Goal: Task Accomplishment & Management: Use online tool/utility

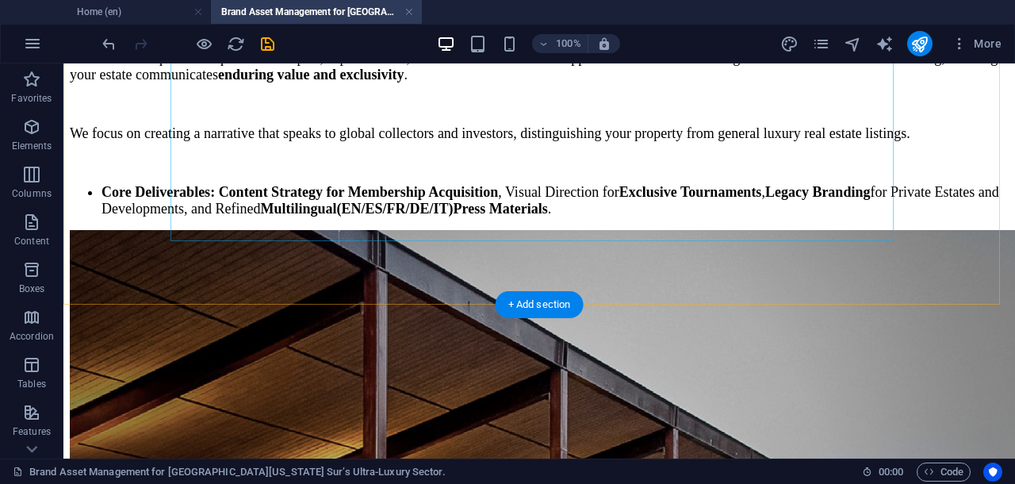
scroll to position [4452, 0]
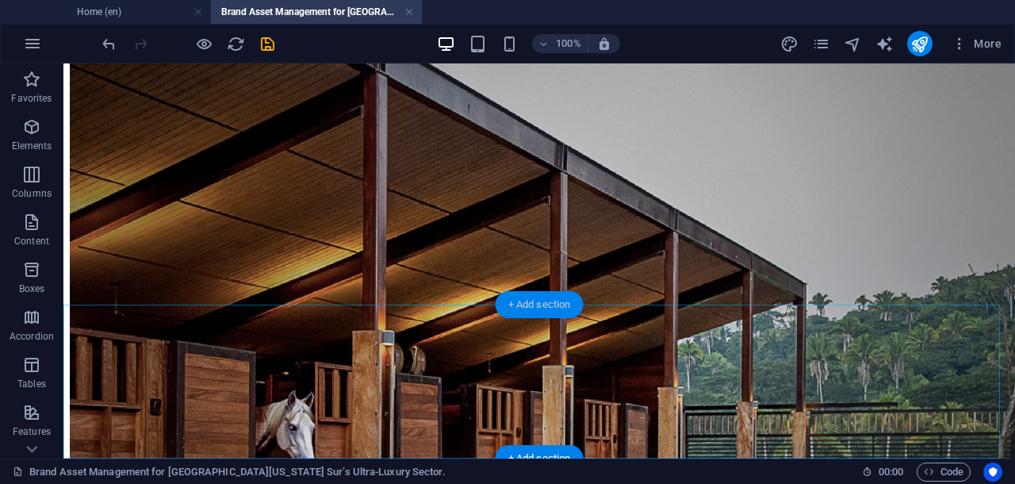
click at [544, 299] on div "+ Add section" at bounding box center [540, 304] width 88 height 27
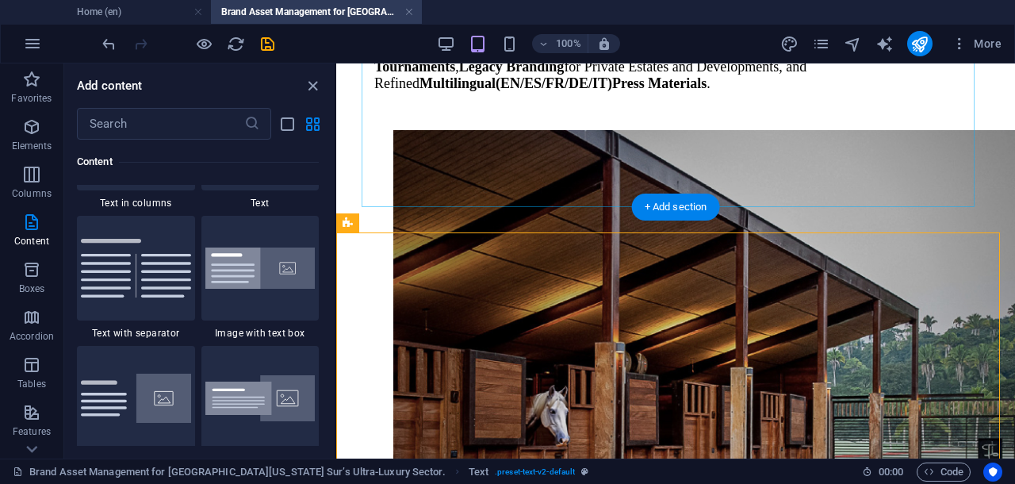
scroll to position [3937, 0]
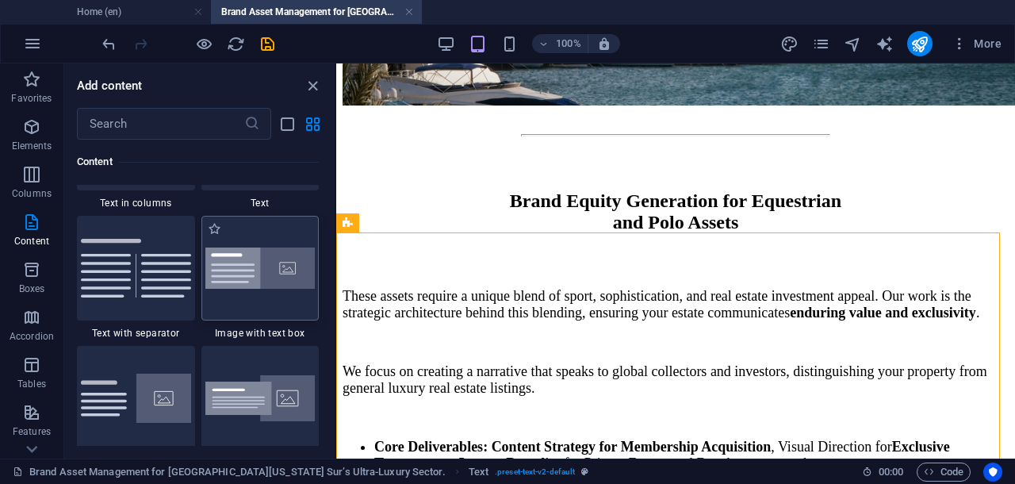
click at [271, 277] on img at bounding box center [260, 268] width 110 height 42
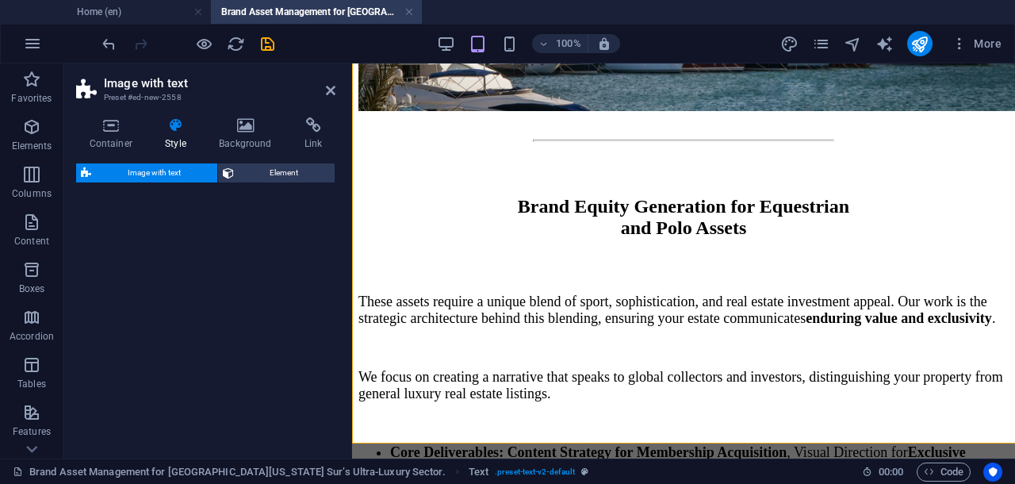
select select "rem"
select select "px"
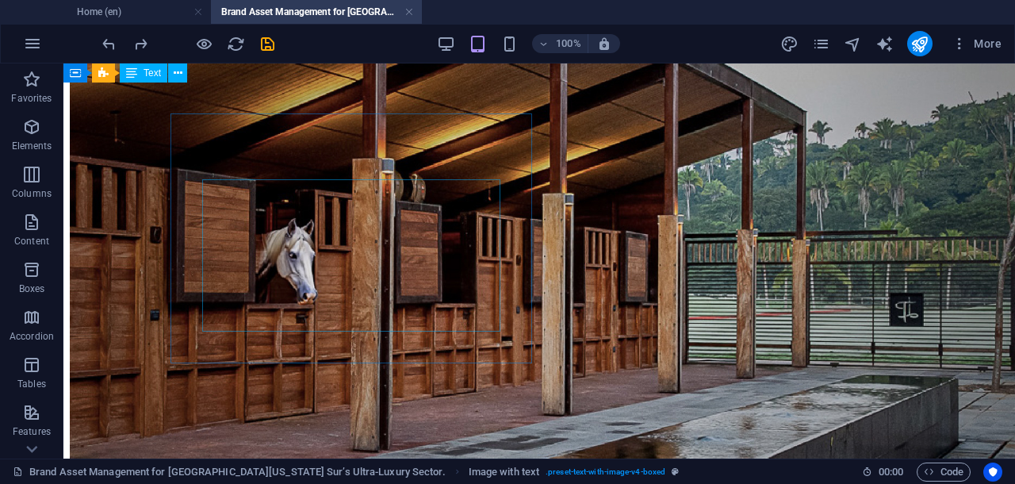
scroll to position [4333, 0]
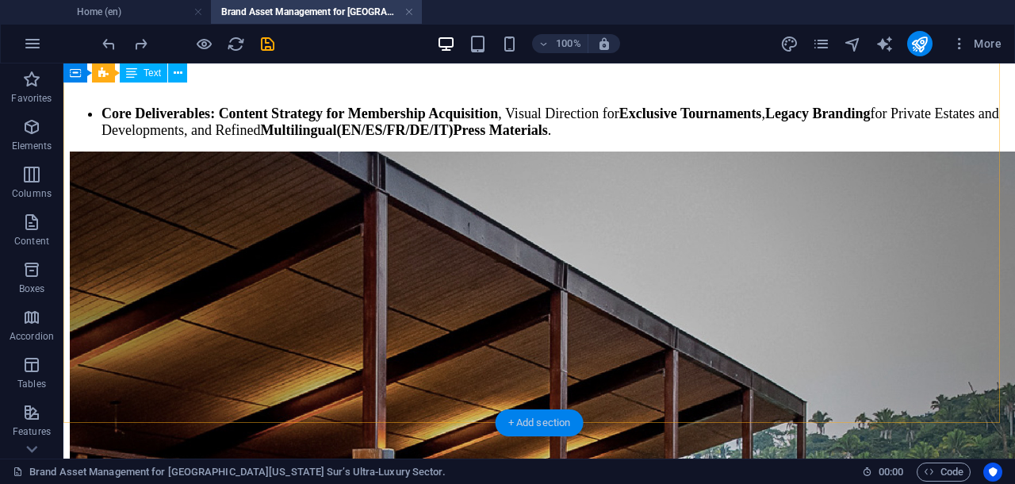
click at [551, 419] on div "+ Add section" at bounding box center [540, 422] width 88 height 27
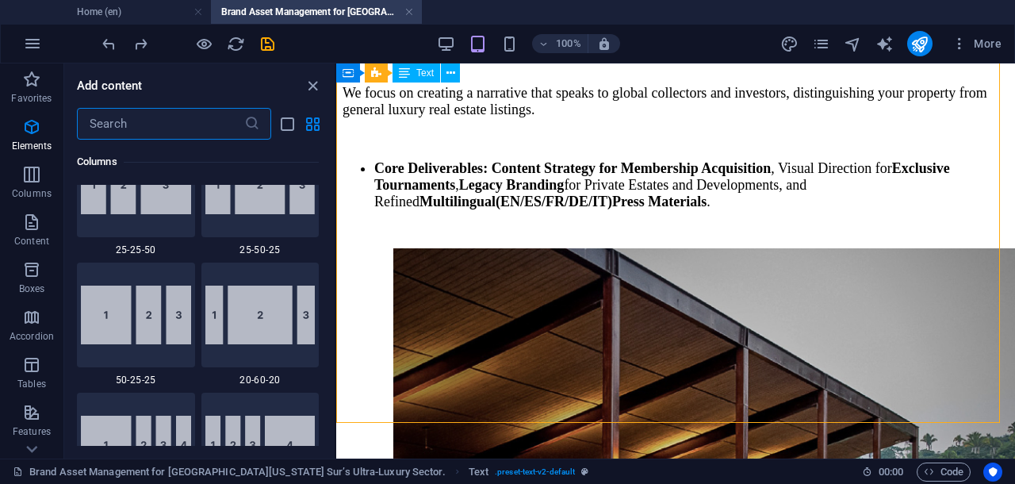
scroll to position [3034, 0]
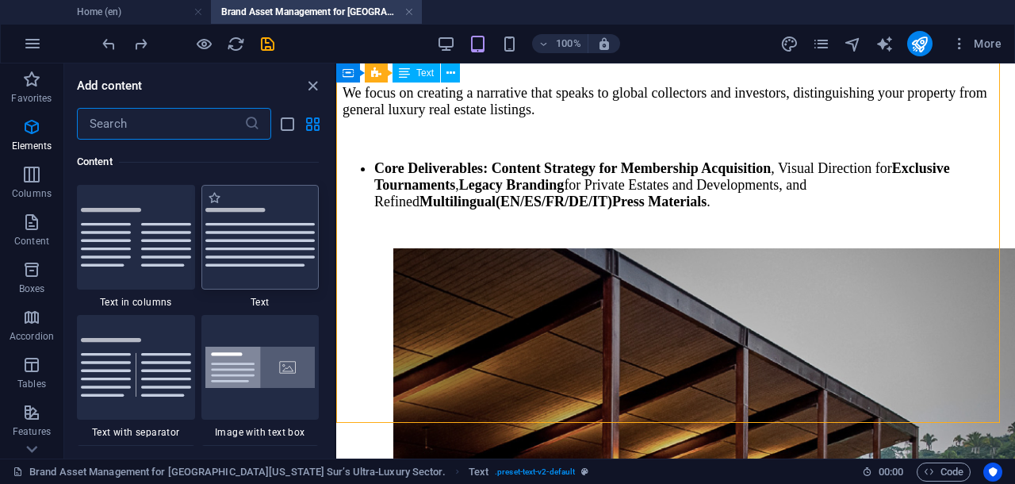
click at [273, 239] on img at bounding box center [260, 237] width 110 height 59
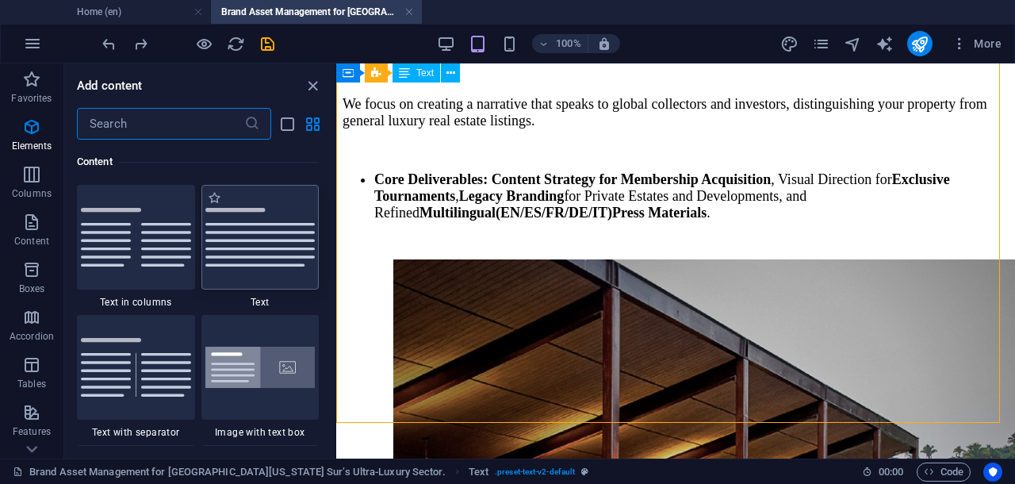
scroll to position [4560, 0]
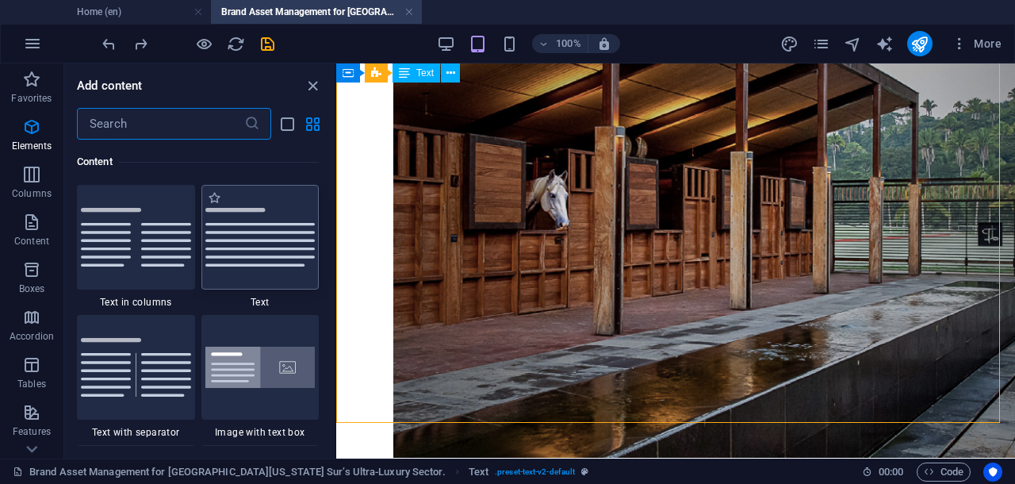
select select "preset-text-v2-default"
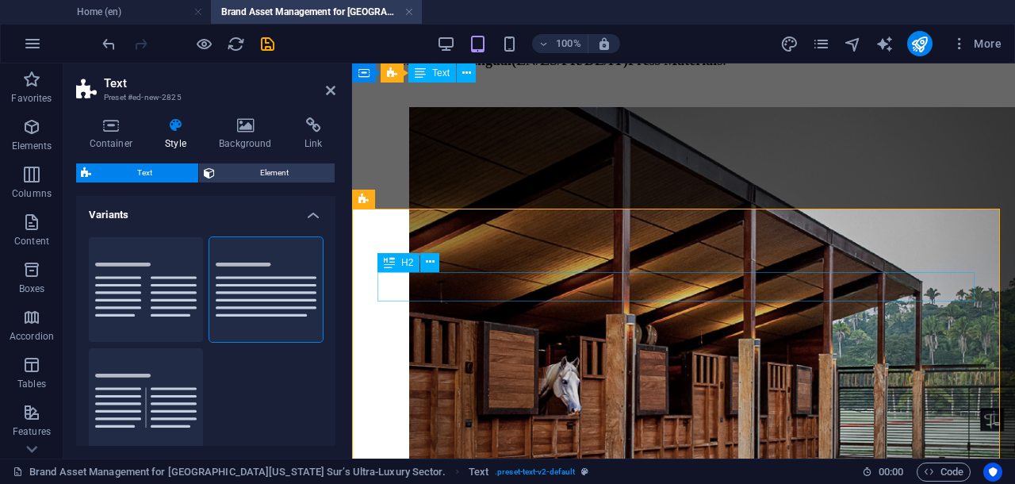
scroll to position [4462, 0]
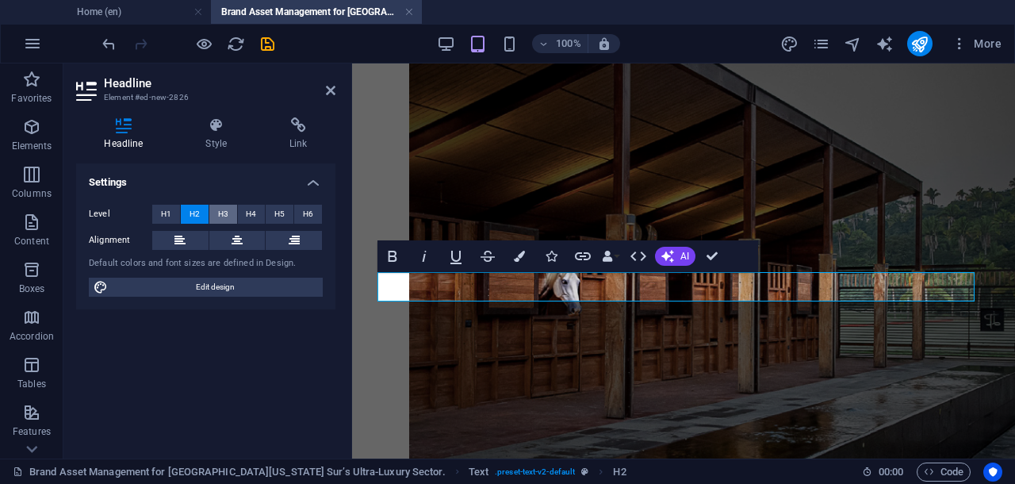
click at [228, 212] on span "H3" at bounding box center [223, 214] width 10 height 19
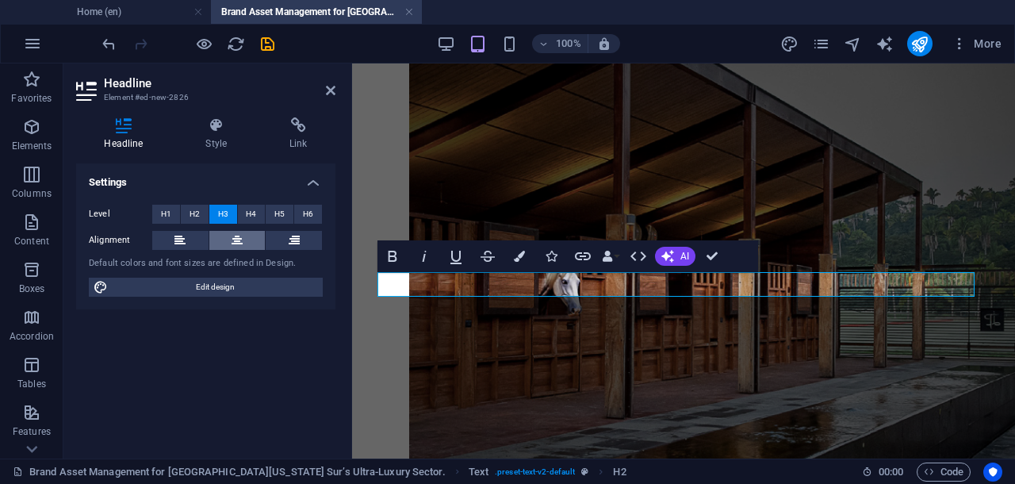
click at [249, 238] on button at bounding box center [237, 240] width 56 height 19
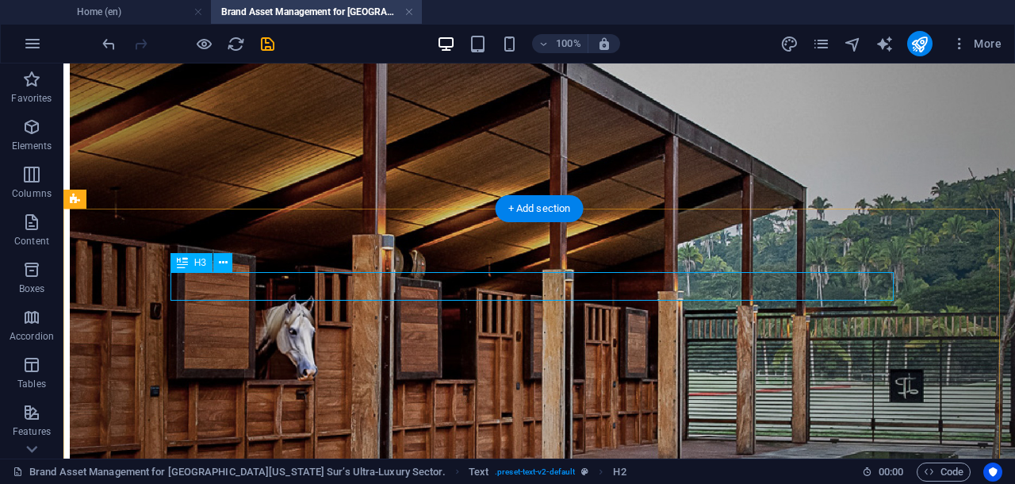
scroll to position [4646, 0]
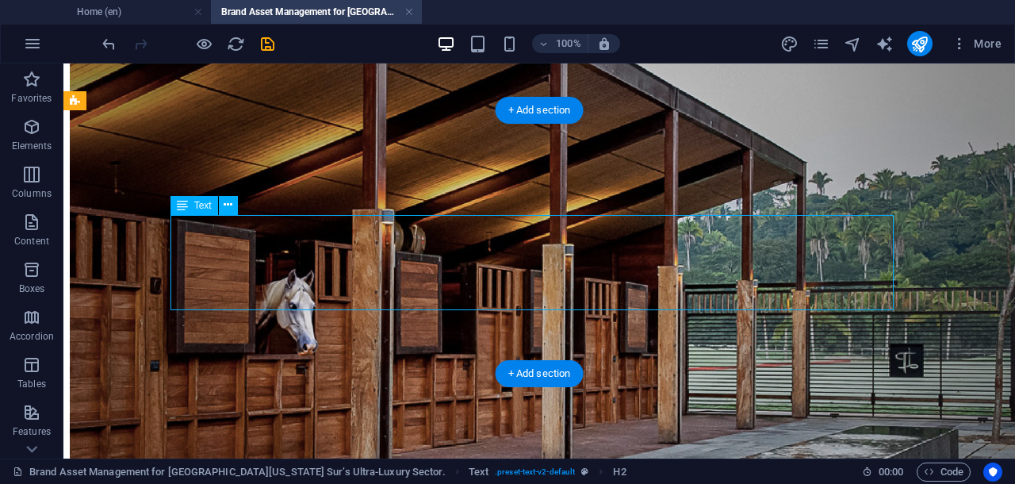
scroll to position [4522, 0]
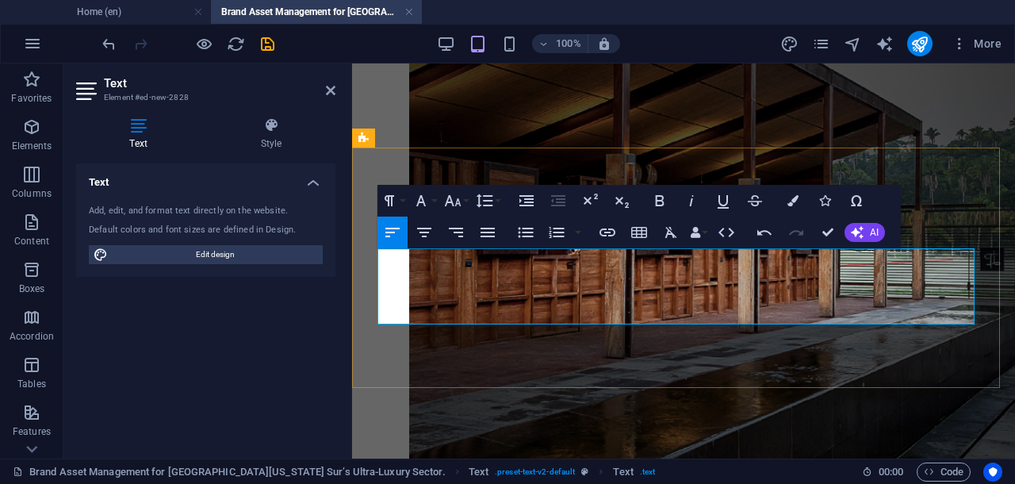
drag, startPoint x: 431, startPoint y: 312, endPoint x: 382, endPoint y: 250, distance: 79.0
click at [462, 197] on button "Font Size" at bounding box center [456, 201] width 30 height 32
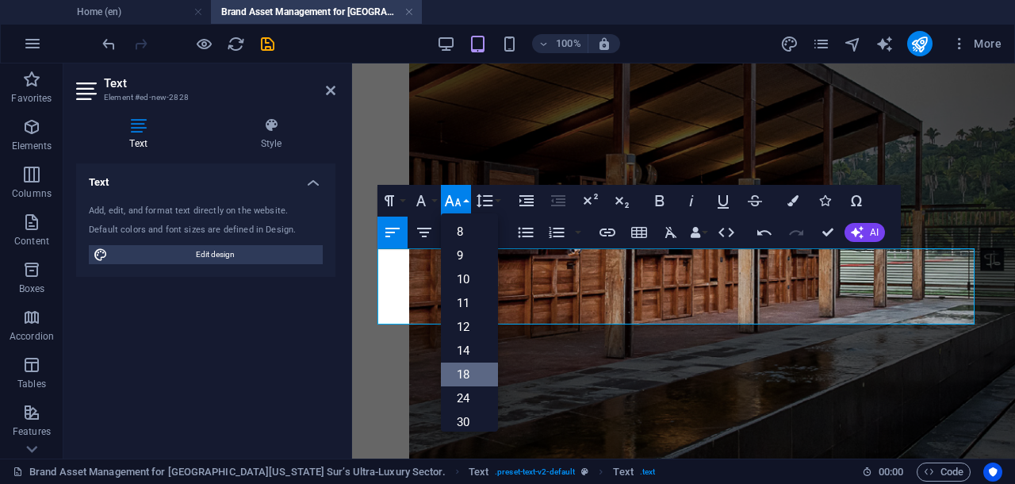
drag, startPoint x: 473, startPoint y: 365, endPoint x: 143, endPoint y: 250, distance: 350.3
click at [473, 365] on link "18" at bounding box center [469, 374] width 57 height 24
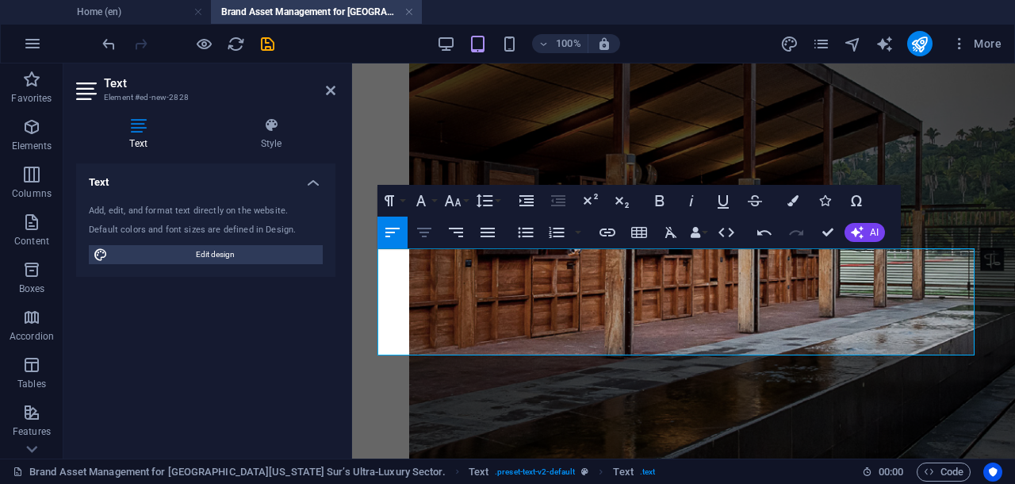
click at [427, 230] on icon "button" at bounding box center [424, 232] width 19 height 19
drag, startPoint x: 739, startPoint y: 340, endPoint x: 387, endPoint y: 265, distance: 360.0
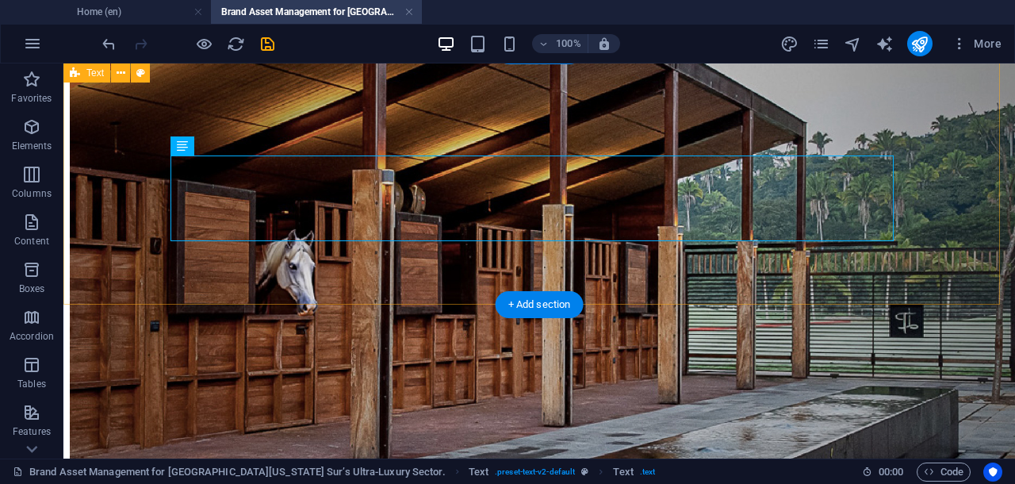
scroll to position [4705, 0]
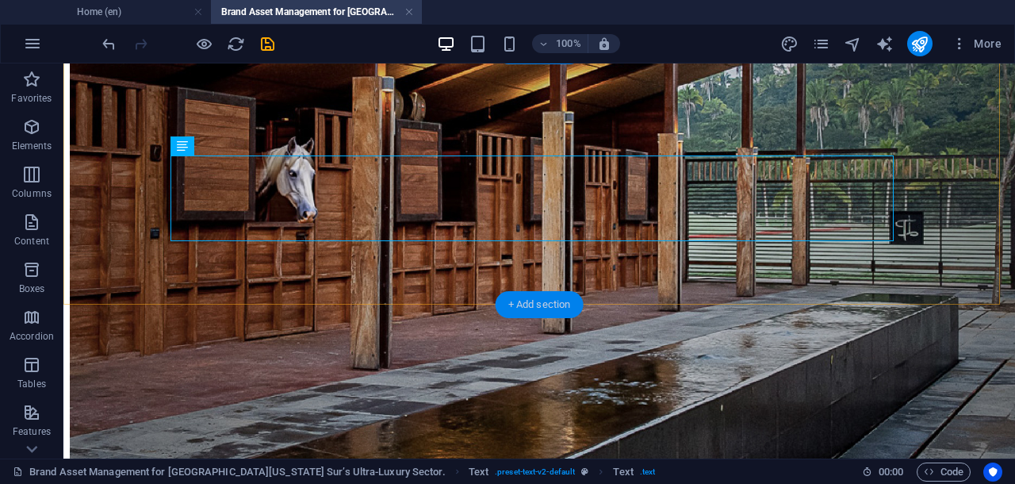
click at [528, 300] on div "+ Add section" at bounding box center [540, 304] width 88 height 27
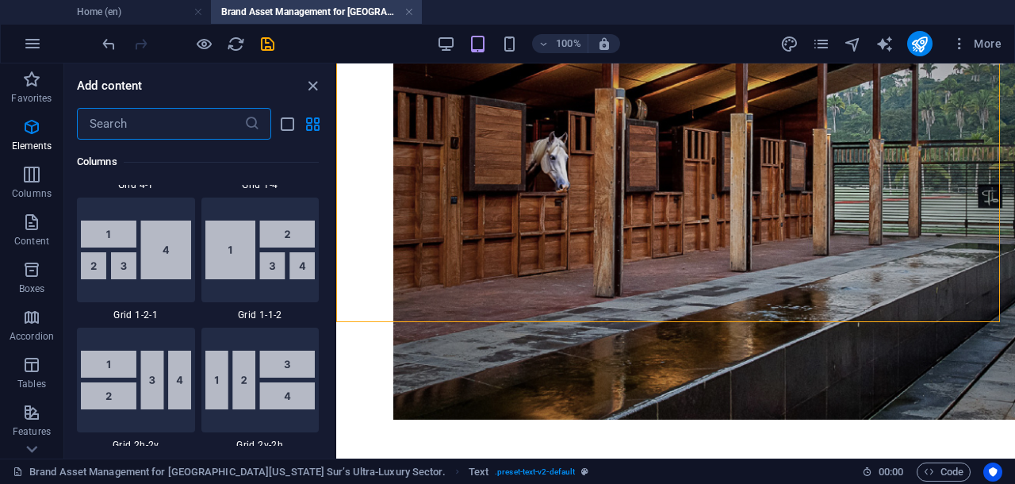
scroll to position [3034, 0]
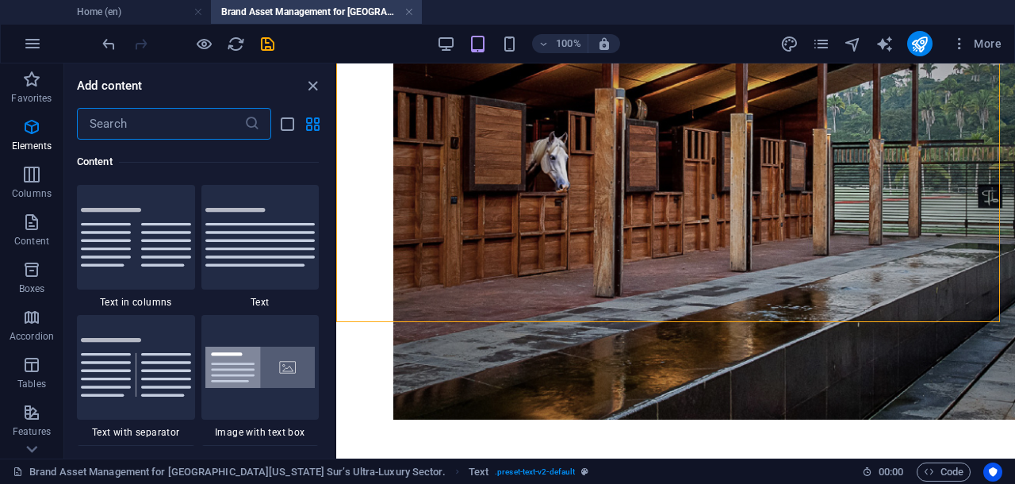
click at [202, 120] on input "text" at bounding box center [160, 124] width 167 height 32
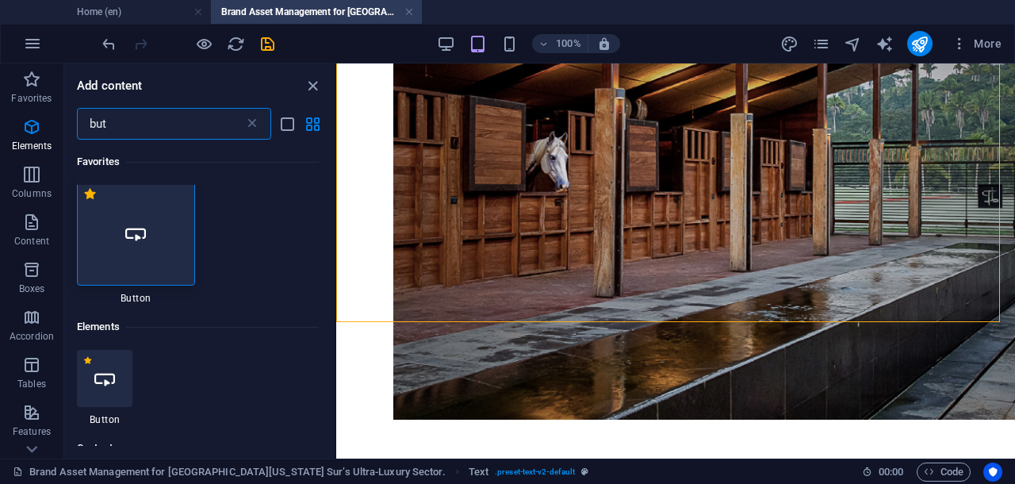
scroll to position [0, 0]
type input "but"
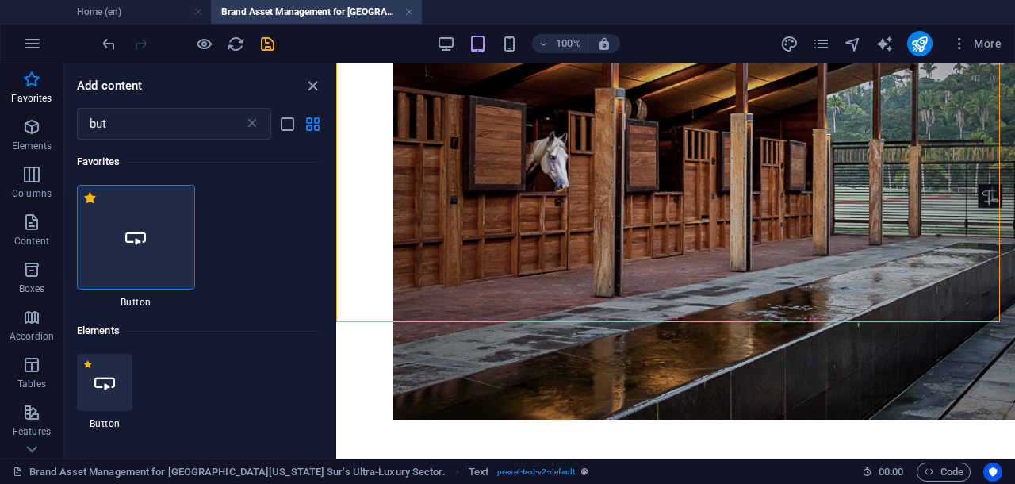
click at [141, 247] on icon at bounding box center [135, 237] width 21 height 21
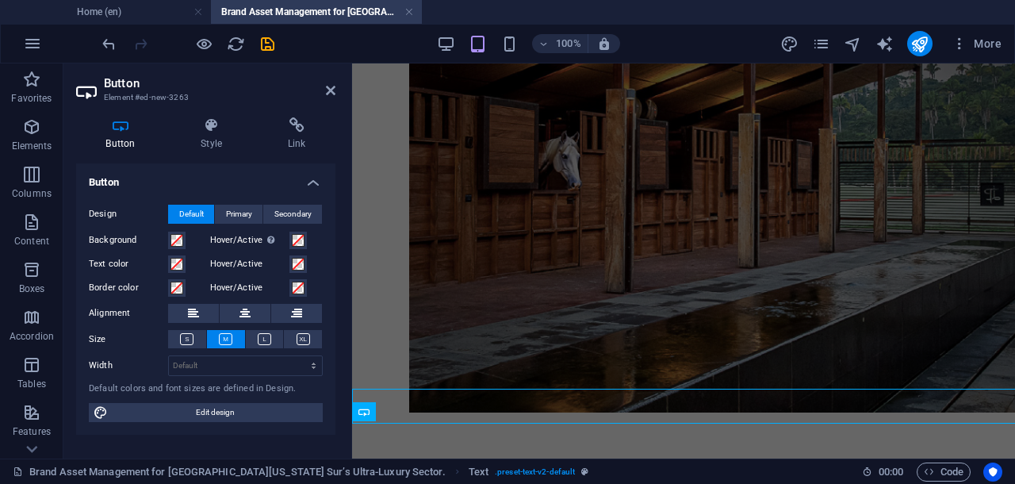
scroll to position [4521, 0]
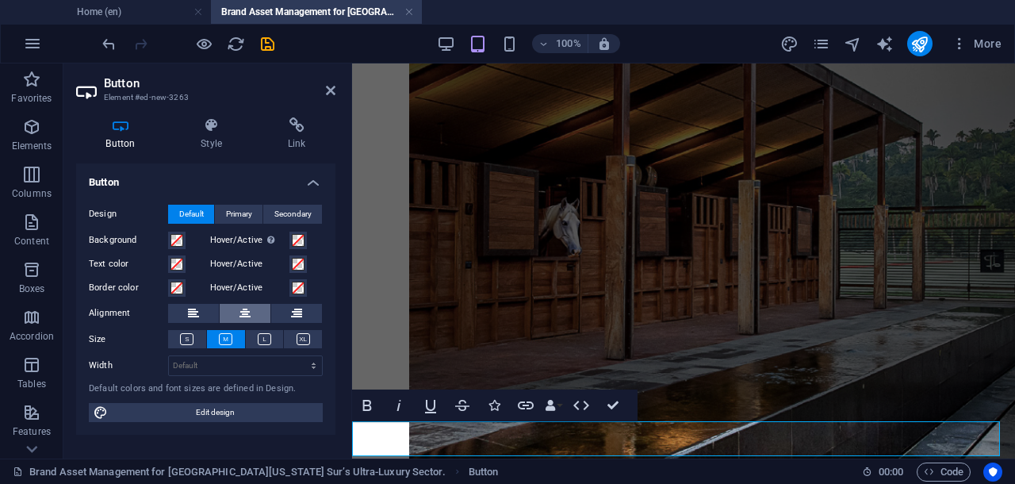
click at [243, 312] on icon at bounding box center [244, 313] width 11 height 19
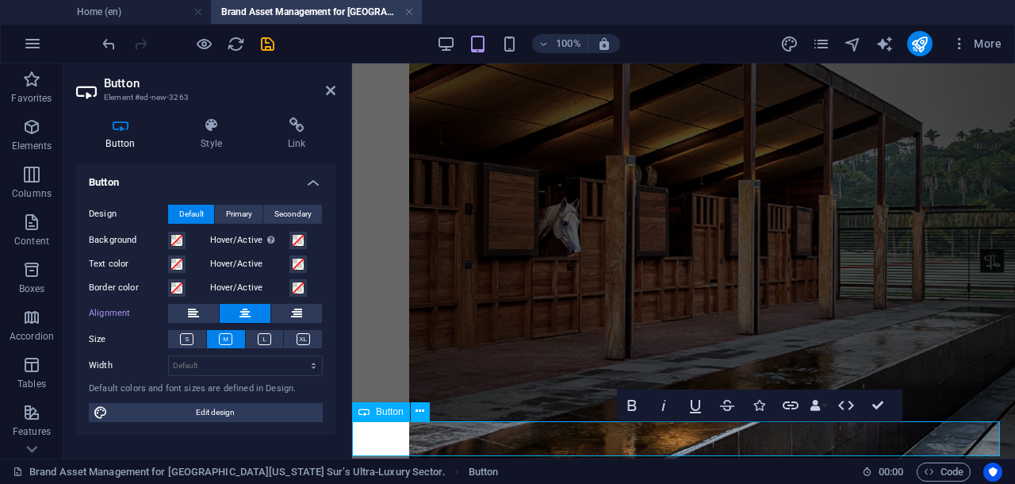
scroll to position [4620, 0]
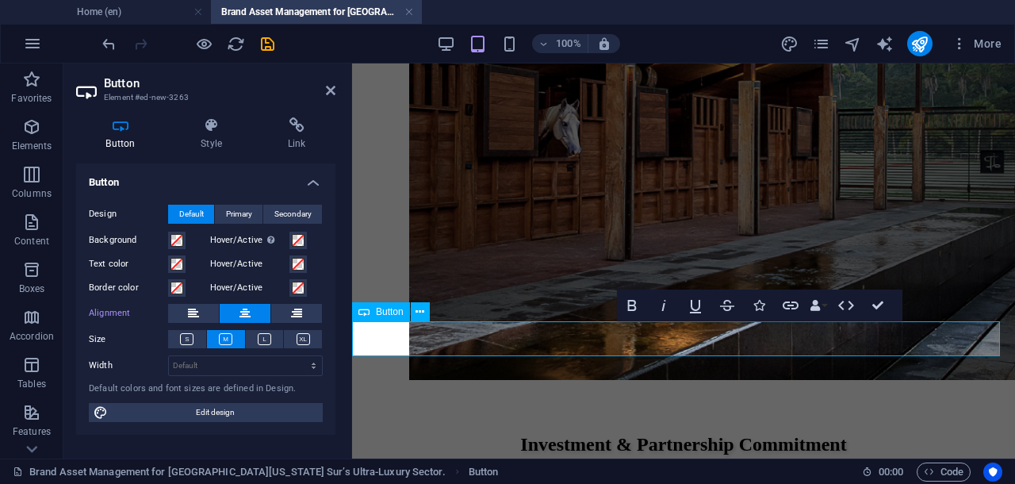
drag, startPoint x: 725, startPoint y: 342, endPoint x: 625, endPoint y: 331, distance: 100.4
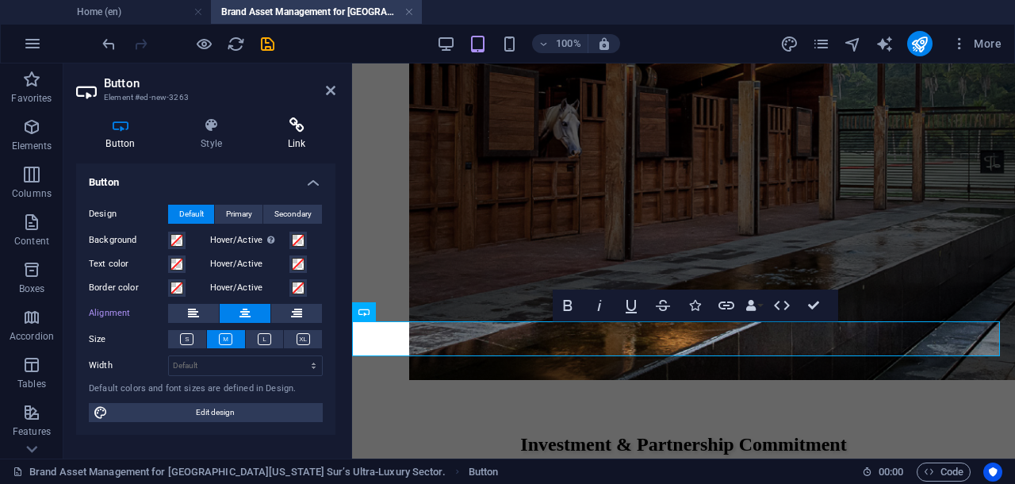
click at [295, 132] on icon at bounding box center [297, 125] width 78 height 16
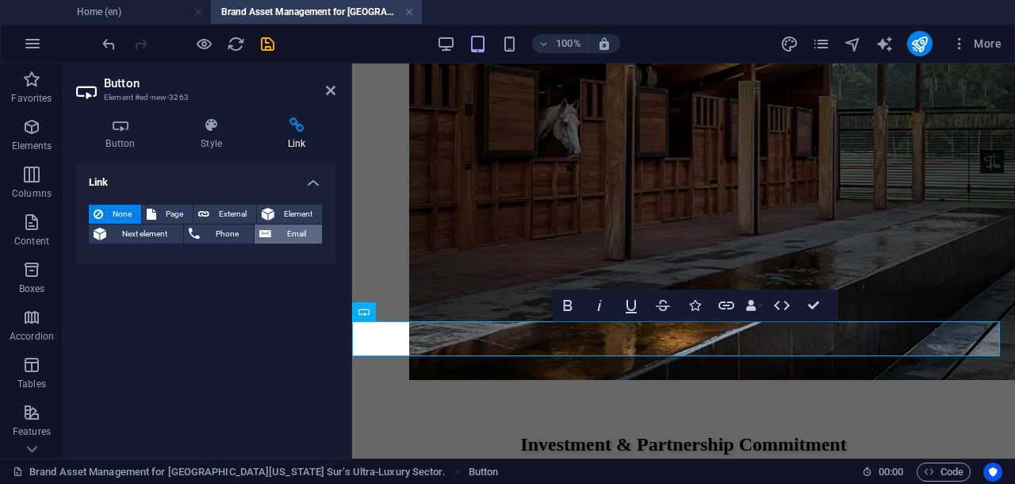
click at [283, 233] on span "Email" at bounding box center [296, 233] width 41 height 19
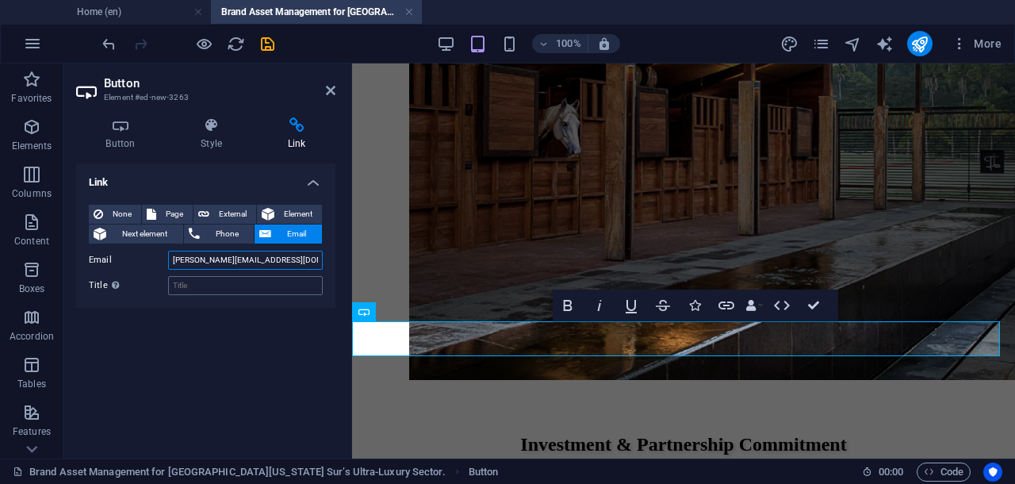
type input "[PERSON_NAME][EMAIL_ADDRESS][DOMAIN_NAME]"
click at [237, 288] on input "Title Additional link description, should not be the same as the link text. The…" at bounding box center [245, 285] width 155 height 19
type input "Partnership inquiry"
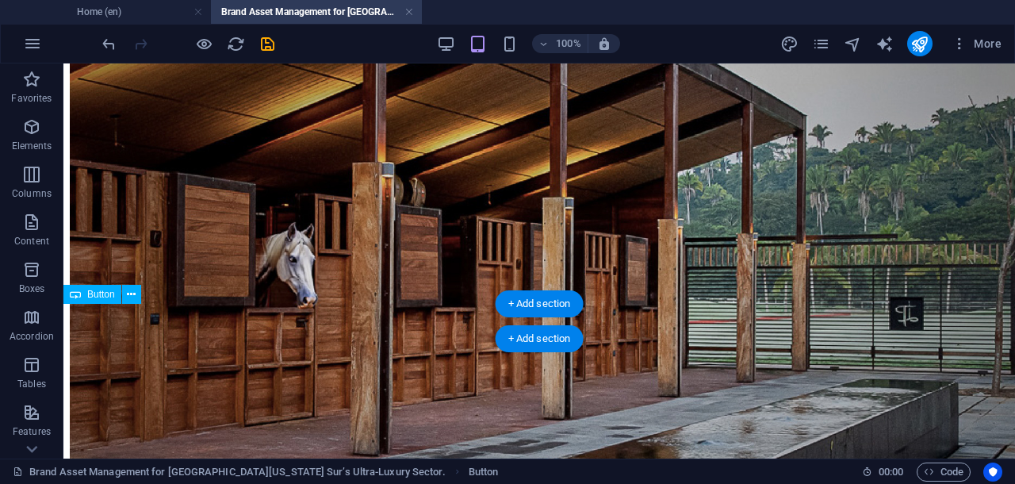
scroll to position [4706, 0]
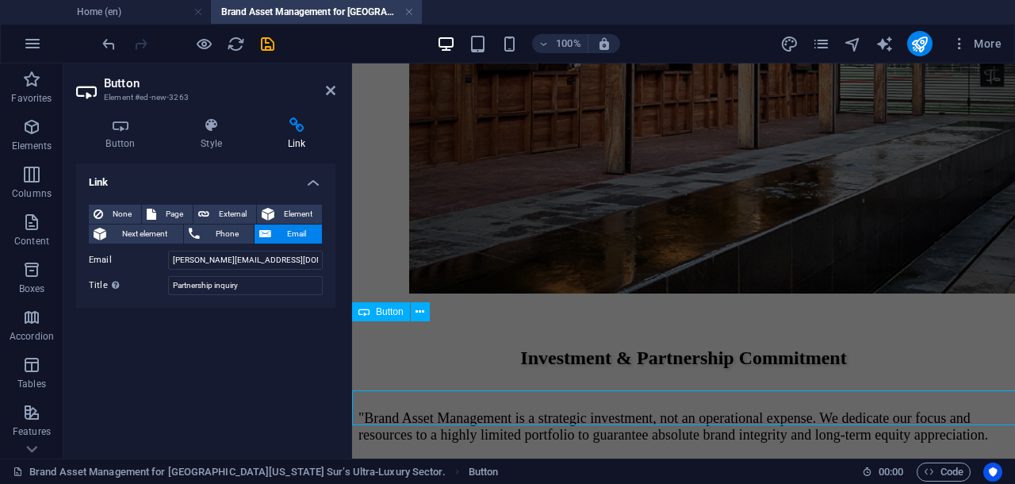
scroll to position [4620, 0]
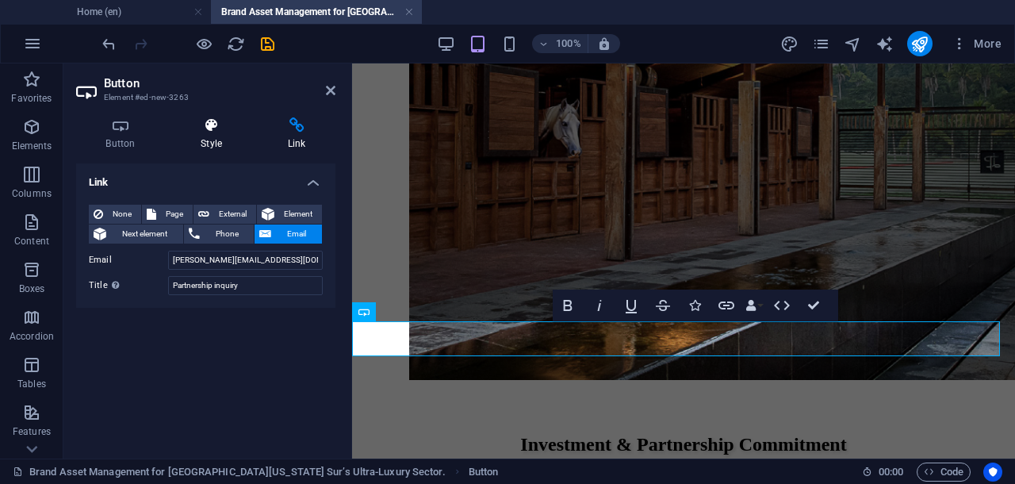
click at [216, 137] on h4 "Style" at bounding box center [214, 133] width 87 height 33
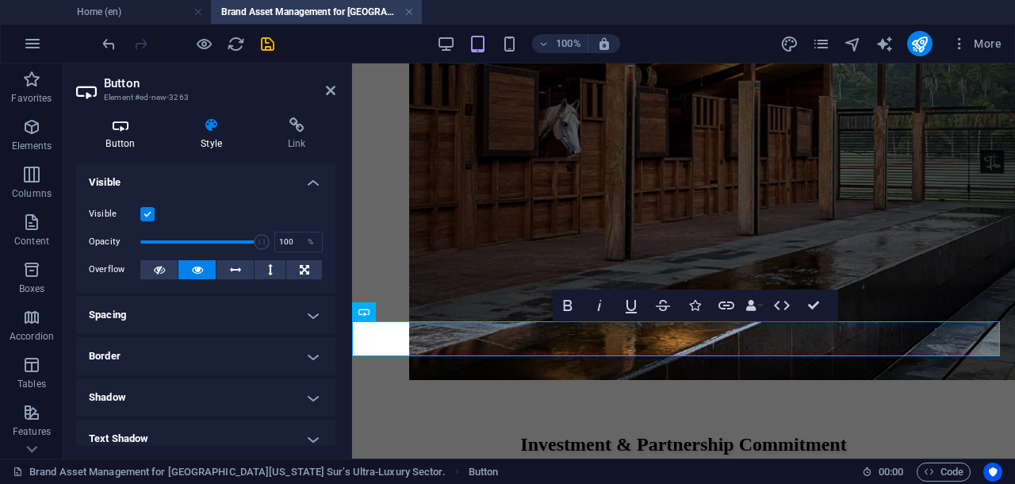
click at [132, 127] on icon at bounding box center [120, 125] width 89 height 16
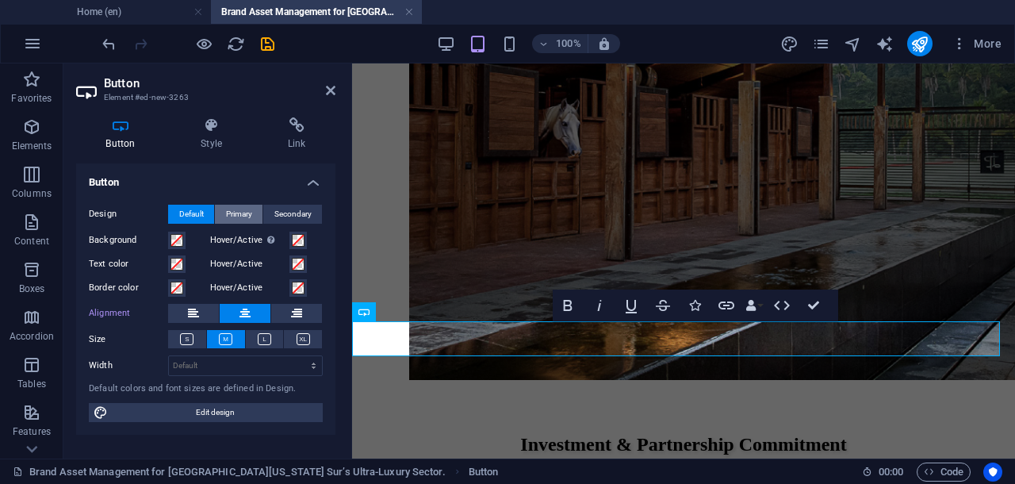
click at [233, 209] on span "Primary" at bounding box center [239, 214] width 26 height 19
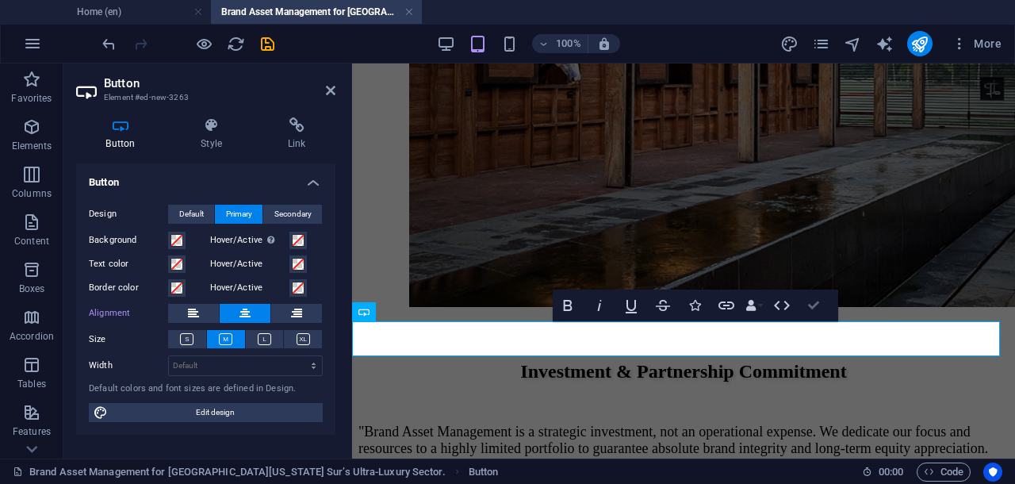
scroll to position [4706, 0]
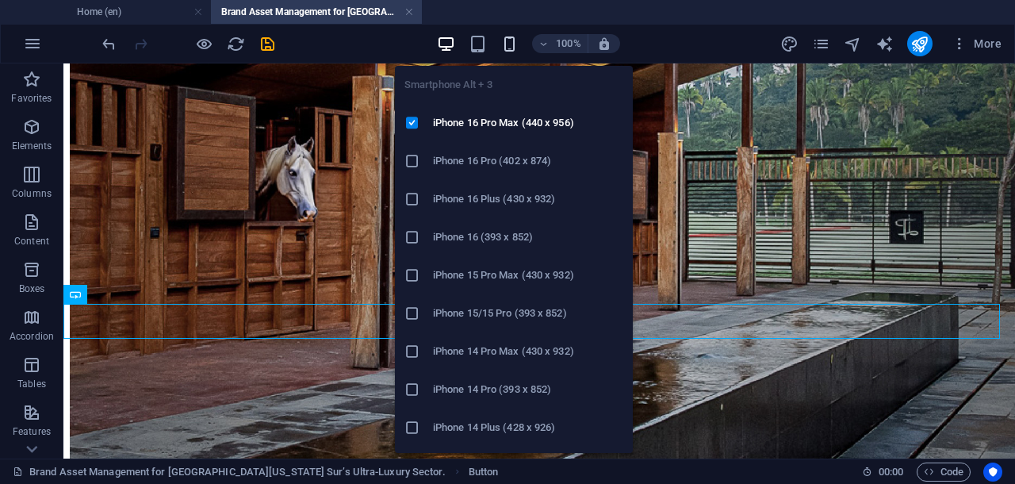
click at [511, 47] on icon "button" at bounding box center [509, 44] width 18 height 18
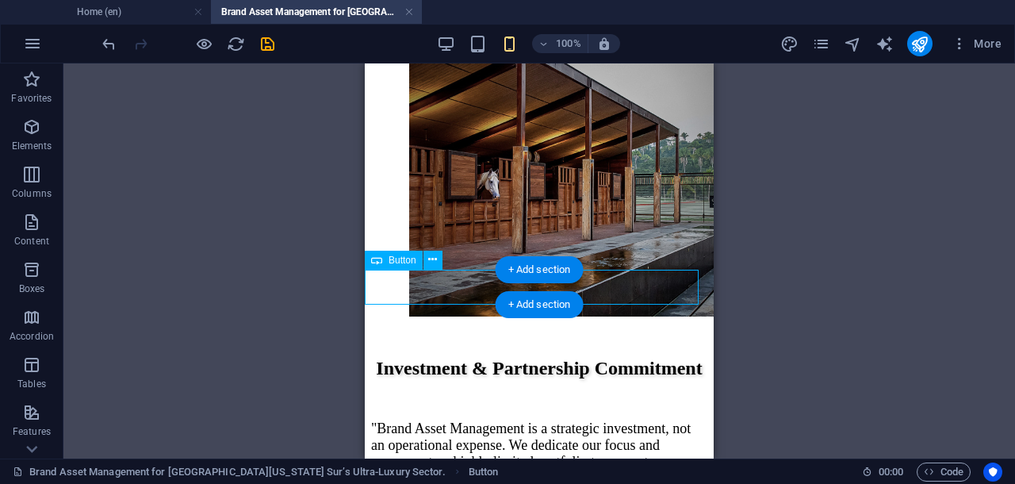
scroll to position [4790, 0]
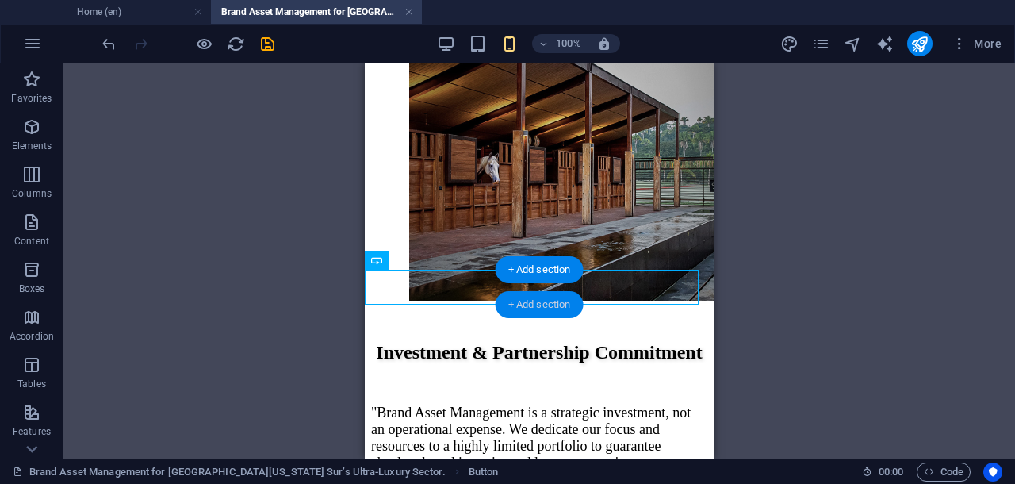
click at [564, 300] on div "+ Add section" at bounding box center [540, 304] width 88 height 27
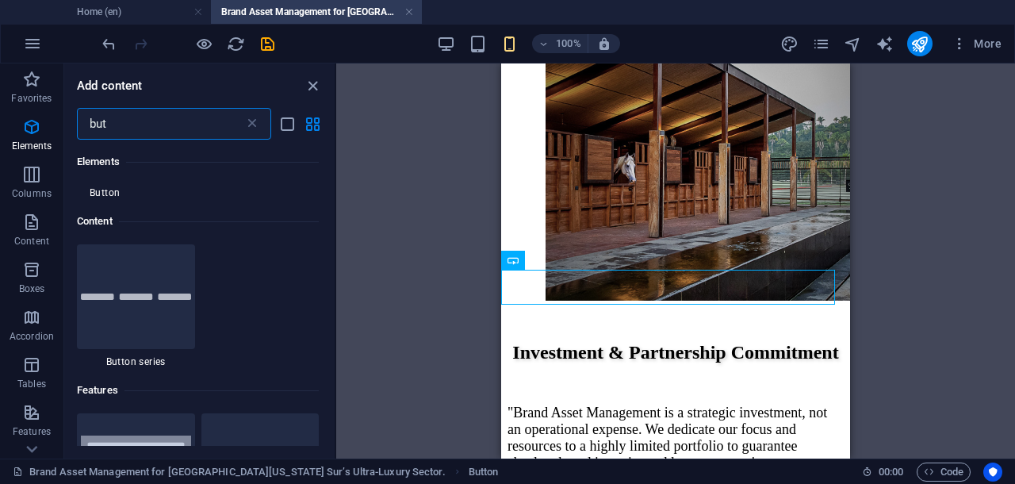
scroll to position [290, 0]
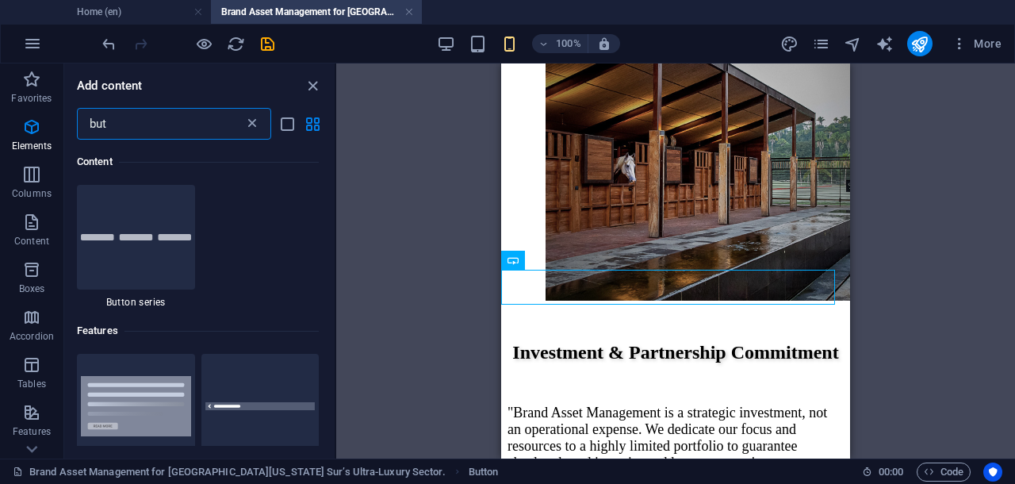
click at [250, 123] on icon at bounding box center [252, 124] width 16 height 16
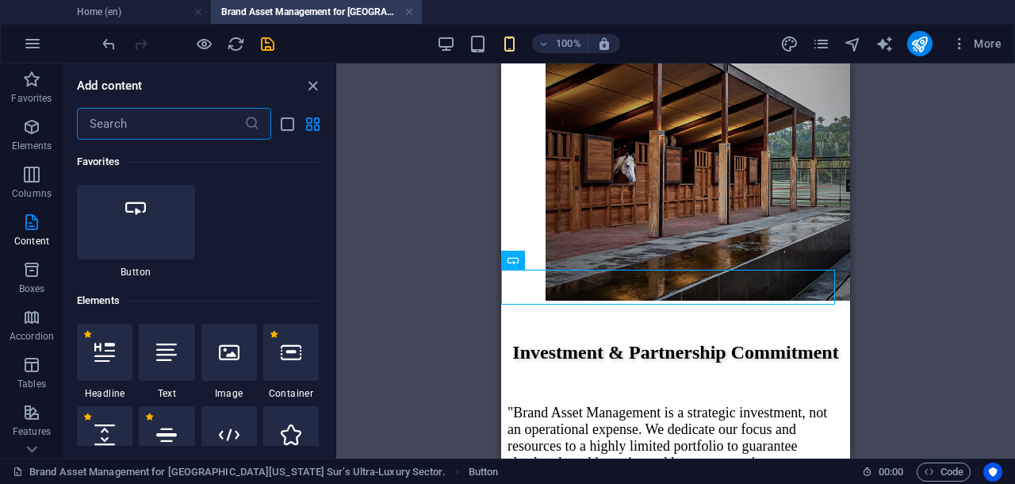
scroll to position [3034, 0]
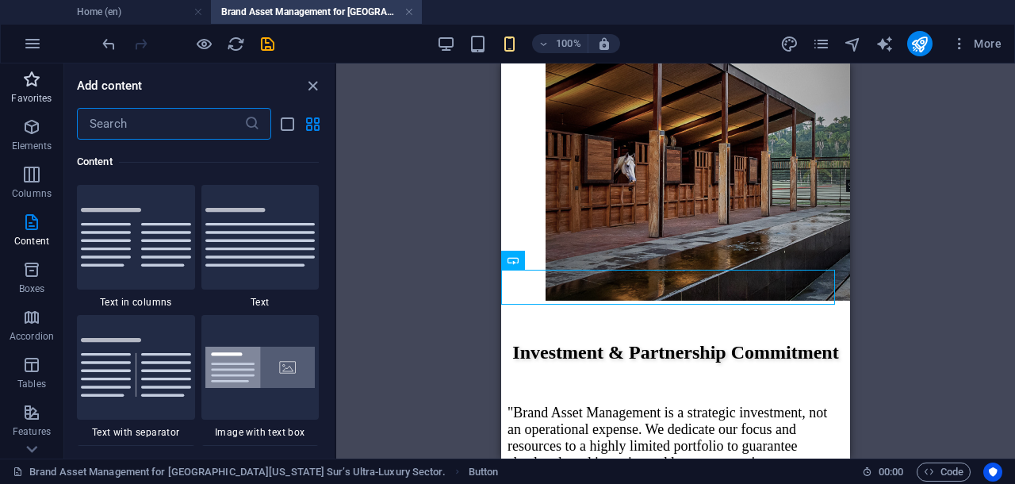
click at [41, 90] on span "Favorites" at bounding box center [31, 89] width 63 height 38
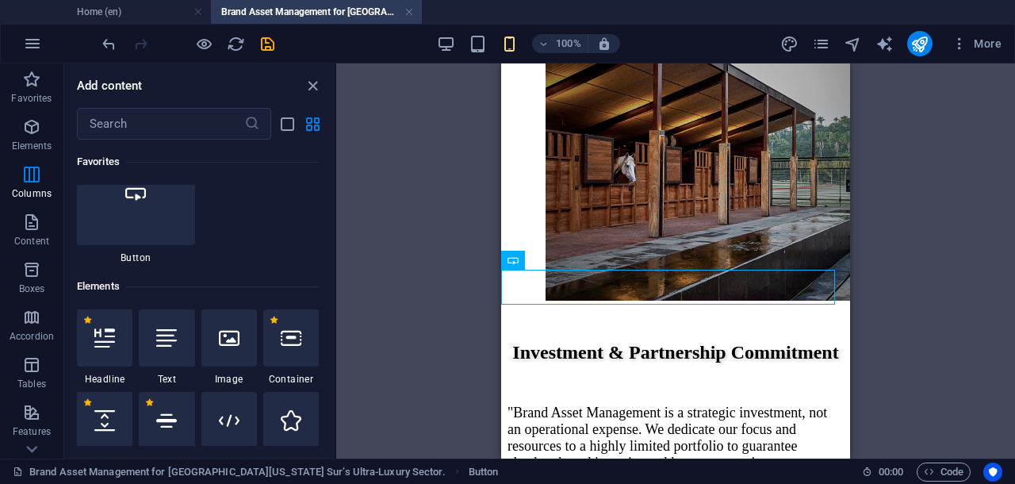
scroll to position [0, 0]
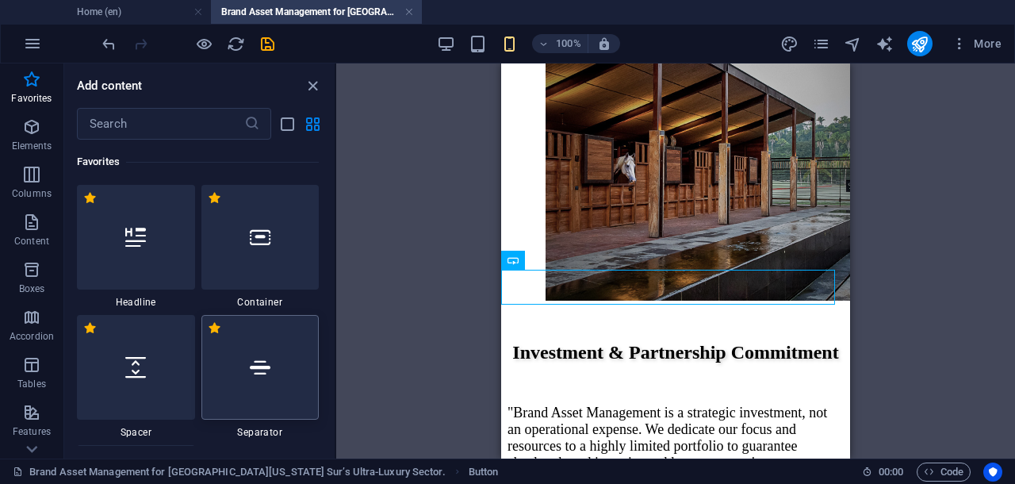
click at [258, 381] on div at bounding box center [260, 367] width 118 height 105
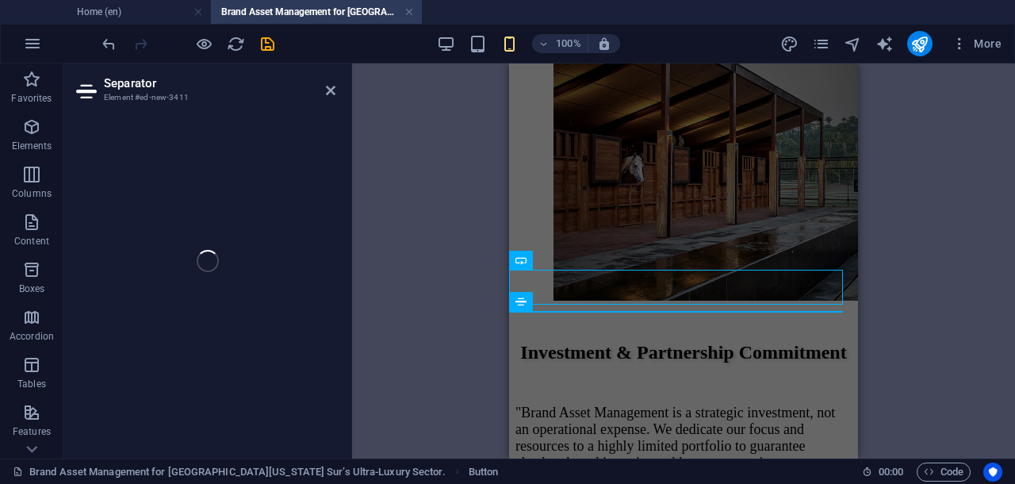
select select "%"
select select "px"
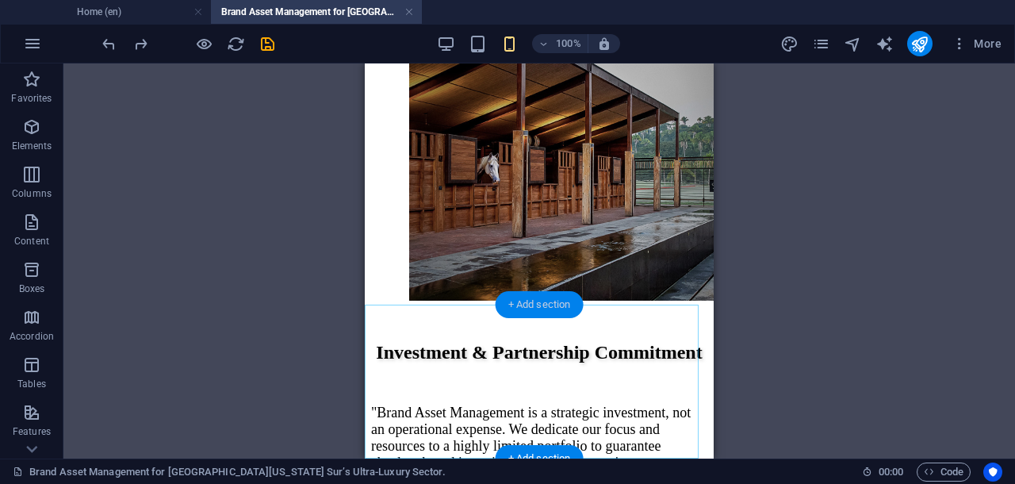
click at [543, 304] on div "+ Add section" at bounding box center [540, 304] width 88 height 27
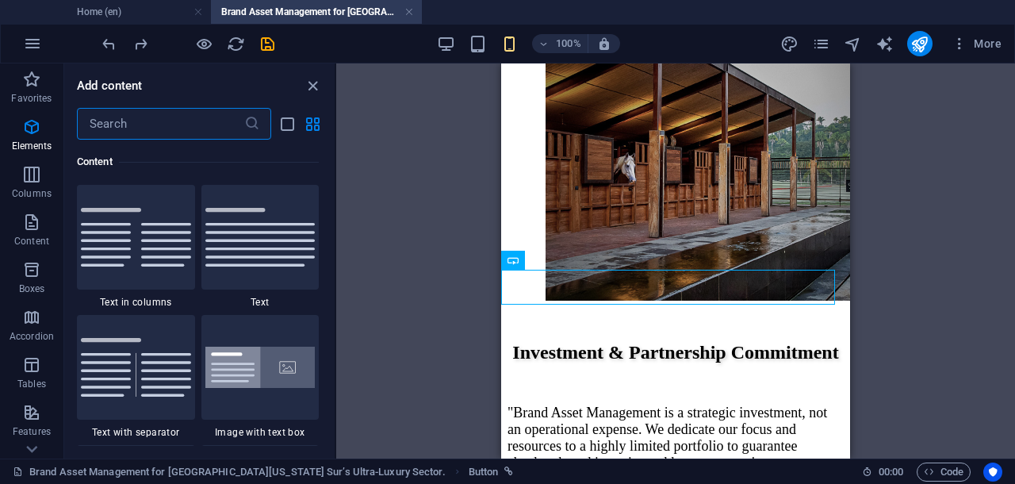
scroll to position [2638, 0]
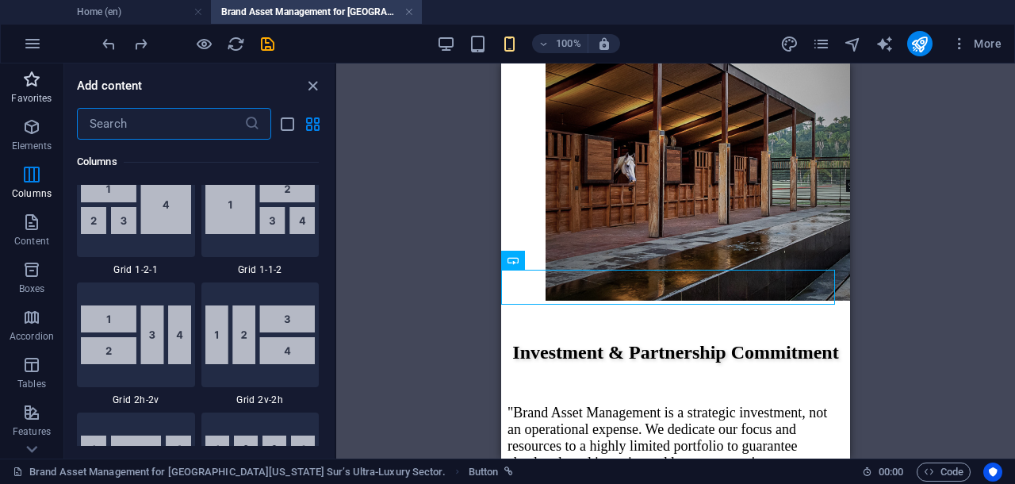
click at [35, 75] on icon "button" at bounding box center [31, 79] width 19 height 19
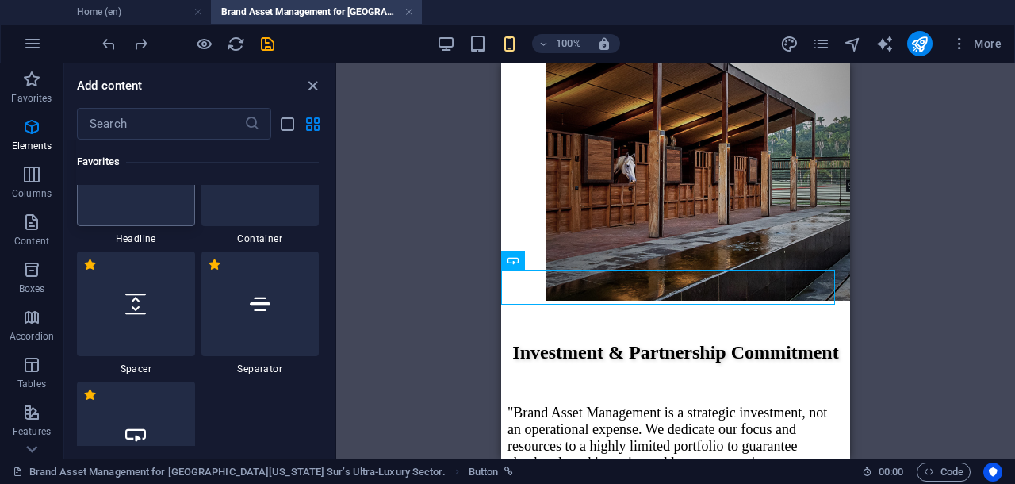
scroll to position [0, 0]
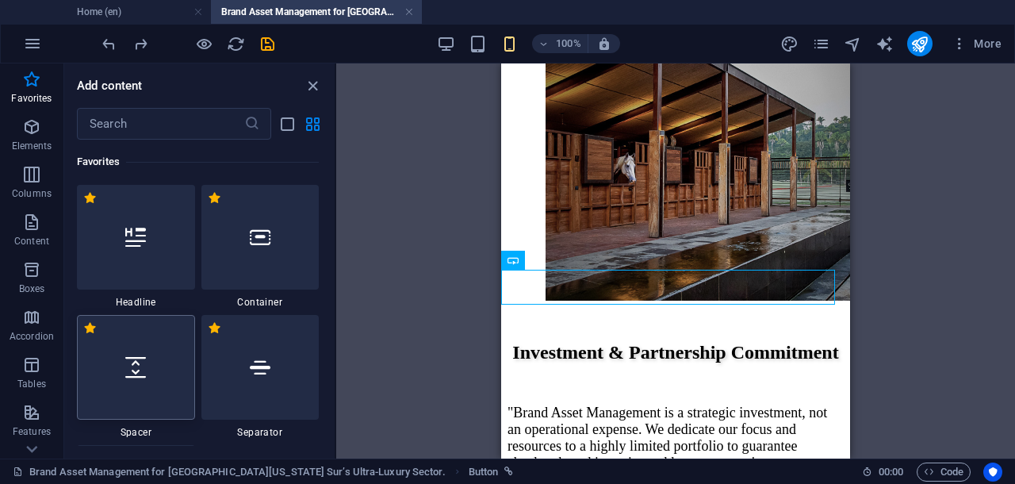
click at [163, 370] on div at bounding box center [136, 367] width 118 height 105
select select "px"
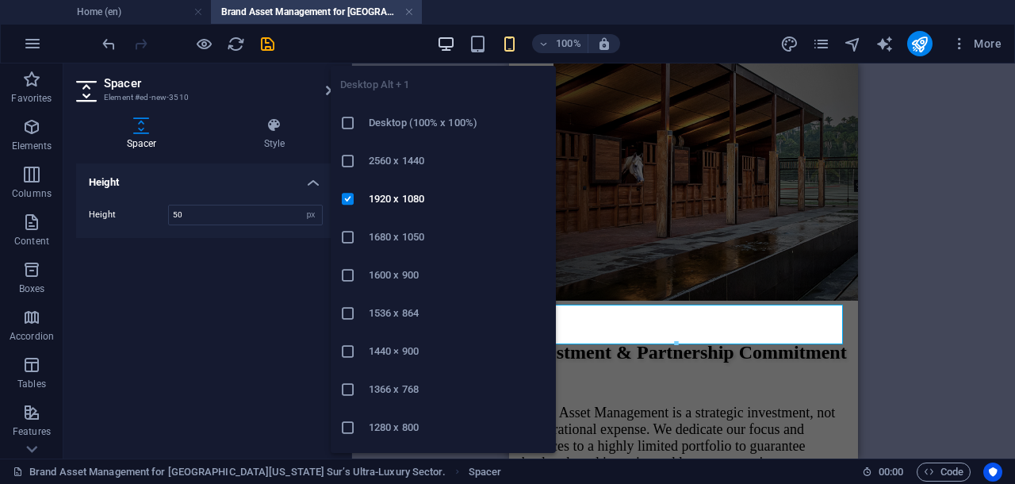
click at [446, 39] on icon "button" at bounding box center [446, 44] width 18 height 18
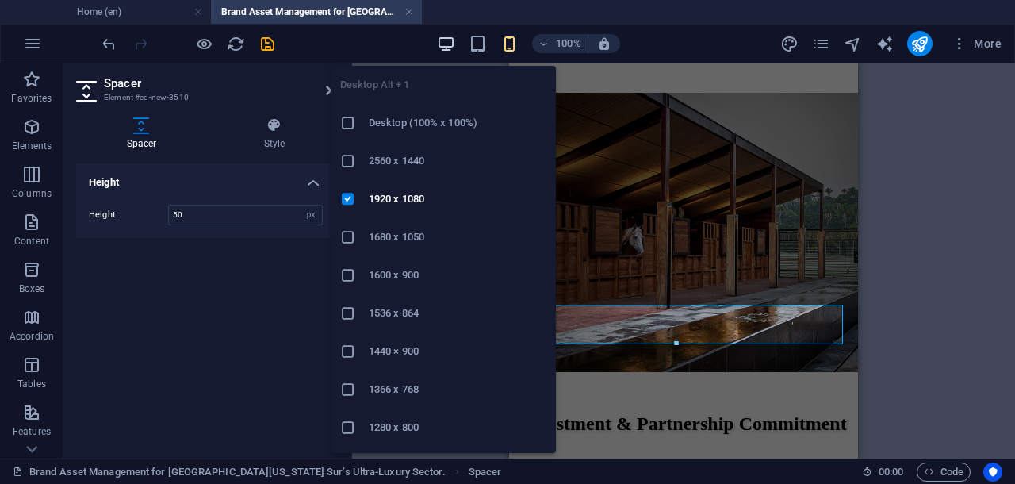
scroll to position [4711, 0]
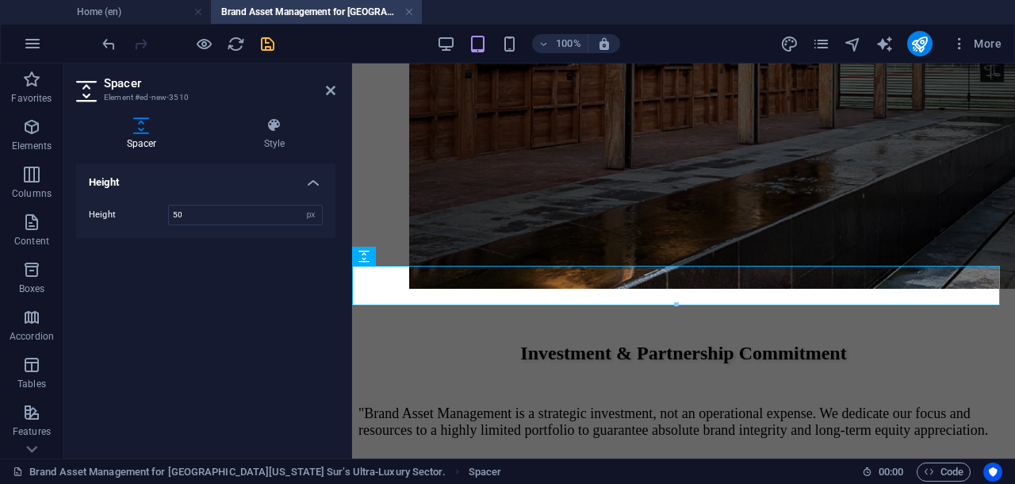
click at [266, 42] on icon "save" at bounding box center [267, 44] width 18 height 18
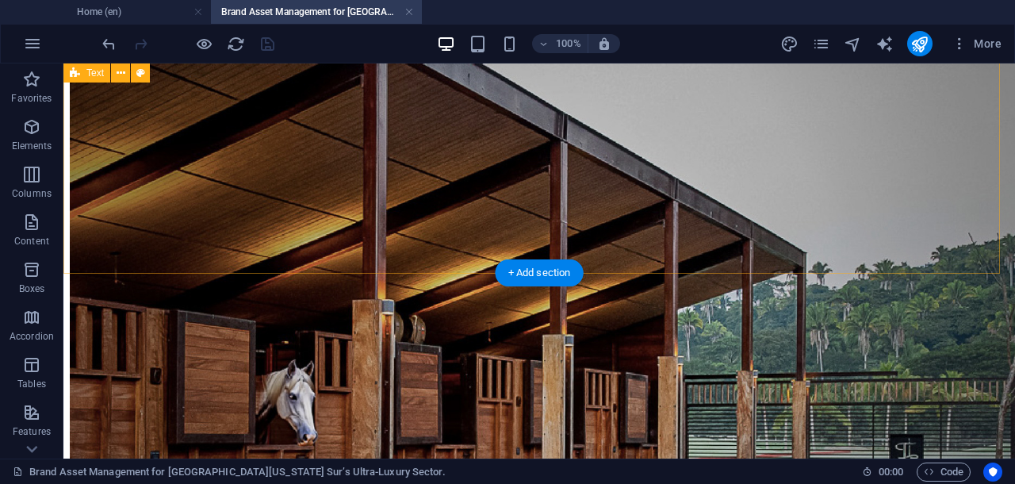
scroll to position [4383, 0]
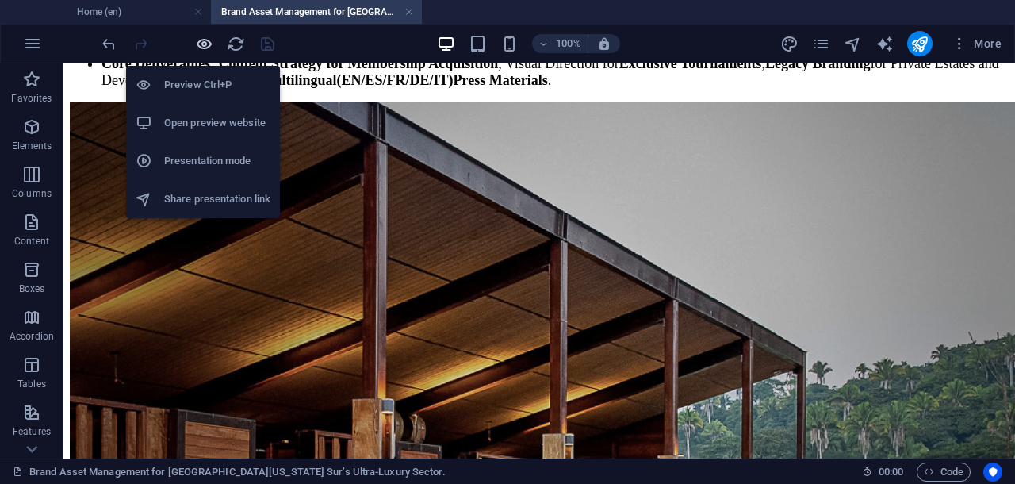
click at [199, 41] on icon "button" at bounding box center [204, 44] width 18 height 18
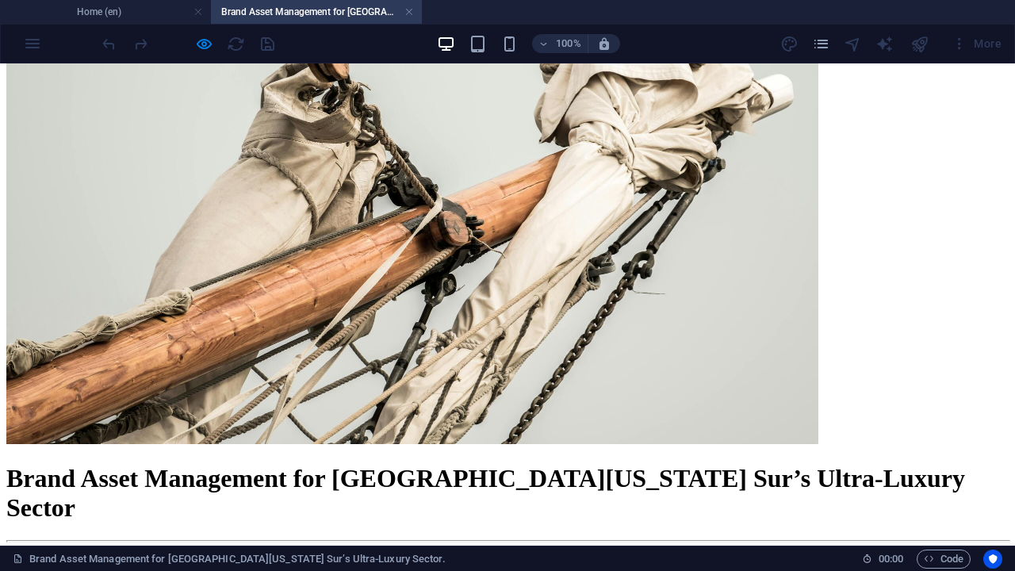
scroll to position [1135, 0]
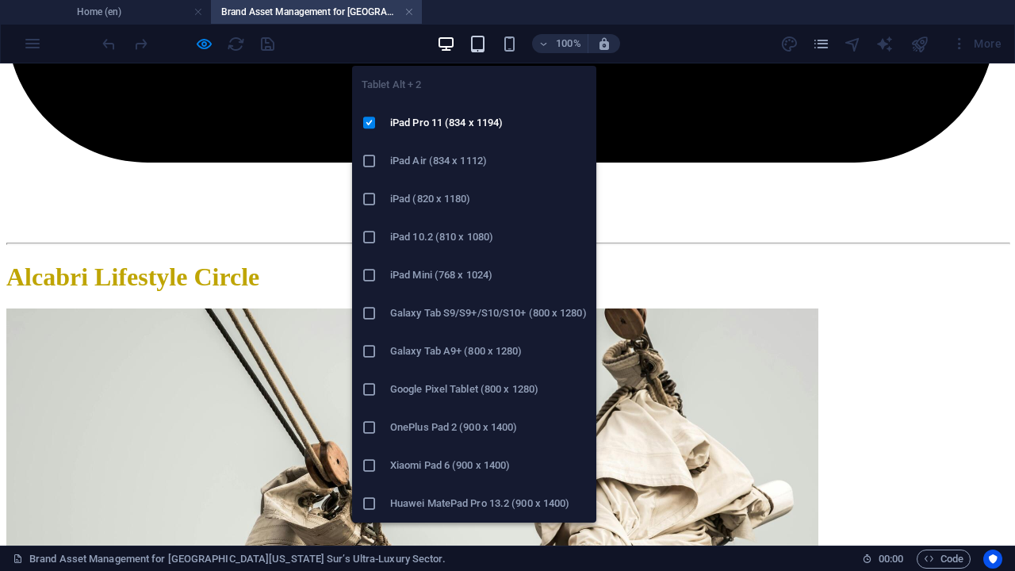
click at [476, 46] on icon "button" at bounding box center [478, 44] width 18 height 18
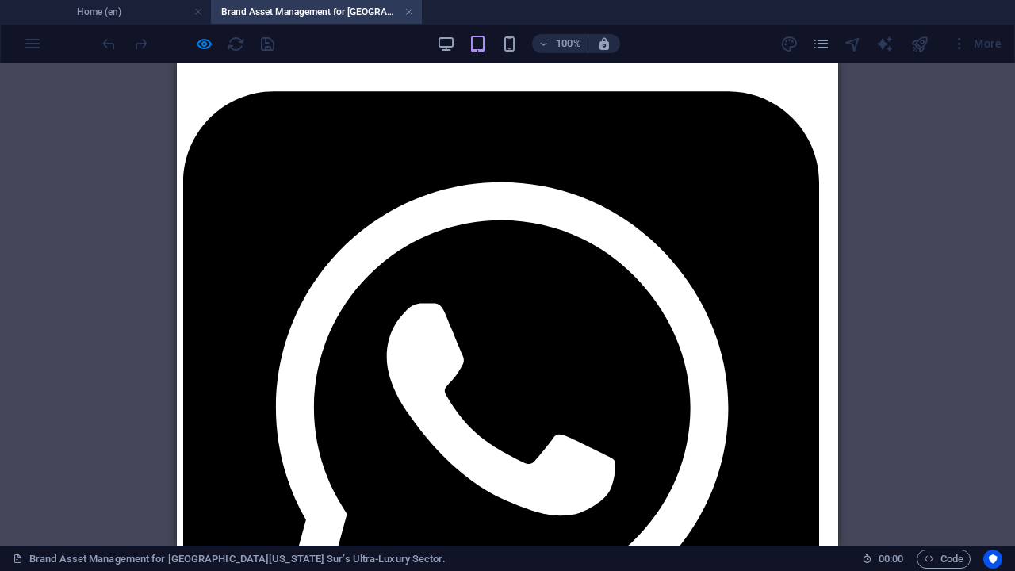
scroll to position [0, 0]
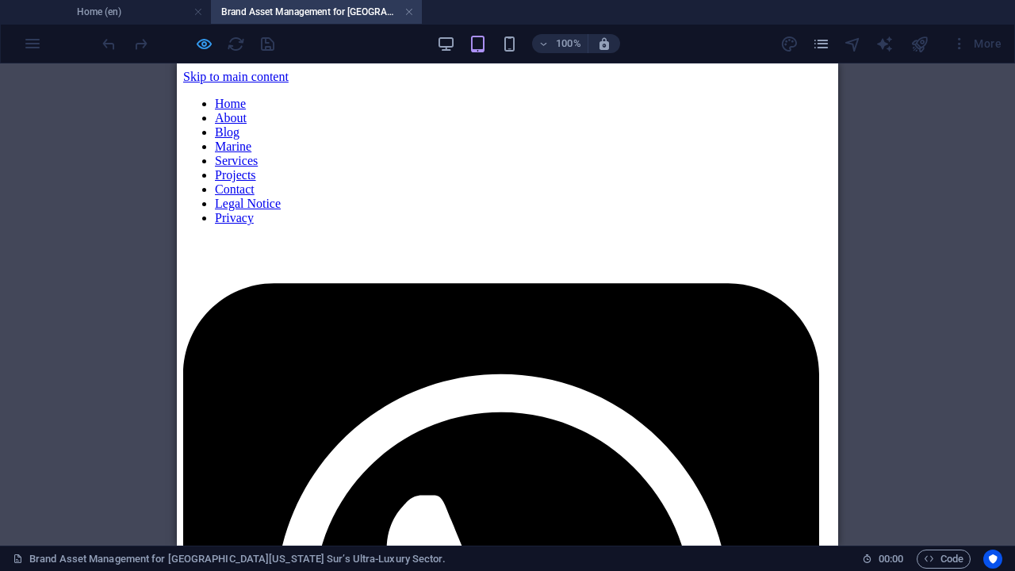
click at [201, 41] on icon "button" at bounding box center [204, 44] width 18 height 18
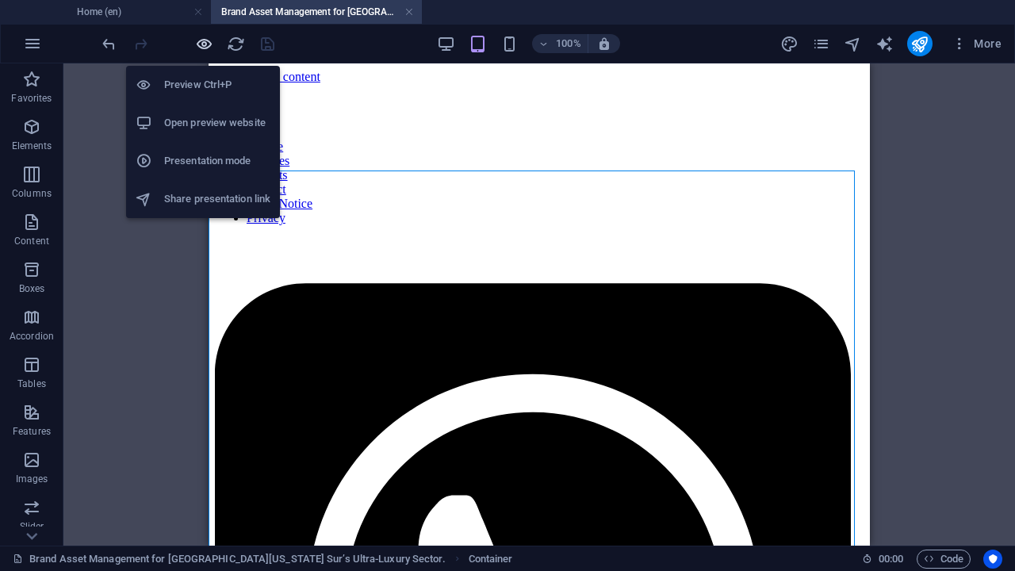
click at [207, 44] on icon "button" at bounding box center [204, 44] width 18 height 18
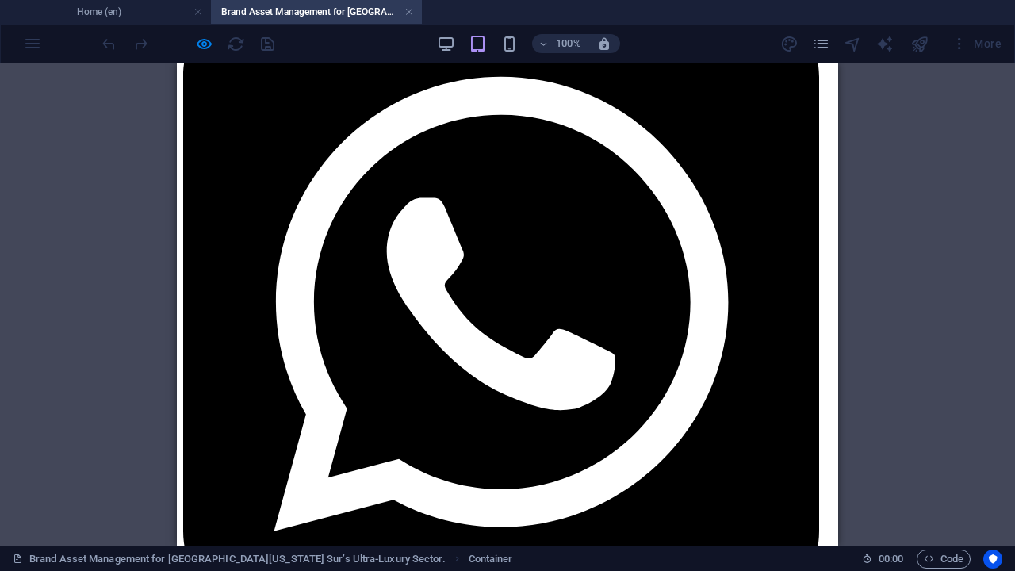
scroll to position [396, 0]
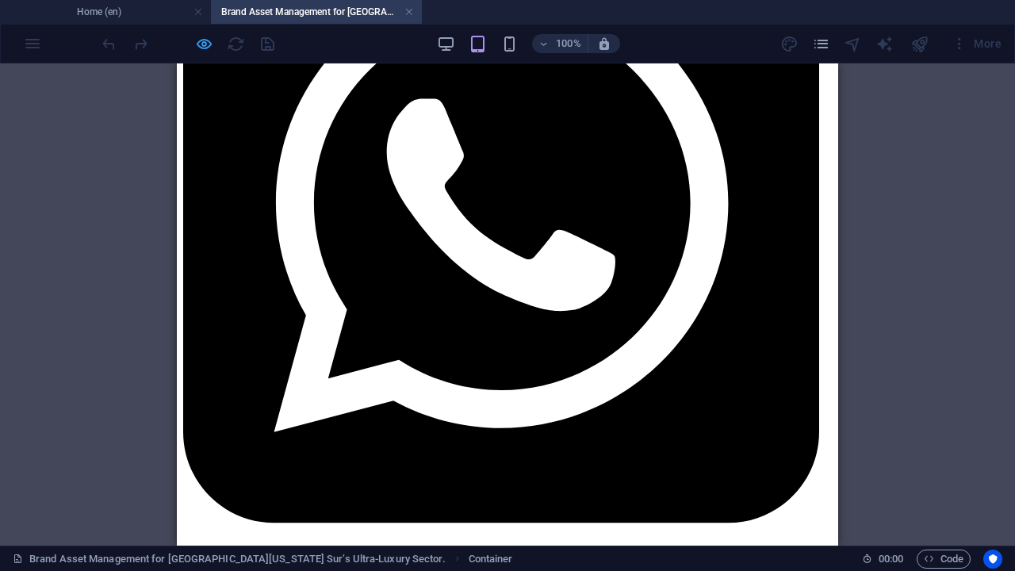
click at [202, 41] on icon "button" at bounding box center [204, 44] width 18 height 18
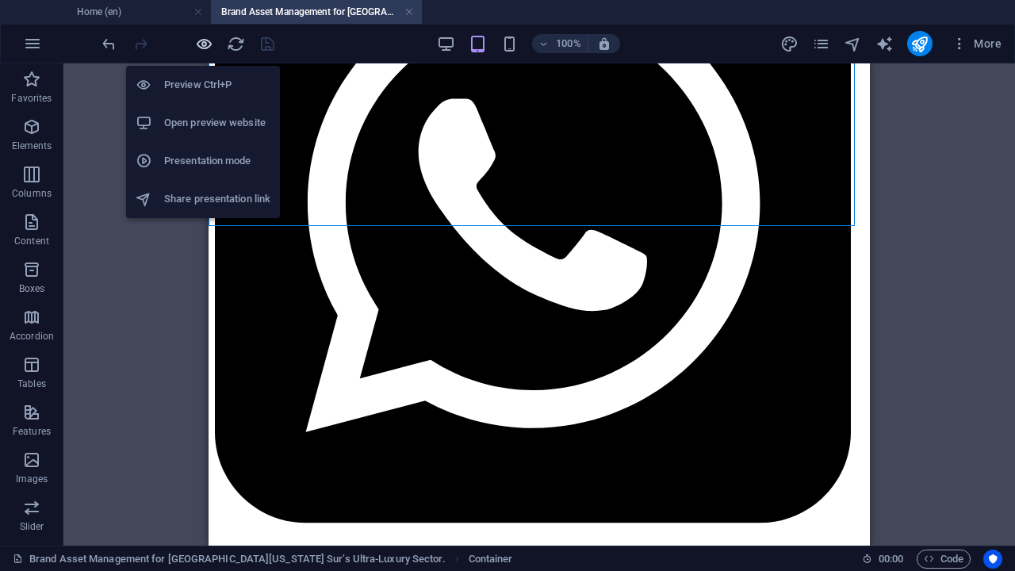
scroll to position [496, 0]
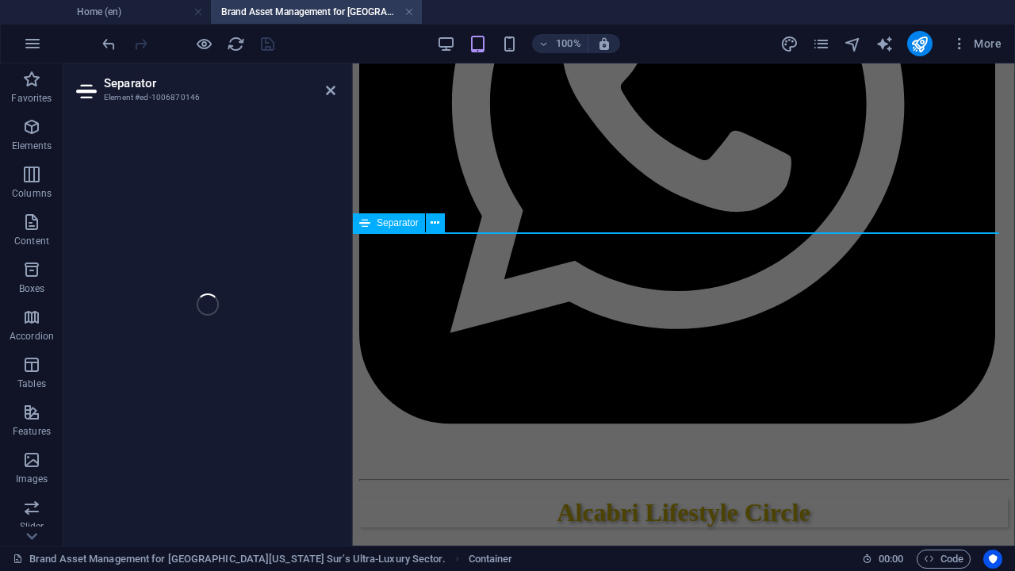
select select "%"
select select "px"
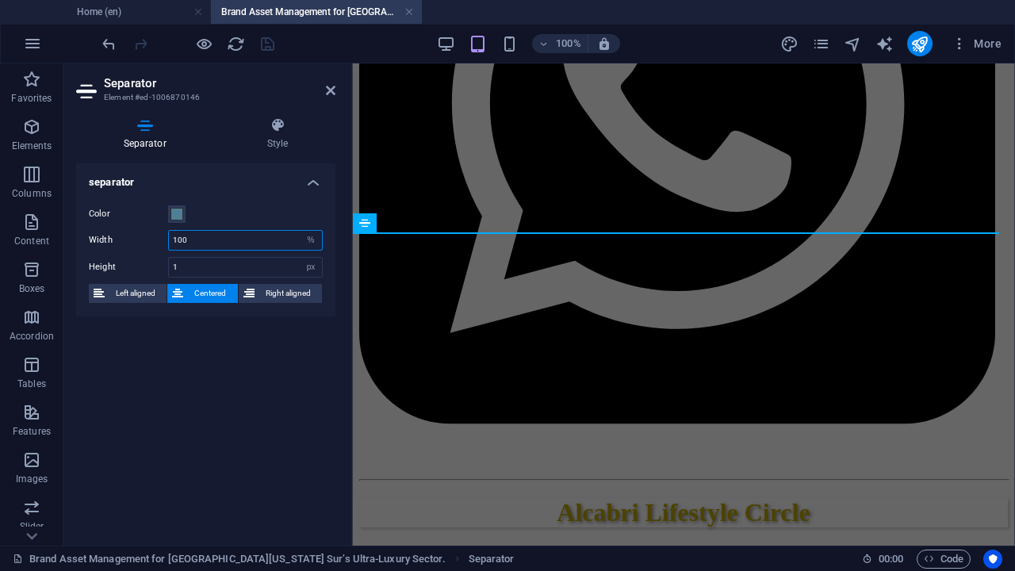
drag, startPoint x: 205, startPoint y: 244, endPoint x: 173, endPoint y: 239, distance: 32.1
click at [173, 239] on input "100" at bounding box center [245, 240] width 153 height 19
type input "60"
click at [265, 40] on icon "save" at bounding box center [267, 44] width 18 height 18
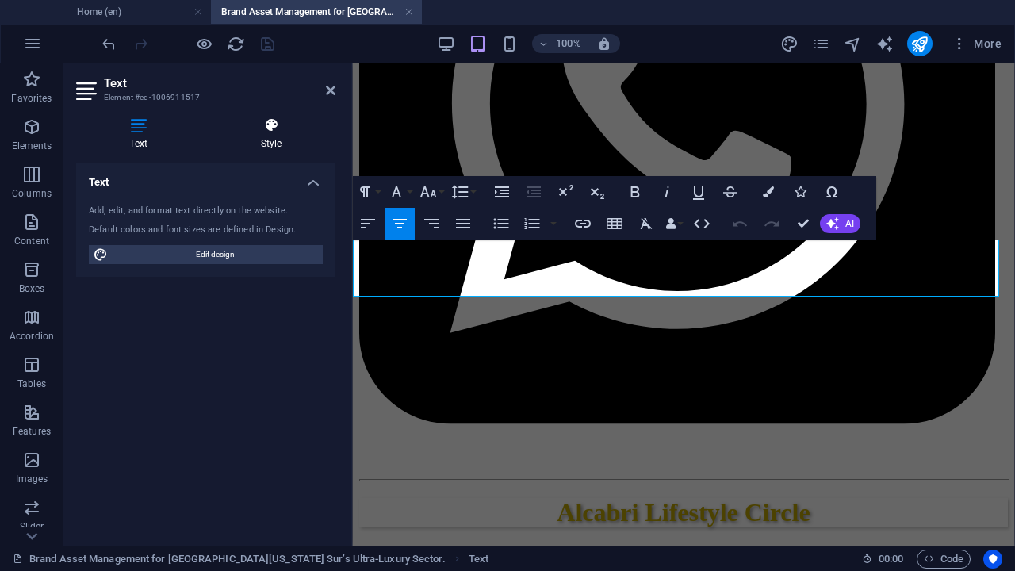
click at [262, 130] on icon at bounding box center [271, 125] width 128 height 16
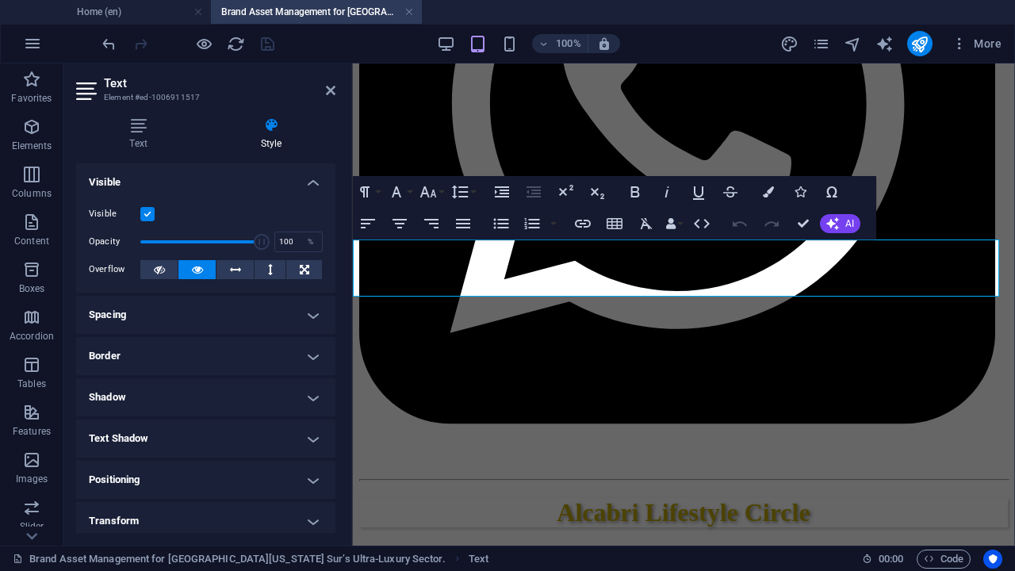
click at [296, 318] on h4 "Spacing" at bounding box center [205, 315] width 259 height 38
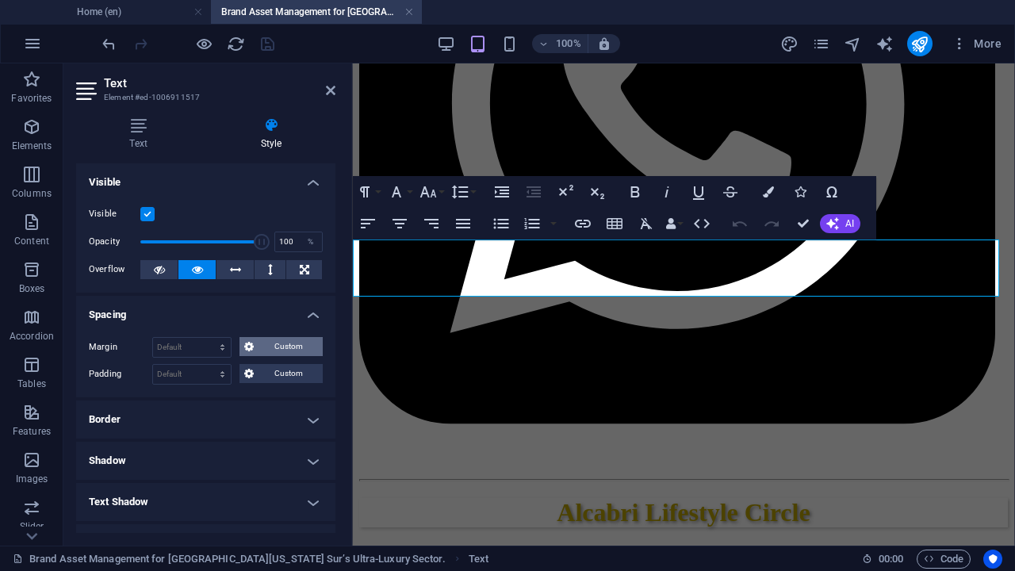
click at [273, 350] on span "Custom" at bounding box center [287, 346] width 59 height 19
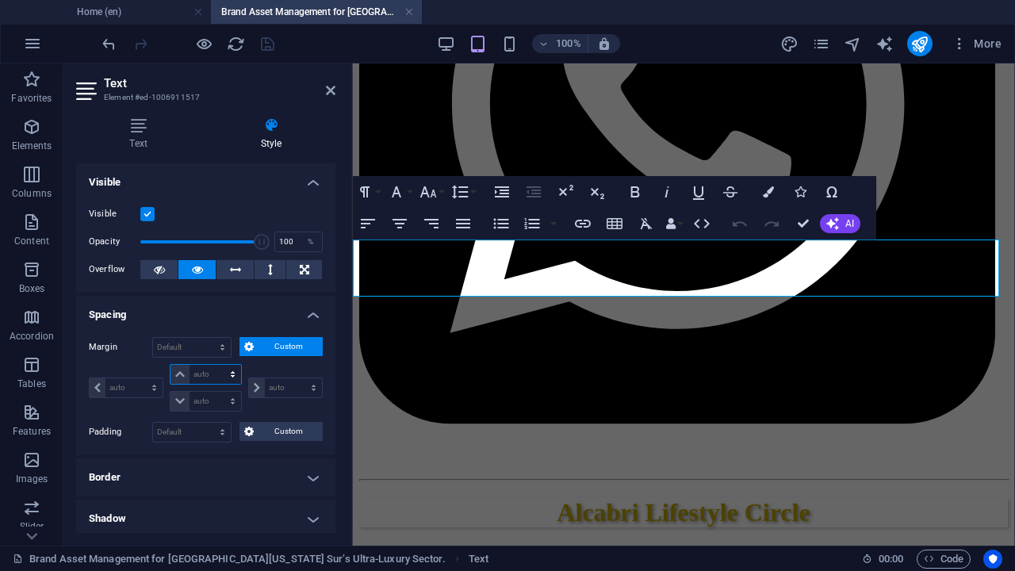
click at [228, 373] on select "auto px % rem vw vh" at bounding box center [205, 374] width 70 height 19
select select "rem"
click at [216, 365] on select "auto px % rem vw vh" at bounding box center [205, 374] width 70 height 19
type input "0"
select select "px"
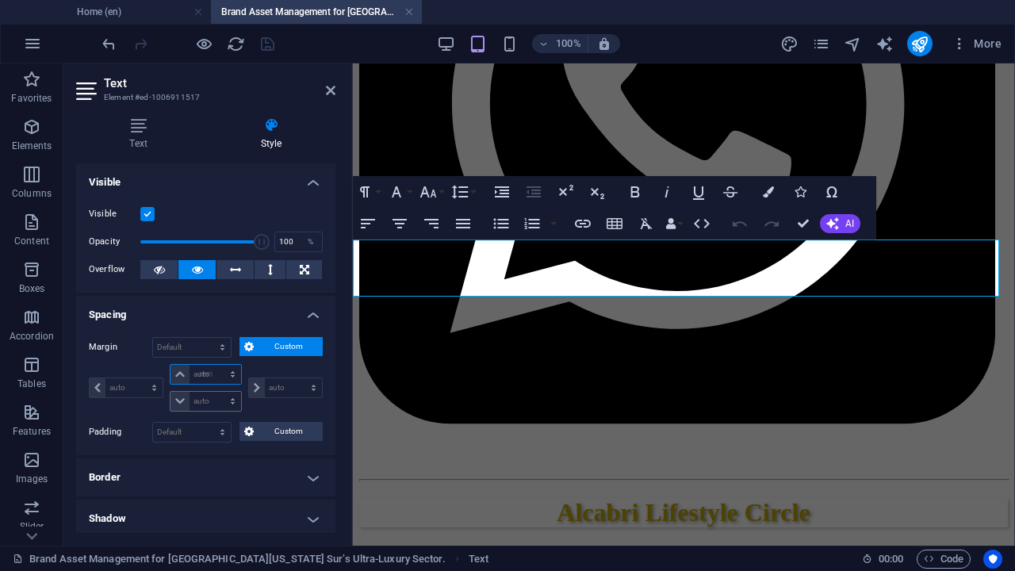
type input "0"
select select "px"
type input "0"
select select "px"
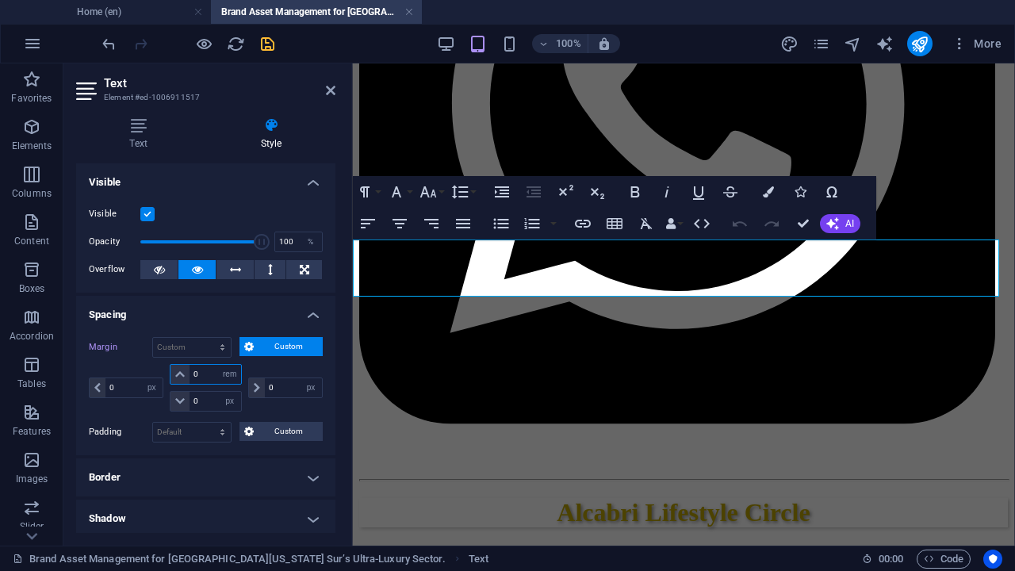
type input "1"
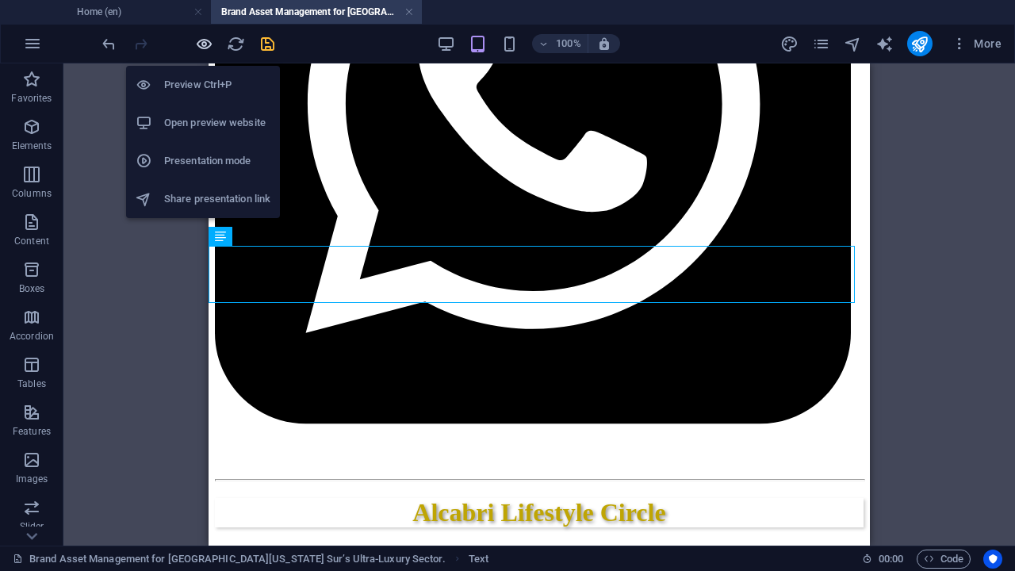
click at [205, 40] on icon "button" at bounding box center [204, 44] width 18 height 18
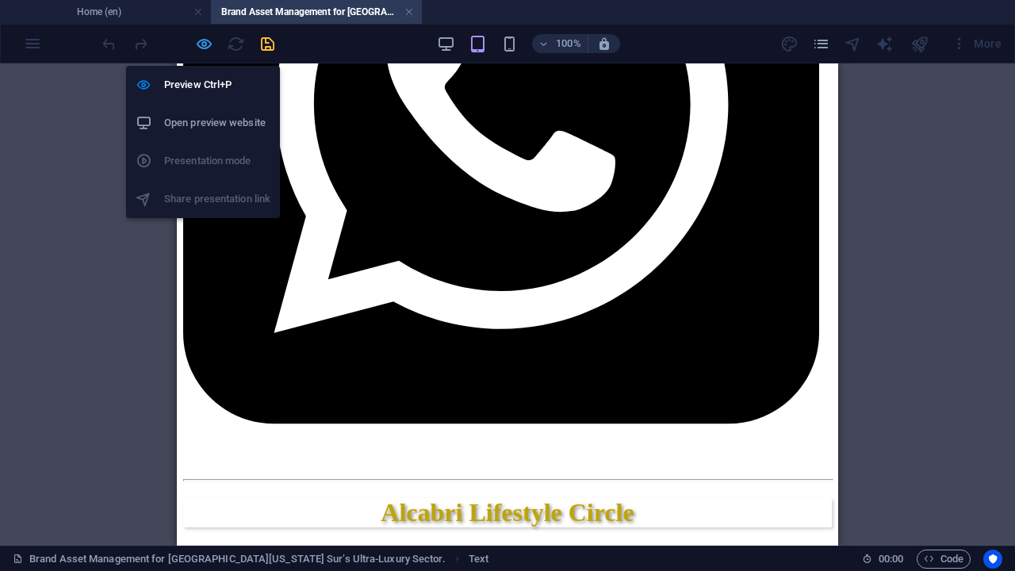
click at [207, 43] on icon "button" at bounding box center [204, 44] width 18 height 18
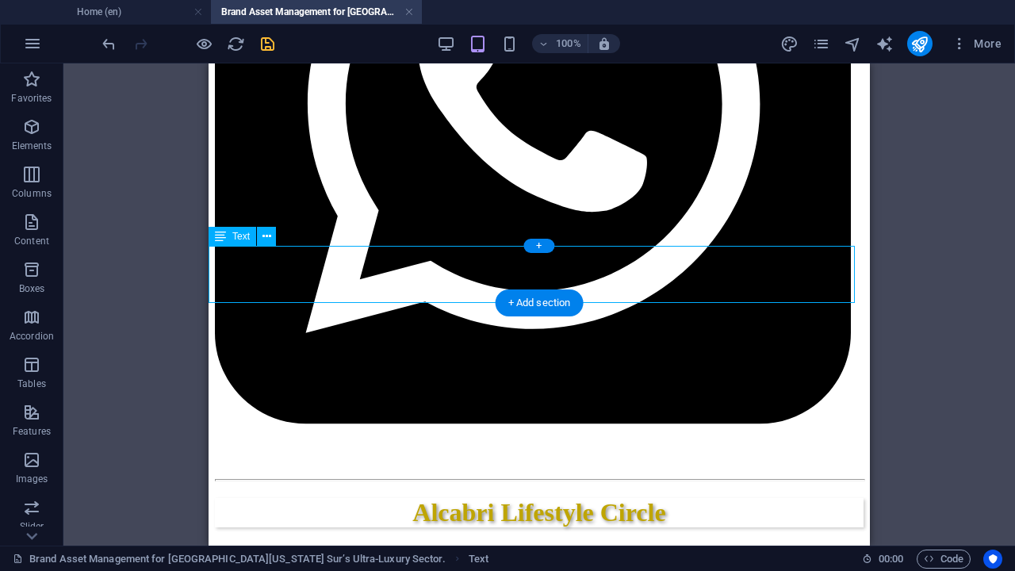
select select "px"
select select "rem"
select select "px"
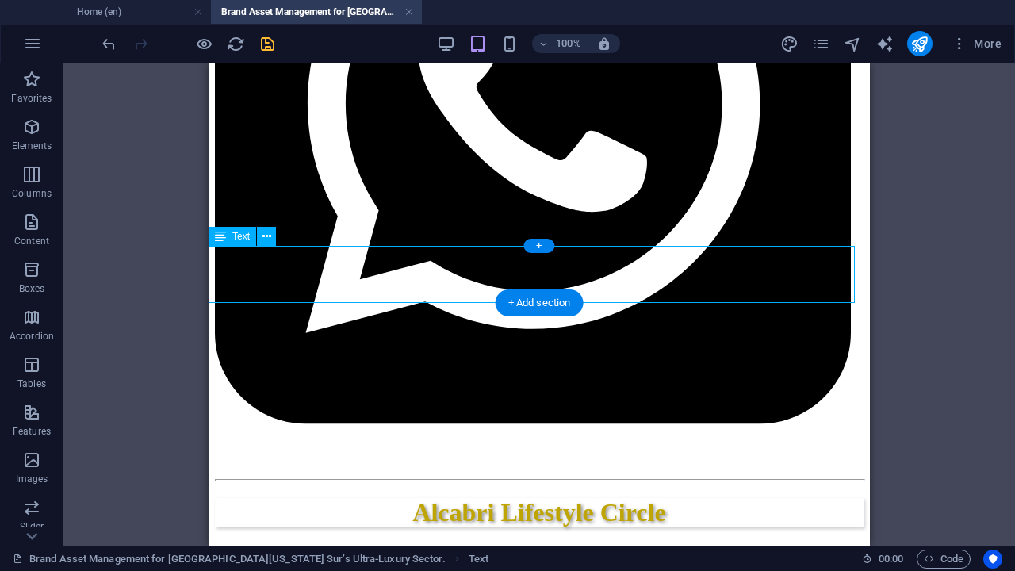
select select "px"
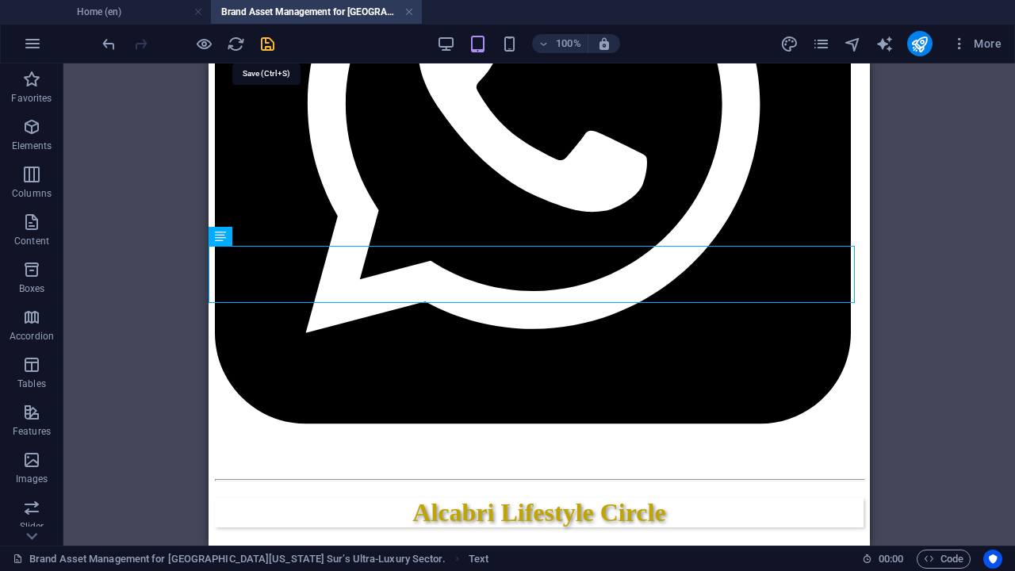
drag, startPoint x: 268, startPoint y: 43, endPoint x: 61, endPoint y: 2, distance: 210.8
click at [268, 43] on icon "save" at bounding box center [267, 44] width 18 height 18
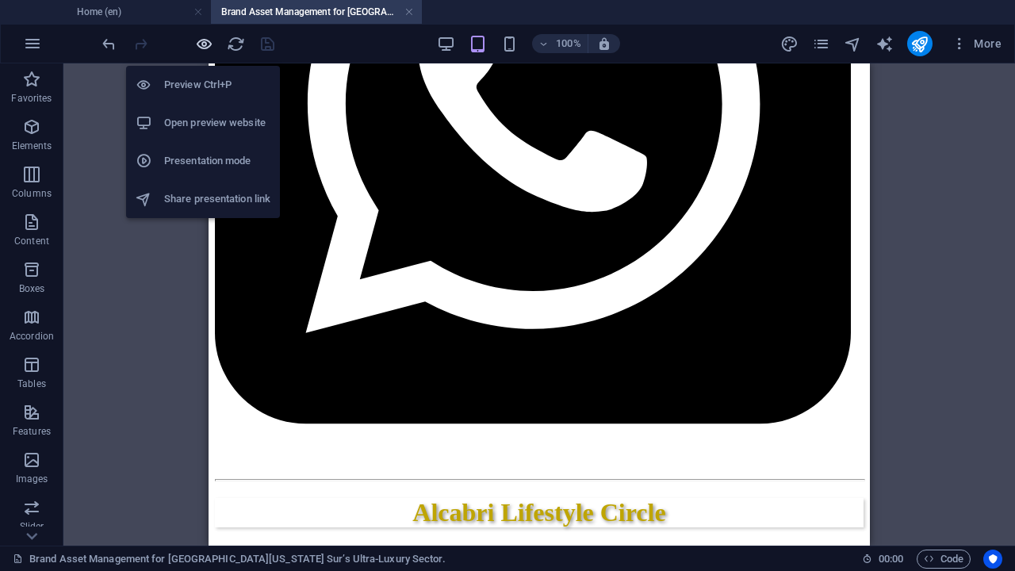
click at [200, 39] on icon "button" at bounding box center [204, 44] width 18 height 18
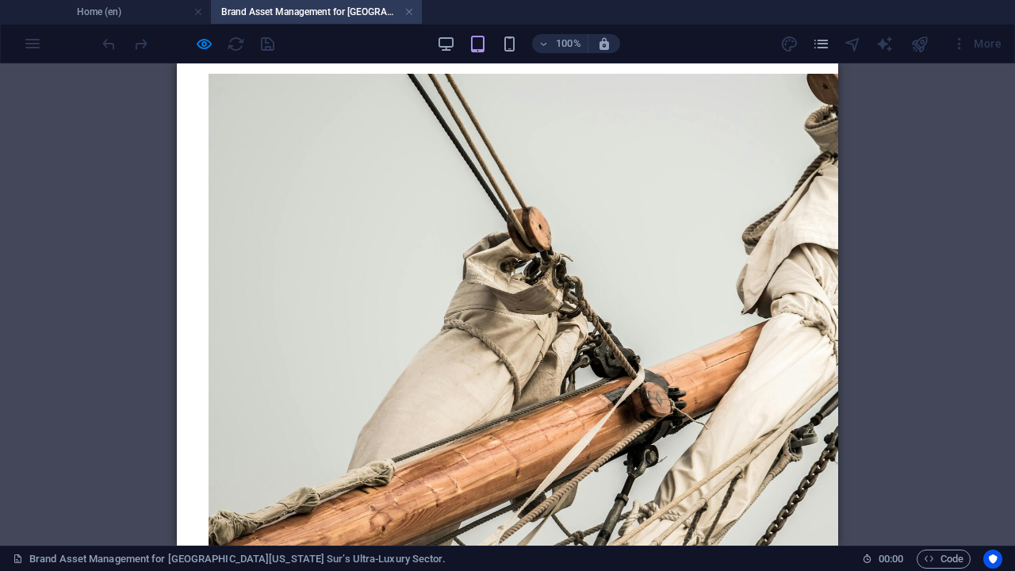
scroll to position [892, 0]
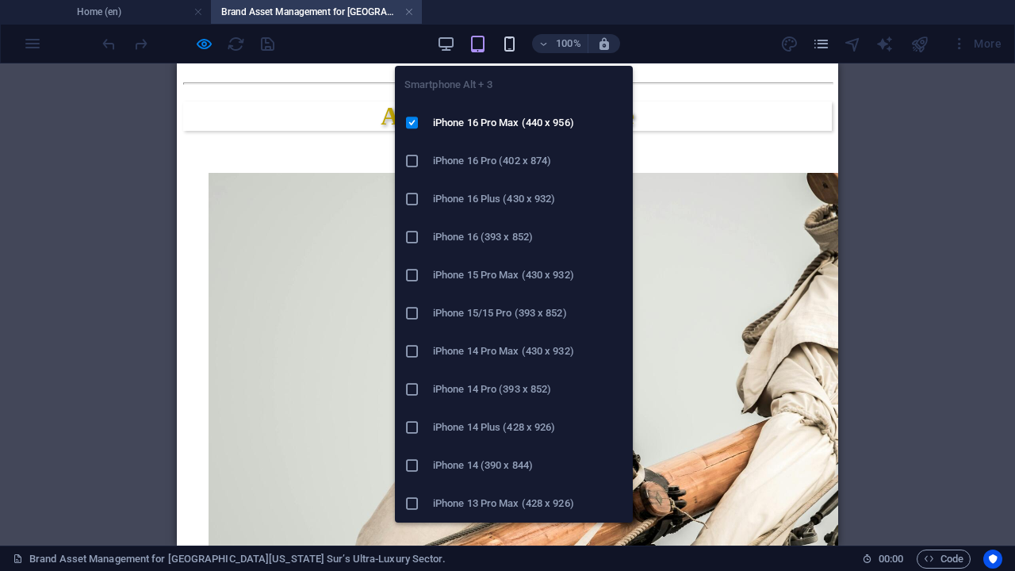
click at [505, 48] on icon "button" at bounding box center [509, 44] width 18 height 18
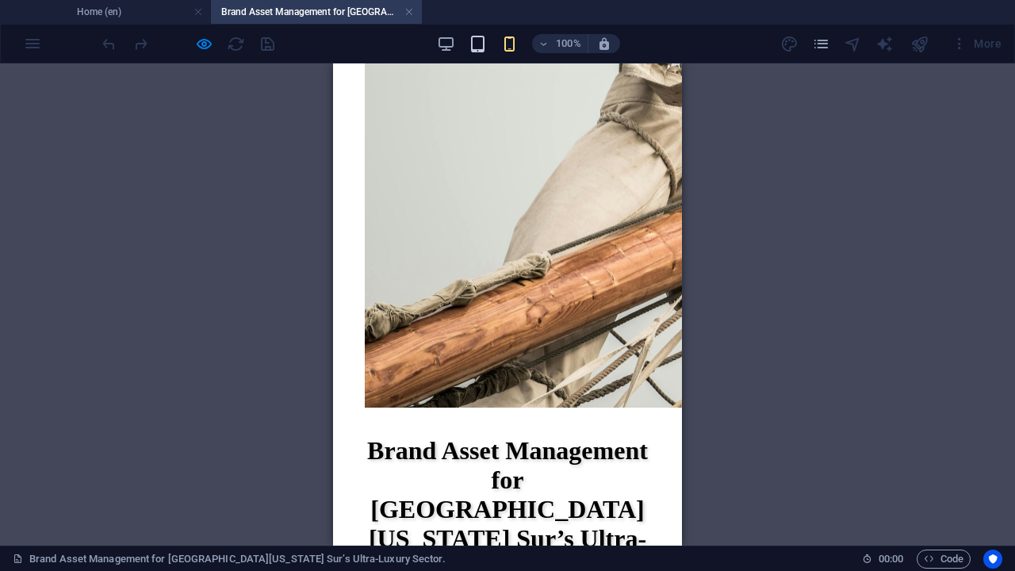
click at [480, 37] on icon "button" at bounding box center [478, 44] width 18 height 18
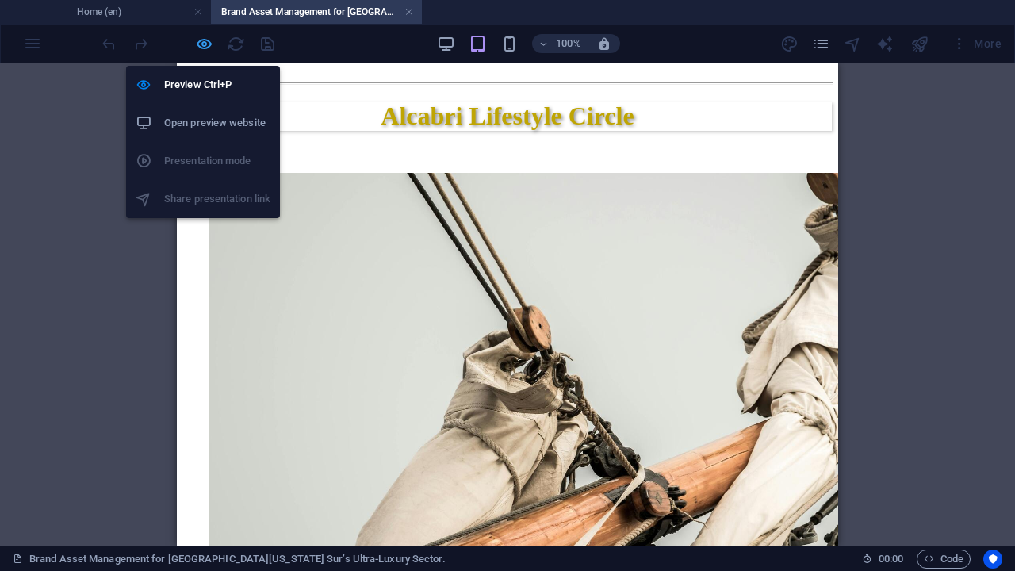
click at [207, 44] on icon "button" at bounding box center [204, 44] width 18 height 18
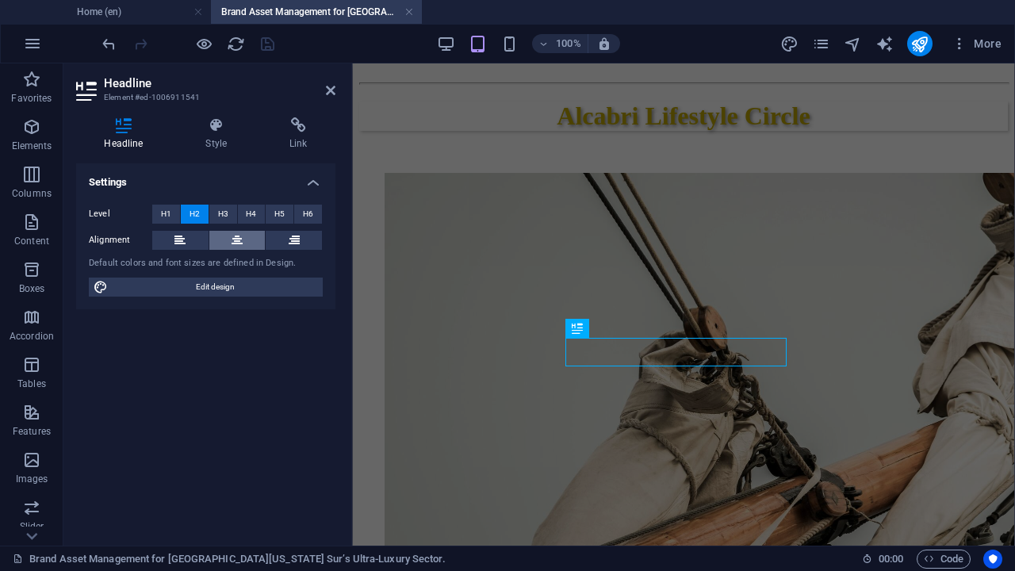
click at [225, 239] on button at bounding box center [237, 240] width 56 height 19
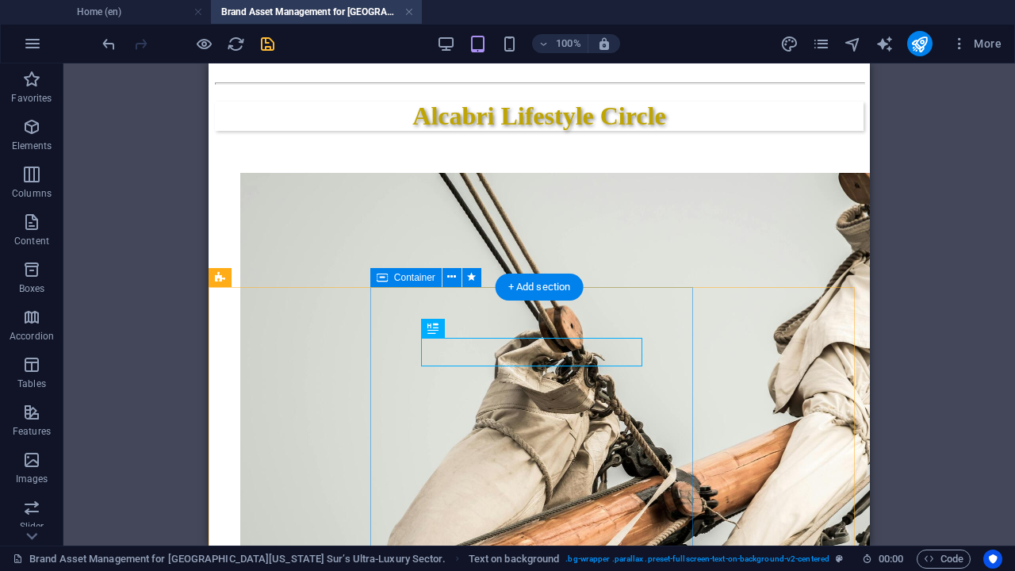
scroll to position [991, 0]
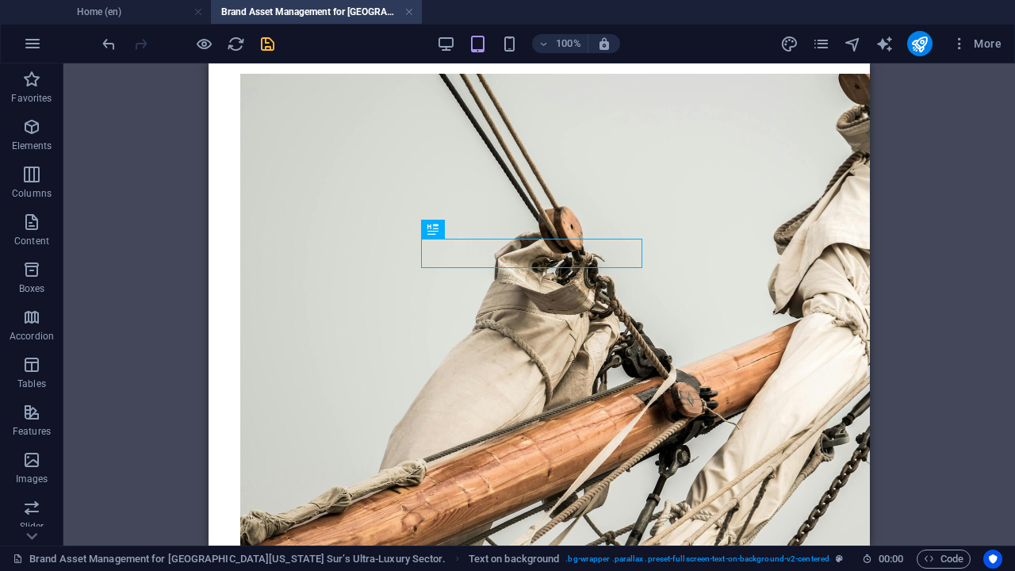
drag, startPoint x: 266, startPoint y: 37, endPoint x: 77, endPoint y: 5, distance: 191.5
click at [266, 36] on icon "save" at bounding box center [267, 44] width 18 height 18
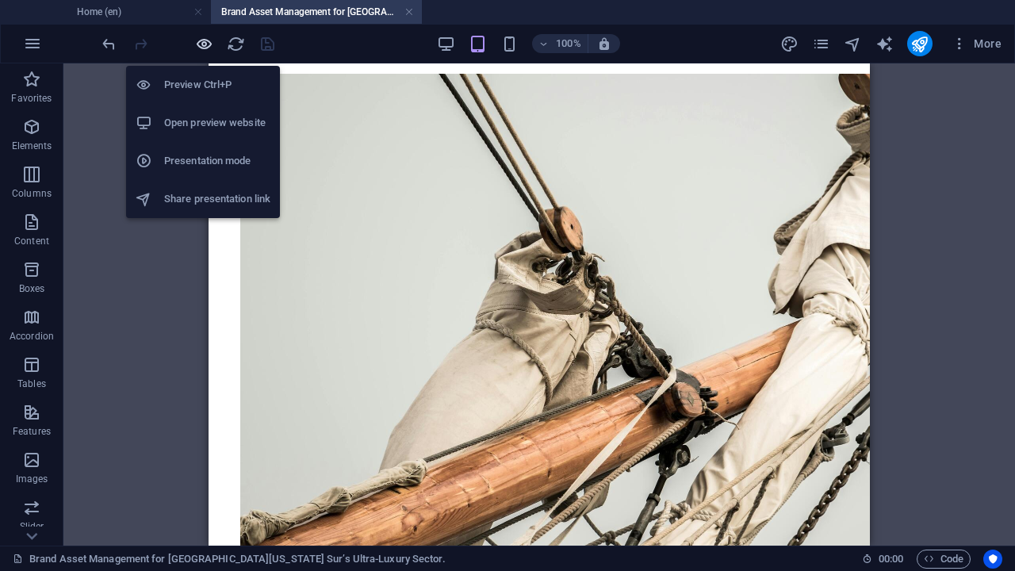
click at [202, 40] on icon "button" at bounding box center [204, 44] width 18 height 18
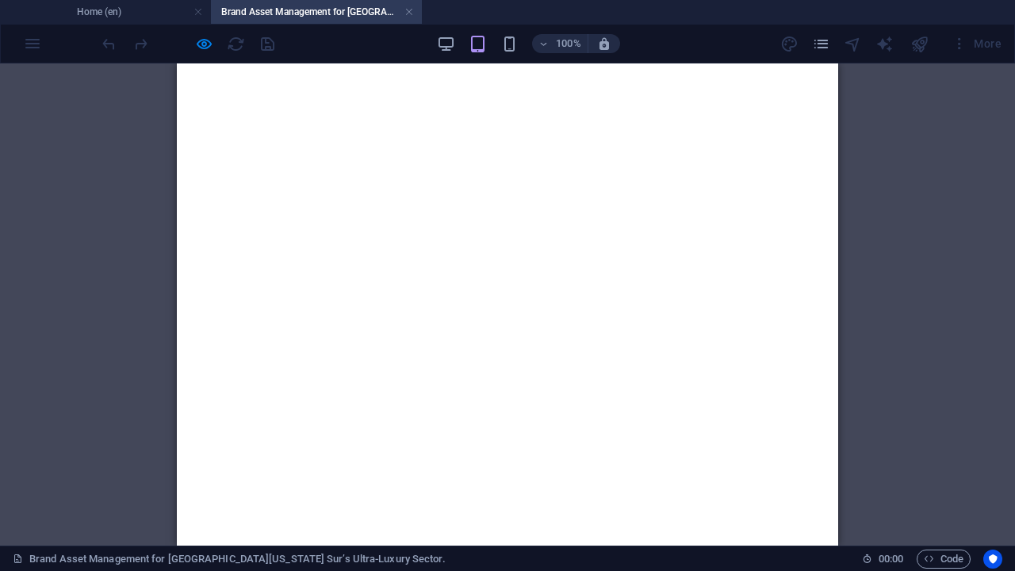
scroll to position [2180, 0]
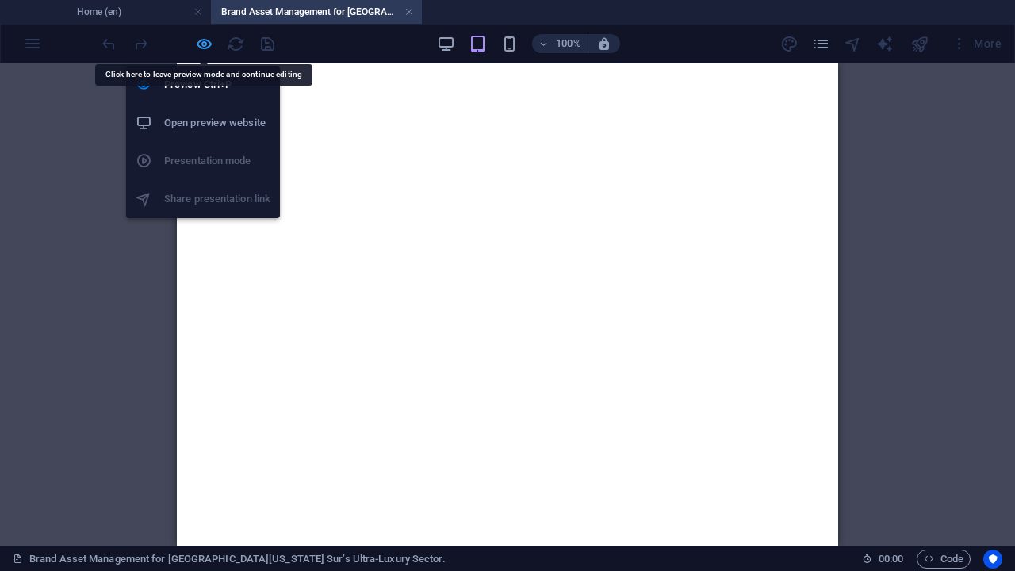
click at [203, 38] on icon "button" at bounding box center [204, 44] width 18 height 18
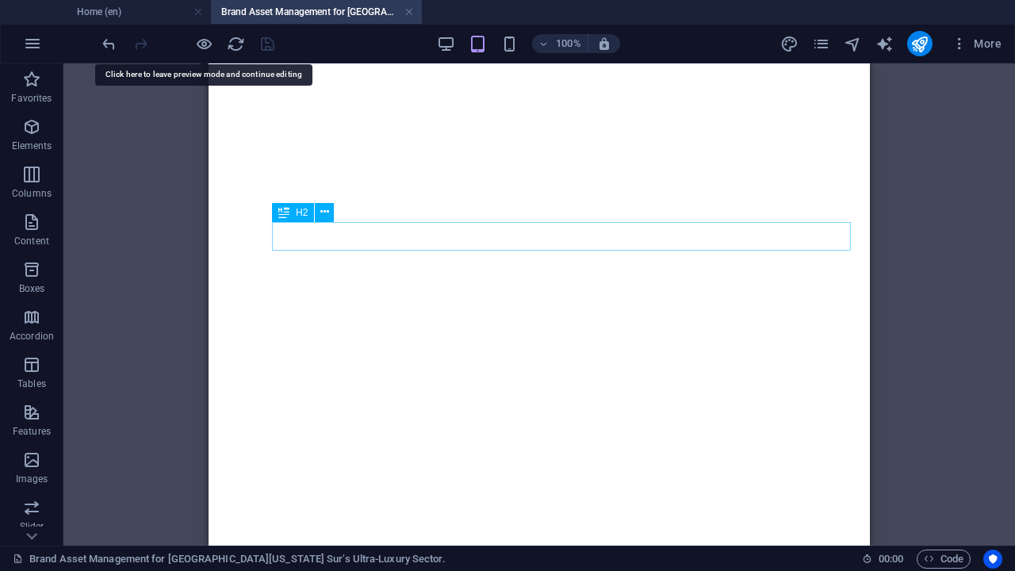
select select "rem"
select select "px"
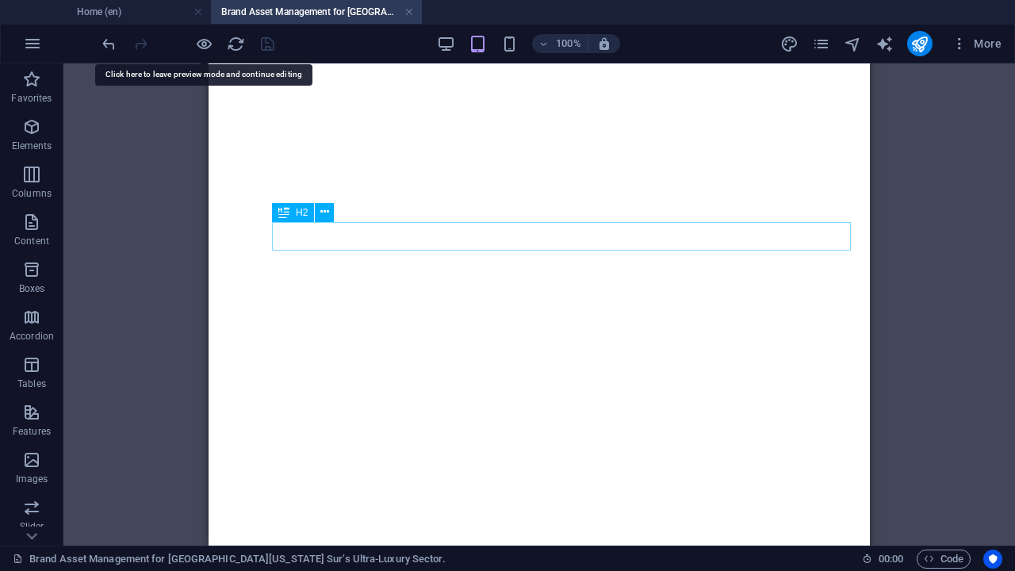
select select "px"
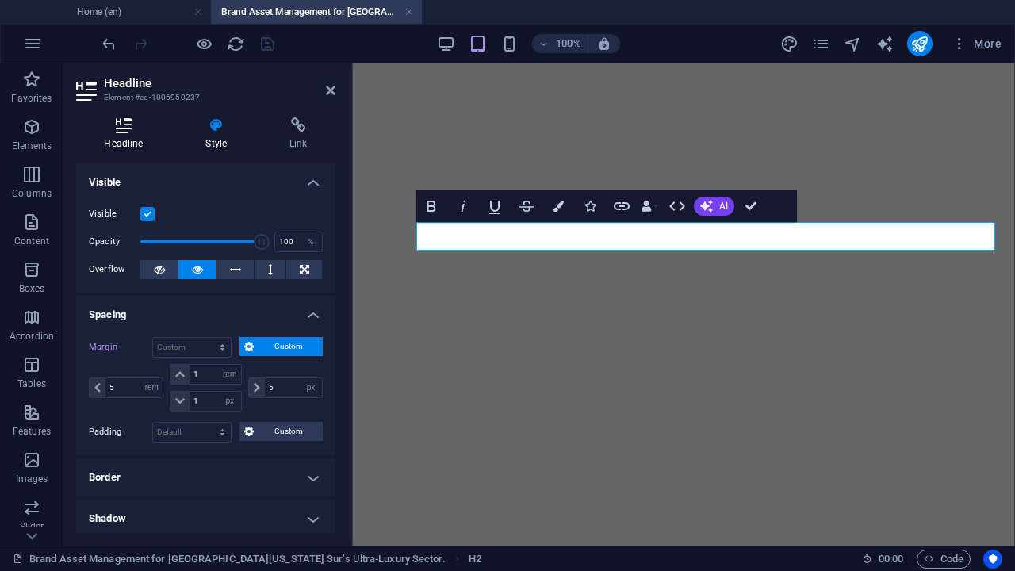
click at [122, 135] on h4 "Headline" at bounding box center [126, 133] width 101 height 33
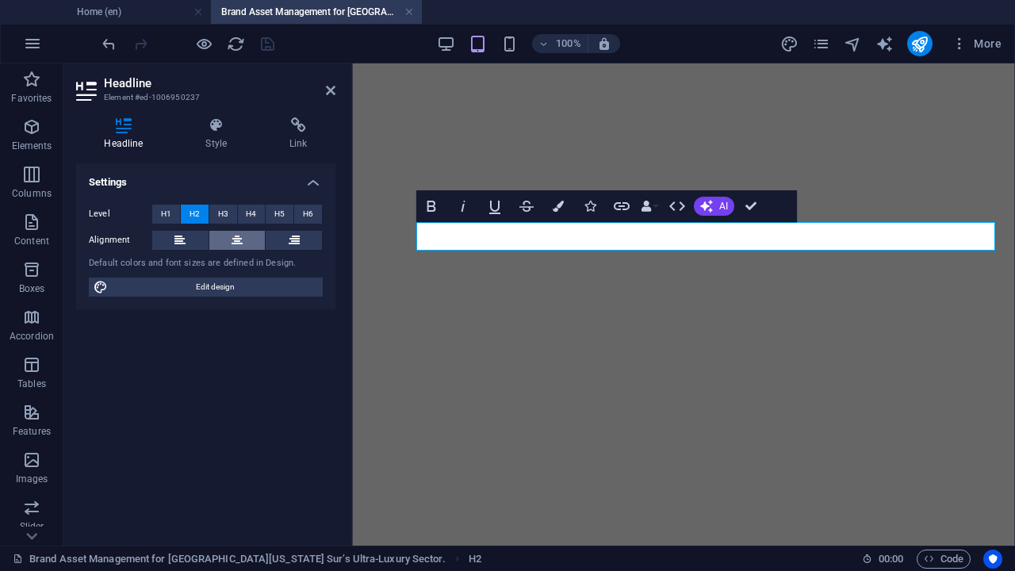
click at [235, 238] on icon at bounding box center [236, 240] width 11 height 19
click at [219, 128] on icon at bounding box center [217, 125] width 78 height 16
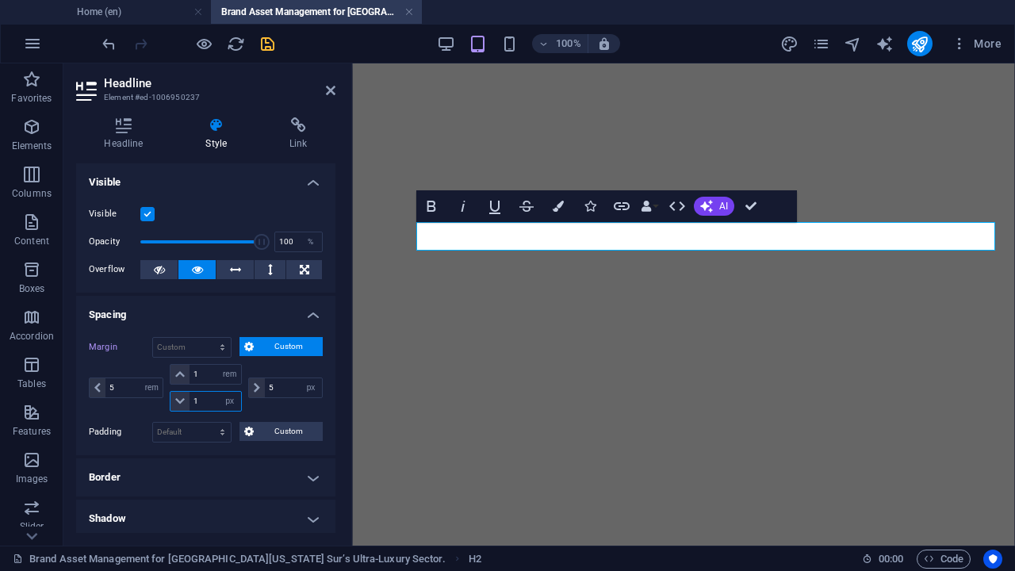
click at [191, 401] on input "1" at bounding box center [214, 401] width 51 height 19
click at [190, 400] on input "2" at bounding box center [214, 401] width 51 height 19
type input "1"
click at [225, 402] on select "auto px % rem vw vh" at bounding box center [230, 401] width 22 height 19
select select "rem"
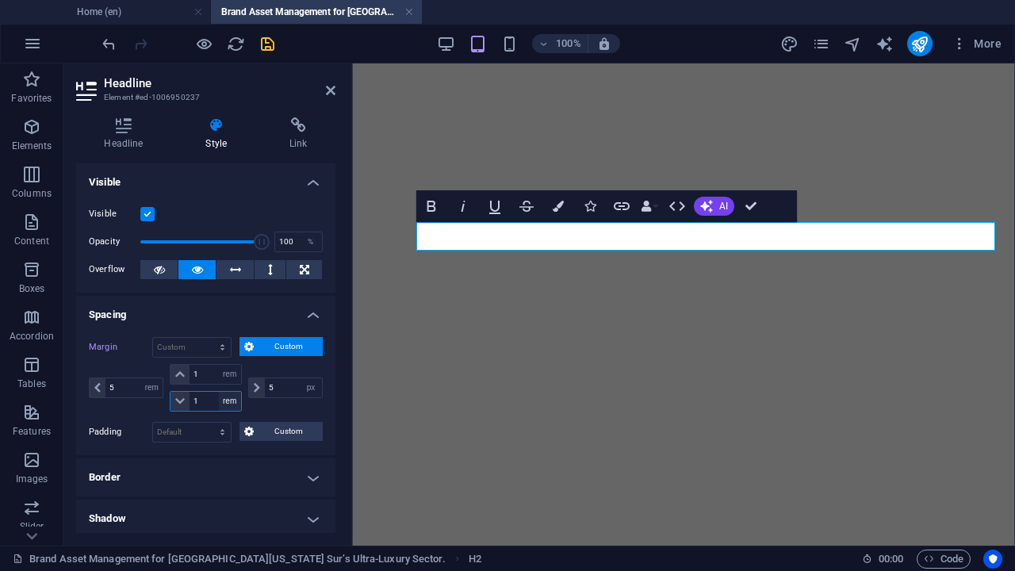
click at [219, 392] on select "auto px % rem vw vh" at bounding box center [230, 401] width 22 height 19
type input "1"
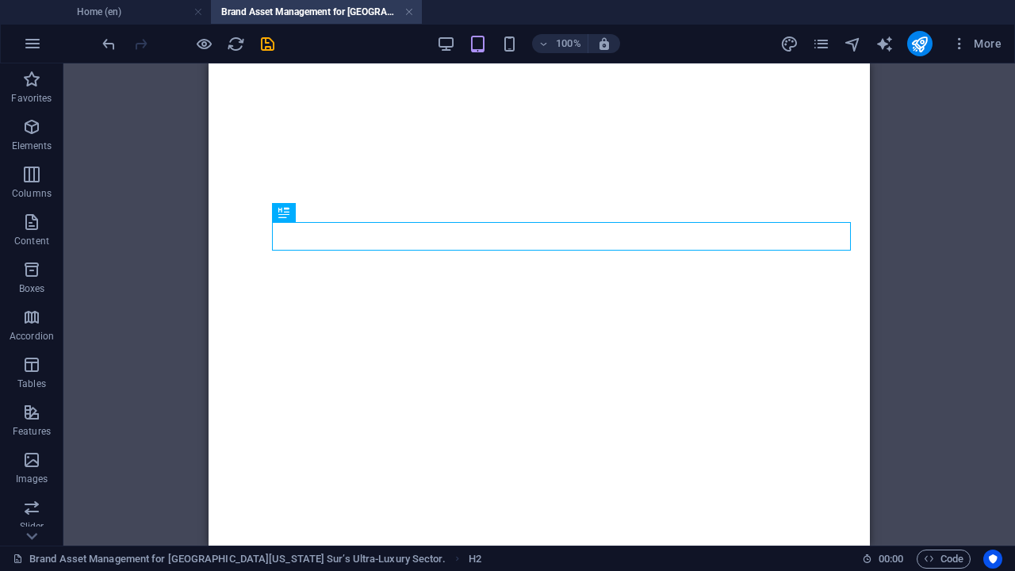
click at [270, 41] on icon "save" at bounding box center [267, 44] width 18 height 18
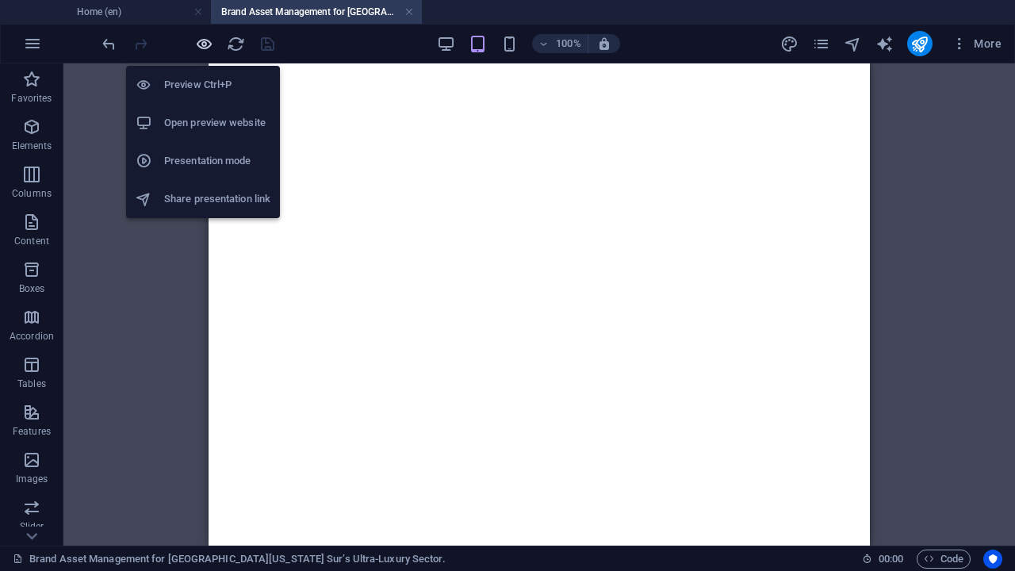
click at [206, 45] on icon "button" at bounding box center [204, 44] width 18 height 18
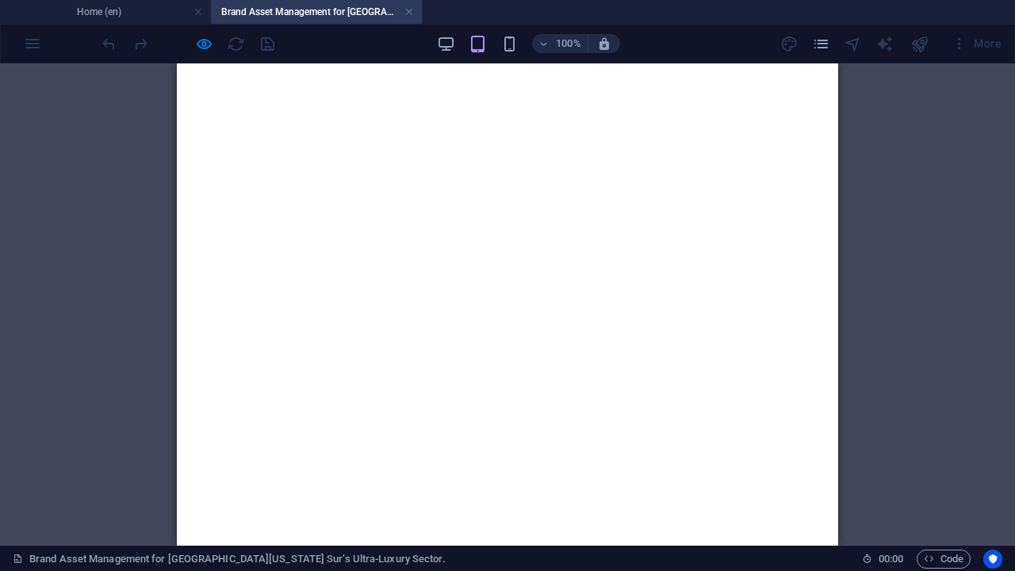
scroll to position [2081, 0]
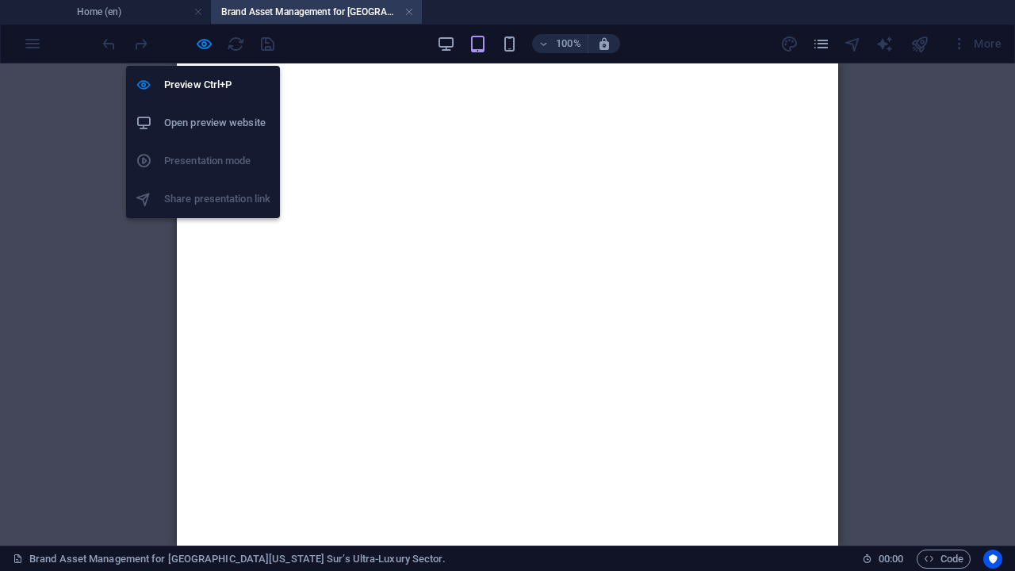
drag, startPoint x: 201, startPoint y: 43, endPoint x: 208, endPoint y: 60, distance: 18.6
click at [201, 42] on icon "button" at bounding box center [204, 44] width 18 height 18
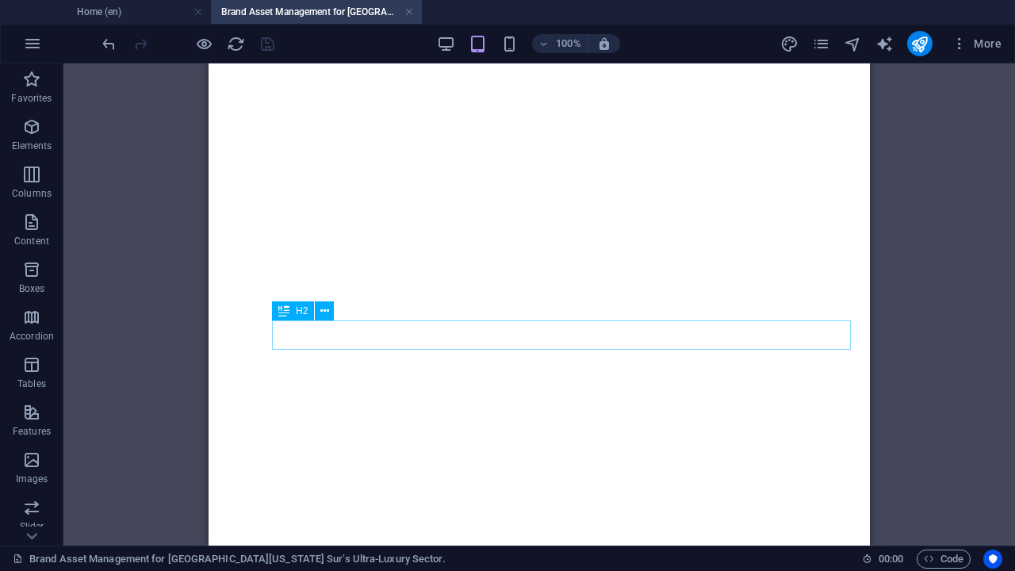
select select "rem"
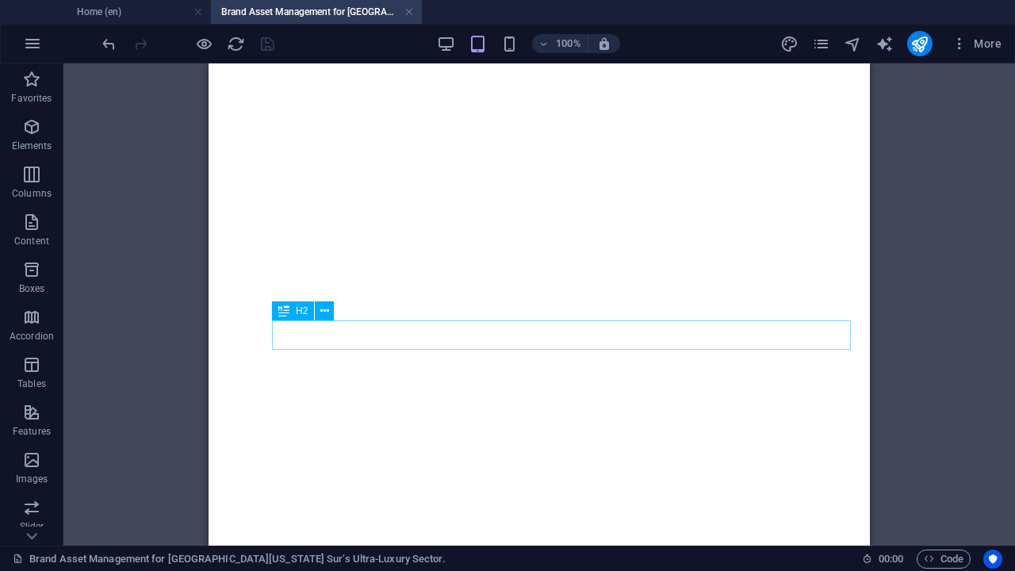
select select "px"
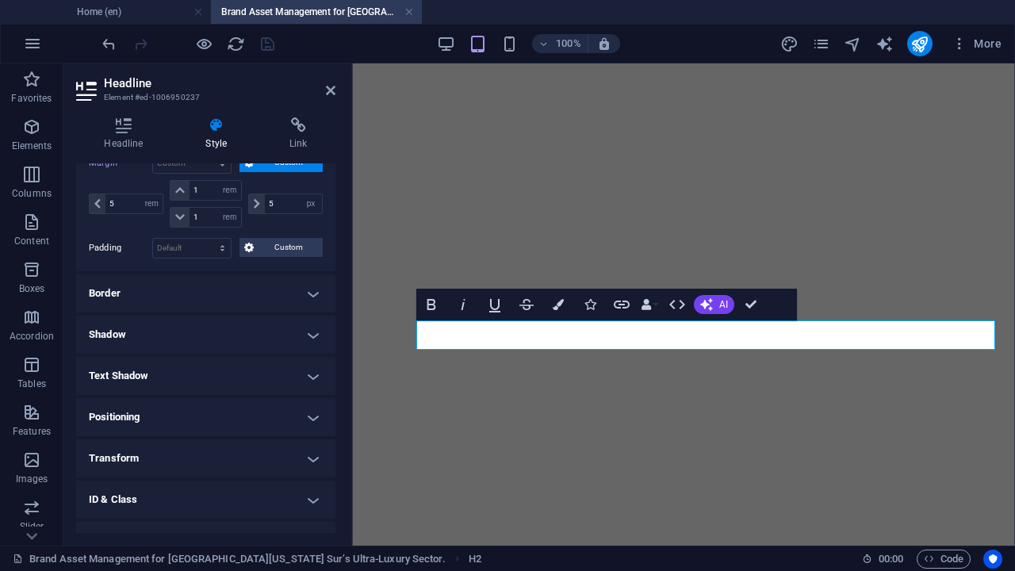
scroll to position [198, 0]
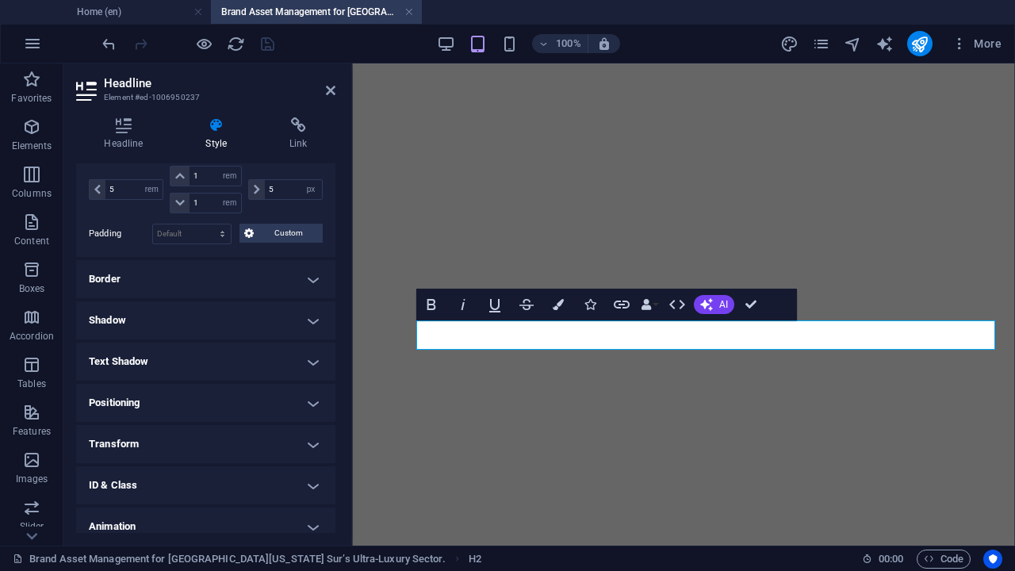
click at [299, 363] on h4 "Text Shadow" at bounding box center [205, 361] width 259 height 38
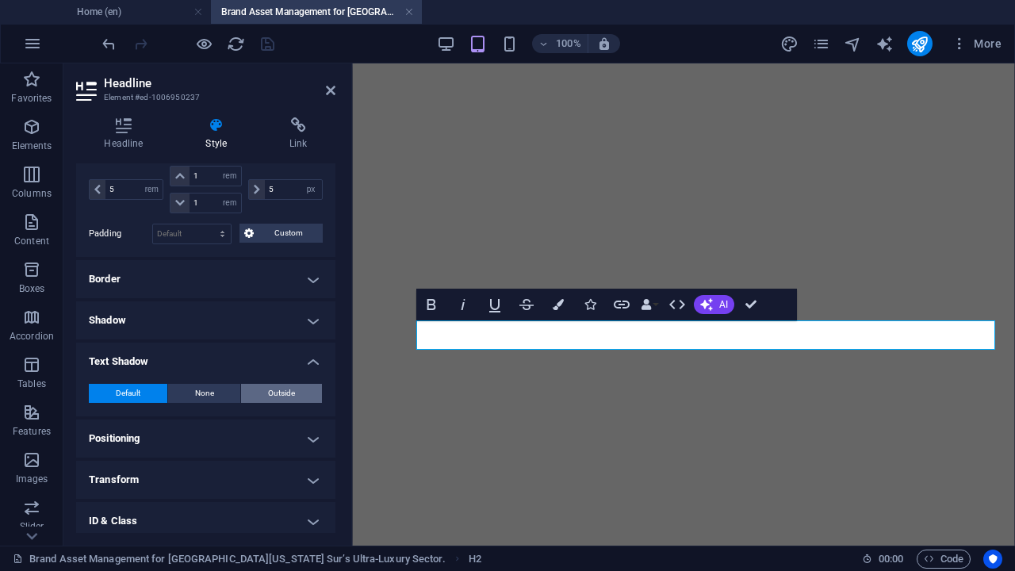
click at [264, 388] on button "Outside" at bounding box center [281, 393] width 81 height 19
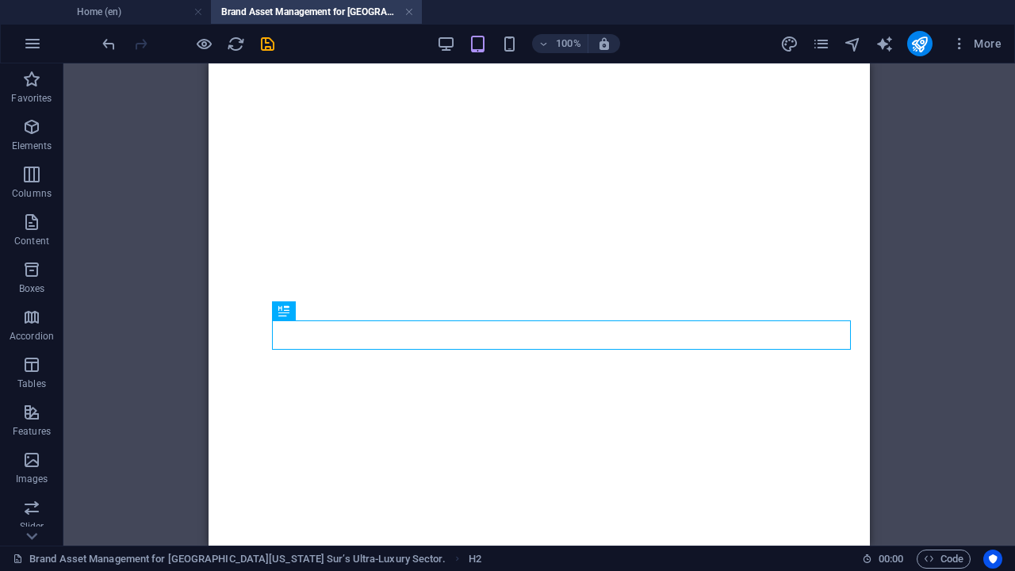
click at [271, 44] on icon "save" at bounding box center [267, 44] width 18 height 18
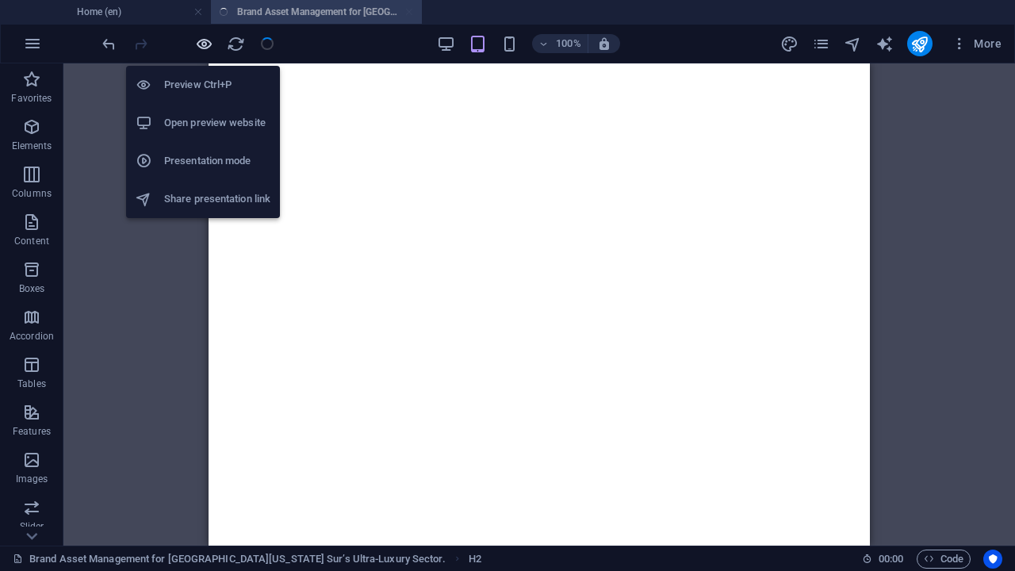
click at [208, 47] on icon "button" at bounding box center [204, 44] width 18 height 18
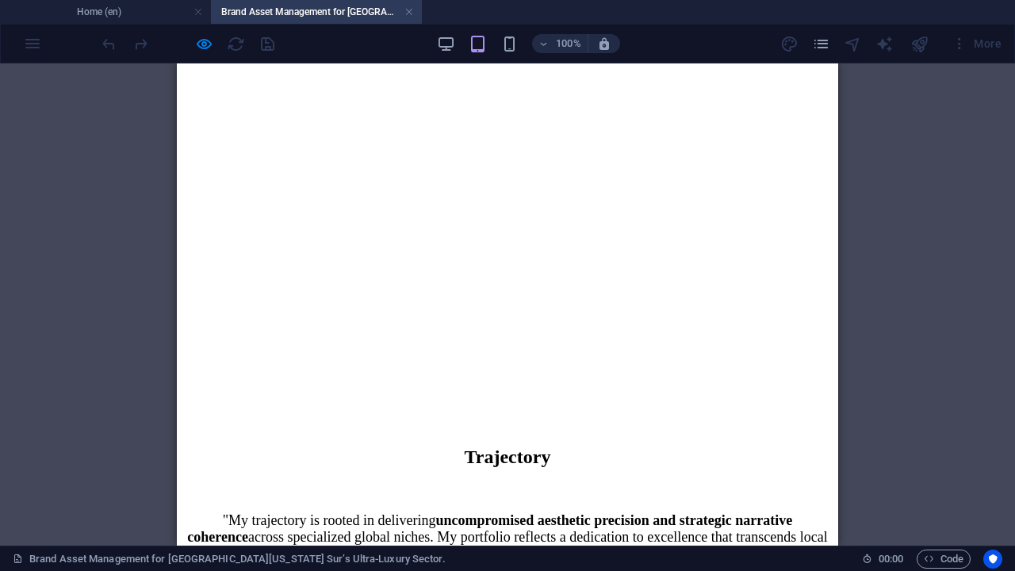
scroll to position [2180, 0]
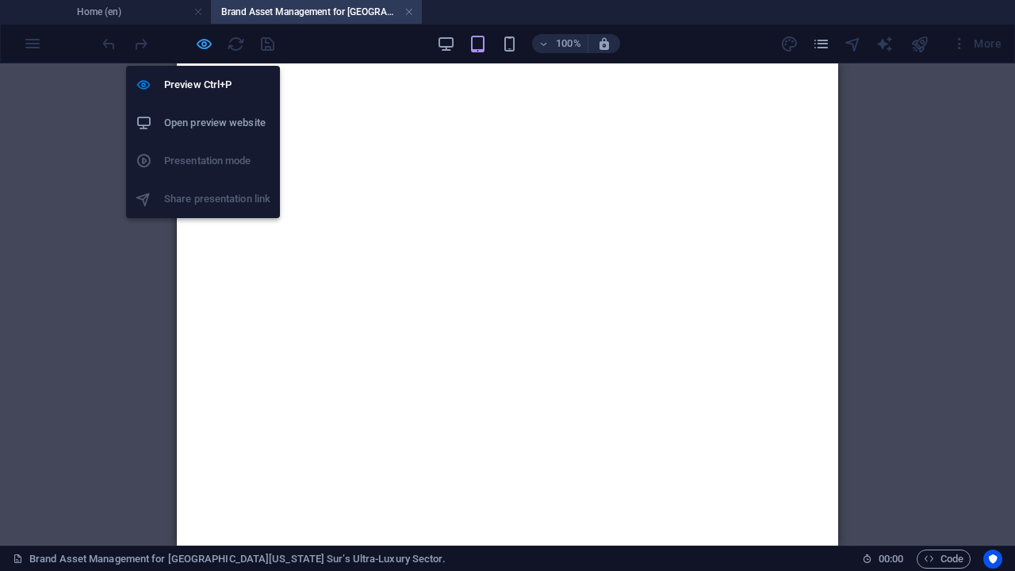
click at [203, 44] on icon "button" at bounding box center [204, 44] width 18 height 18
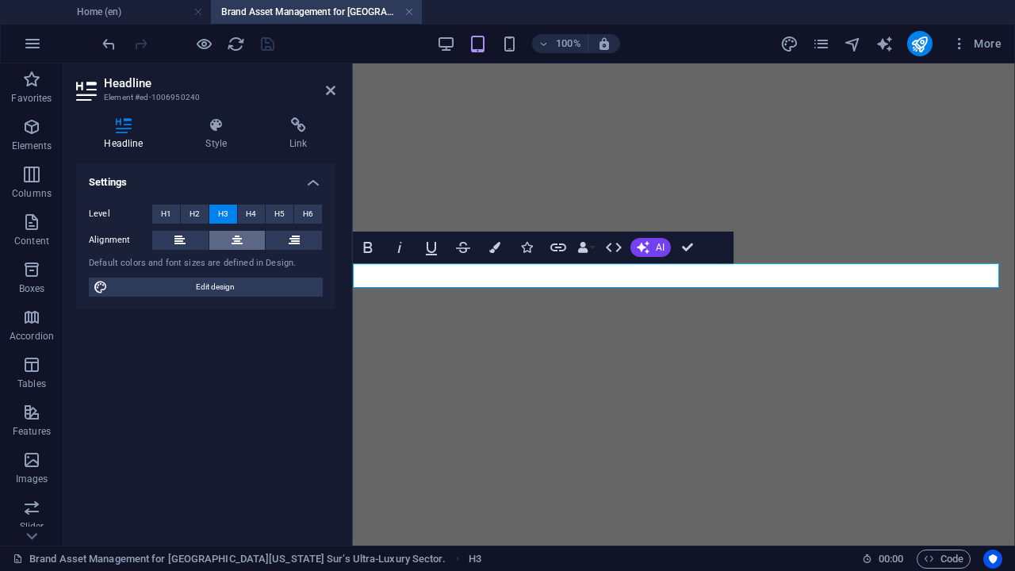
click at [244, 239] on button at bounding box center [237, 240] width 56 height 19
click at [216, 129] on icon at bounding box center [217, 125] width 78 height 16
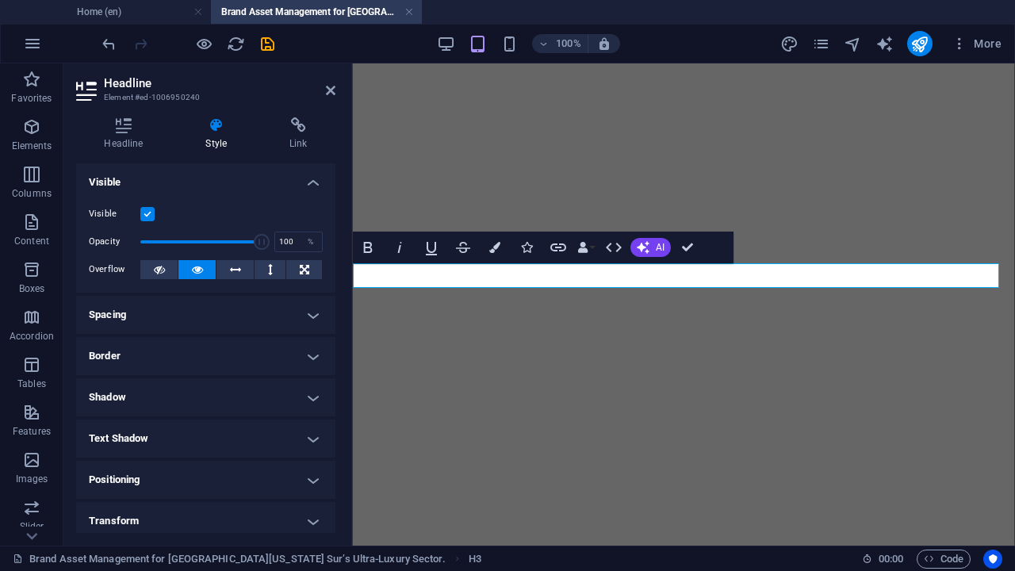
click at [216, 129] on icon at bounding box center [217, 125] width 78 height 16
click at [126, 125] on icon at bounding box center [123, 125] width 95 height 16
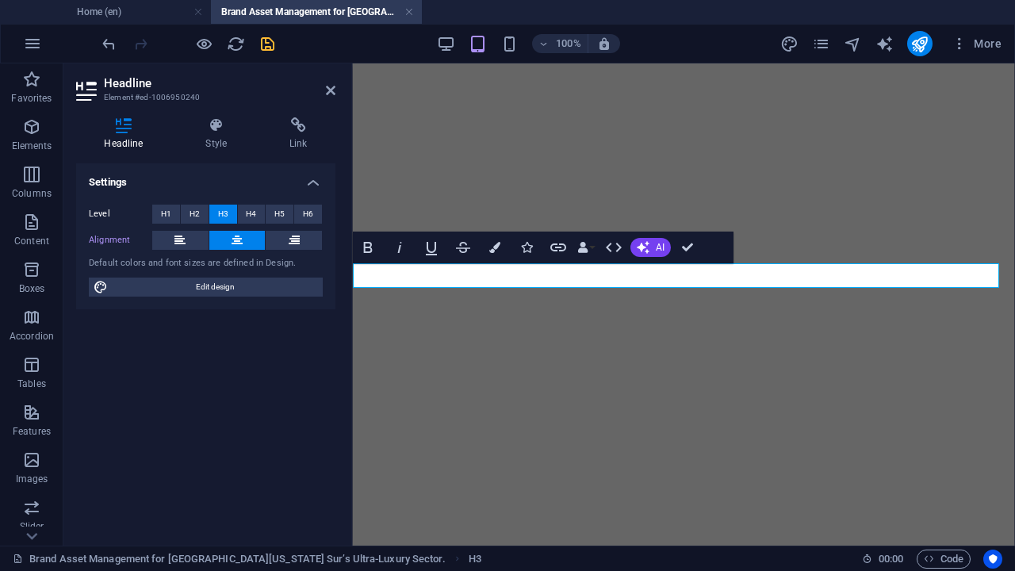
click at [266, 35] on icon "save" at bounding box center [267, 44] width 18 height 18
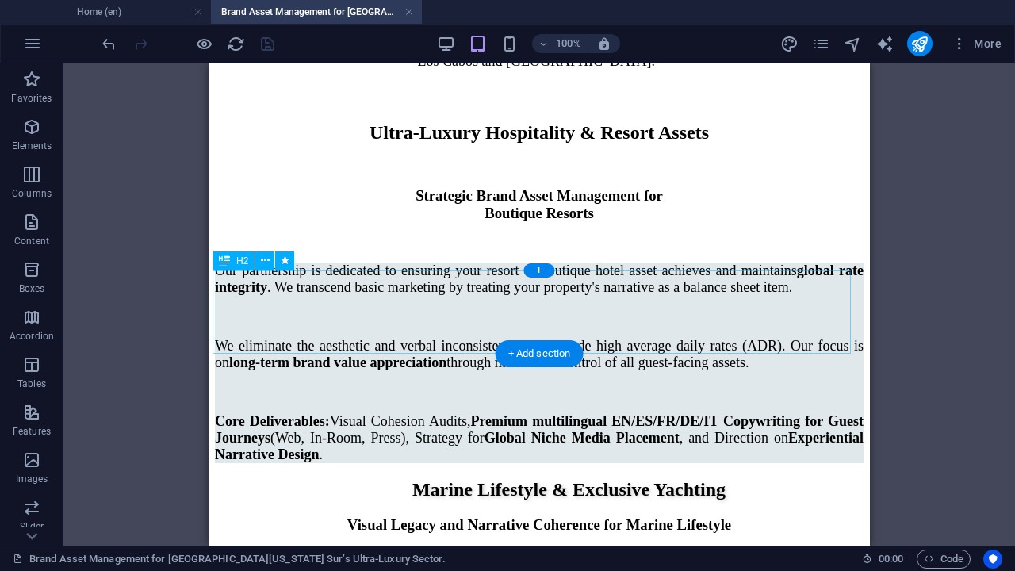
scroll to position [3072, 0]
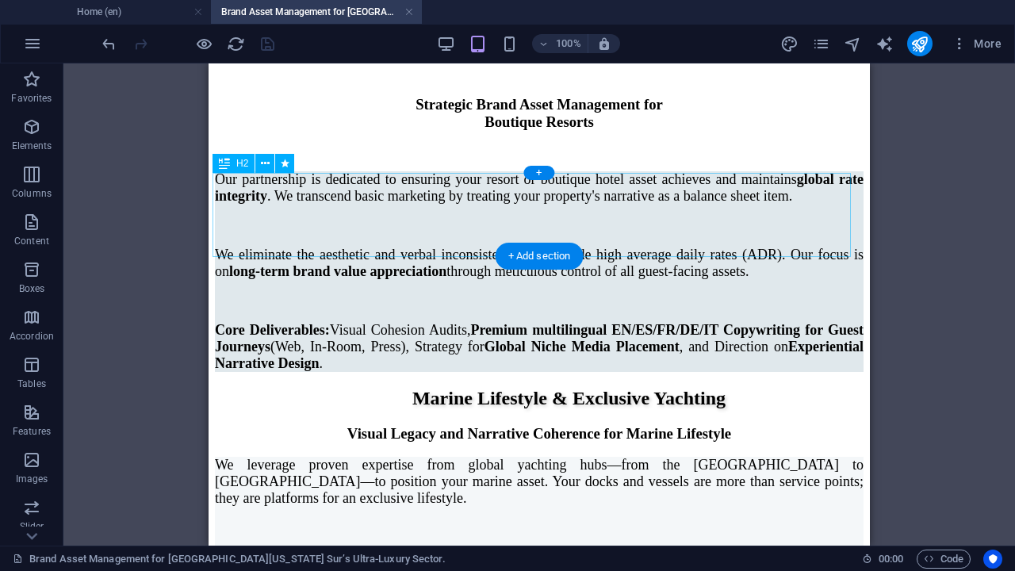
select select "px"
select select "rem"
select select "px"
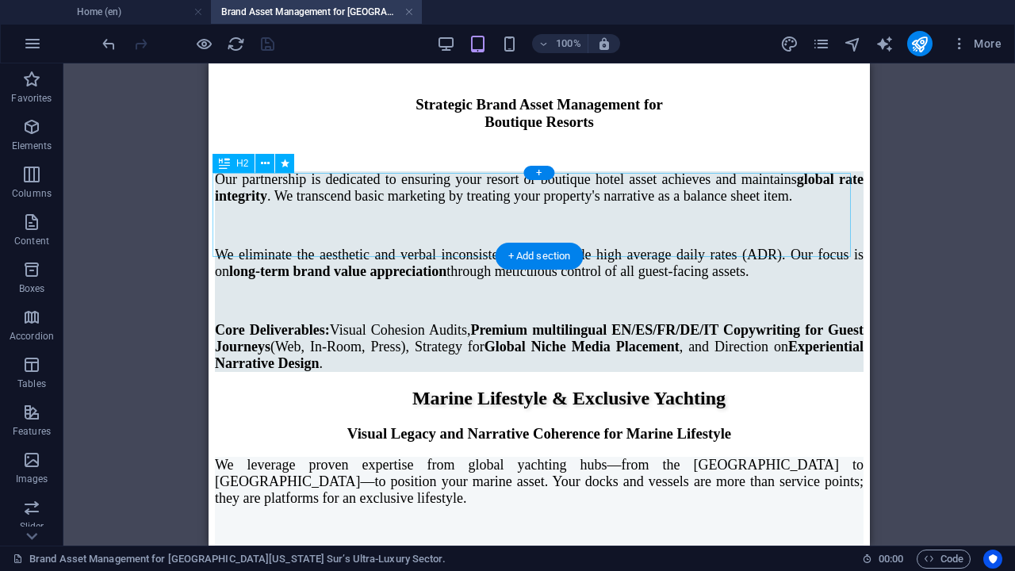
select select "px"
select select "rem"
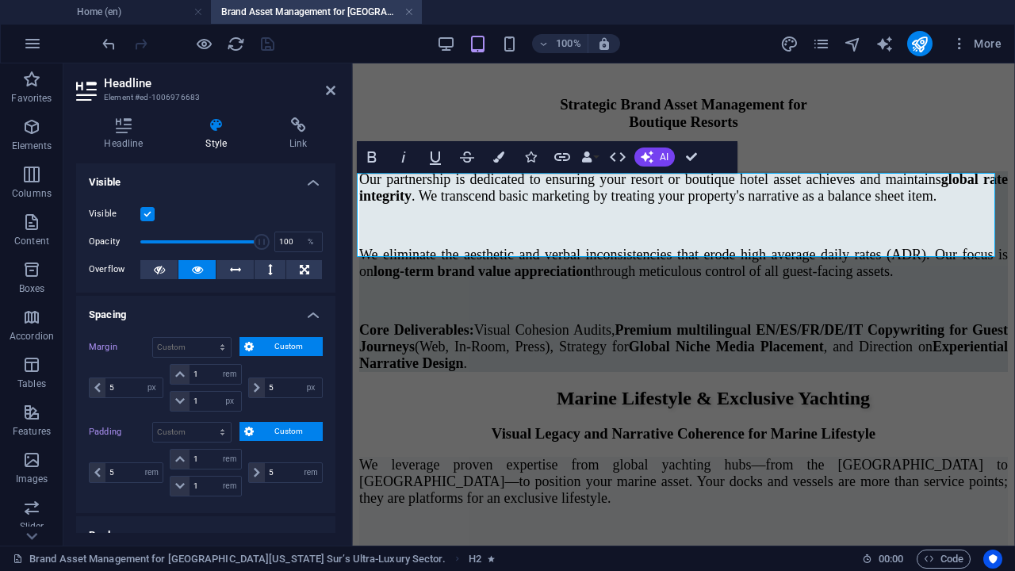
scroll to position [297, 0]
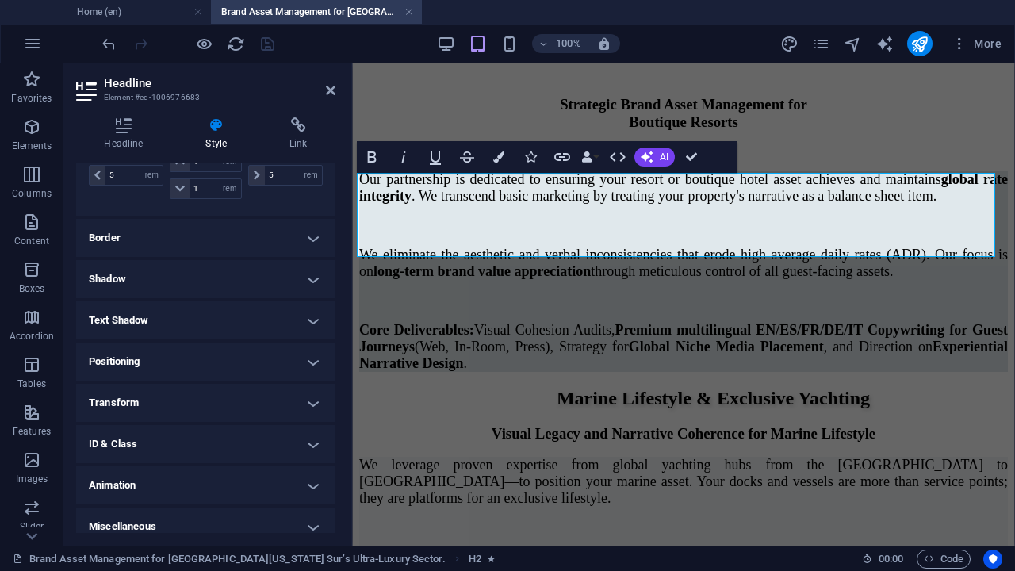
click at [309, 314] on h4 "Text Shadow" at bounding box center [205, 320] width 259 height 38
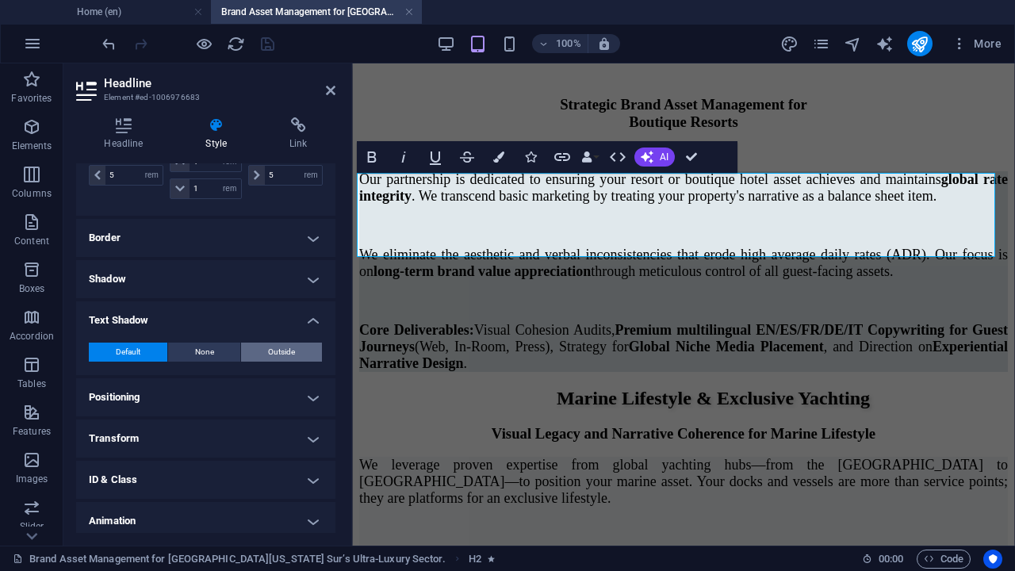
click at [277, 354] on span "Outside" at bounding box center [281, 351] width 27 height 19
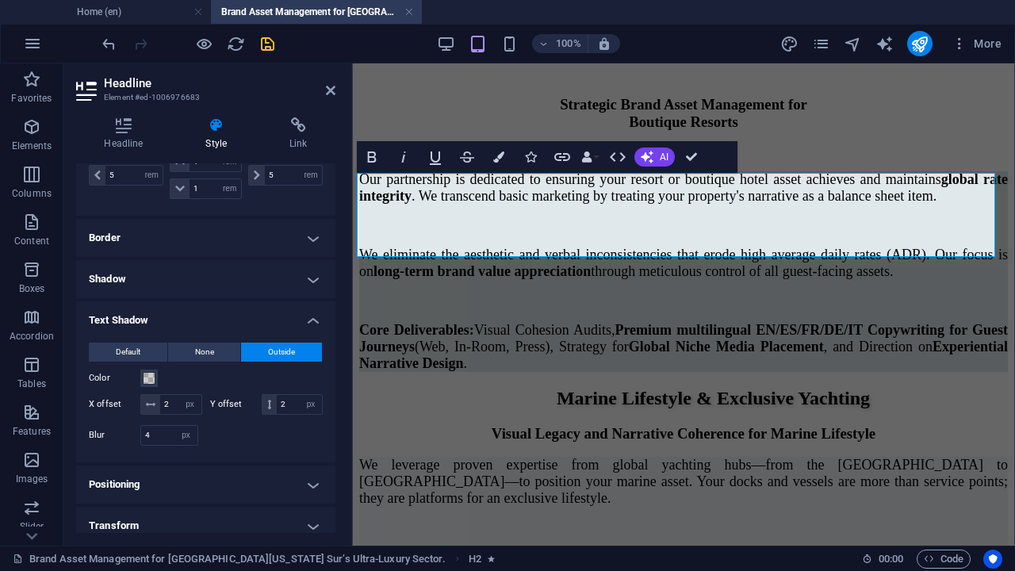
scroll to position [448, 0]
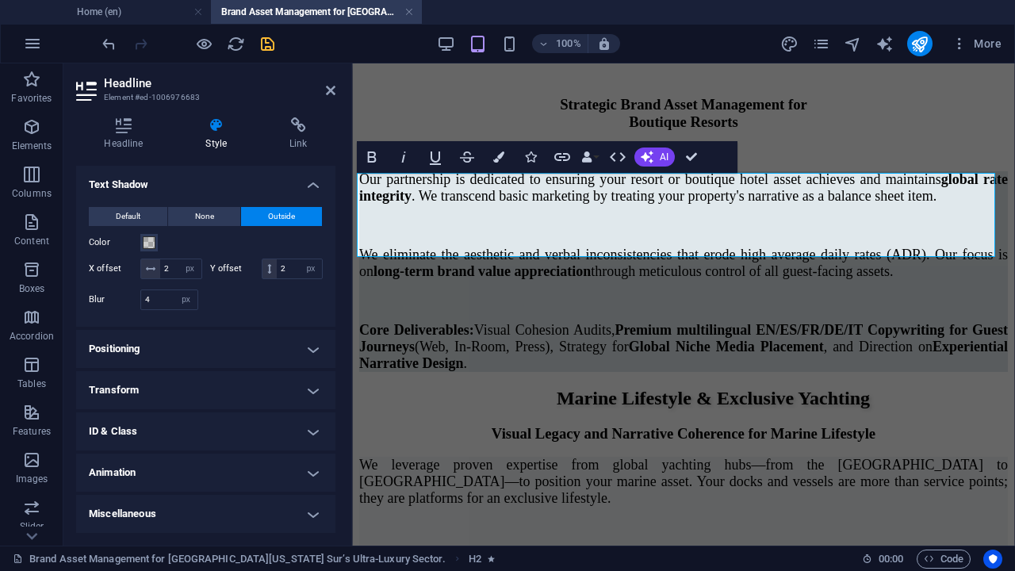
click at [274, 471] on h4 "Animation" at bounding box center [205, 472] width 259 height 38
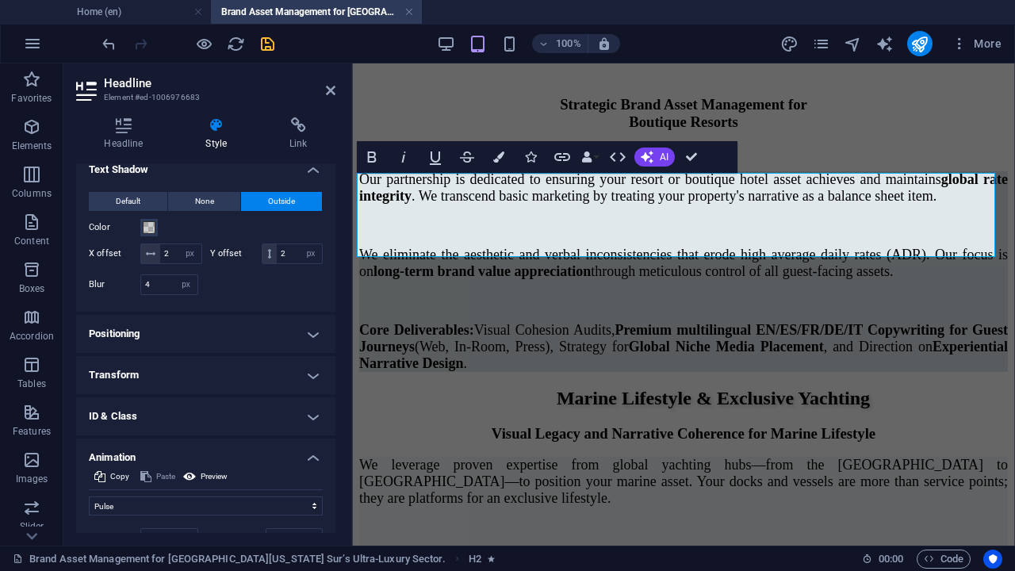
scroll to position [591, 0]
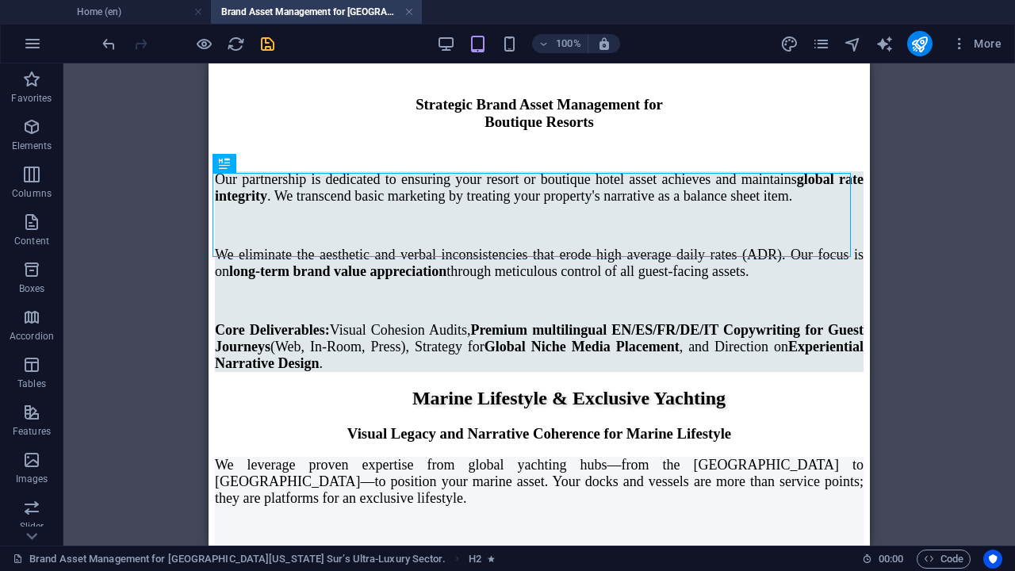
click at [261, 40] on icon "save" at bounding box center [267, 44] width 18 height 18
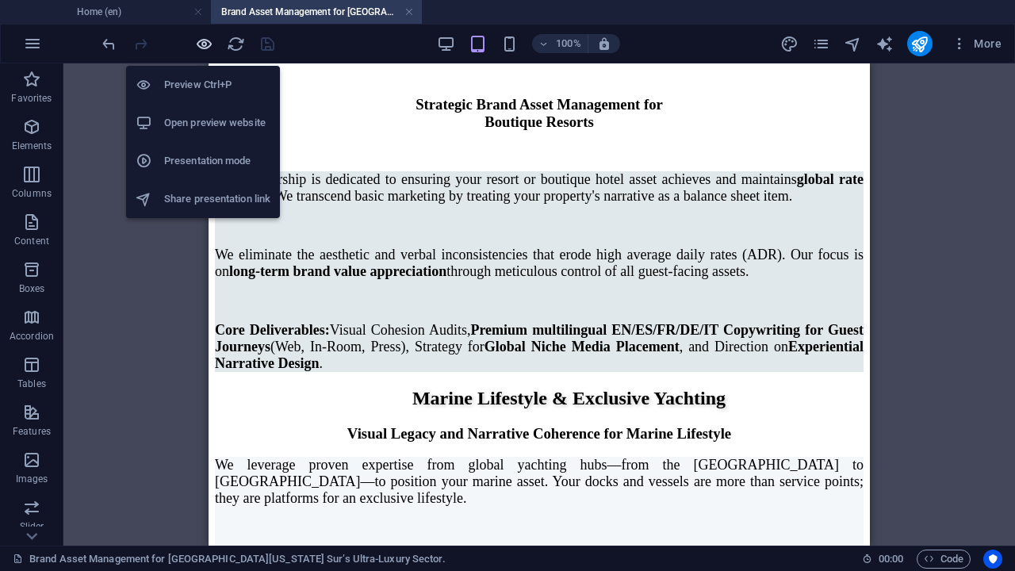
click at [201, 44] on icon "button" at bounding box center [204, 44] width 18 height 18
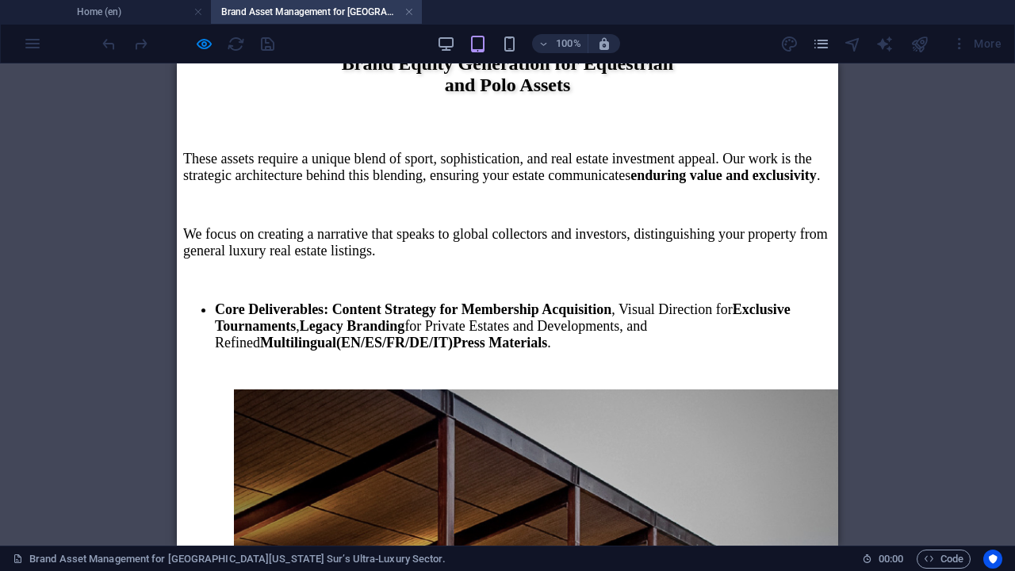
scroll to position [4261, 0]
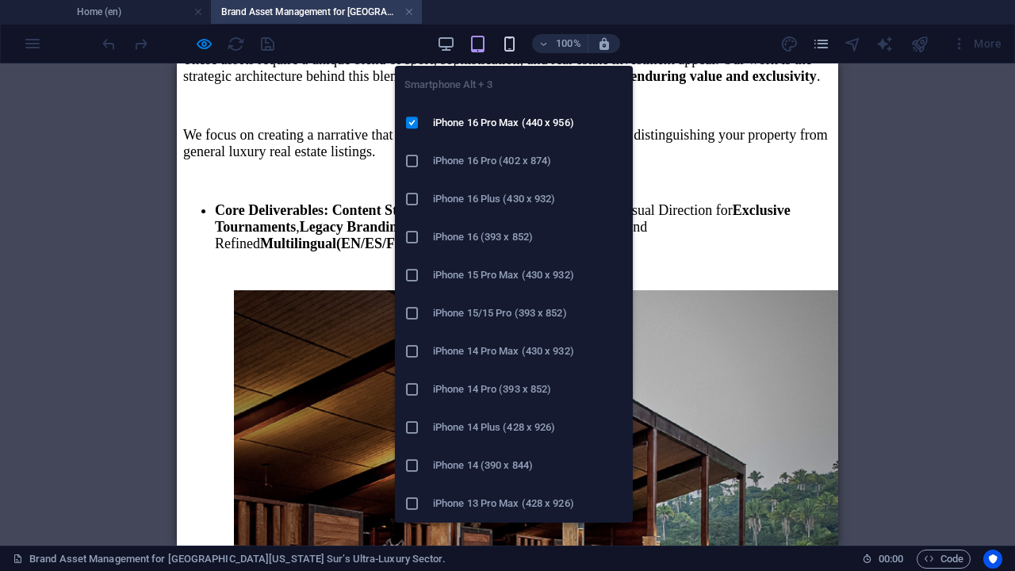
click at [507, 44] on icon "button" at bounding box center [509, 44] width 18 height 18
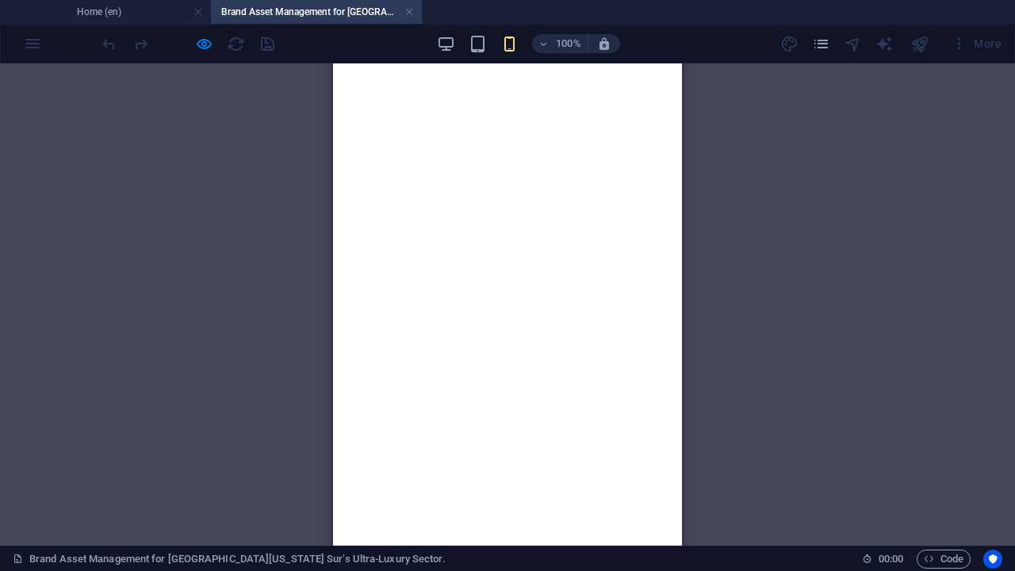
scroll to position [1685, 0]
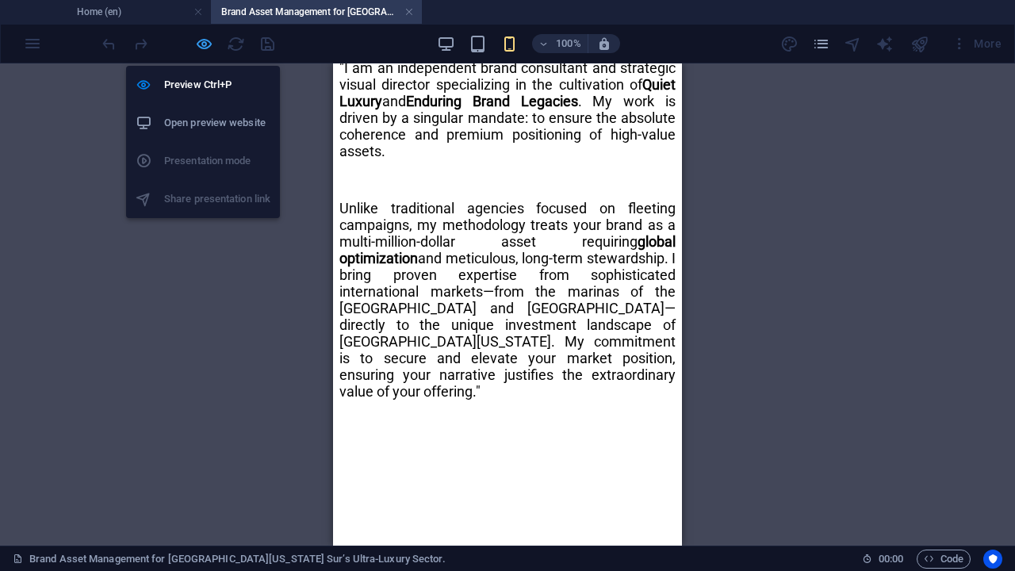
click at [202, 41] on icon "button" at bounding box center [204, 44] width 18 height 18
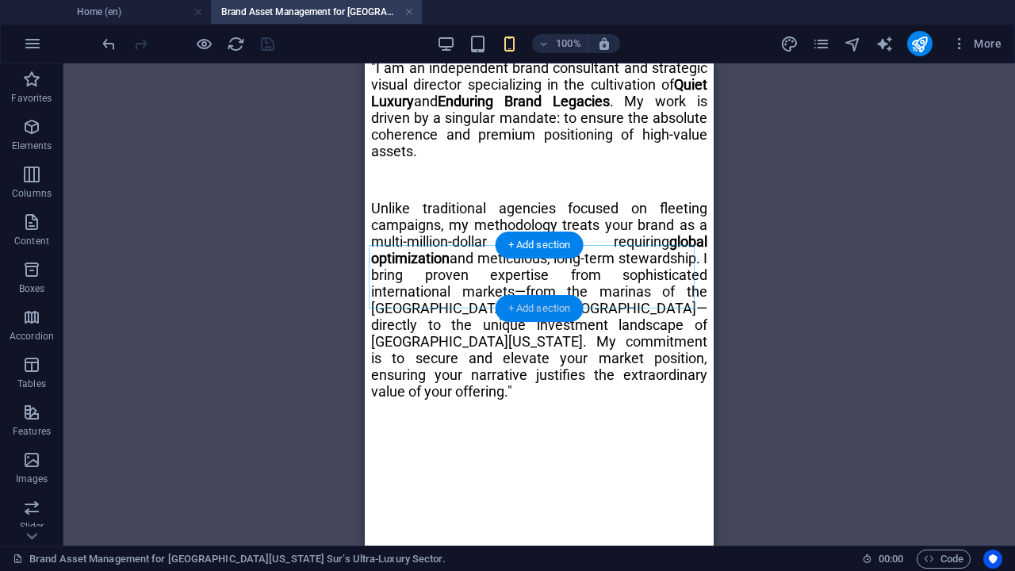
click at [533, 309] on div "+ Add section" at bounding box center [540, 308] width 88 height 27
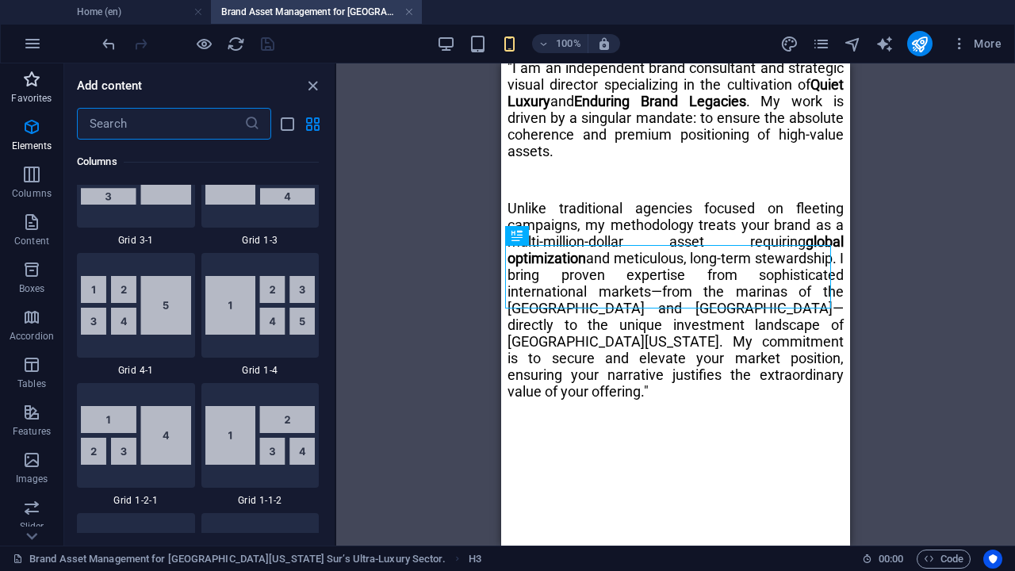
scroll to position [3034, 0]
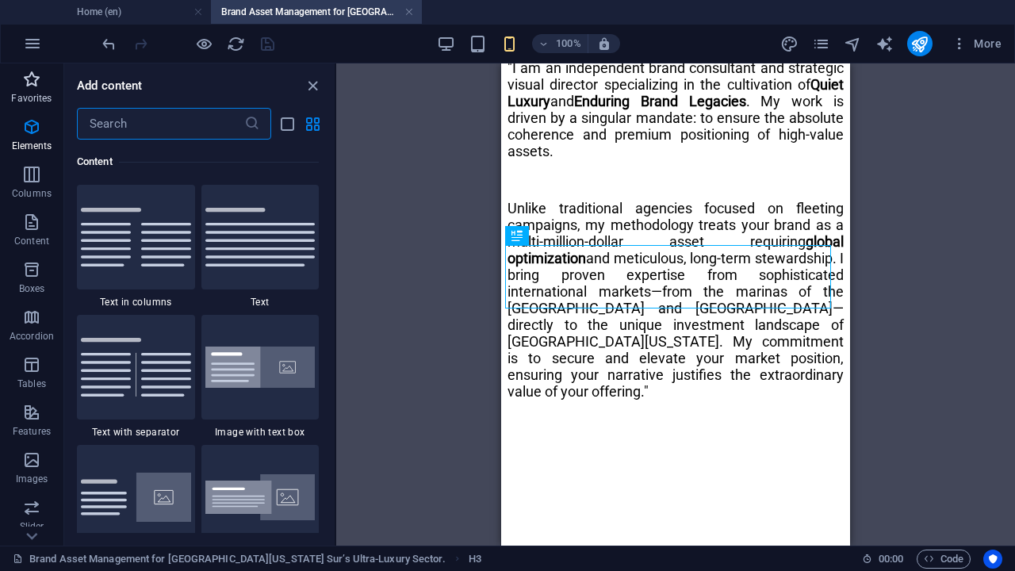
click at [23, 87] on icon "button" at bounding box center [31, 79] width 19 height 19
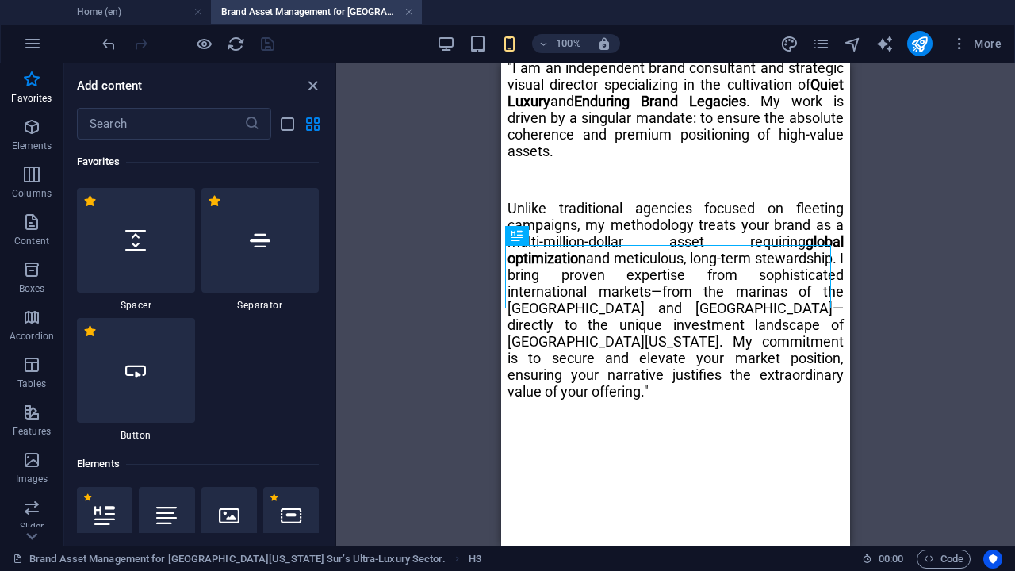
scroll to position [297, 0]
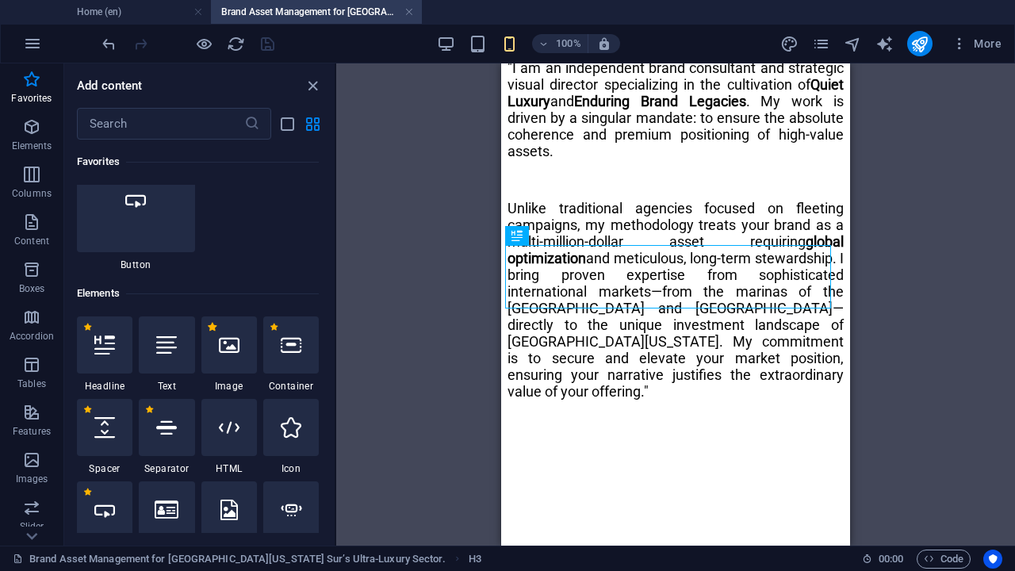
click at [208, 327] on label "1 Star" at bounding box center [212, 327] width 9 height 9
click at [208, 338] on input "1 Star" at bounding box center [207, 338] width 1 height 1
radio input "true"
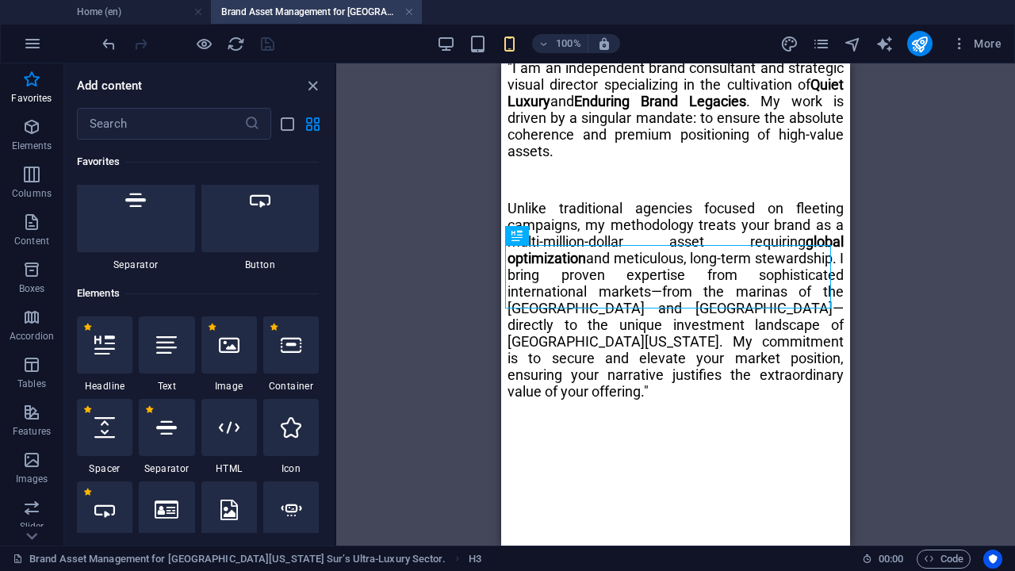
click at [224, 348] on icon at bounding box center [229, 345] width 21 height 21
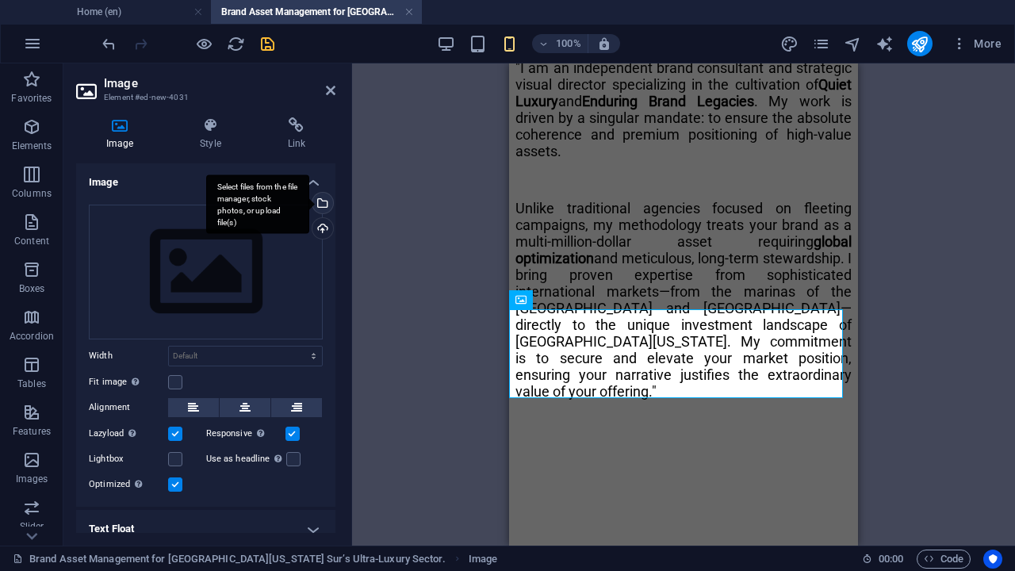
click at [309, 200] on div "Select files from the file manager, stock photos, or upload file(s)" at bounding box center [257, 203] width 103 height 59
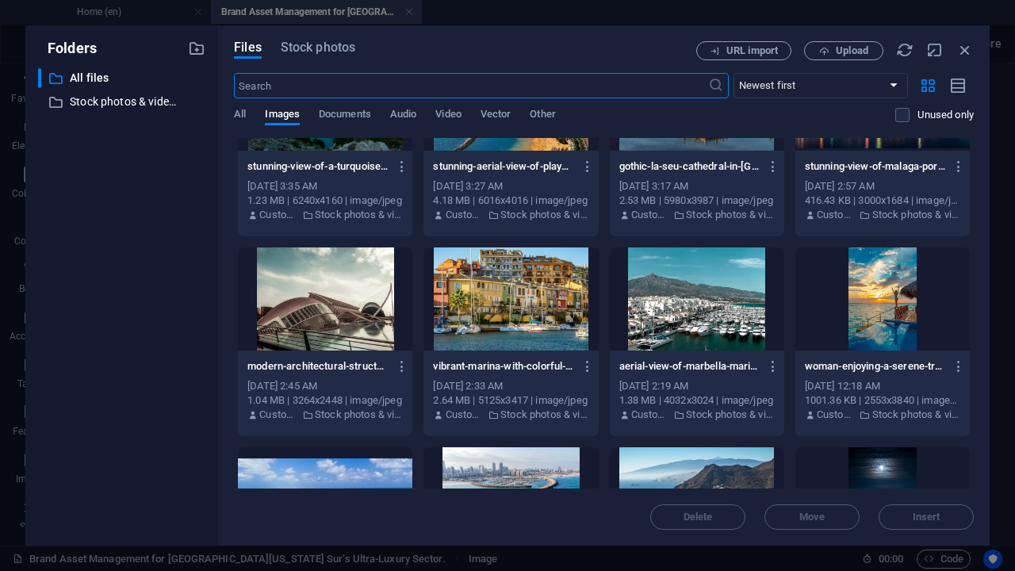
scroll to position [1288, 0]
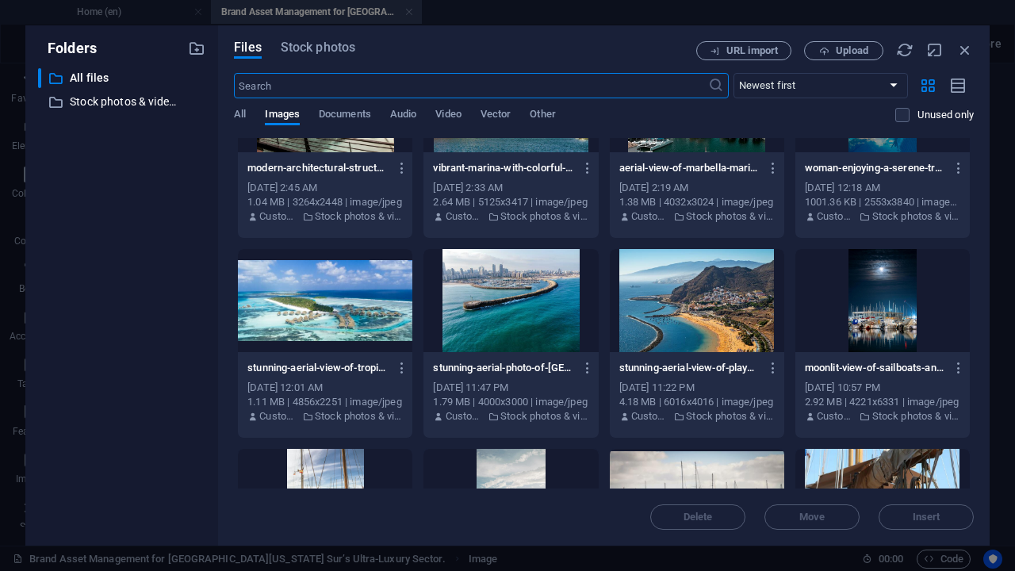
click at [342, 296] on div at bounding box center [325, 300] width 174 height 103
drag, startPoint x: 342, startPoint y: 296, endPoint x: 357, endPoint y: 304, distance: 16.7
click at [342, 296] on div at bounding box center [325, 300] width 174 height 103
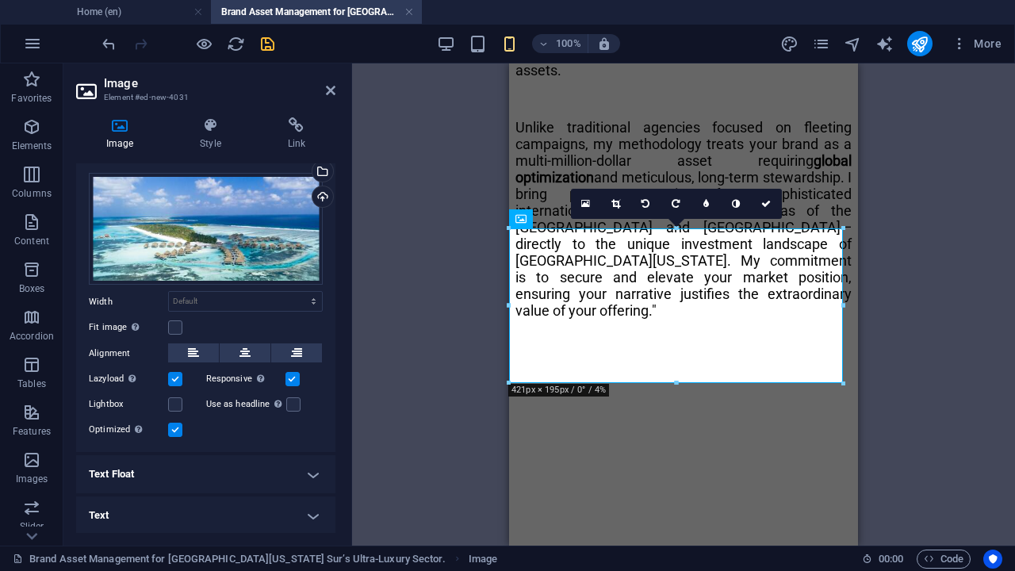
scroll to position [32, 0]
click at [308, 472] on h4 "Text Float" at bounding box center [205, 474] width 259 height 38
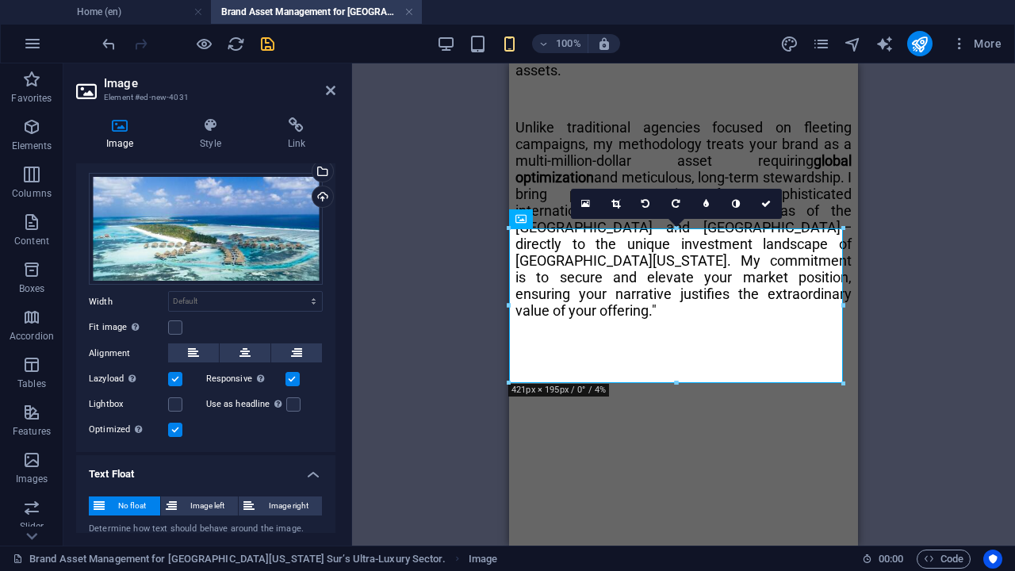
scroll to position [86, 0]
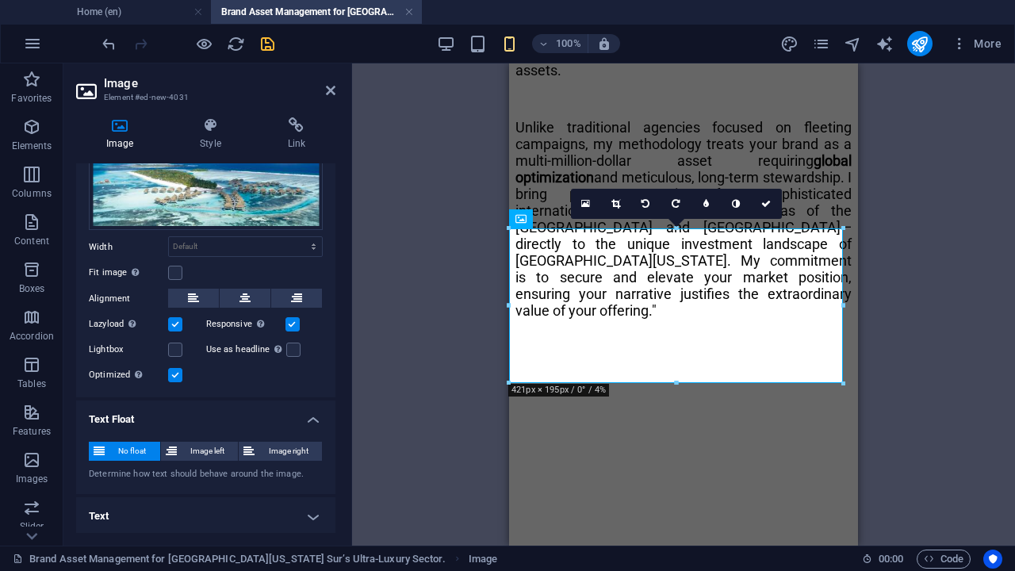
click at [312, 483] on h4 "Text" at bounding box center [205, 516] width 259 height 38
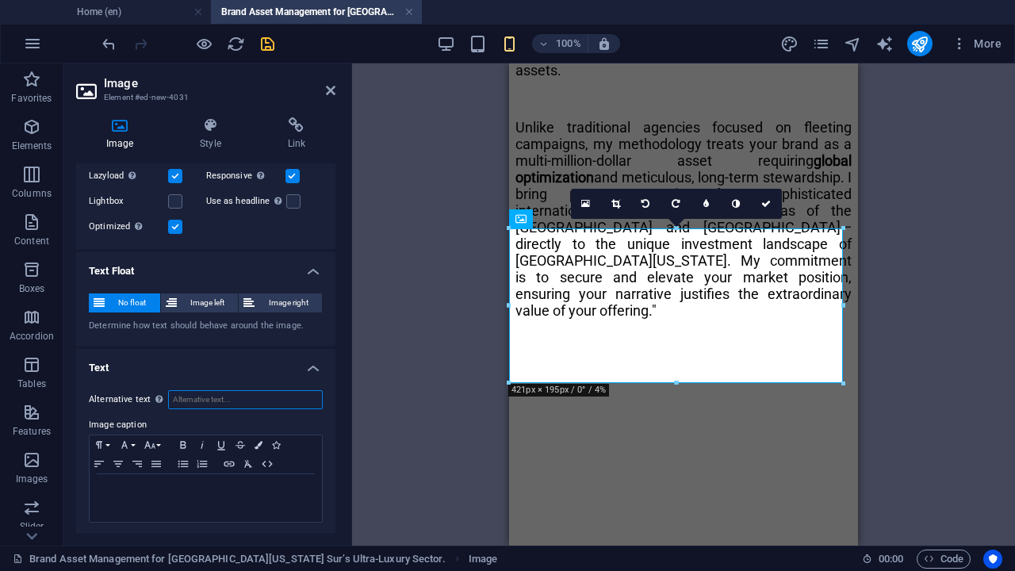
click at [241, 398] on input "Alternative text The alternative text is used by devices that cannot display im…" at bounding box center [245, 399] width 155 height 19
click at [246, 403] on input "Los Cabos & [GEOGRAPHIC_DATA], Branding" at bounding box center [245, 399] width 155 height 19
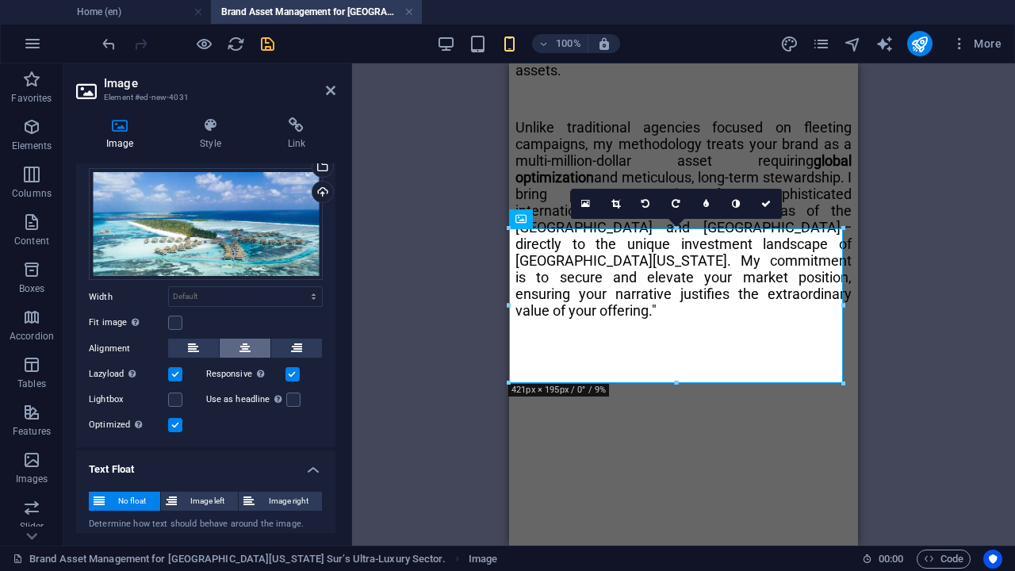
type input "Los Cabos & [GEOGRAPHIC_DATA], Resort Branding"
click at [240, 345] on icon at bounding box center [244, 348] width 11 height 19
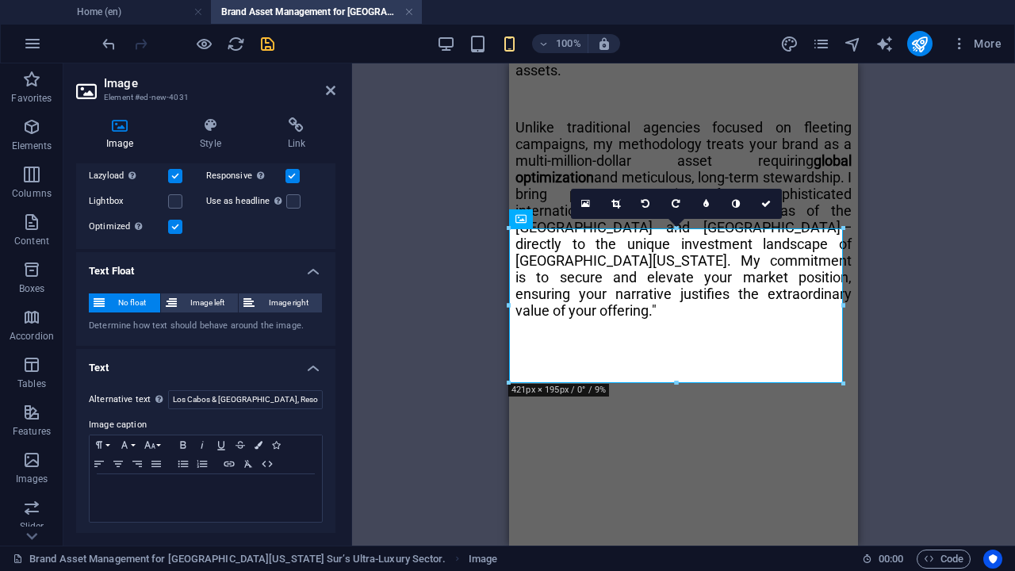
scroll to position [0, 0]
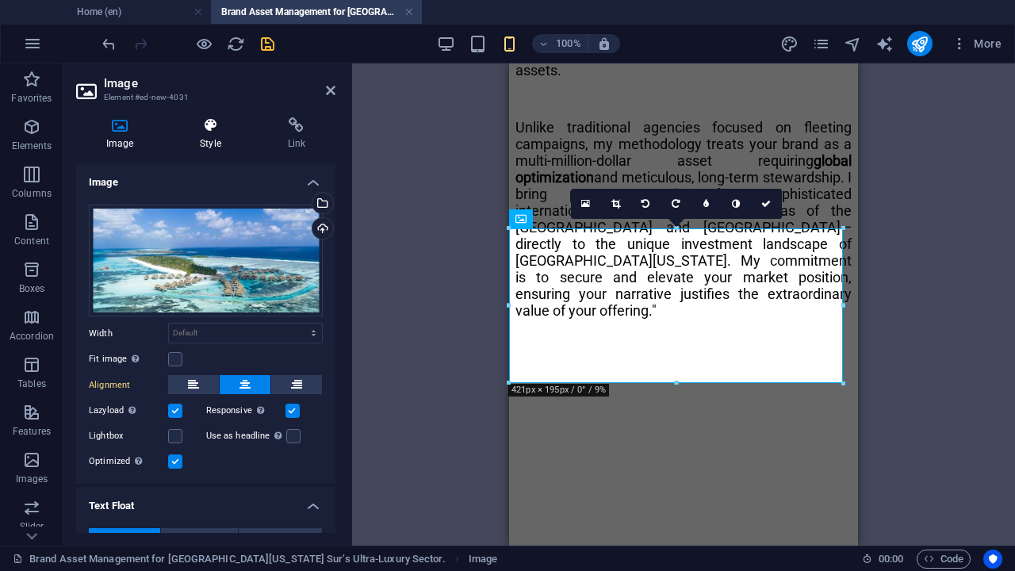
click at [212, 136] on h4 "Style" at bounding box center [213, 133] width 87 height 33
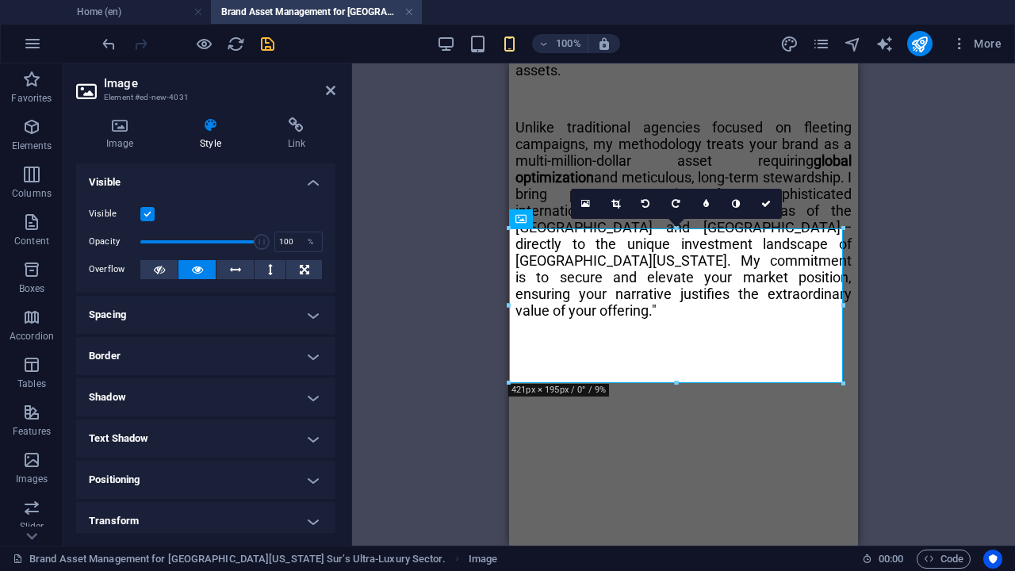
click at [280, 321] on h4 "Spacing" at bounding box center [205, 315] width 259 height 38
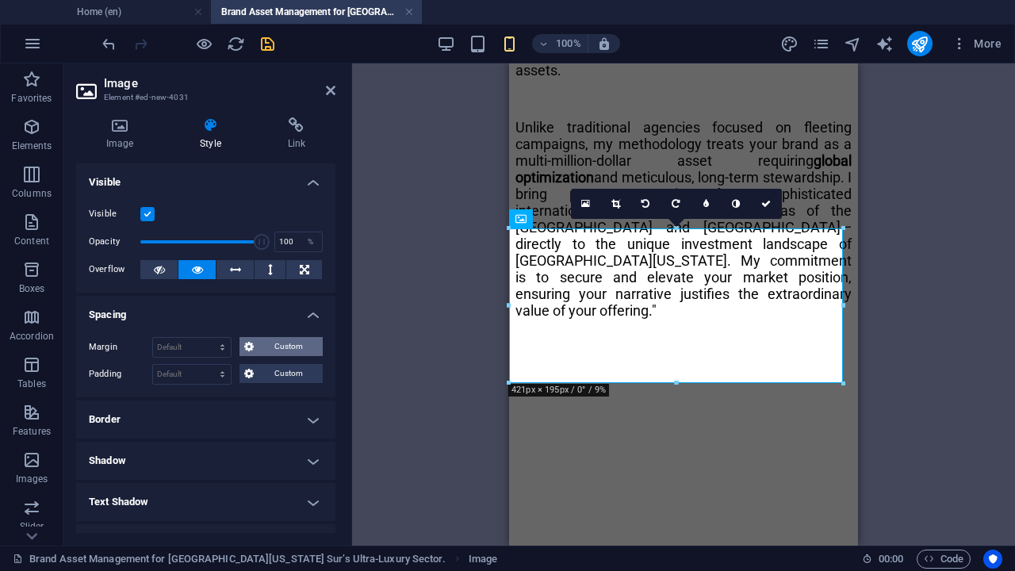
click at [276, 347] on span "Custom" at bounding box center [287, 346] width 59 height 19
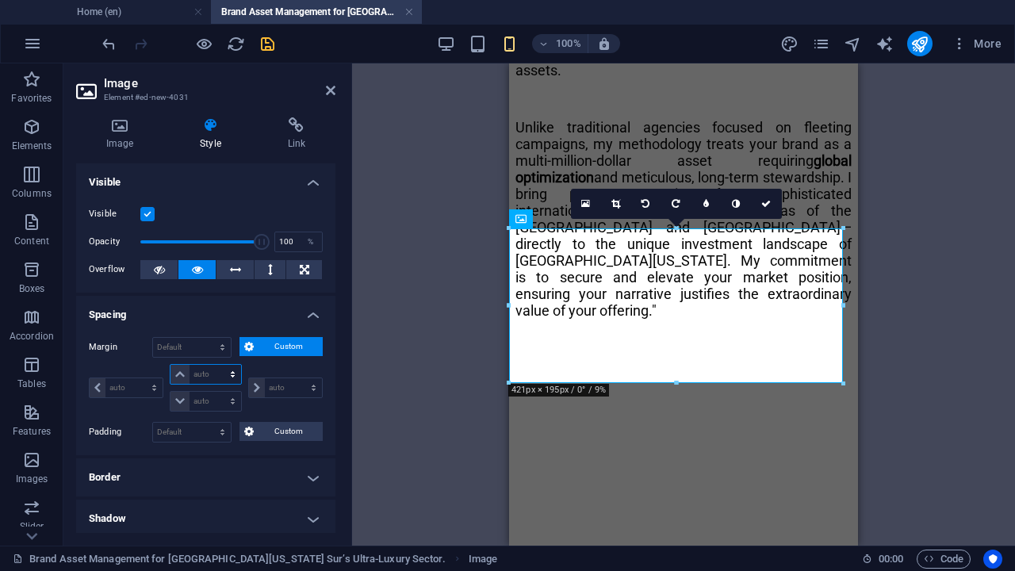
click at [228, 374] on select "auto px % rem vw vh" at bounding box center [205, 374] width 70 height 19
select select "rem"
click at [216, 365] on select "auto px % rem vw vh" at bounding box center [205, 374] width 70 height 19
type input "0"
select select "px"
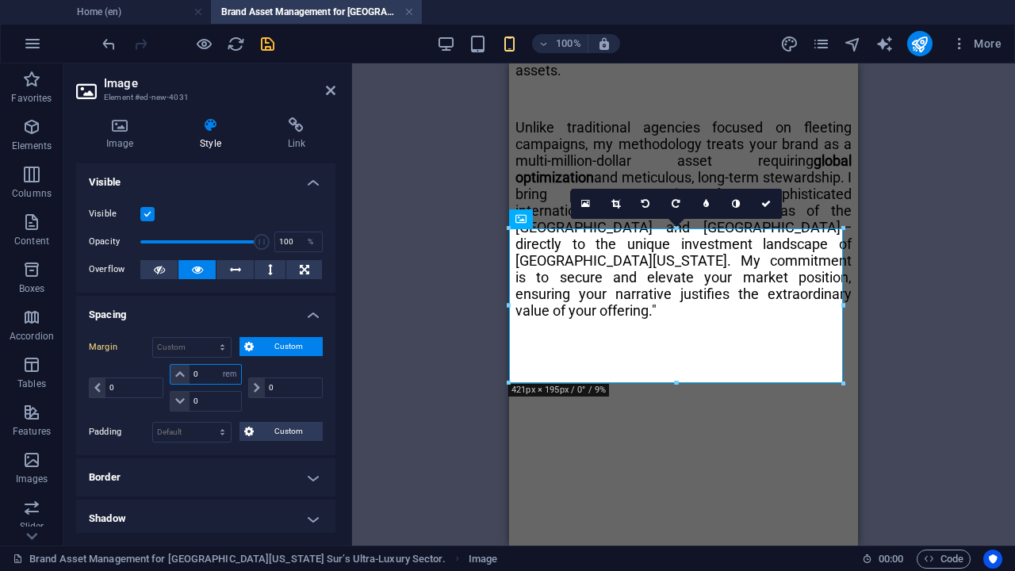
type input "0"
select select "px"
type input "0"
select select "px"
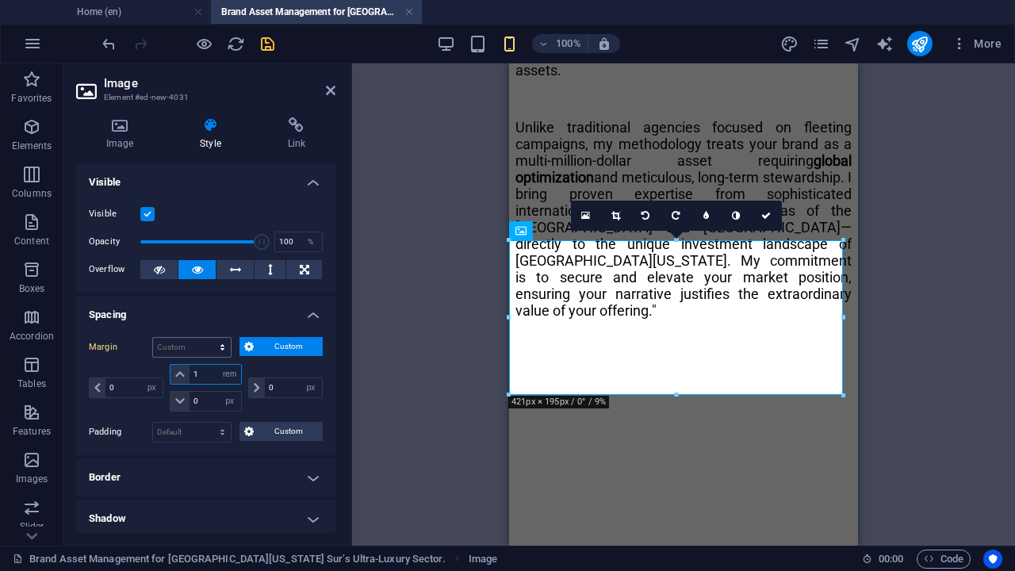
type input "1"
click at [220, 346] on select "Default auto px % rem vw vh Custom" at bounding box center [192, 347] width 78 height 19
select select "rem"
click at [208, 338] on select "Default auto px % rem vw vh Custom" at bounding box center [192, 347] width 78 height 19
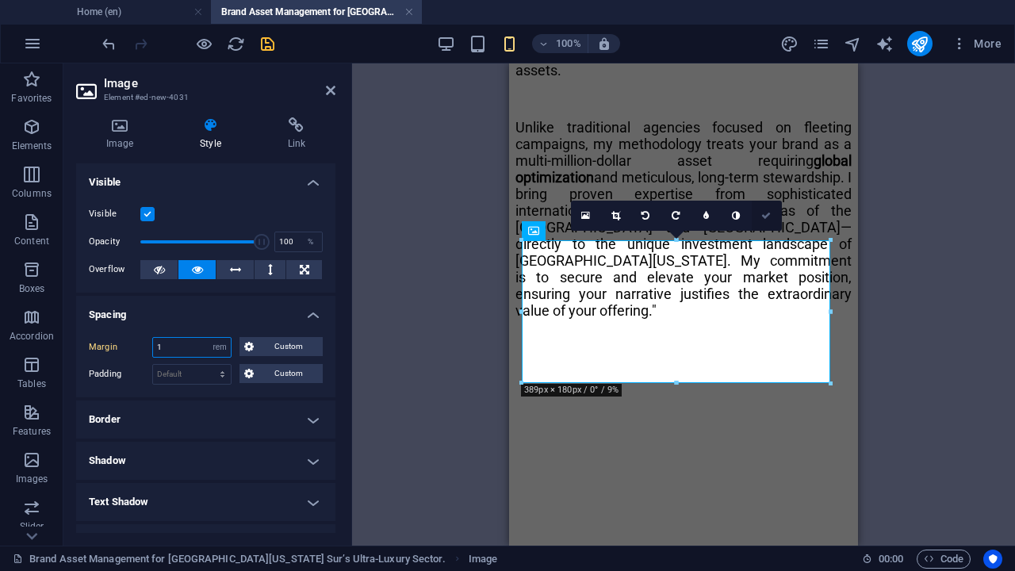
type input "1"
click at [764, 217] on icon at bounding box center [766, 216] width 10 height 10
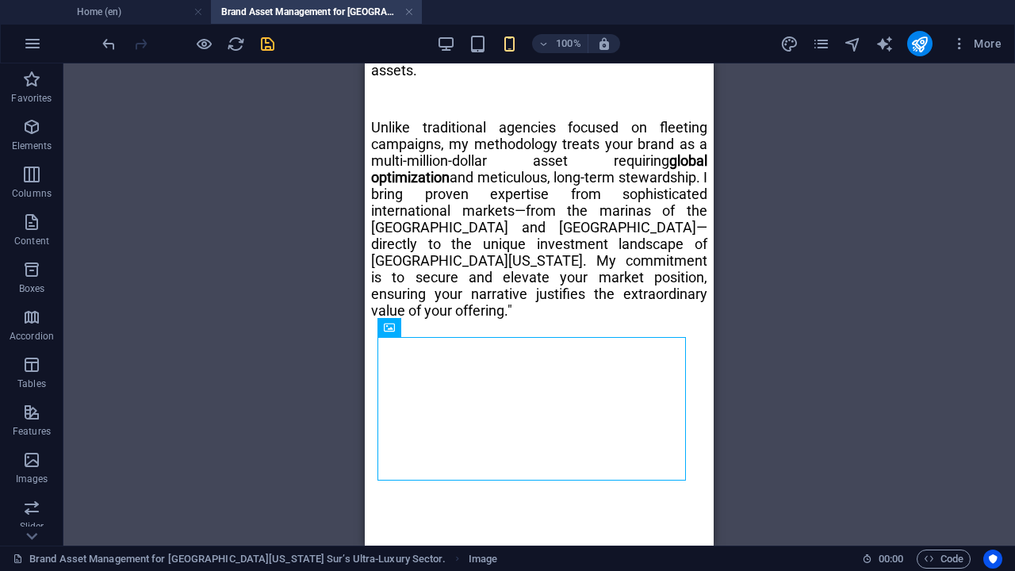
scroll to position [1666, 0]
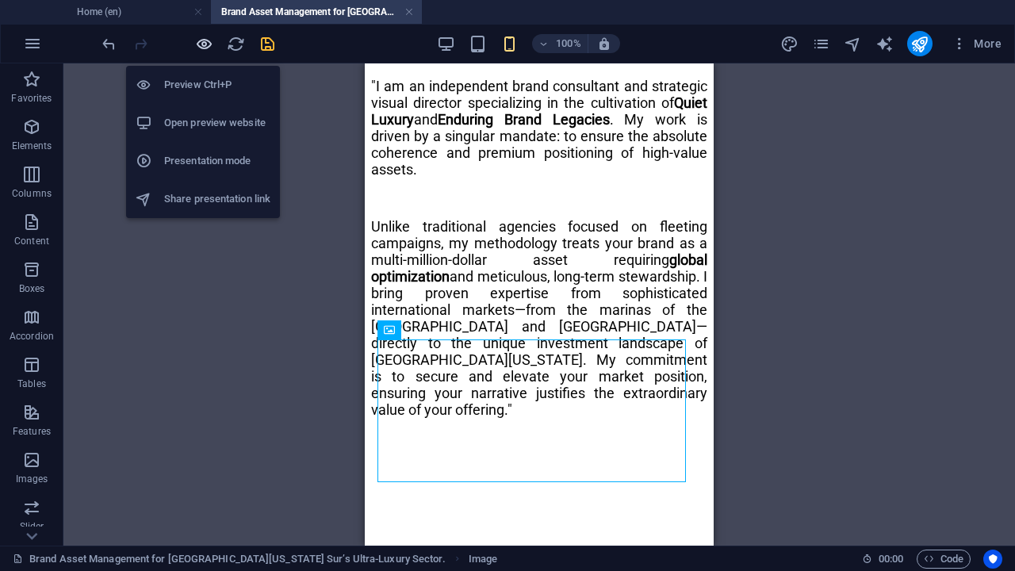
click at [200, 46] on icon "button" at bounding box center [204, 44] width 18 height 18
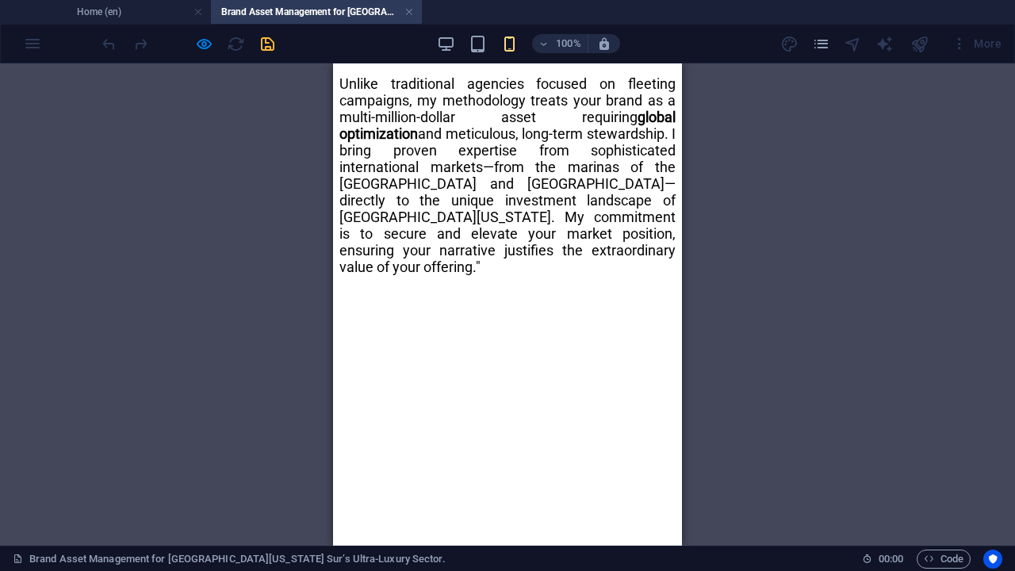
scroll to position [1717, 0]
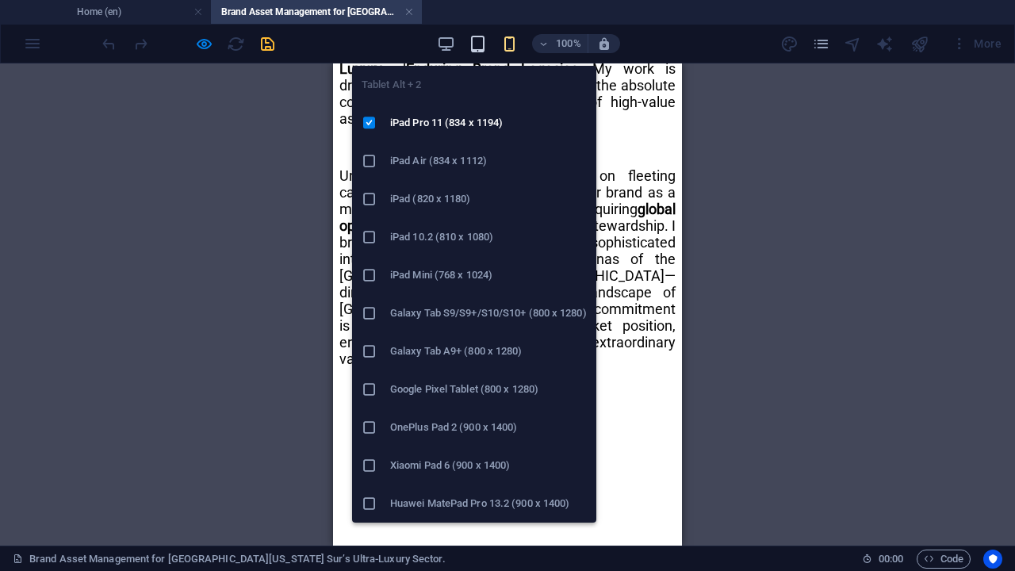
drag, startPoint x: 477, startPoint y: 46, endPoint x: 147, endPoint y: 0, distance: 333.0
click at [477, 46] on icon "button" at bounding box center [478, 44] width 18 height 18
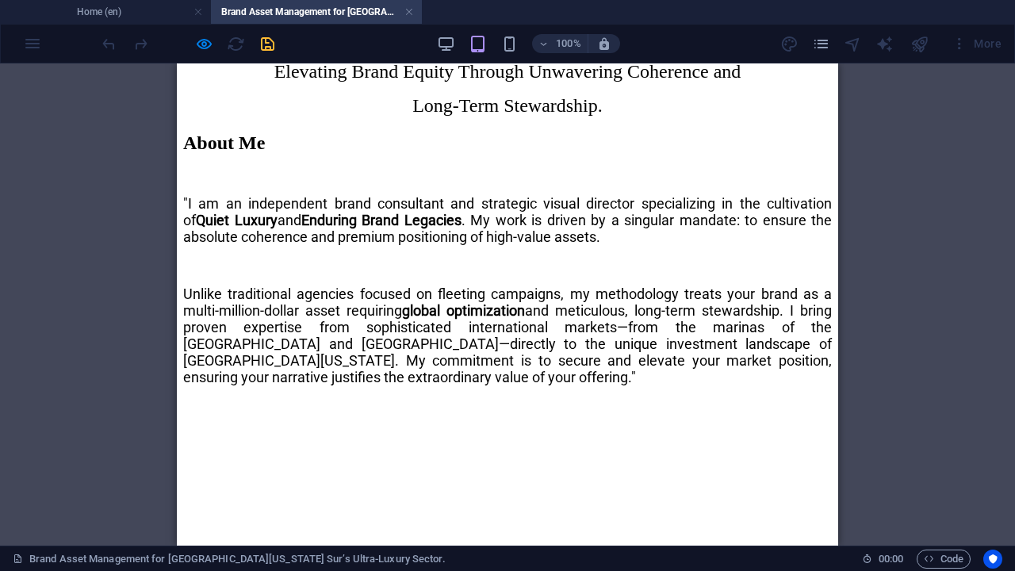
scroll to position [1420, 0]
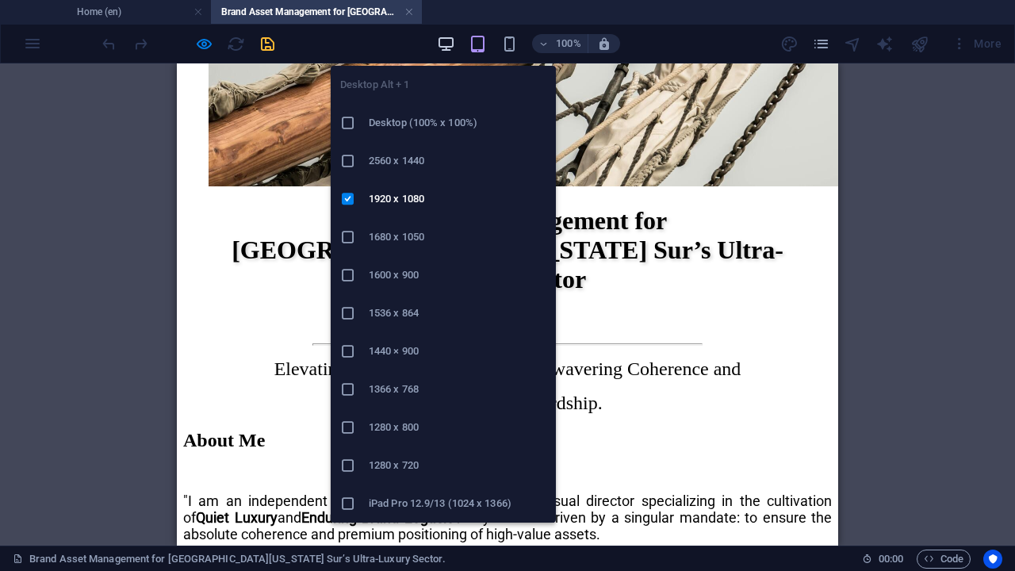
click at [455, 44] on icon "button" at bounding box center [446, 44] width 18 height 18
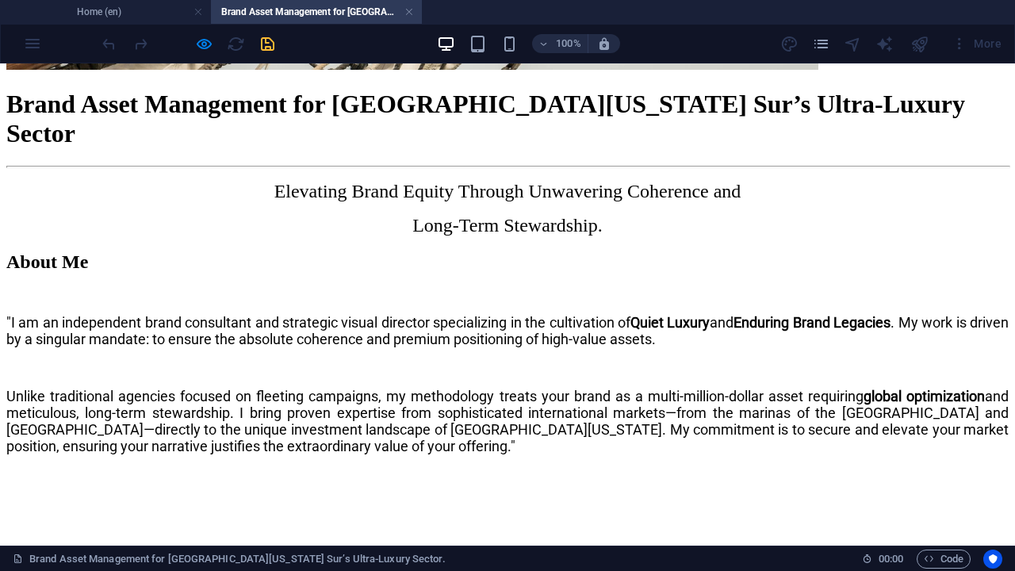
scroll to position [1717, 0]
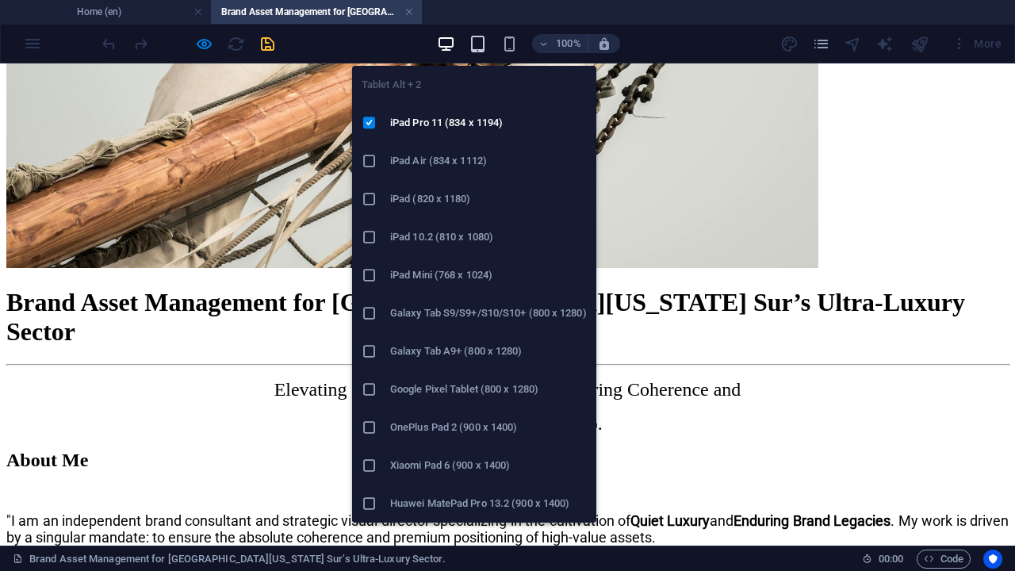
click at [484, 47] on icon "button" at bounding box center [478, 44] width 18 height 18
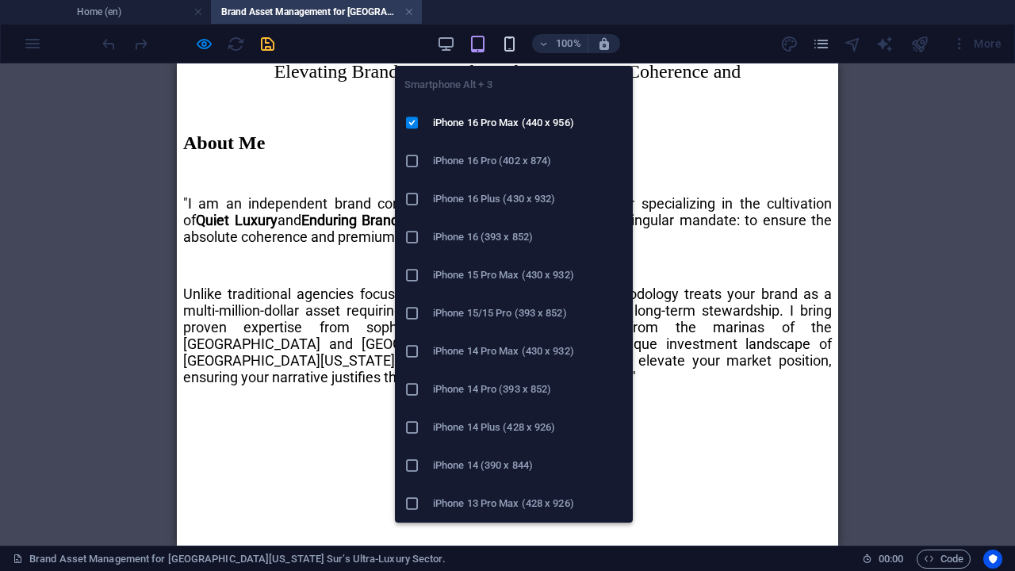
click at [503, 48] on icon "button" at bounding box center [509, 44] width 18 height 18
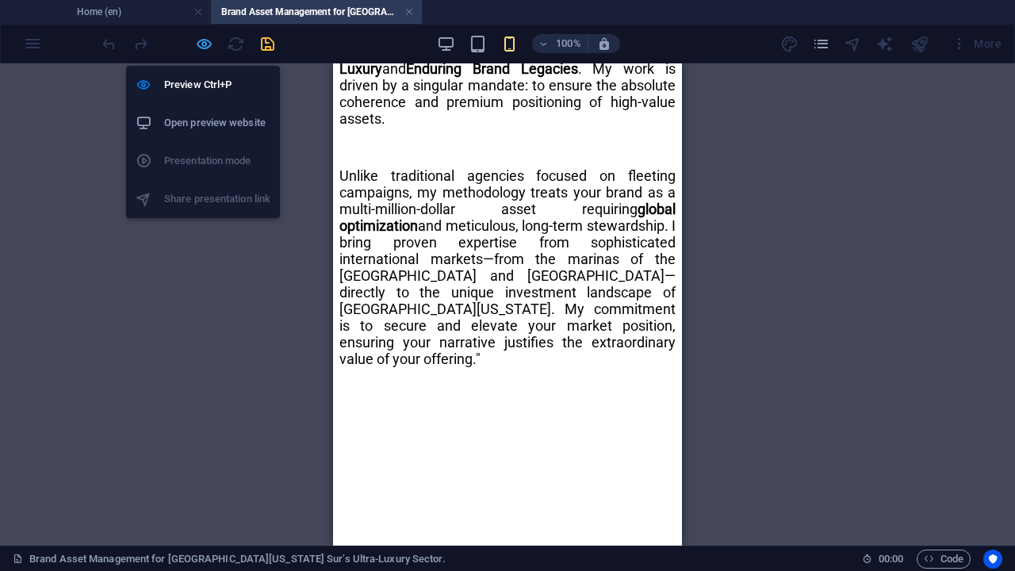
click at [204, 43] on icon "button" at bounding box center [204, 44] width 18 height 18
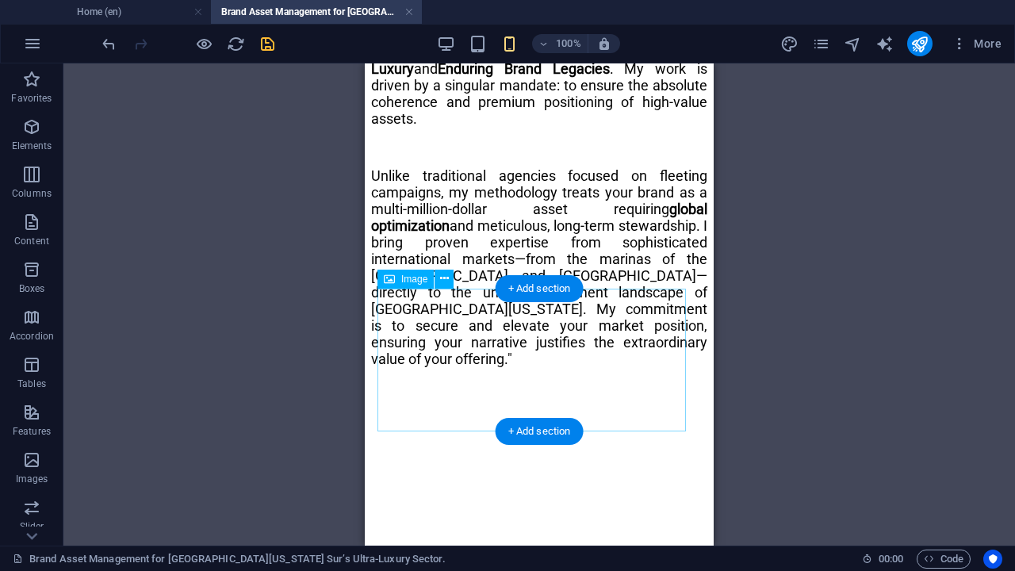
select select "rem"
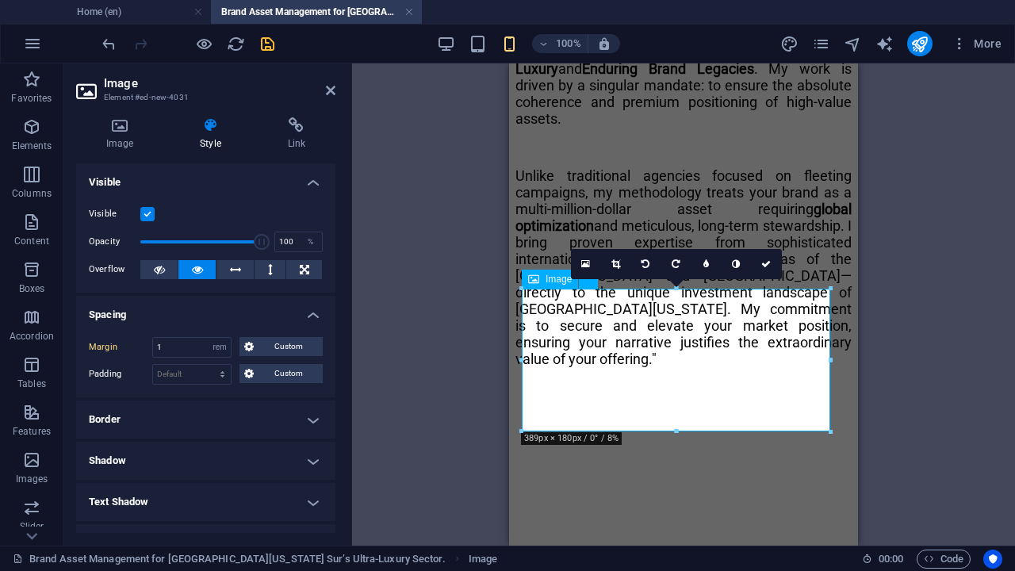
click at [119, 124] on icon at bounding box center [119, 125] width 87 height 16
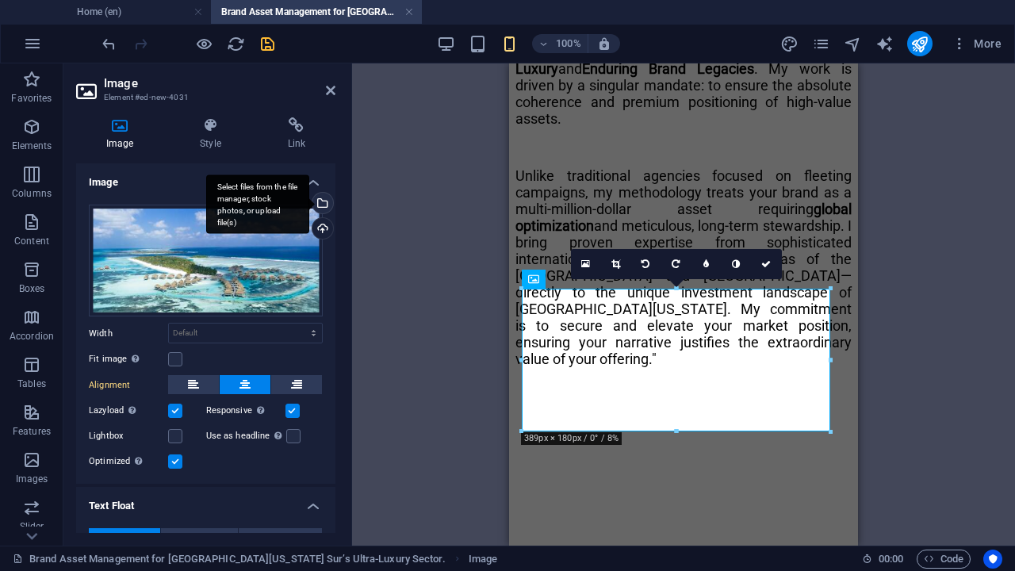
click at [322, 201] on div "Select files from the file manager, stock photos, or upload file(s)" at bounding box center [321, 205] width 24 height 24
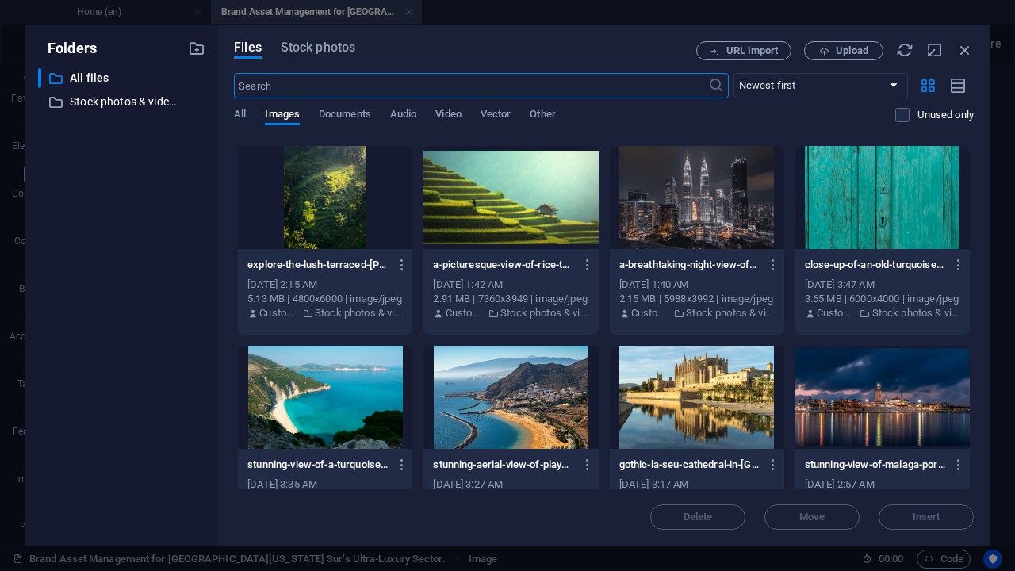
scroll to position [0, 0]
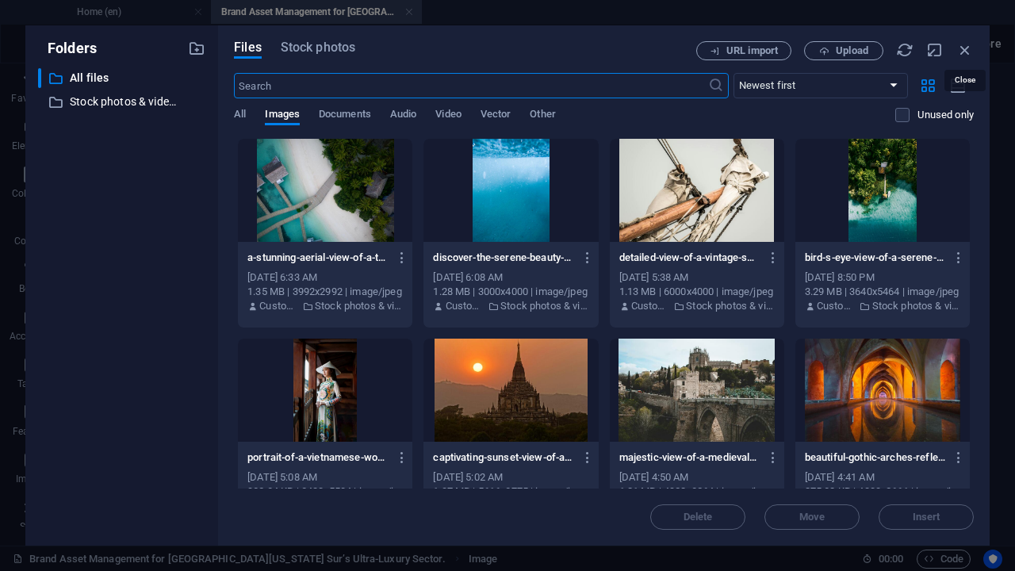
click at [966, 48] on icon "button" at bounding box center [964, 49] width 17 height 17
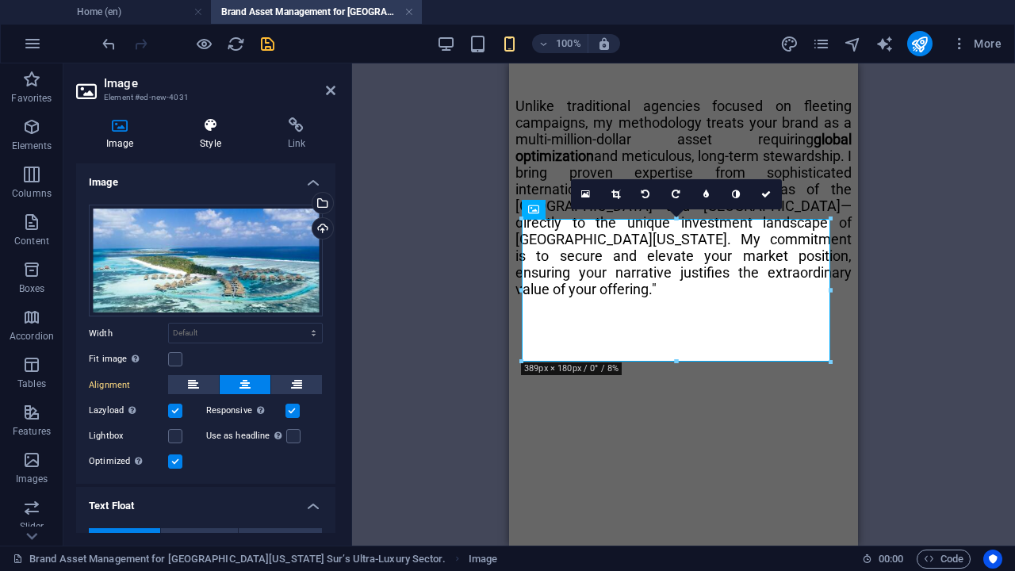
click at [213, 134] on h4 "Style" at bounding box center [213, 133] width 87 height 33
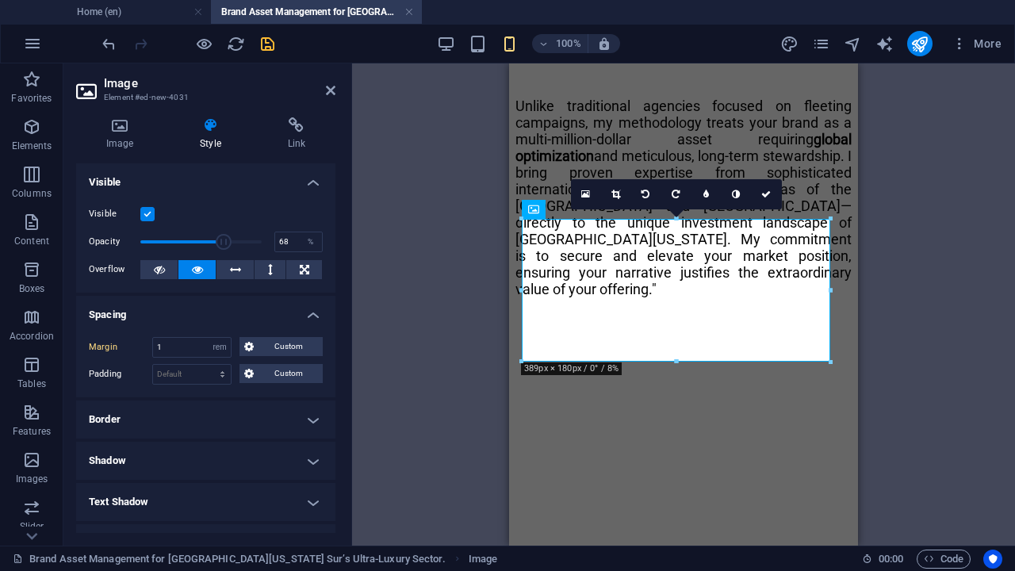
drag, startPoint x: 257, startPoint y: 237, endPoint x: 220, endPoint y: 235, distance: 36.5
click at [220, 235] on span at bounding box center [224, 242] width 16 height 16
drag, startPoint x: 220, startPoint y: 236, endPoint x: 181, endPoint y: 244, distance: 40.4
click at [215, 244] on span at bounding box center [223, 242] width 16 height 16
drag, startPoint x: 181, startPoint y: 244, endPoint x: 233, endPoint y: 247, distance: 52.4
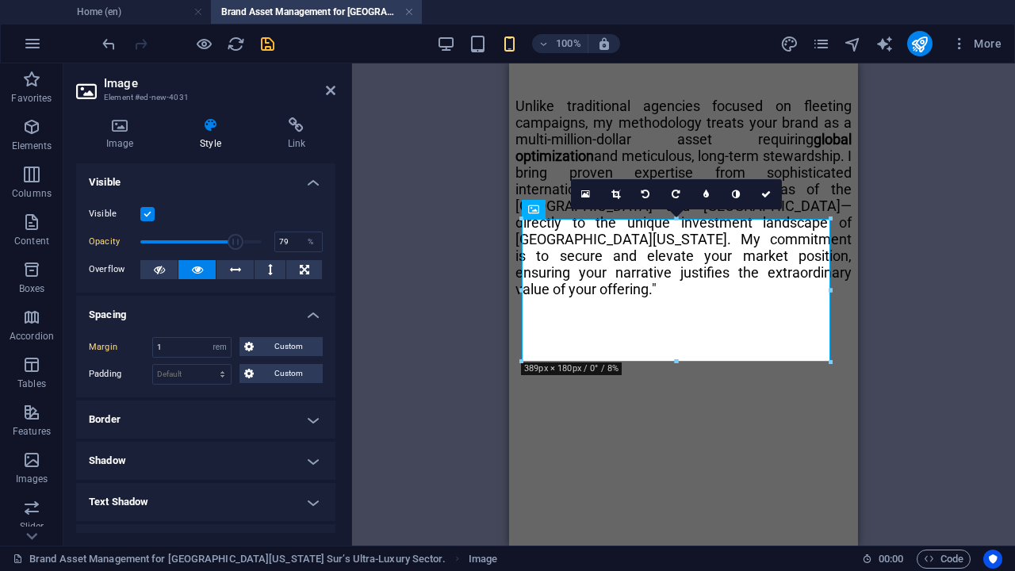
click at [233, 247] on span at bounding box center [236, 242] width 16 height 16
type input "100"
drag, startPoint x: 231, startPoint y: 237, endPoint x: 270, endPoint y: 239, distance: 38.9
click at [270, 239] on div "Opacity 100 %" at bounding box center [206, 242] width 234 height 24
click at [767, 191] on icon at bounding box center [766, 194] width 10 height 10
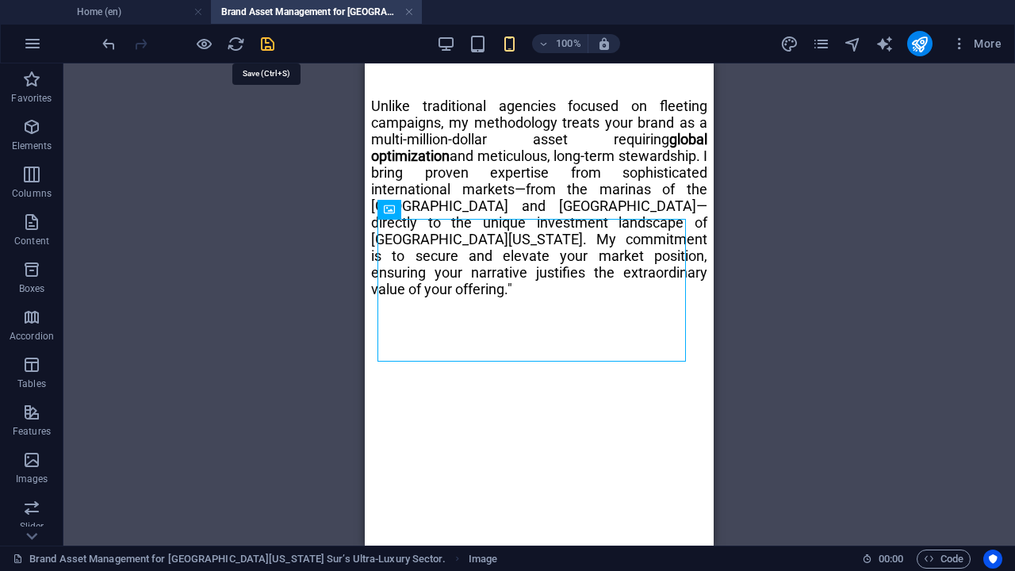
click at [270, 50] on icon "save" at bounding box center [267, 44] width 18 height 18
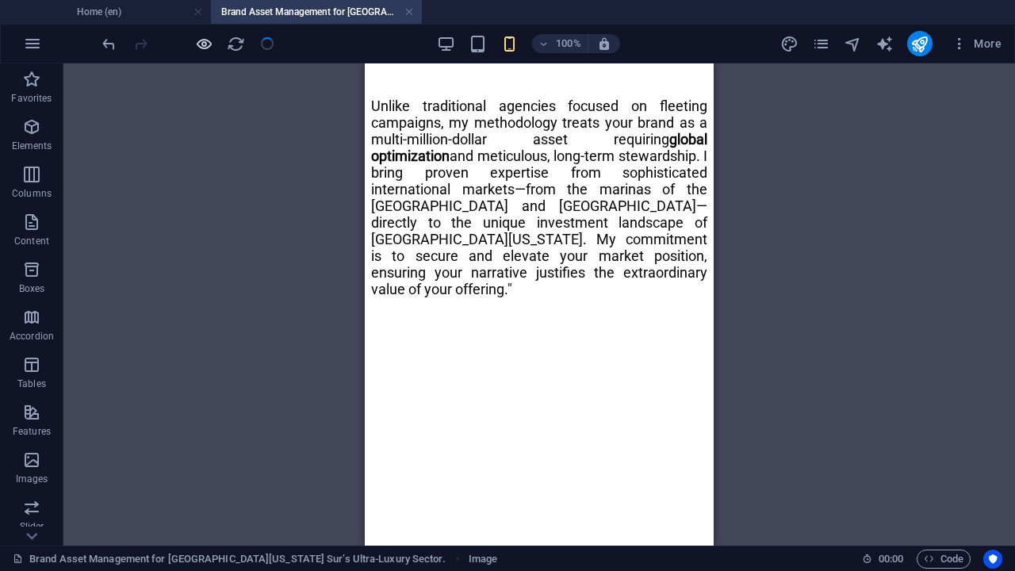
click at [203, 46] on icon "button" at bounding box center [204, 44] width 18 height 18
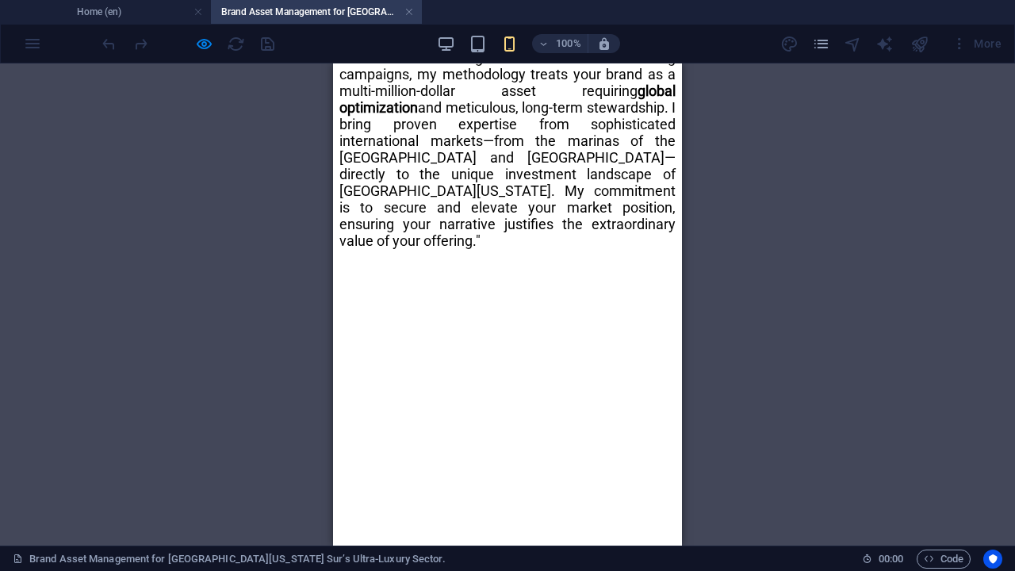
scroll to position [1637, 0]
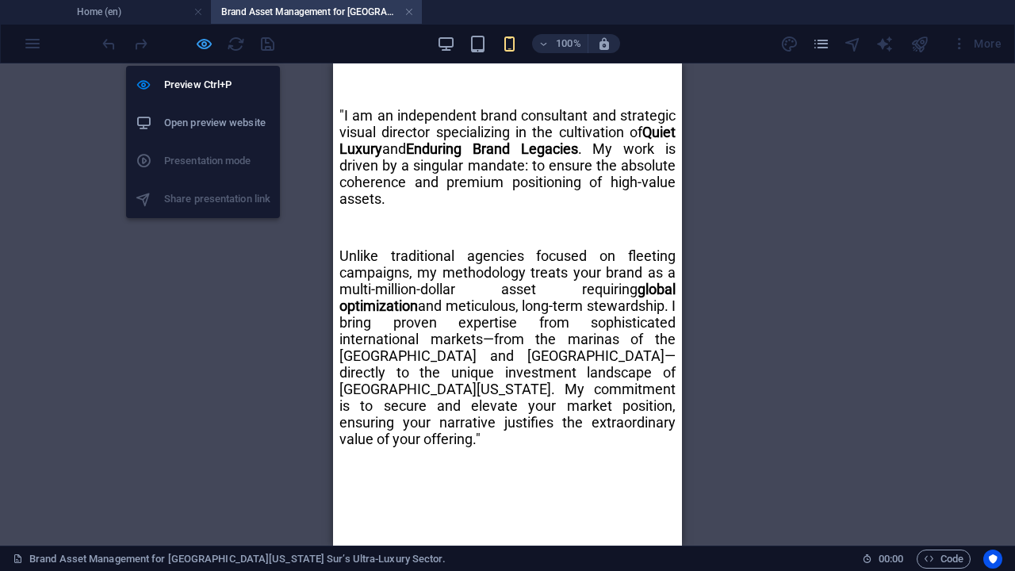
click at [203, 44] on icon "button" at bounding box center [204, 44] width 18 height 18
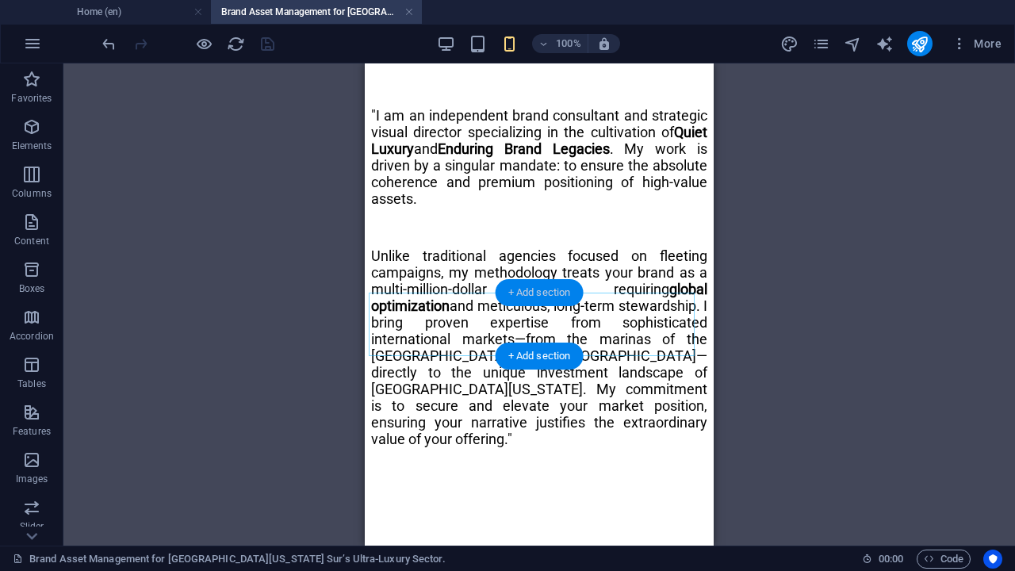
click at [533, 293] on div "+ Add section" at bounding box center [540, 292] width 88 height 27
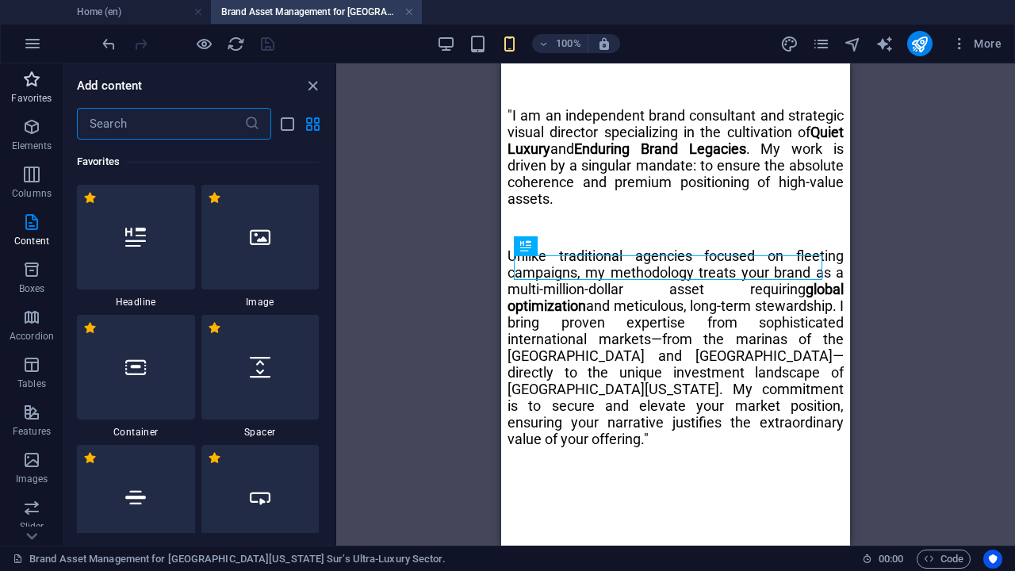
click at [29, 75] on icon "button" at bounding box center [31, 79] width 19 height 19
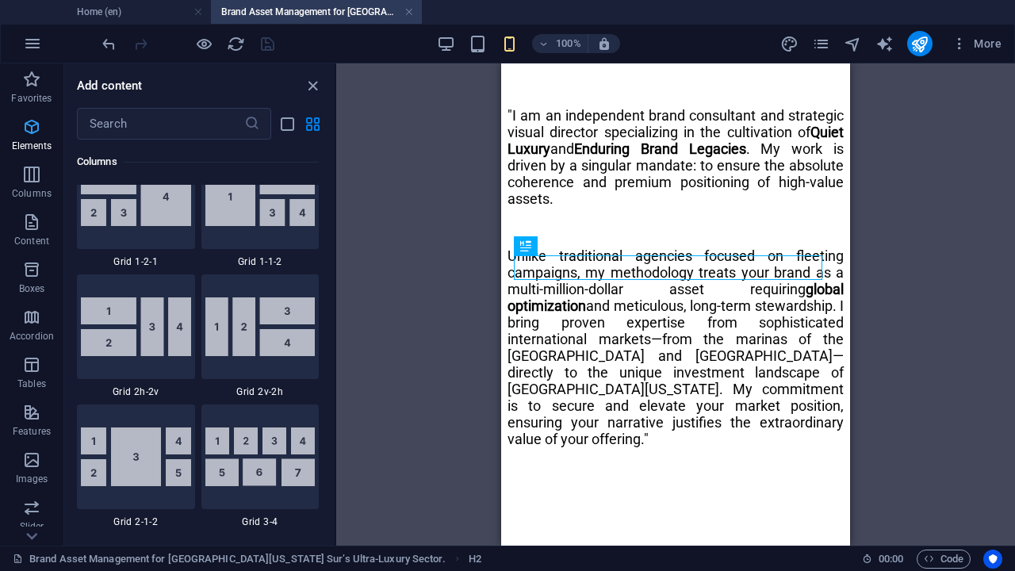
scroll to position [2150, 0]
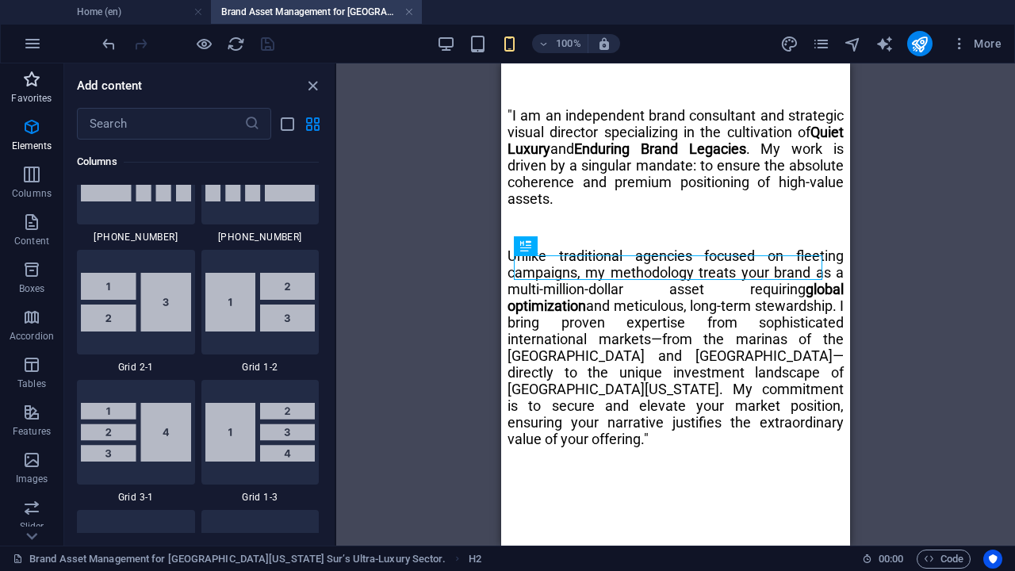
click at [29, 79] on icon "button" at bounding box center [31, 79] width 19 height 19
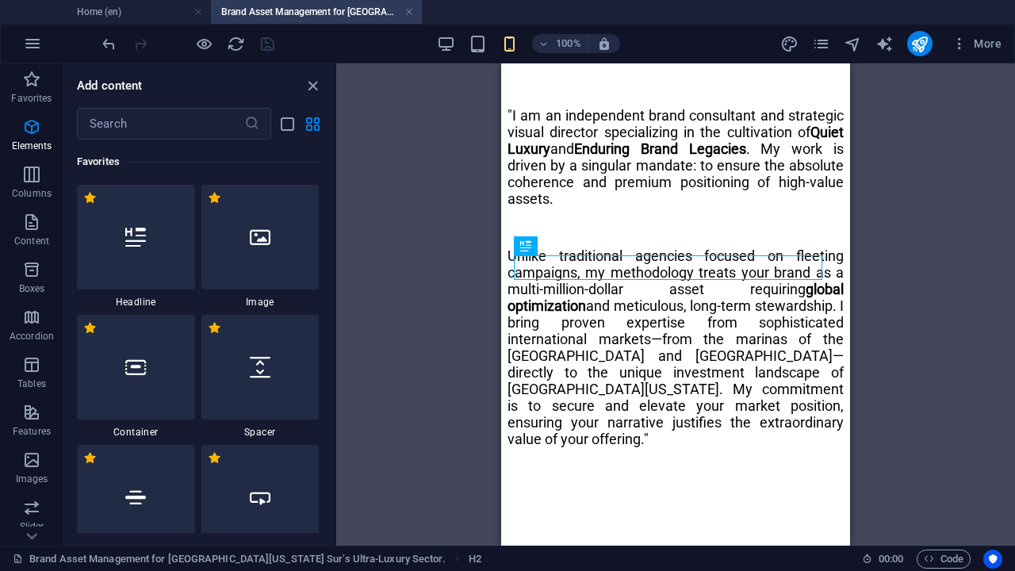
scroll to position [99, 0]
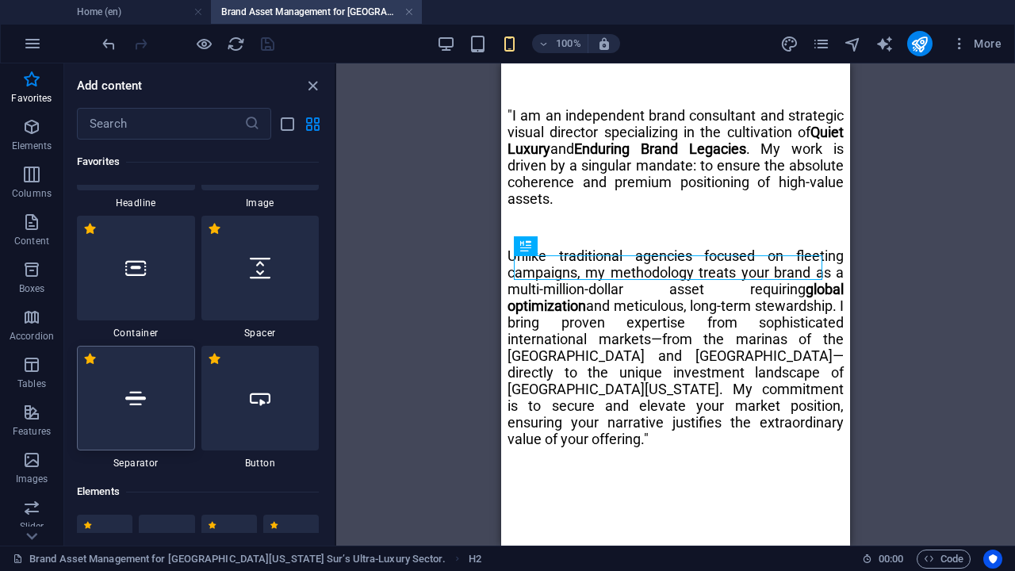
click at [145, 401] on icon at bounding box center [135, 398] width 21 height 21
select select "%"
select select "px"
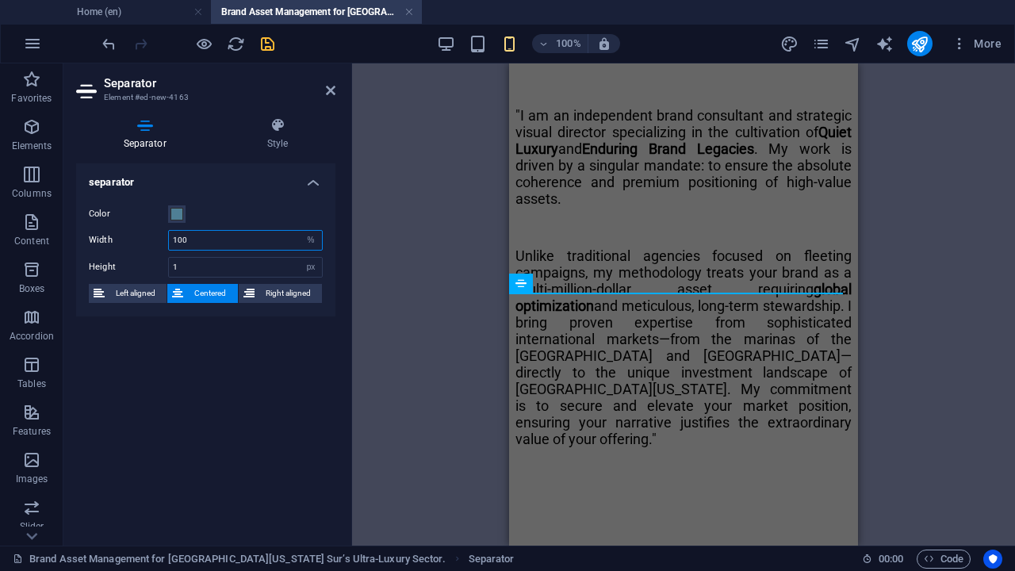
drag, startPoint x: 195, startPoint y: 238, endPoint x: 172, endPoint y: 235, distance: 23.2
click at [172, 235] on input "100" at bounding box center [245, 240] width 153 height 19
type input "50"
click at [268, 44] on icon "save" at bounding box center [267, 44] width 18 height 18
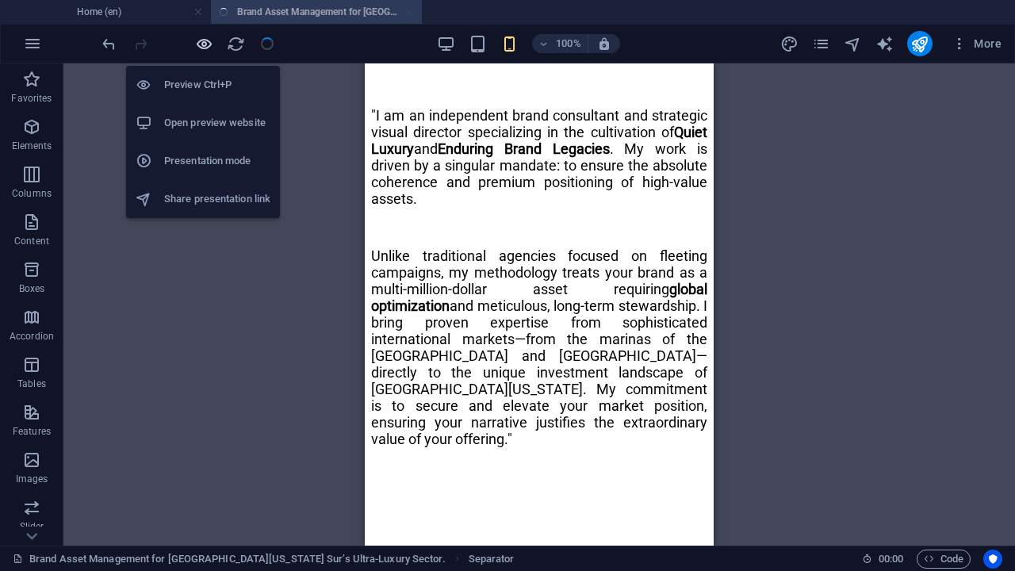
click at [205, 41] on icon "button" at bounding box center [204, 44] width 18 height 18
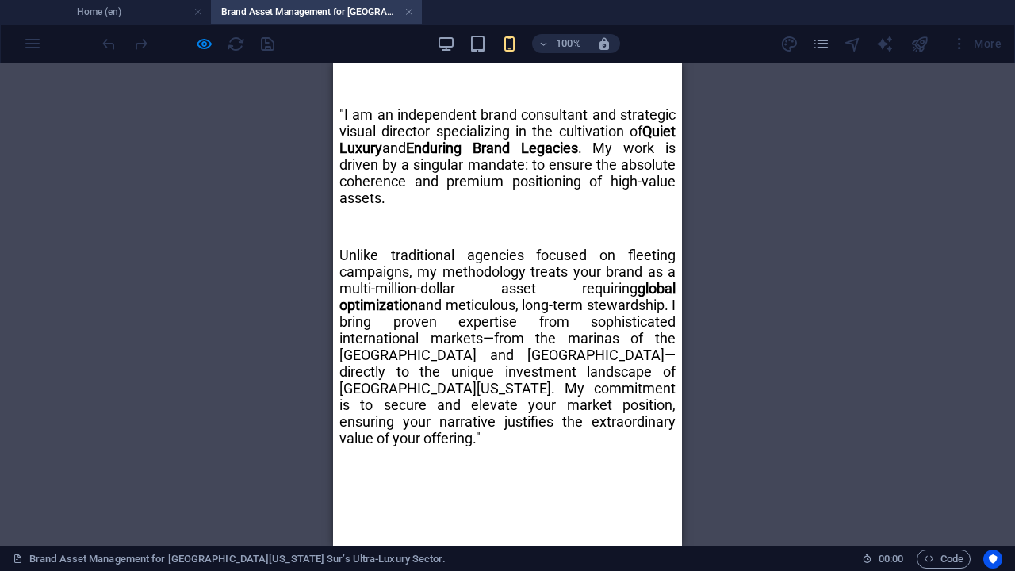
scroll to position [1586, 0]
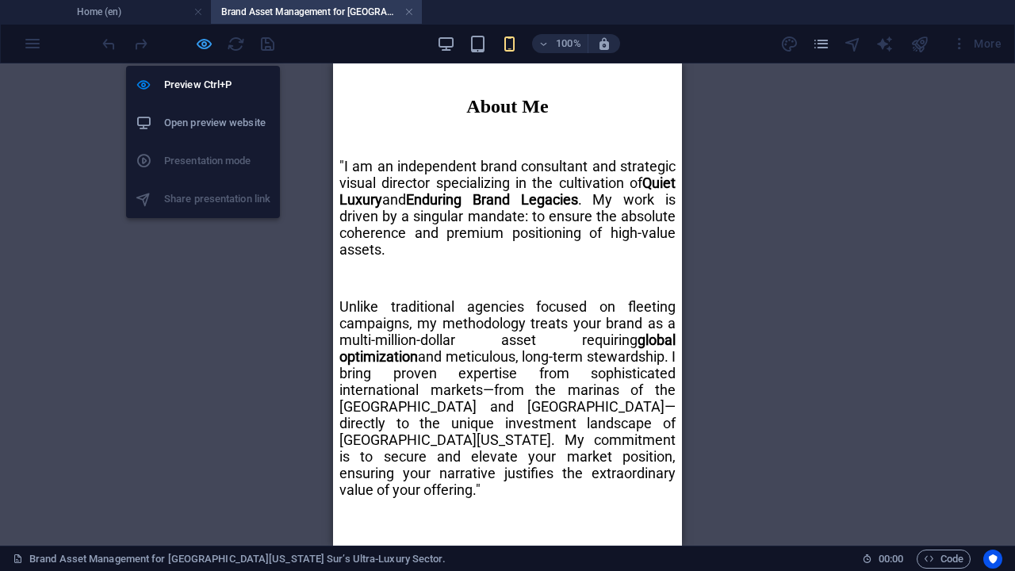
click at [203, 40] on icon "button" at bounding box center [204, 44] width 18 height 18
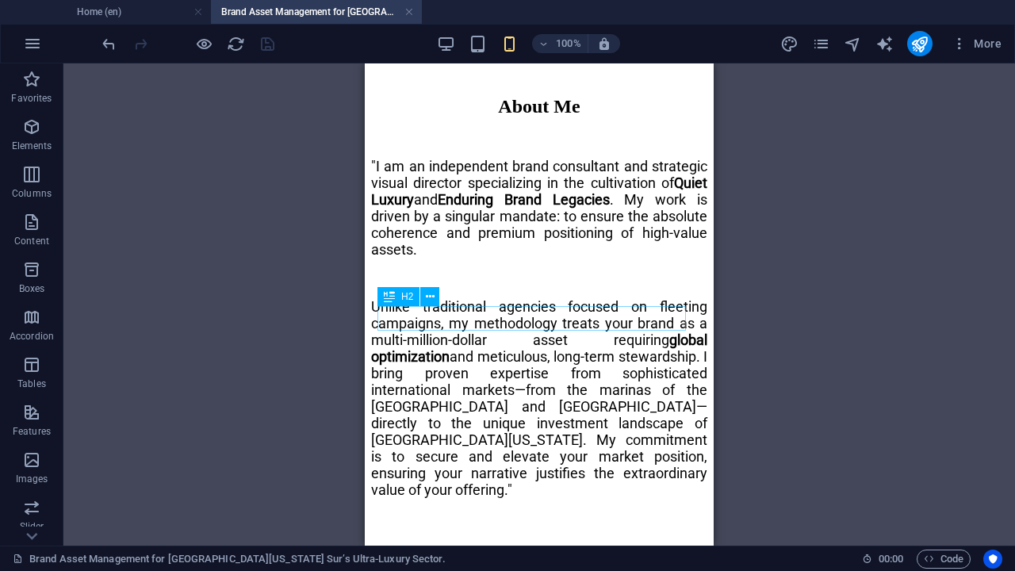
select select "rem"
select select "px"
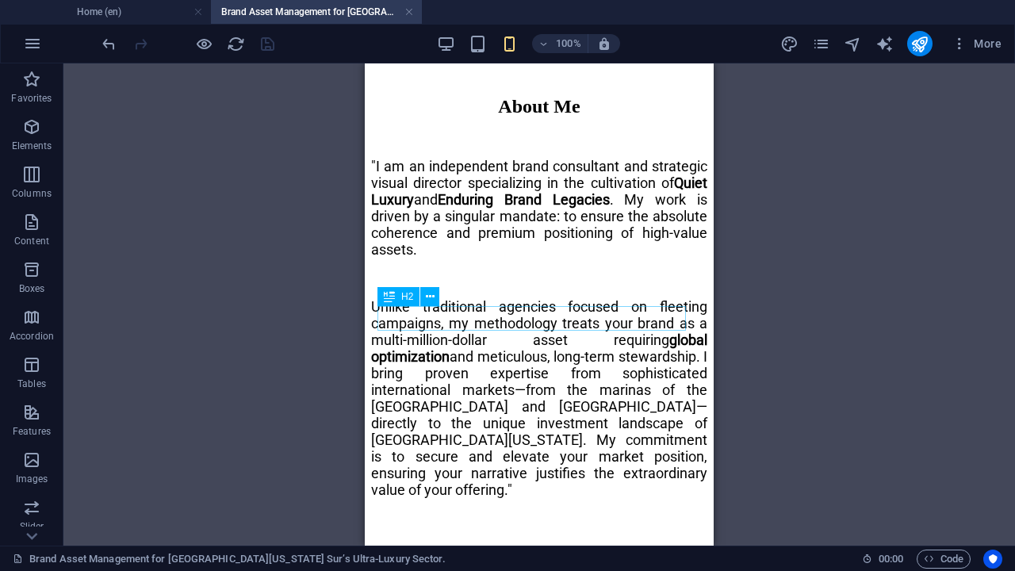
select select "rem"
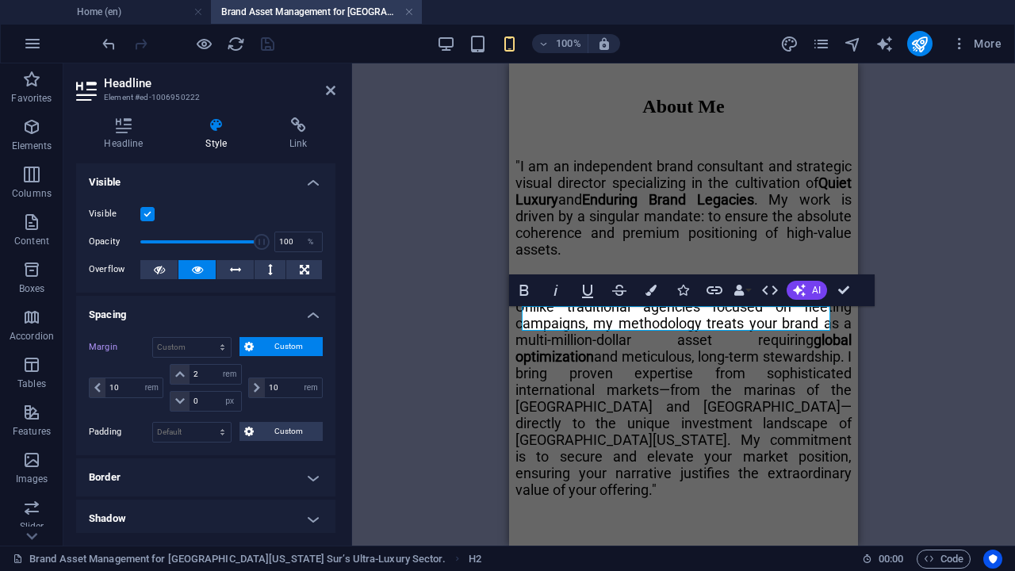
select select "rem"
drag, startPoint x: 200, startPoint y: 372, endPoint x: 192, endPoint y: 373, distance: 8.0
click at [192, 373] on input "2" at bounding box center [214, 374] width 51 height 19
type input "2"
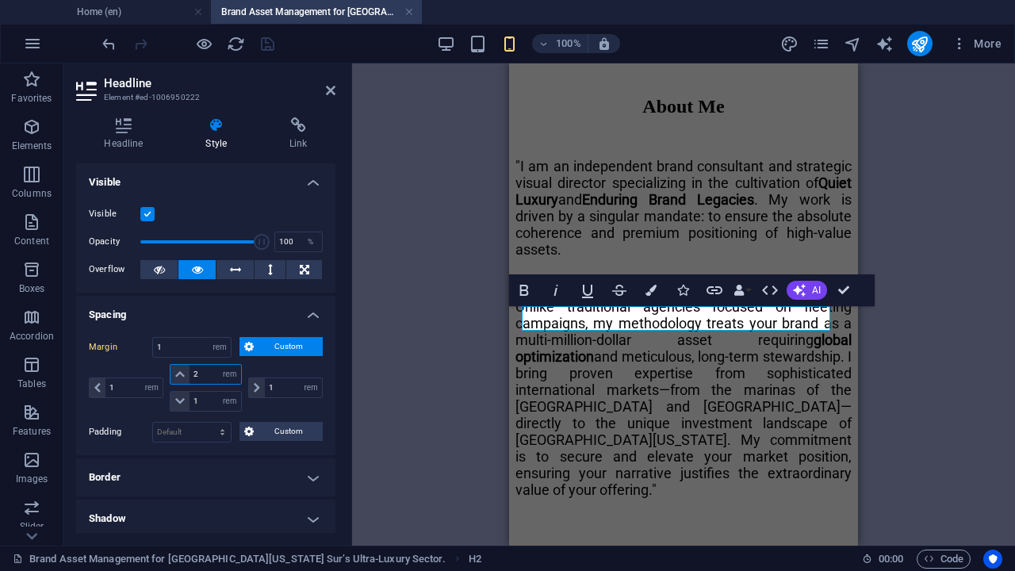
select select "DISABLED_OPTION_VALUE"
type input "2"
click at [270, 36] on icon "save" at bounding box center [267, 44] width 18 height 18
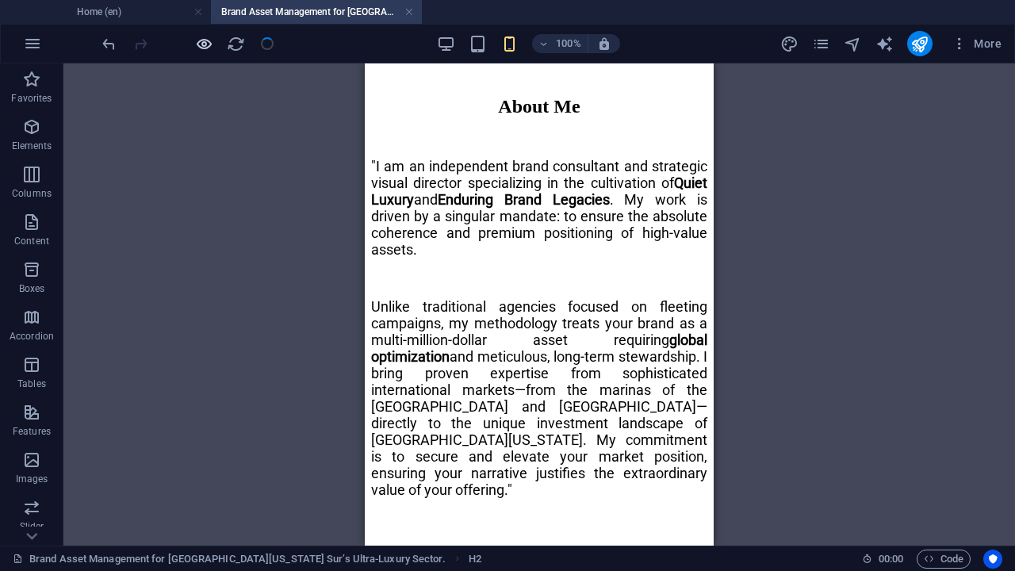
click at [206, 43] on icon "button" at bounding box center [204, 44] width 18 height 18
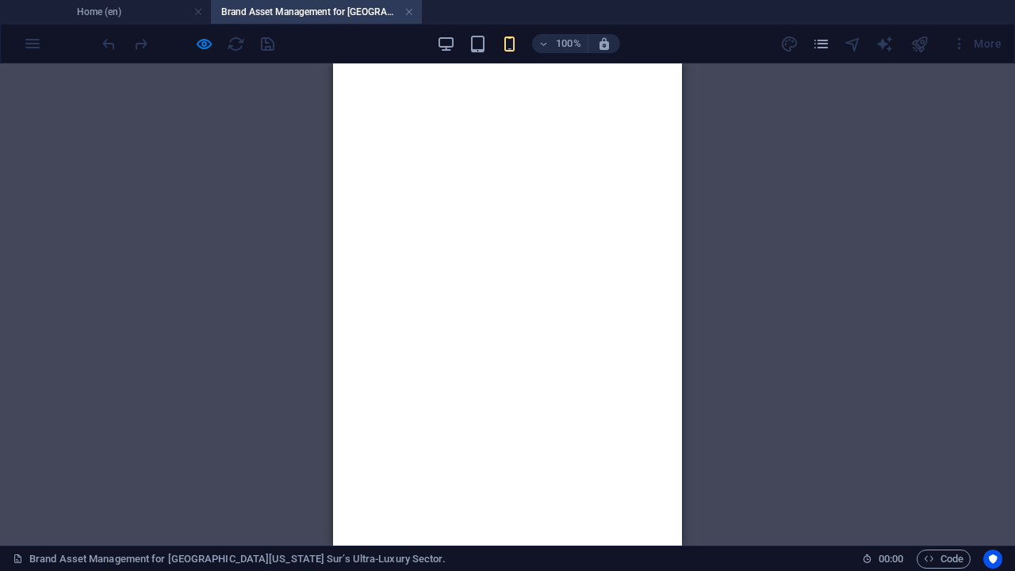
scroll to position [2408, 0]
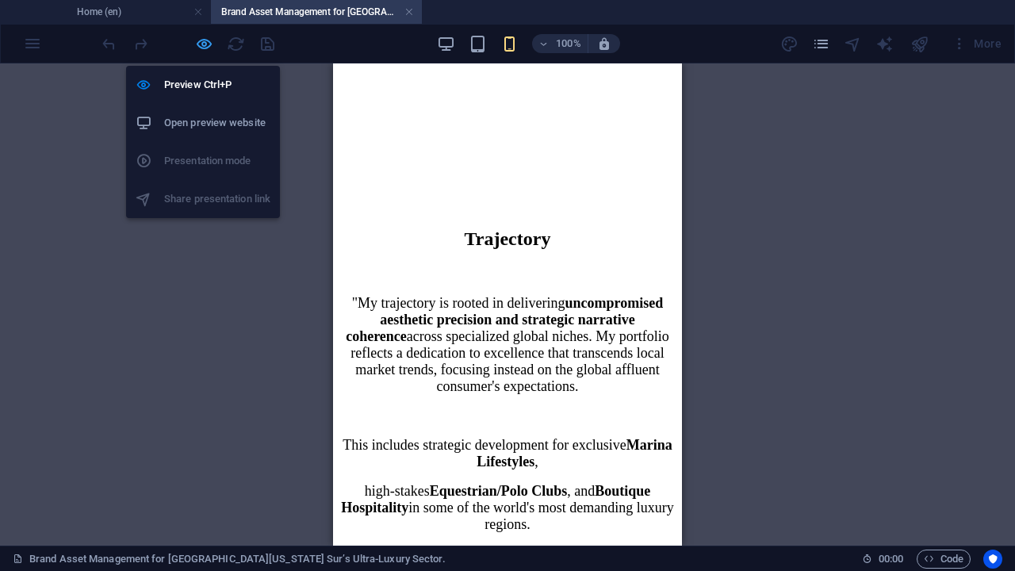
click at [205, 40] on icon "button" at bounding box center [204, 44] width 18 height 18
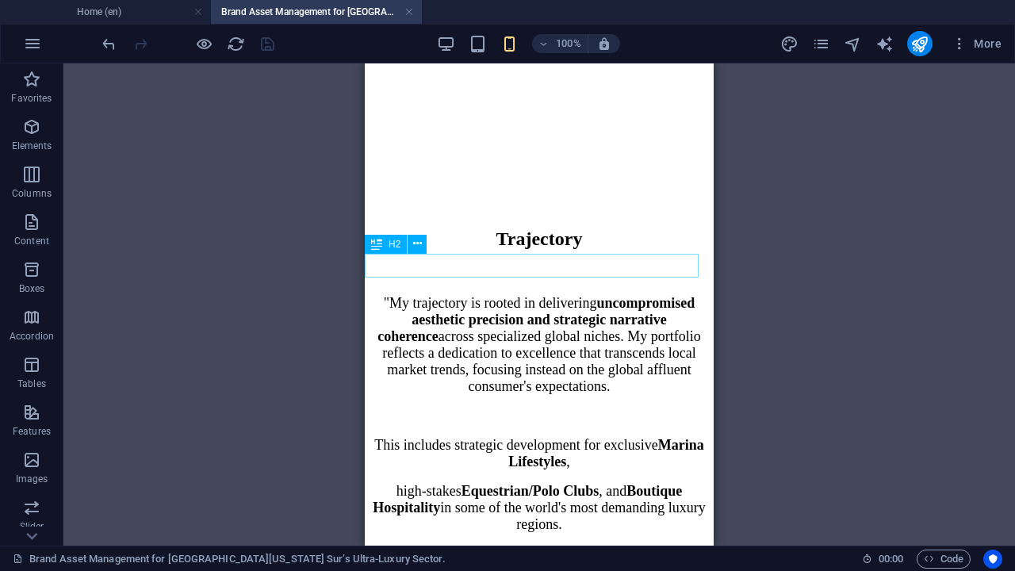
select select "rem"
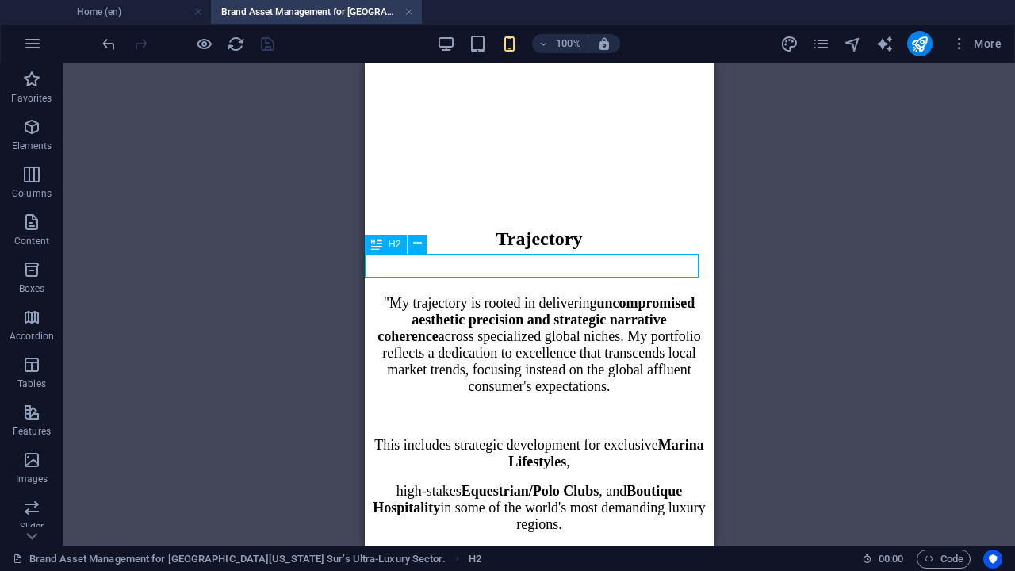
select select "rem"
select select "px"
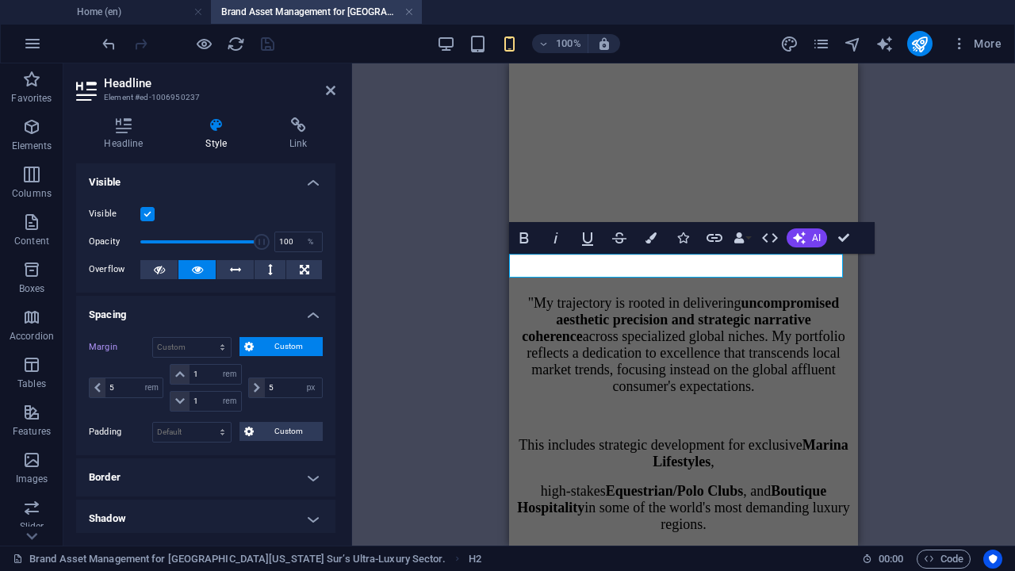
select select "px"
click at [189, 376] on input "1" at bounding box center [214, 374] width 51 height 19
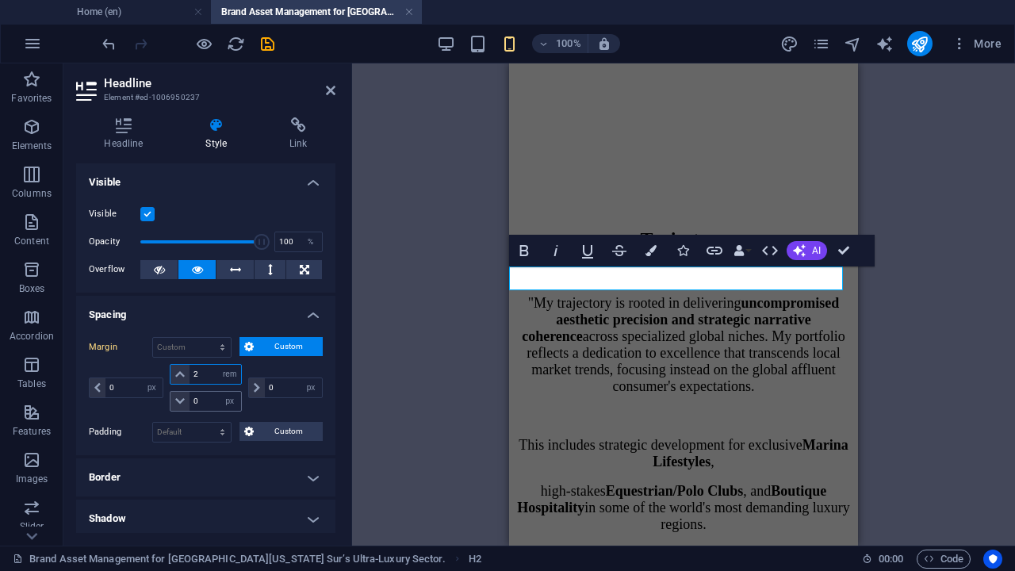
type input "2"
drag, startPoint x: 198, startPoint y: 403, endPoint x: 190, endPoint y: 404, distance: 8.0
click at [190, 403] on input "1" at bounding box center [214, 401] width 51 height 19
type input "1"
click at [235, 399] on select "auto px % rem vw vh" at bounding box center [230, 401] width 22 height 19
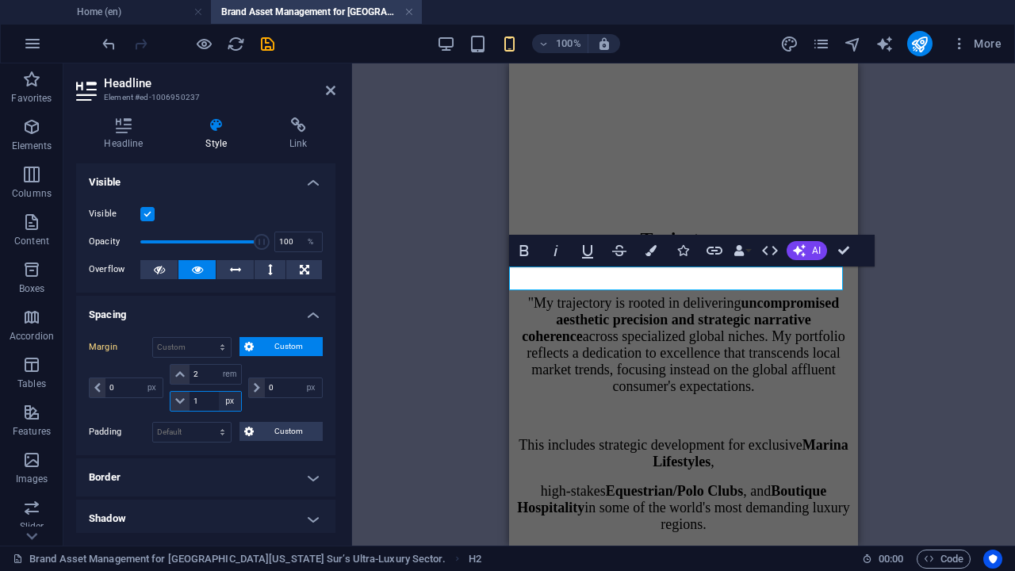
select select "rem"
click at [219, 392] on select "auto px % rem vw vh" at bounding box center [230, 401] width 22 height 19
type input "1"
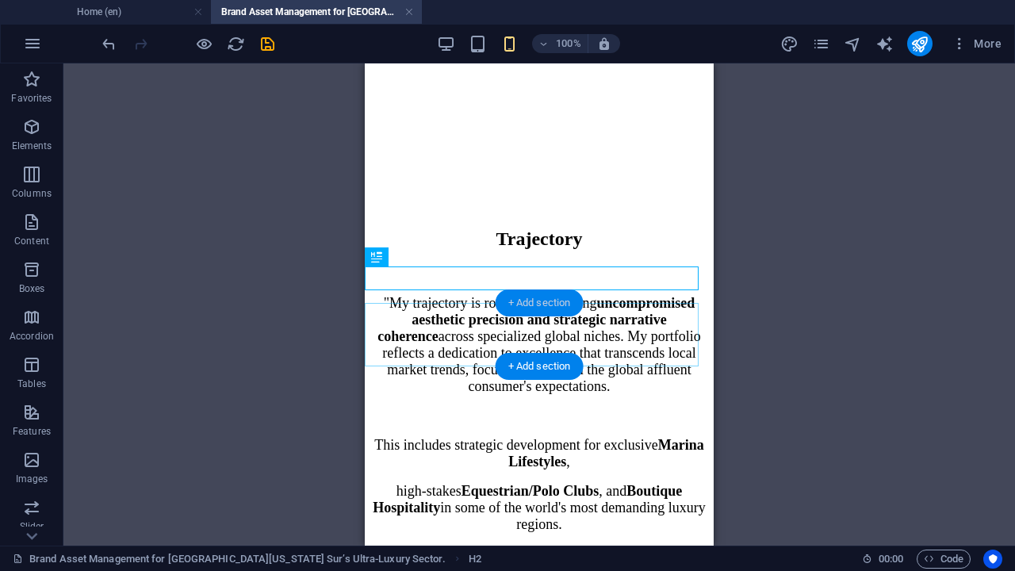
drag, startPoint x: 552, startPoint y: 304, endPoint x: 51, endPoint y: 241, distance: 504.9
click at [552, 303] on div "+ Add section" at bounding box center [540, 302] width 88 height 27
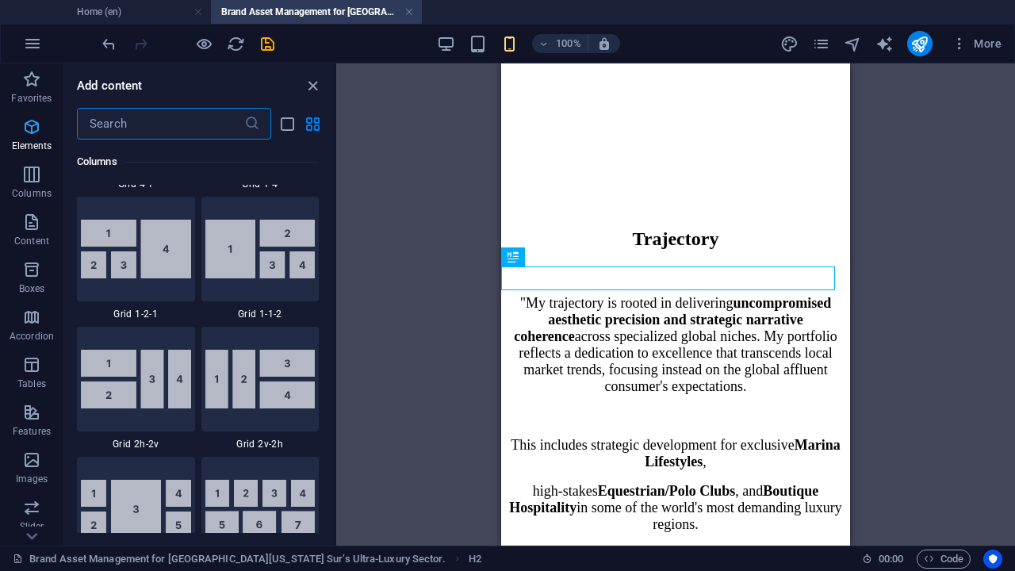
scroll to position [3034, 0]
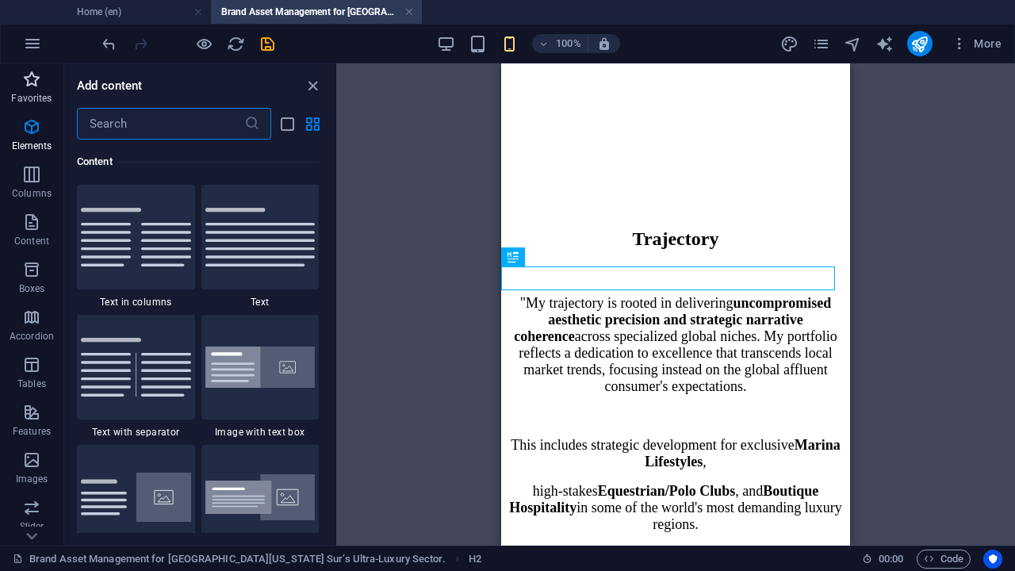
click at [27, 84] on icon "button" at bounding box center [31, 79] width 19 height 19
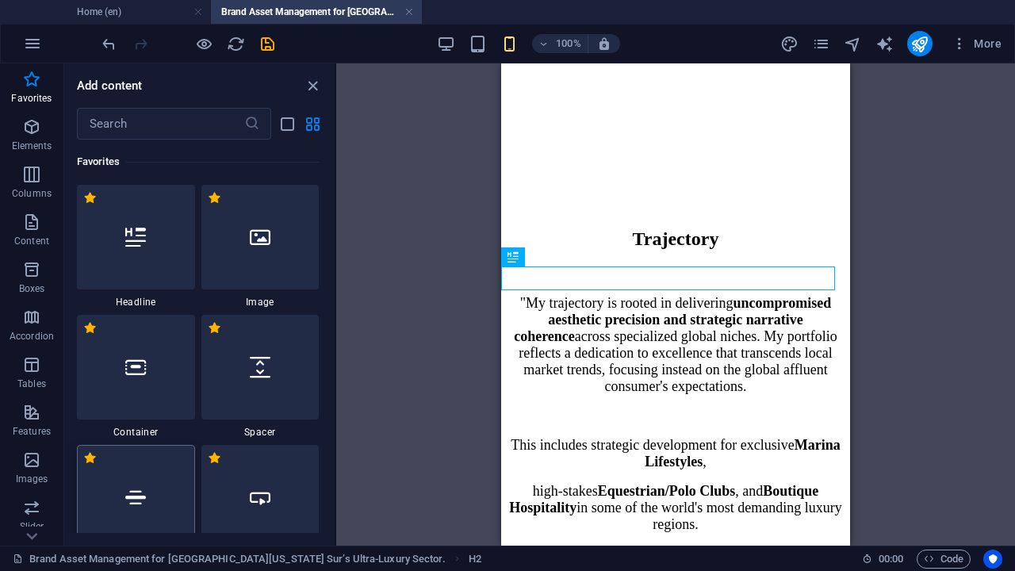
click at [141, 483] on icon at bounding box center [135, 497] width 21 height 21
select select "%"
select select "px"
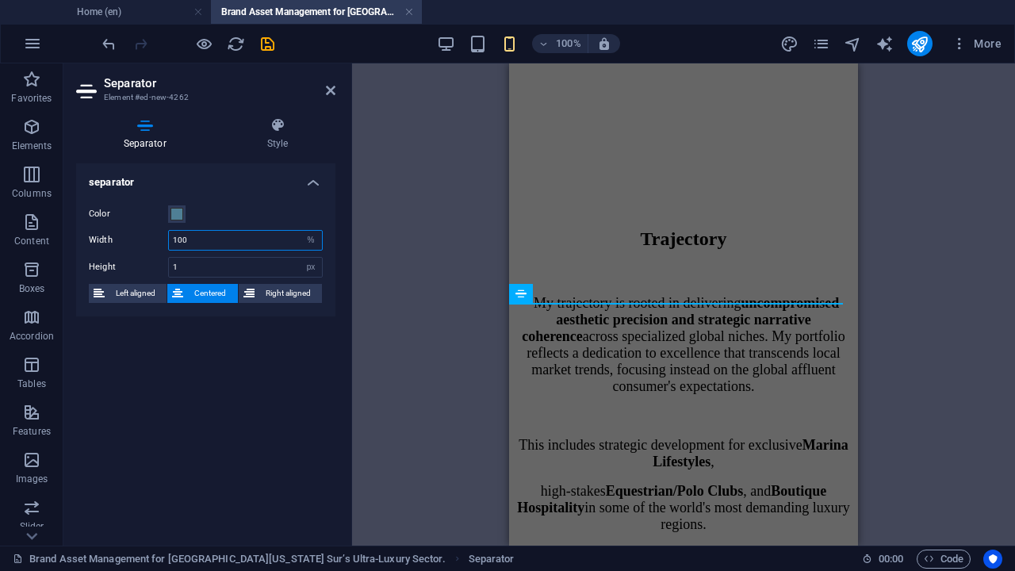
drag, startPoint x: 195, startPoint y: 235, endPoint x: 167, endPoint y: 235, distance: 27.7
click at [167, 235] on div "Width 100 px rem % vh vw" at bounding box center [206, 240] width 234 height 21
type input "50"
click at [266, 44] on icon "save" at bounding box center [267, 44] width 18 height 18
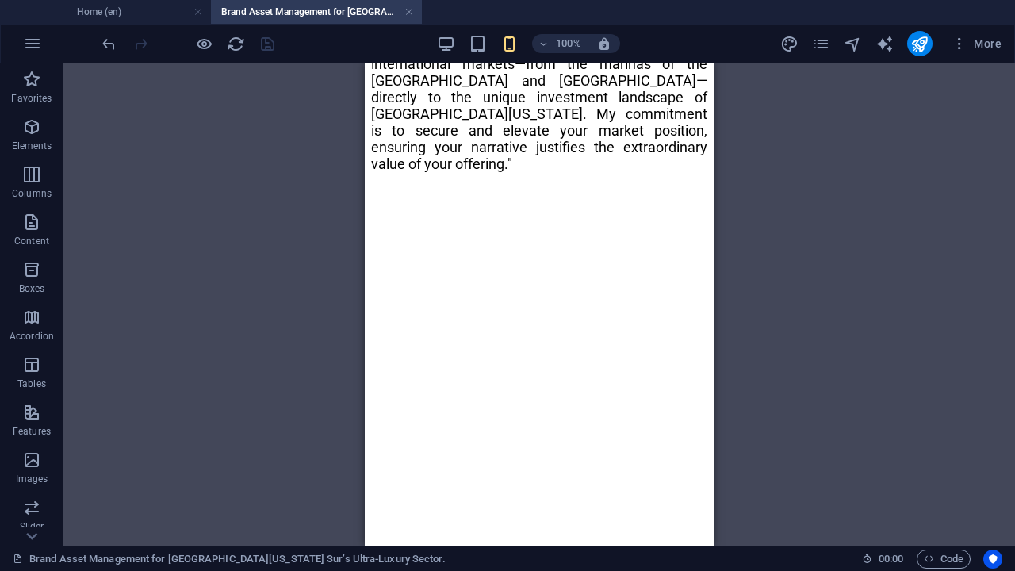
scroll to position [1615, 0]
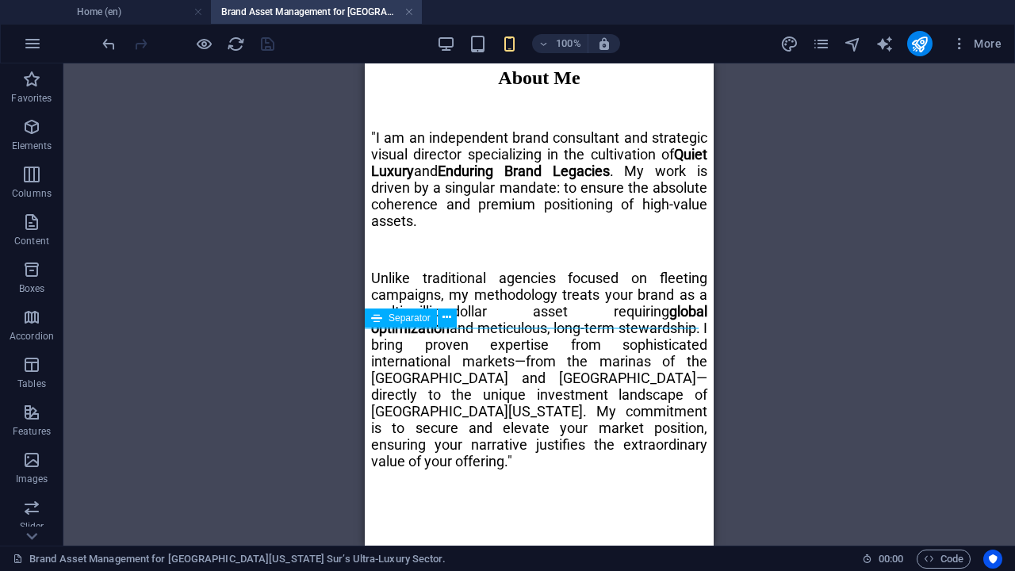
select select "%"
select select "px"
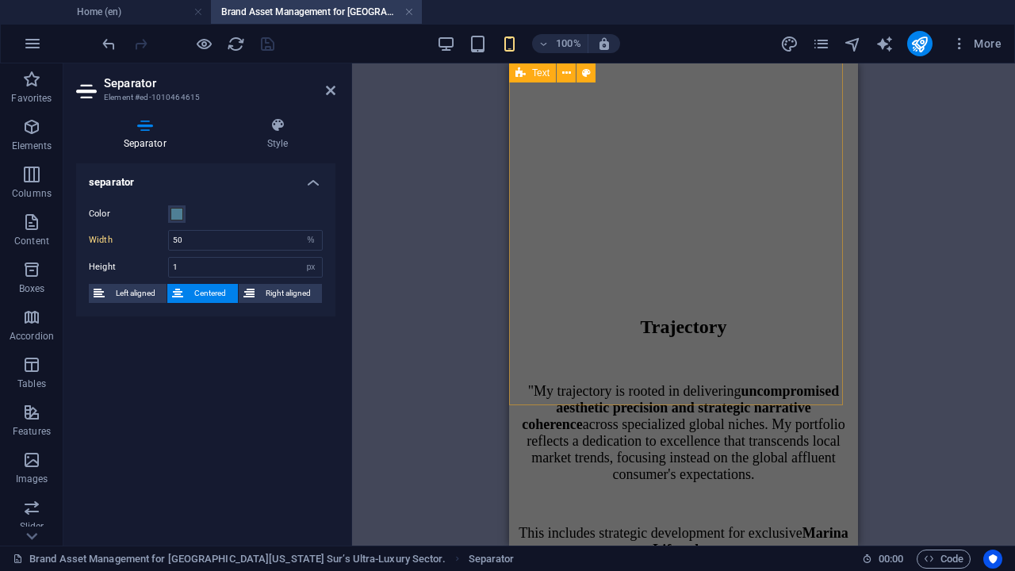
scroll to position [2408, 0]
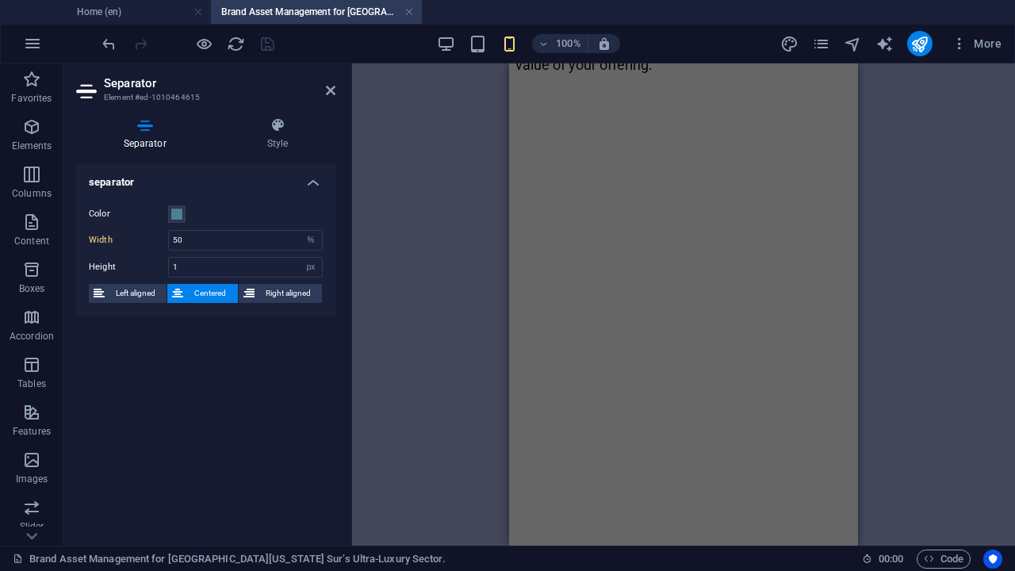
scroll to position [1714, 0]
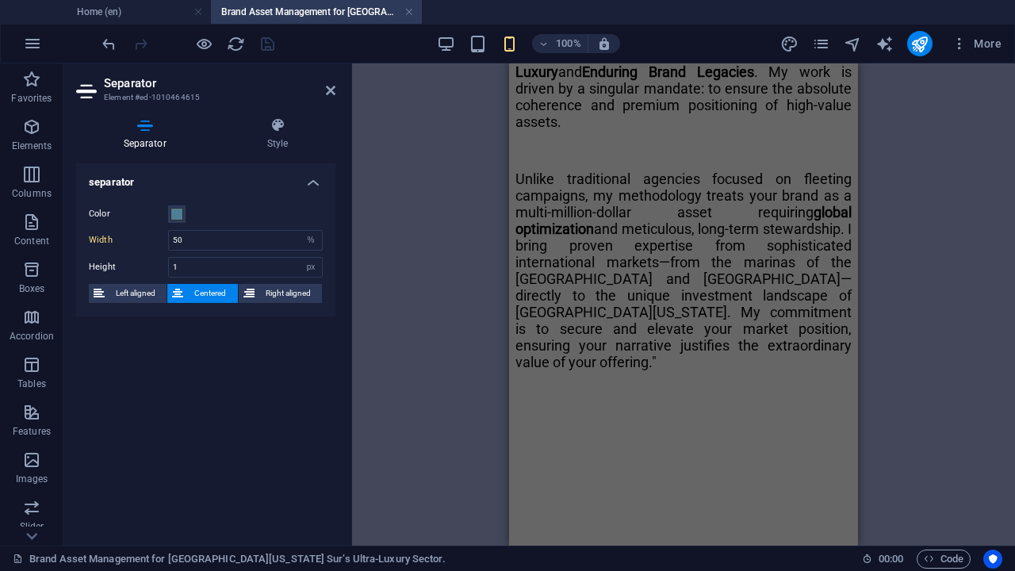
click at [335, 92] on icon at bounding box center [331, 90] width 10 height 13
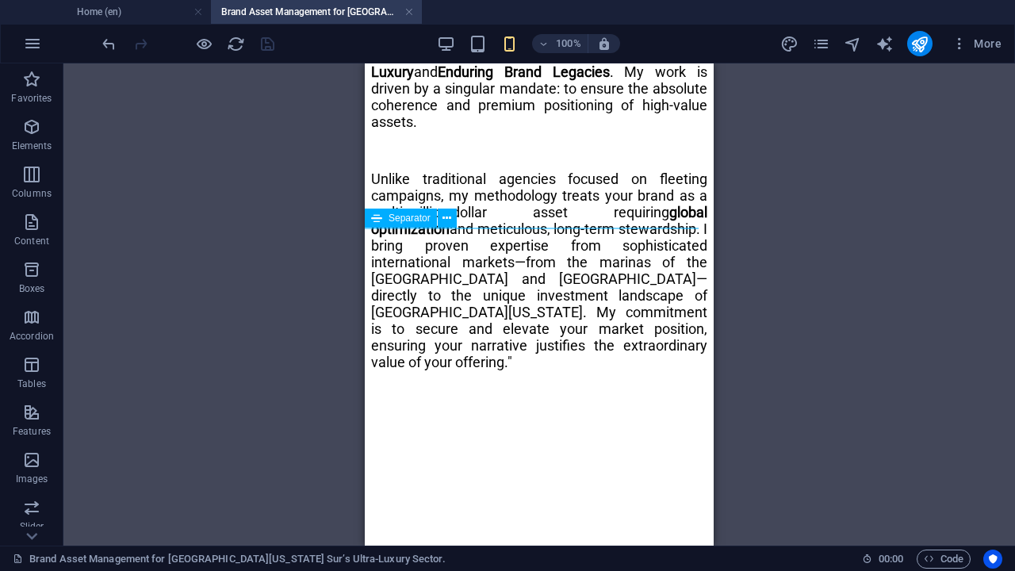
select select "%"
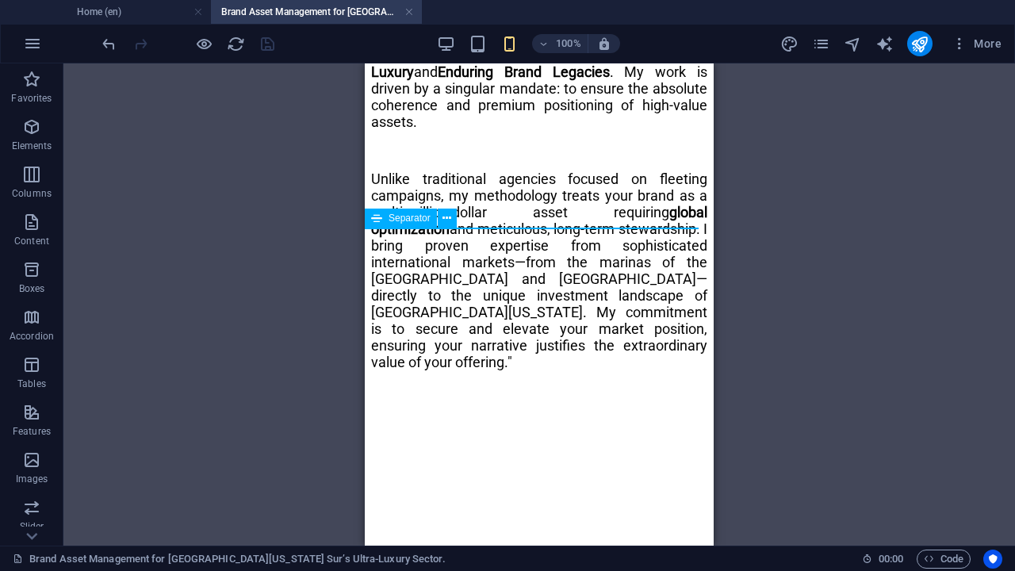
select select "px"
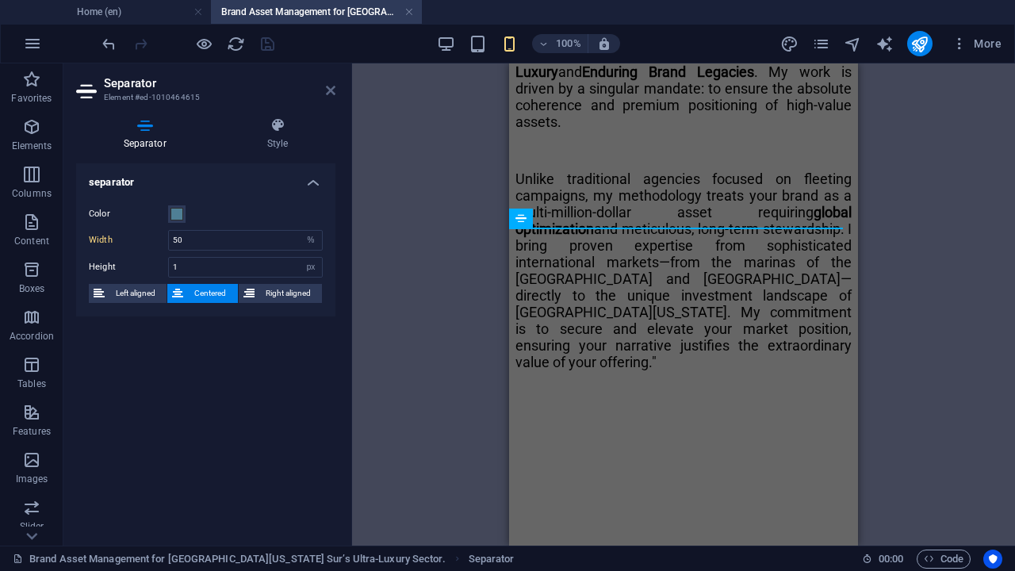
click at [328, 90] on icon at bounding box center [331, 90] width 10 height 13
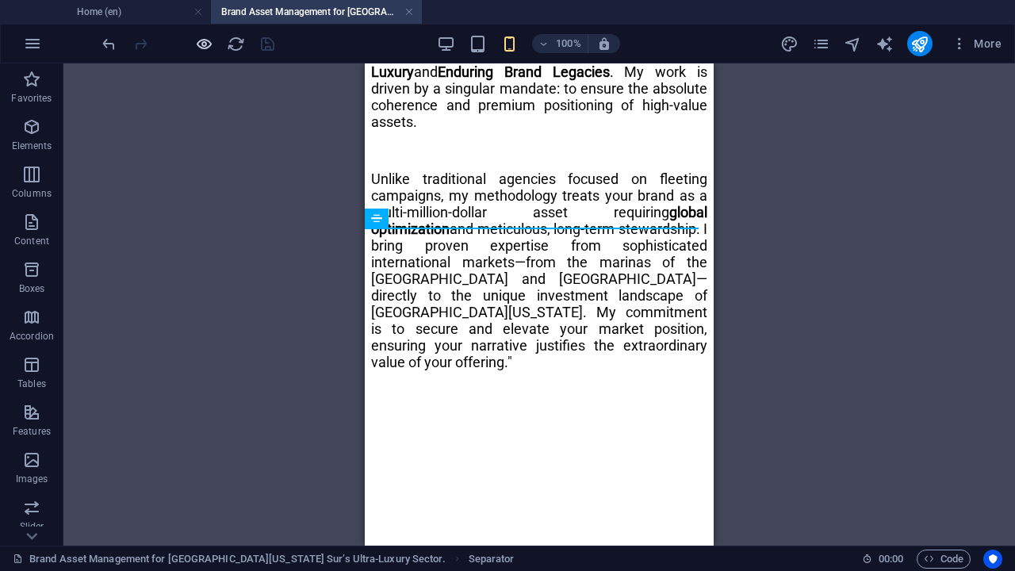
click at [203, 36] on icon "button" at bounding box center [204, 44] width 18 height 18
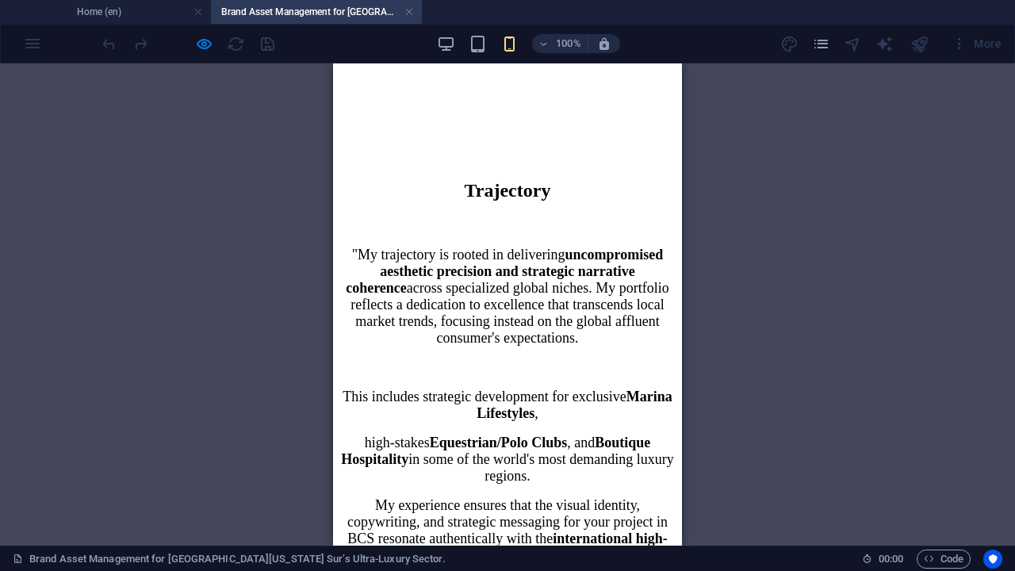
scroll to position [2555, 0]
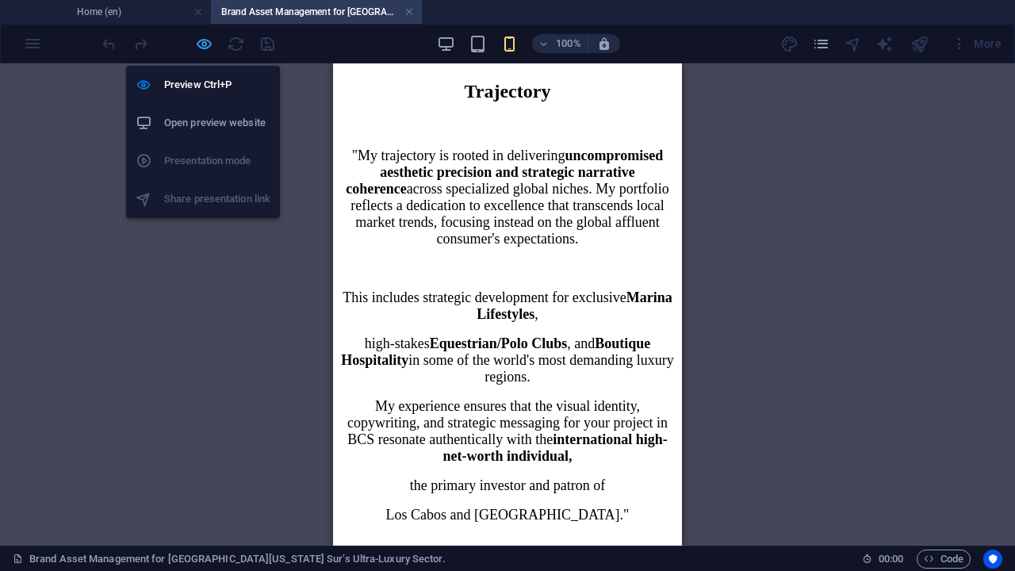
click at [206, 44] on icon "button" at bounding box center [204, 44] width 18 height 18
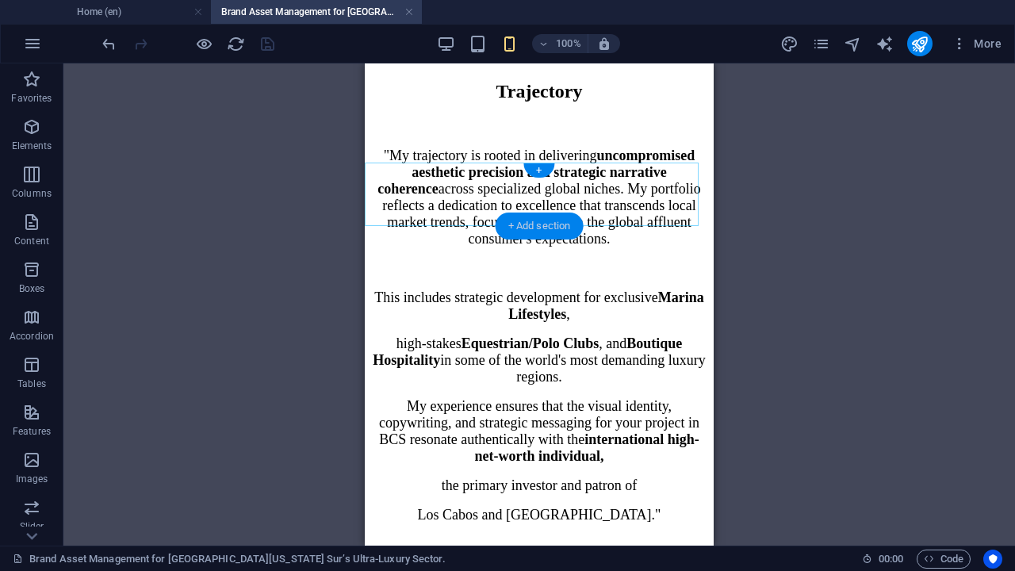
click at [557, 230] on div "+ Add section" at bounding box center [540, 225] width 88 height 27
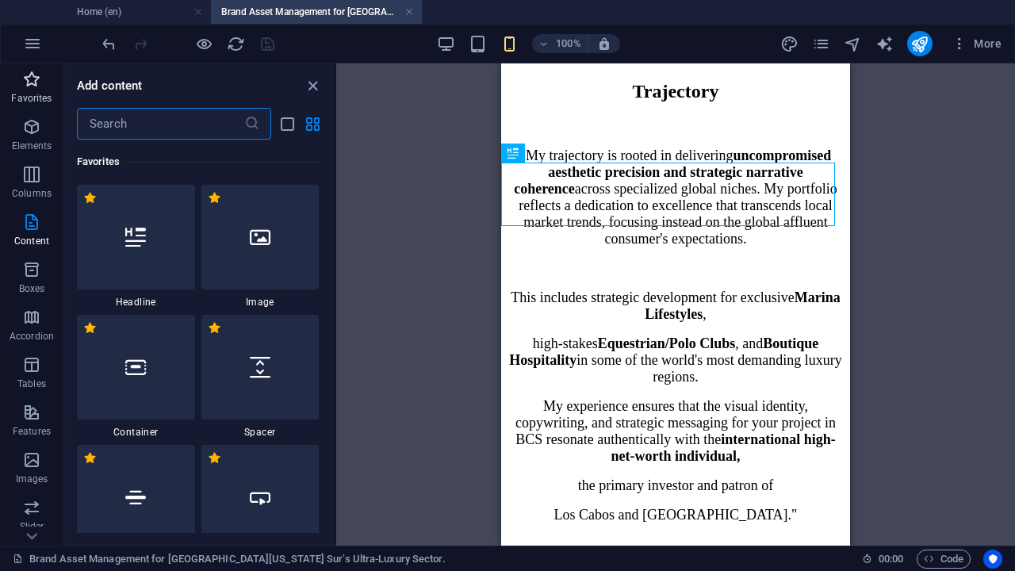
click at [30, 84] on icon "button" at bounding box center [31, 79] width 19 height 19
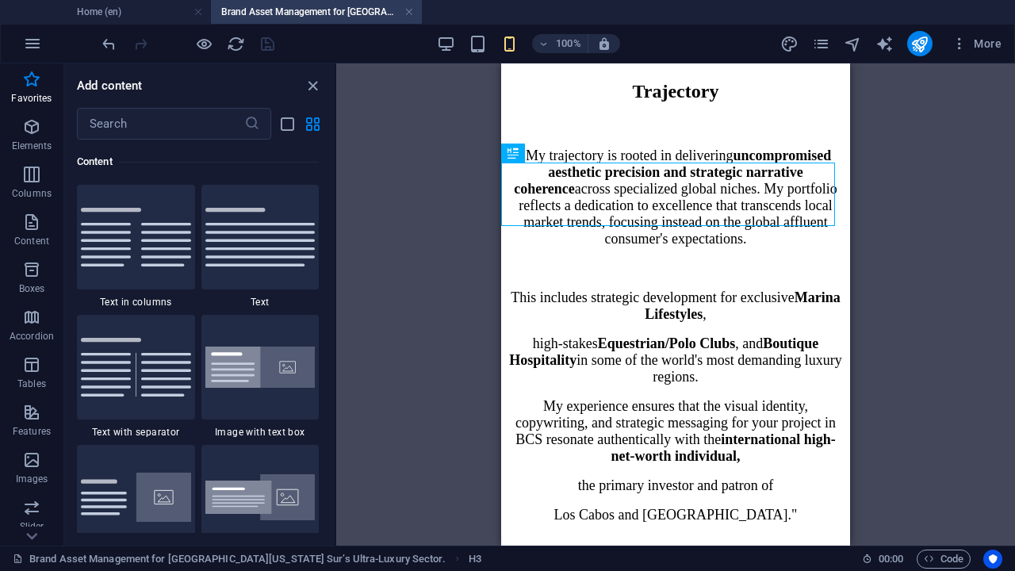
scroll to position [0, 0]
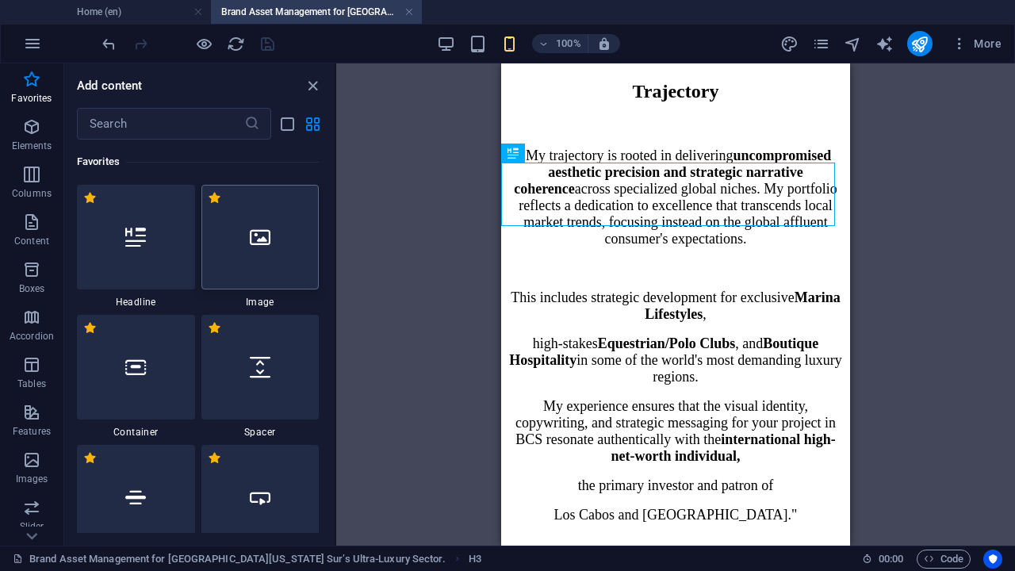
click at [256, 262] on div at bounding box center [260, 237] width 118 height 105
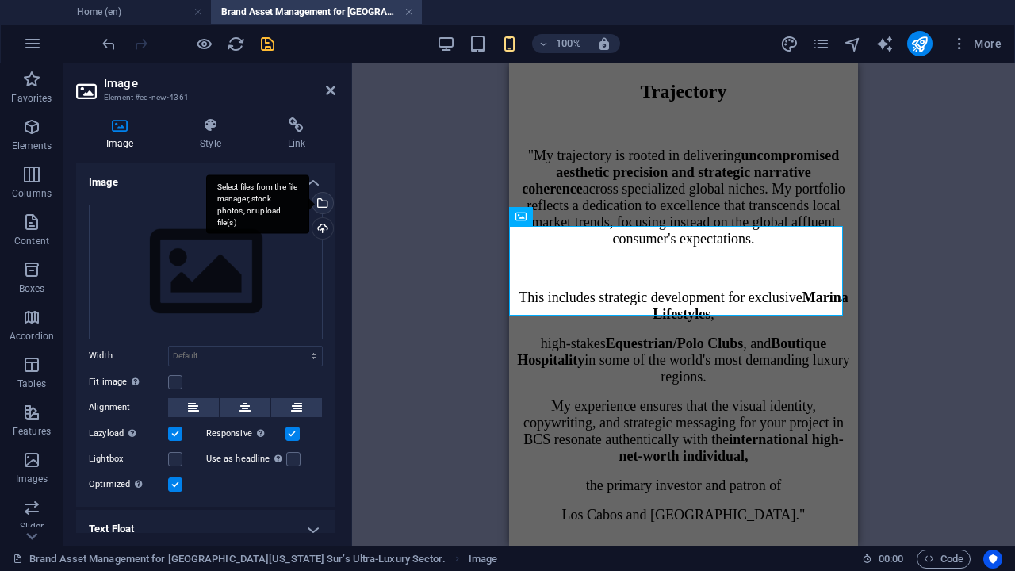
click at [319, 201] on div "Select files from the file manager, stock photos, or upload file(s)" at bounding box center [321, 205] width 24 height 24
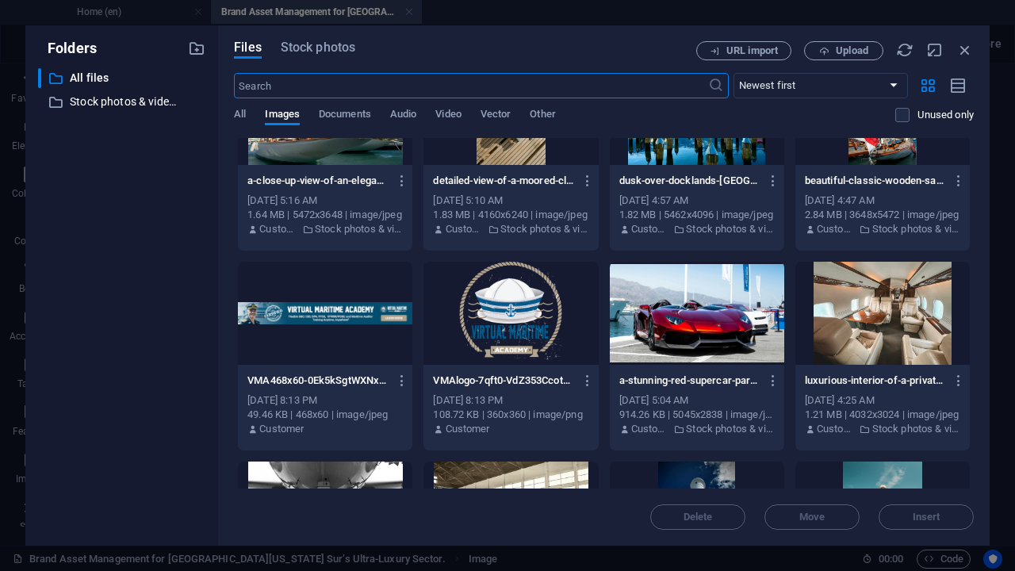
scroll to position [2676, 0]
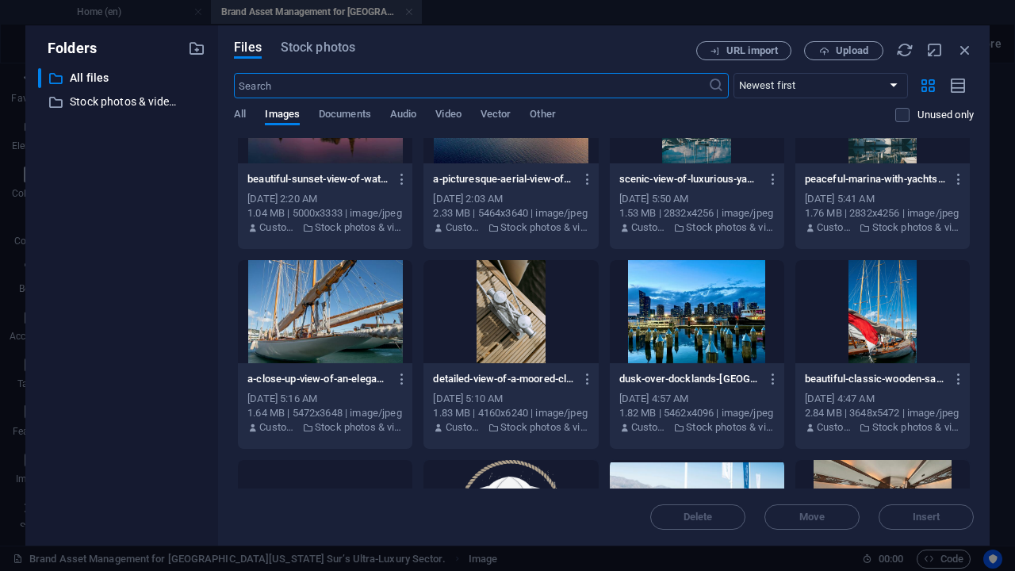
click at [344, 304] on div at bounding box center [325, 311] width 174 height 103
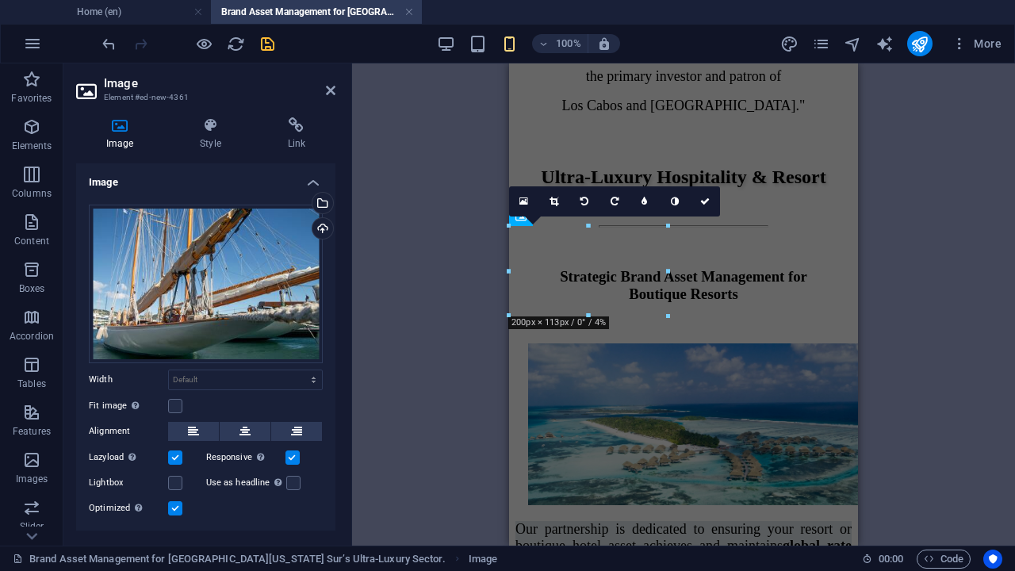
scroll to position [2555, 0]
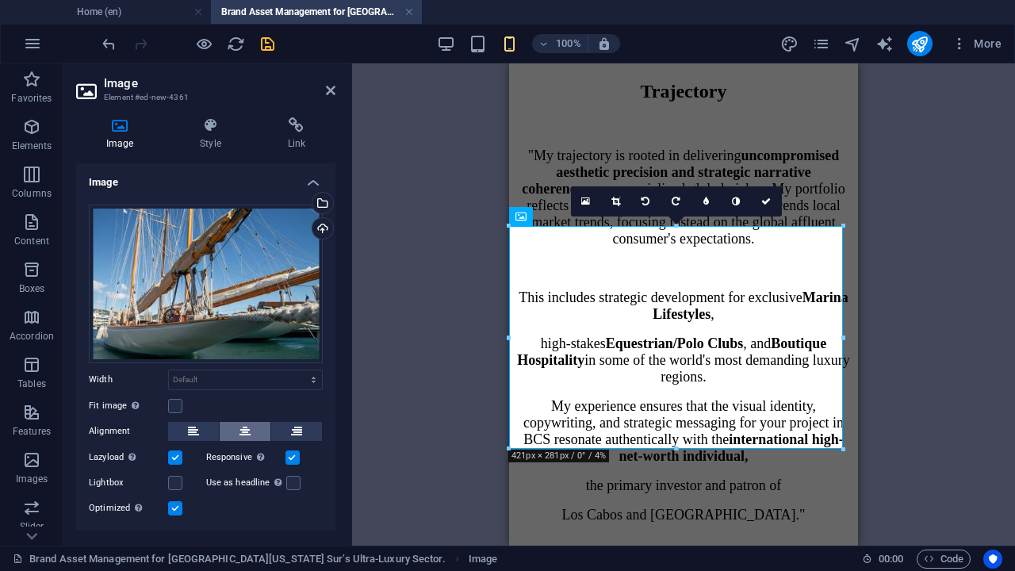
click at [243, 431] on icon at bounding box center [244, 431] width 11 height 19
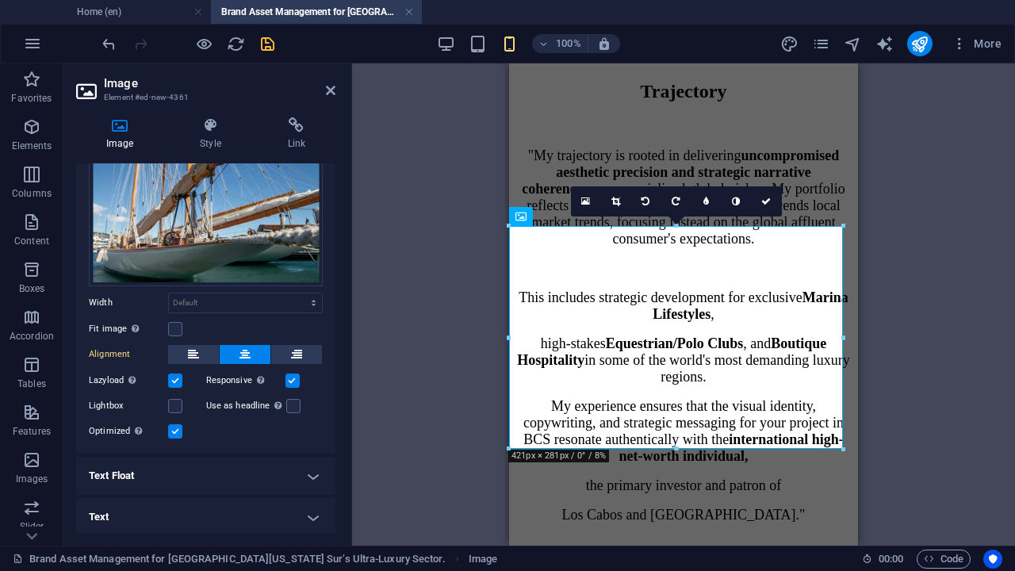
click at [249, 483] on h4 "Text" at bounding box center [205, 517] width 259 height 38
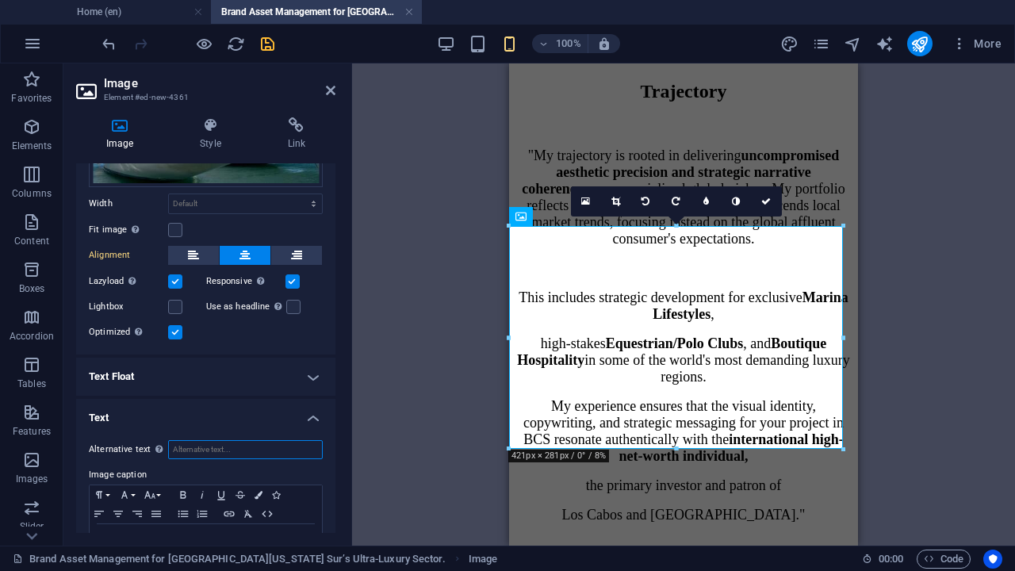
click at [211, 446] on input "Alternative text The alternative text is used by devices that cannot display im…" at bounding box center [245, 449] width 155 height 19
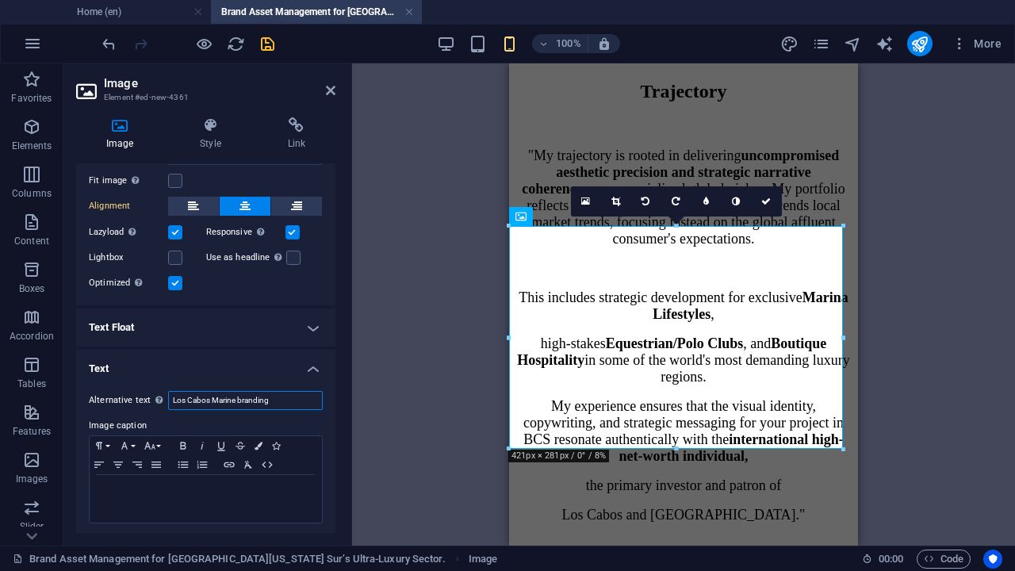
scroll to position [27, 0]
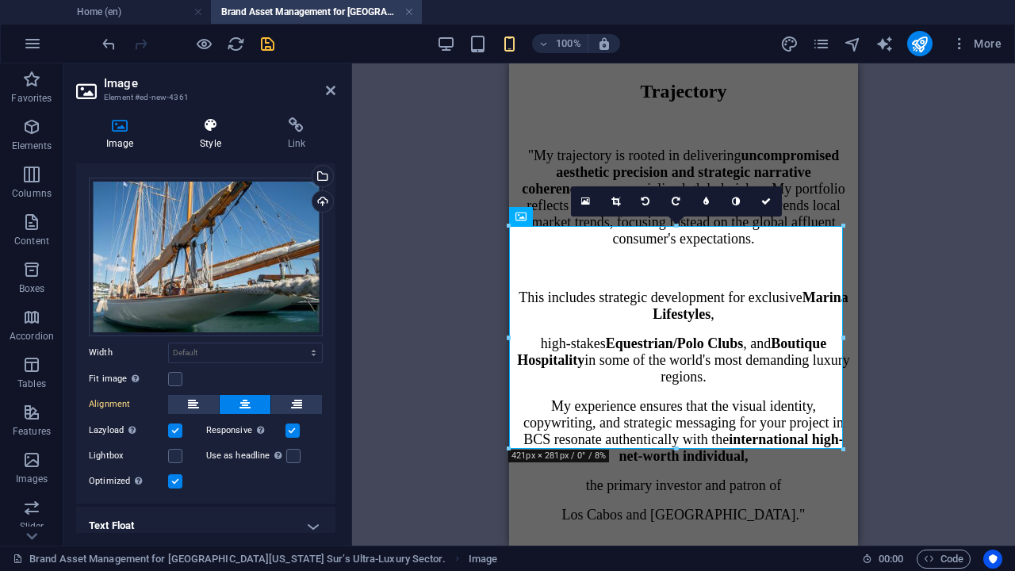
type input "Los Cabos Marine branding"
click at [210, 128] on icon at bounding box center [210, 125] width 81 height 16
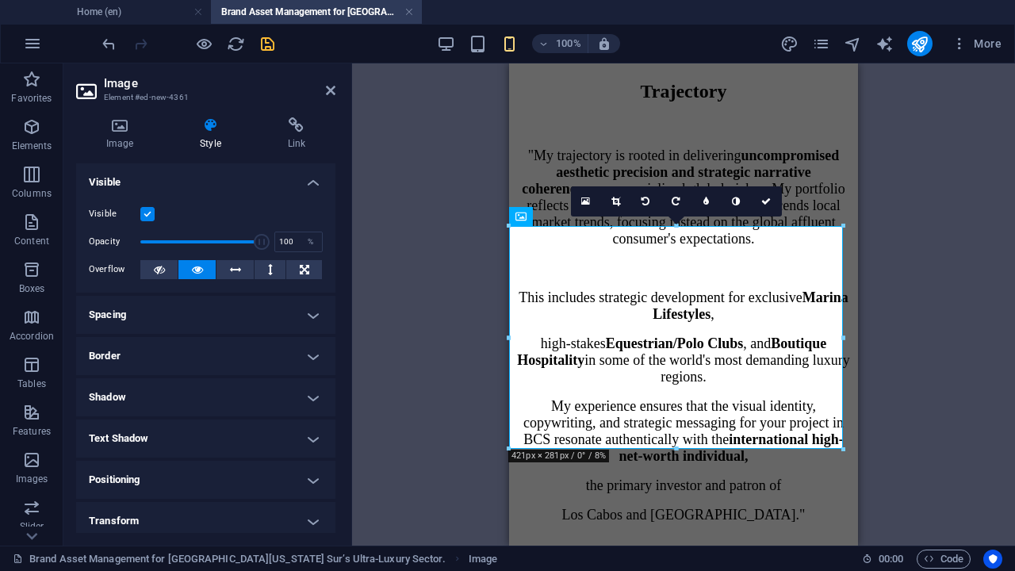
click at [260, 313] on h4 "Spacing" at bounding box center [205, 315] width 259 height 38
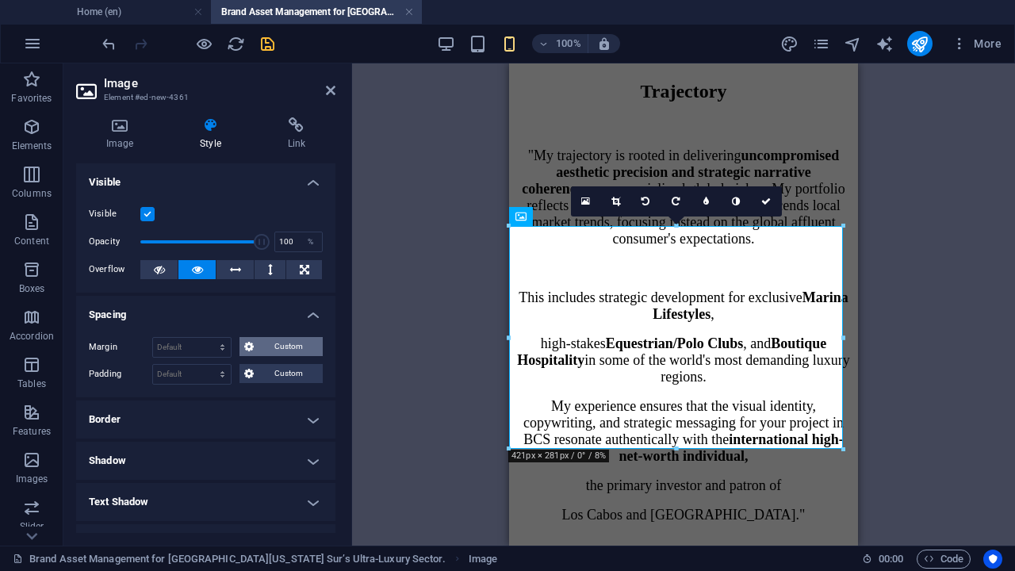
click at [268, 344] on span "Custom" at bounding box center [287, 346] width 59 height 19
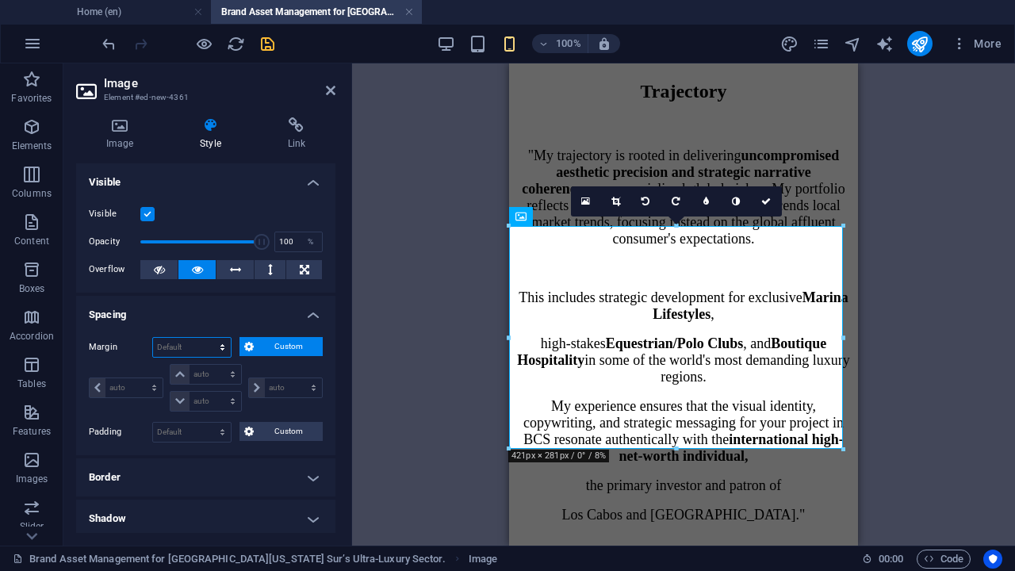
click at [219, 342] on select "Default auto px % rem vw vh Custom" at bounding box center [192, 347] width 78 height 19
select select "rem"
click at [208, 338] on select "Default auto px % rem vw vh Custom" at bounding box center [192, 347] width 78 height 19
click at [200, 349] on input "number" at bounding box center [192, 347] width 78 height 19
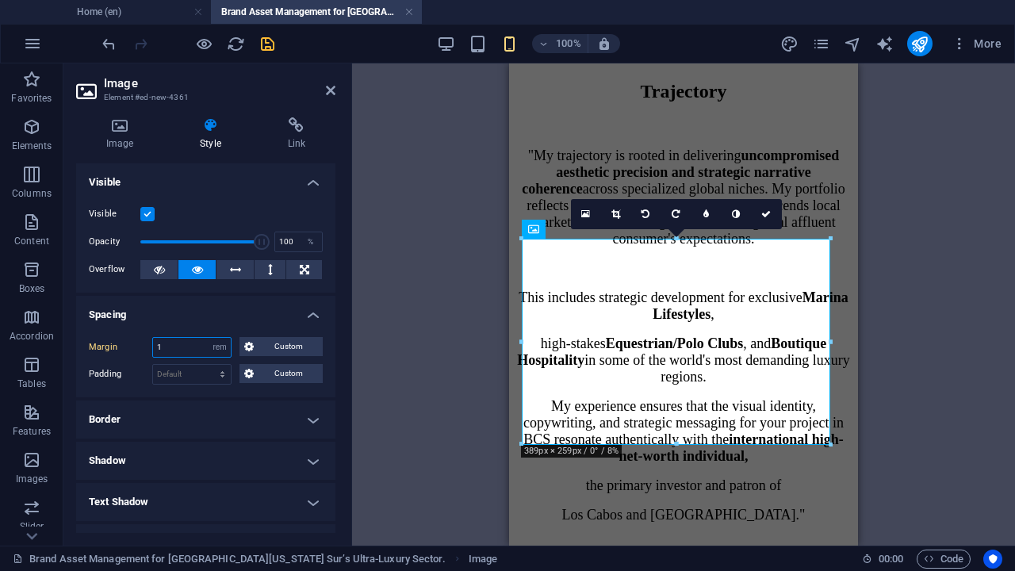
type input "1"
type input "75"
drag, startPoint x: 254, startPoint y: 238, endPoint x: 228, endPoint y: 236, distance: 26.2
click at [228, 236] on span at bounding box center [231, 242] width 16 height 16
click at [767, 215] on icon at bounding box center [766, 214] width 10 height 10
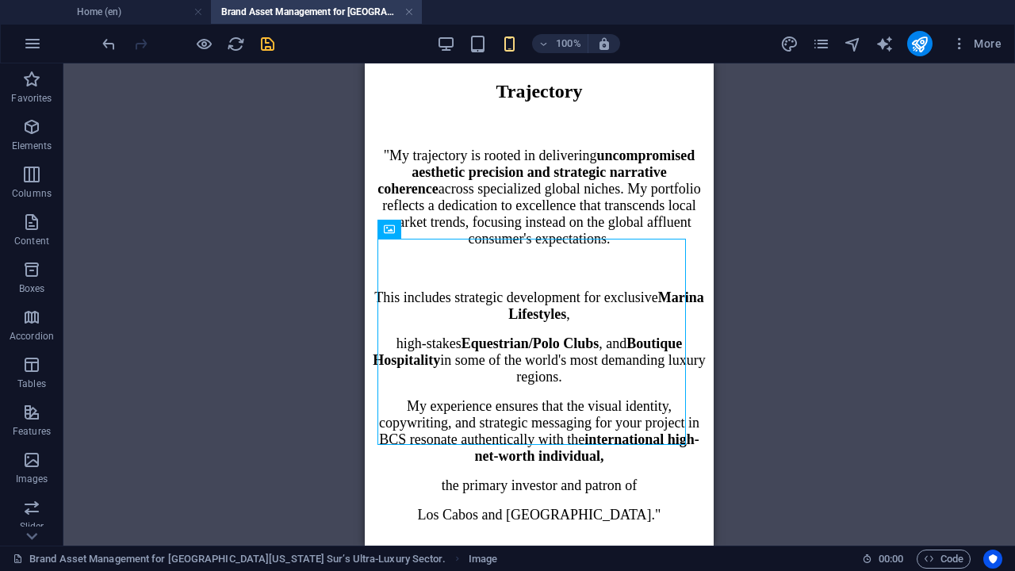
scroll to position [2654, 0]
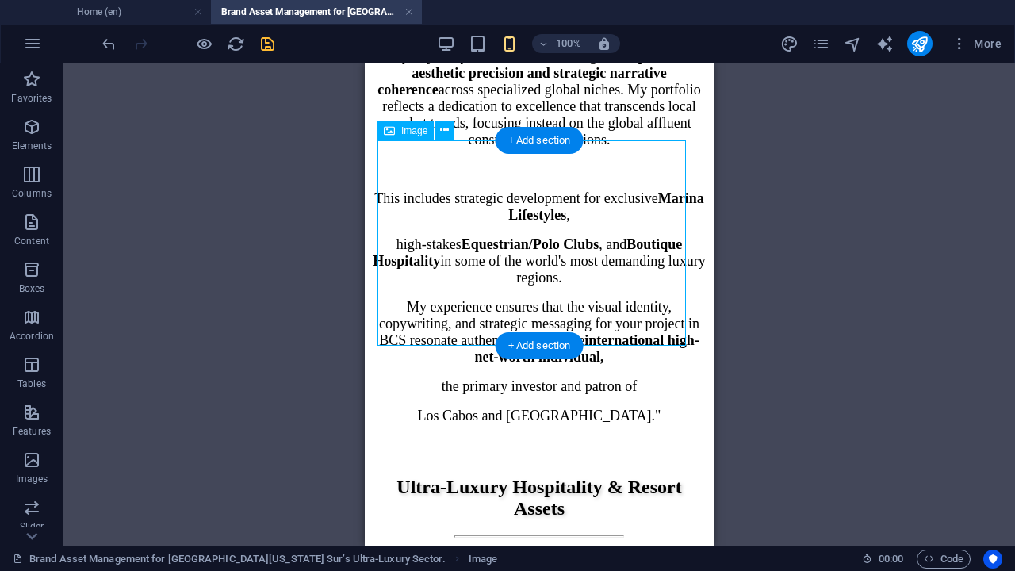
select select "rem"
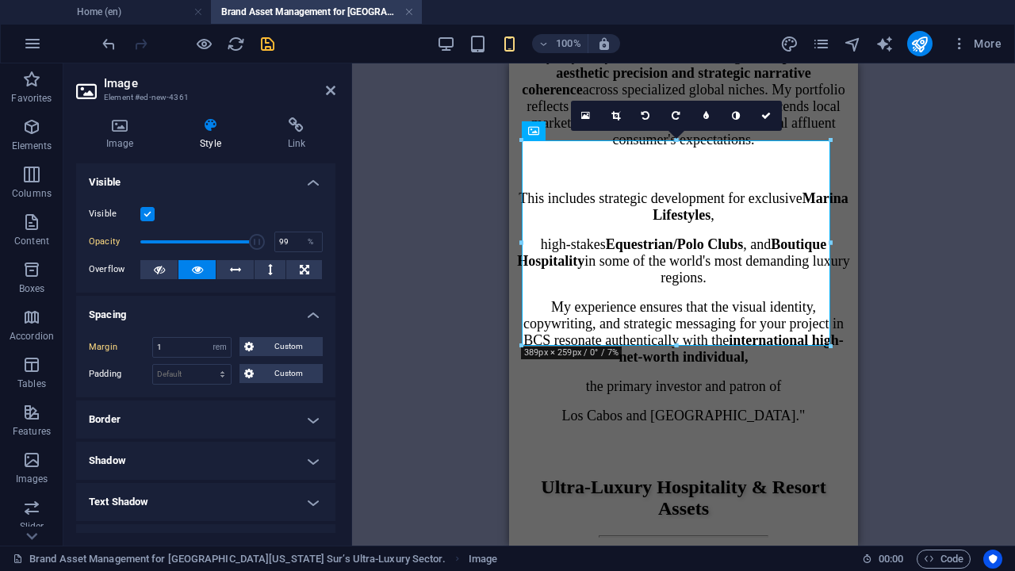
type input "100"
drag, startPoint x: 224, startPoint y: 239, endPoint x: 271, endPoint y: 252, distance: 49.2
click at [271, 252] on div "Opacity 100 %" at bounding box center [206, 242] width 234 height 24
click at [737, 111] on icon at bounding box center [736, 116] width 8 height 10
click at [764, 113] on icon at bounding box center [766, 116] width 10 height 10
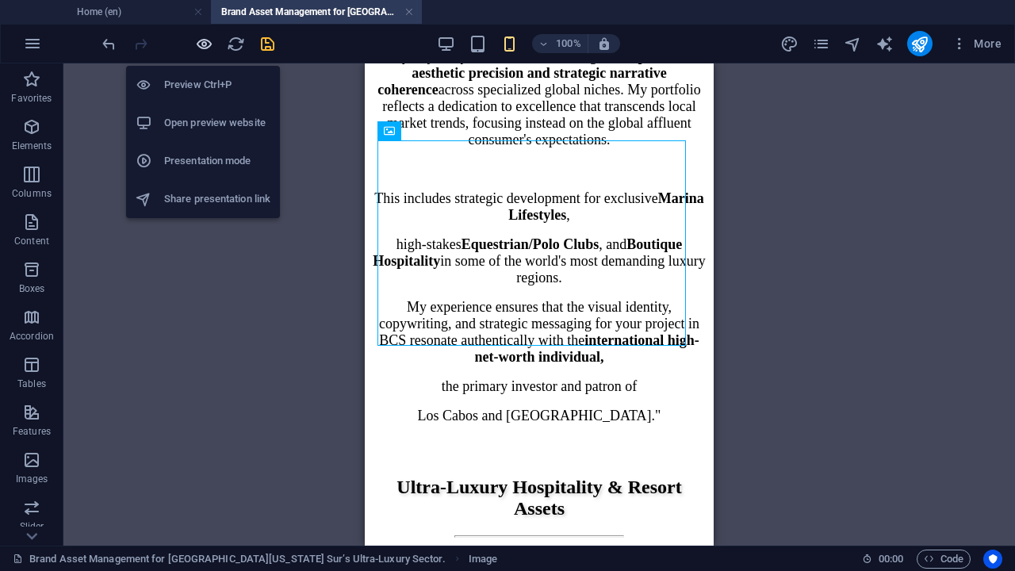
click at [209, 40] on icon "button" at bounding box center [204, 44] width 18 height 18
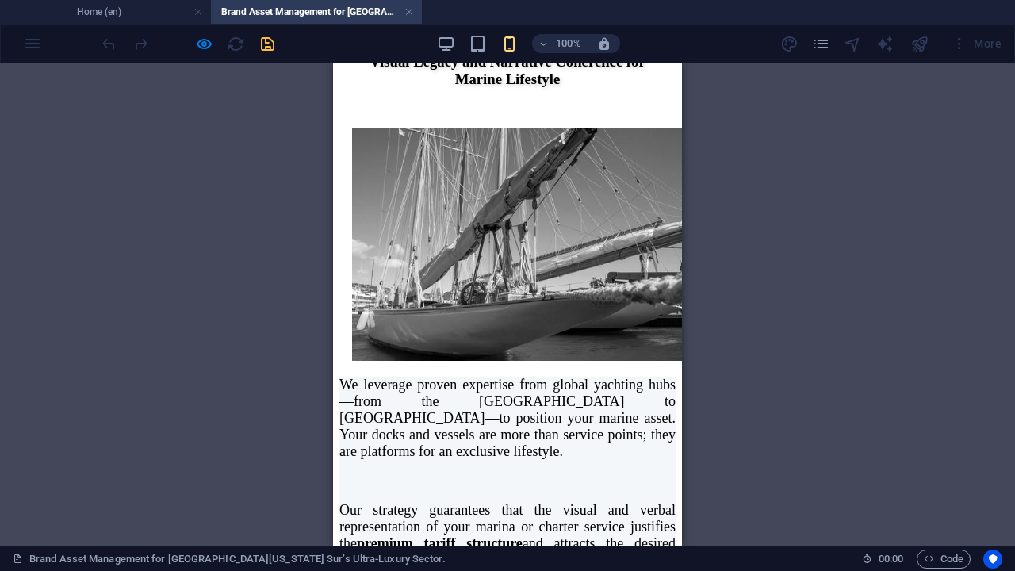
scroll to position [3546, 0]
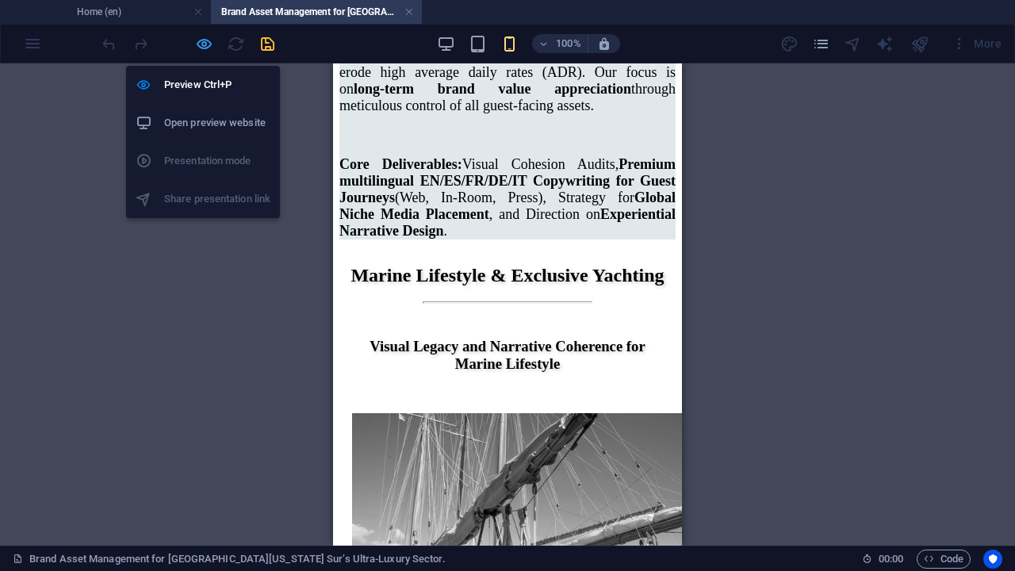
click at [200, 46] on icon "button" at bounding box center [204, 44] width 18 height 18
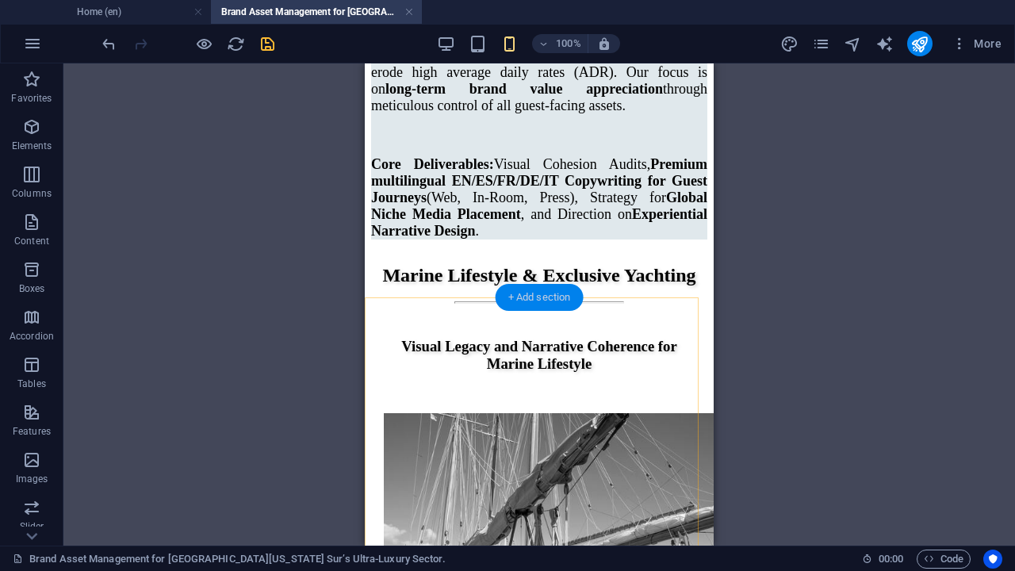
click at [564, 295] on div "+ Add section" at bounding box center [540, 297] width 88 height 27
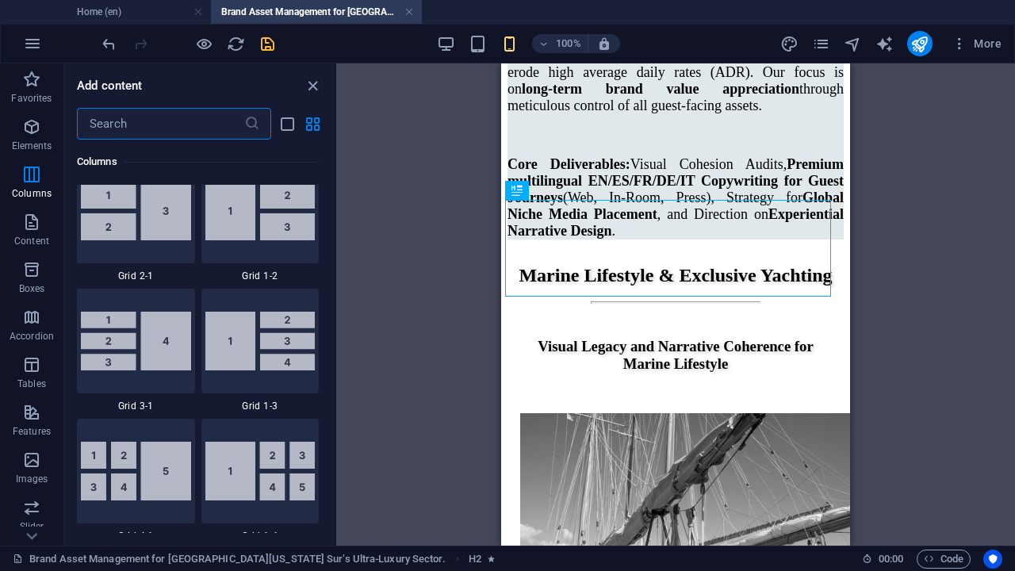
scroll to position [1746, 0]
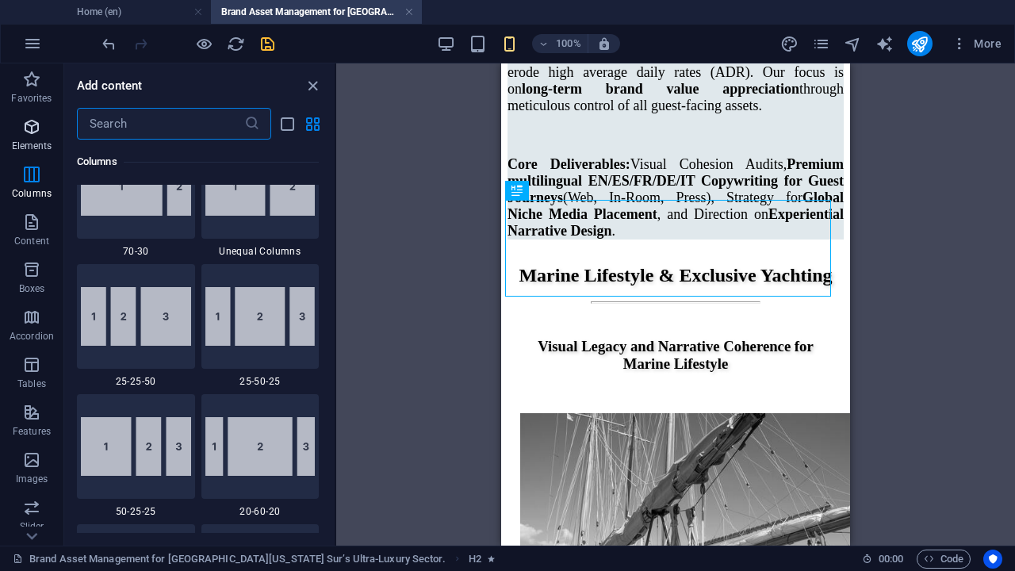
click at [28, 137] on span "Elements" at bounding box center [31, 136] width 63 height 38
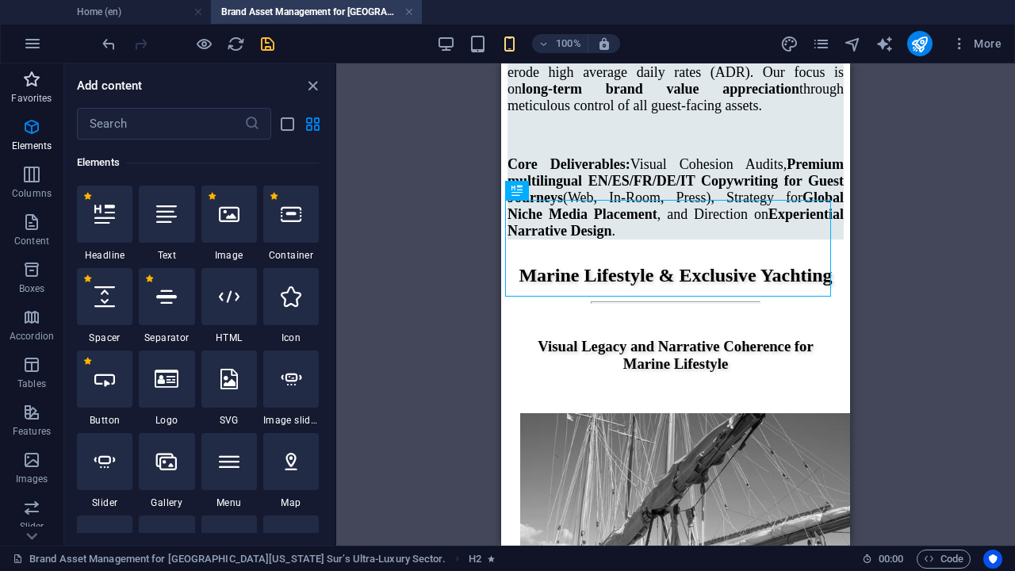
click at [35, 85] on icon "button" at bounding box center [31, 79] width 19 height 19
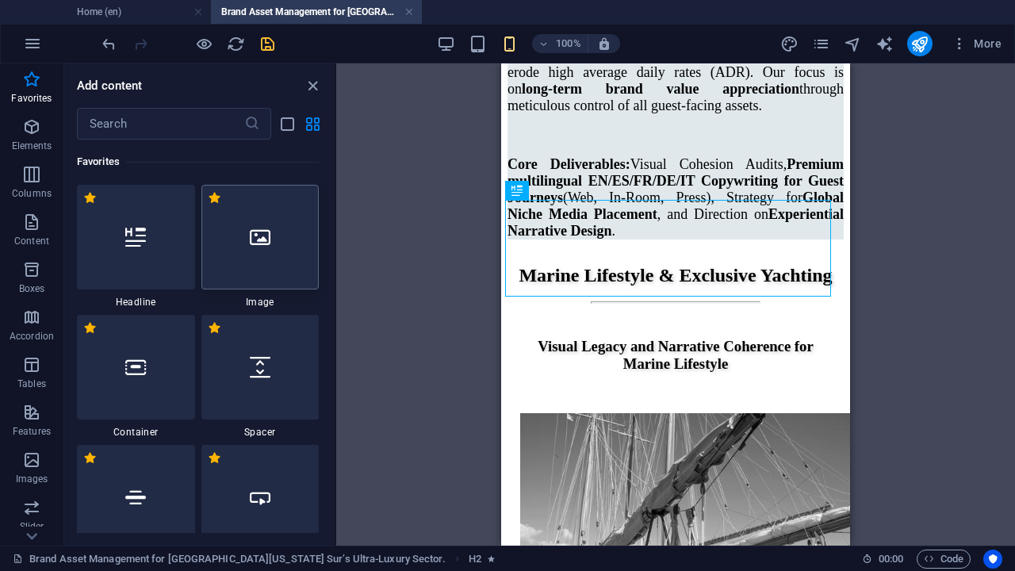
scroll to position [0, 0]
click at [260, 251] on div at bounding box center [260, 237] width 118 height 105
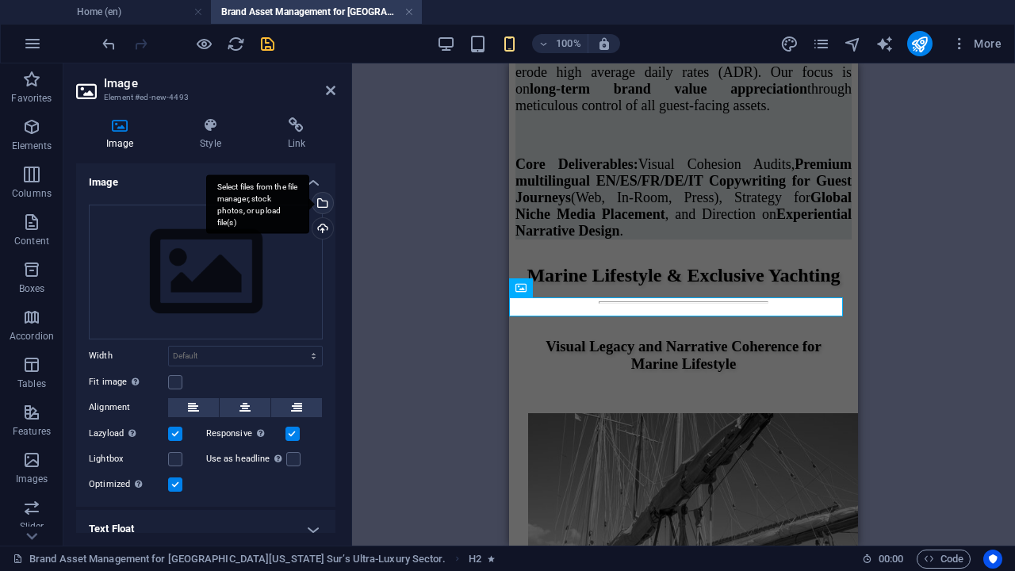
click at [320, 204] on div "Select files from the file manager, stock photos, or upload file(s)" at bounding box center [321, 205] width 24 height 24
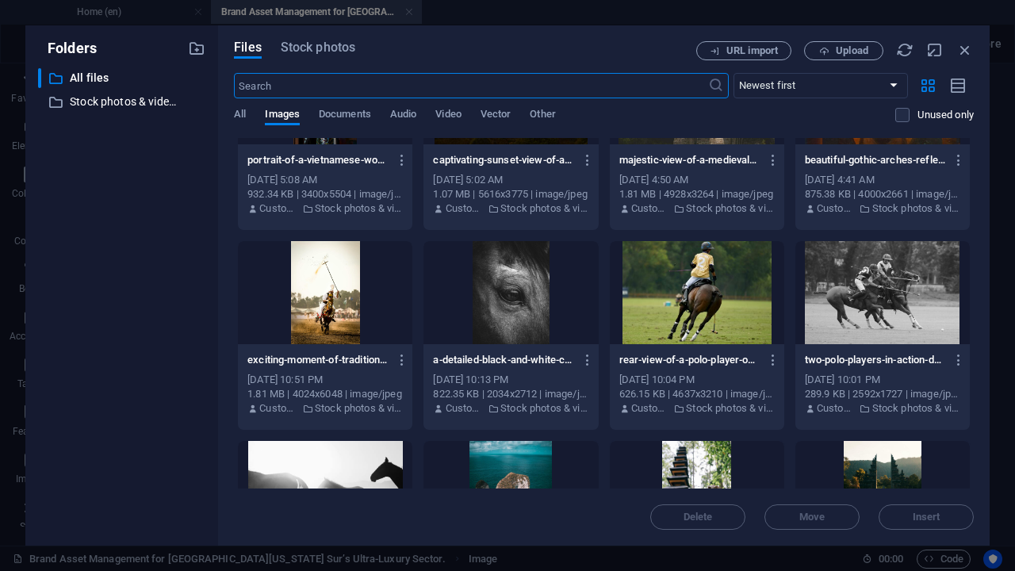
scroll to position [396, 0]
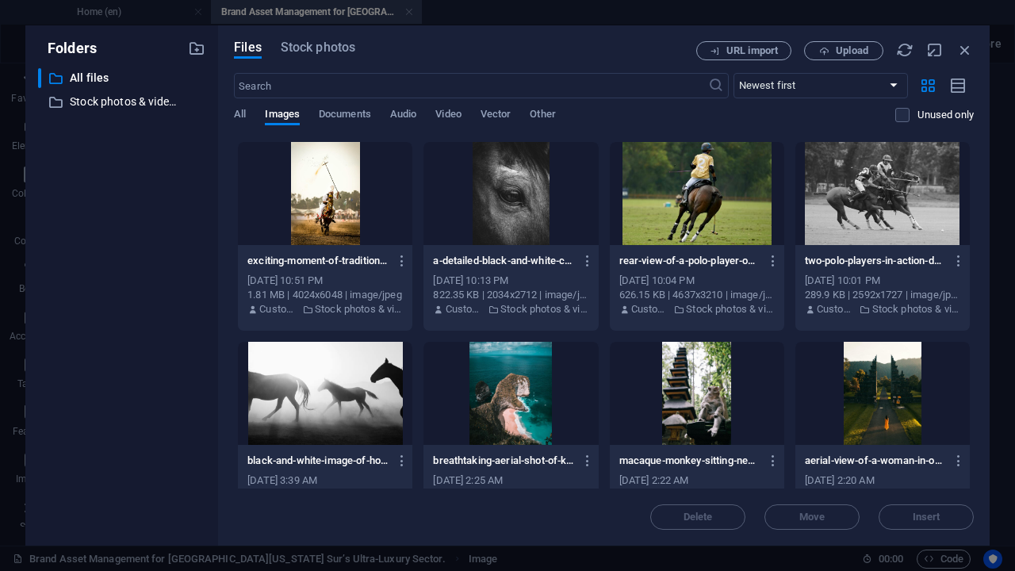
click at [490, 205] on div at bounding box center [510, 193] width 174 height 103
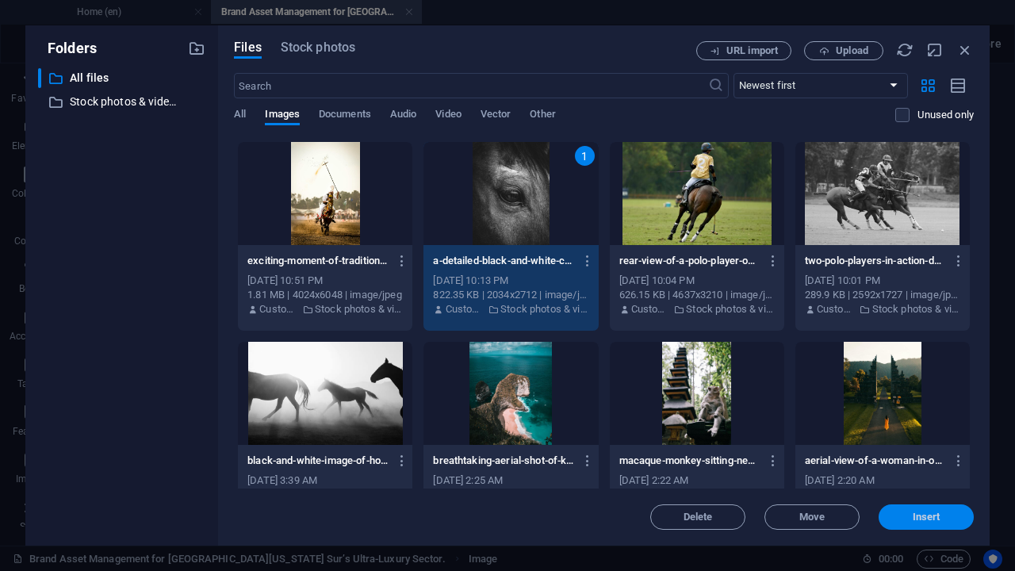
click at [939, 483] on button "Insert" at bounding box center [925, 516] width 95 height 25
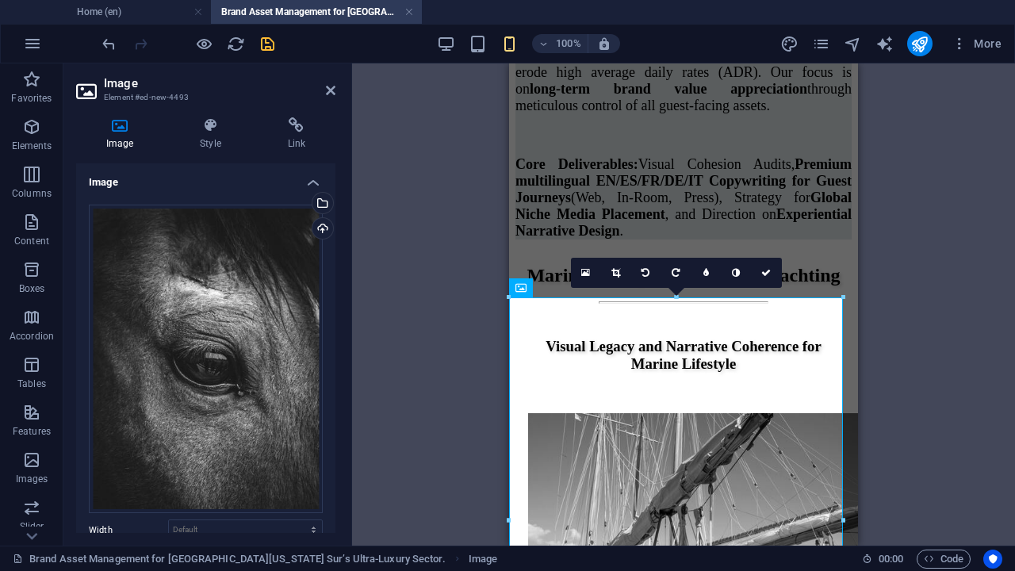
scroll to position [198, 0]
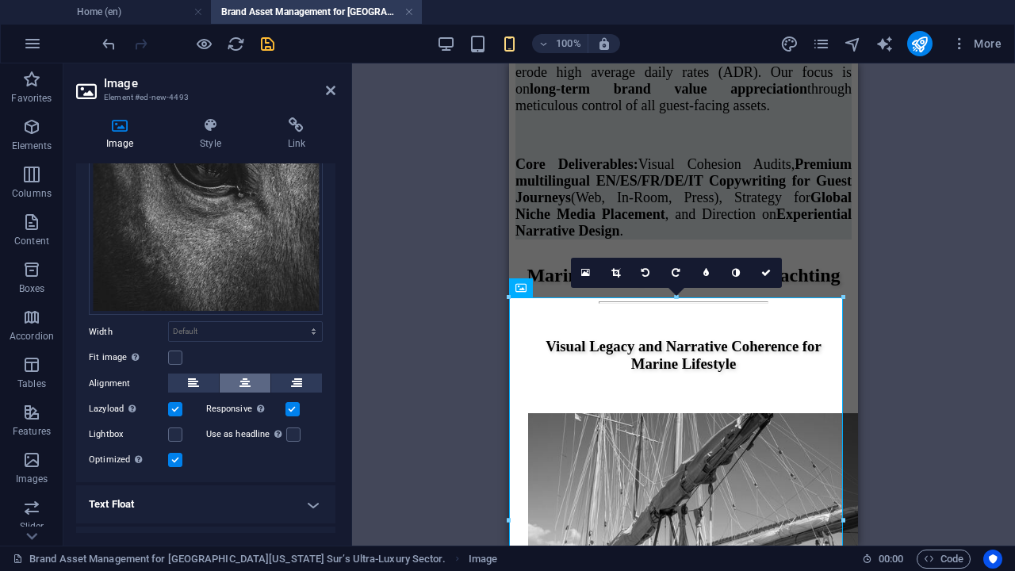
click at [243, 380] on icon at bounding box center [244, 382] width 11 height 19
click at [177, 352] on label at bounding box center [175, 357] width 14 height 14
click at [0, 0] on input "Fit image Automatically fit image to a fixed width and height" at bounding box center [0, 0] width 0 height 0
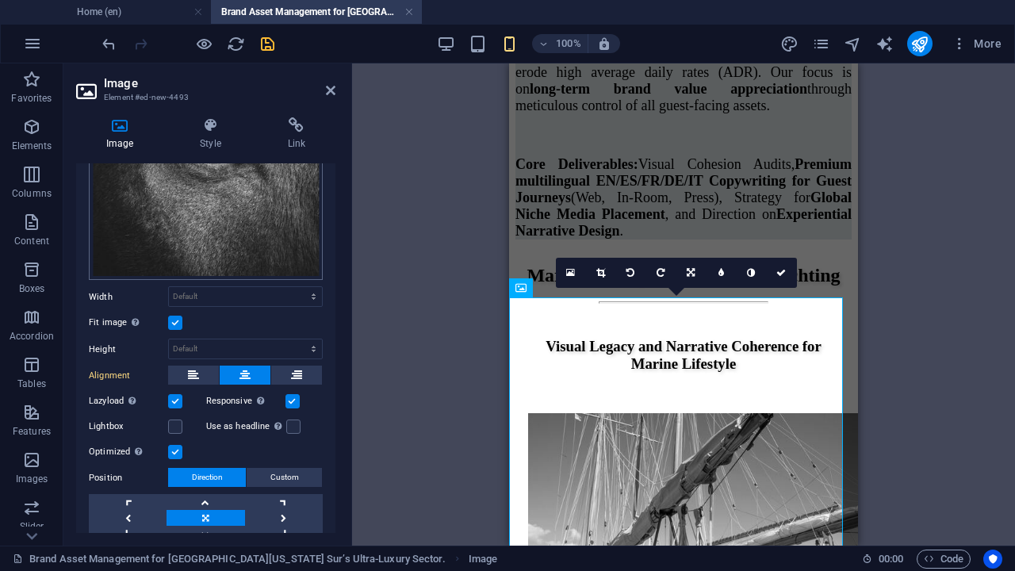
scroll to position [35, 0]
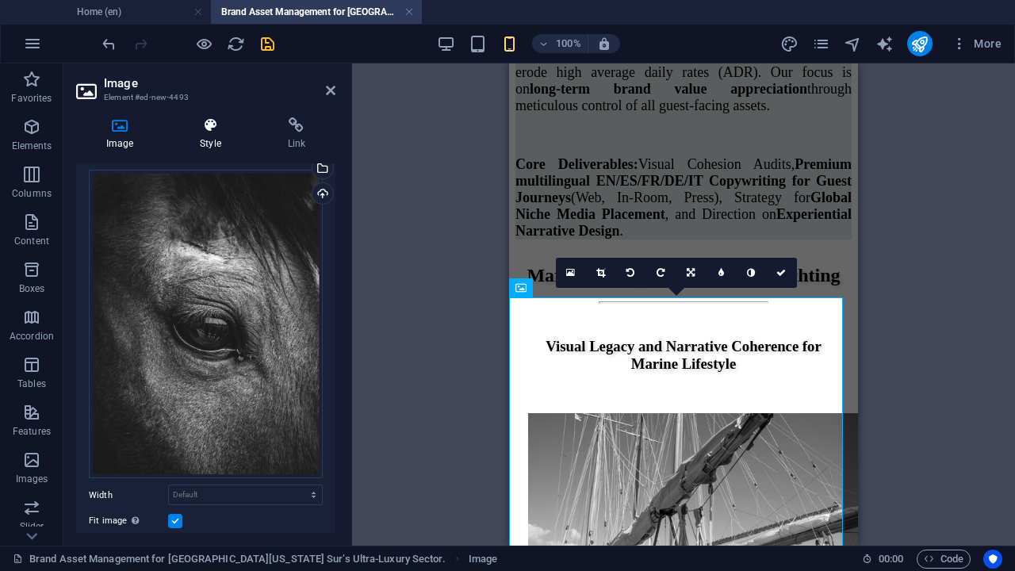
click at [210, 140] on h4 "Style" at bounding box center [213, 133] width 87 height 33
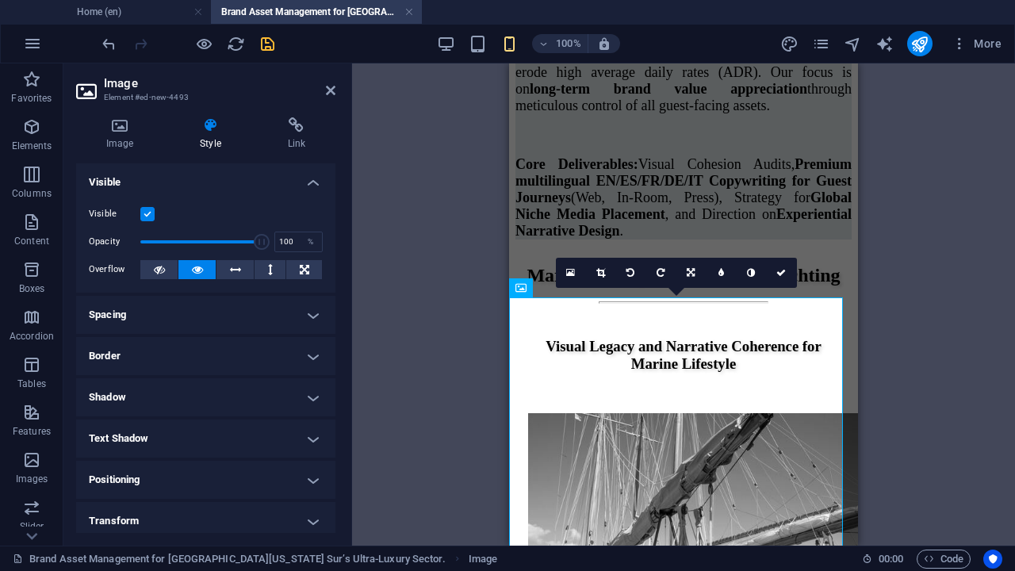
click at [298, 317] on h4 "Spacing" at bounding box center [205, 315] width 259 height 38
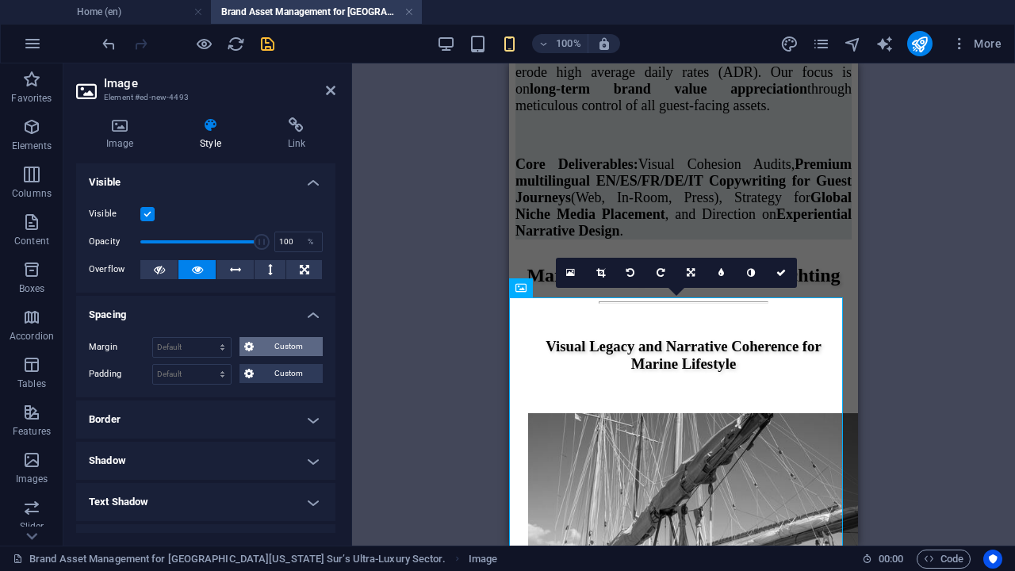
click at [268, 352] on span "Custom" at bounding box center [287, 346] width 59 height 19
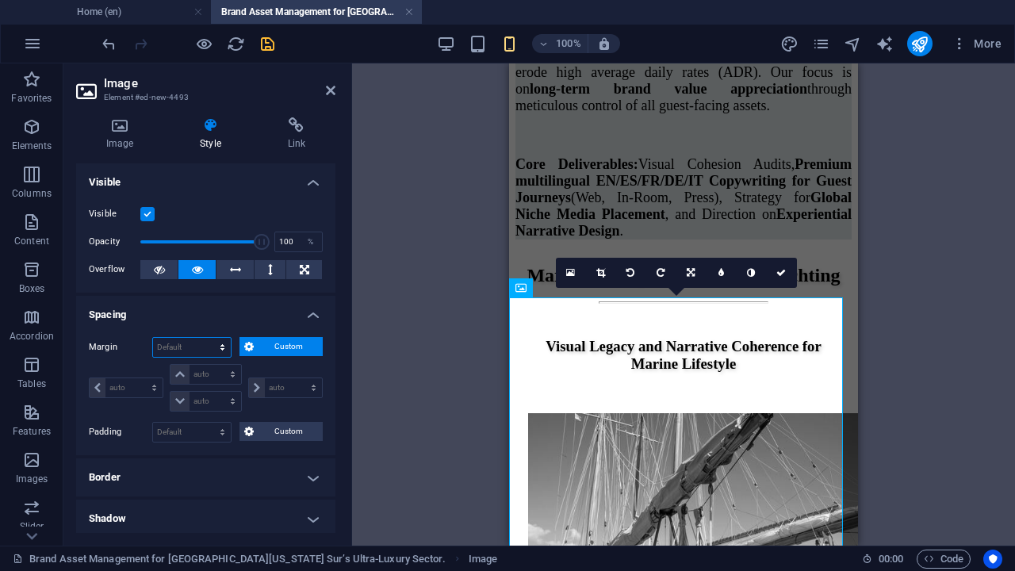
click at [220, 345] on select "Default auto px % rem vw vh Custom" at bounding box center [192, 347] width 78 height 19
select select "rem"
click at [208, 338] on select "Default auto px % rem vw vh Custom" at bounding box center [192, 347] width 78 height 19
click at [170, 347] on input "number" at bounding box center [192, 347] width 78 height 19
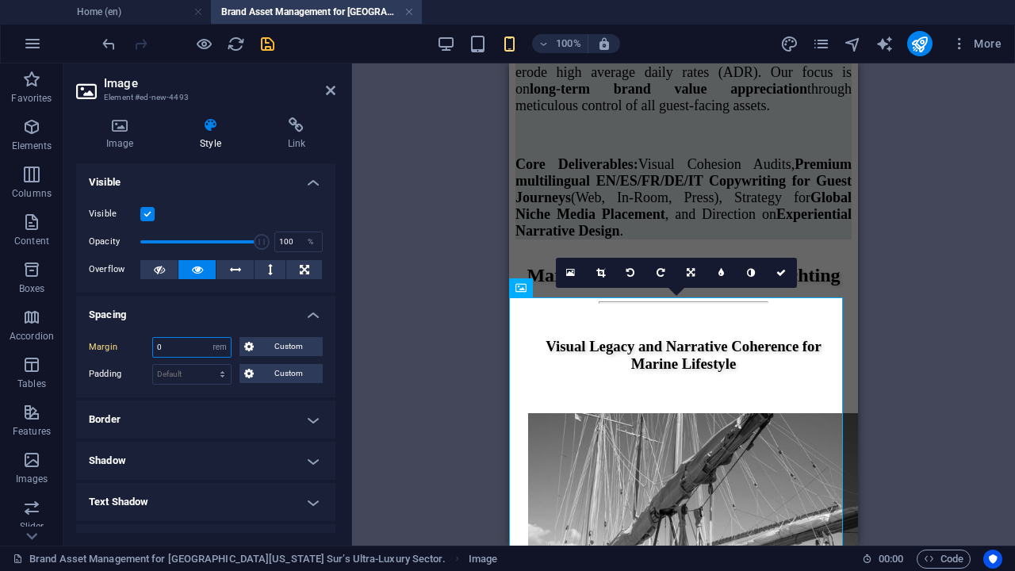
type input "2"
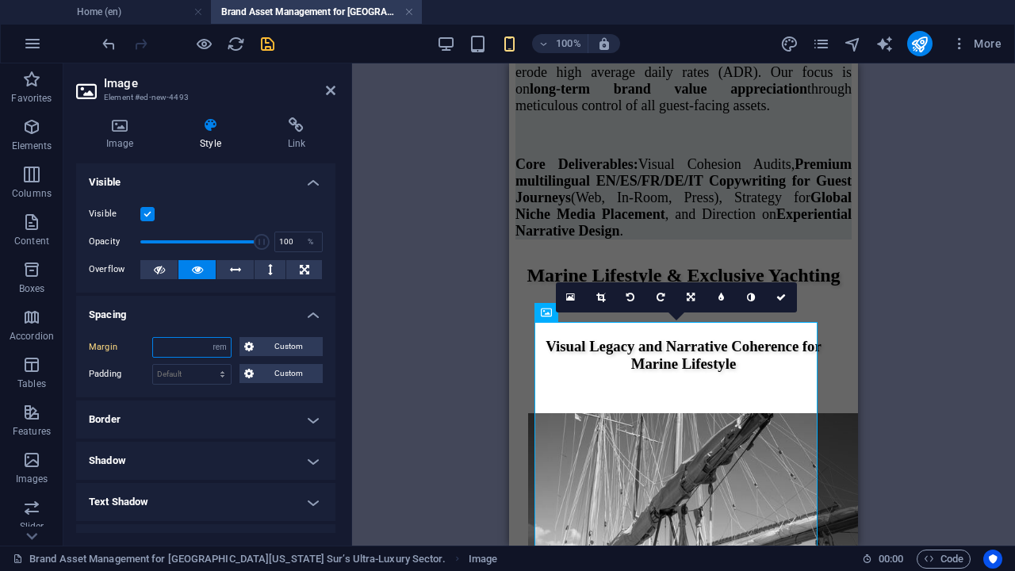
type input "4"
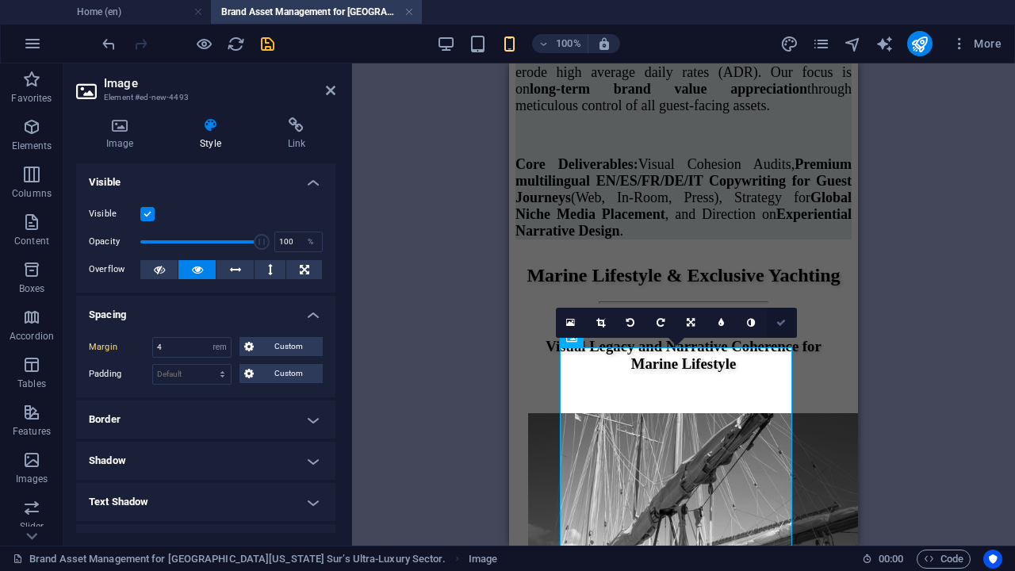
click at [779, 320] on icon at bounding box center [781, 323] width 10 height 10
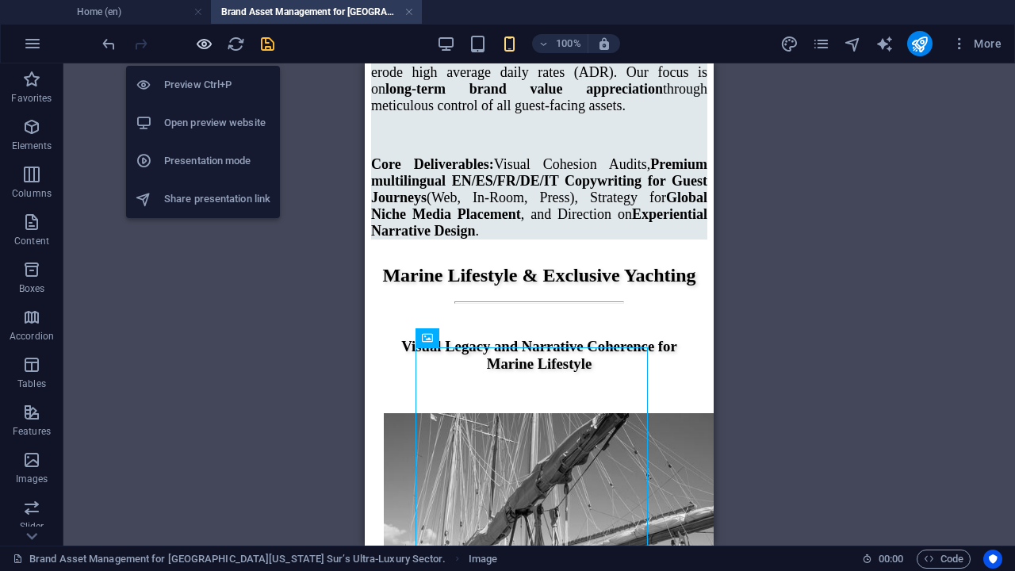
click at [198, 46] on icon "button" at bounding box center [204, 44] width 18 height 18
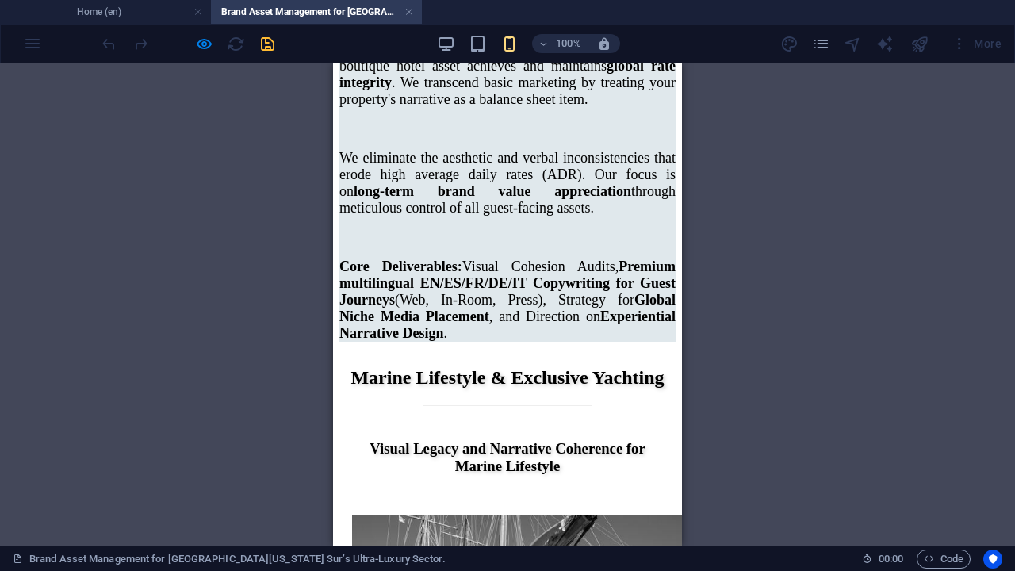
scroll to position [3447, 0]
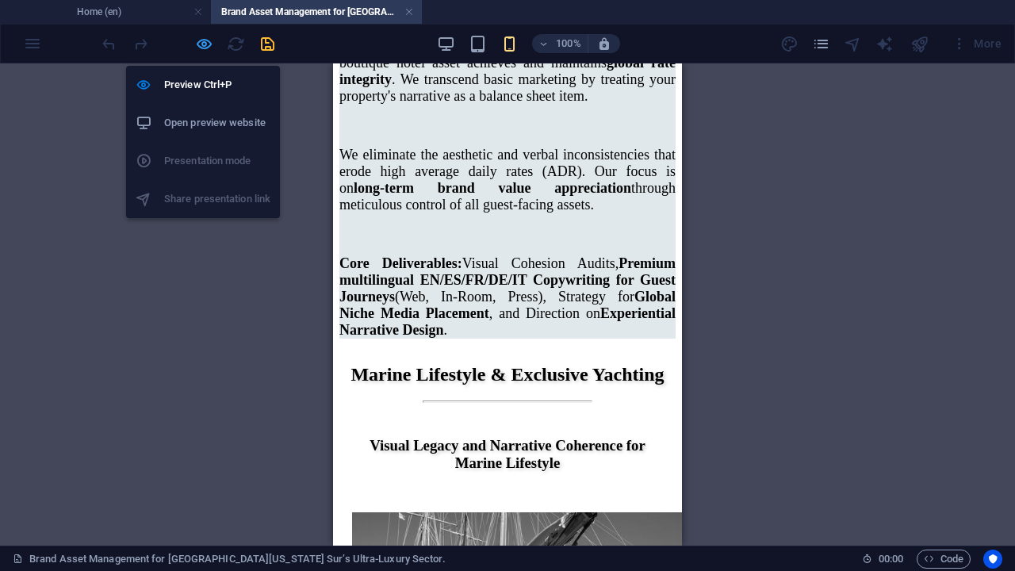
click at [202, 43] on icon "button" at bounding box center [204, 44] width 18 height 18
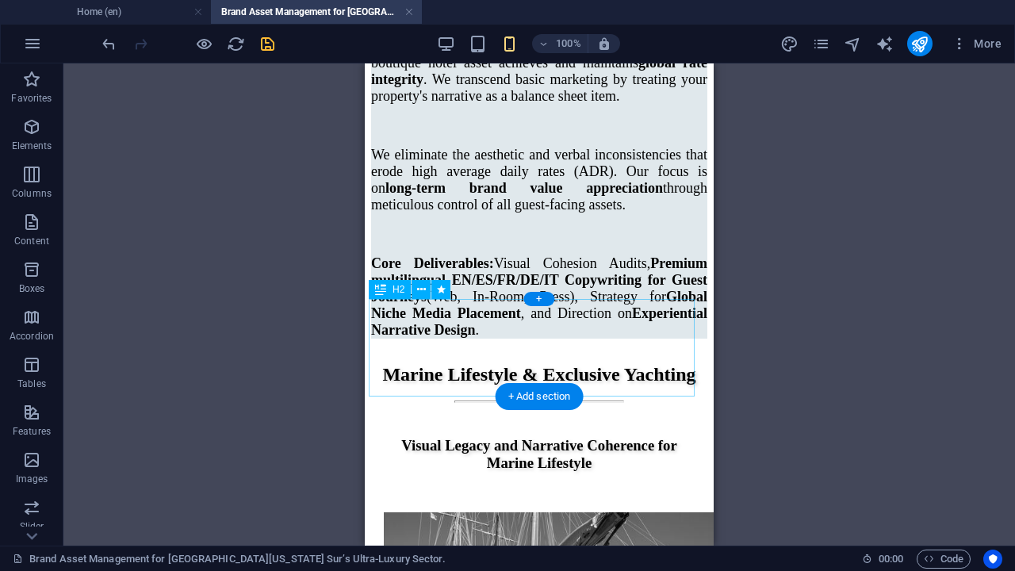
drag, startPoint x: 516, startPoint y: 273, endPoint x: 525, endPoint y: 390, distance: 117.7
click at [525, 390] on div "Home About Blog Marine Services Projects Contact Legal Notice Privacy Alcabri L…" at bounding box center [539, 157] width 336 height 7015
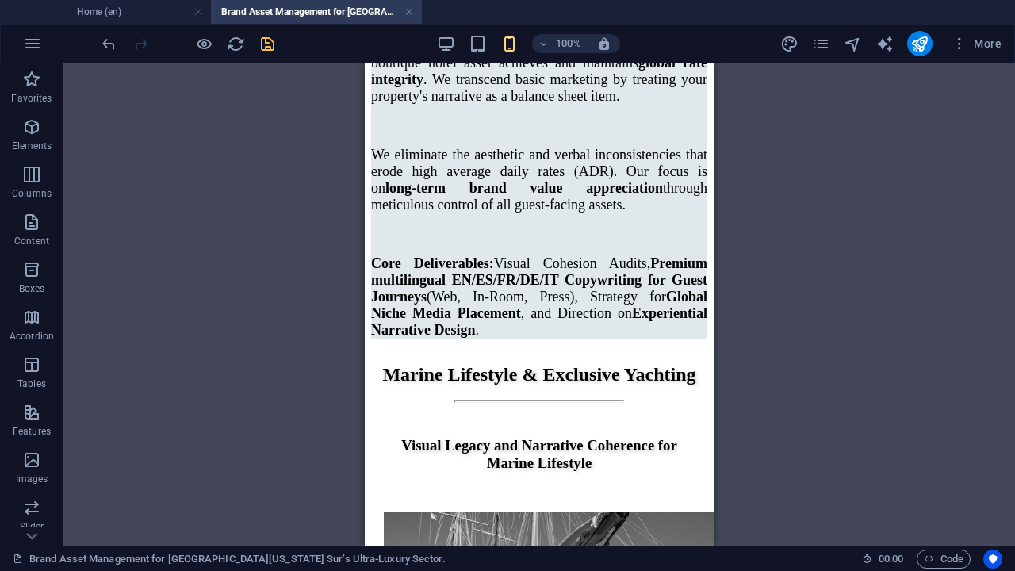
drag, startPoint x: 530, startPoint y: 273, endPoint x: 533, endPoint y: 418, distance: 145.1
click at [533, 418] on div "Home About Blog Marine Services Projects Contact Legal Notice Privacy Alcabri L…" at bounding box center [539, 157] width 336 height 7015
click at [534, 398] on div "+ Add section" at bounding box center [540, 396] width 88 height 27
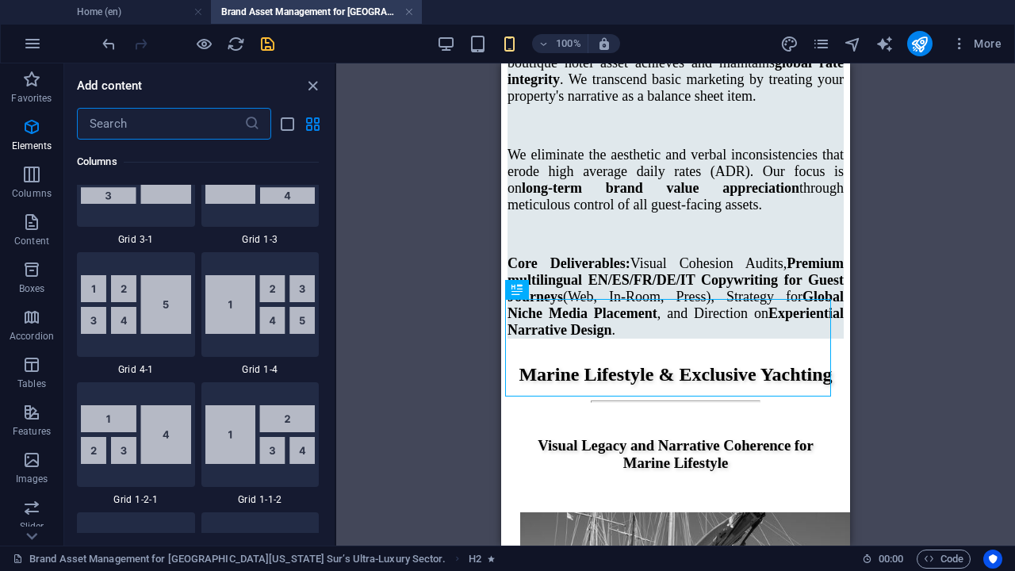
scroll to position [3034, 0]
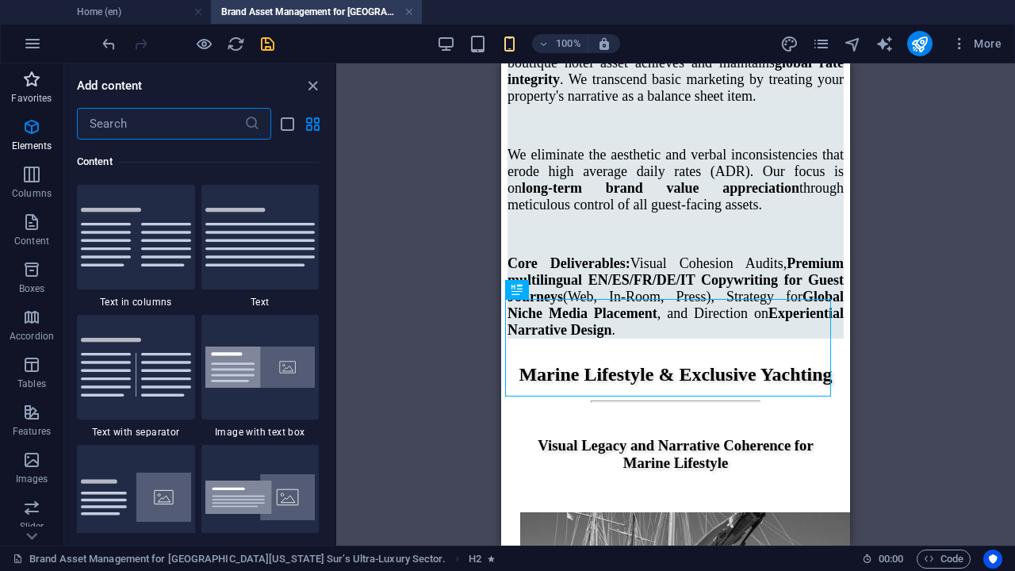
click at [30, 80] on icon "button" at bounding box center [31, 79] width 19 height 19
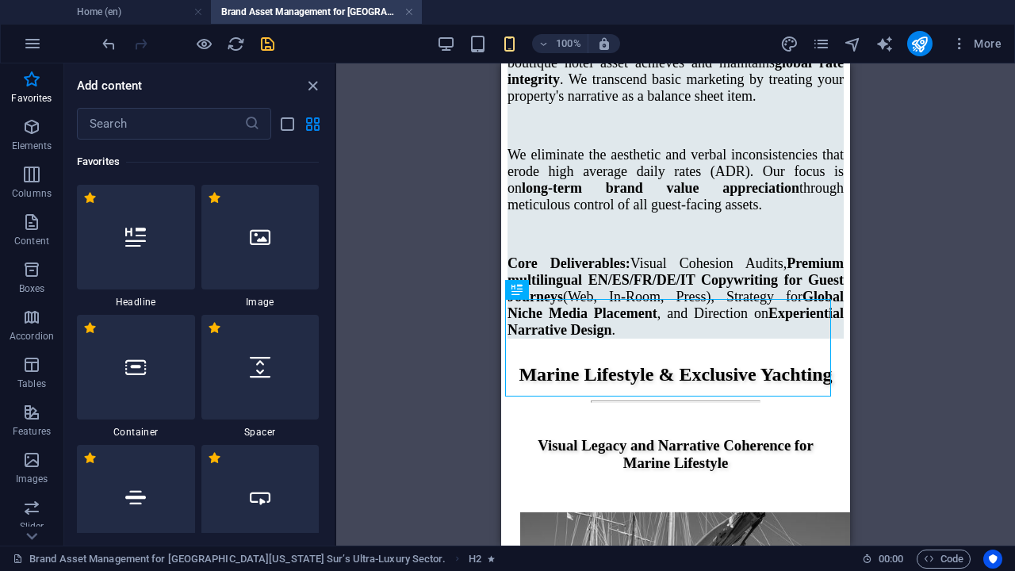
click at [138, 483] on icon at bounding box center [135, 497] width 21 height 21
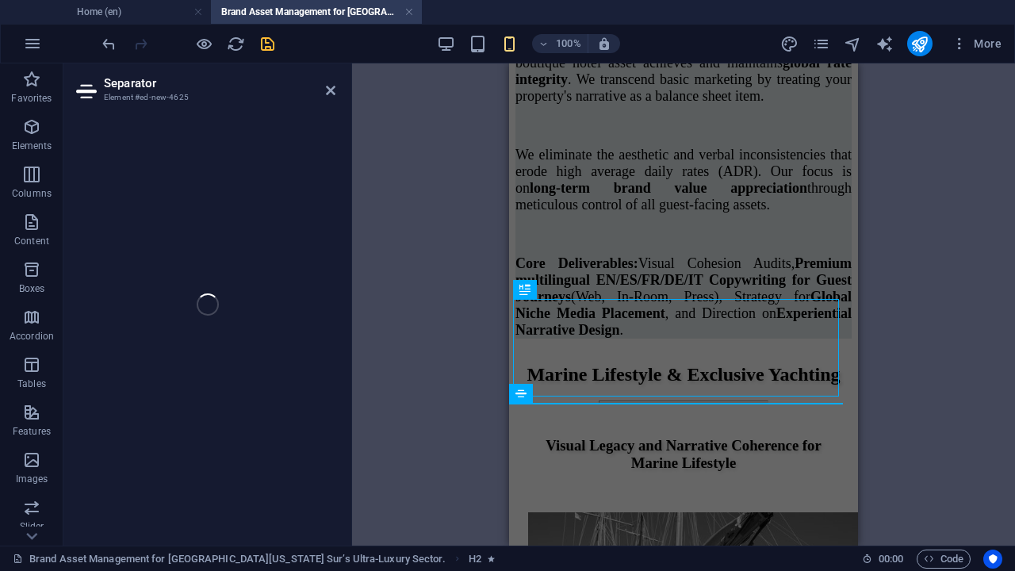
select select "%"
select select "px"
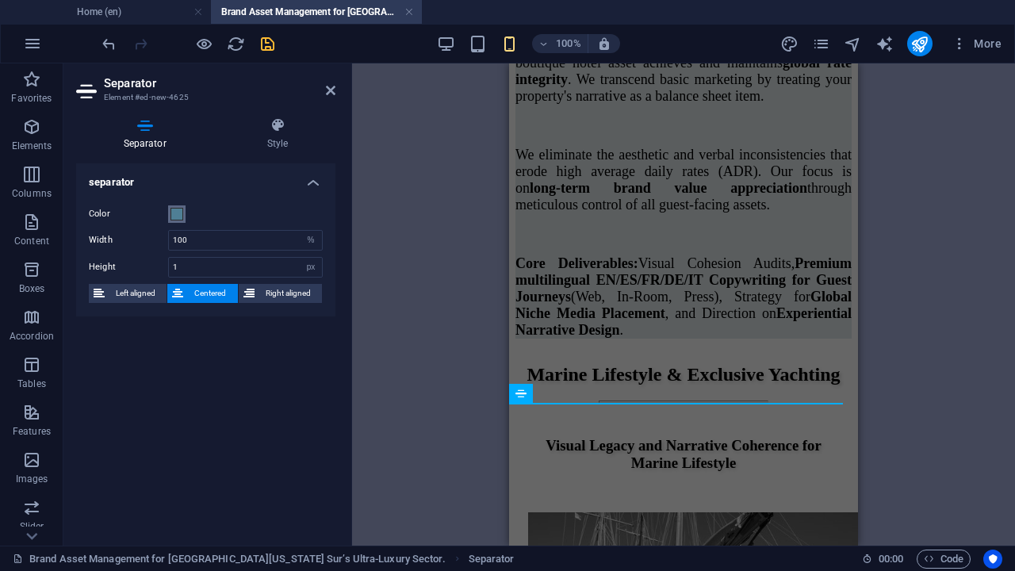
click at [179, 215] on span at bounding box center [176, 214] width 13 height 13
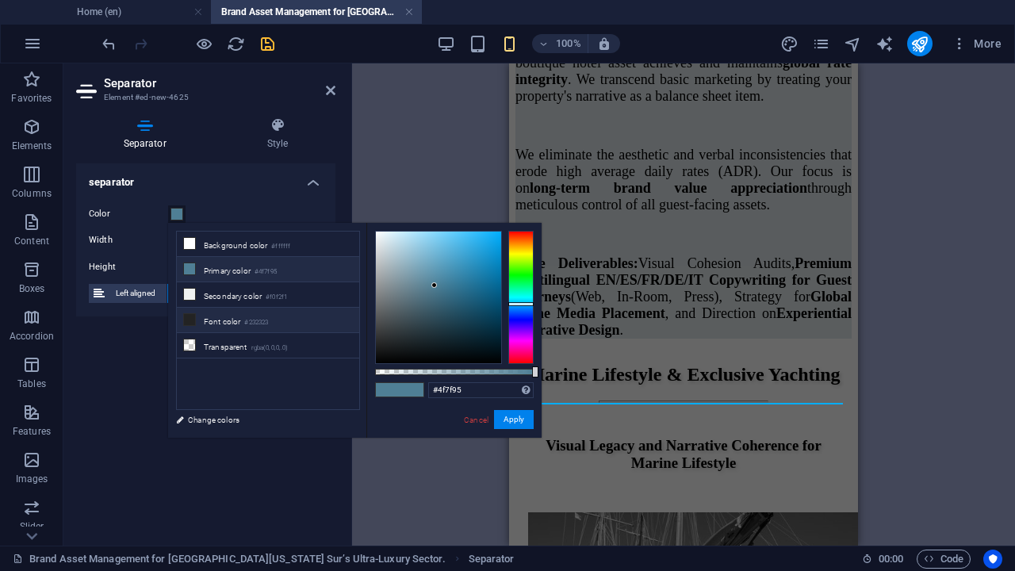
click at [189, 319] on icon at bounding box center [189, 319] width 11 height 11
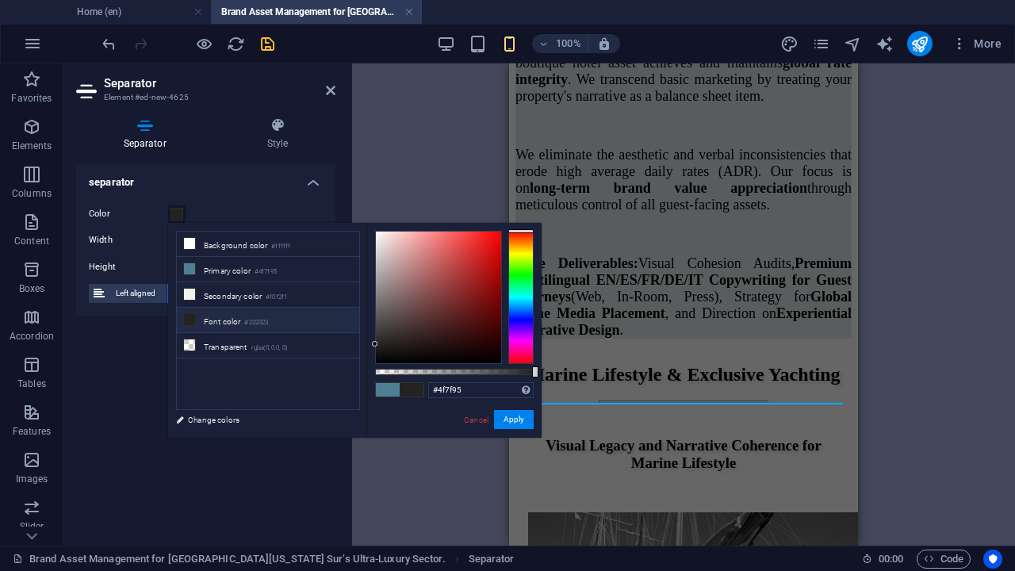
type input "#232323"
click at [514, 419] on button "Apply" at bounding box center [514, 419] width 40 height 19
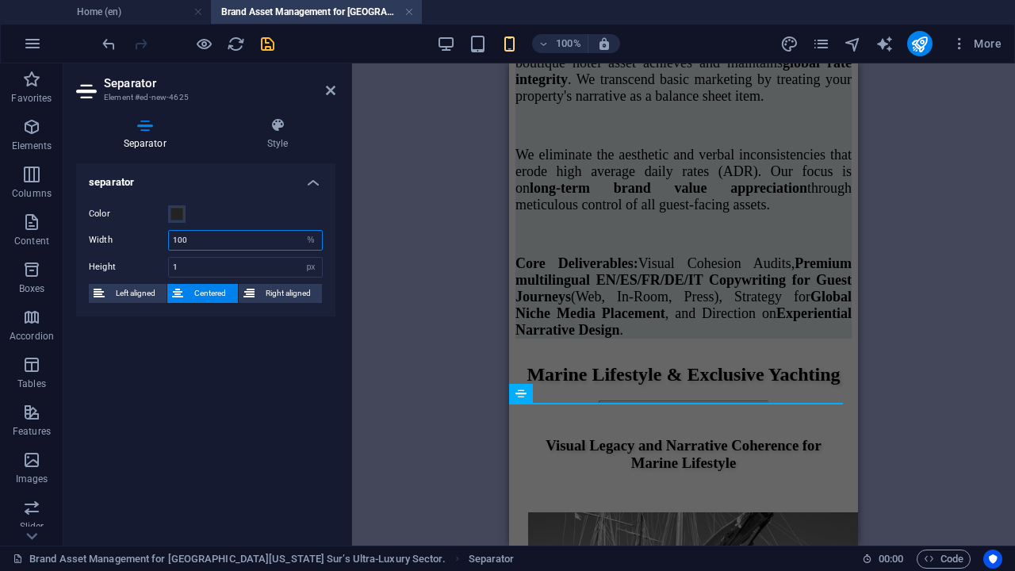
drag, startPoint x: 1, startPoint y: 354, endPoint x: 170, endPoint y: 238, distance: 204.7
click at [170, 238] on input "100" at bounding box center [245, 240] width 153 height 19
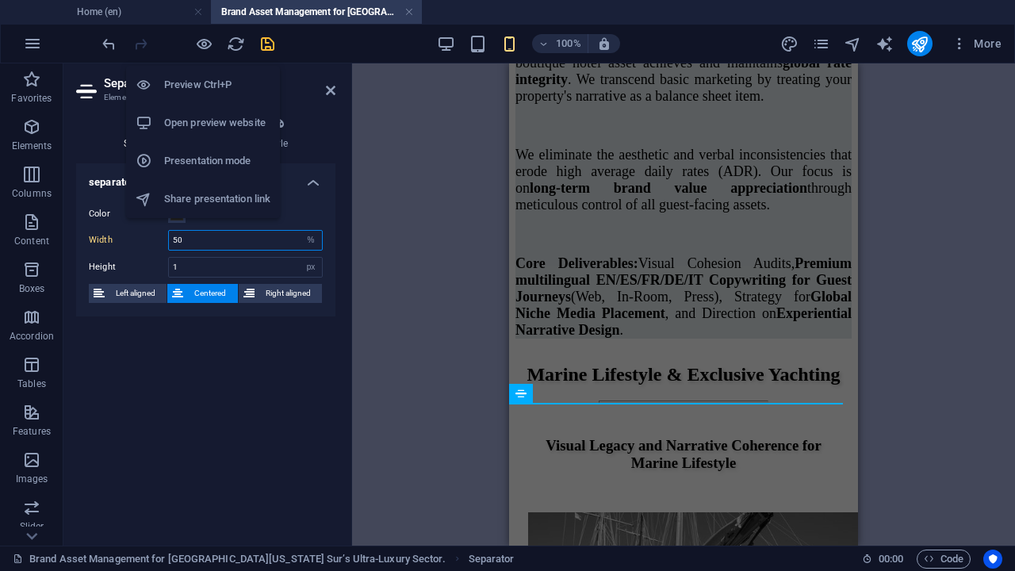
type input "50"
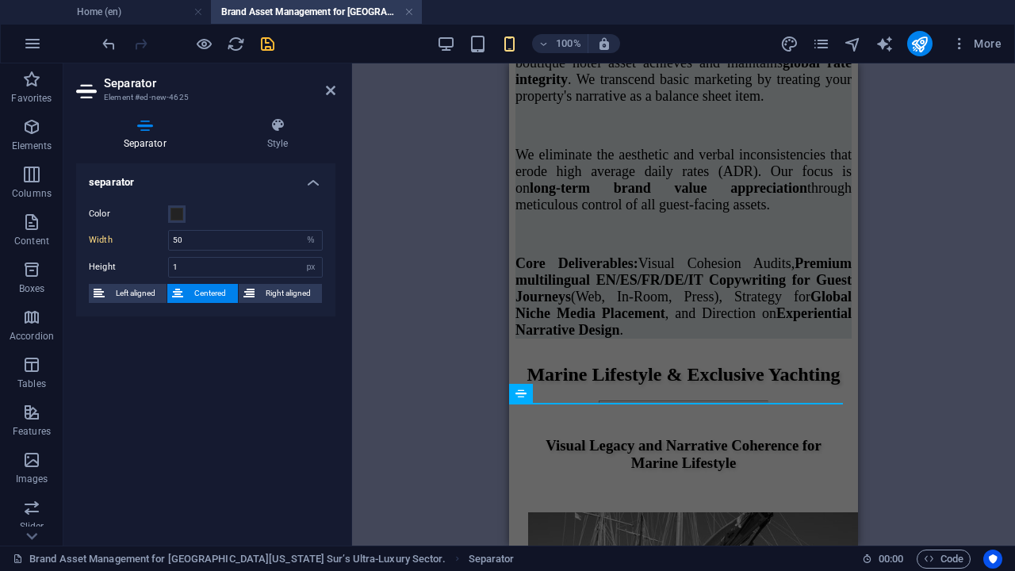
click at [261, 42] on icon "save" at bounding box center [267, 44] width 18 height 18
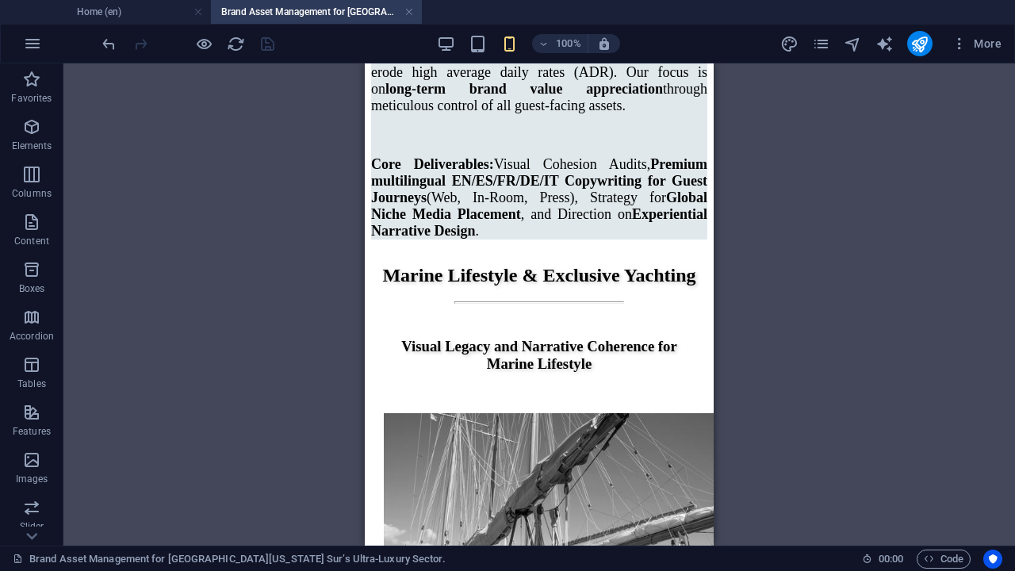
scroll to position [3447, 0]
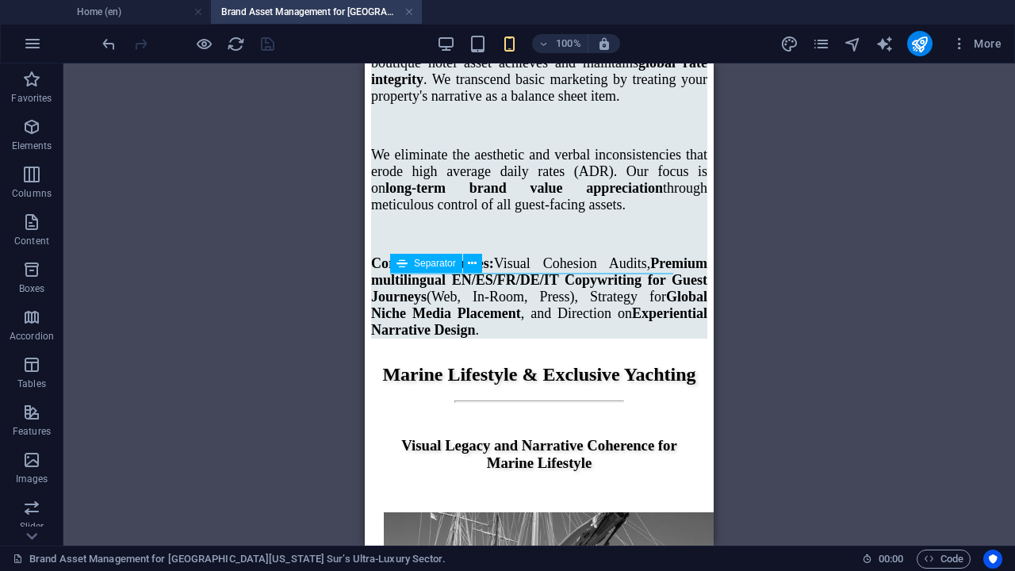
select select "rem"
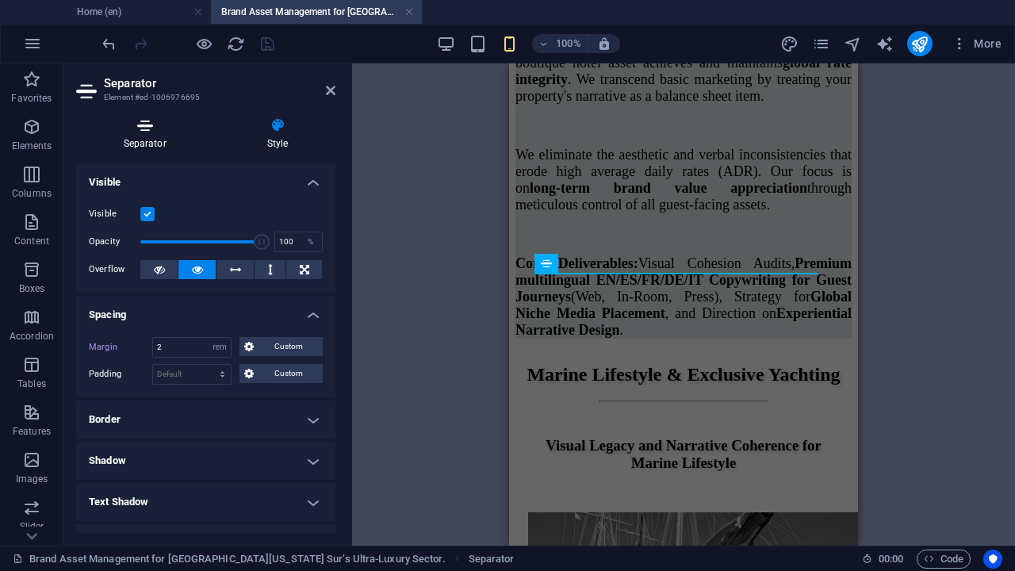
click at [146, 132] on icon at bounding box center [144, 125] width 137 height 16
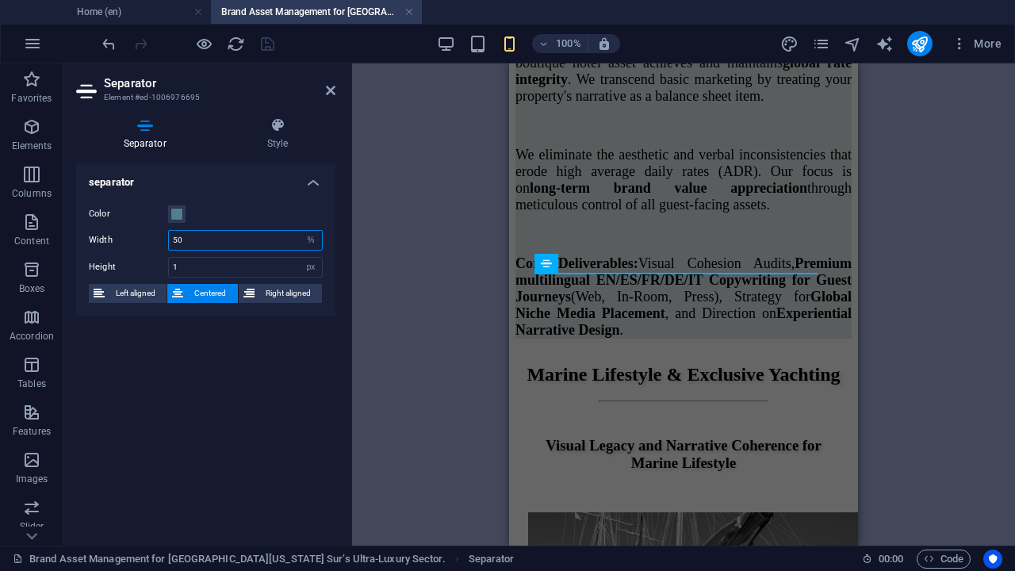
drag, startPoint x: 184, startPoint y: 237, endPoint x: 167, endPoint y: 237, distance: 16.6
click at [167, 237] on div "Width 50 px rem % vh vw" at bounding box center [206, 240] width 234 height 21
click at [193, 241] on input "50" at bounding box center [245, 240] width 153 height 19
click at [175, 216] on span at bounding box center [176, 214] width 13 height 13
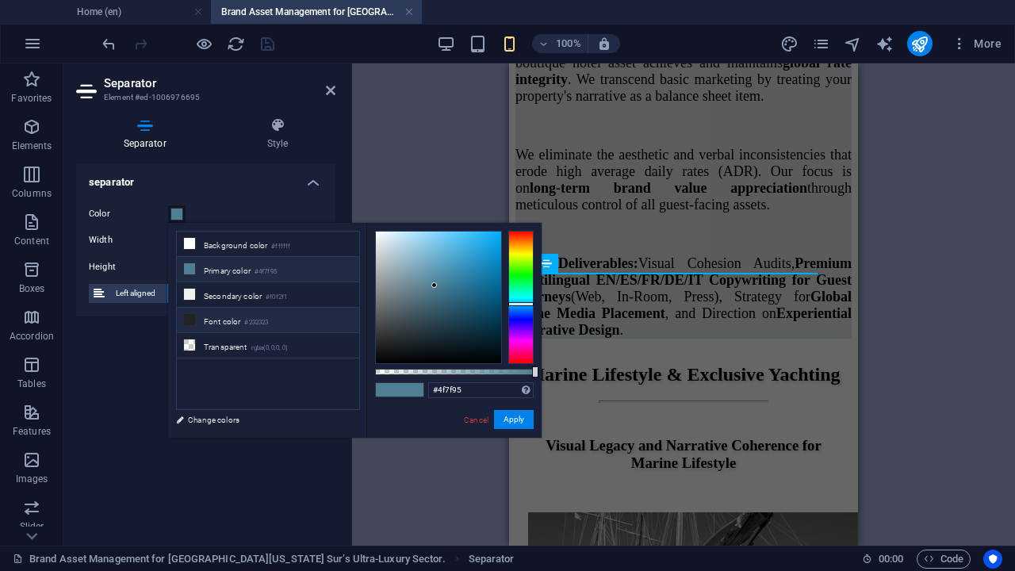
click at [192, 314] on icon at bounding box center [189, 319] width 11 height 11
type input "#232323"
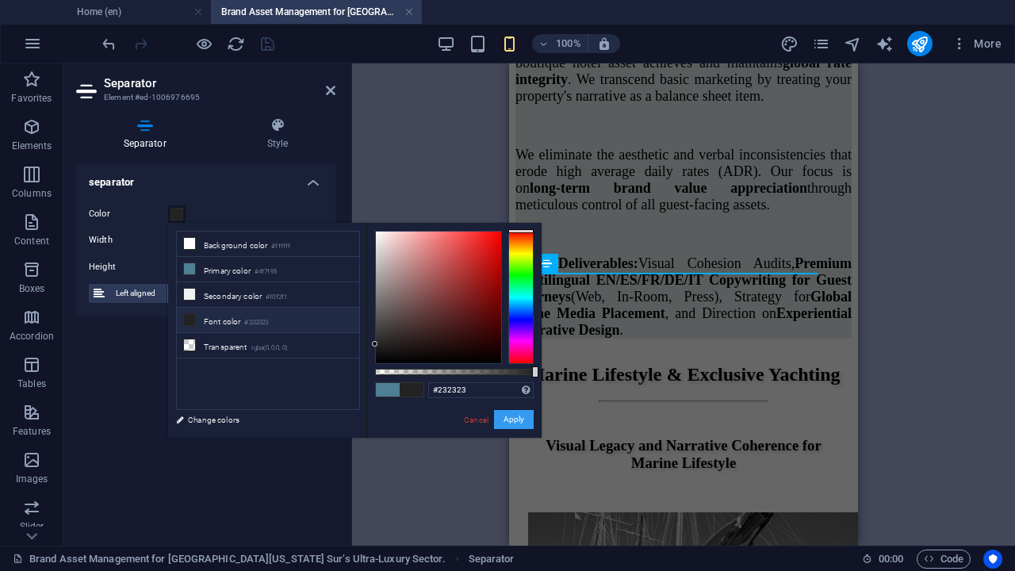
click at [524, 425] on button "Apply" at bounding box center [514, 419] width 40 height 19
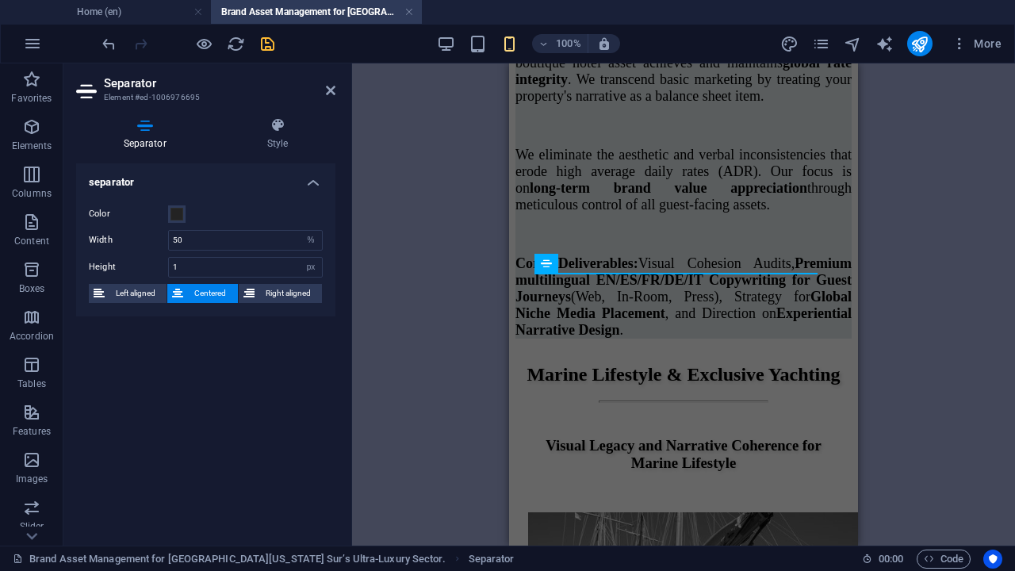
click at [266, 46] on icon "save" at bounding box center [267, 44] width 18 height 18
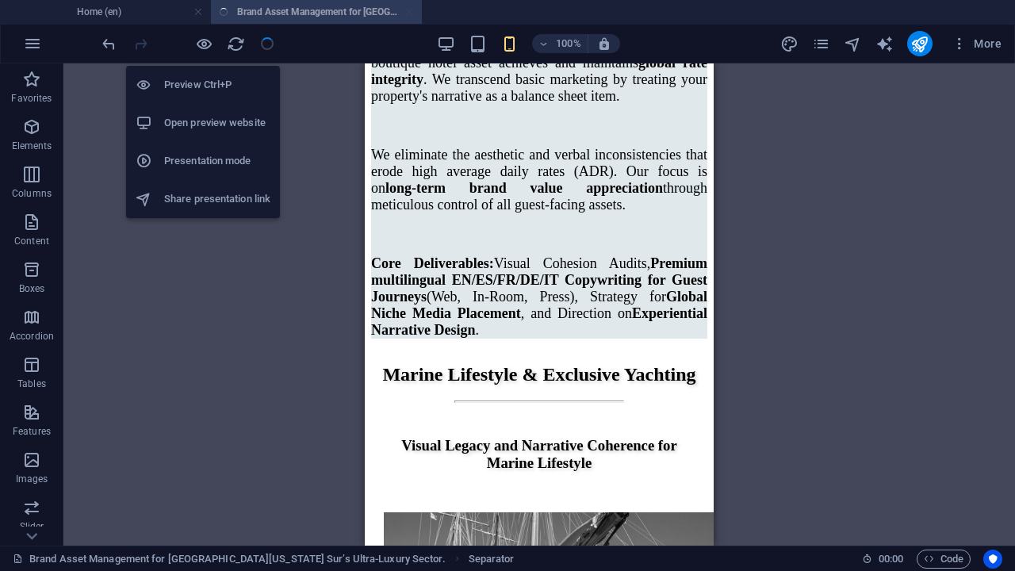
click at [209, 45] on icon "button" at bounding box center [204, 44] width 18 height 18
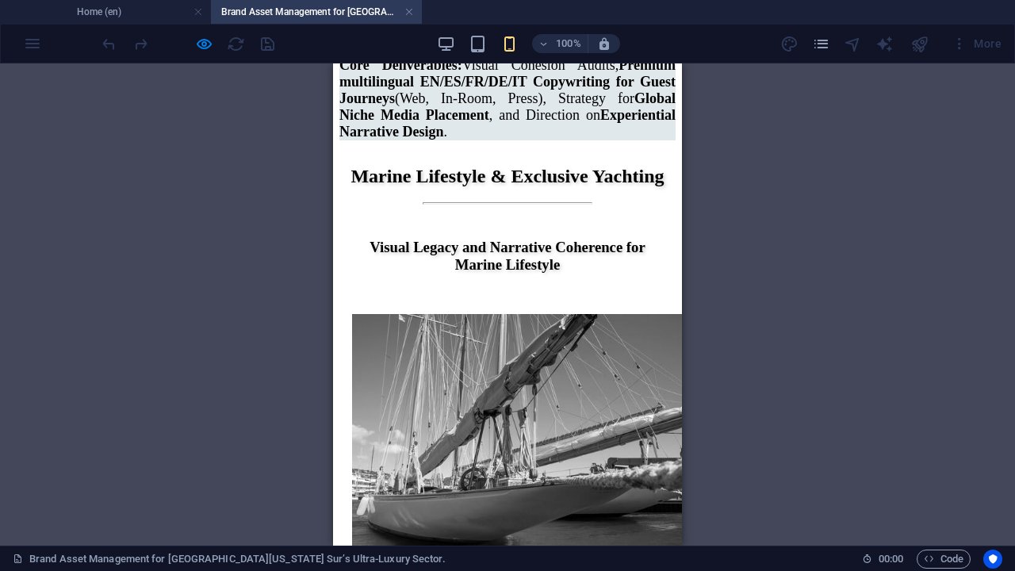
scroll to position [3943, 0]
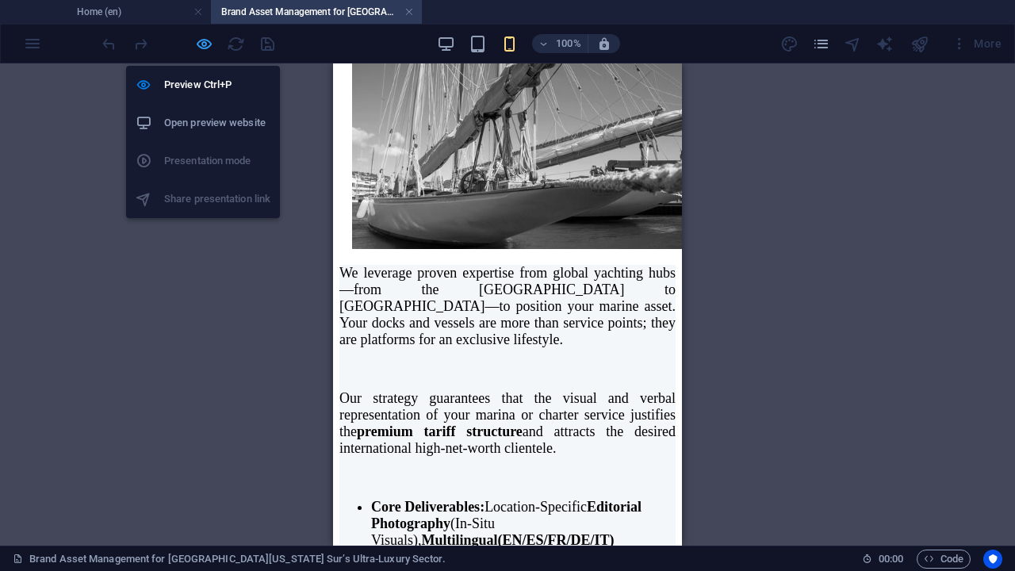
click at [198, 44] on icon "button" at bounding box center [204, 44] width 18 height 18
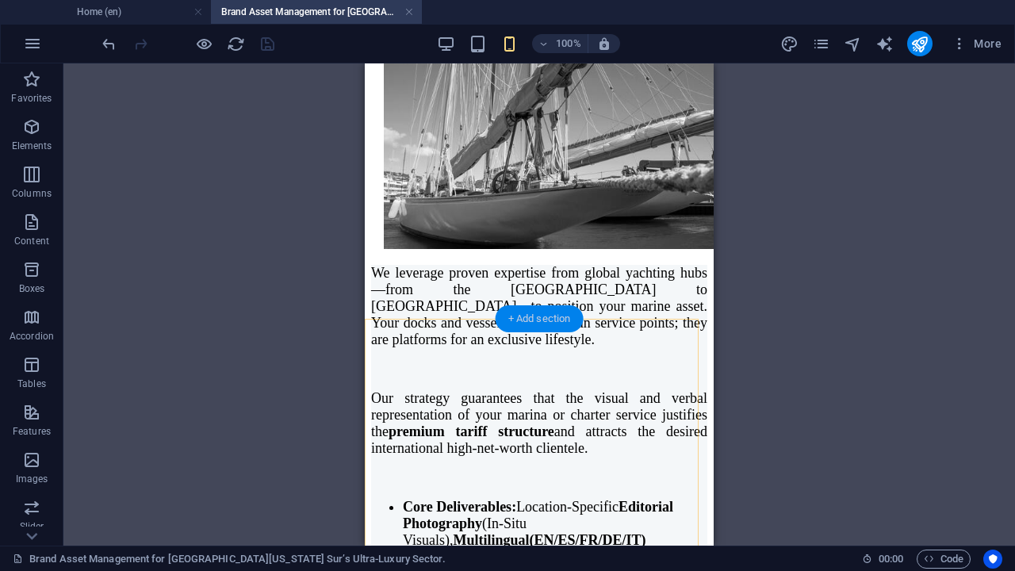
click at [528, 322] on div "+ Add section" at bounding box center [540, 318] width 88 height 27
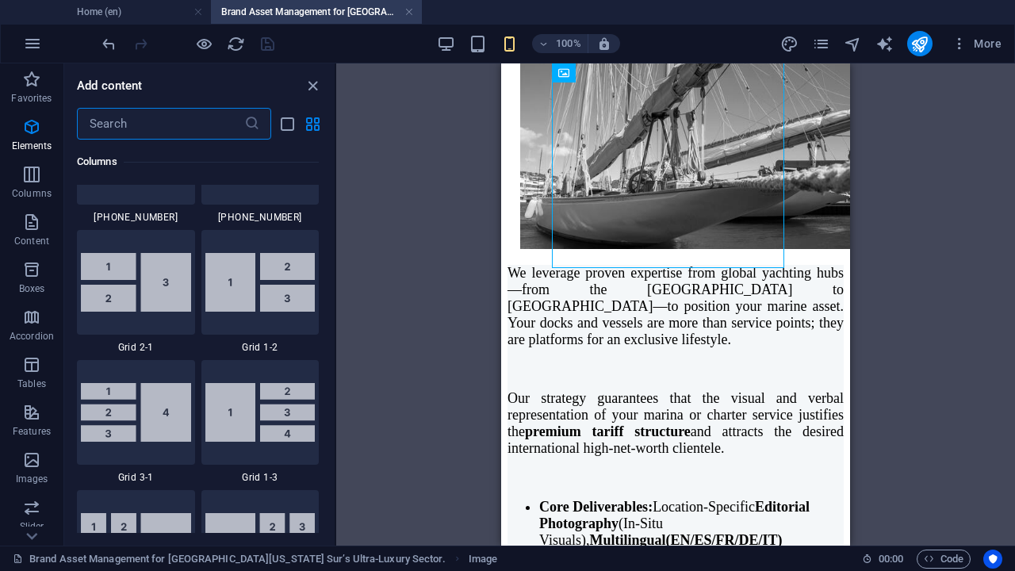
scroll to position [3034, 0]
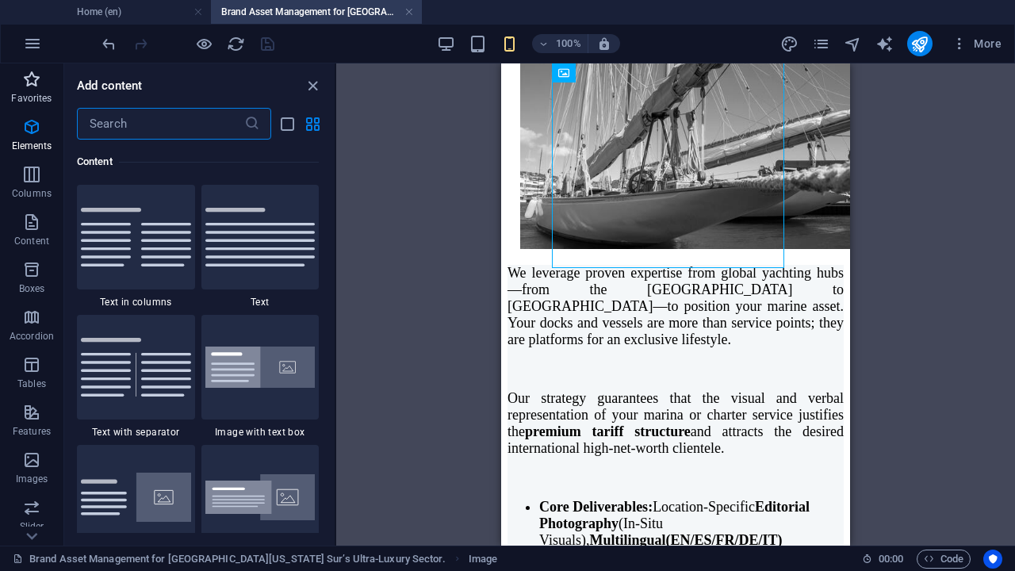
click at [33, 81] on icon "button" at bounding box center [31, 79] width 19 height 19
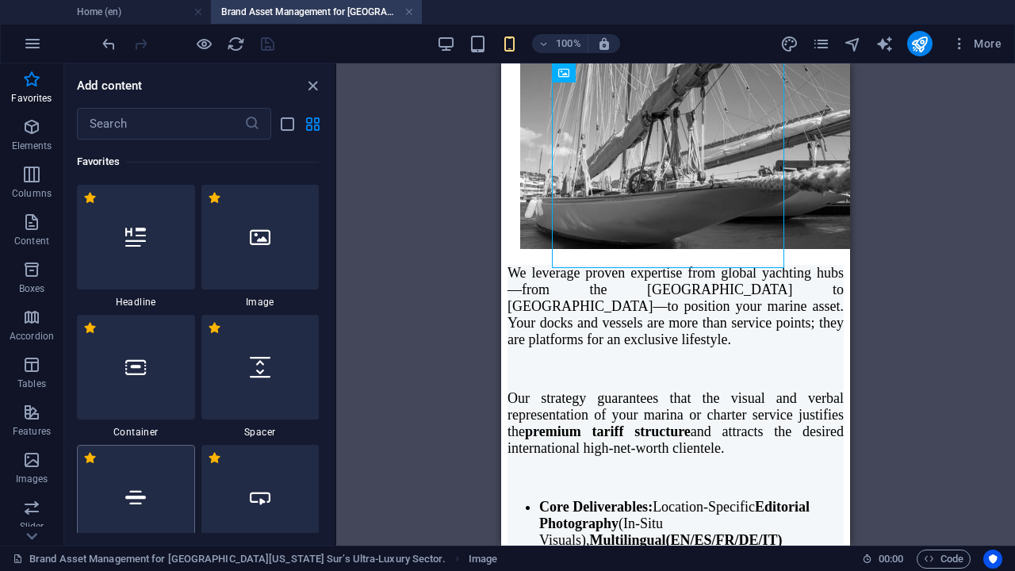
click at [150, 483] on div at bounding box center [136, 497] width 118 height 105
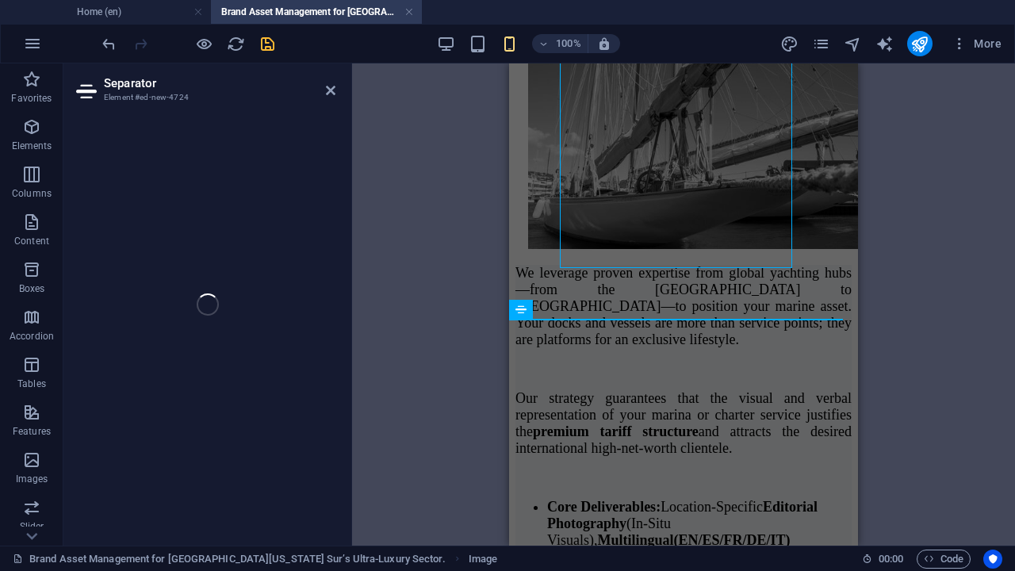
select select "%"
select select "px"
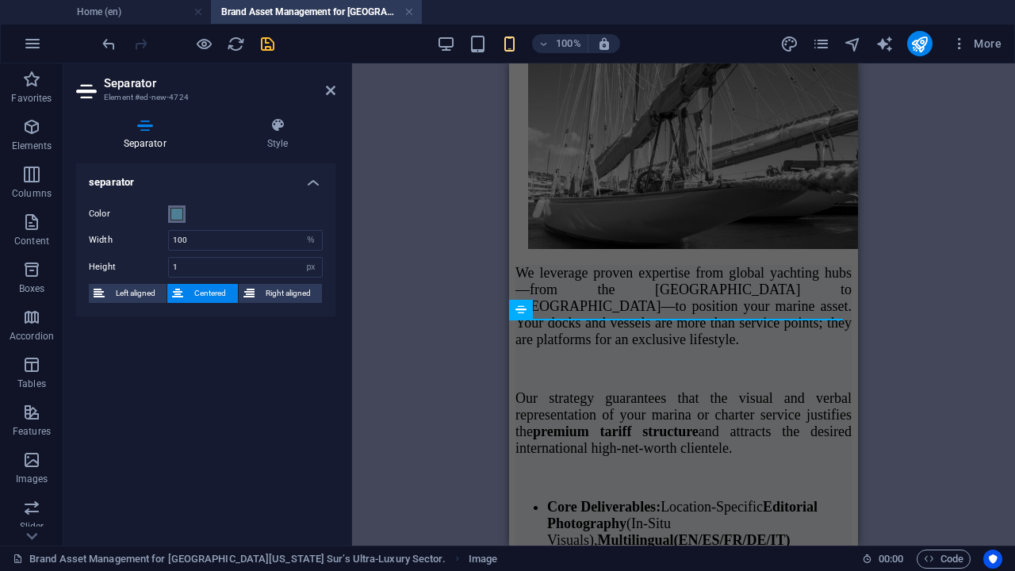
click at [174, 213] on span at bounding box center [176, 214] width 13 height 13
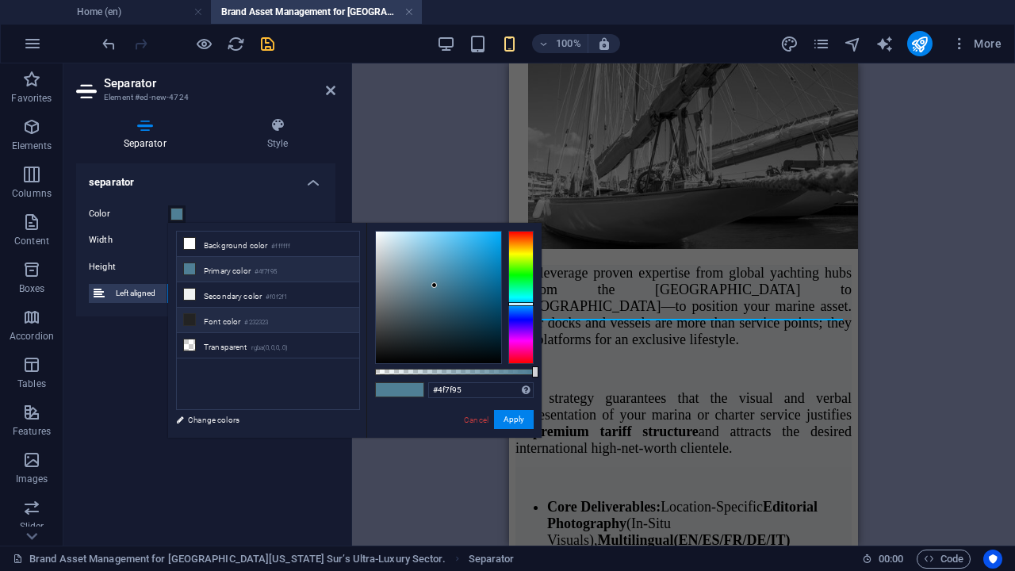
click at [192, 316] on icon at bounding box center [189, 319] width 11 height 11
type input "#232323"
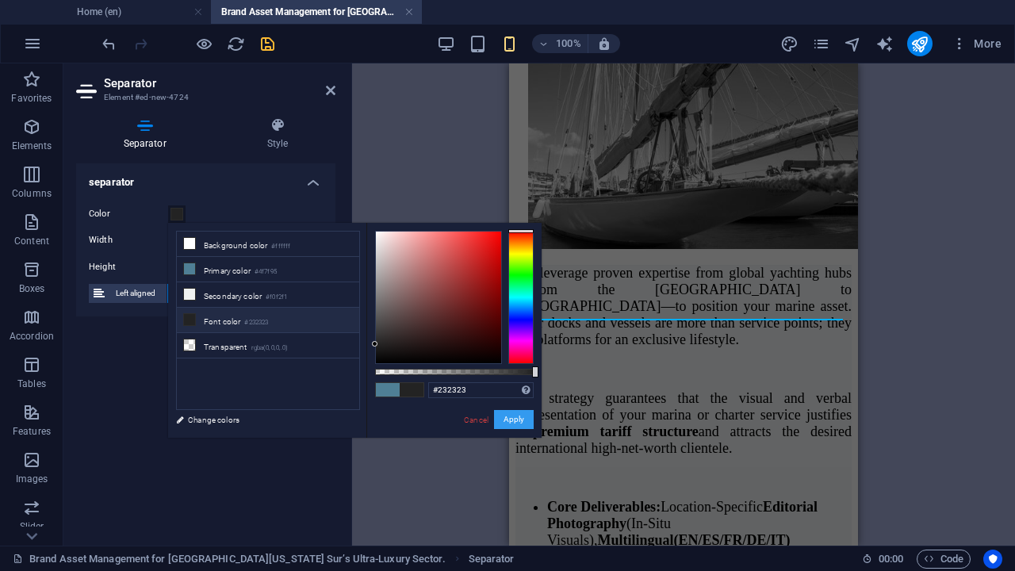
click at [503, 419] on button "Apply" at bounding box center [514, 419] width 40 height 19
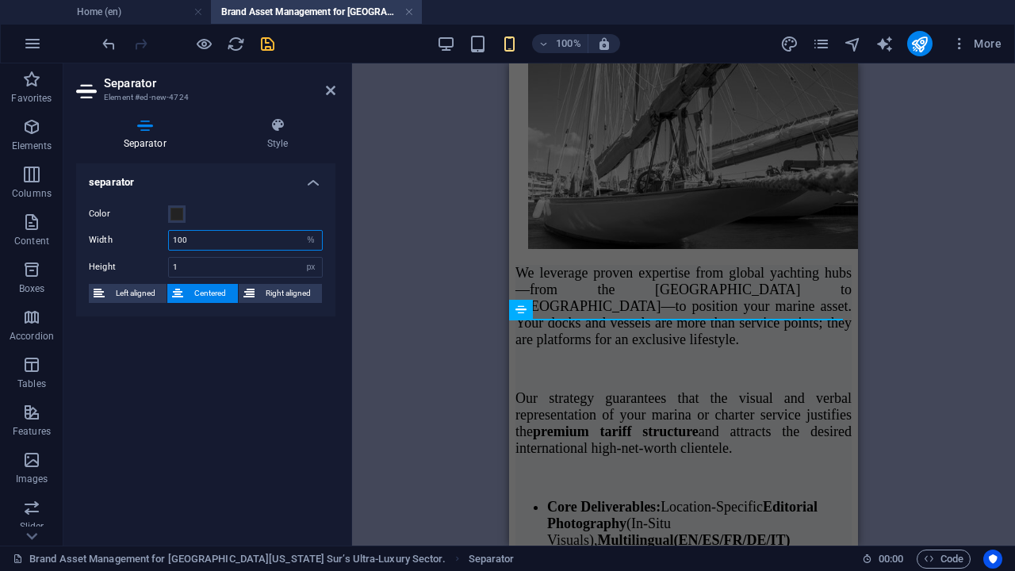
drag, startPoint x: 182, startPoint y: 239, endPoint x: 170, endPoint y: 240, distance: 11.9
click at [170, 240] on input "100" at bounding box center [245, 240] width 153 height 19
type input "50"
click at [268, 44] on icon "save" at bounding box center [267, 44] width 18 height 18
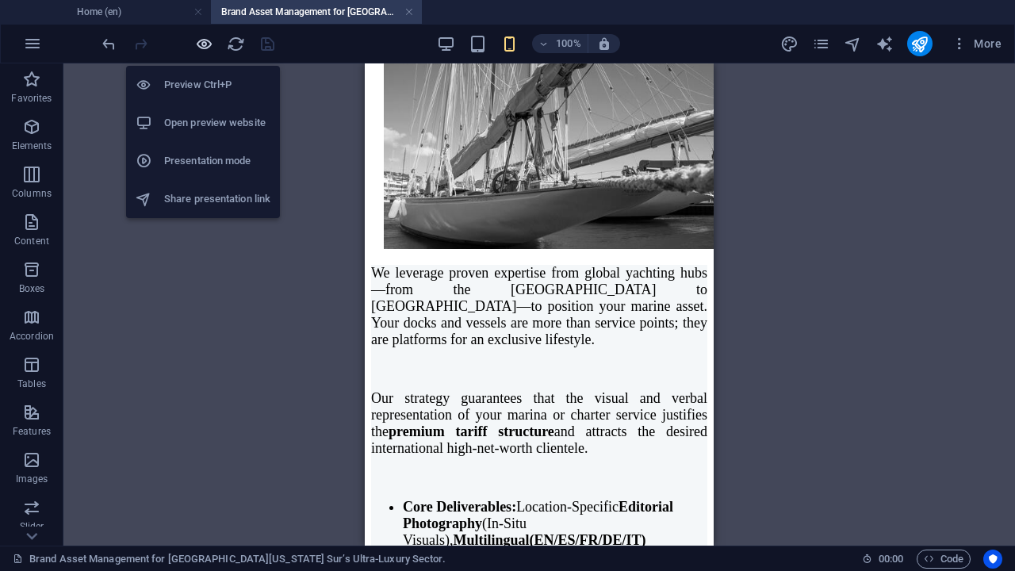
click at [202, 43] on icon "button" at bounding box center [204, 44] width 18 height 18
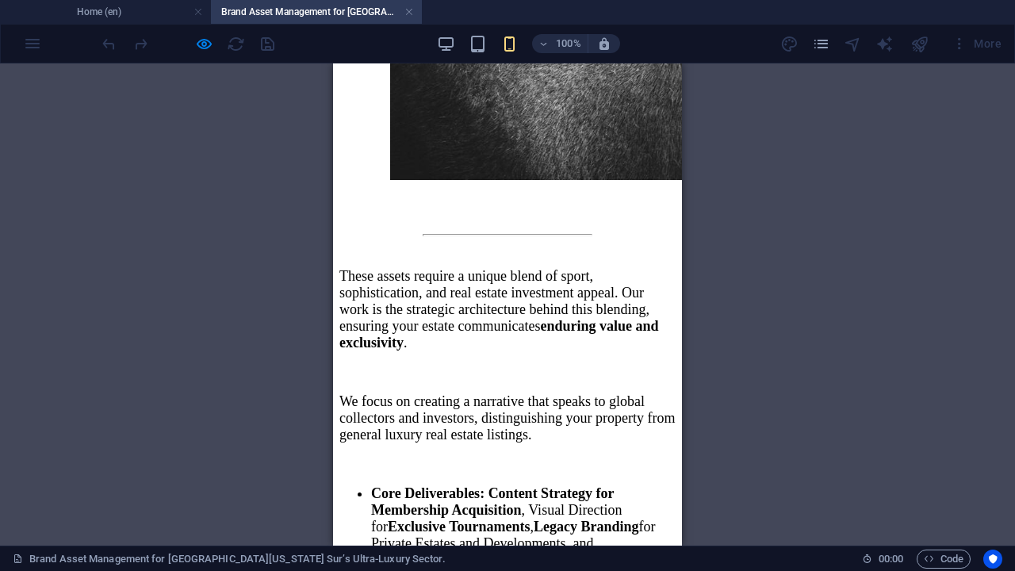
scroll to position [5429, 0]
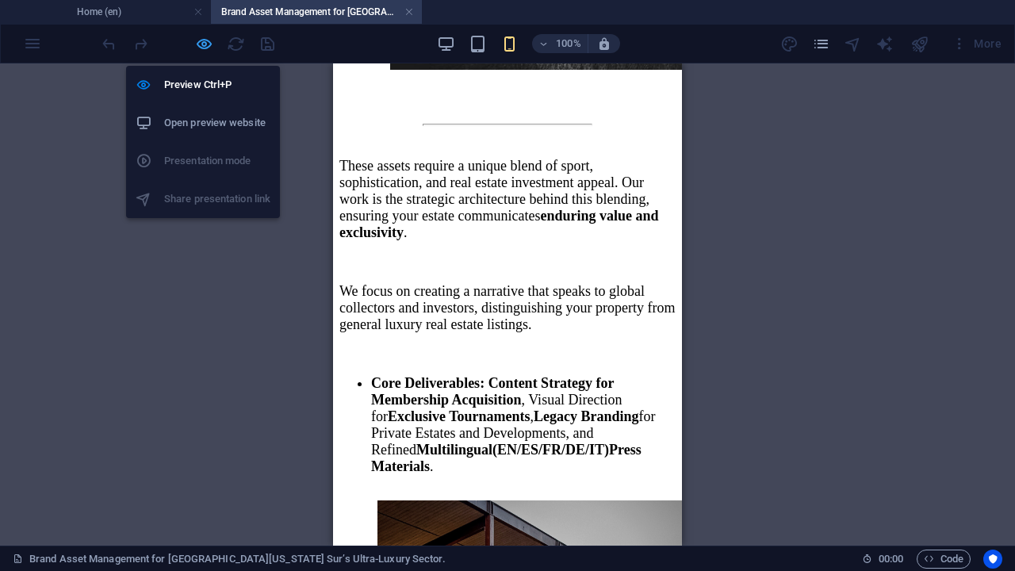
click at [206, 44] on icon "button" at bounding box center [204, 44] width 18 height 18
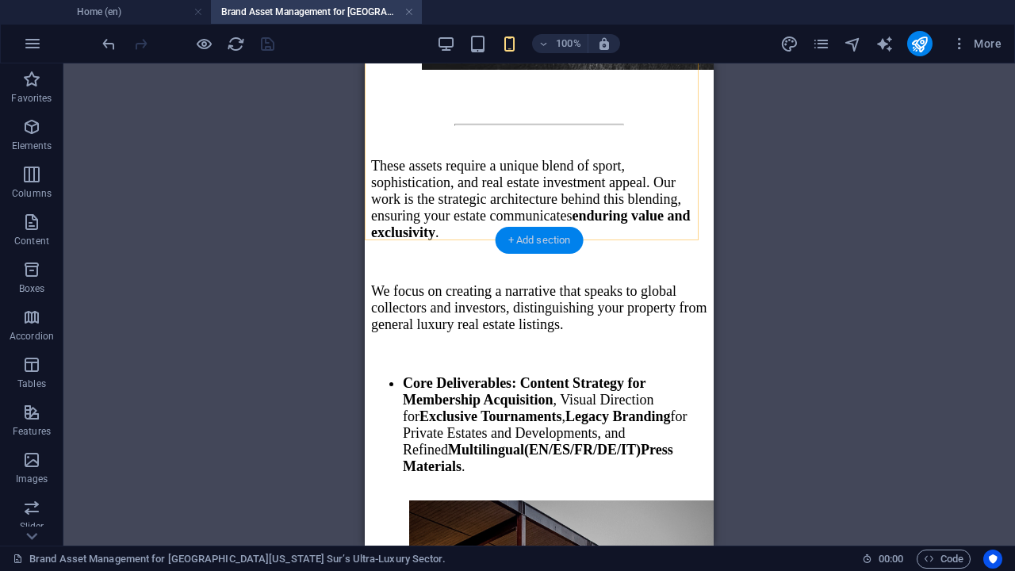
click at [523, 239] on div "+ Add section" at bounding box center [540, 240] width 88 height 27
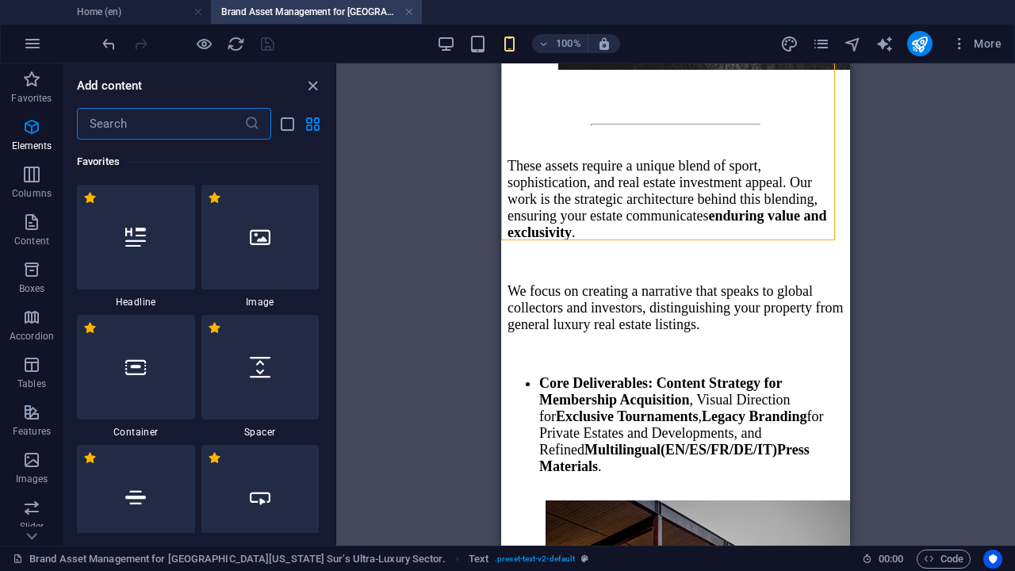
scroll to position [3034, 0]
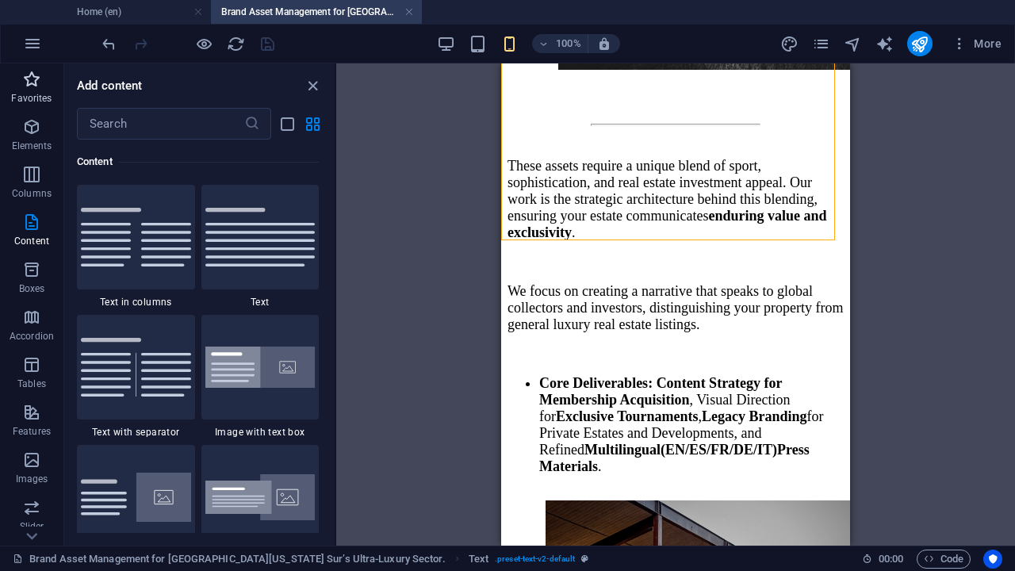
click at [30, 75] on icon "button" at bounding box center [31, 79] width 19 height 19
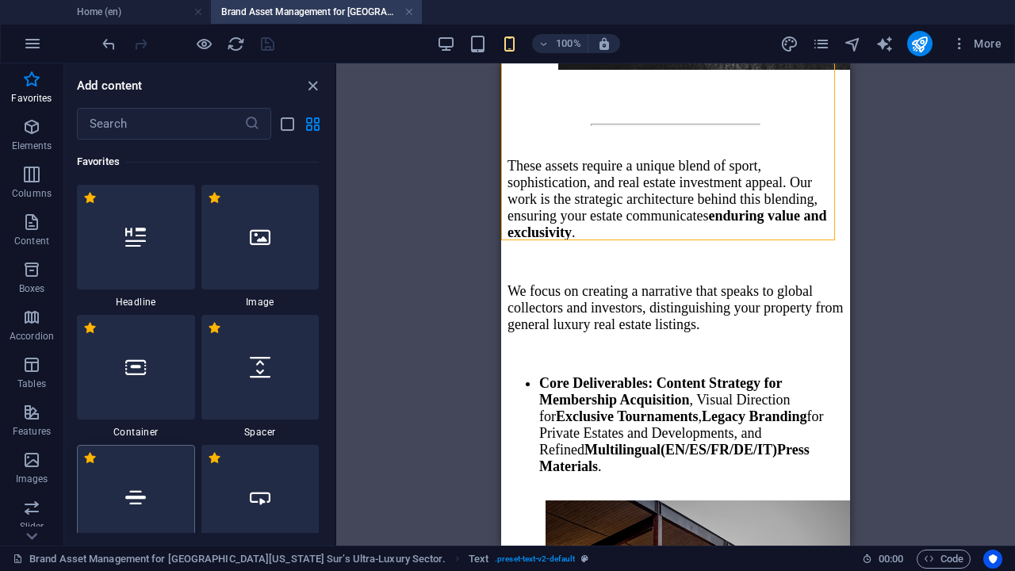
click at [138, 472] on div at bounding box center [136, 497] width 118 height 105
select select "%"
select select "px"
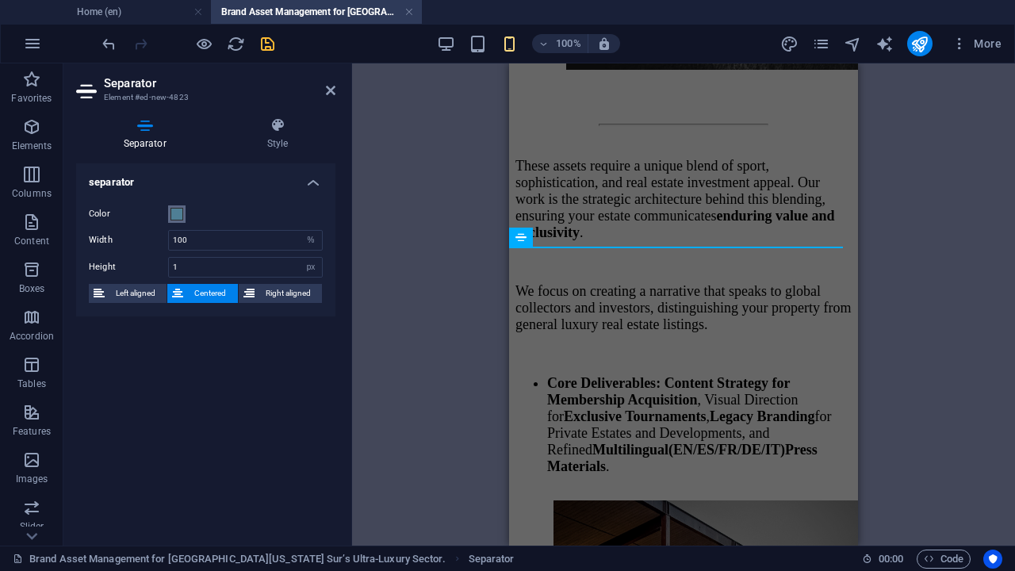
click at [178, 215] on span at bounding box center [176, 214] width 13 height 13
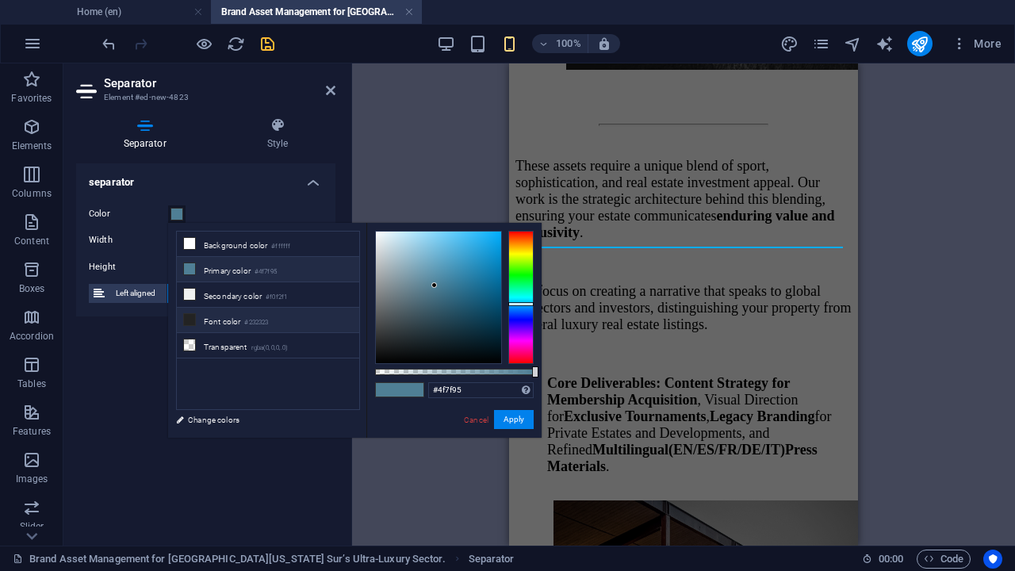
click at [191, 314] on icon at bounding box center [189, 319] width 11 height 11
type input "#232323"
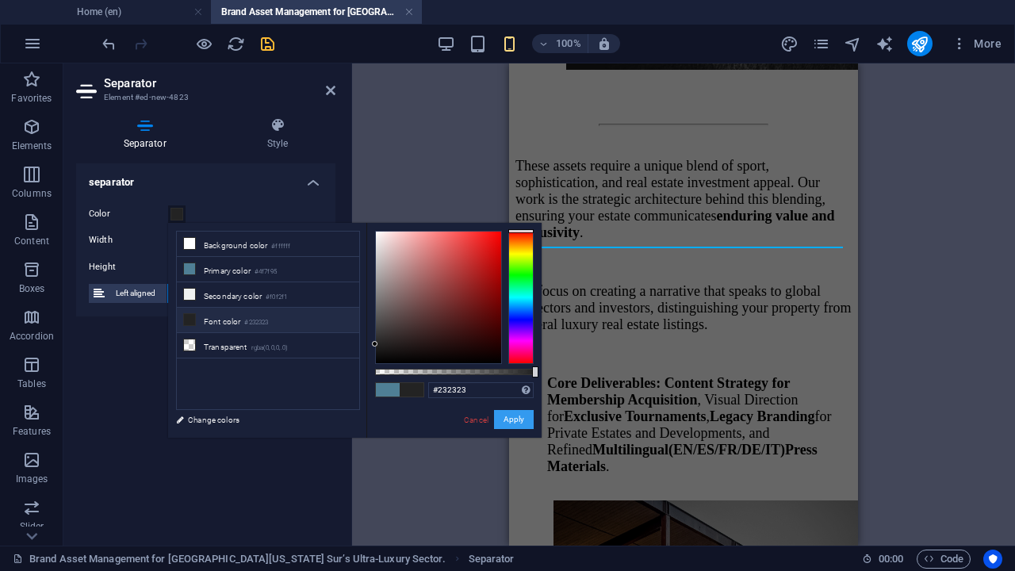
drag, startPoint x: 13, startPoint y: 353, endPoint x: 503, endPoint y: 415, distance: 493.9
click at [525, 417] on button "Apply" at bounding box center [514, 419] width 40 height 19
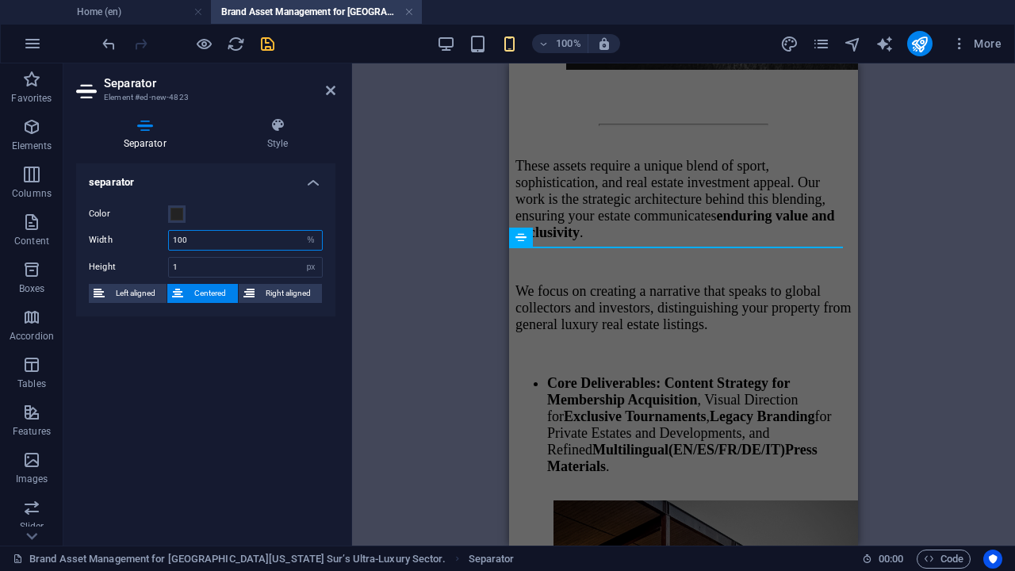
drag, startPoint x: 187, startPoint y: 235, endPoint x: 165, endPoint y: 235, distance: 22.2
click at [165, 235] on div "Width 100 px rem % vh vw" at bounding box center [206, 240] width 234 height 21
type input "50"
click at [266, 44] on icon "save" at bounding box center [267, 44] width 18 height 18
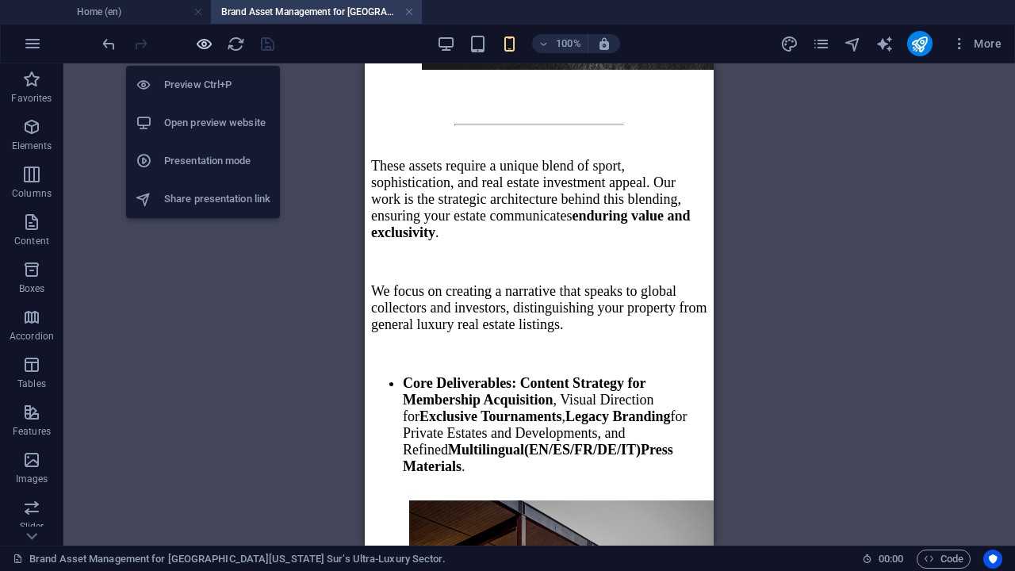
click at [208, 44] on icon "button" at bounding box center [204, 44] width 18 height 18
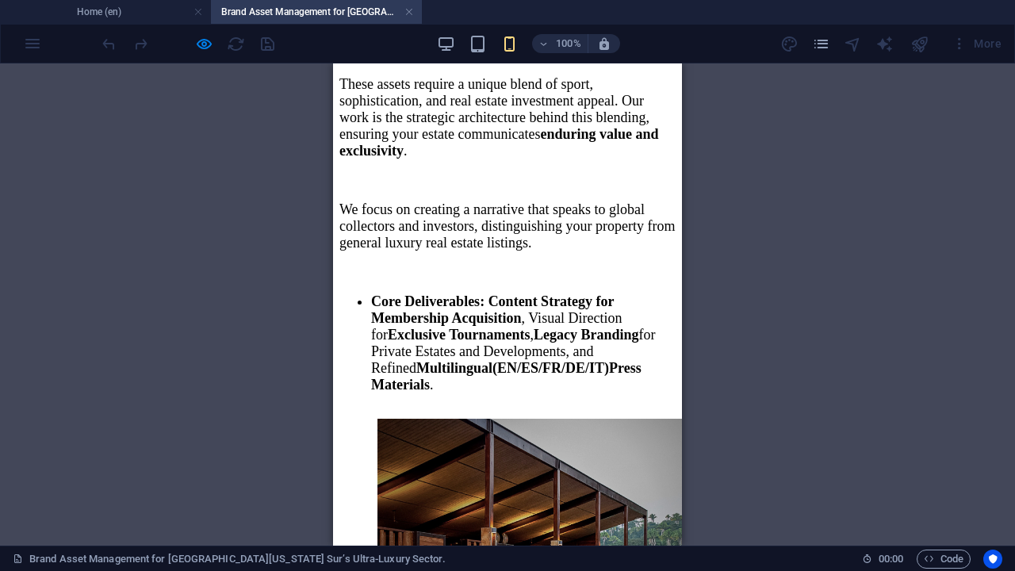
scroll to position [5528, 0]
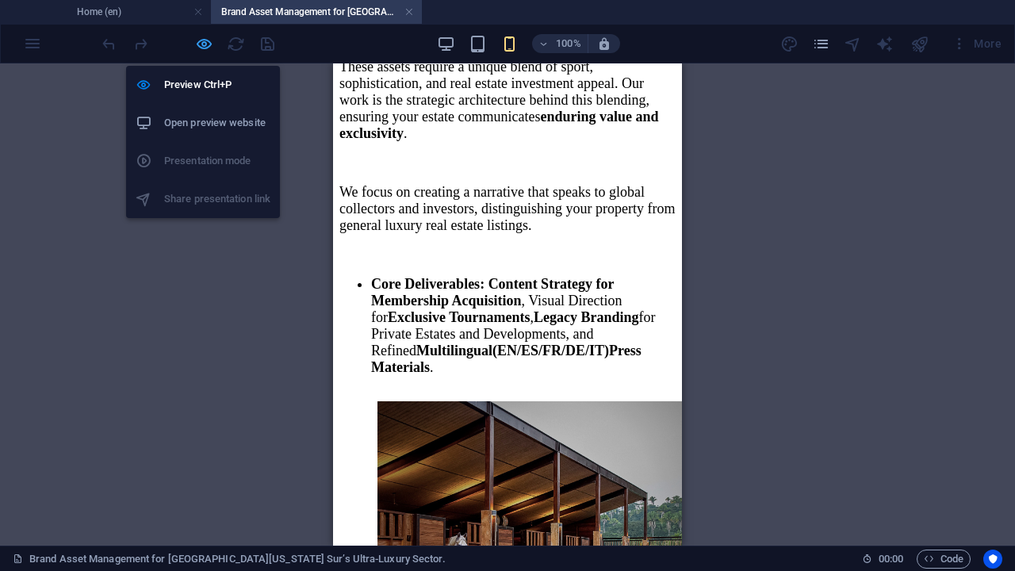
click at [202, 41] on icon "button" at bounding box center [204, 44] width 18 height 18
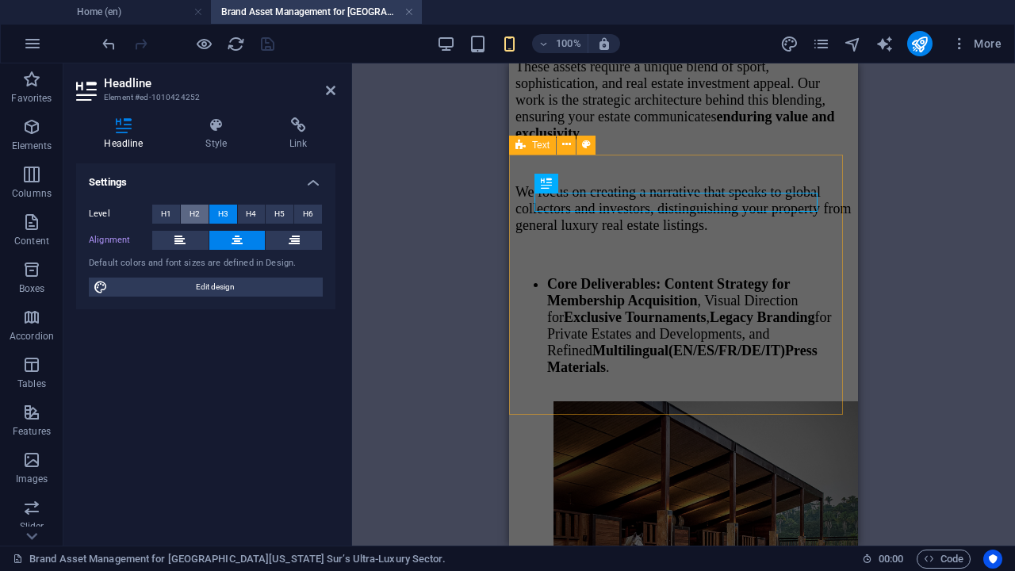
click at [193, 214] on span "H2" at bounding box center [194, 214] width 10 height 19
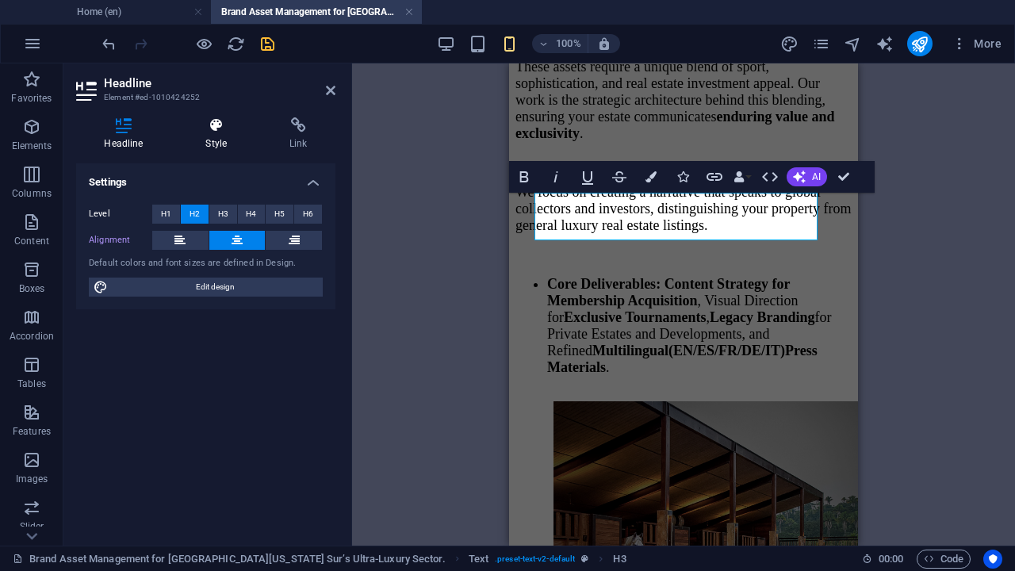
click at [217, 127] on icon at bounding box center [217, 125] width 78 height 16
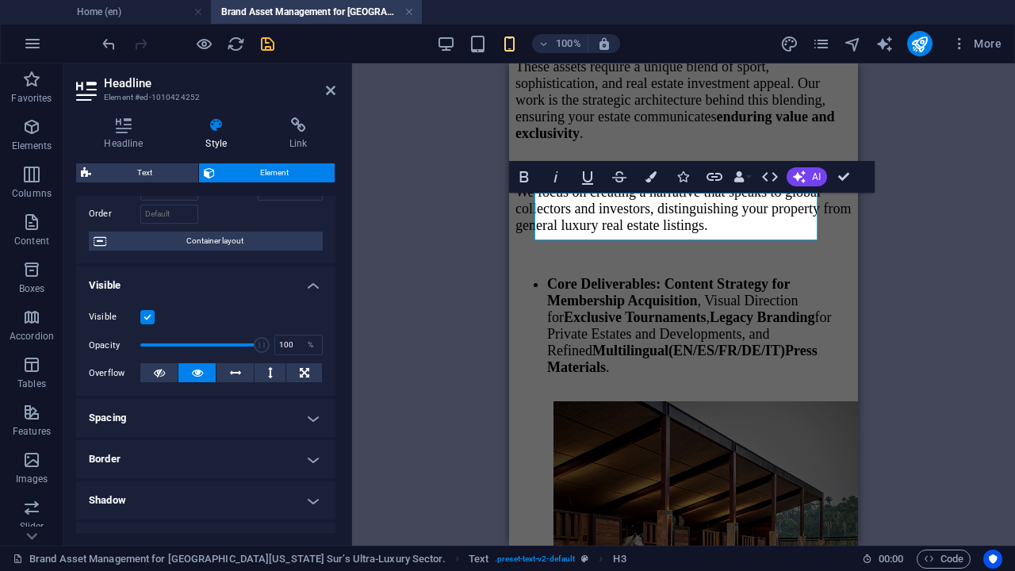
scroll to position [297, 0]
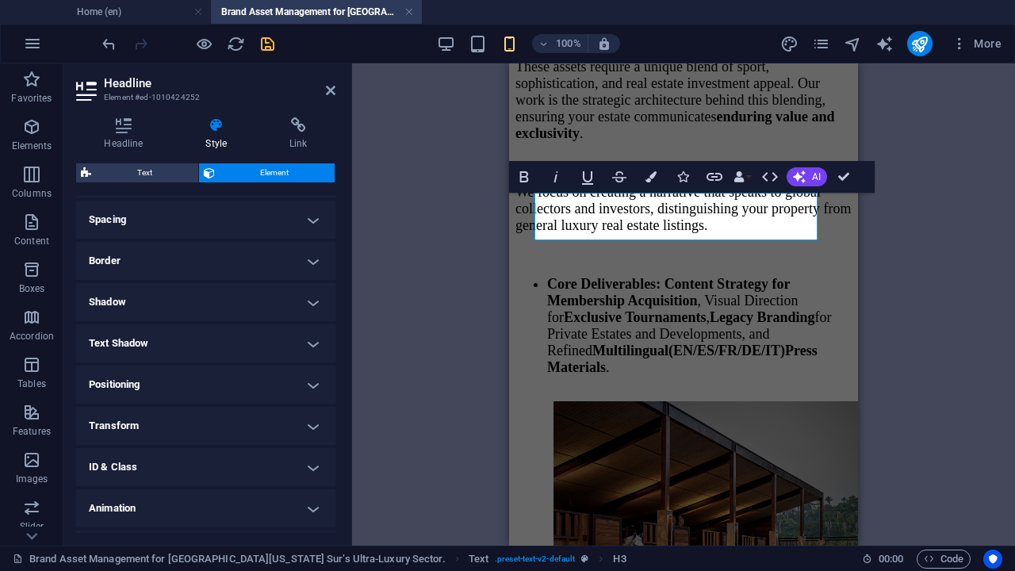
click at [309, 342] on h4 "Text Shadow" at bounding box center [205, 343] width 259 height 38
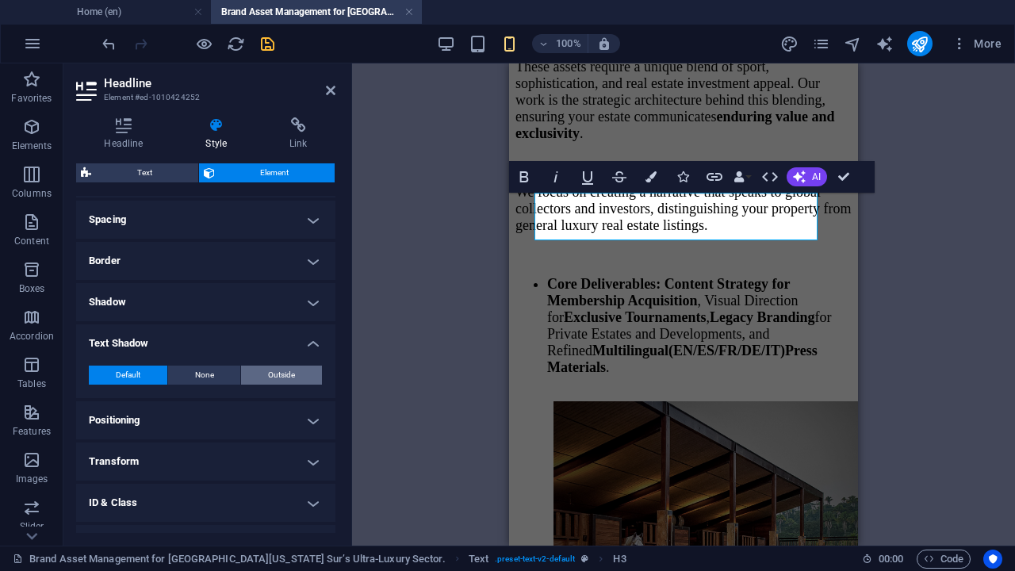
click at [268, 373] on span "Outside" at bounding box center [281, 374] width 27 height 19
type input "2"
type input "4"
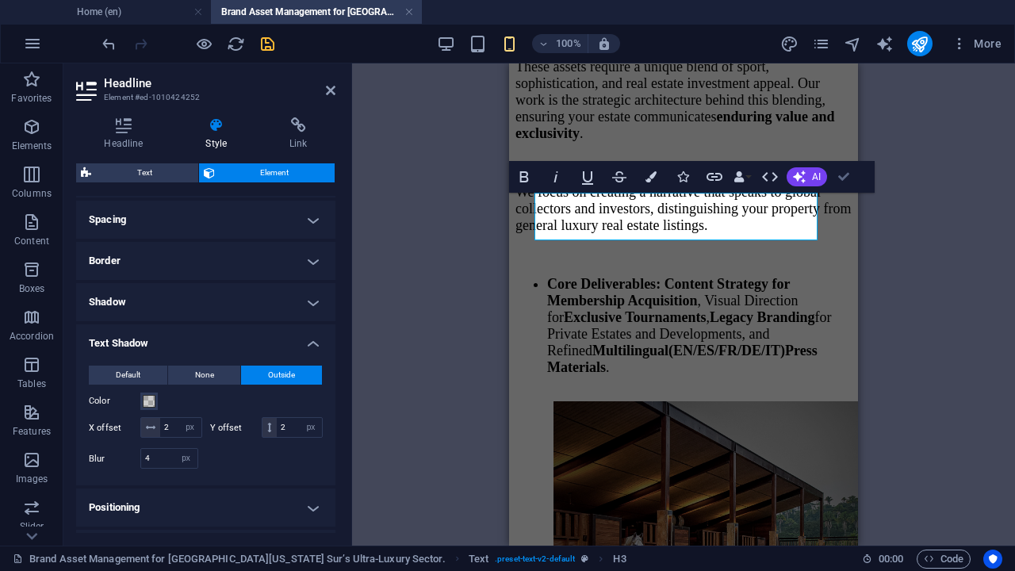
drag, startPoint x: 348, startPoint y: 133, endPoint x: 844, endPoint y: 178, distance: 498.3
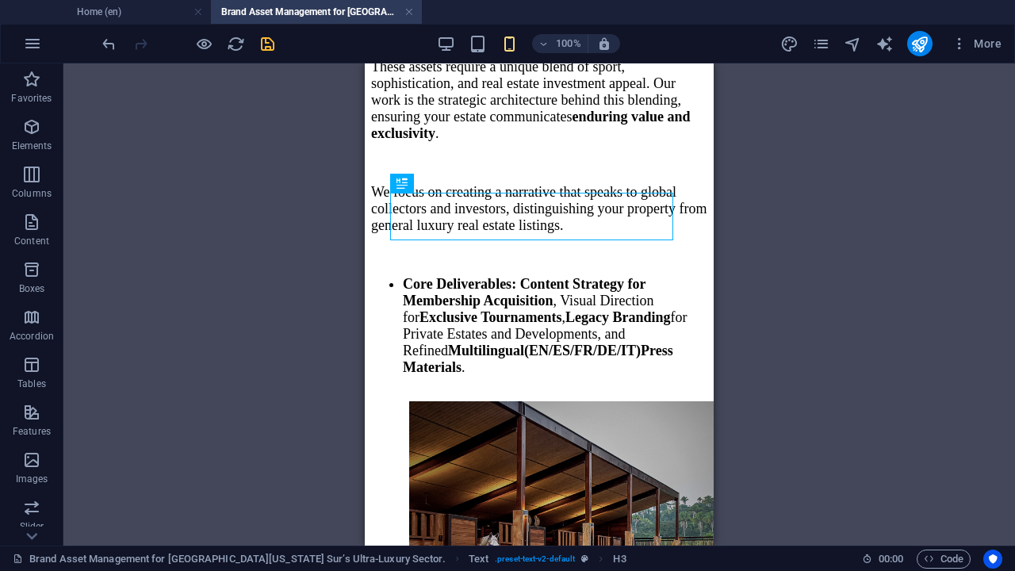
click at [268, 44] on icon "save" at bounding box center [267, 44] width 18 height 18
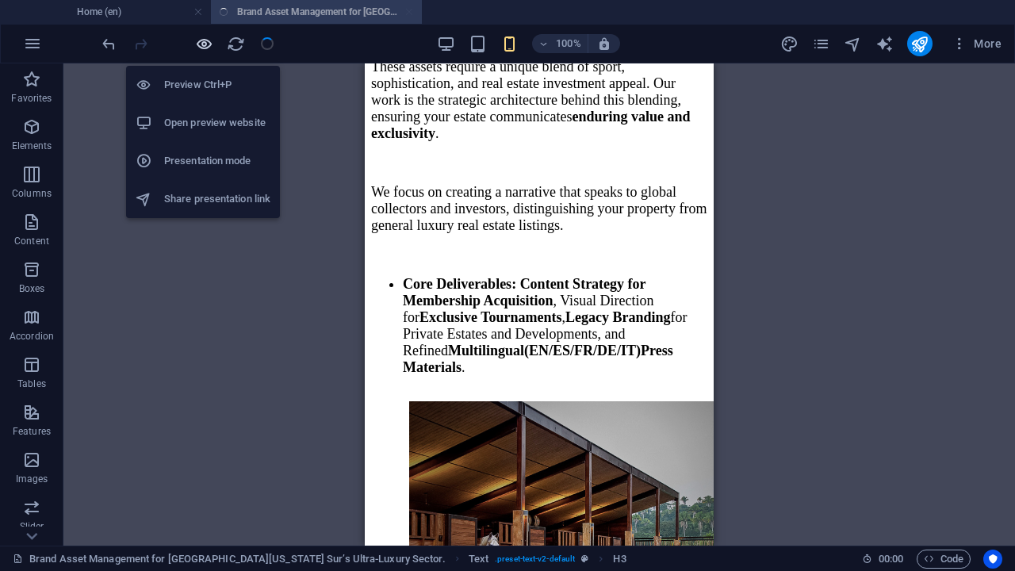
click at [205, 44] on icon "button" at bounding box center [204, 44] width 18 height 18
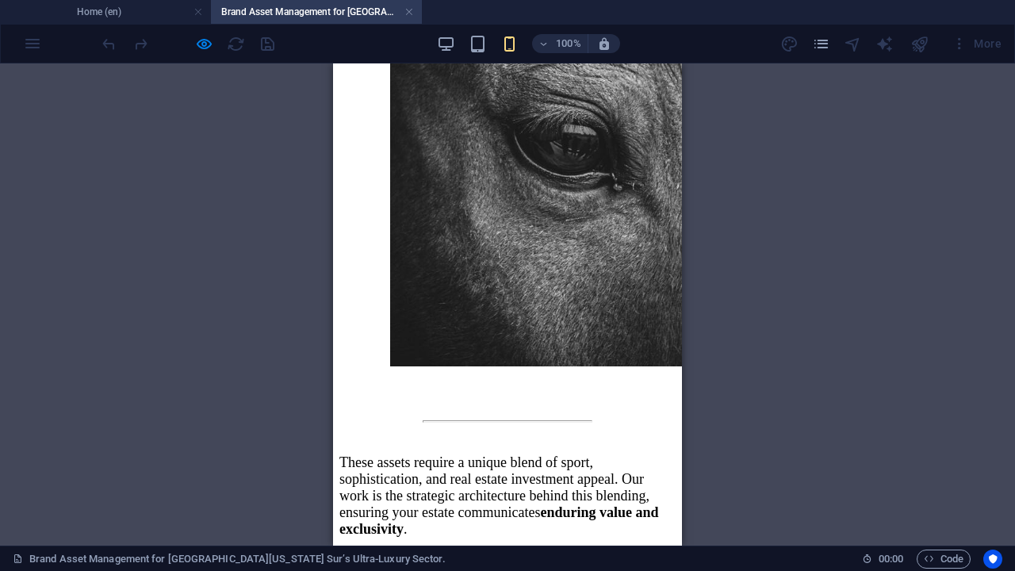
scroll to position [4980, 0]
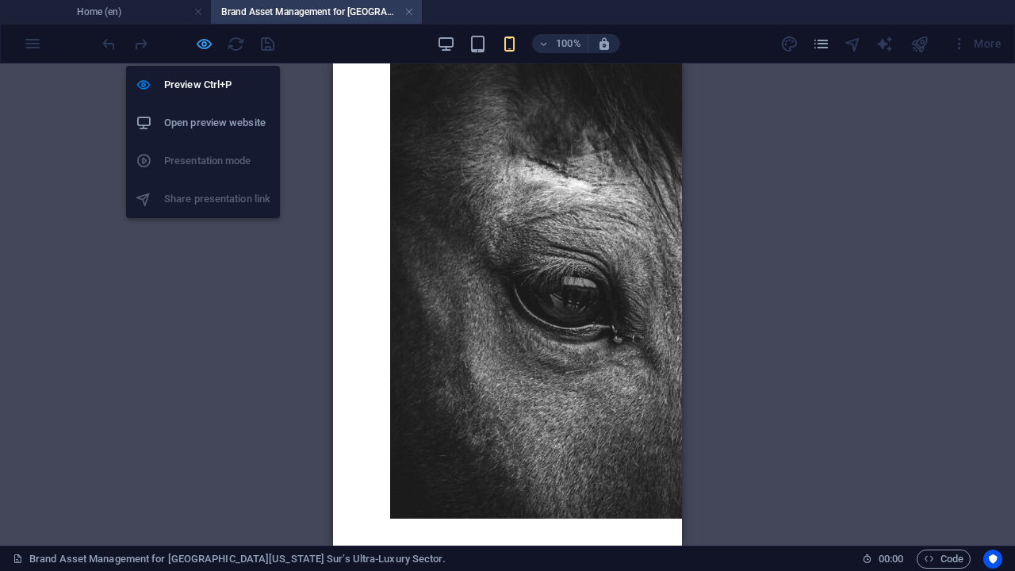
click at [201, 44] on icon "button" at bounding box center [204, 44] width 18 height 18
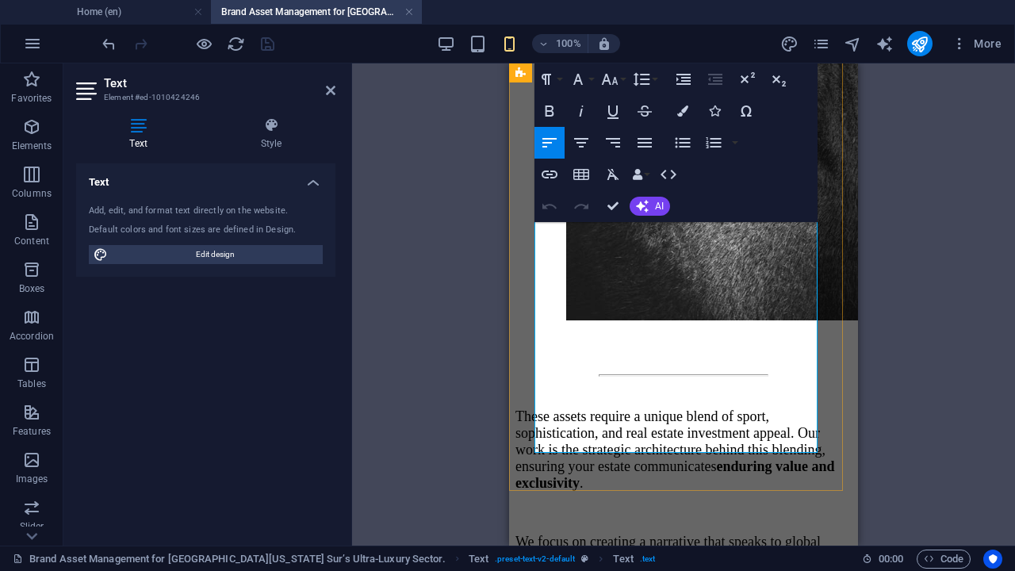
scroll to position [4880, 0]
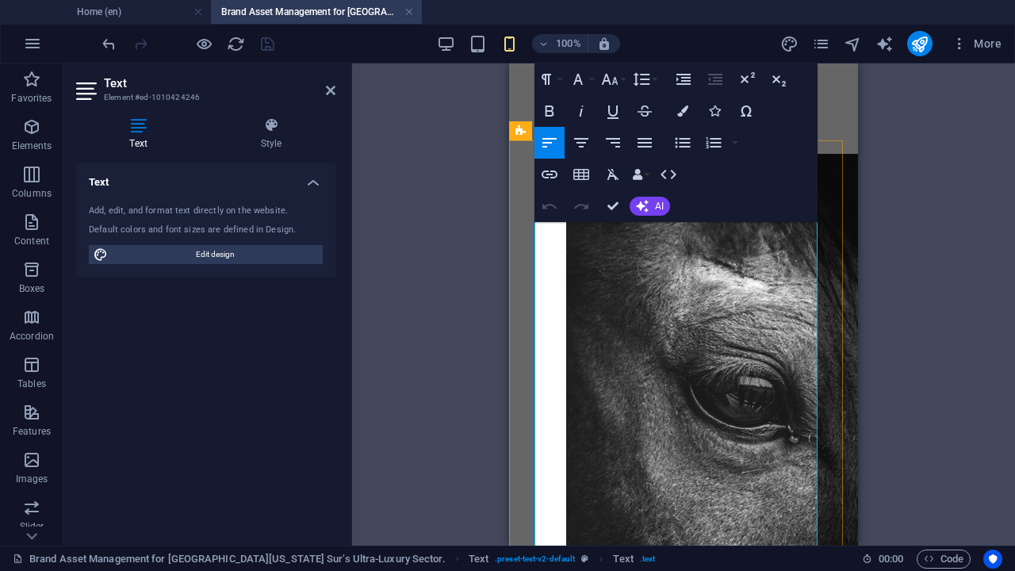
drag, startPoint x: 690, startPoint y: 352, endPoint x: 537, endPoint y: 357, distance: 153.1
drag, startPoint x: 681, startPoint y: 113, endPoint x: 21, endPoint y: 143, distance: 661.1
click at [681, 113] on icon "button" at bounding box center [682, 110] width 11 height 11
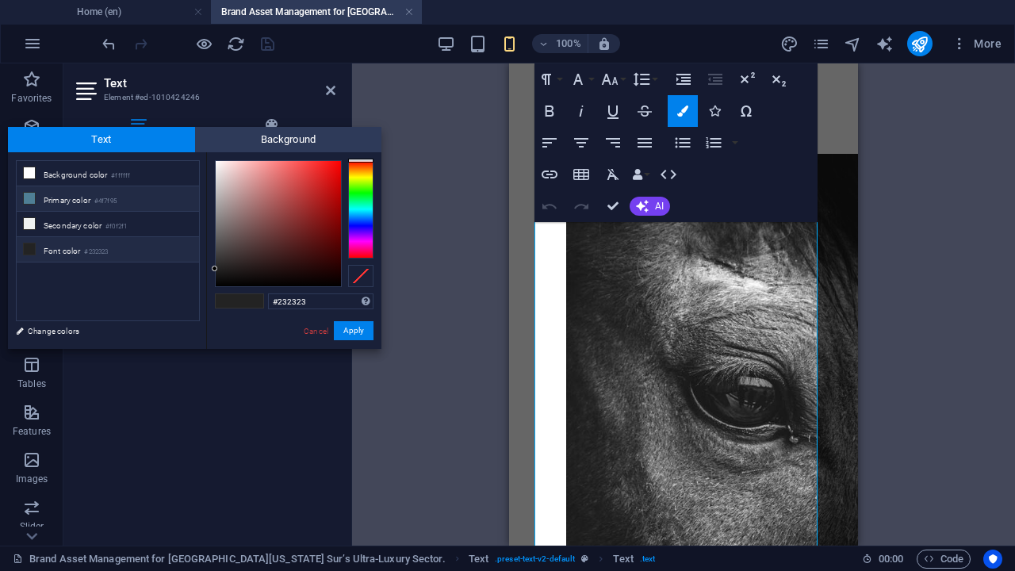
click at [33, 194] on icon at bounding box center [29, 198] width 11 height 11
type input "#4f7f95"
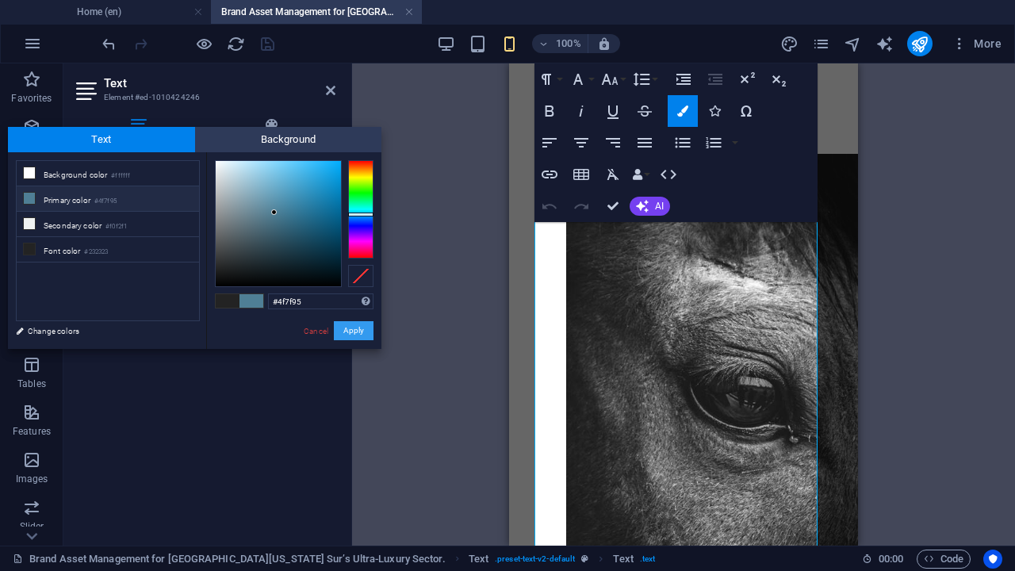
click at [350, 335] on button "Apply" at bounding box center [354, 330] width 40 height 19
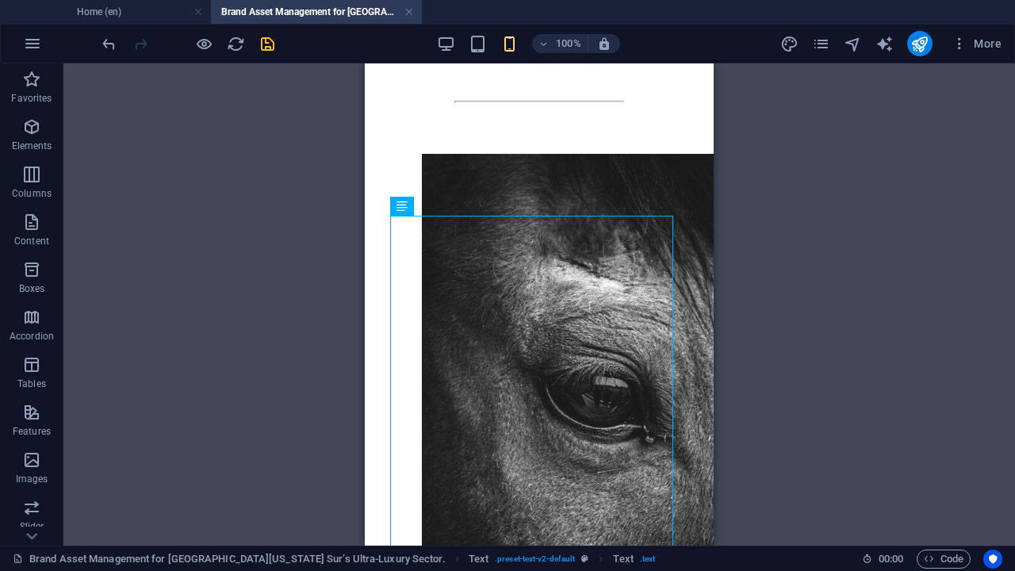
click at [265, 49] on icon "save" at bounding box center [267, 44] width 18 height 18
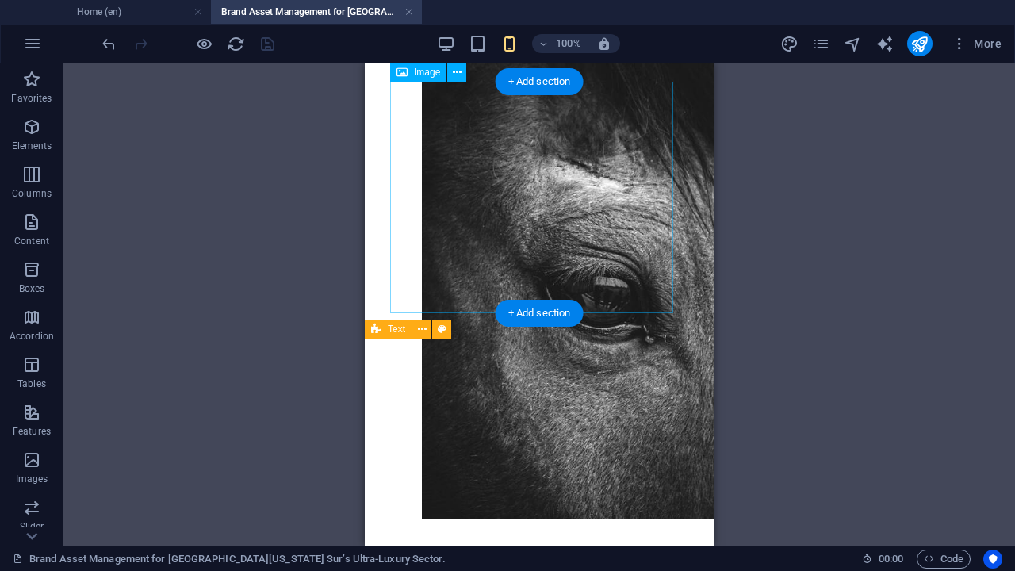
scroll to position [4682, 0]
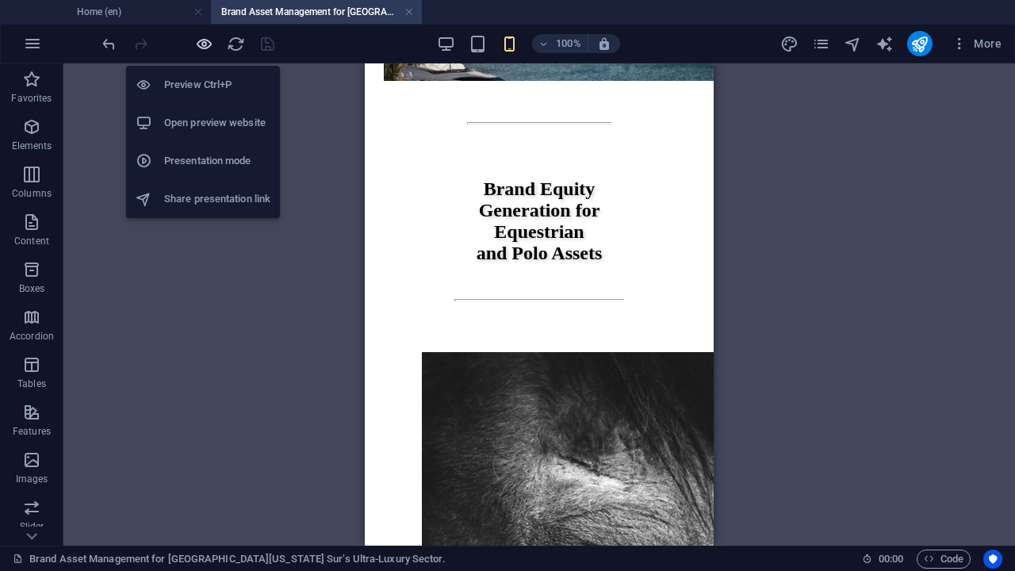
click at [200, 46] on icon "button" at bounding box center [204, 44] width 18 height 18
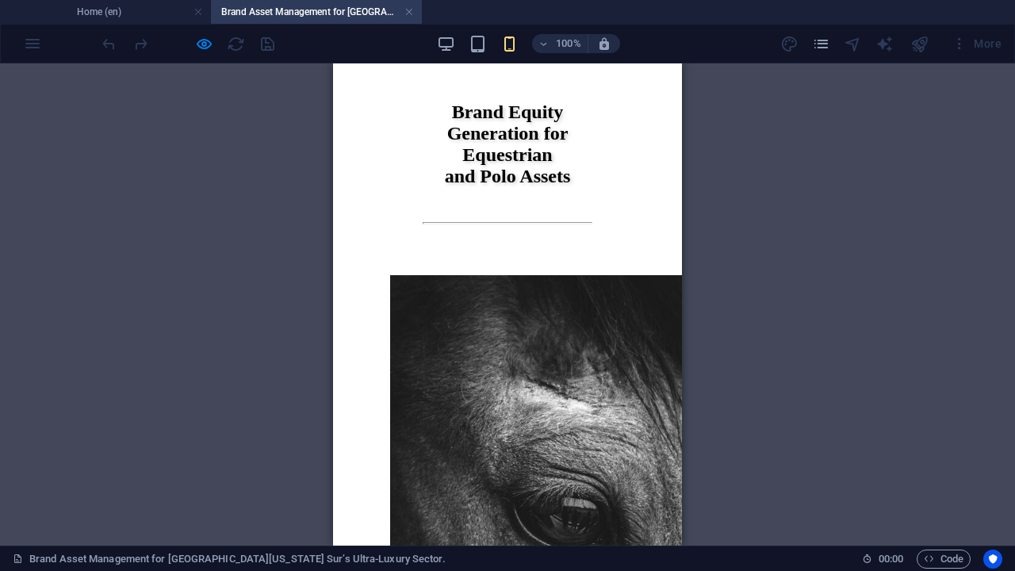
scroll to position [4782, 0]
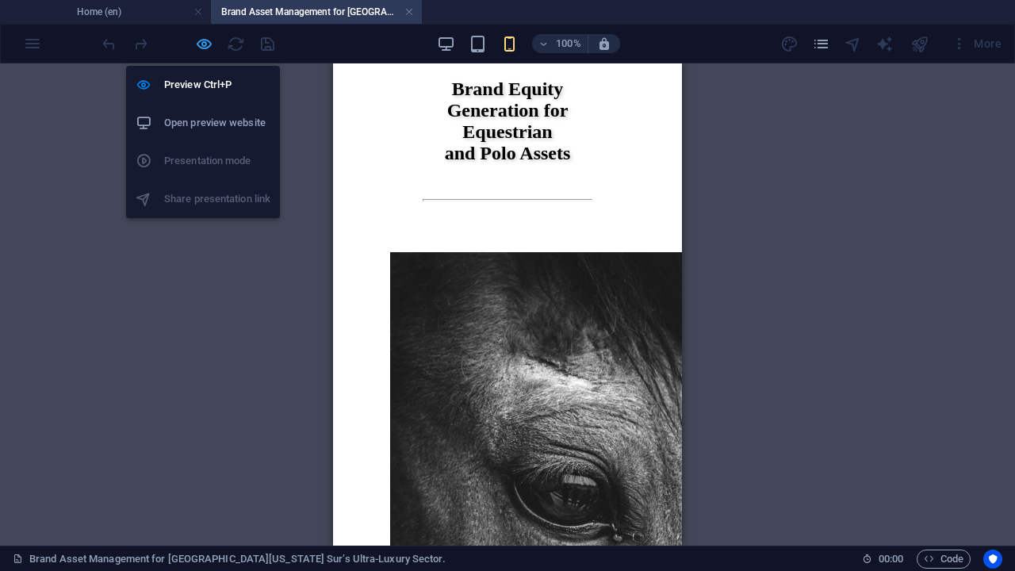
drag, startPoint x: 205, startPoint y: 42, endPoint x: 9, endPoint y: 54, distance: 197.0
click at [205, 42] on icon "button" at bounding box center [204, 44] width 18 height 18
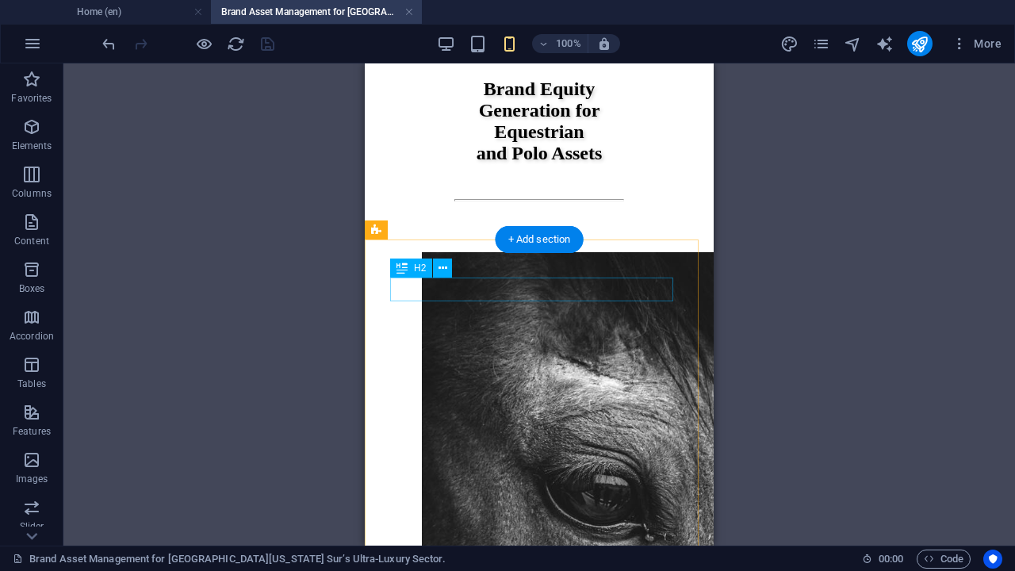
select select "px"
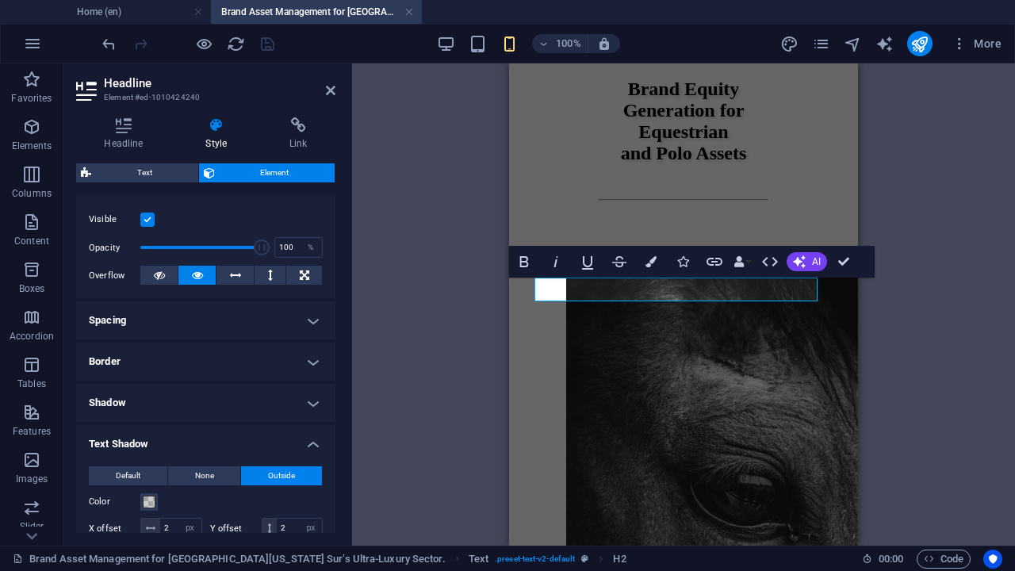
scroll to position [198, 0]
click at [304, 317] on h4 "Spacing" at bounding box center [205, 319] width 259 height 38
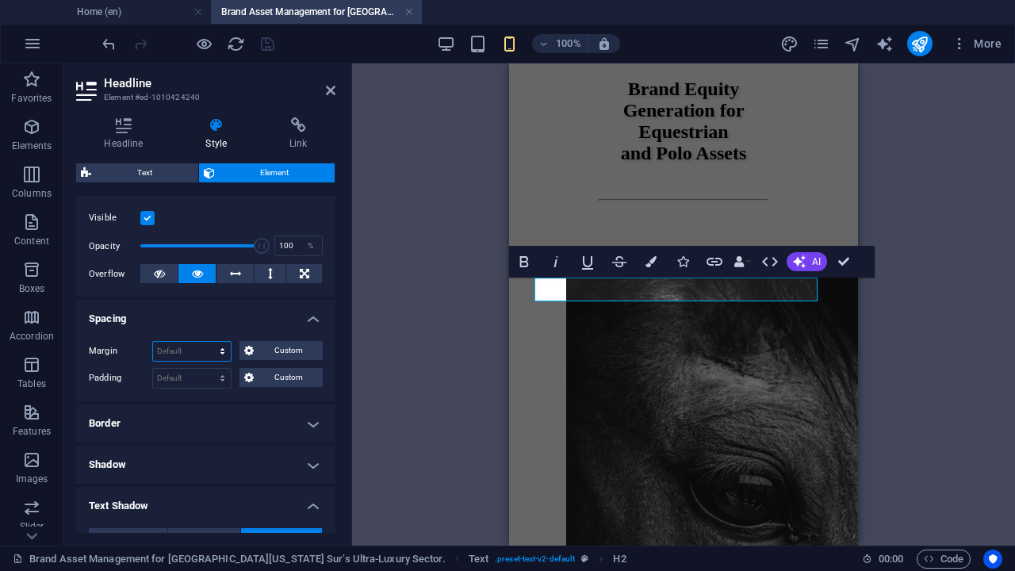
click at [223, 347] on select "Default auto px % rem vw vh Custom" at bounding box center [192, 351] width 78 height 19
select select "rem"
click at [208, 342] on select "Default auto px % rem vw vh Custom" at bounding box center [192, 351] width 78 height 19
type input "1"
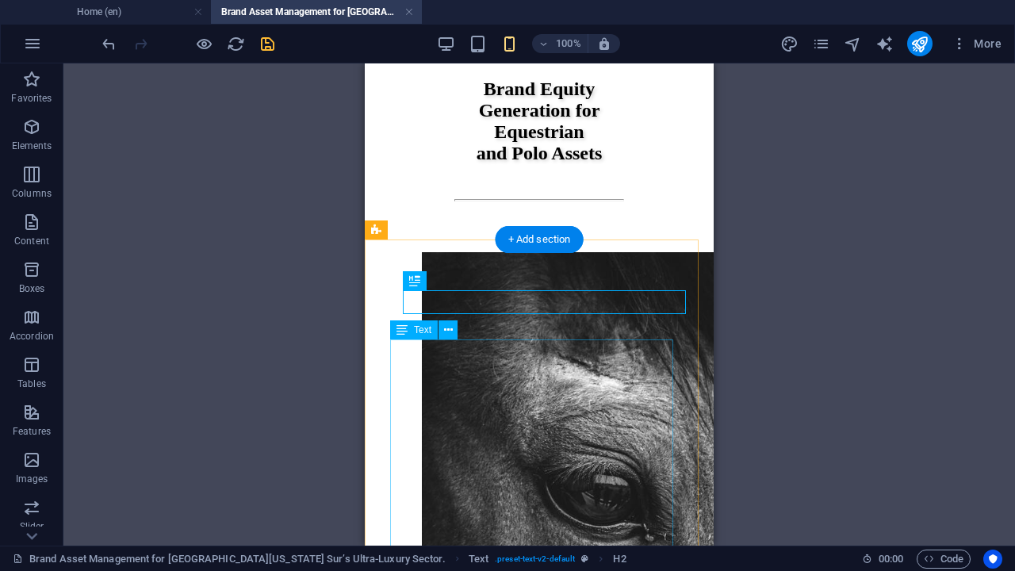
scroll to position [4880, 0]
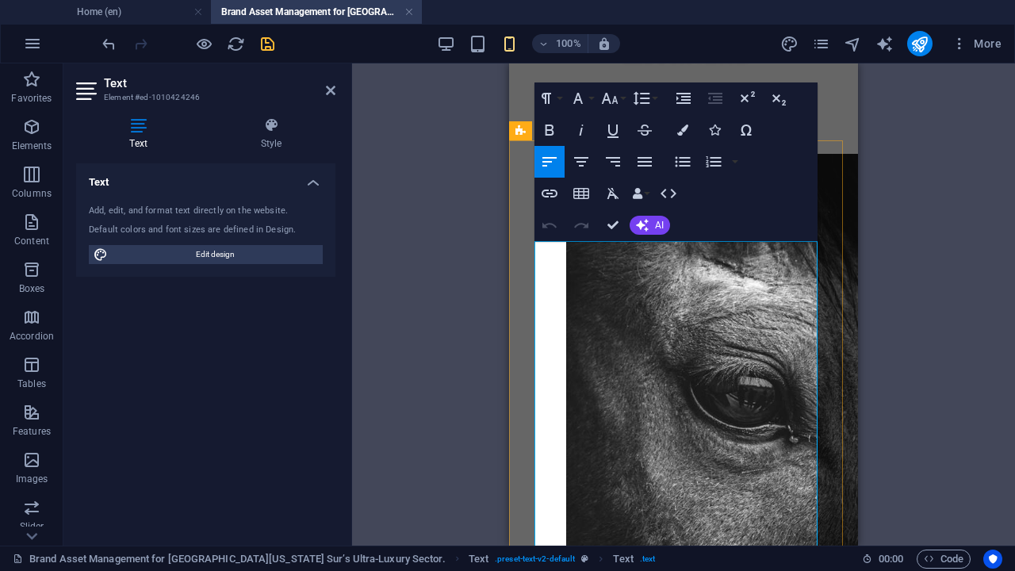
drag, startPoint x: 802, startPoint y: 336, endPoint x: 536, endPoint y: 241, distance: 282.1
drag, startPoint x: 642, startPoint y: 166, endPoint x: 29, endPoint y: 178, distance: 613.7
click at [642, 166] on icon "button" at bounding box center [644, 161] width 19 height 19
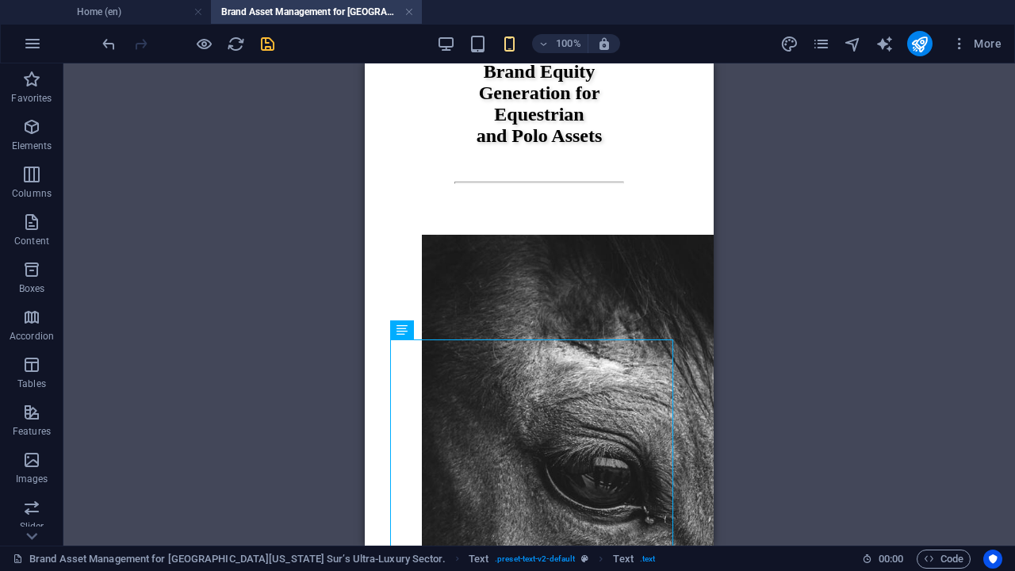
scroll to position [4782, 0]
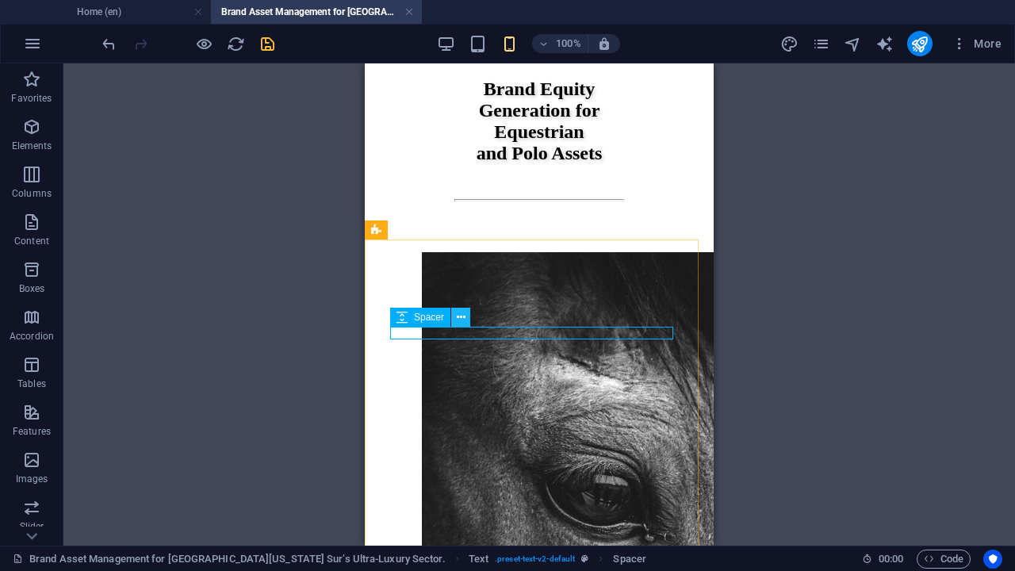
click at [461, 320] on icon at bounding box center [461, 317] width 9 height 17
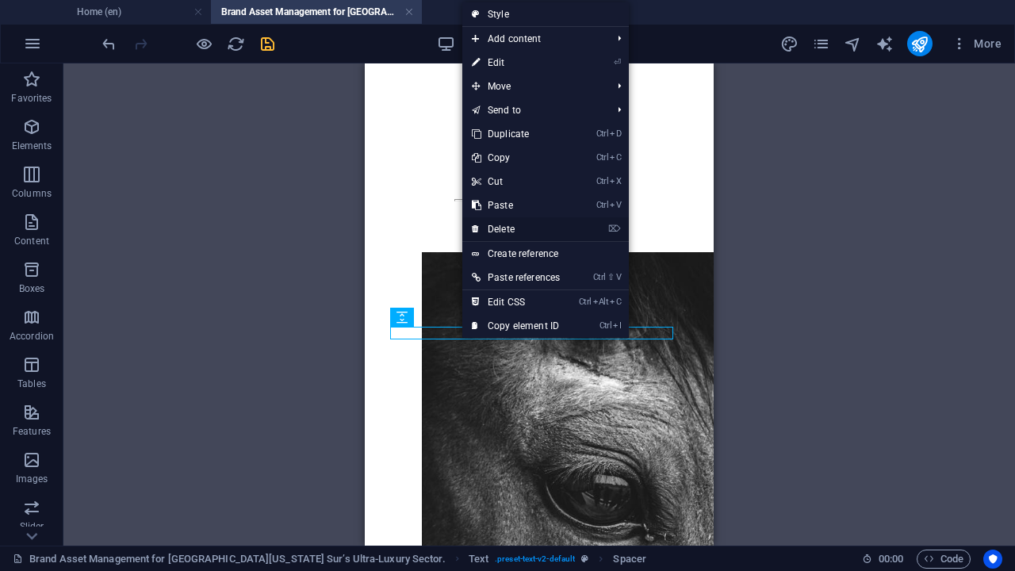
click at [499, 227] on link "⌦ Delete" at bounding box center [515, 229] width 107 height 24
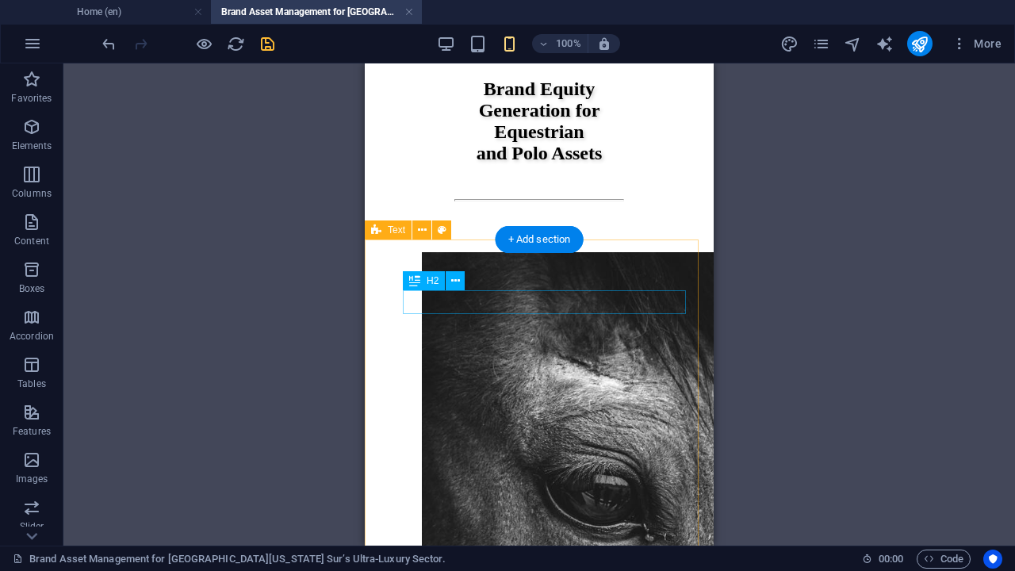
select select "rem"
select select "px"
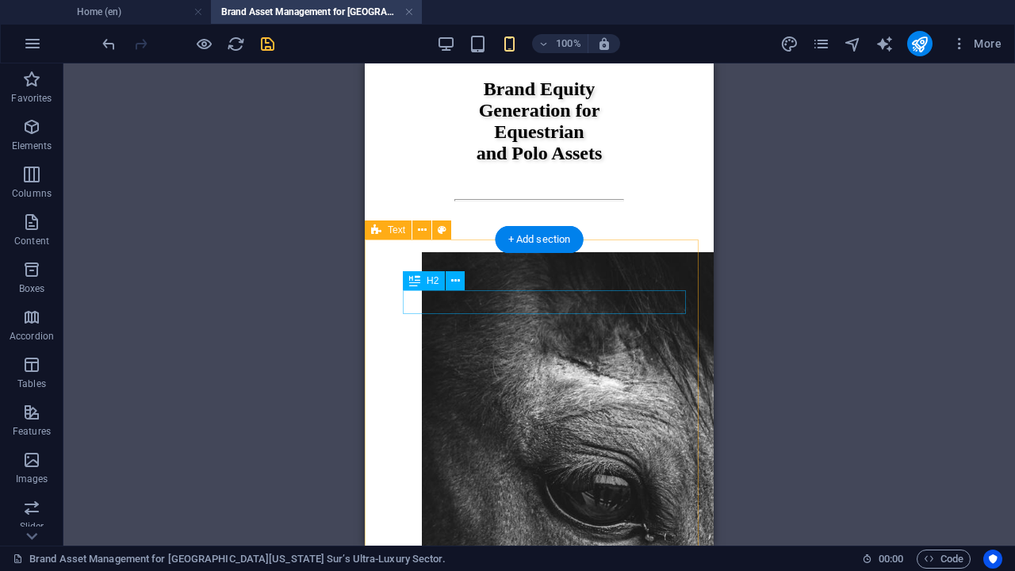
select select "px"
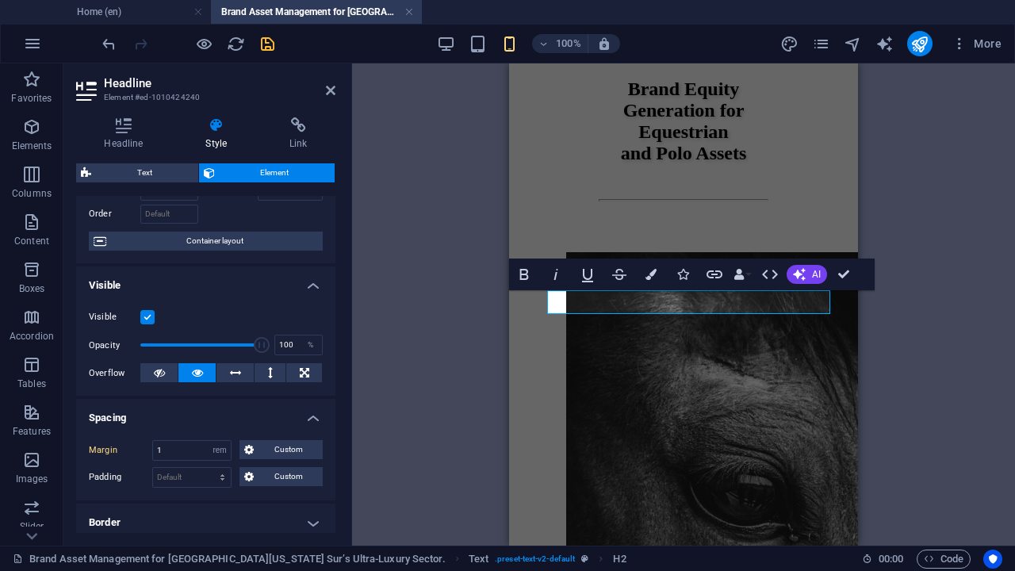
scroll to position [0, 0]
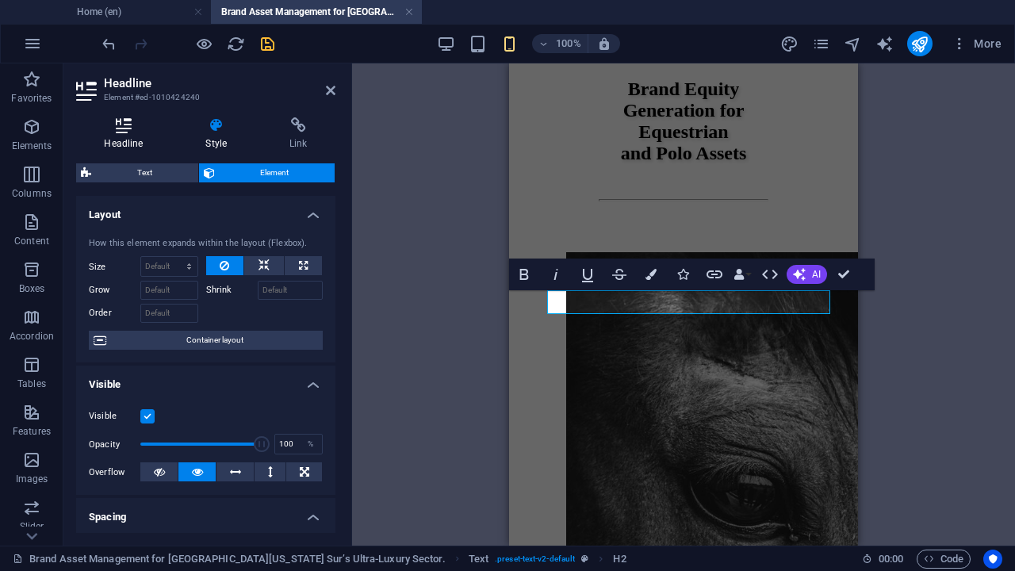
click at [126, 132] on icon at bounding box center [123, 125] width 95 height 16
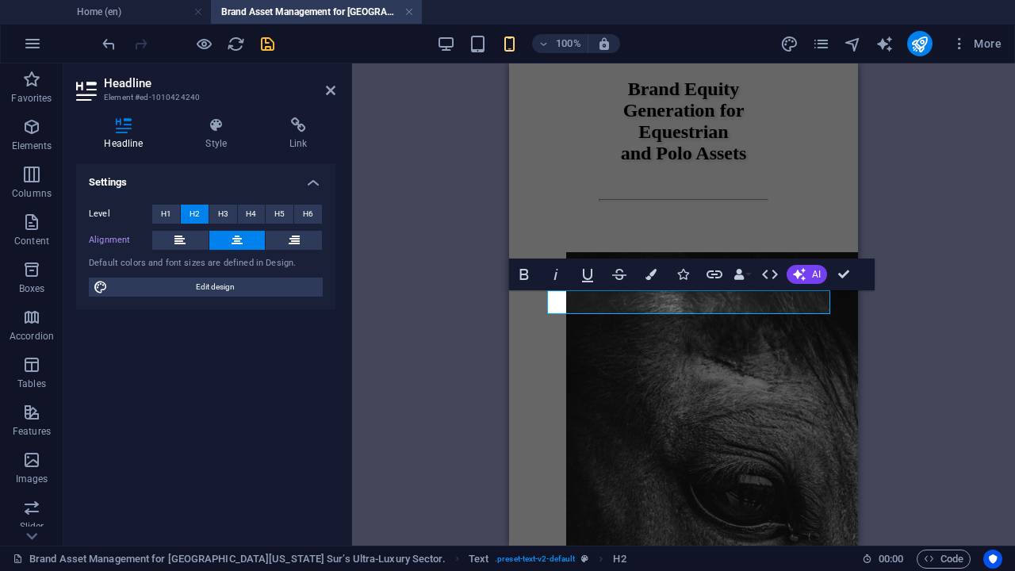
click at [236, 237] on icon at bounding box center [236, 240] width 11 height 19
click at [220, 132] on icon at bounding box center [217, 125] width 78 height 16
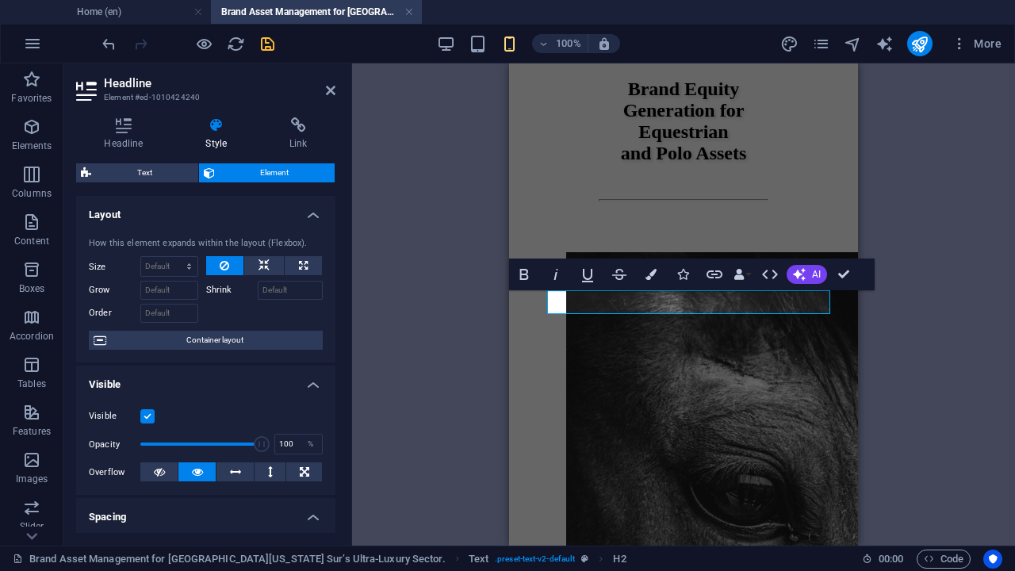
scroll to position [198, 0]
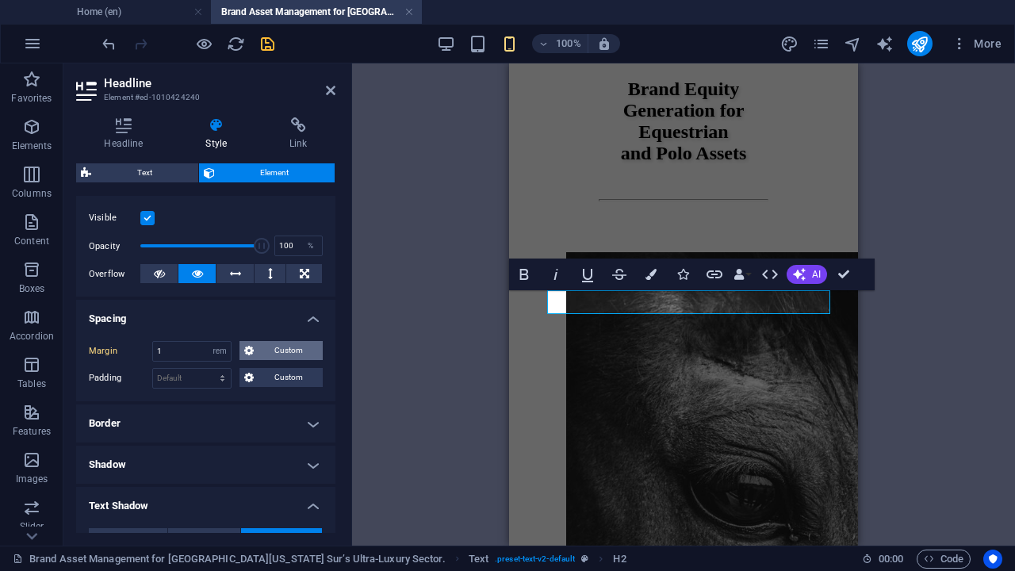
click at [266, 343] on span "Custom" at bounding box center [287, 350] width 59 height 19
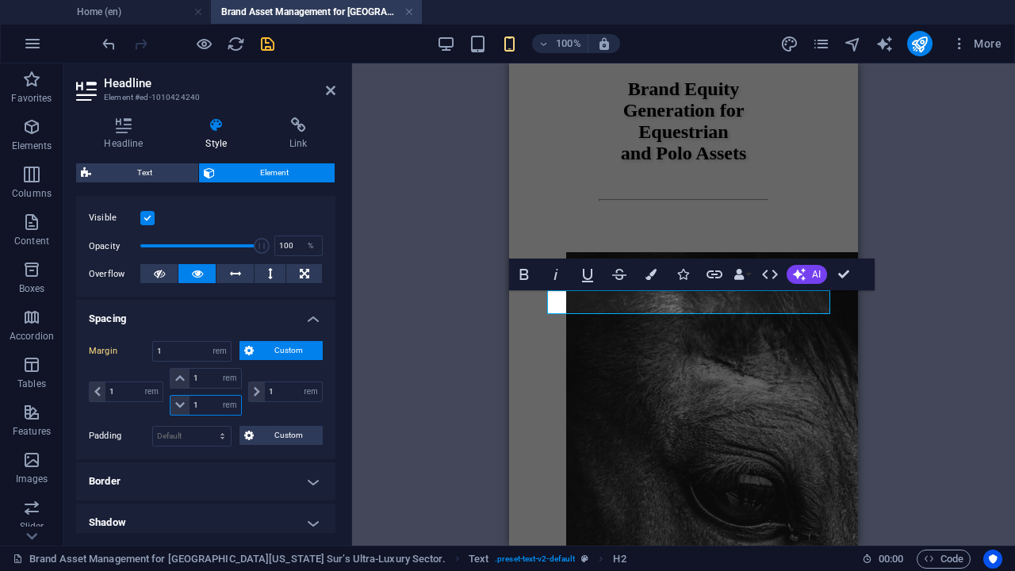
click at [193, 403] on input "1" at bounding box center [214, 405] width 51 height 19
type input "2"
select select "DISABLED_OPTION_VALUE"
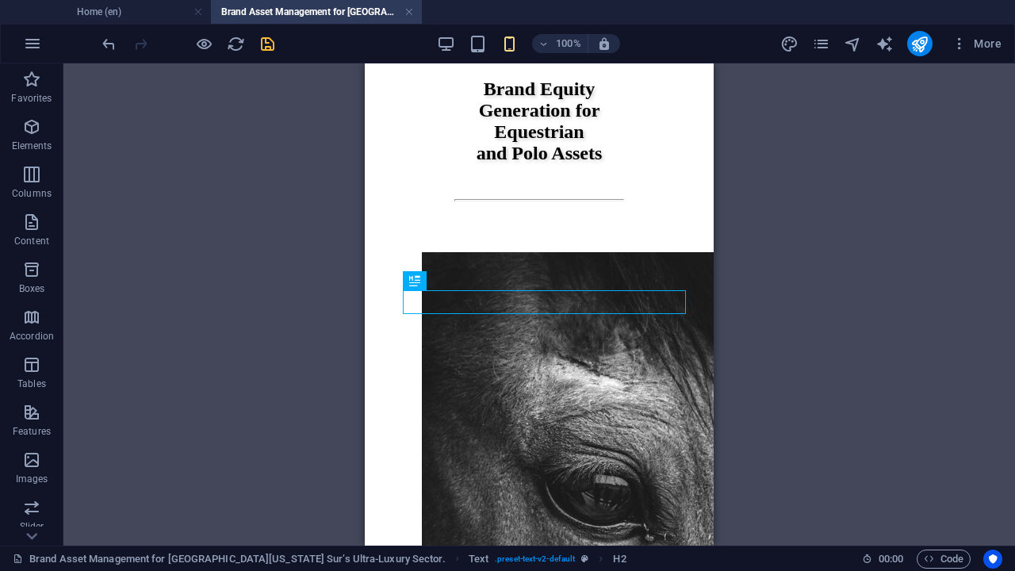
click at [266, 45] on icon "save" at bounding box center [267, 44] width 18 height 18
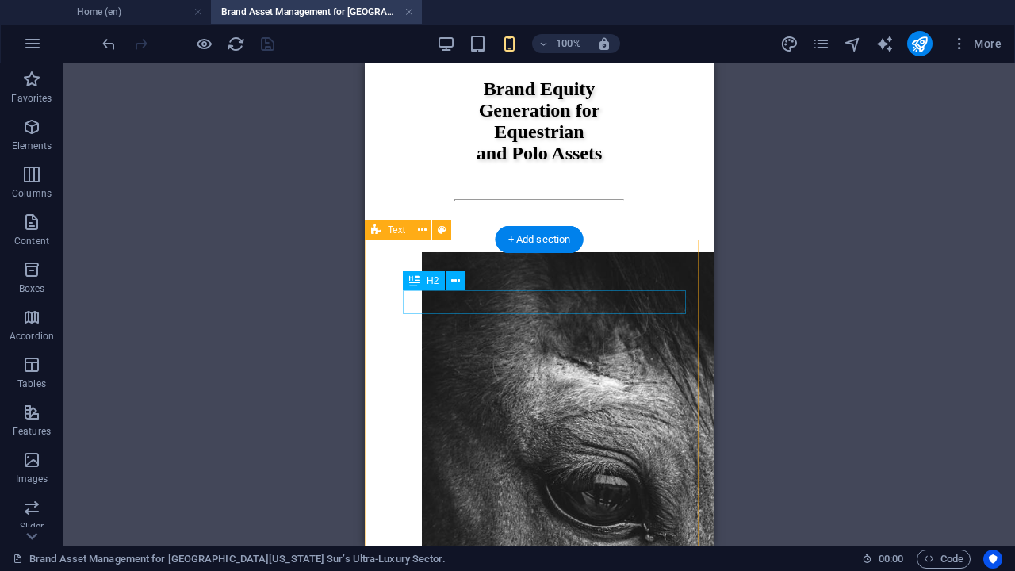
select select "rem"
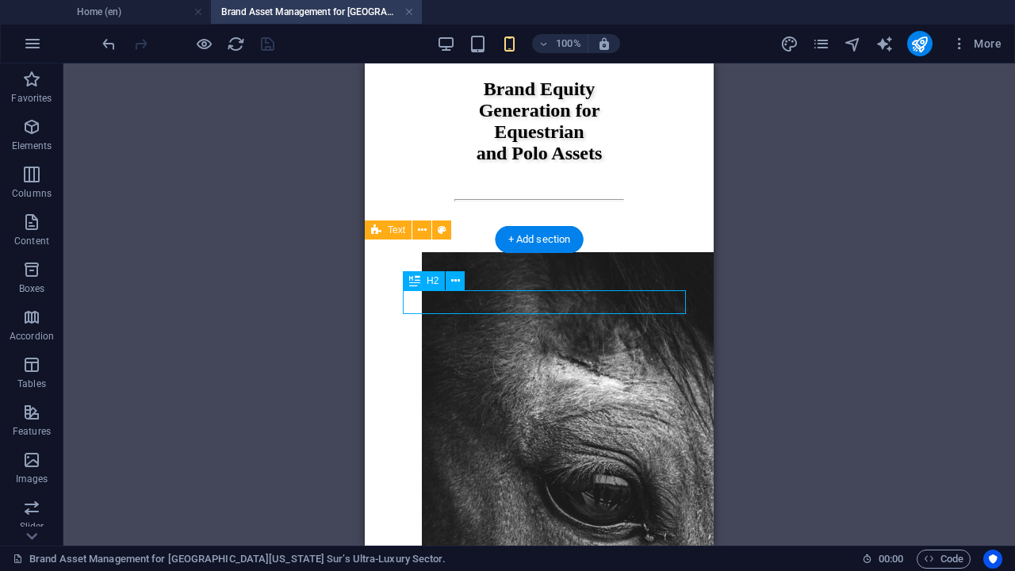
select select "rem"
select select "px"
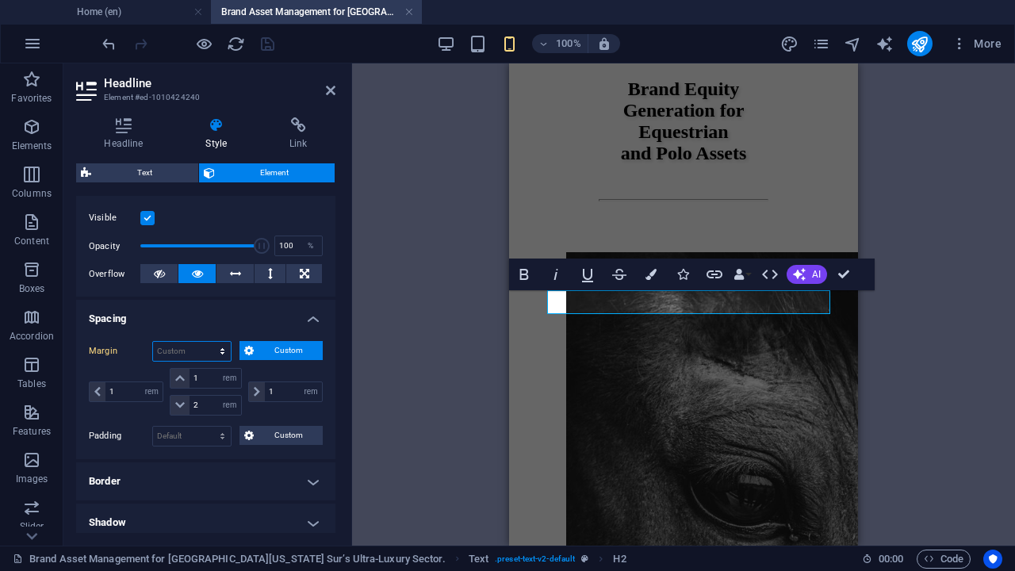
click at [219, 350] on select "Default auto px % rem vw vh Custom" at bounding box center [192, 351] width 78 height 19
select select "rem"
click at [208, 342] on select "Default auto px % rem vw vh Custom" at bounding box center [192, 351] width 78 height 19
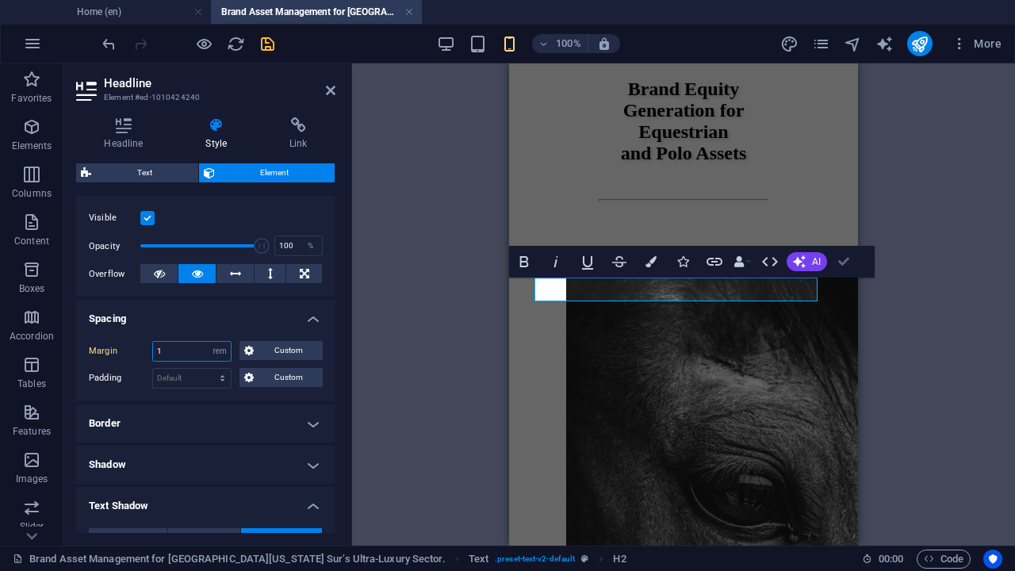
type input "1"
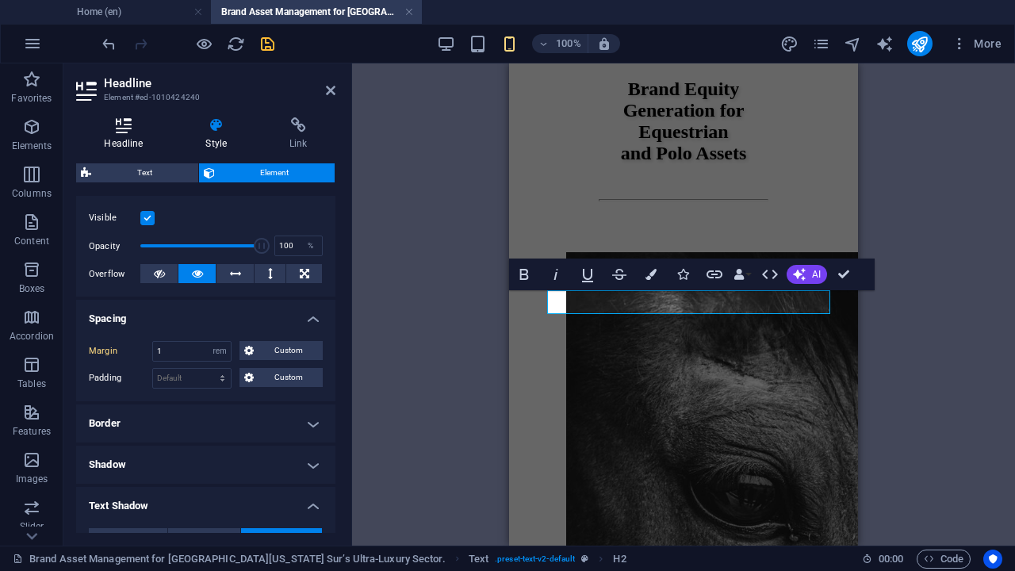
click at [119, 124] on icon at bounding box center [123, 125] width 95 height 16
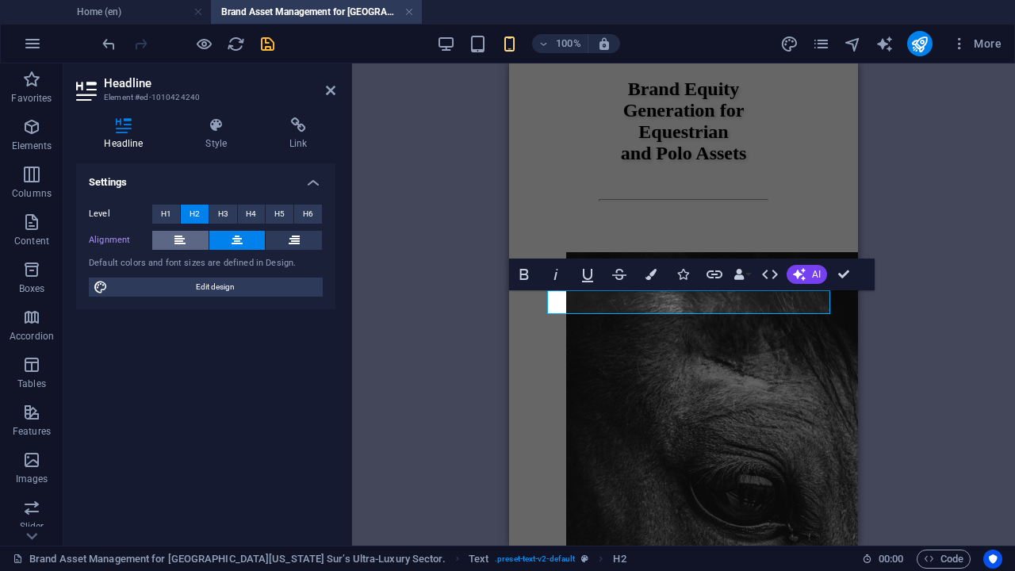
click at [186, 240] on icon at bounding box center [179, 240] width 11 height 19
click at [231, 241] on icon at bounding box center [236, 240] width 11 height 19
click at [182, 235] on icon at bounding box center [179, 240] width 11 height 19
click at [239, 233] on icon at bounding box center [236, 240] width 11 height 19
click at [219, 138] on h4 "Style" at bounding box center [220, 133] width 84 height 33
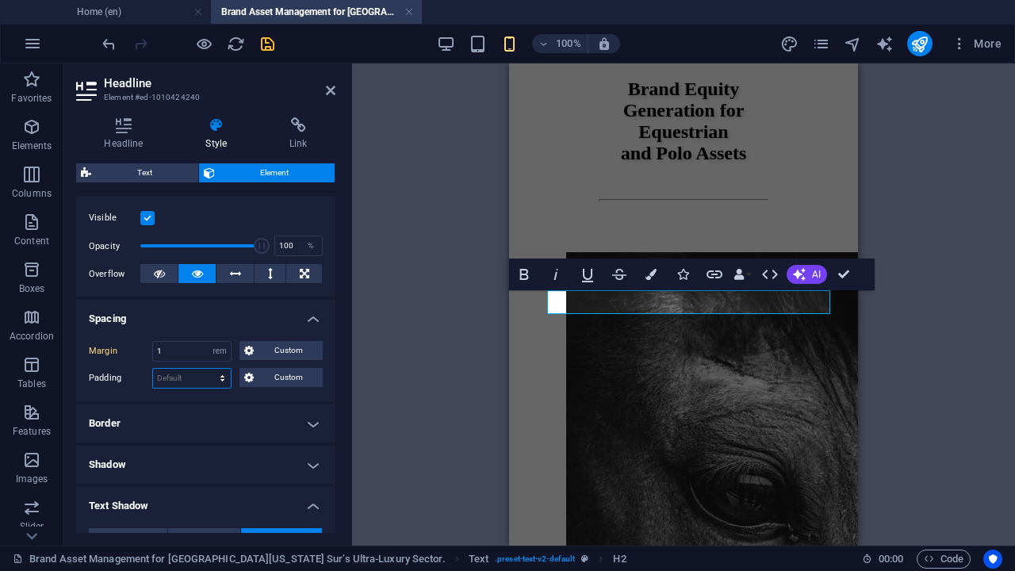
click at [218, 375] on select "Default px rem % vh vw Custom" at bounding box center [192, 378] width 78 height 19
select select "rem"
click at [208, 369] on select "Default px rem % vh vw Custom" at bounding box center [192, 378] width 78 height 19
type input "1"
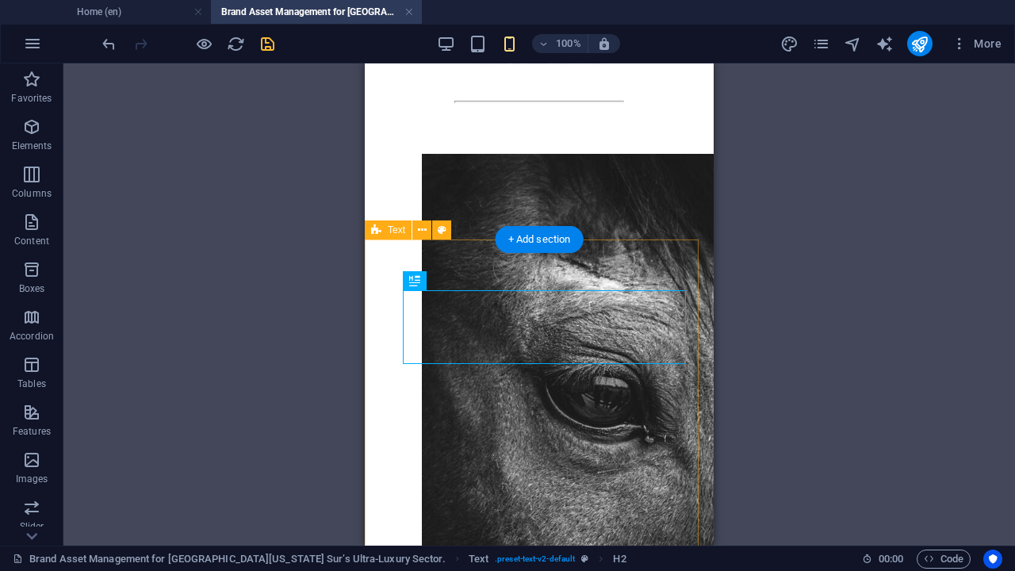
scroll to position [4782, 0]
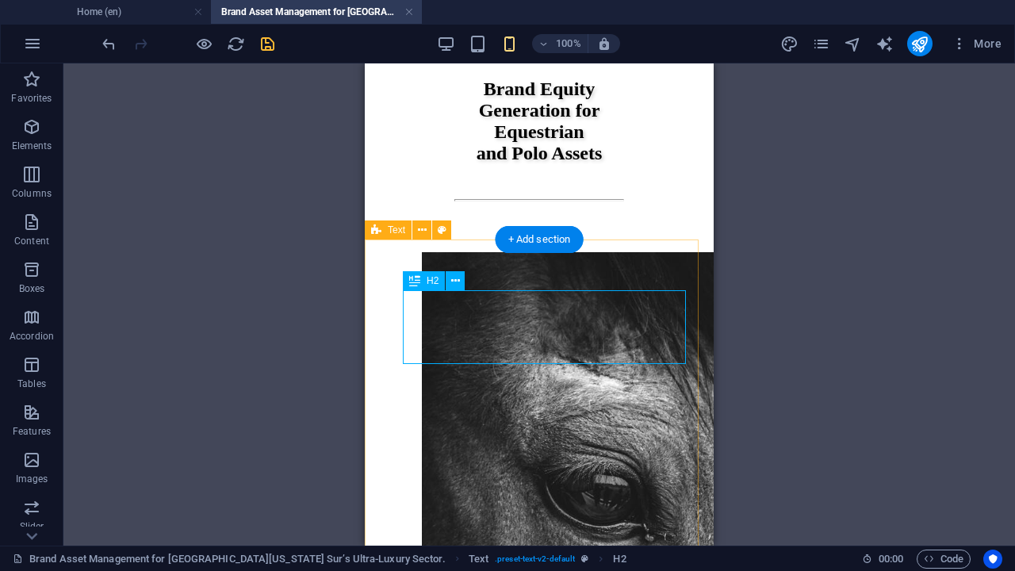
select select "rem"
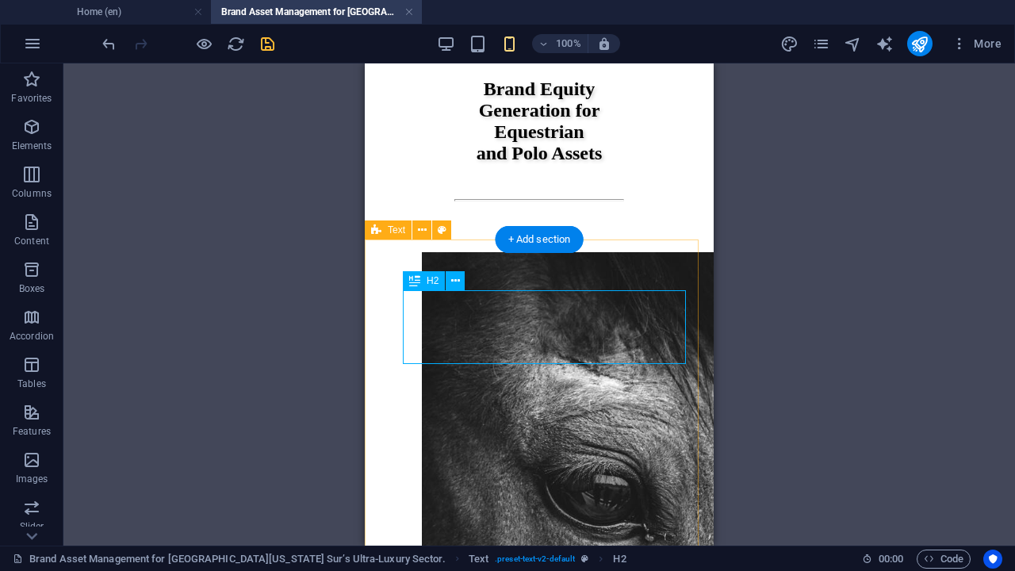
select select "rem"
select select "px"
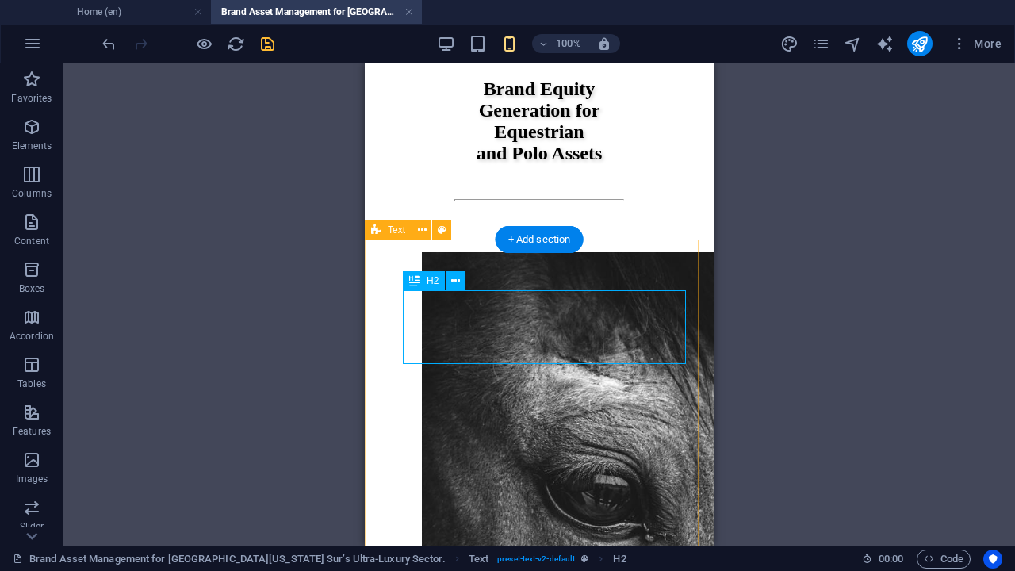
select select "px"
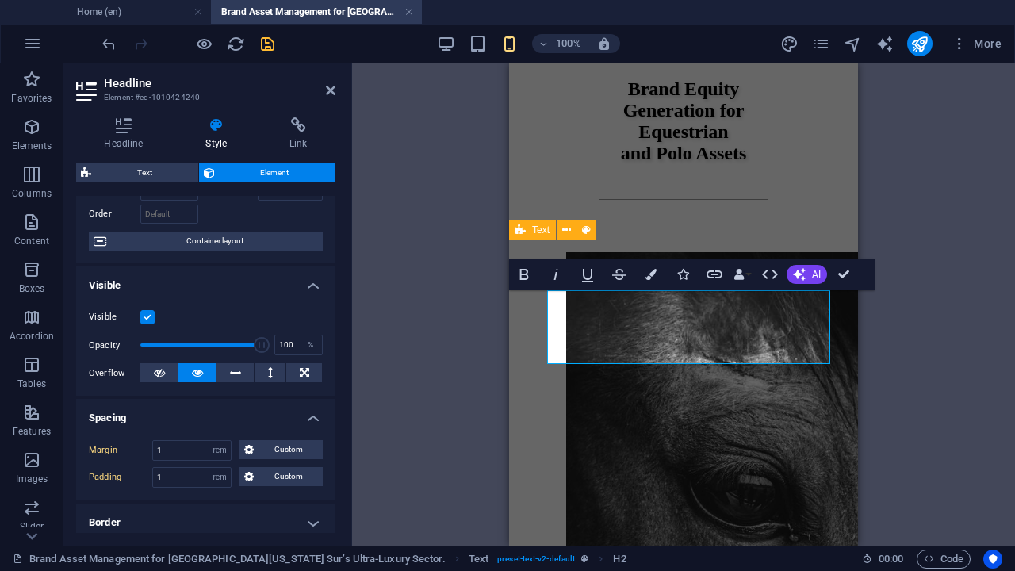
scroll to position [198, 0]
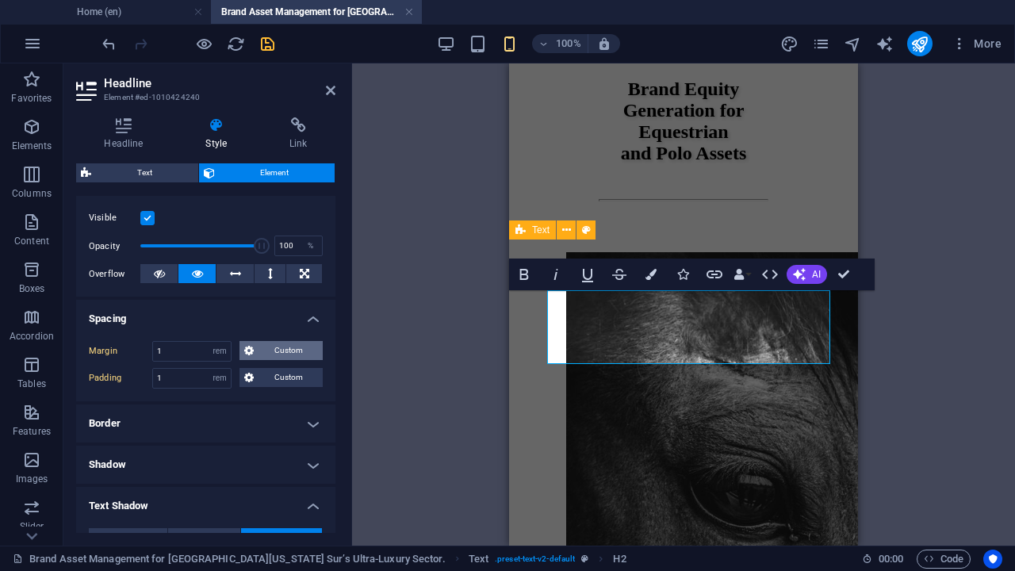
click at [258, 350] on span "Custom" at bounding box center [287, 350] width 59 height 19
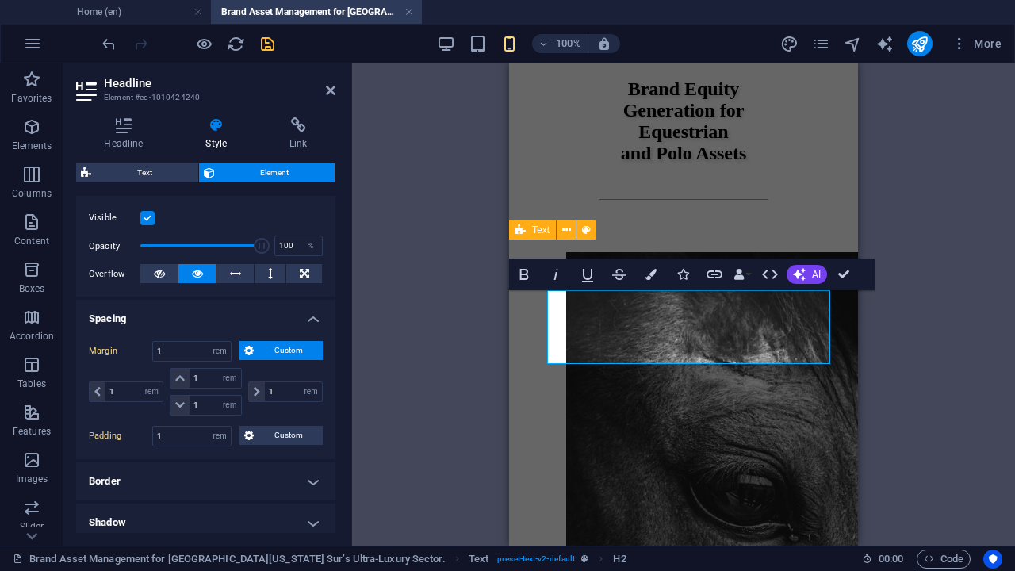
scroll to position [297, 0]
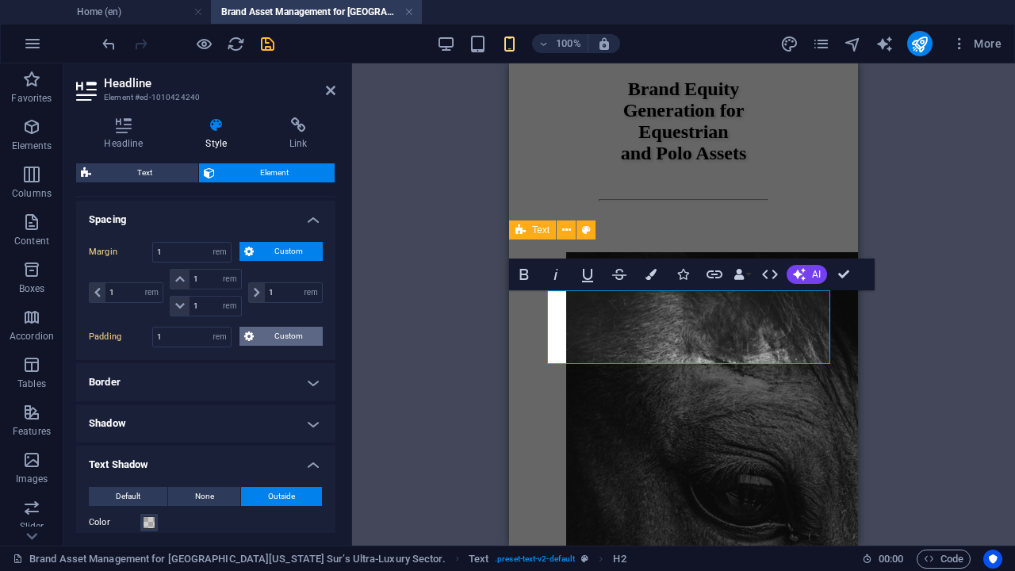
click at [271, 339] on span "Custom" at bounding box center [287, 336] width 59 height 19
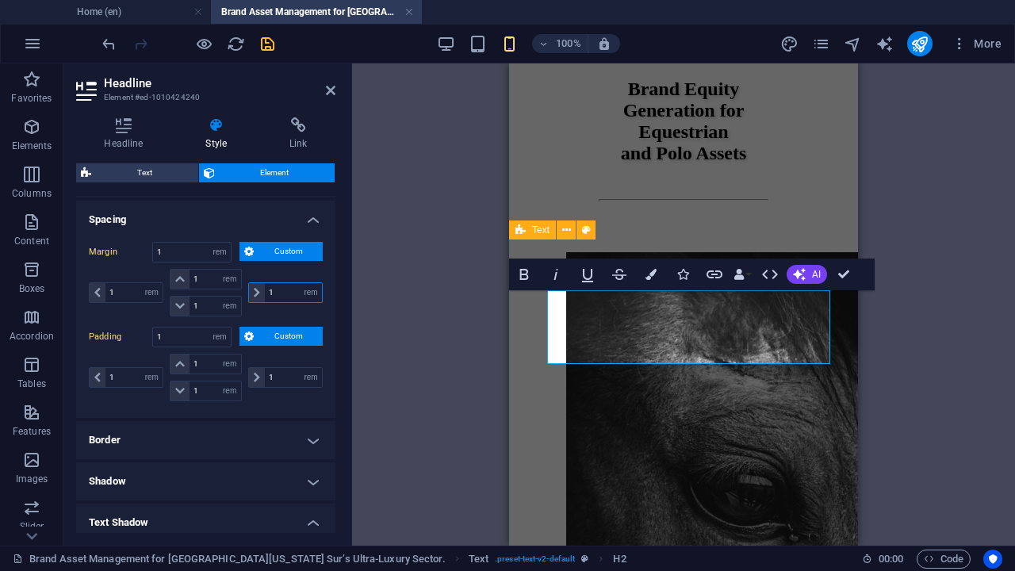
click at [266, 287] on input "1" at bounding box center [293, 292] width 57 height 19
type input "2"
select select "DISABLED_OPTION_VALUE"
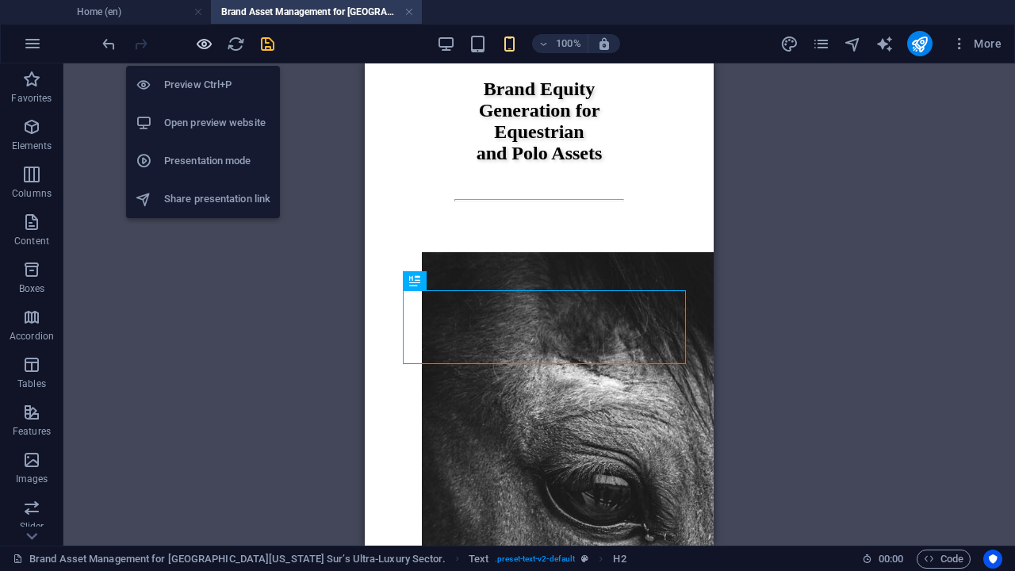
click at [200, 43] on icon "button" at bounding box center [204, 44] width 18 height 18
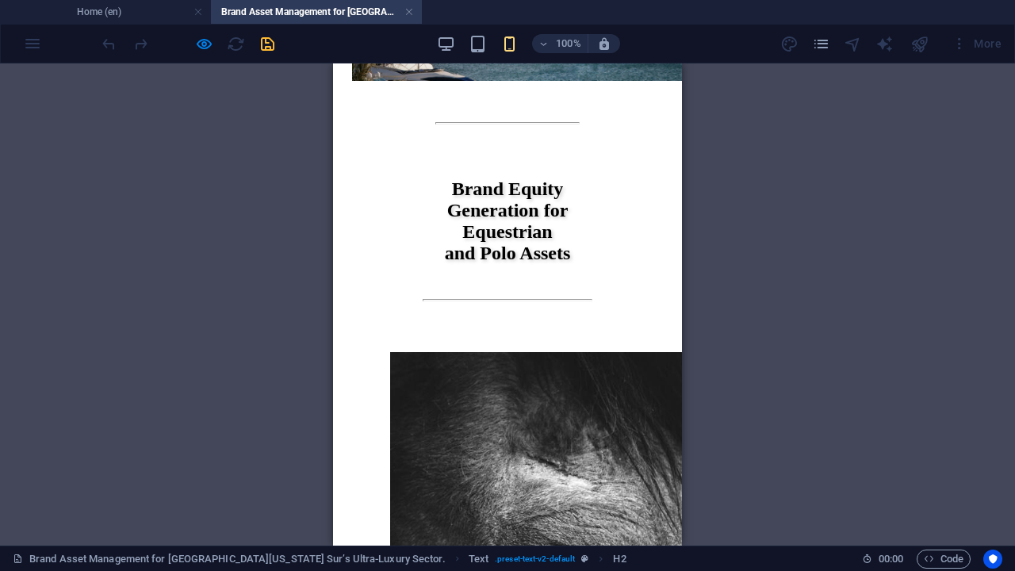
scroll to position [4782, 0]
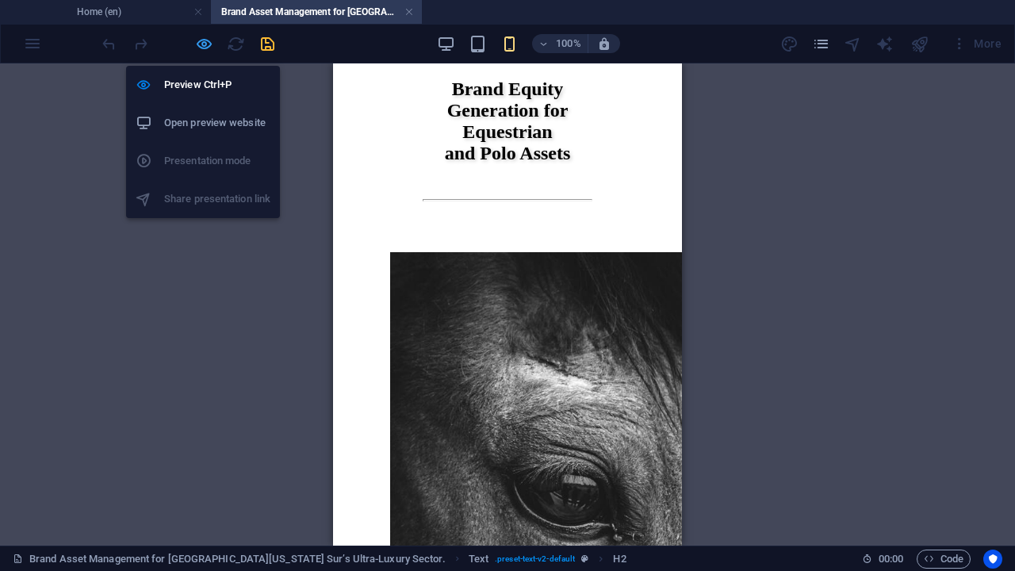
click at [199, 38] on icon "button" at bounding box center [204, 44] width 18 height 18
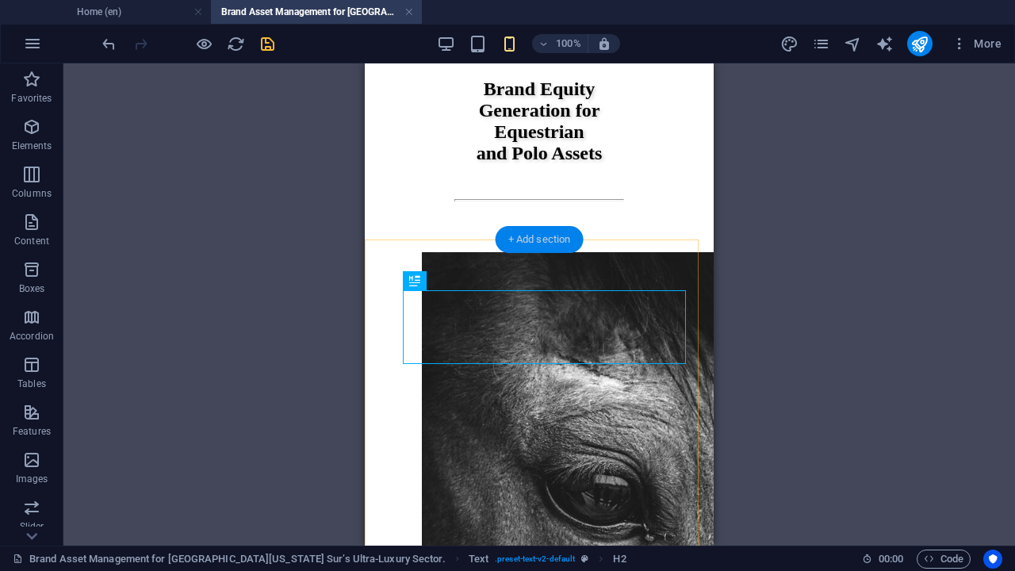
click at [534, 239] on div "+ Add section" at bounding box center [540, 239] width 88 height 27
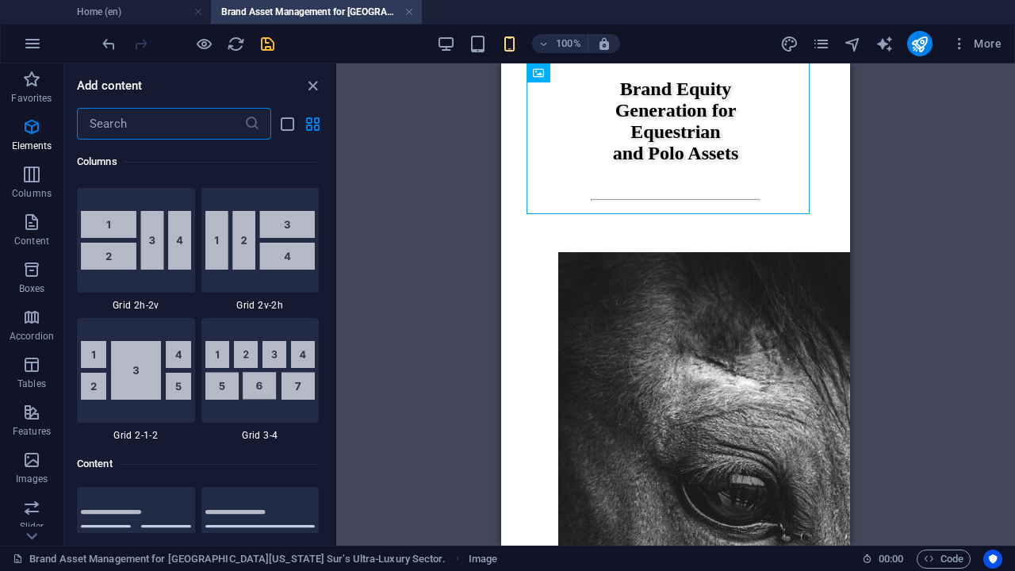
scroll to position [3034, 0]
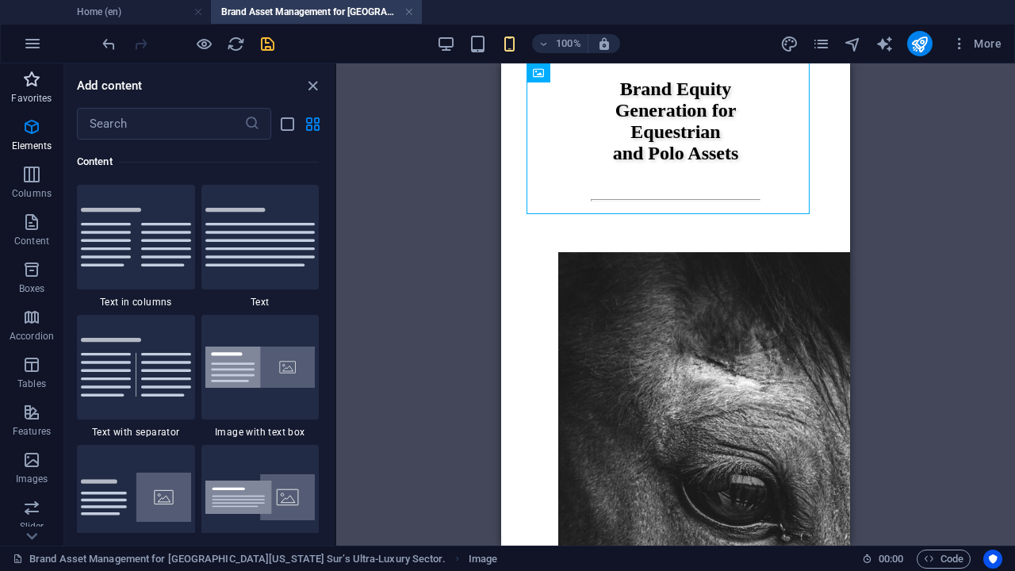
click at [30, 72] on icon "button" at bounding box center [31, 79] width 19 height 19
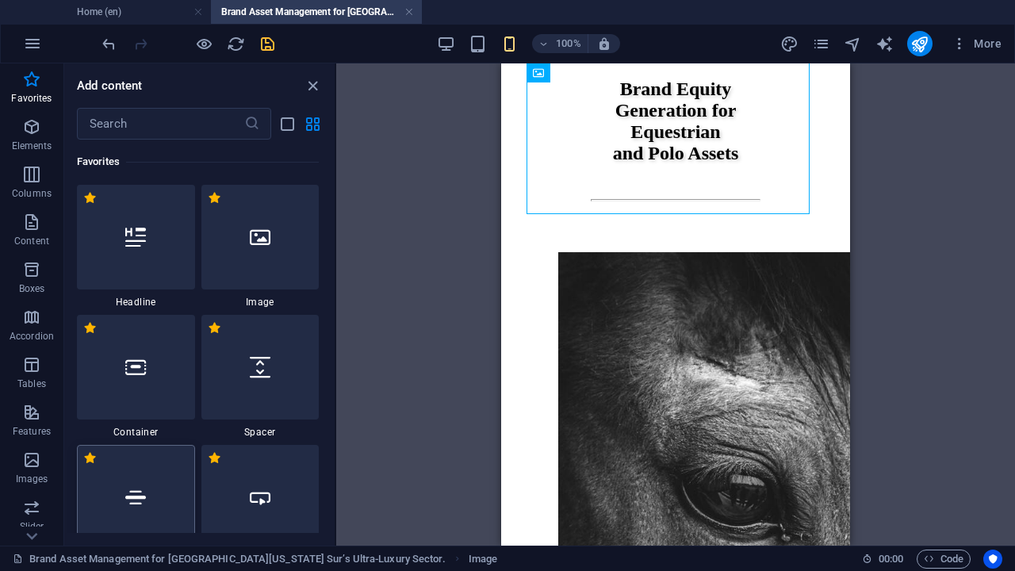
click at [142, 483] on icon at bounding box center [135, 497] width 21 height 21
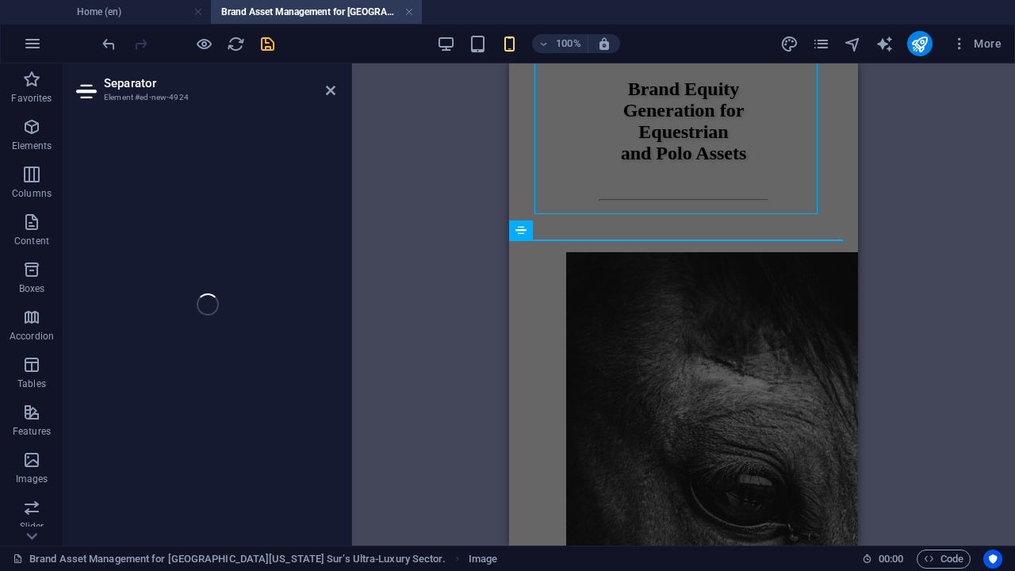
select select "%"
select select "px"
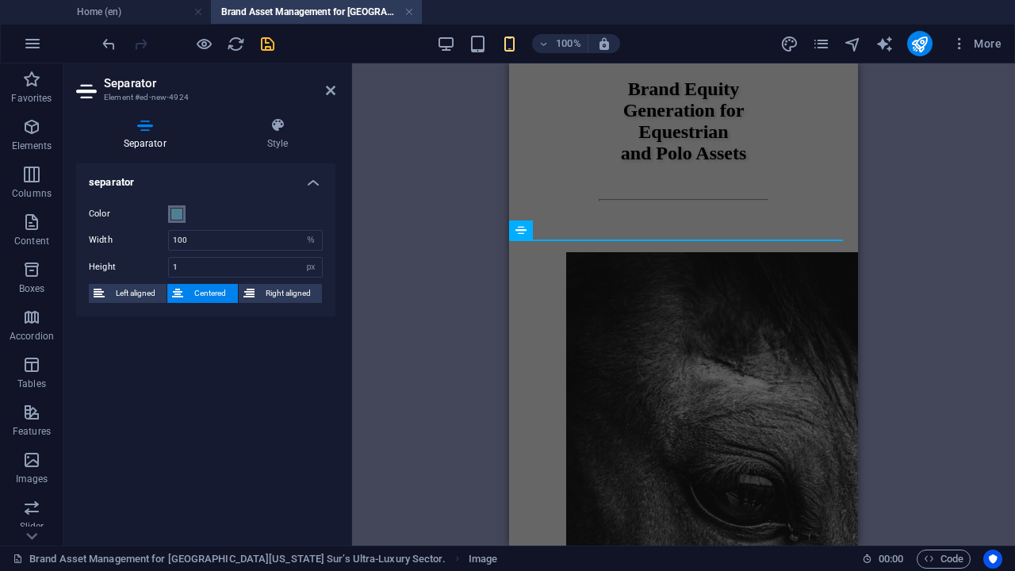
click at [178, 214] on span at bounding box center [176, 214] width 13 height 13
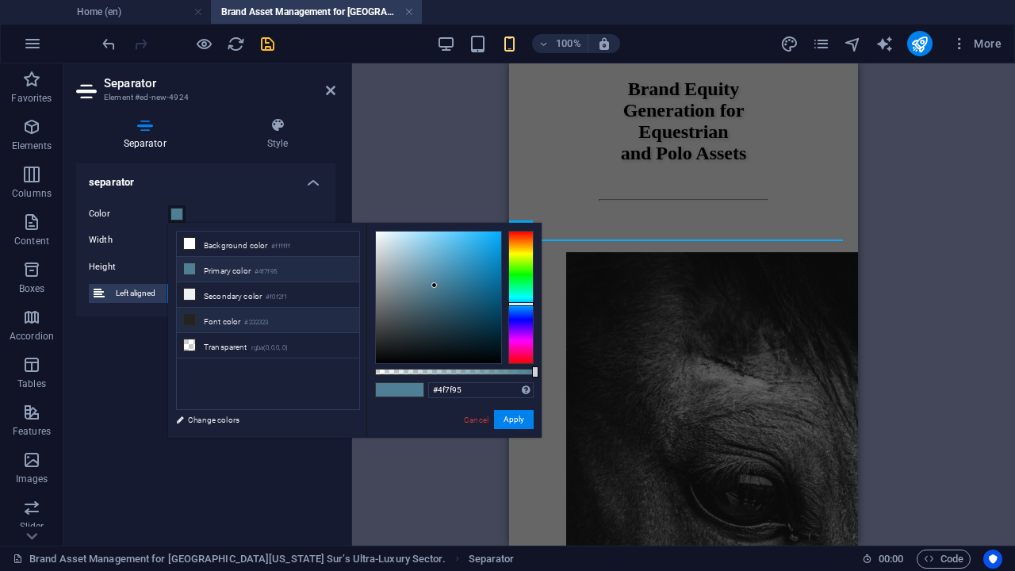
click at [189, 316] on icon at bounding box center [189, 319] width 11 height 11
type input "#232323"
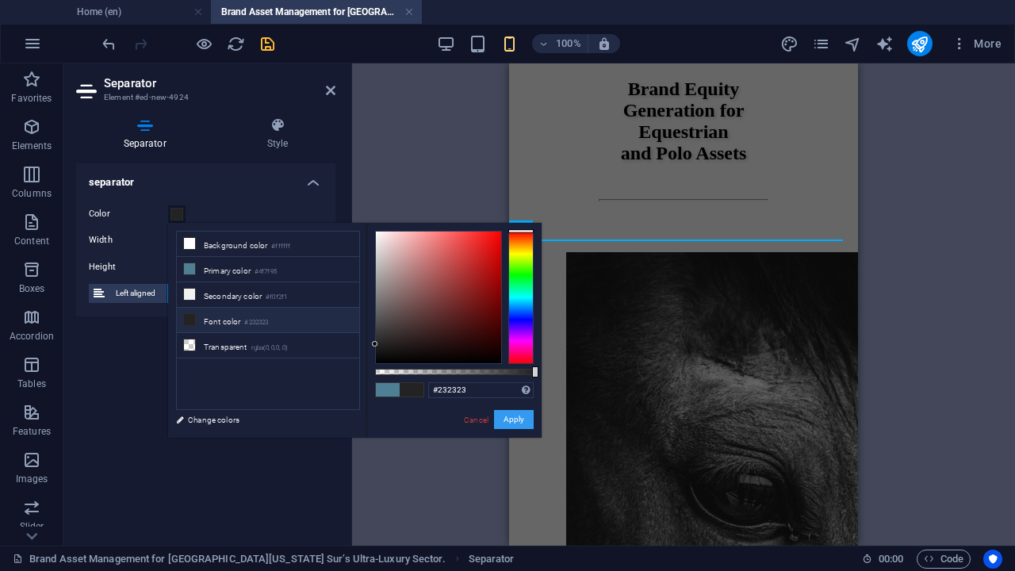
click at [518, 417] on button "Apply" at bounding box center [514, 419] width 40 height 19
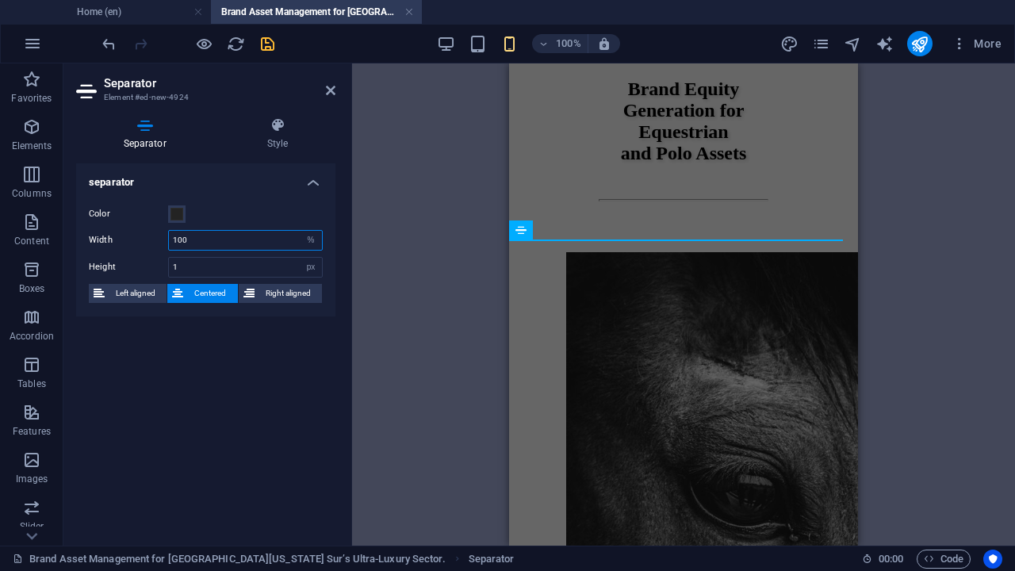
drag, startPoint x: 193, startPoint y: 238, endPoint x: 165, endPoint y: 240, distance: 27.8
click at [165, 240] on div "Width 100 px rem % vh vw" at bounding box center [206, 240] width 234 height 21
type input "50"
click at [269, 43] on icon "save" at bounding box center [267, 44] width 18 height 18
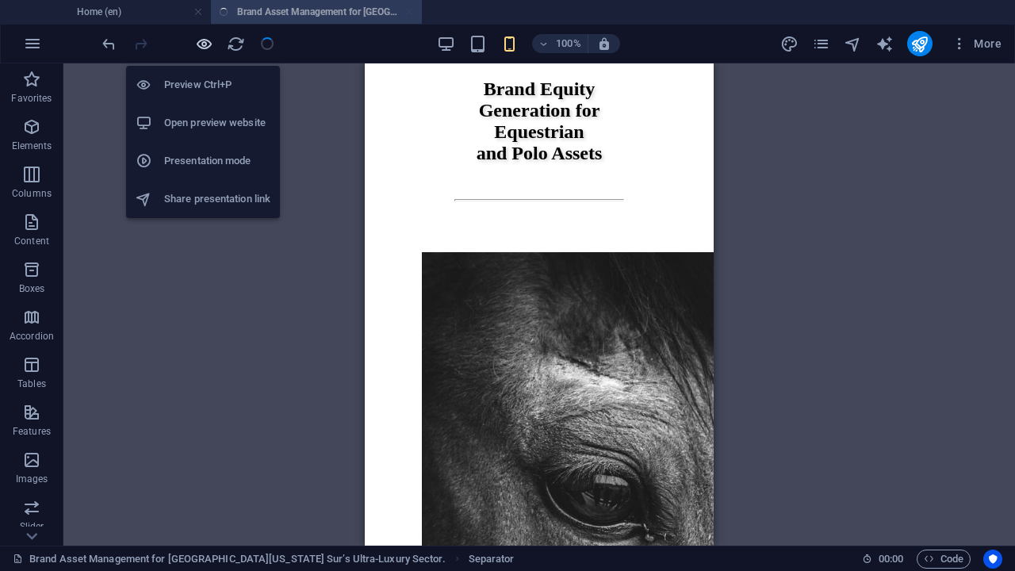
click at [205, 39] on icon "button" at bounding box center [204, 44] width 18 height 18
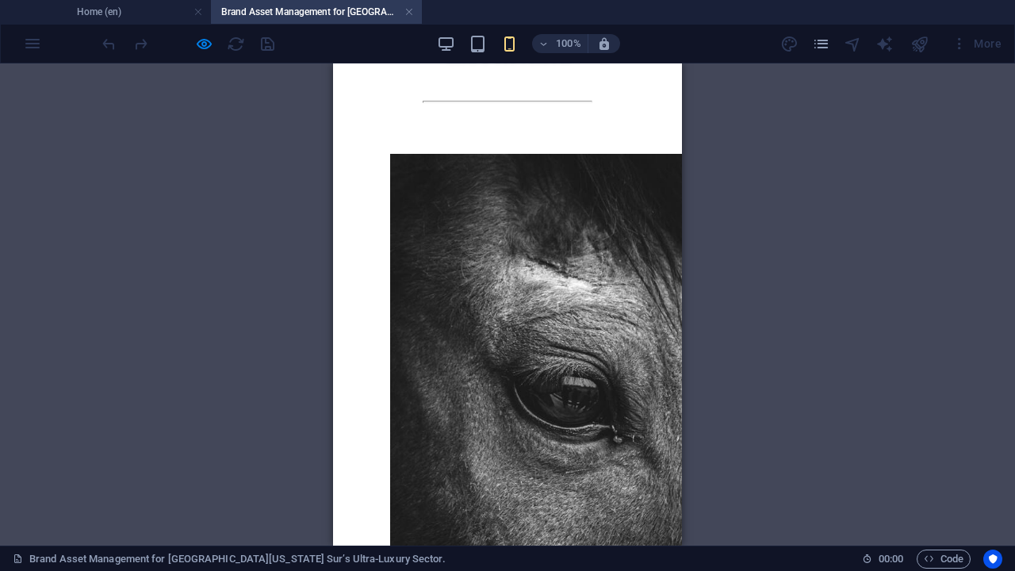
scroll to position [4782, 0]
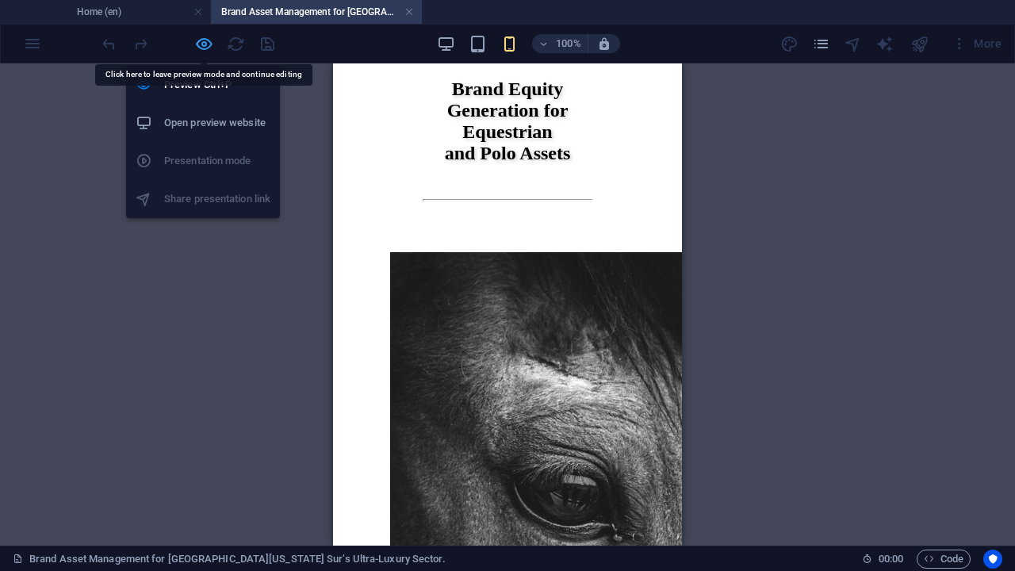
click at [202, 44] on icon "button" at bounding box center [204, 44] width 18 height 18
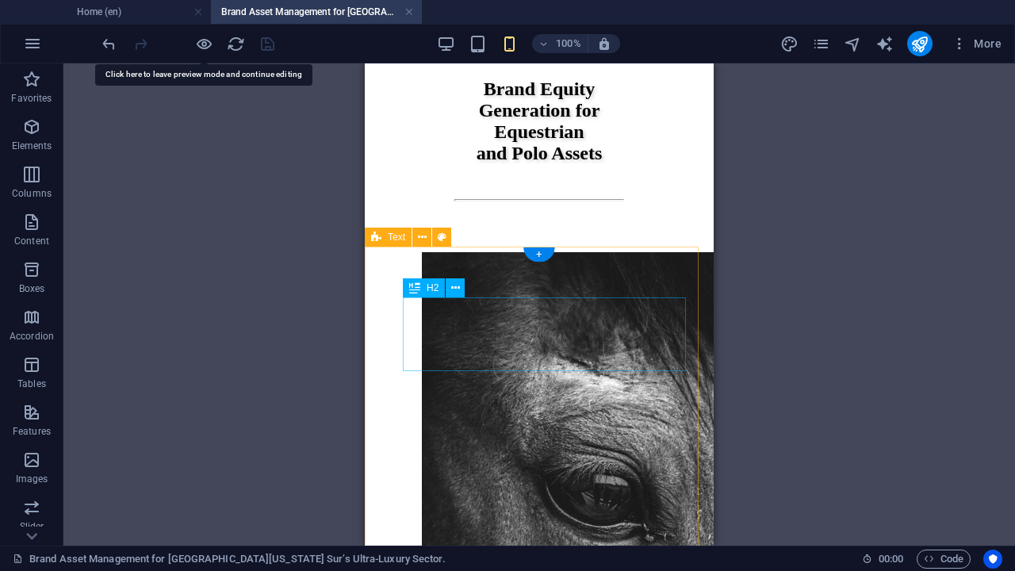
select select "rem"
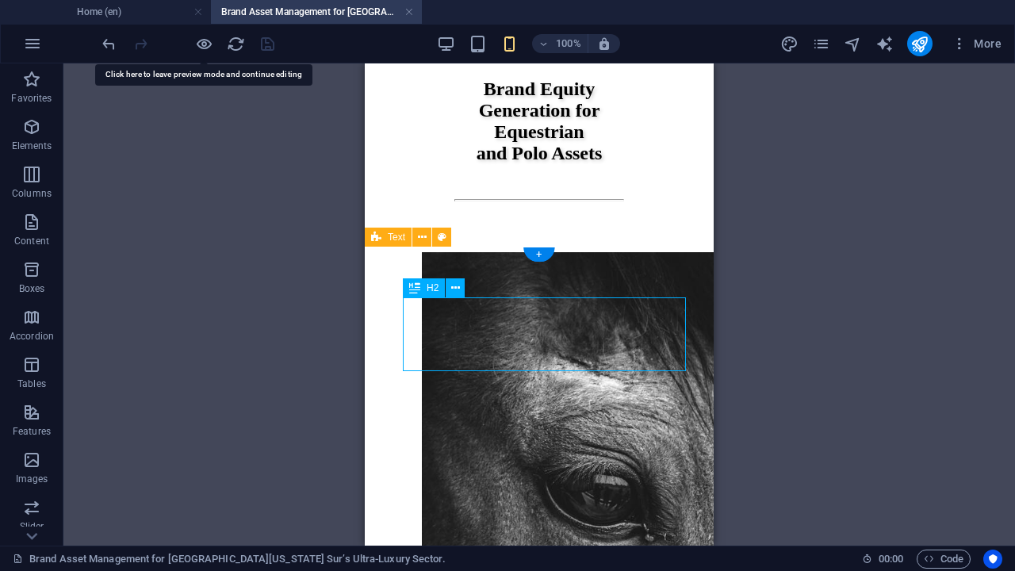
select select "rem"
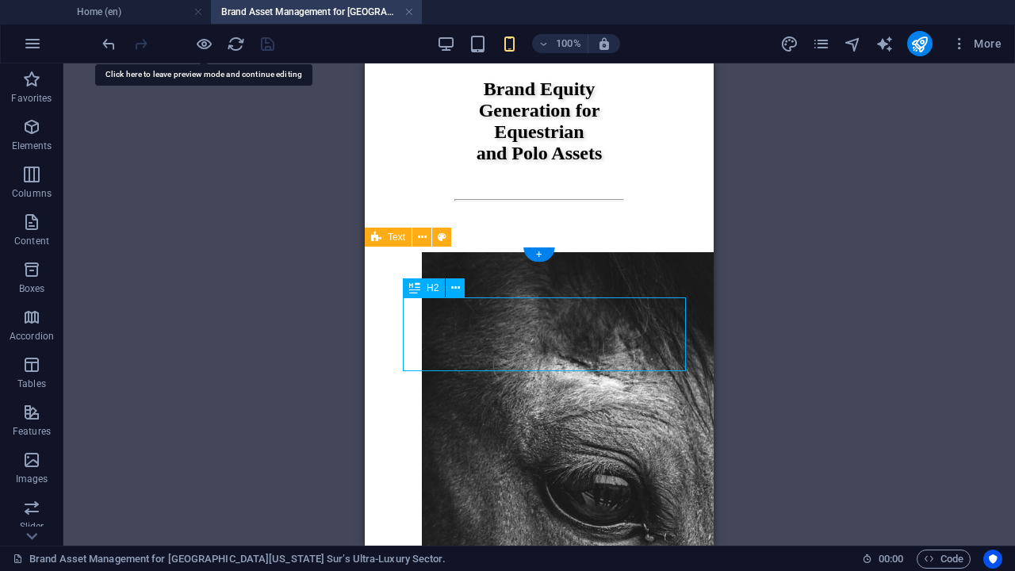
select select "rem"
select select "px"
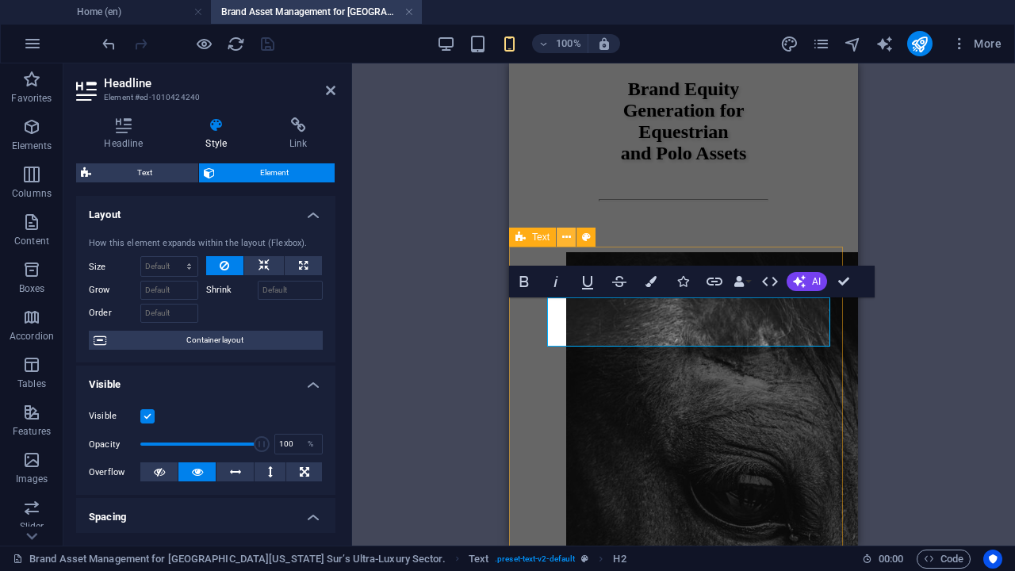
click at [564, 238] on icon at bounding box center [566, 237] width 9 height 17
click at [566, 239] on icon at bounding box center [566, 237] width 9 height 17
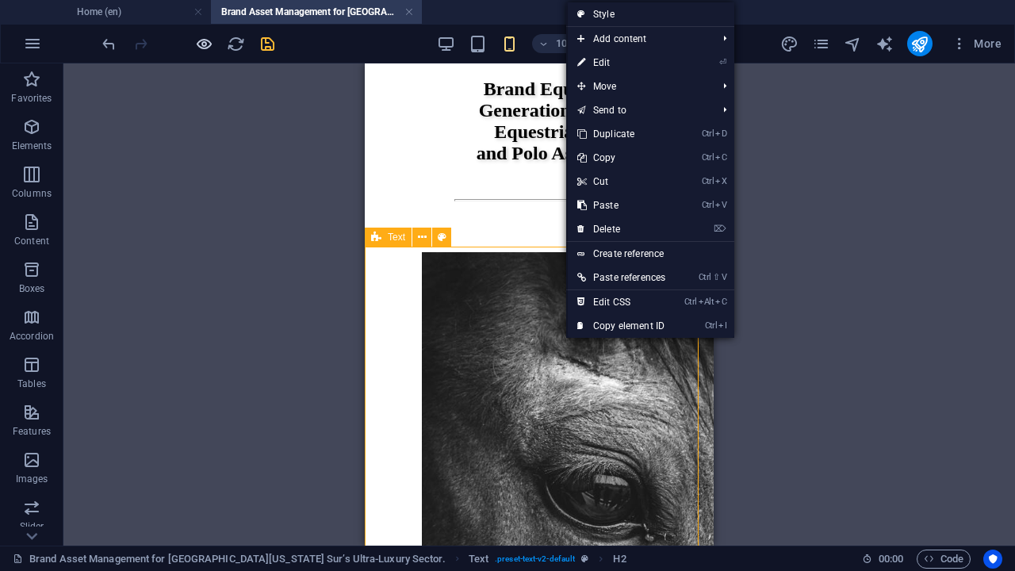
click at [209, 44] on icon "button" at bounding box center [204, 44] width 18 height 18
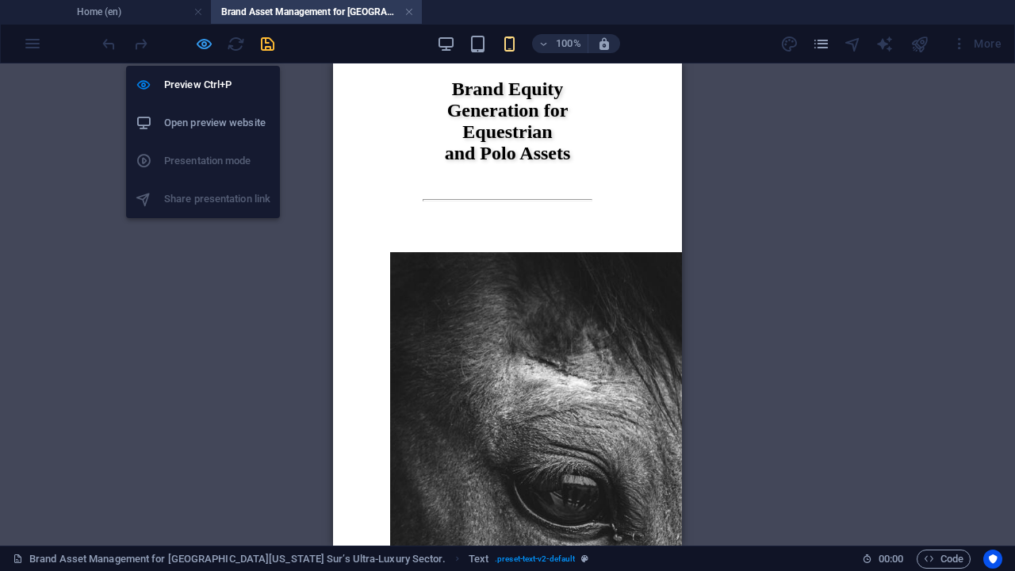
click at [203, 45] on icon "button" at bounding box center [204, 44] width 18 height 18
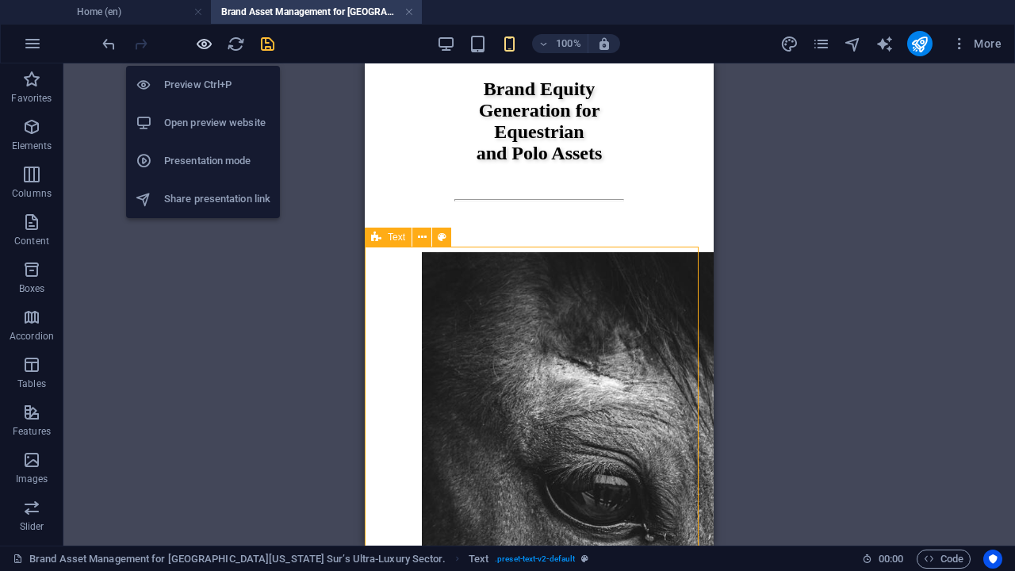
click at [203, 40] on icon "button" at bounding box center [204, 44] width 18 height 18
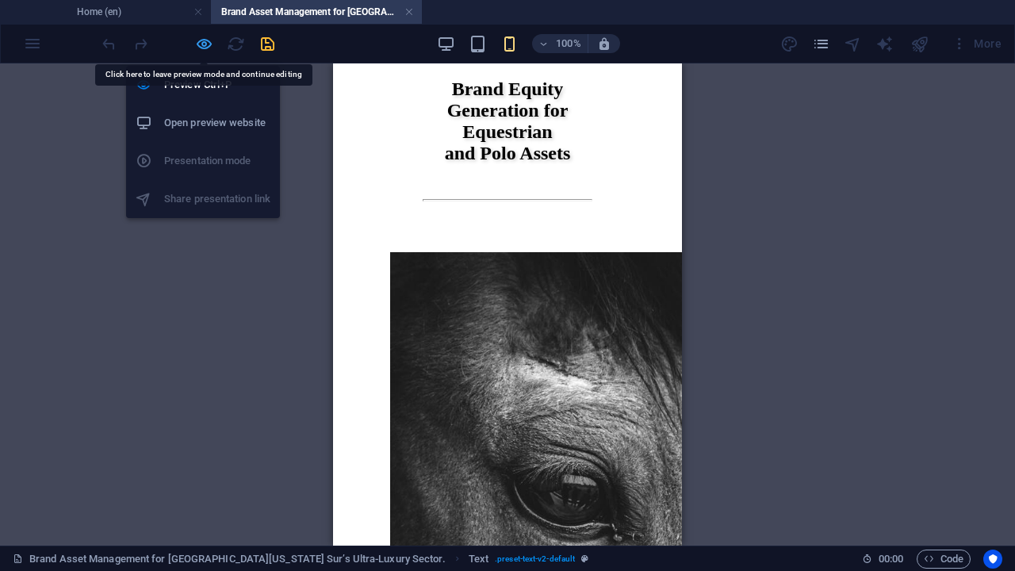
click at [198, 40] on icon "button" at bounding box center [204, 44] width 18 height 18
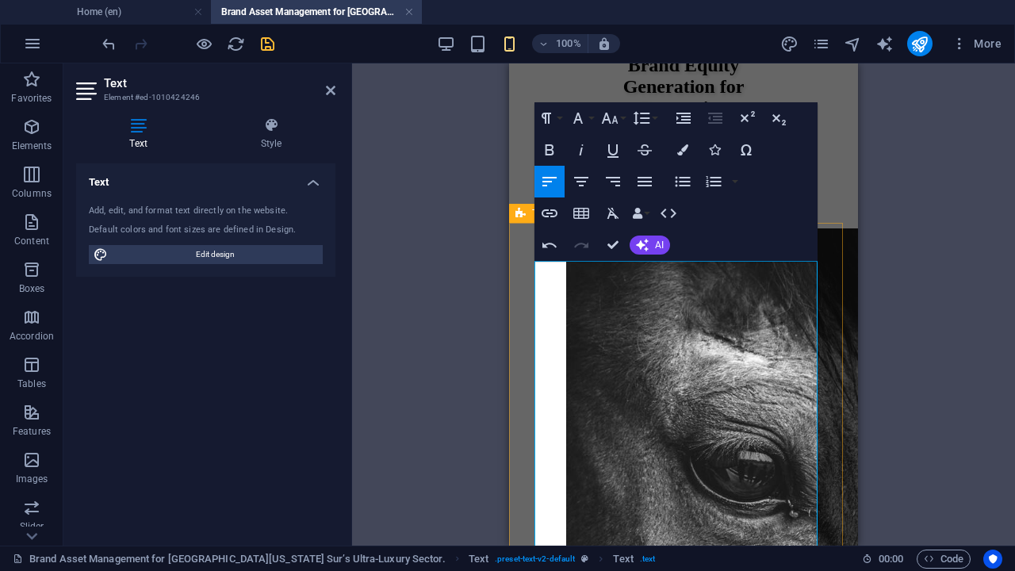
drag, startPoint x: 812, startPoint y: 274, endPoint x: 530, endPoint y: 263, distance: 282.5
click at [610, 117] on icon "button" at bounding box center [609, 118] width 19 height 19
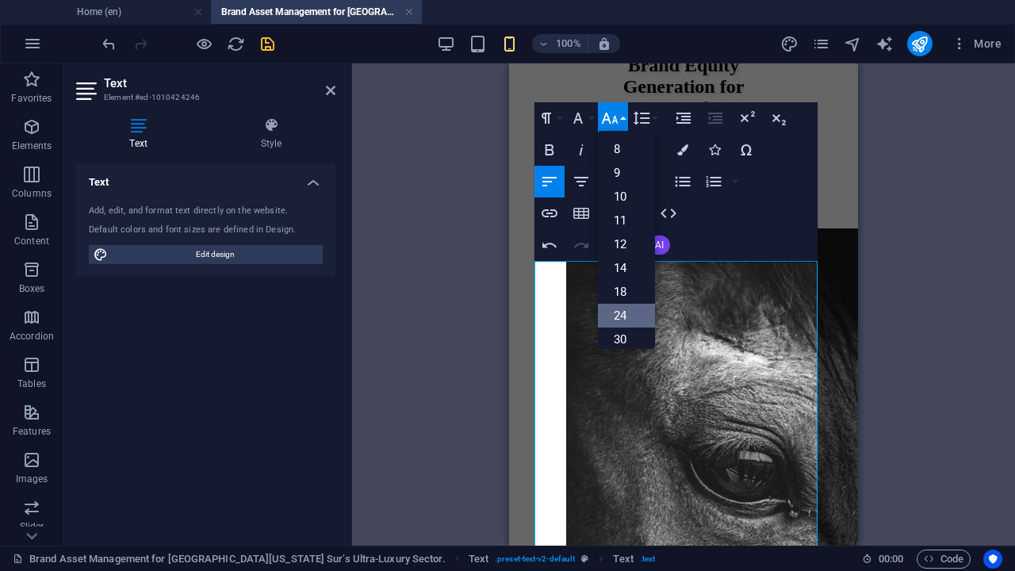
click at [622, 312] on link "24" at bounding box center [626, 316] width 57 height 24
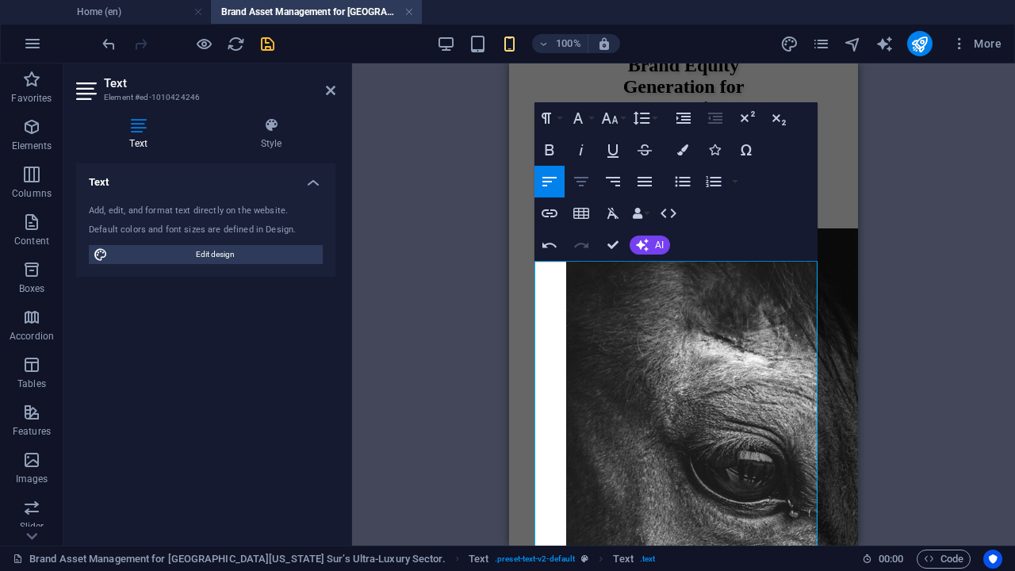
click at [583, 178] on icon "button" at bounding box center [581, 181] width 19 height 19
drag, startPoint x: 274, startPoint y: 132, endPoint x: 22, endPoint y: 201, distance: 260.4
click at [274, 132] on icon at bounding box center [271, 125] width 128 height 16
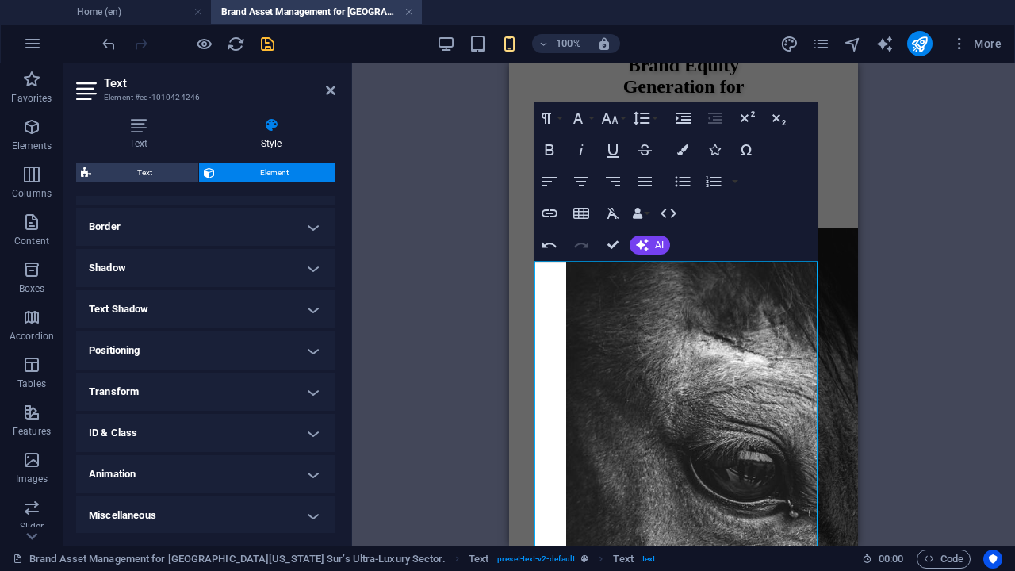
scroll to position [332, 0]
click at [308, 305] on h4 "Text Shadow" at bounding box center [205, 308] width 259 height 38
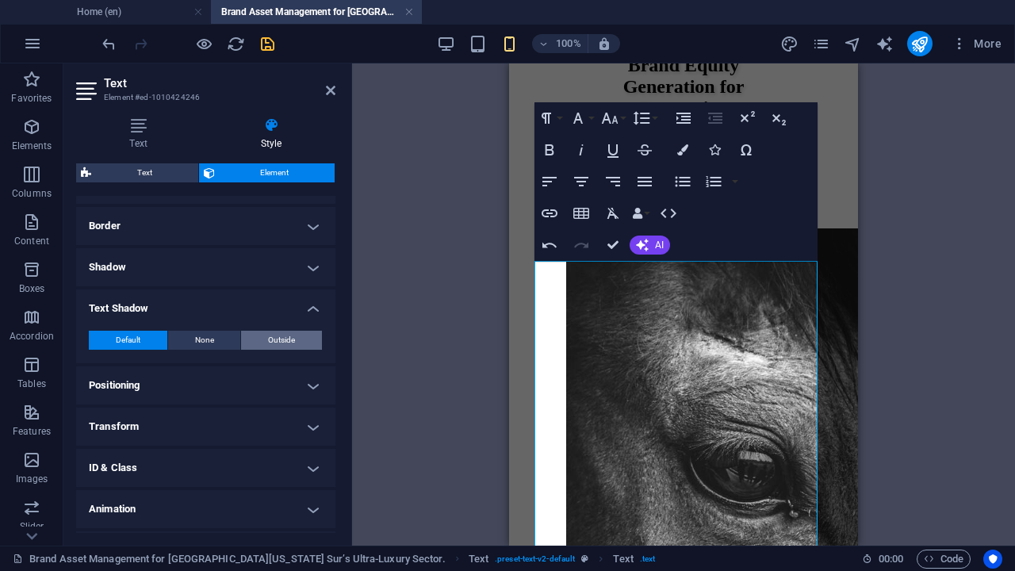
click at [289, 336] on span "Outside" at bounding box center [281, 340] width 27 height 19
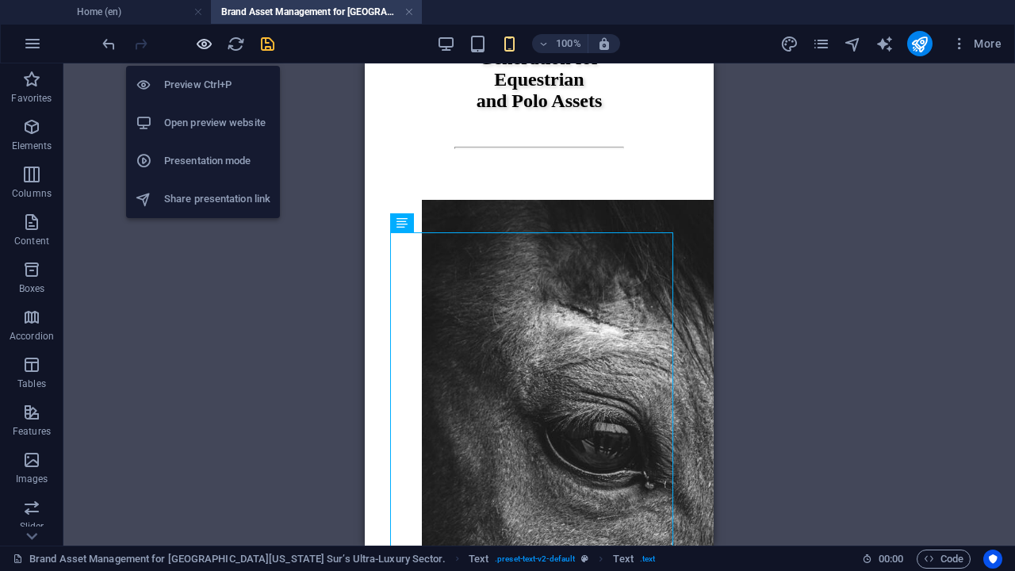
click at [198, 45] on icon "button" at bounding box center [204, 44] width 18 height 18
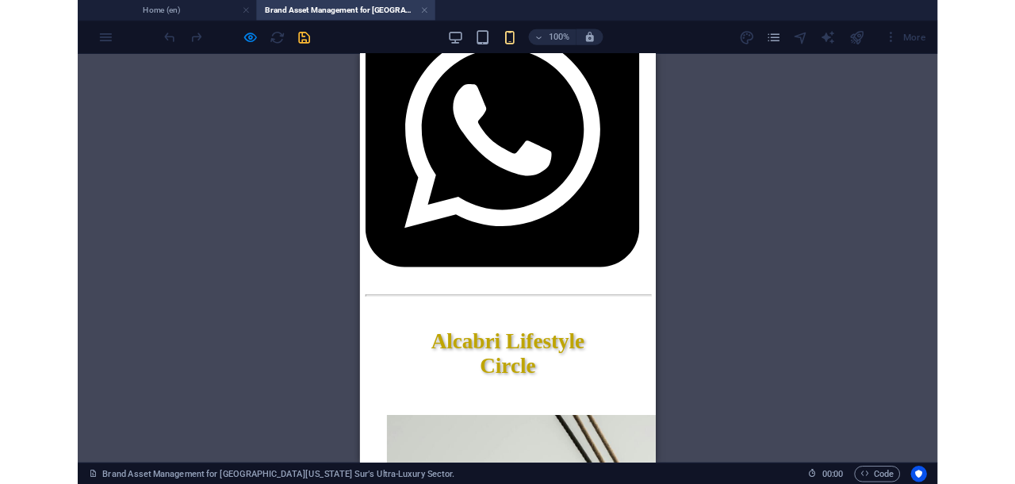
scroll to position [0, 0]
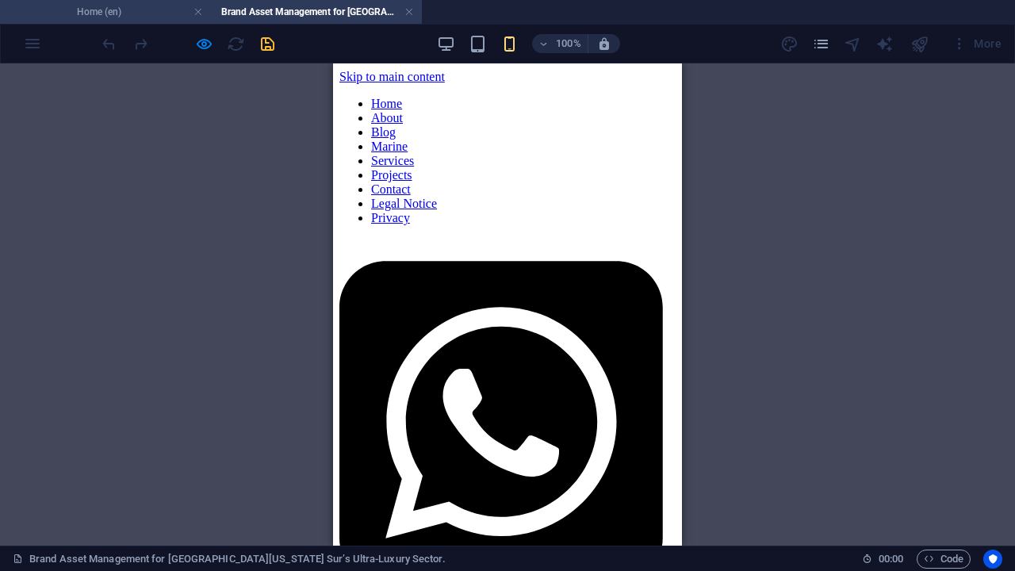
click at [118, 10] on h4 "Home (en)" at bounding box center [105, 11] width 211 height 17
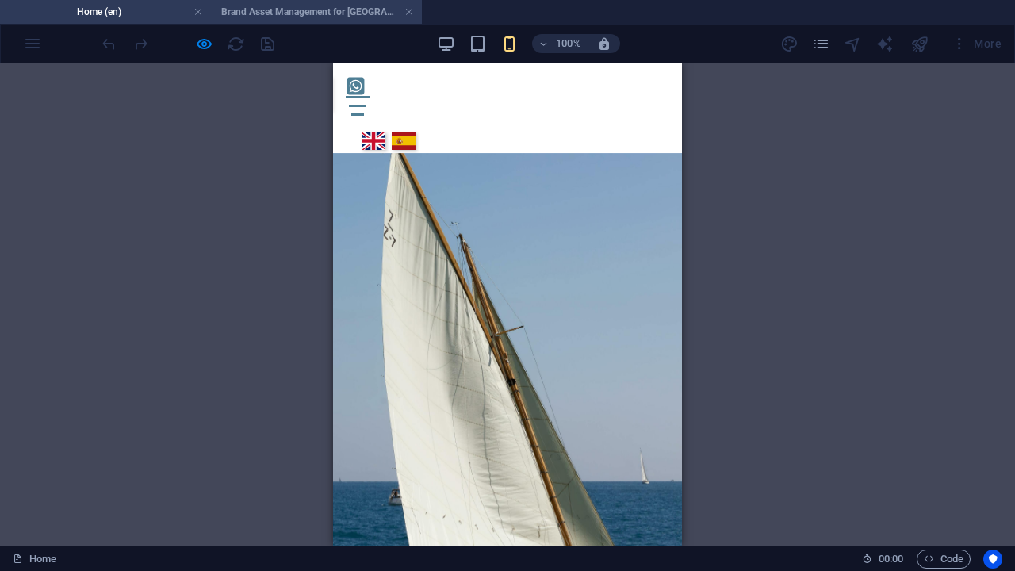
click at [314, 10] on h4 "Brand Asset Management for [GEOGRAPHIC_DATA][US_STATE] Sur’s Ultra-Luxury Secto…" at bounding box center [316, 11] width 211 height 17
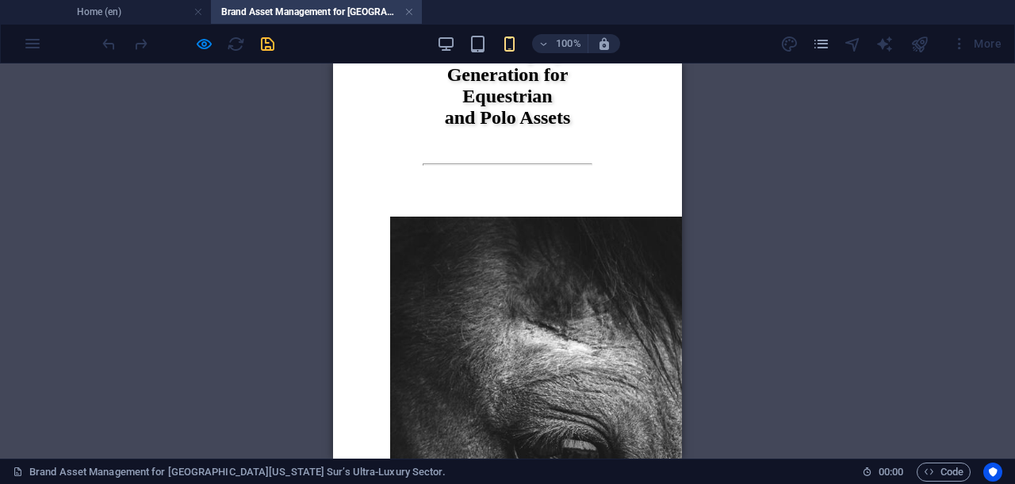
scroll to position [4757, 0]
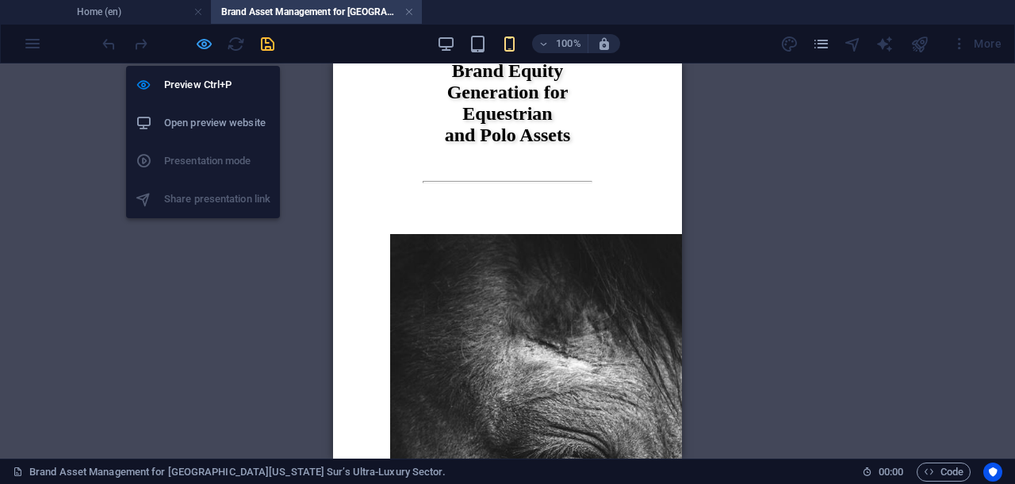
click at [205, 41] on icon "button" at bounding box center [204, 44] width 18 height 18
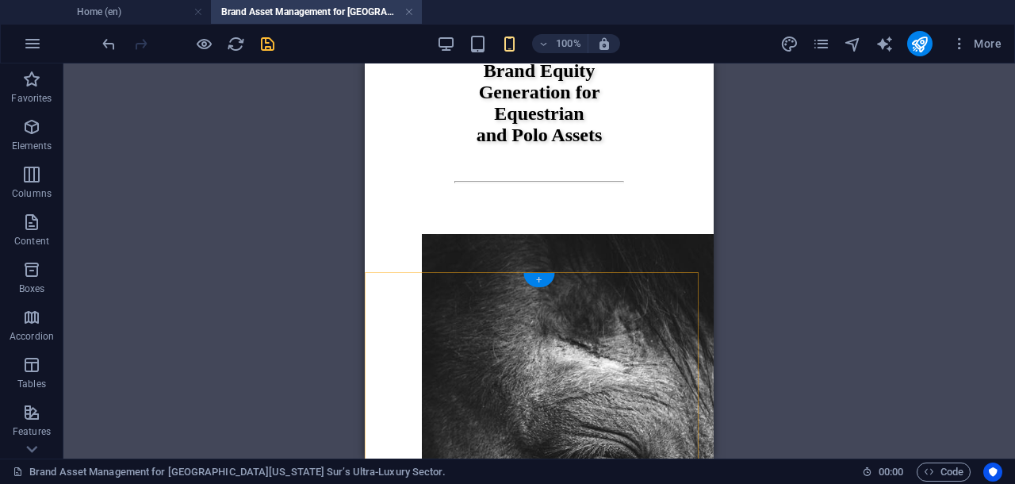
click at [536, 279] on div "+" at bounding box center [538, 280] width 31 height 14
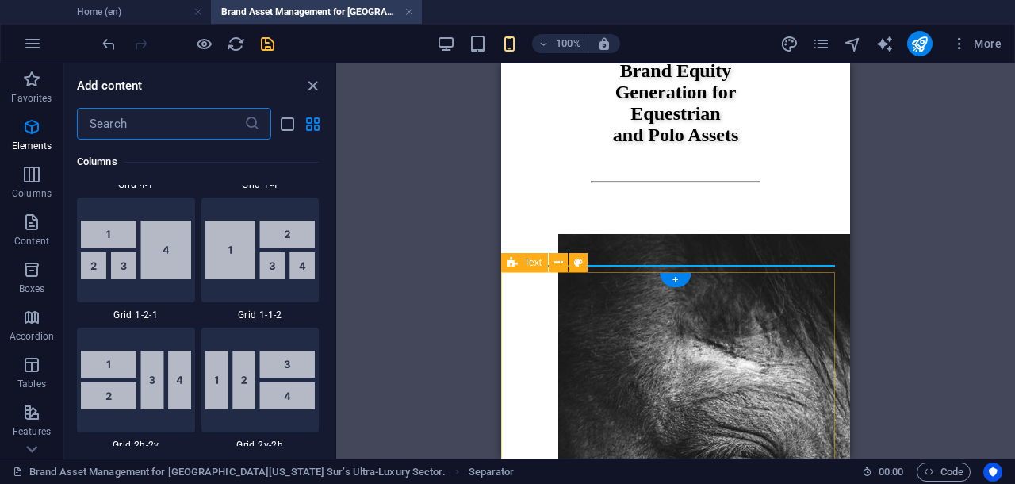
scroll to position [3034, 0]
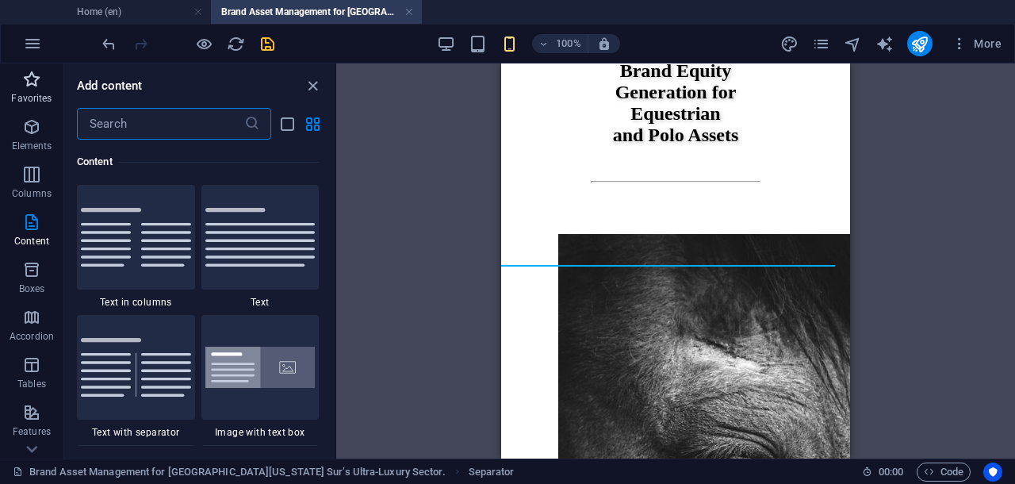
click at [35, 74] on icon "button" at bounding box center [31, 79] width 19 height 19
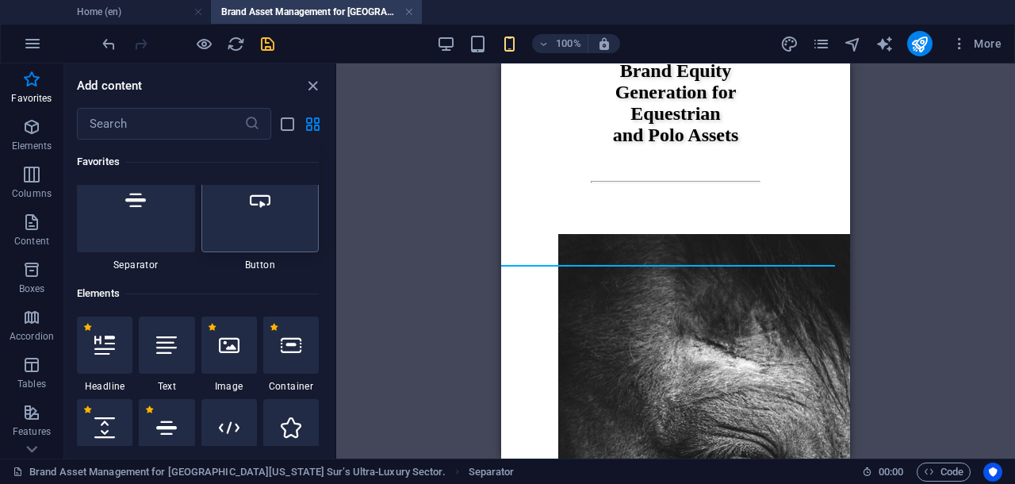
scroll to position [396, 0]
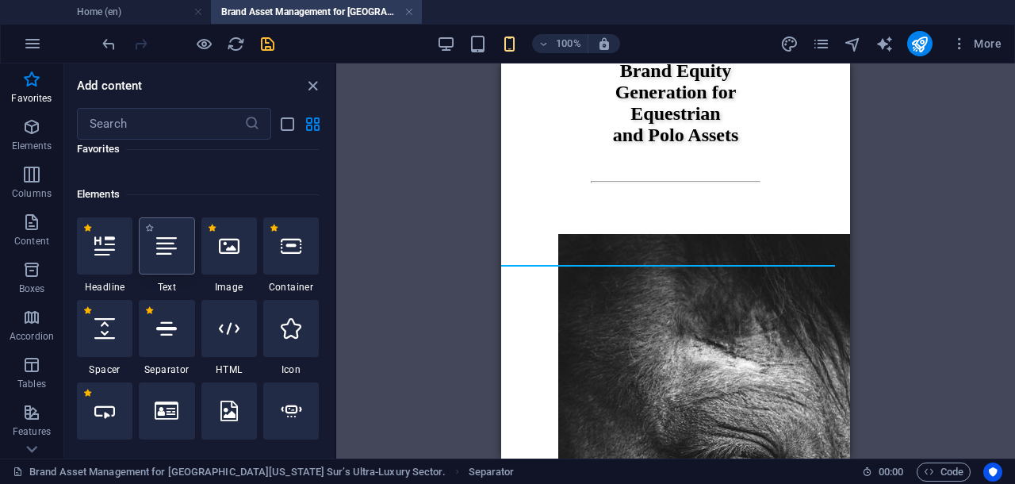
click at [174, 256] on div at bounding box center [166, 245] width 55 height 57
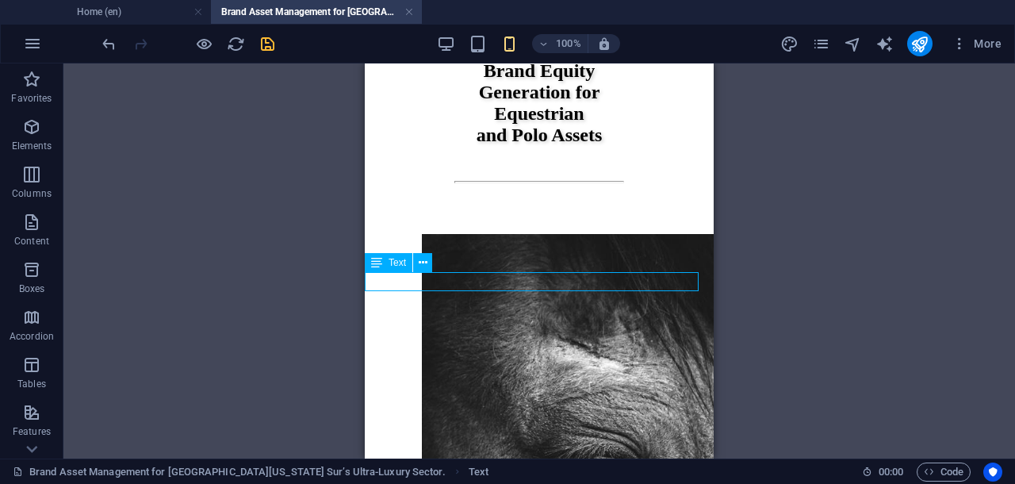
click at [420, 260] on icon at bounding box center [423, 262] width 9 height 17
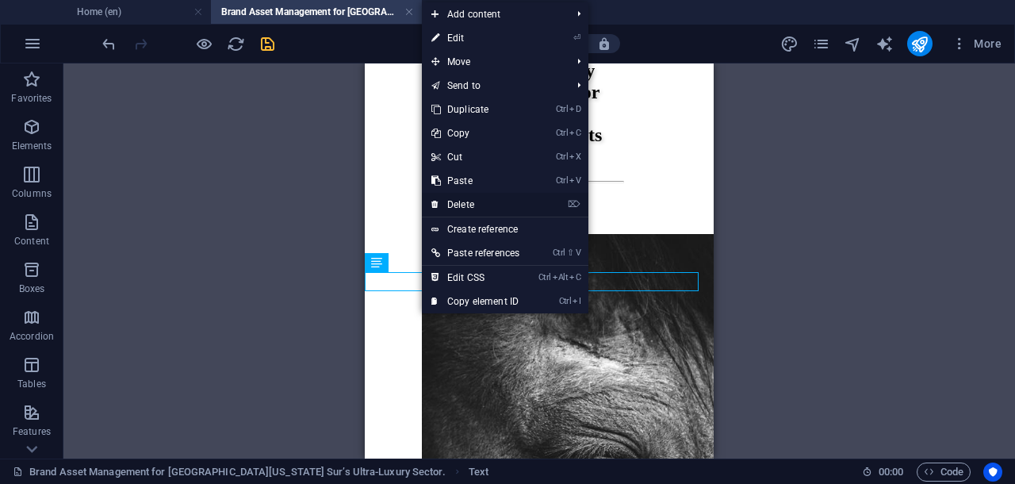
click at [452, 204] on link "⌦ Delete" at bounding box center [475, 205] width 107 height 24
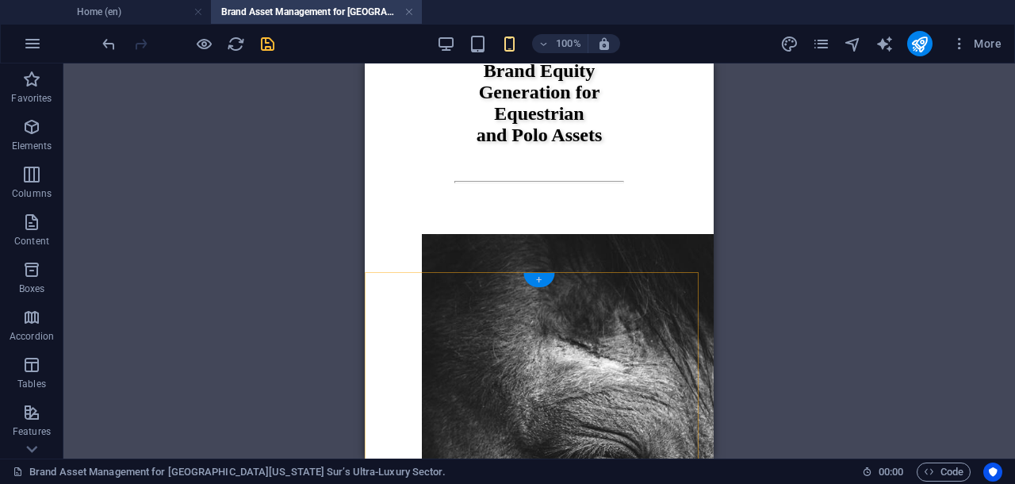
click at [539, 277] on div "+" at bounding box center [538, 280] width 31 height 14
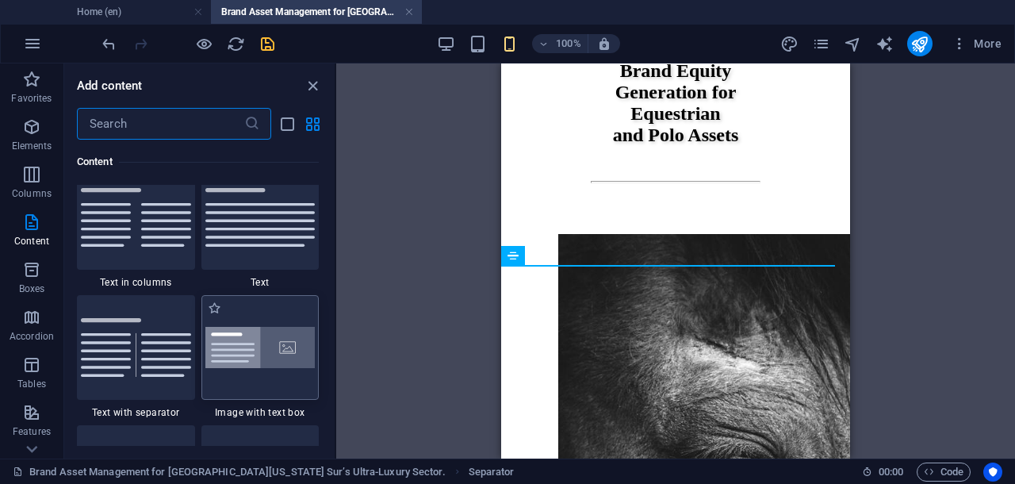
scroll to position [3034, 0]
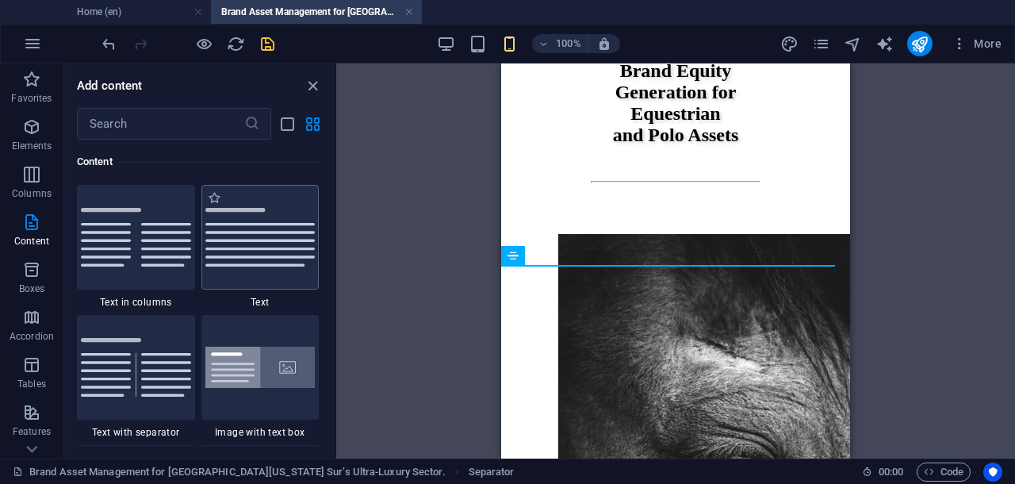
click at [284, 254] on img at bounding box center [260, 237] width 110 height 59
select select "preset-text-v2-default"
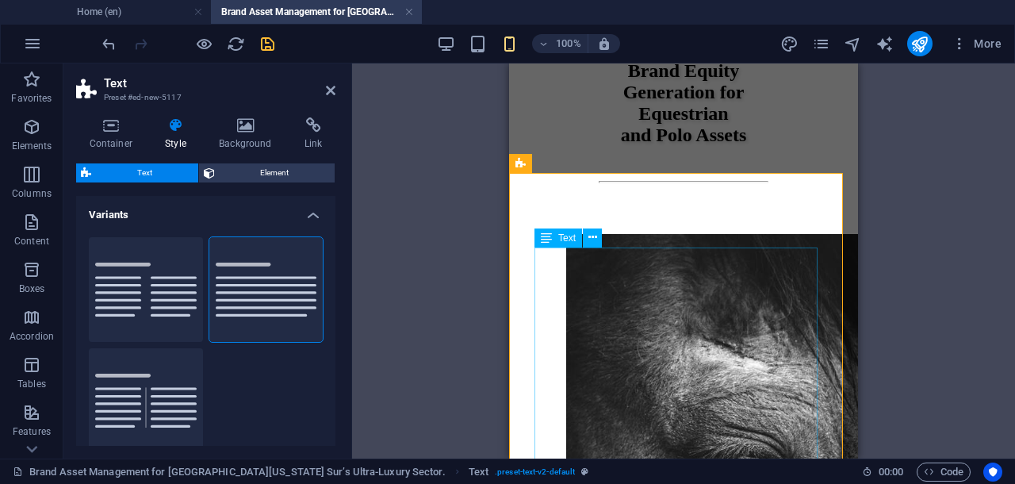
scroll to position [4856, 0]
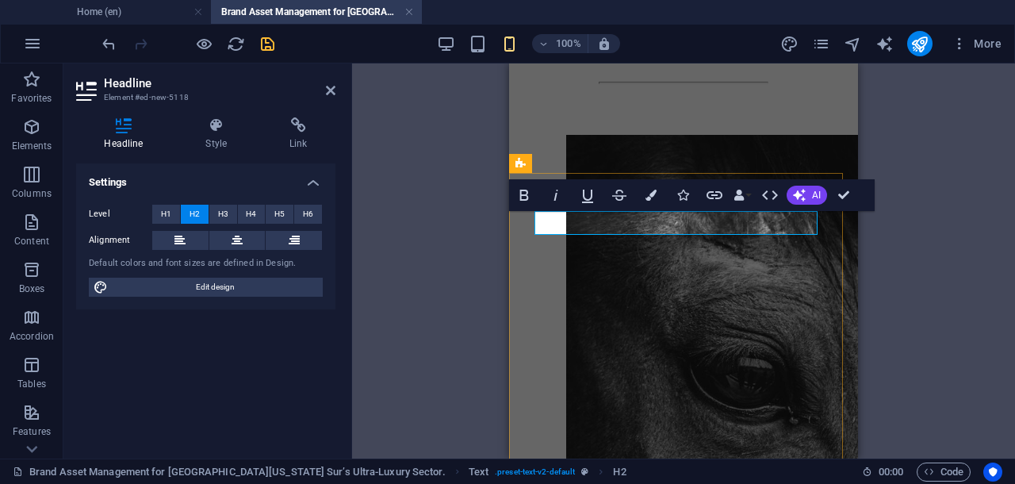
drag, startPoint x: 734, startPoint y: 228, endPoint x: 534, endPoint y: 229, distance: 199.8
drag, startPoint x: 710, startPoint y: 221, endPoint x: 528, endPoint y: 228, distance: 181.7
click at [243, 239] on button at bounding box center [237, 240] width 56 height 19
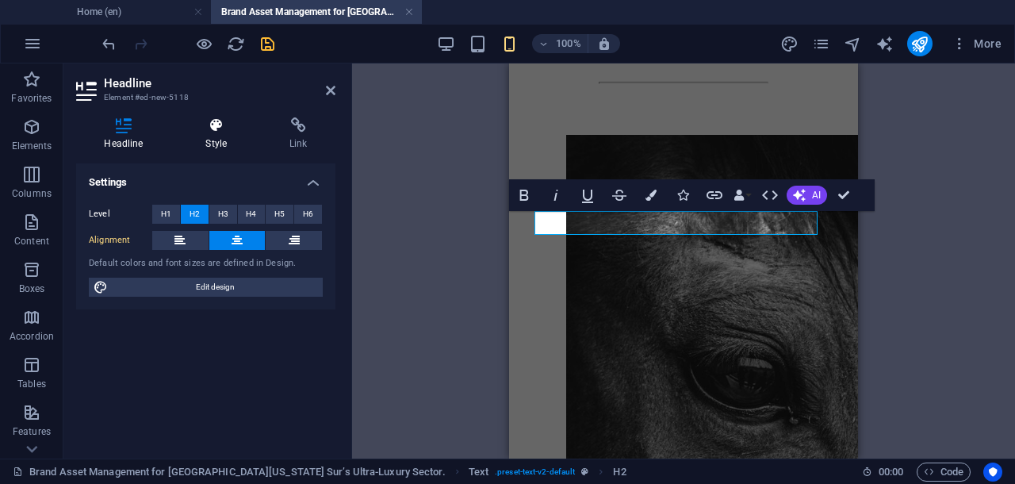
click at [218, 126] on icon at bounding box center [217, 125] width 78 height 16
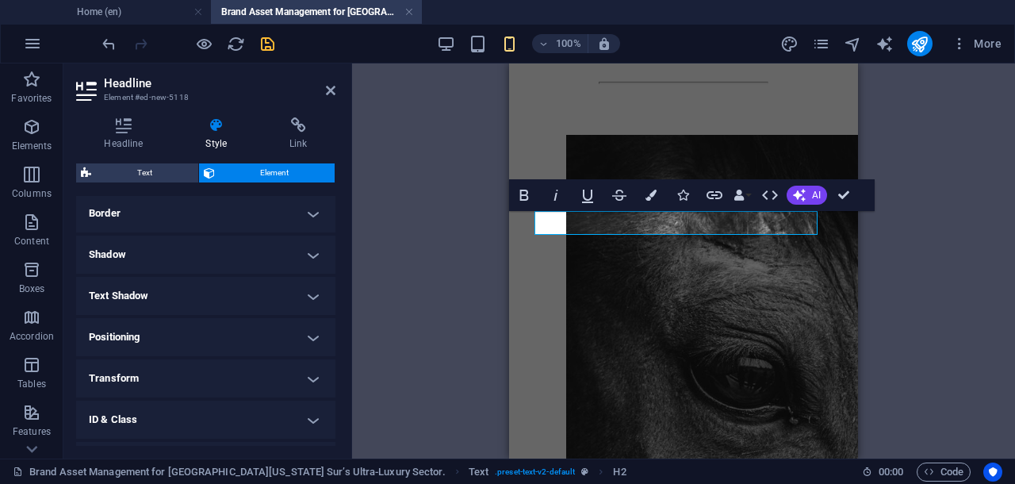
scroll to position [320, 0]
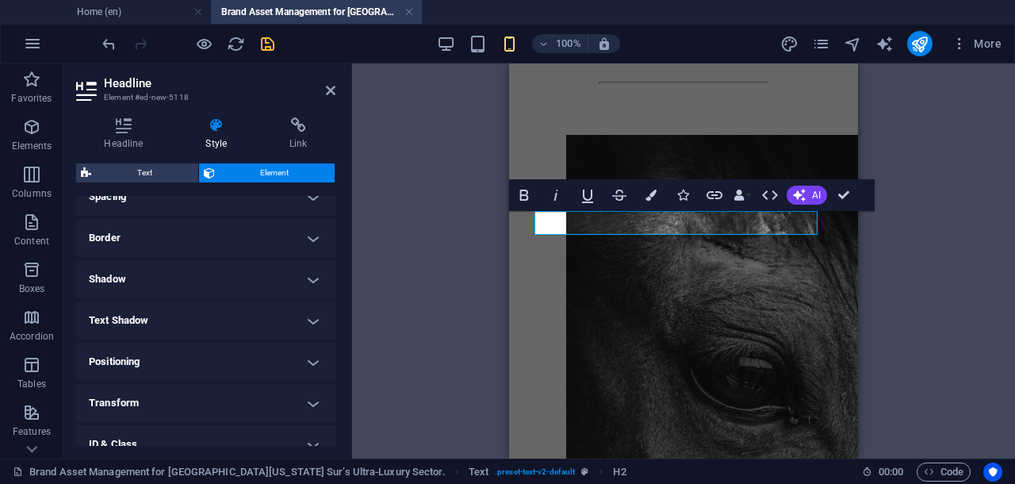
click at [308, 323] on h4 "Text Shadow" at bounding box center [205, 320] width 259 height 38
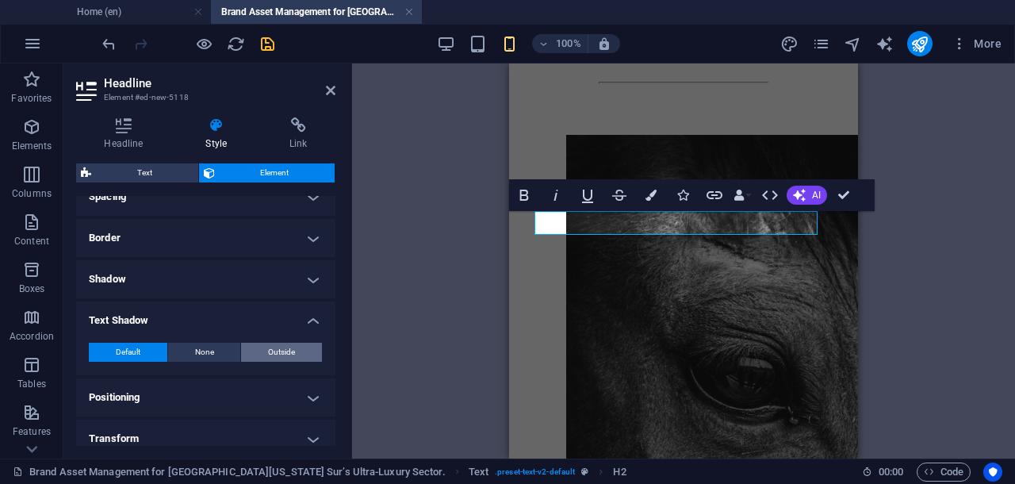
click at [292, 352] on span "Outside" at bounding box center [281, 351] width 27 height 19
type input "2"
type input "4"
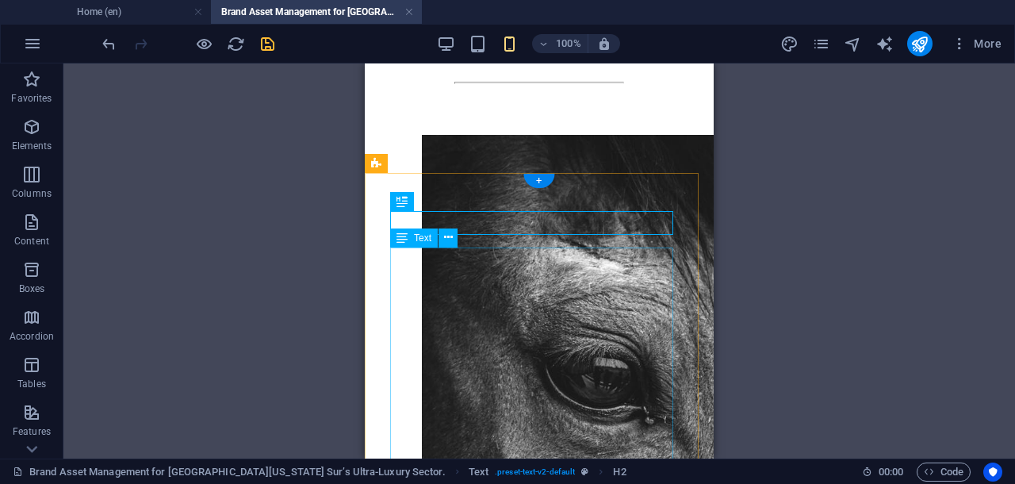
click at [458, 306] on div "H1 Container Reference Image Container Banner Container Banner Container Spacer…" at bounding box center [538, 260] width 951 height 395
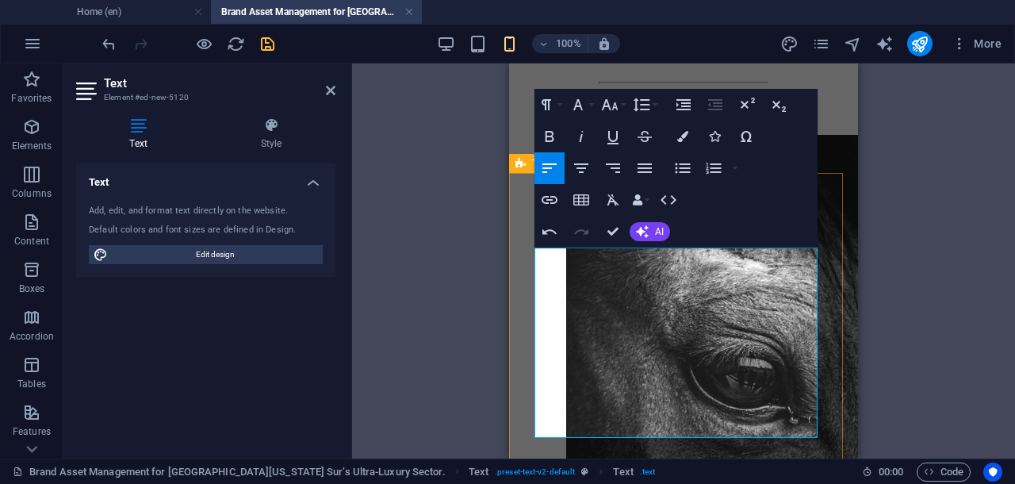
drag, startPoint x: 723, startPoint y: 386, endPoint x: 530, endPoint y: 251, distance: 235.8
click at [580, 163] on icon "button" at bounding box center [581, 168] width 14 height 10
click at [649, 164] on icon "button" at bounding box center [644, 168] width 14 height 10
click at [611, 105] on icon "button" at bounding box center [609, 104] width 19 height 19
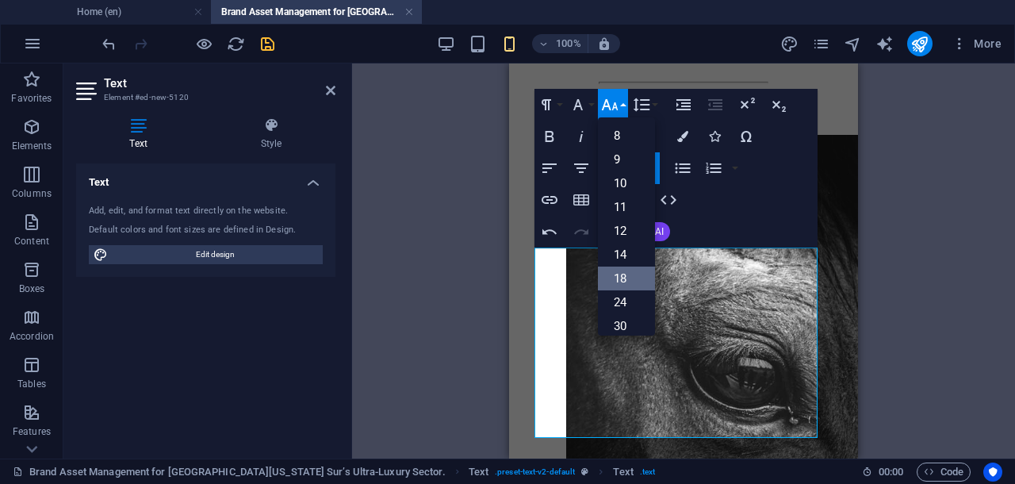
click at [625, 277] on link "18" at bounding box center [626, 278] width 57 height 24
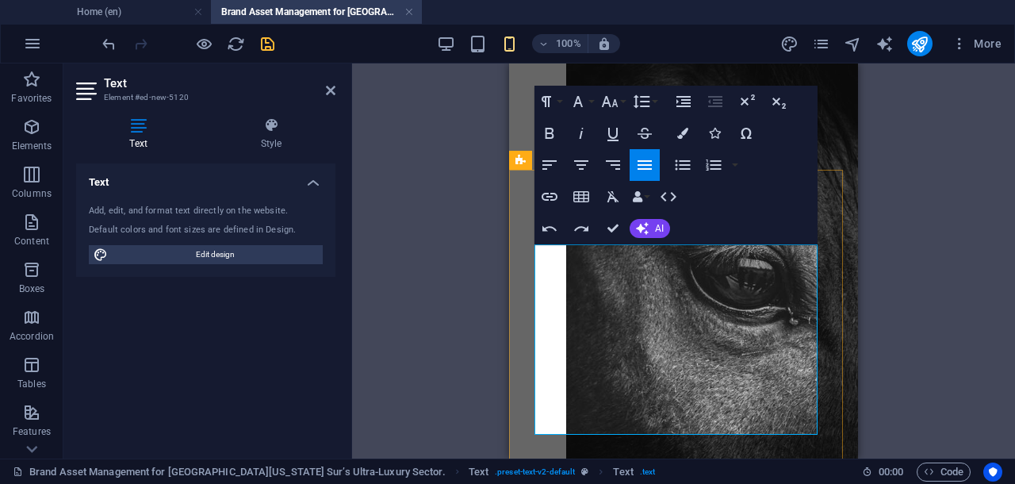
scroll to position [4856, 0]
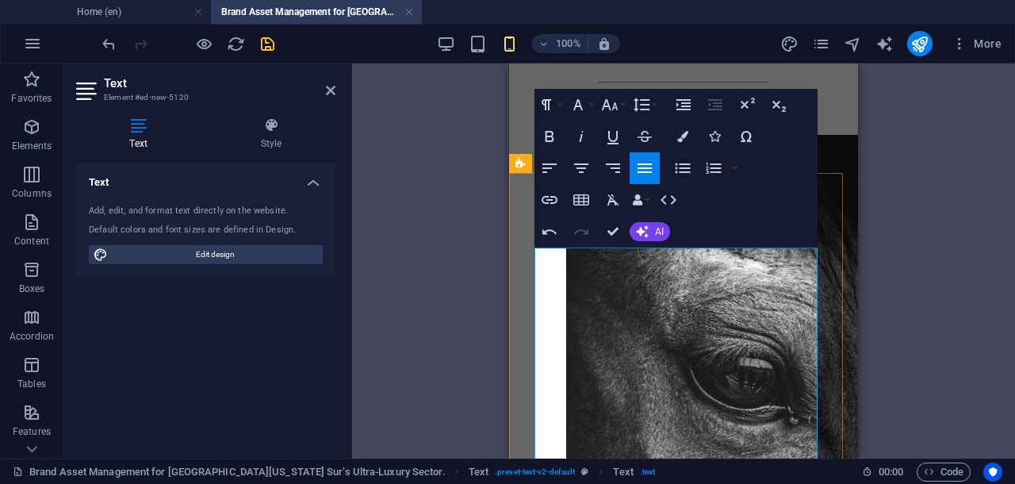
drag, startPoint x: 725, startPoint y: 277, endPoint x: 534, endPoint y: 253, distance: 191.8
click at [580, 171] on icon "button" at bounding box center [581, 168] width 14 height 10
click at [583, 131] on icon "button" at bounding box center [581, 136] width 19 height 19
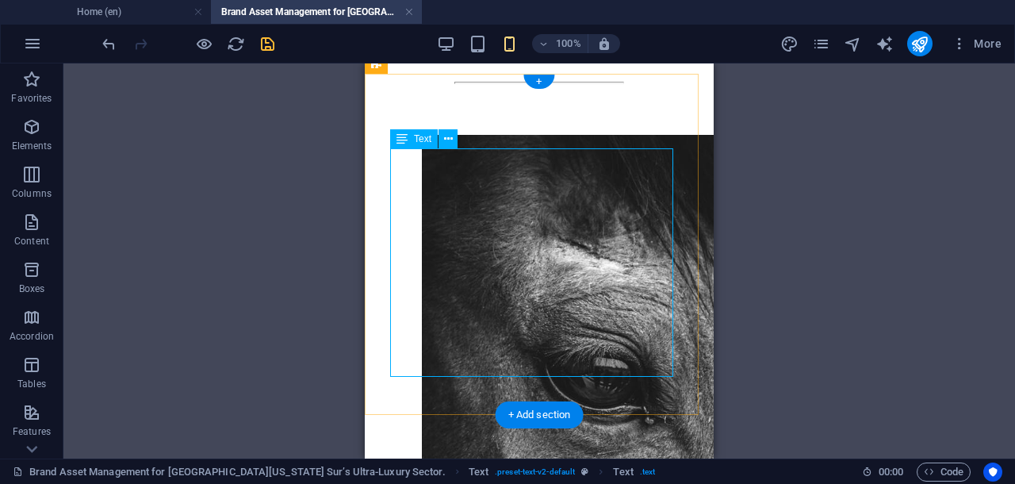
scroll to position [4955, 0]
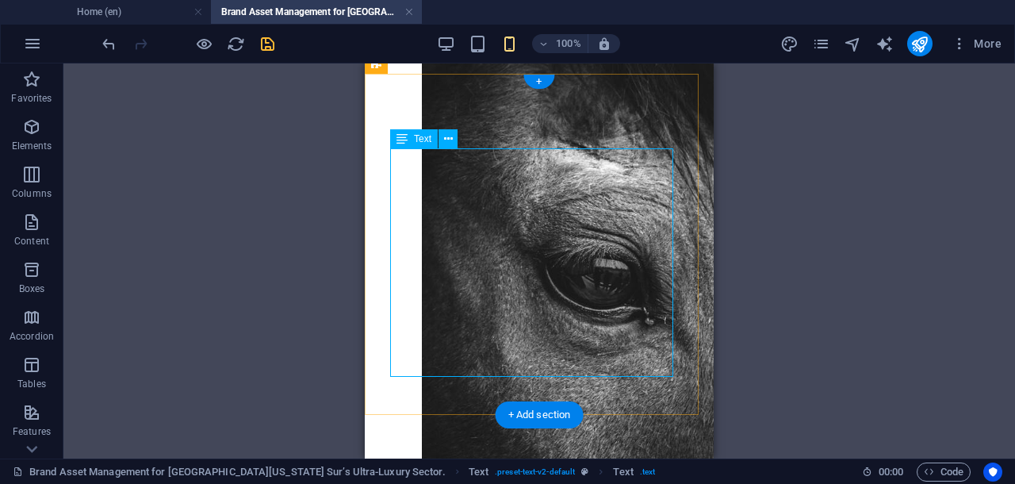
drag, startPoint x: 606, startPoint y: 163, endPoint x: 461, endPoint y: 163, distance: 144.3
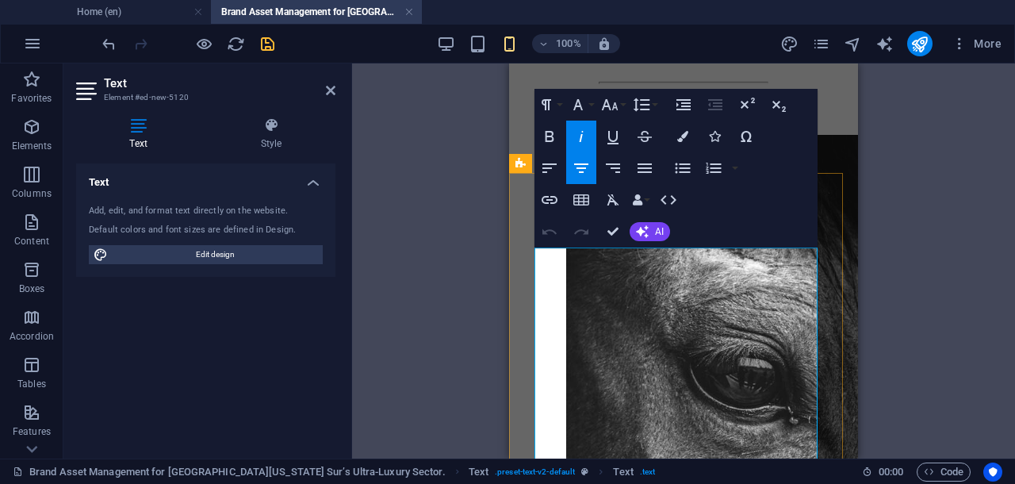
scroll to position [4757, 0]
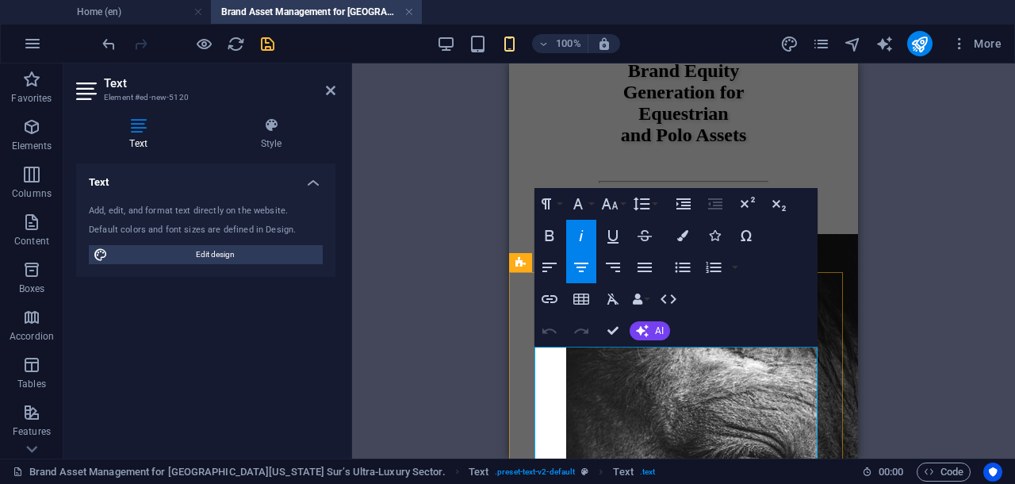
drag, startPoint x: 540, startPoint y: 353, endPoint x: 775, endPoint y: 375, distance: 236.5
click at [555, 231] on icon "button" at bounding box center [549, 235] width 19 height 19
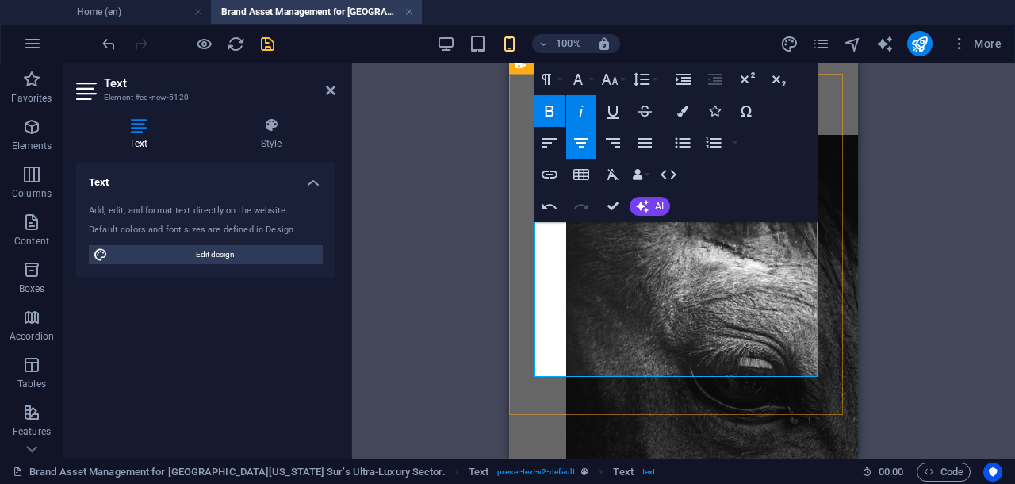
scroll to position [4955, 0]
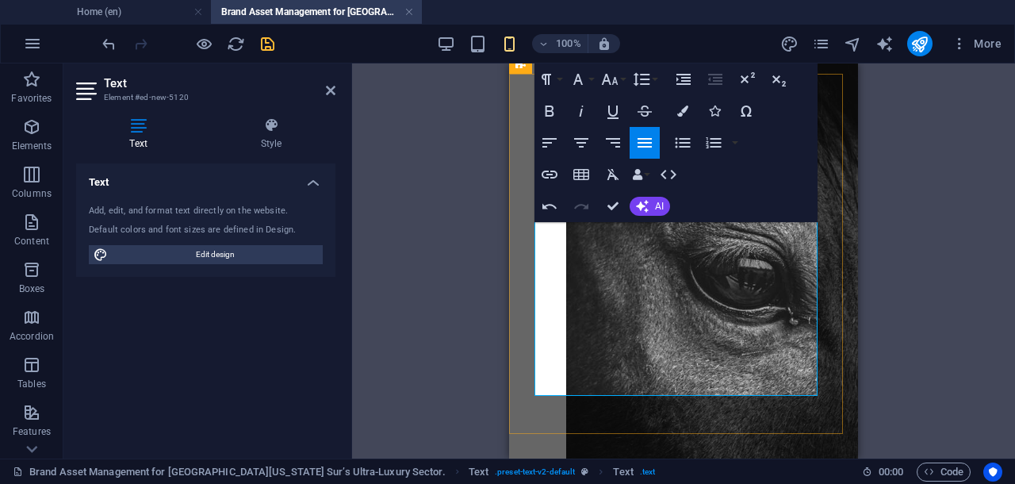
scroll to position [4856, 0]
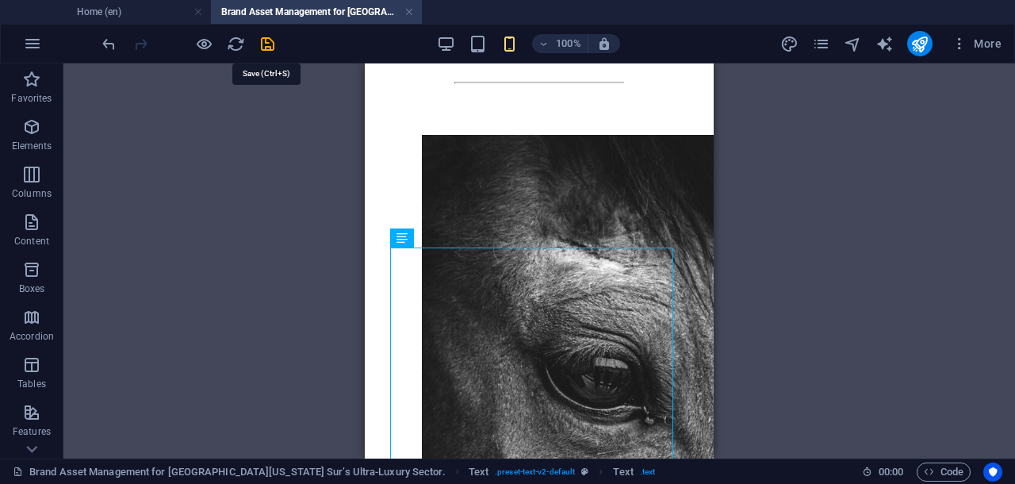
click at [270, 40] on icon "save" at bounding box center [267, 44] width 18 height 18
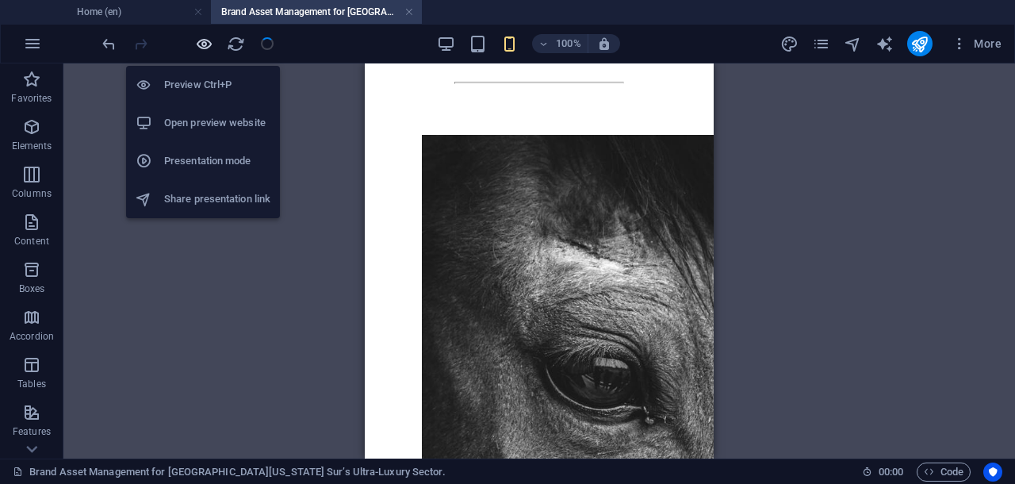
click at [209, 44] on icon "button" at bounding box center [204, 44] width 18 height 18
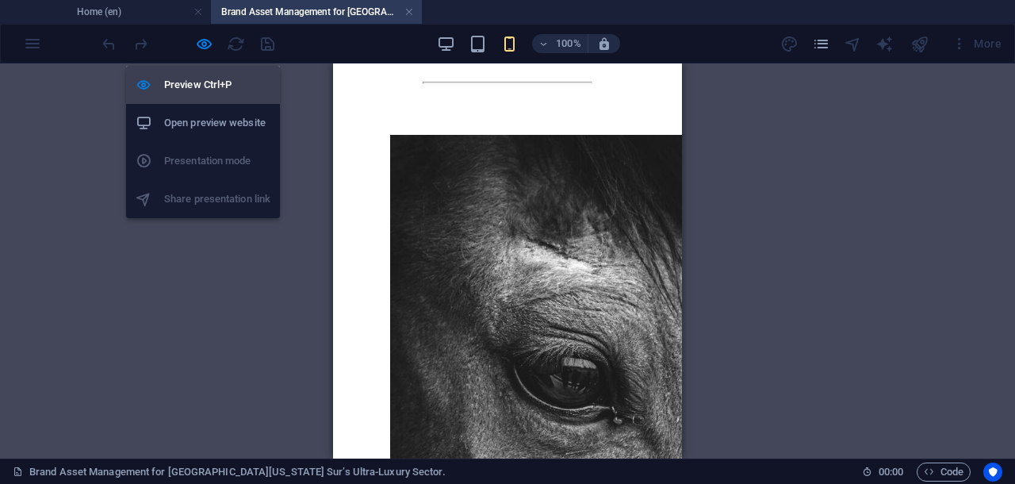
drag, startPoint x: 200, startPoint y: 42, endPoint x: 228, endPoint y: 95, distance: 60.3
click at [199, 42] on icon "button" at bounding box center [204, 44] width 18 height 18
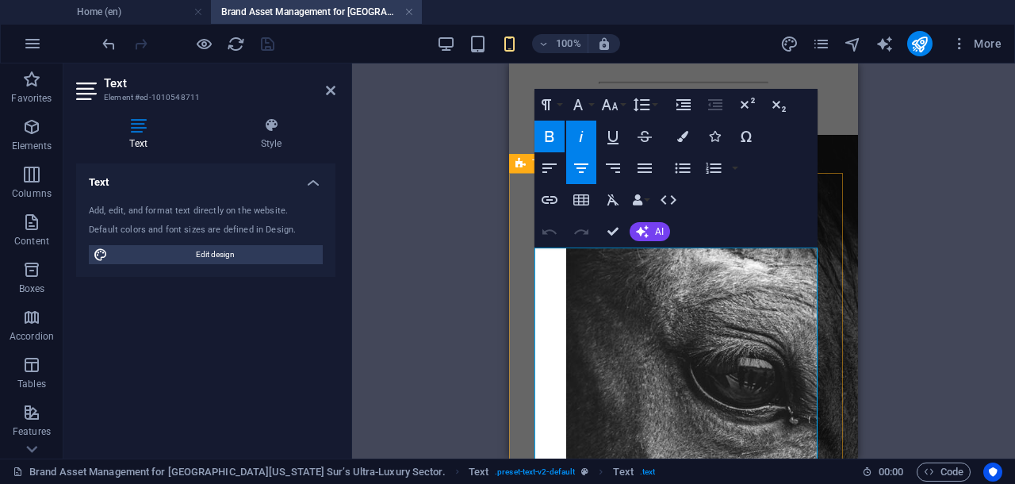
drag, startPoint x: 778, startPoint y: 281, endPoint x: 538, endPoint y: 255, distance: 241.6
click at [677, 132] on icon "button" at bounding box center [682, 136] width 11 height 11
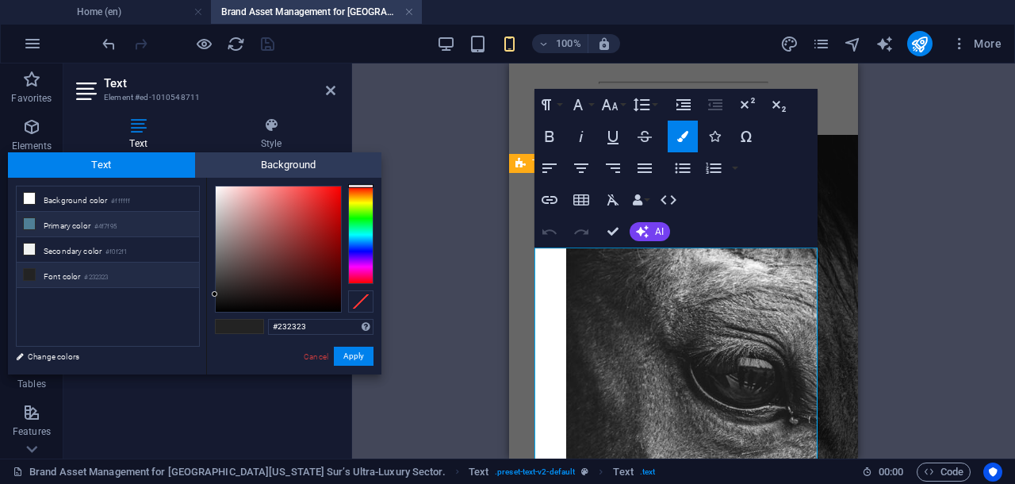
click at [49, 220] on li "Primary color #4f7f95" at bounding box center [108, 224] width 182 height 25
type input "#4f7f95"
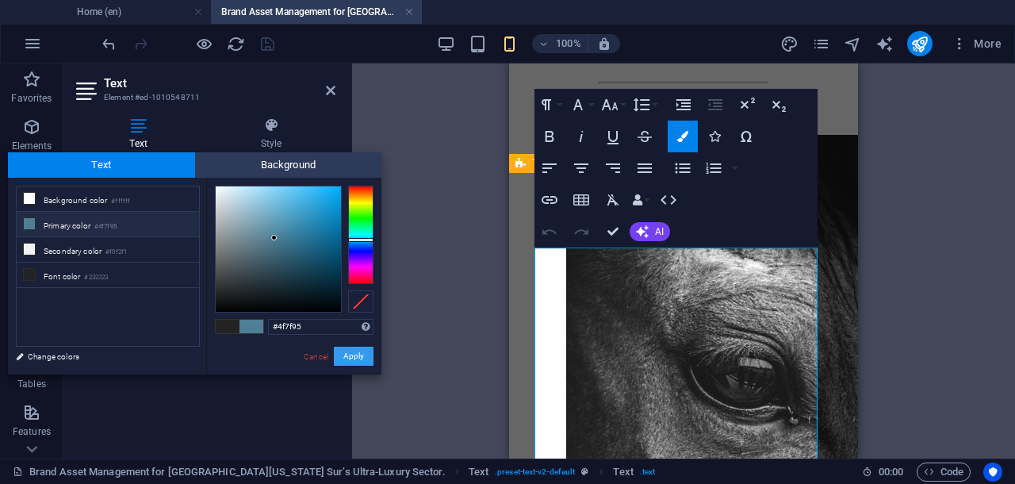
click at [360, 353] on button "Apply" at bounding box center [354, 355] width 40 height 19
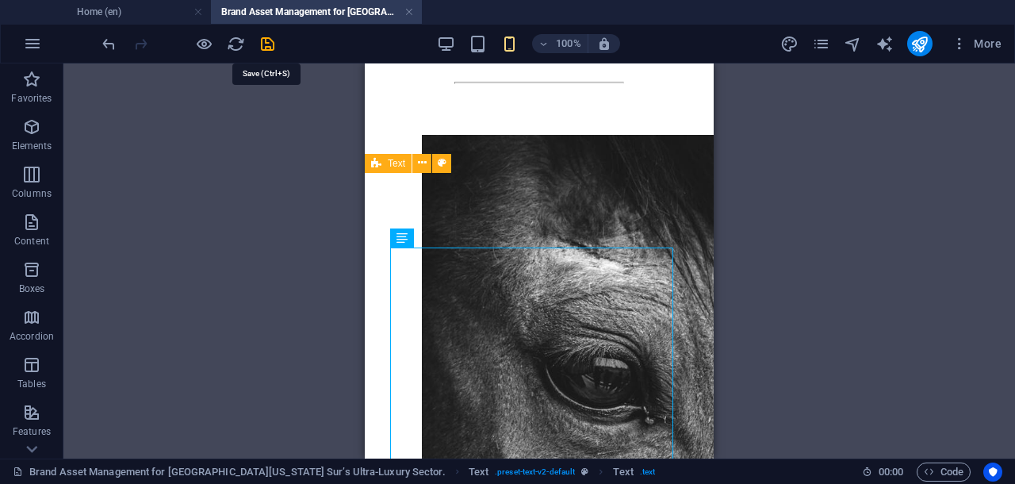
click at [263, 47] on icon "save" at bounding box center [267, 44] width 18 height 18
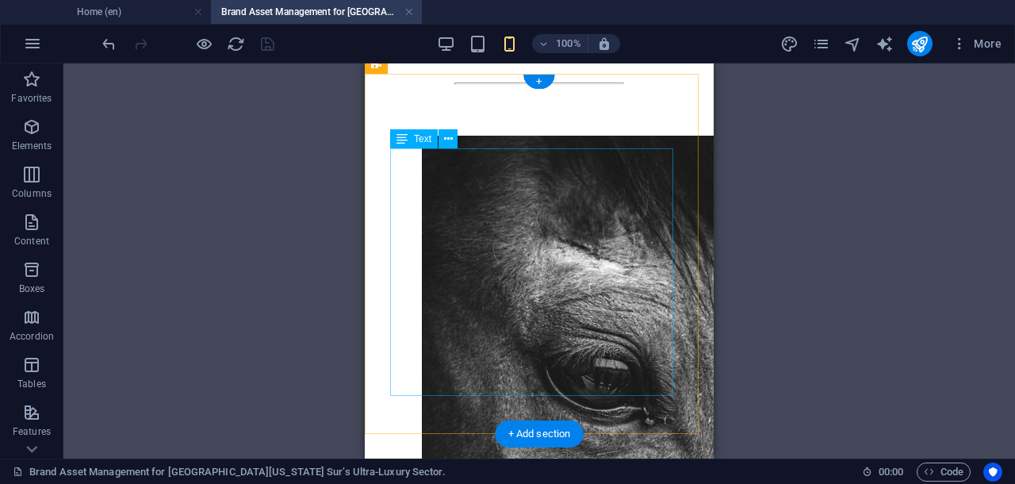
scroll to position [4955, 0]
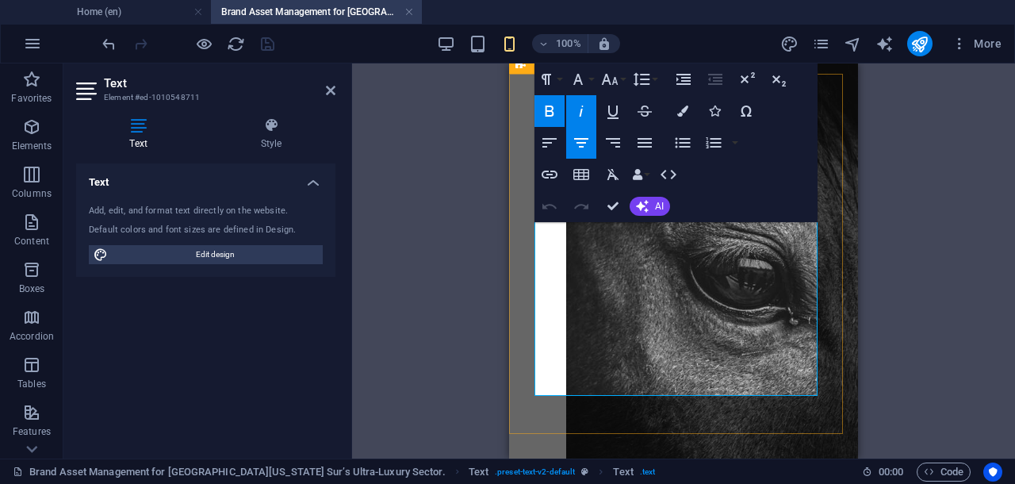
drag, startPoint x: 660, startPoint y: 385, endPoint x: 523, endPoint y: 208, distance: 223.9
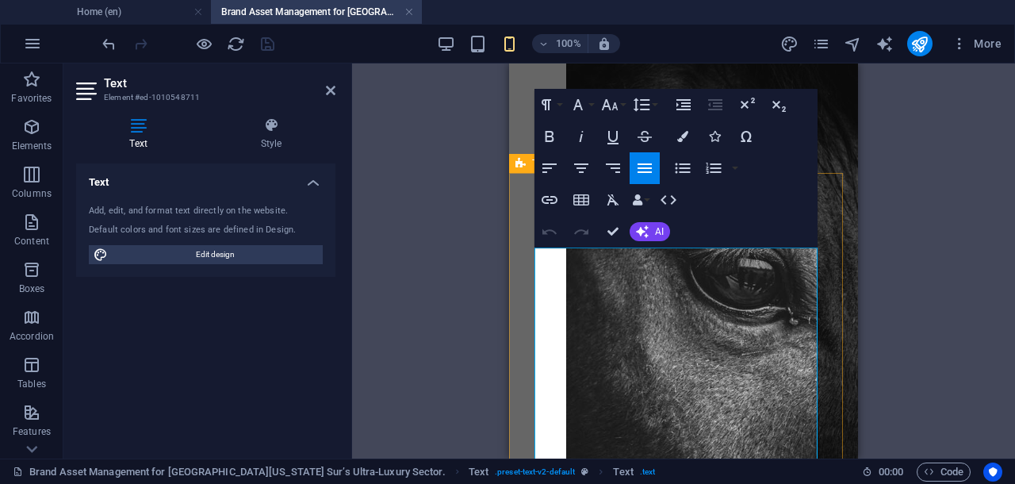
scroll to position [4856, 0]
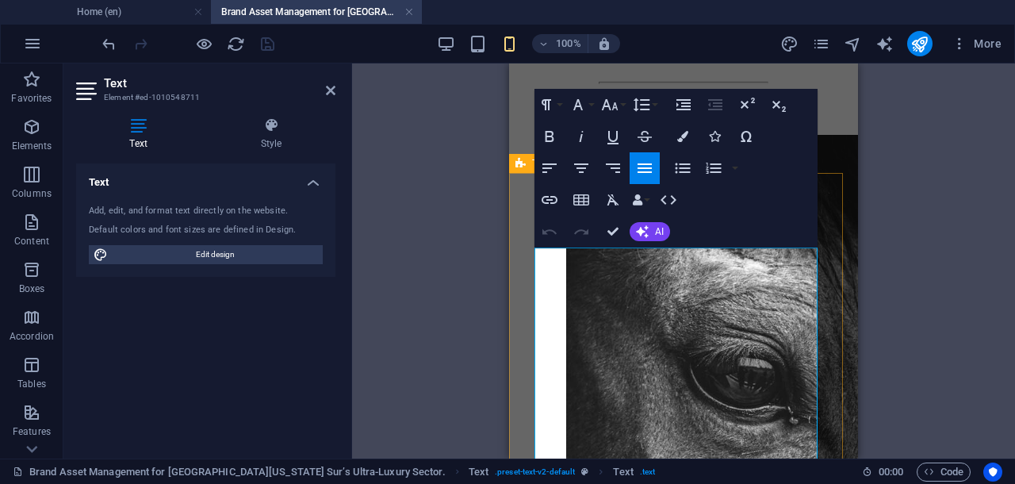
click at [608, 109] on icon "button" at bounding box center [609, 104] width 19 height 19
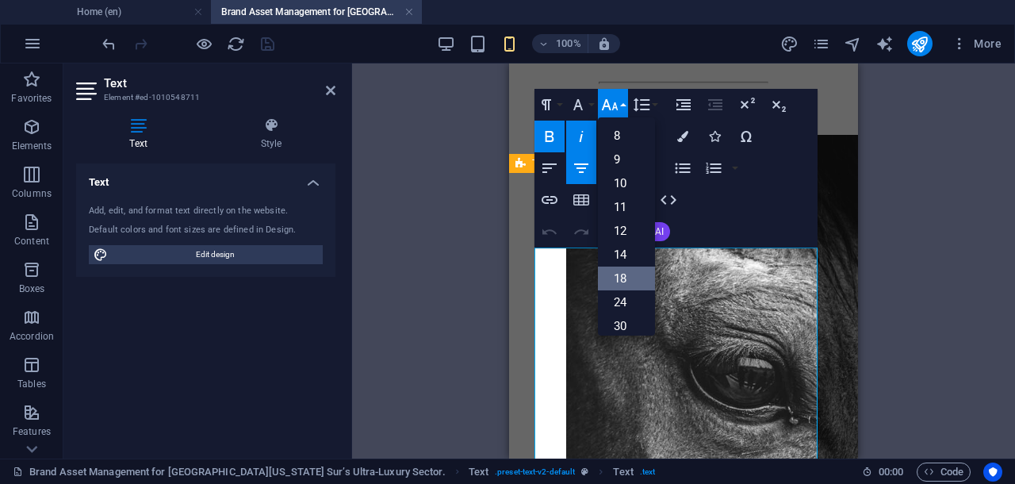
drag, startPoint x: 615, startPoint y: 270, endPoint x: 105, endPoint y: 204, distance: 514.0
click at [615, 270] on link "18" at bounding box center [626, 278] width 57 height 24
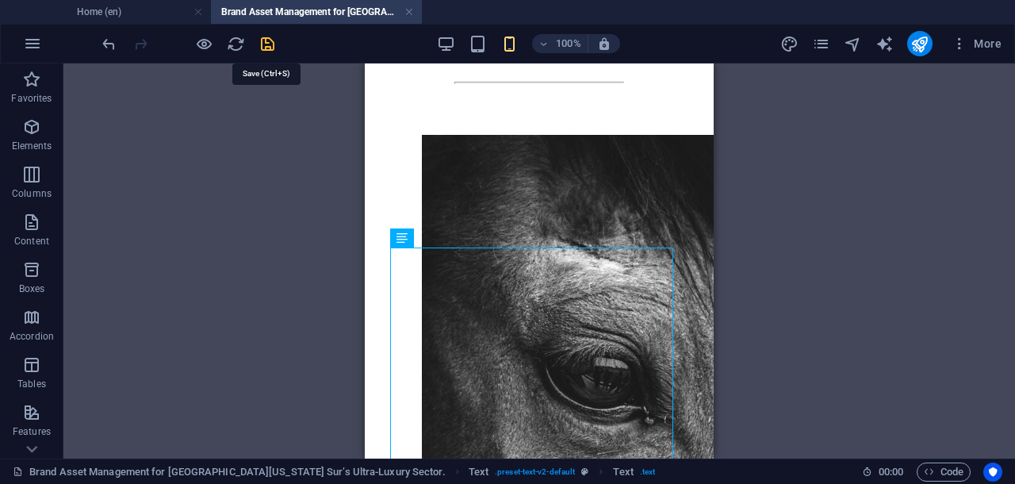
click at [274, 46] on icon "save" at bounding box center [267, 44] width 18 height 18
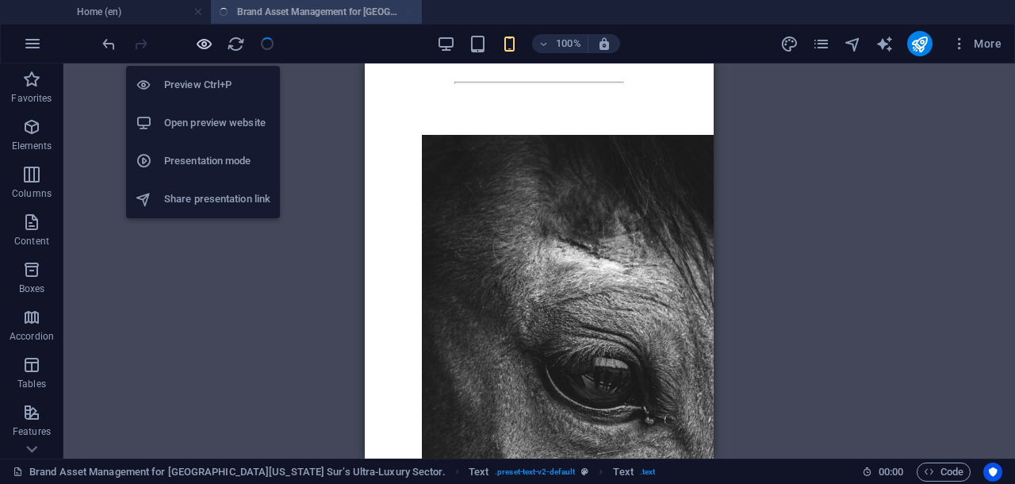
click at [211, 43] on icon "button" at bounding box center [204, 44] width 18 height 18
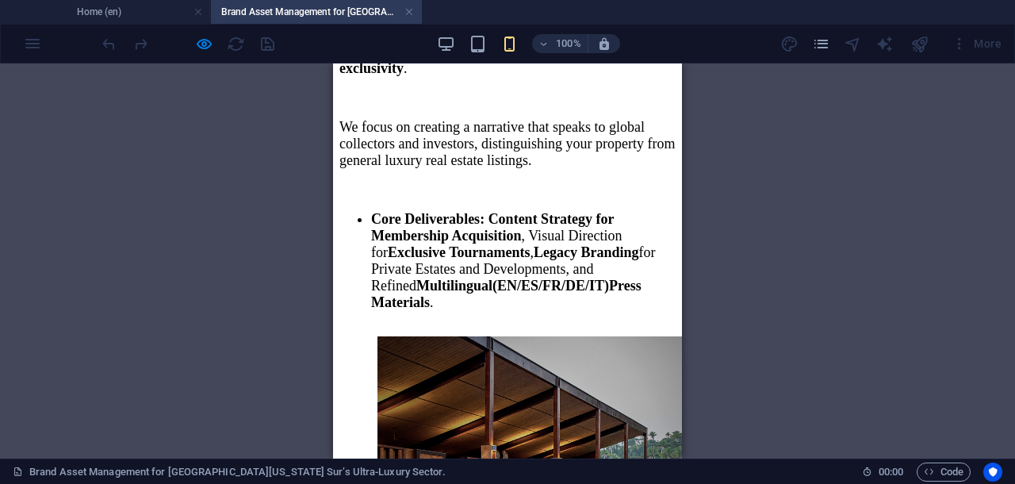
scroll to position [5252, 0]
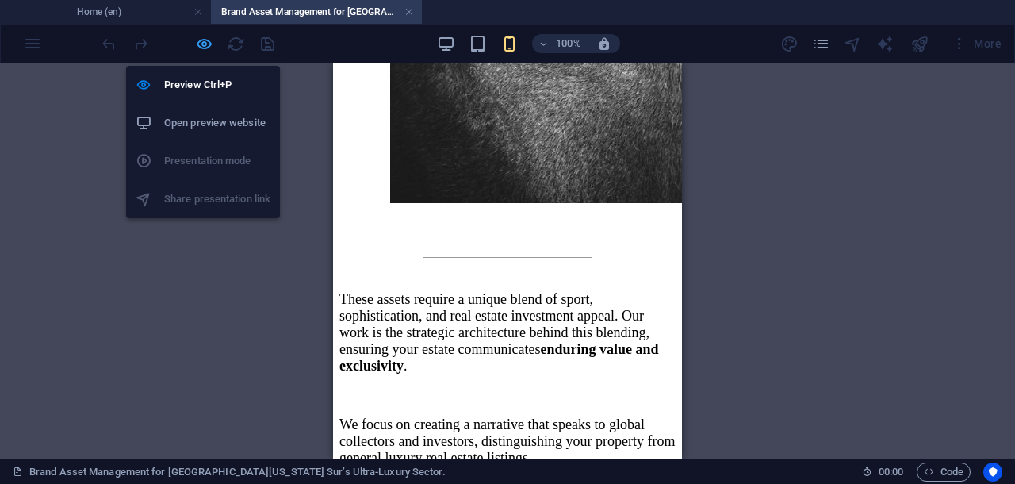
click at [198, 44] on icon "button" at bounding box center [204, 44] width 18 height 18
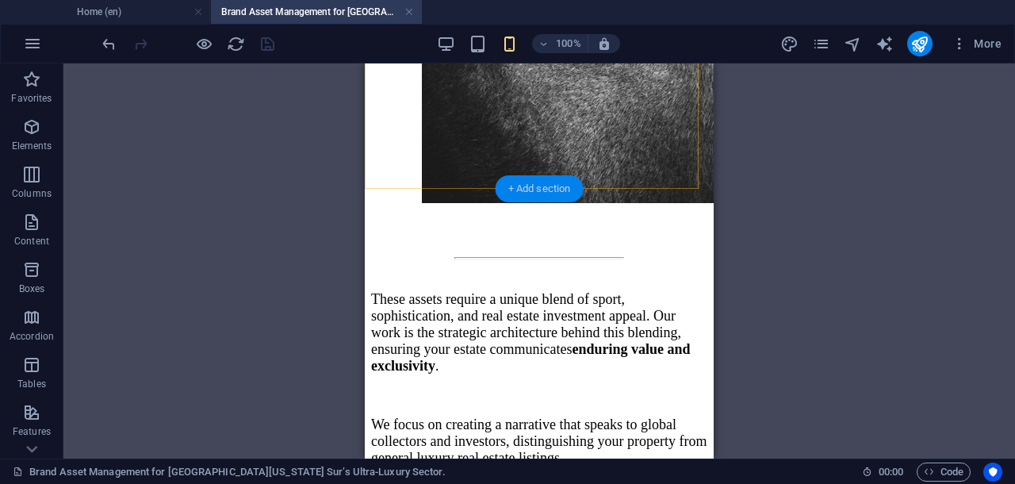
click at [519, 189] on div "+ Add section" at bounding box center [540, 188] width 88 height 27
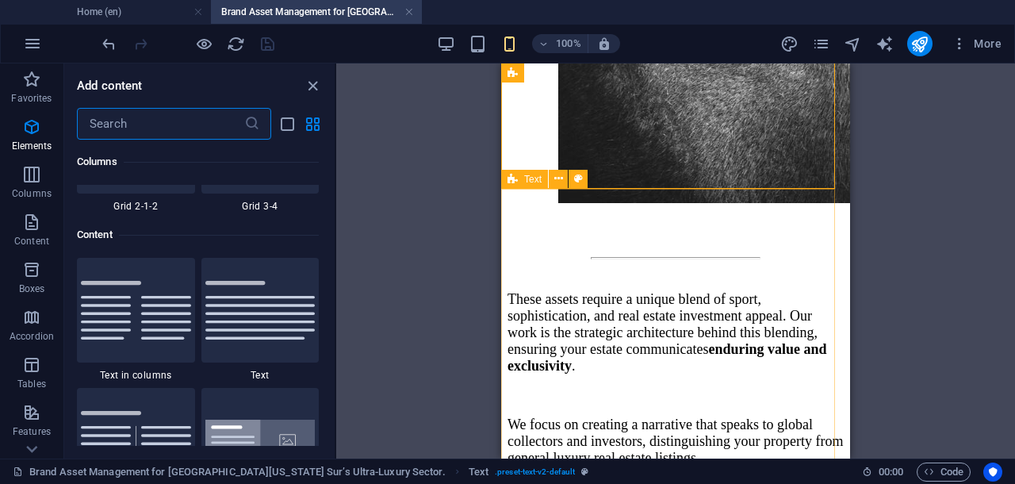
scroll to position [3034, 0]
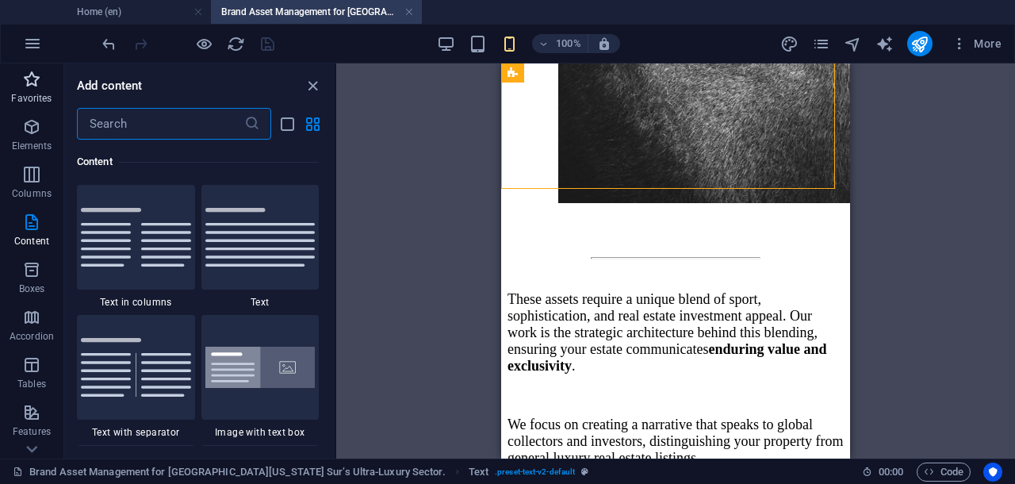
click at [35, 76] on icon "button" at bounding box center [31, 79] width 19 height 19
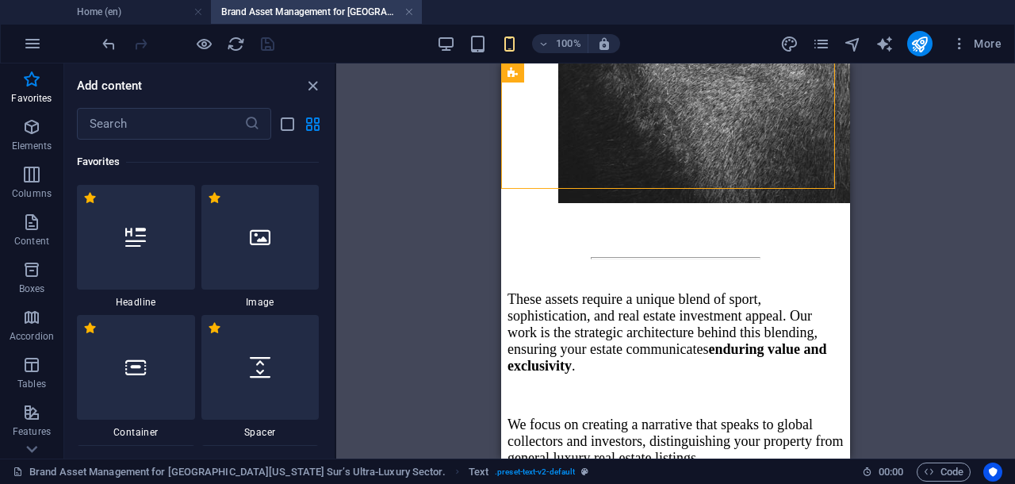
scroll to position [99, 0]
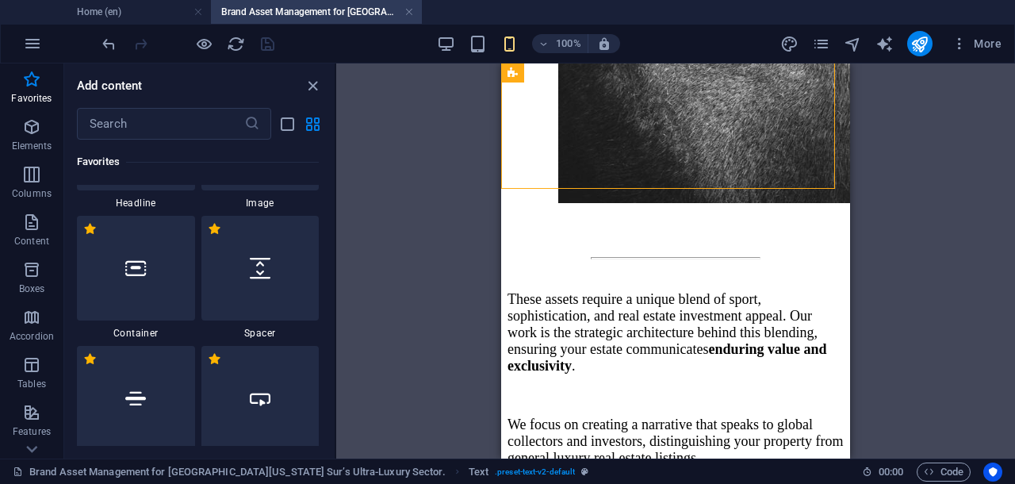
click at [124, 404] on div at bounding box center [136, 398] width 118 height 105
select select "%"
select select "px"
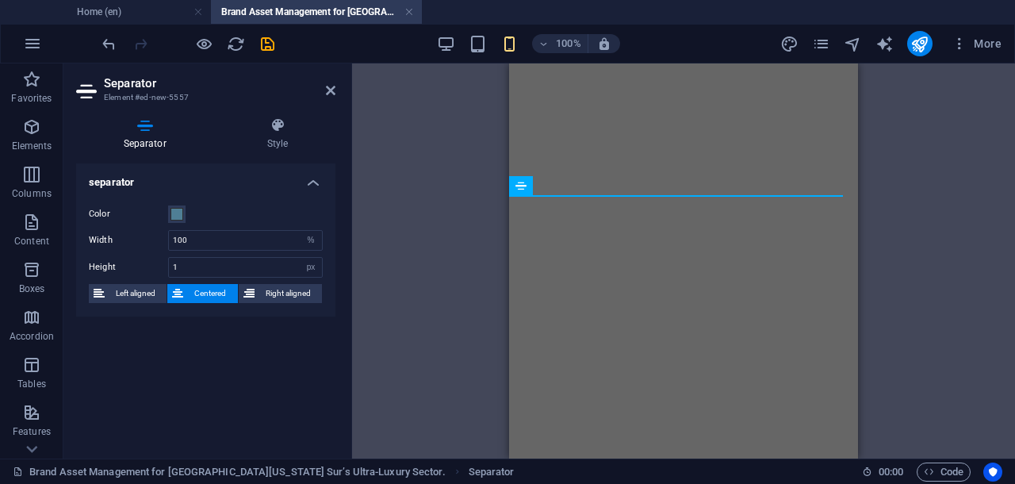
select select "%"
select select "px"
drag, startPoint x: 0, startPoint y: 0, endPoint x: 179, endPoint y: 239, distance: 298.4
click at [172, 232] on input "100" at bounding box center [245, 240] width 153 height 19
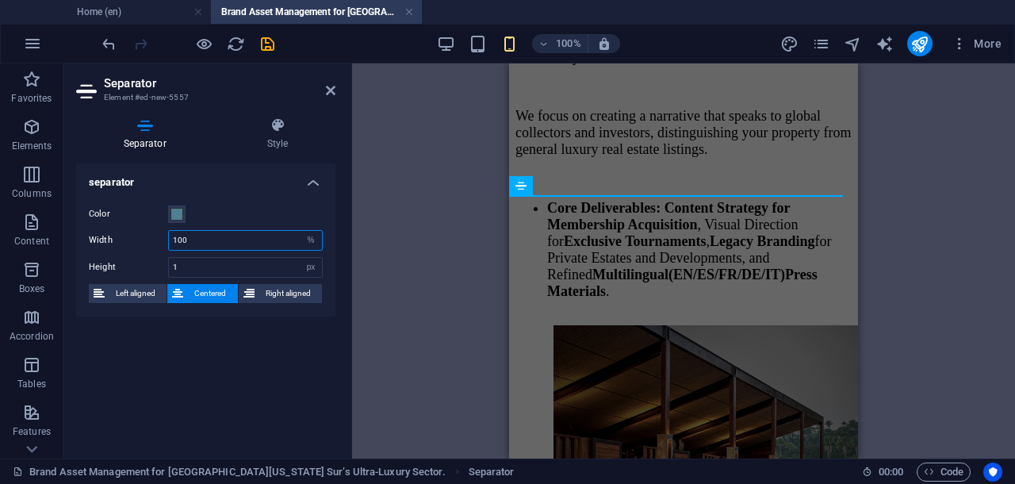
scroll to position [5252, 0]
type input "50"
click at [263, 44] on icon "save" at bounding box center [267, 44] width 18 height 18
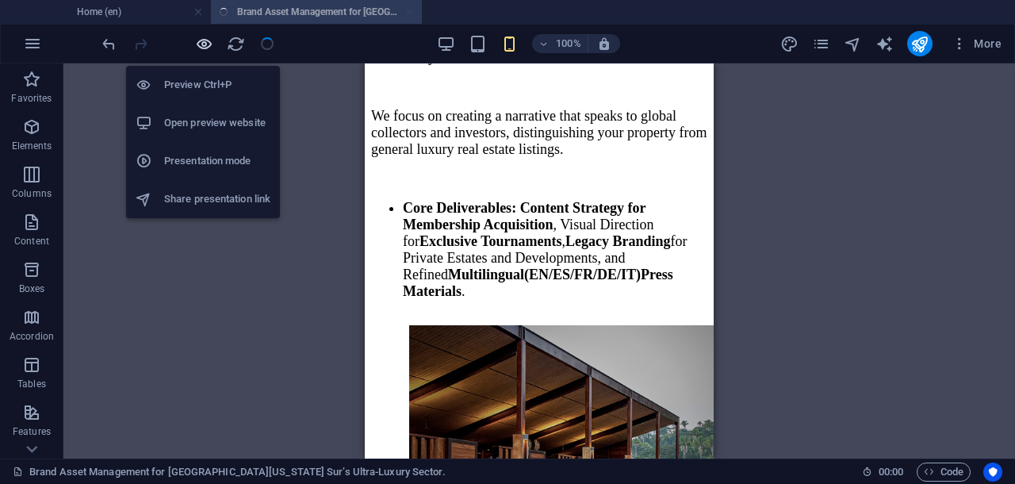
click at [203, 38] on icon "button" at bounding box center [204, 44] width 18 height 18
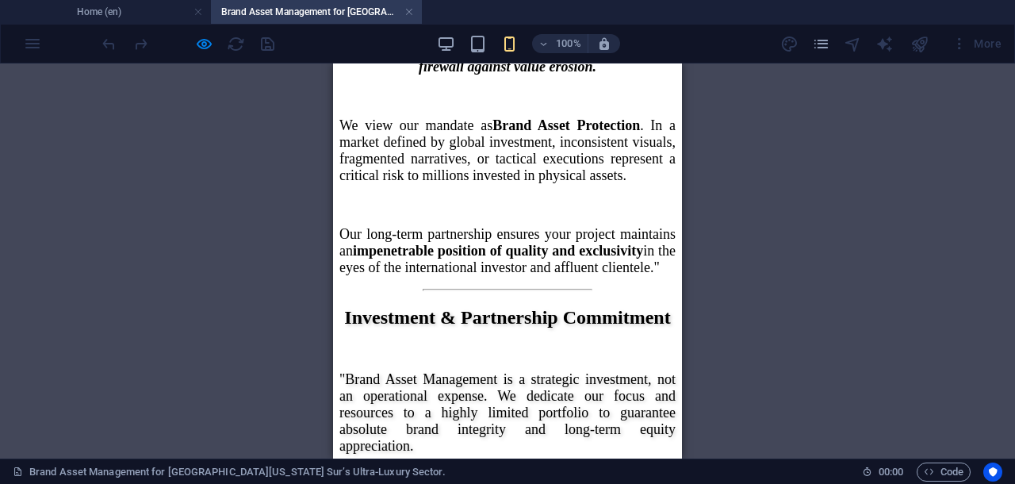
scroll to position [5638, 0]
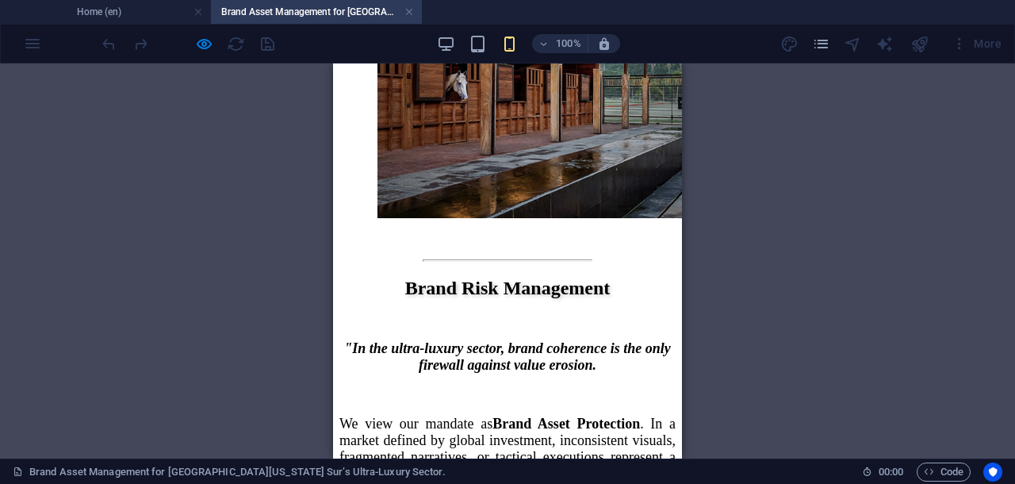
click at [262, 40] on div at bounding box center [188, 43] width 178 height 25
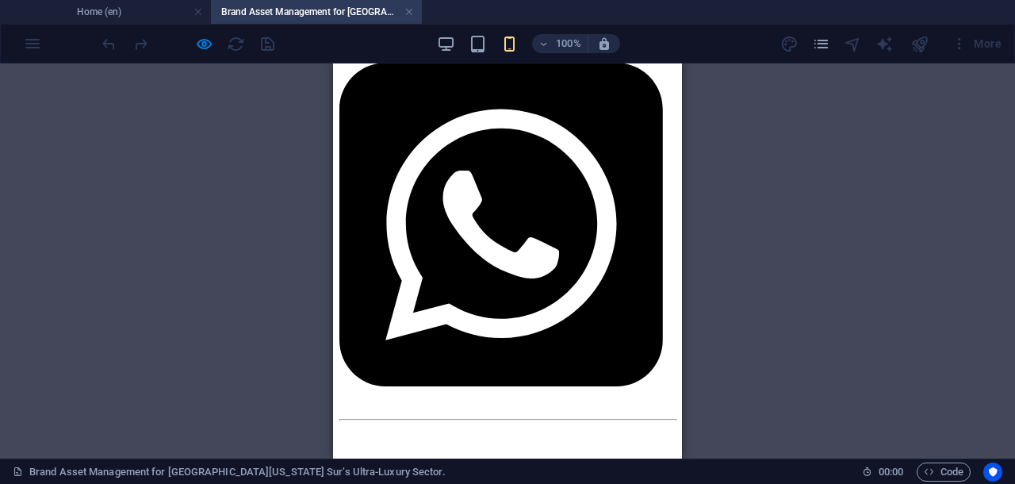
scroll to position [297, 0]
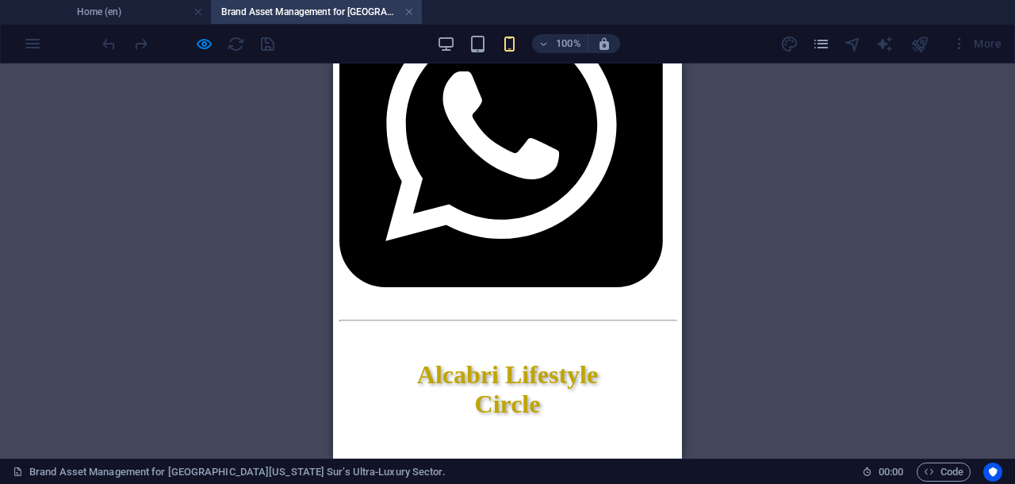
drag, startPoint x: 365, startPoint y: 201, endPoint x: 609, endPoint y: 276, distance: 254.8
copy h1 "Brand Asset Management for [GEOGRAPHIC_DATA][US_STATE] Sur’s Ultra-Luxury Sector"
click at [155, 10] on h4 "Home (en)" at bounding box center [105, 11] width 211 height 17
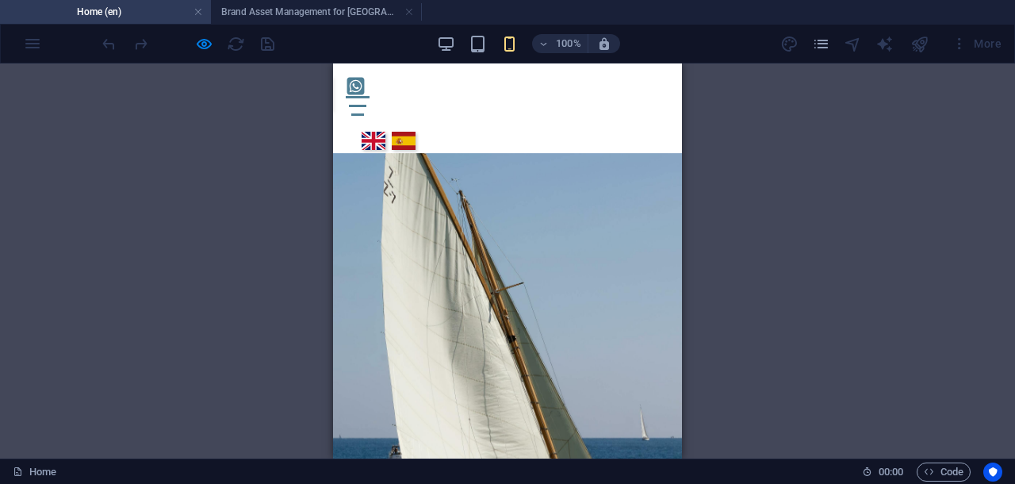
scroll to position [0, 0]
click at [369, 96] on div at bounding box center [358, 106] width 24 height 20
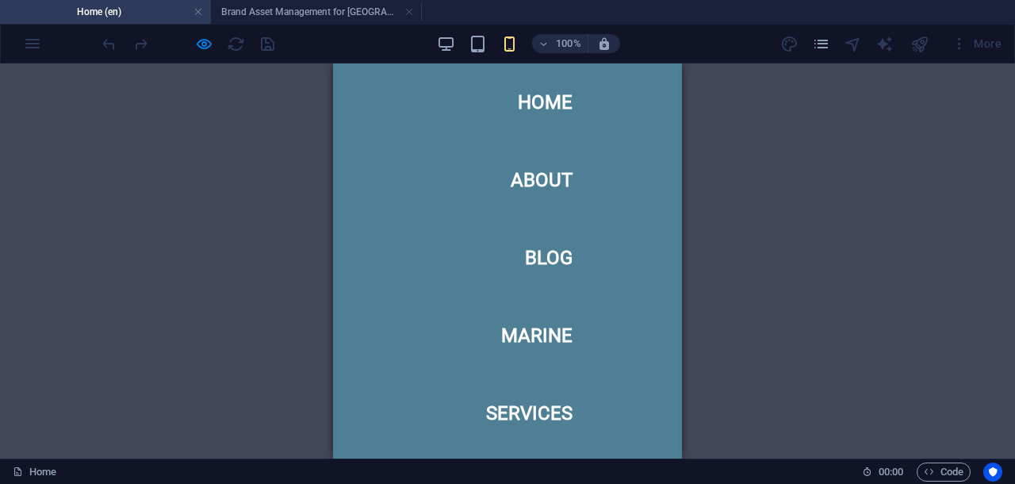
click at [479, 131] on ul "Home About Blog Marine Services Projects Contact Legal Notice Privacy" at bounding box center [507, 260] width 155 height 395
click at [539, 102] on link "Home" at bounding box center [545, 102] width 55 height 44
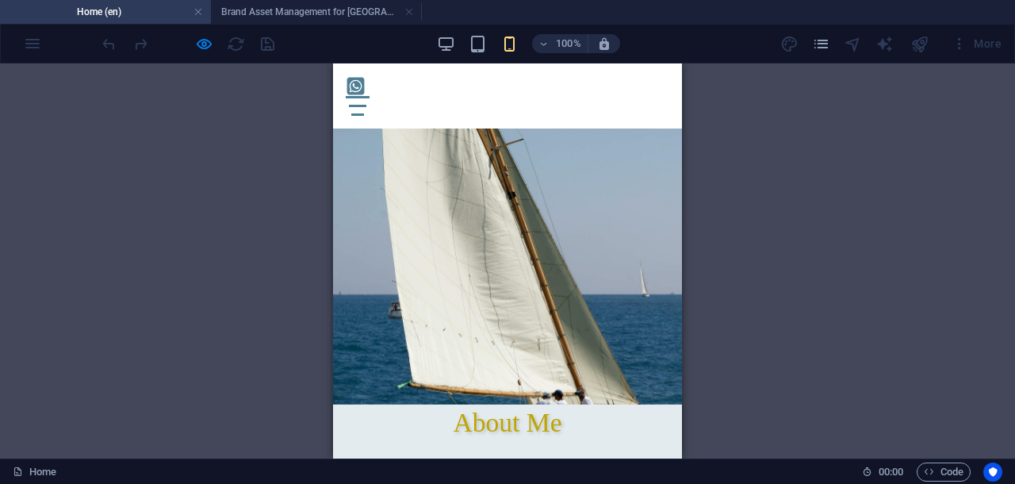
scroll to position [24, 0]
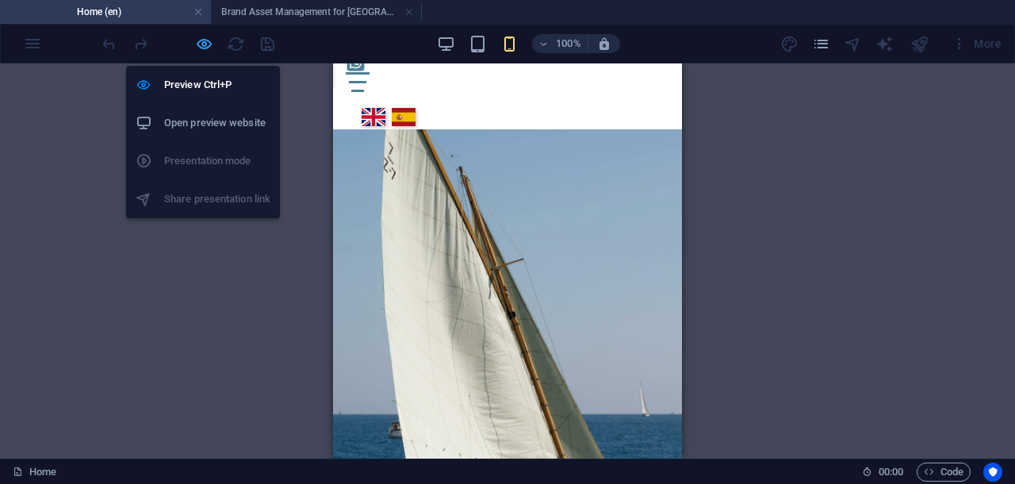
click at [205, 42] on icon "button" at bounding box center [204, 44] width 18 height 18
click at [530, 215] on div "Alcabri Lifestyle Circle" at bounding box center [507, 207] width 171 height 80
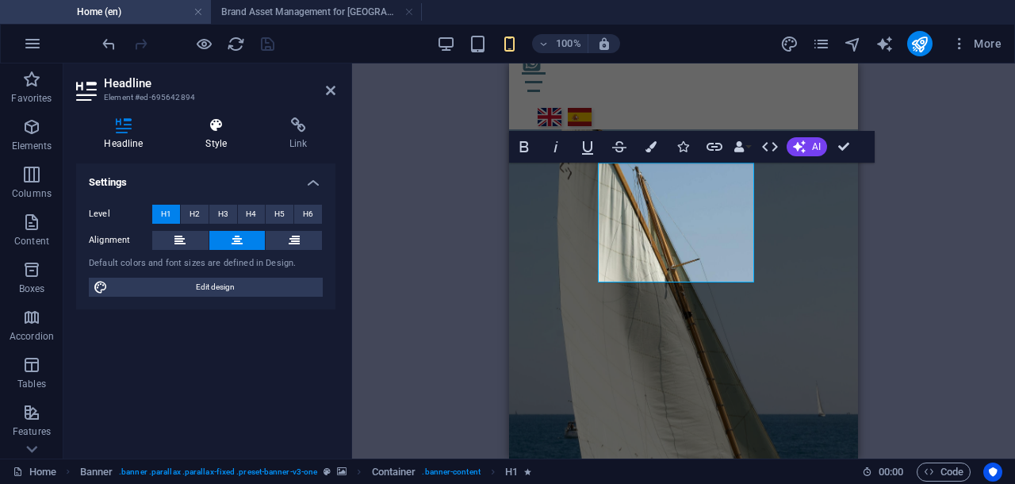
click at [216, 126] on icon at bounding box center [217, 125] width 78 height 16
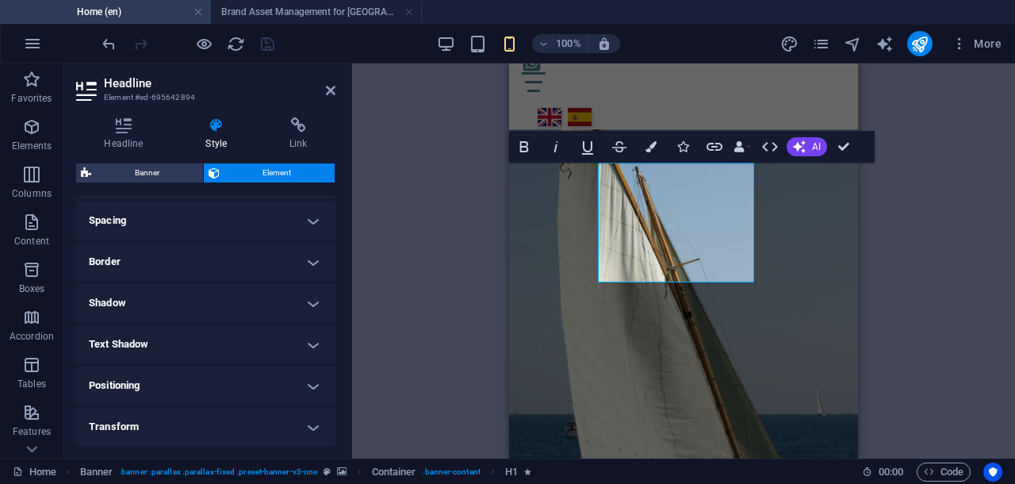
scroll to position [297, 0]
click at [305, 302] on h4 "Shadow" at bounding box center [205, 302] width 259 height 38
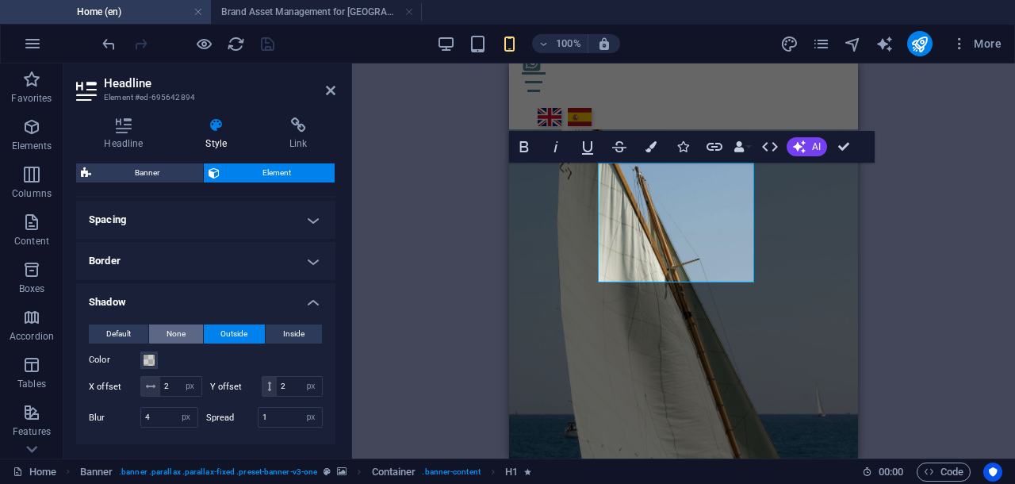
click at [176, 326] on span "None" at bounding box center [175, 333] width 19 height 19
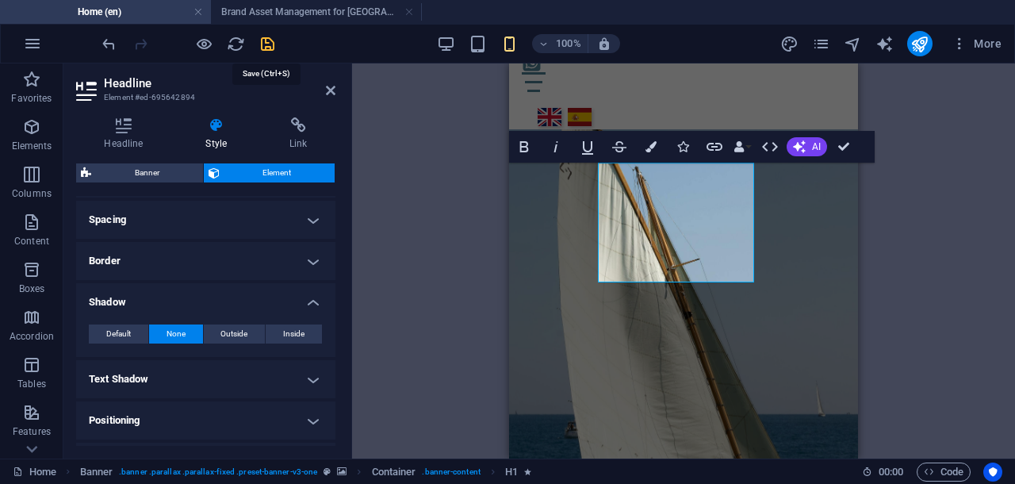
click at [265, 42] on icon "save" at bounding box center [267, 44] width 18 height 18
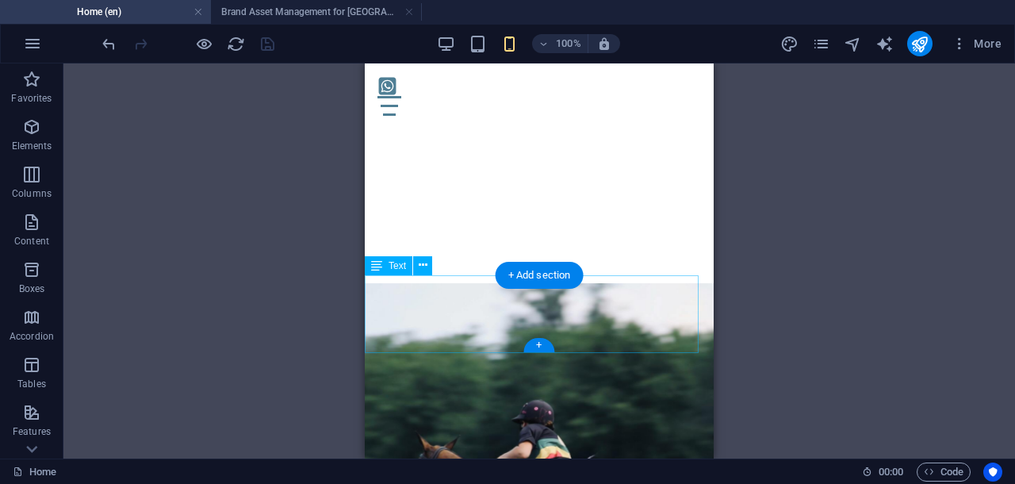
scroll to position [5475, 0]
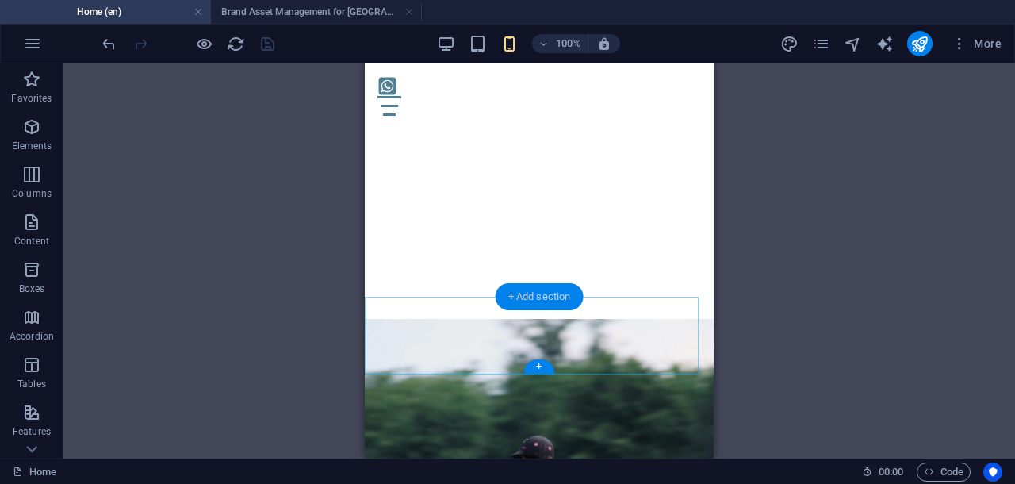
click at [553, 296] on div "+ Add section" at bounding box center [540, 296] width 88 height 27
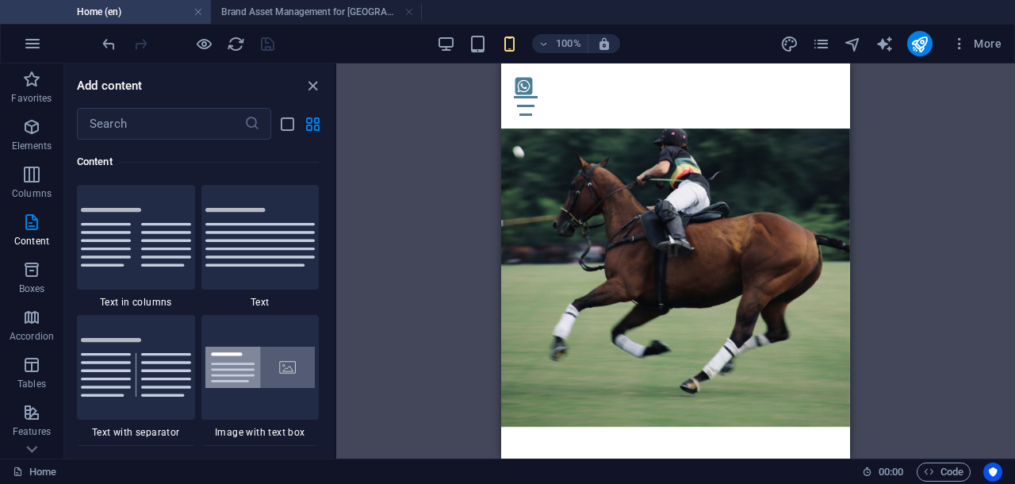
click at [312, 80] on icon "close panel" at bounding box center [313, 86] width 18 height 18
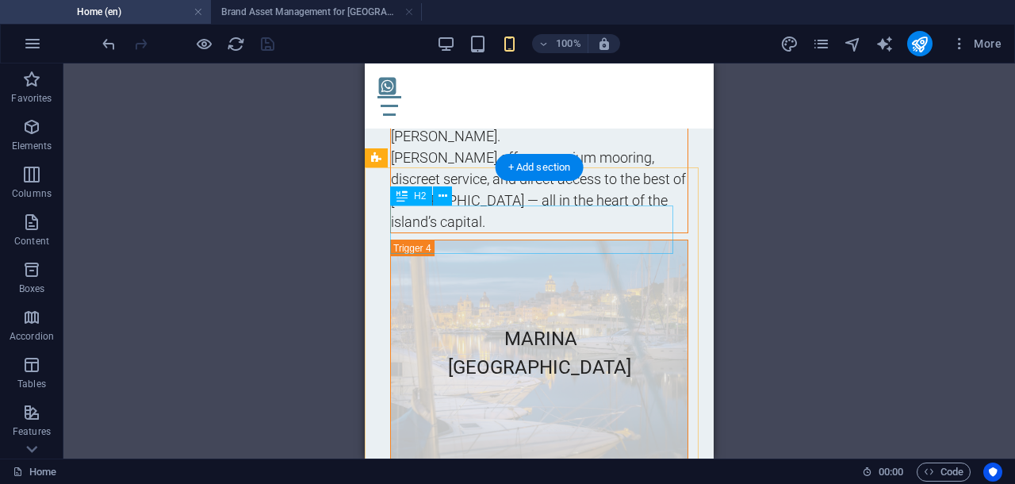
scroll to position [9141, 0]
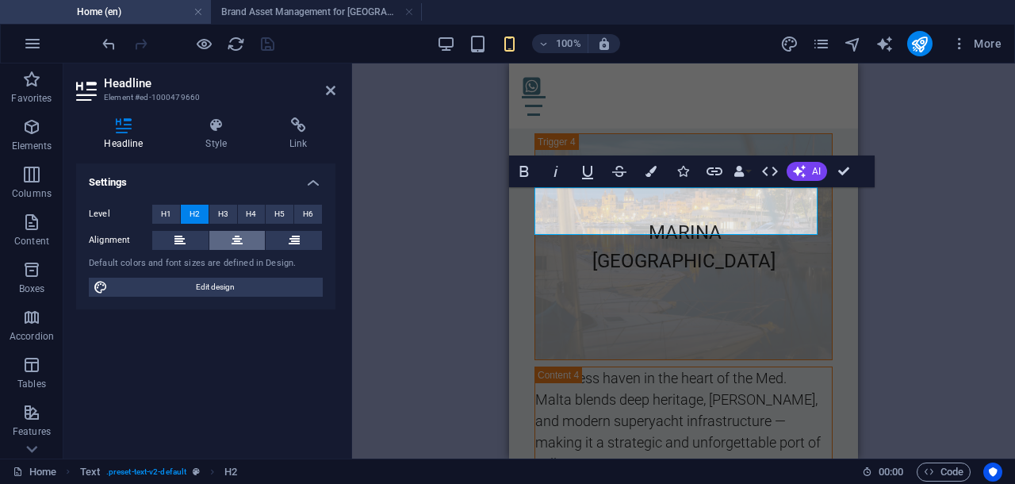
click at [240, 244] on icon at bounding box center [236, 240] width 11 height 19
click at [215, 139] on h4 "Style" at bounding box center [220, 133] width 84 height 33
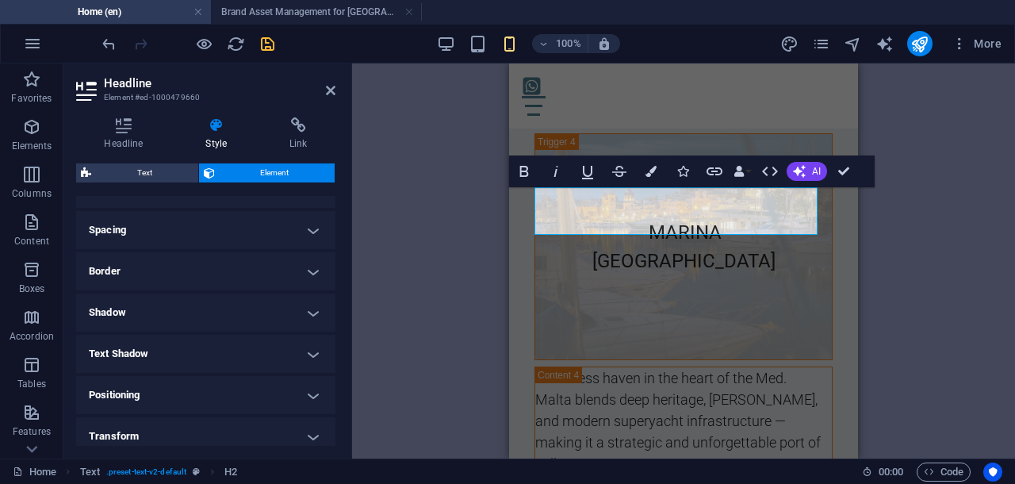
scroll to position [297, 0]
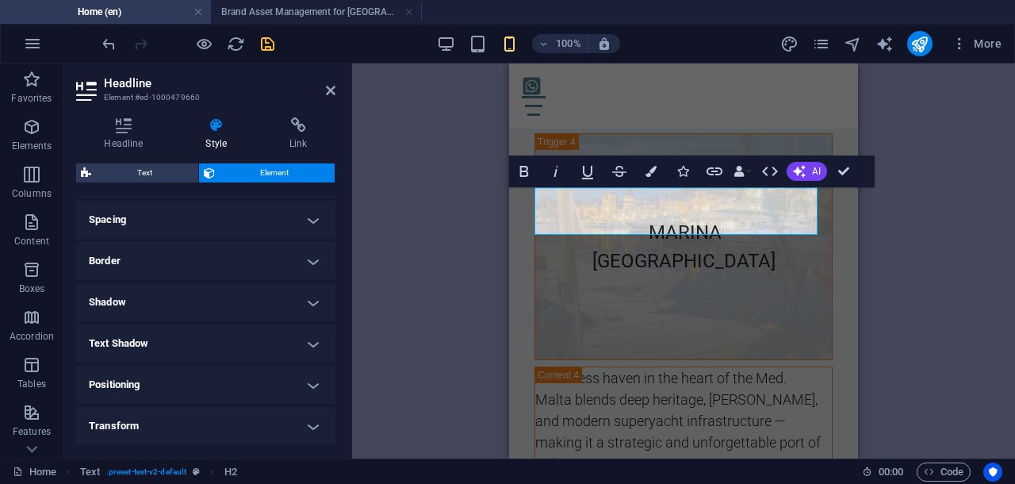
click at [315, 342] on h4 "Text Shadow" at bounding box center [205, 343] width 259 height 38
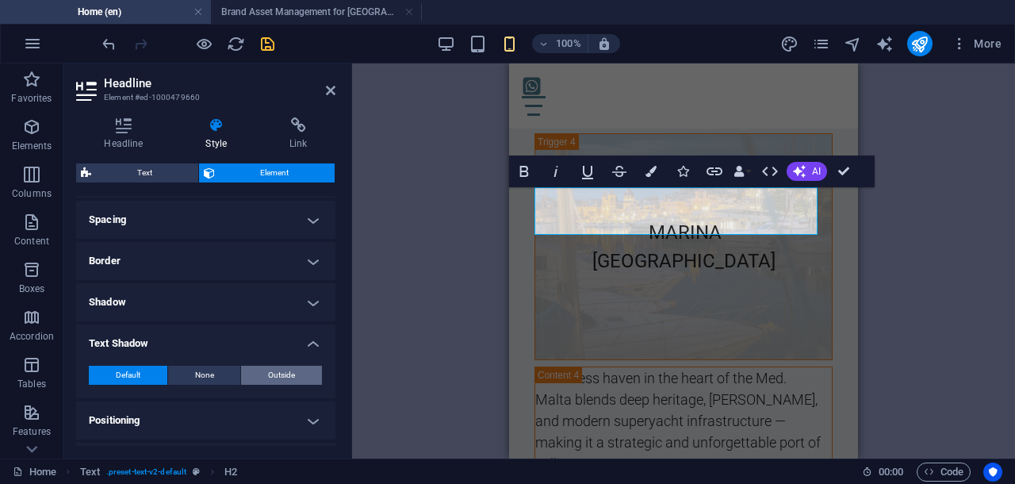
click at [272, 377] on span "Outside" at bounding box center [281, 374] width 27 height 19
type input "2"
type input "4"
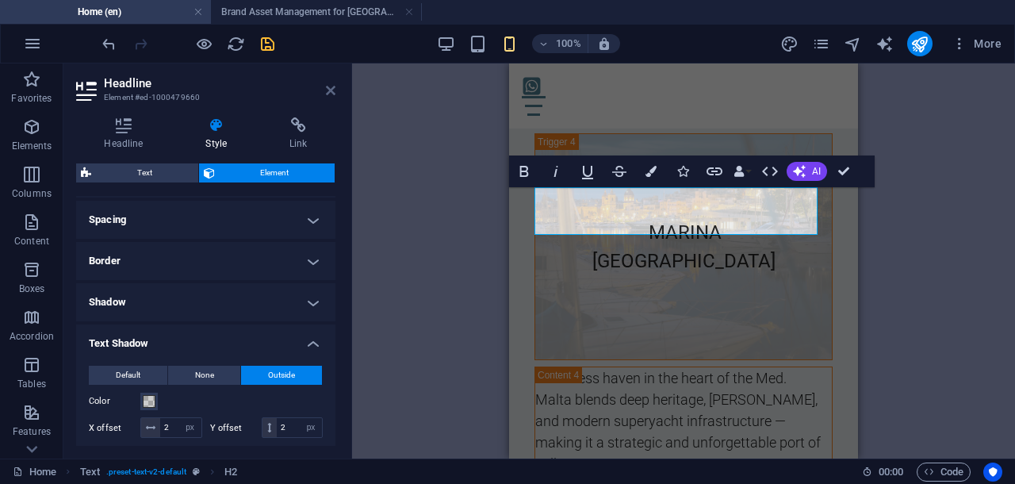
click at [330, 90] on icon at bounding box center [331, 90] width 10 height 13
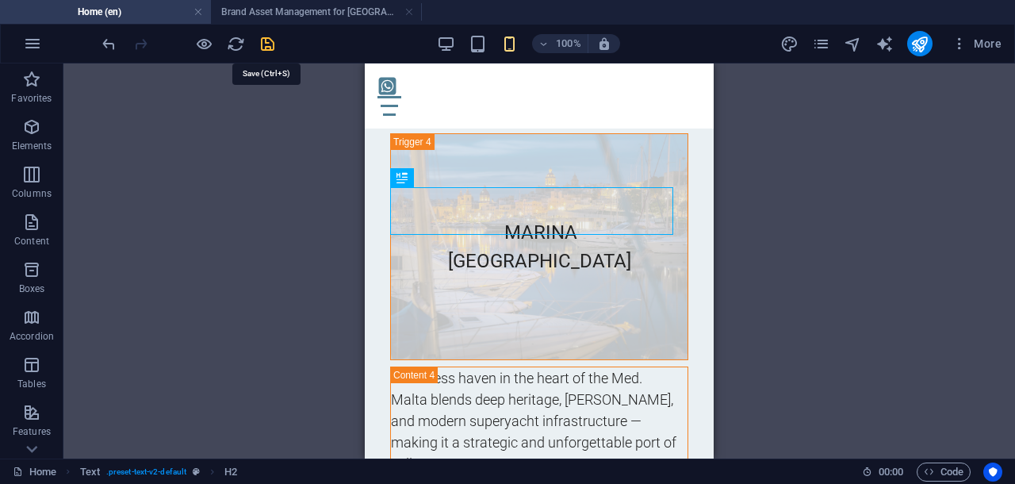
click at [265, 40] on icon "save" at bounding box center [267, 44] width 18 height 18
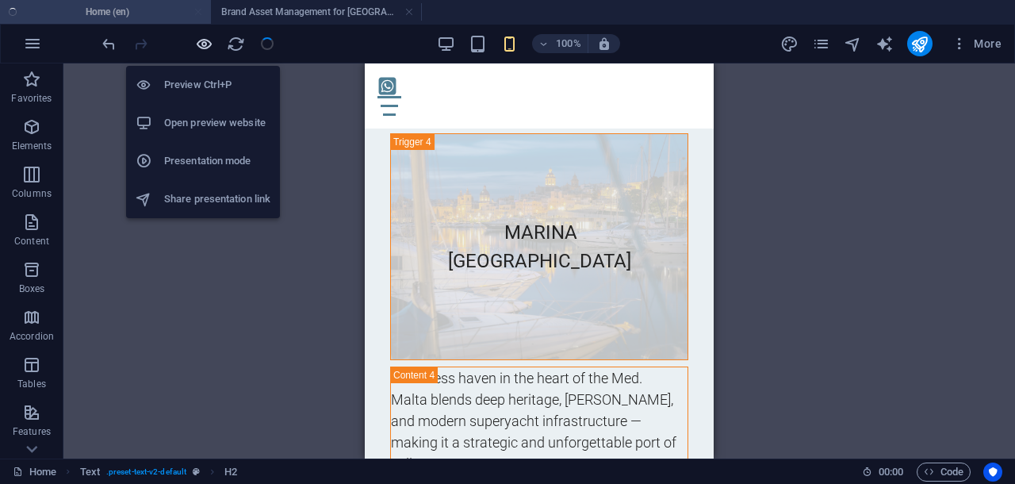
drag, startPoint x: 208, startPoint y: 40, endPoint x: 98, endPoint y: 132, distance: 143.5
click at [207, 40] on icon "button" at bounding box center [204, 44] width 18 height 18
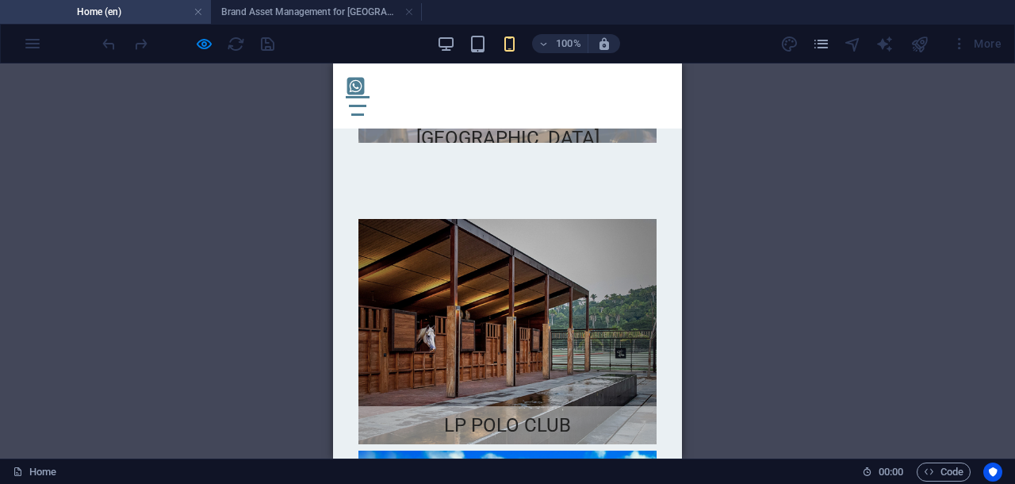
scroll to position [8933, 0]
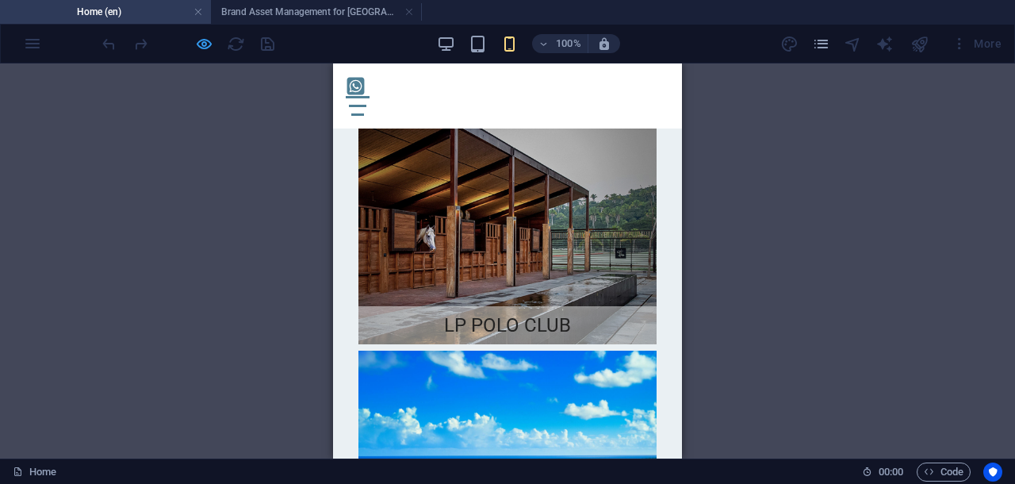
click at [201, 44] on icon "button" at bounding box center [204, 44] width 18 height 18
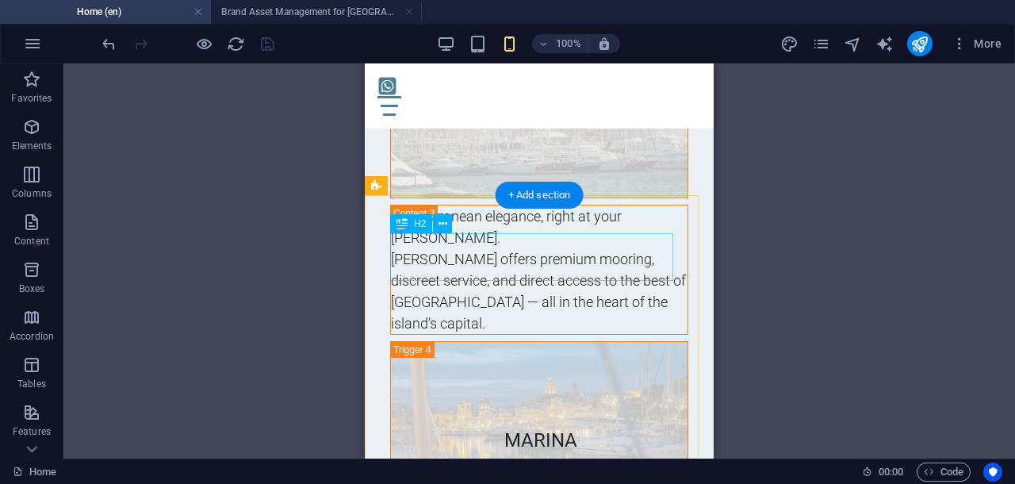
scroll to position [10077, 0]
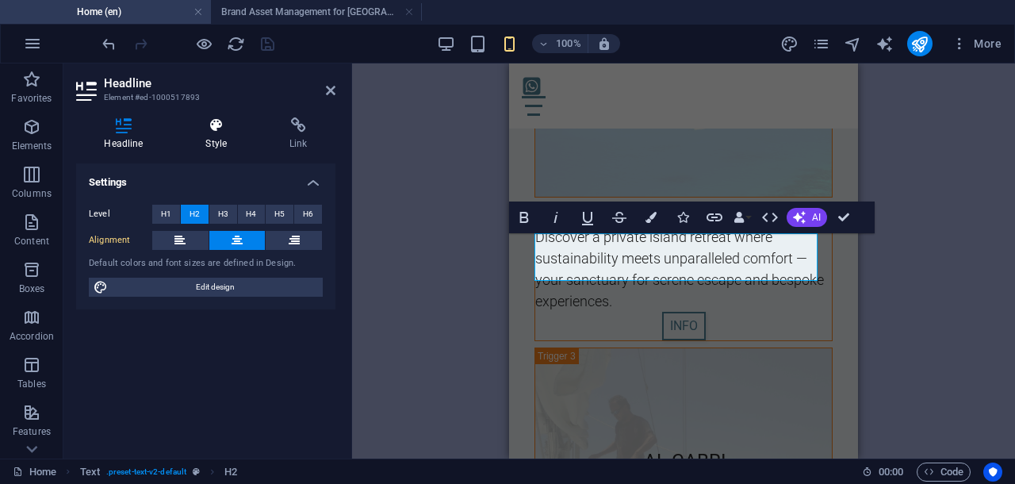
click at [216, 128] on icon at bounding box center [217, 125] width 78 height 16
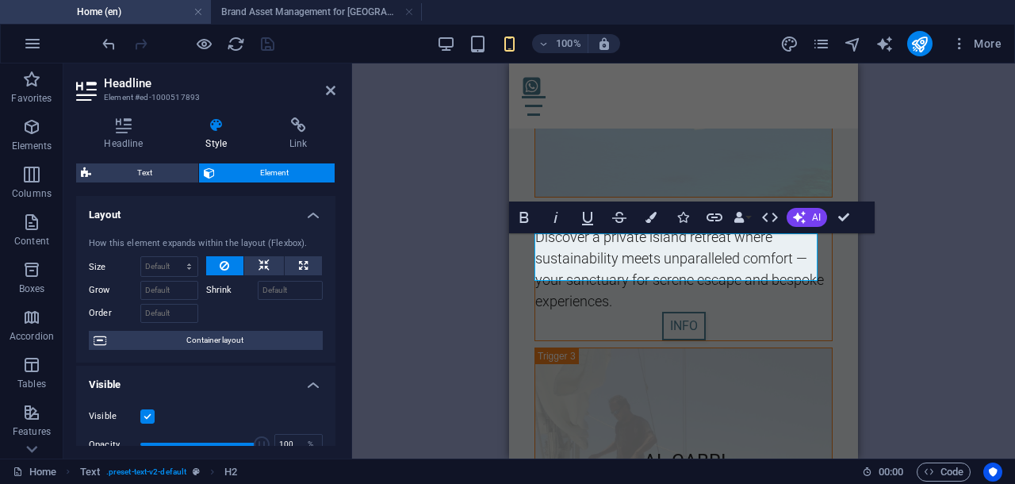
scroll to position [419, 0]
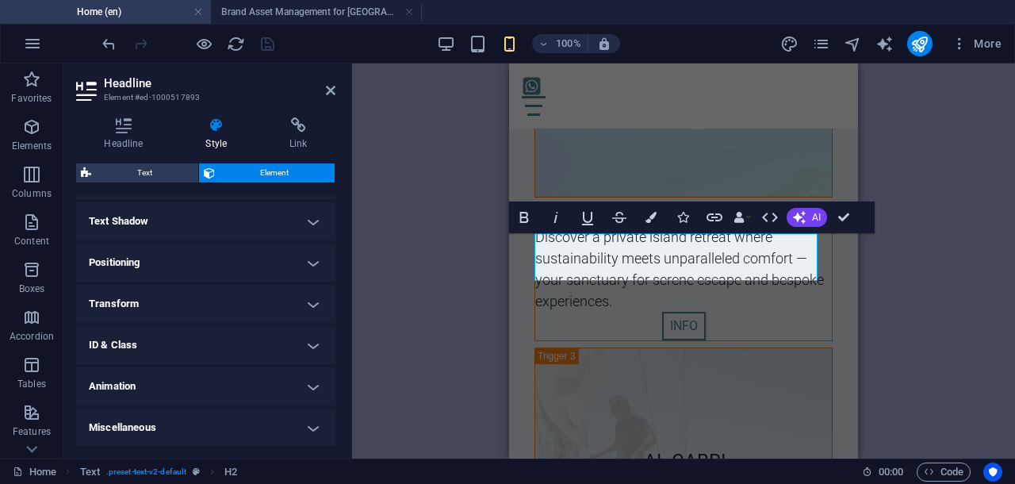
click at [306, 220] on h4 "Text Shadow" at bounding box center [205, 221] width 259 height 38
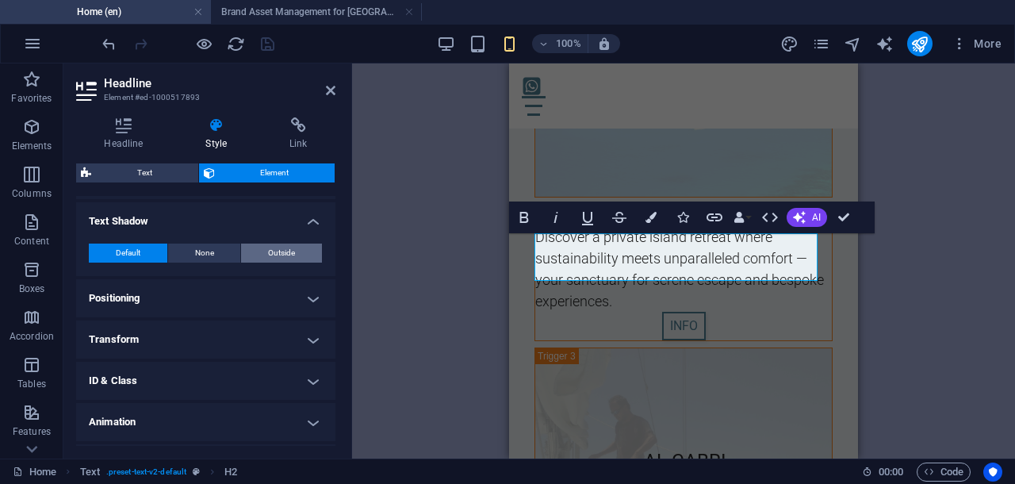
click at [292, 254] on span "Outside" at bounding box center [281, 252] width 27 height 19
type input "2"
type input "4"
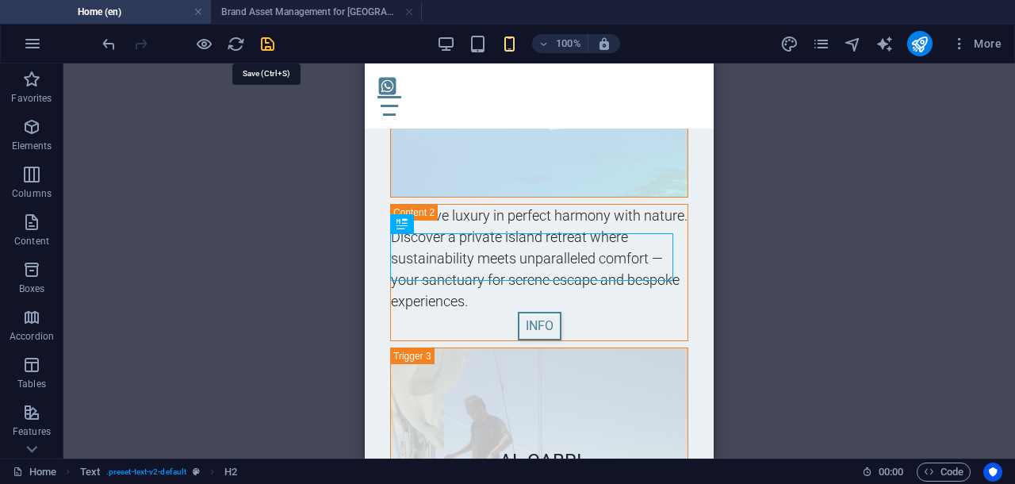
click at [262, 45] on icon "save" at bounding box center [267, 44] width 18 height 18
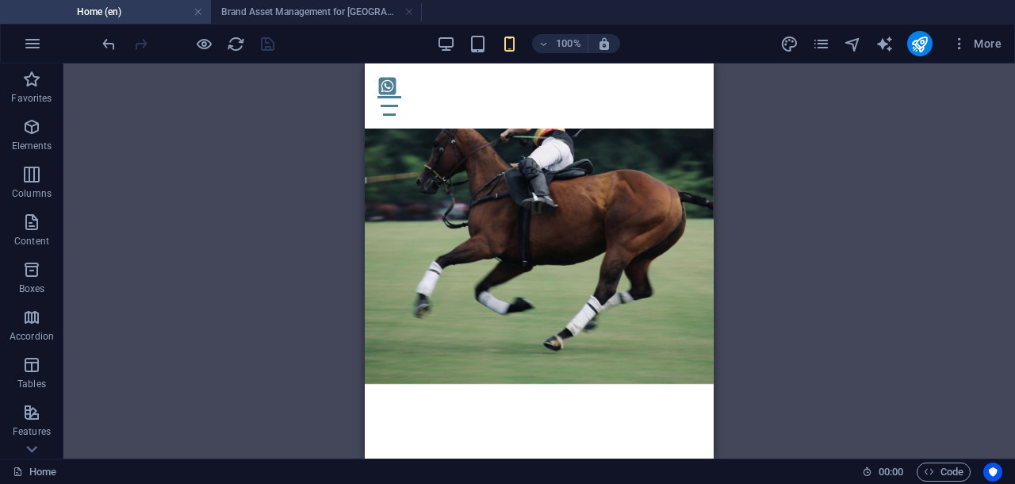
scroll to position [5616, 0]
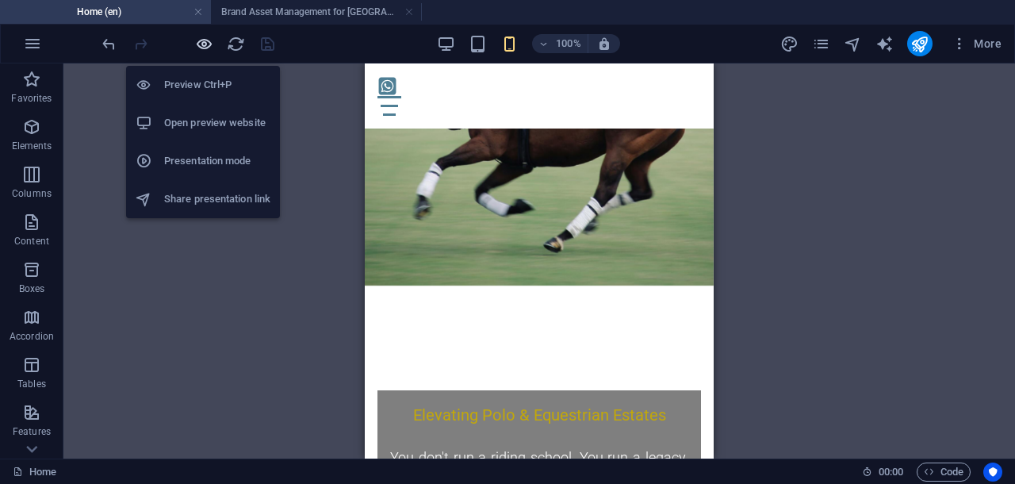
click at [198, 42] on icon "button" at bounding box center [204, 44] width 18 height 18
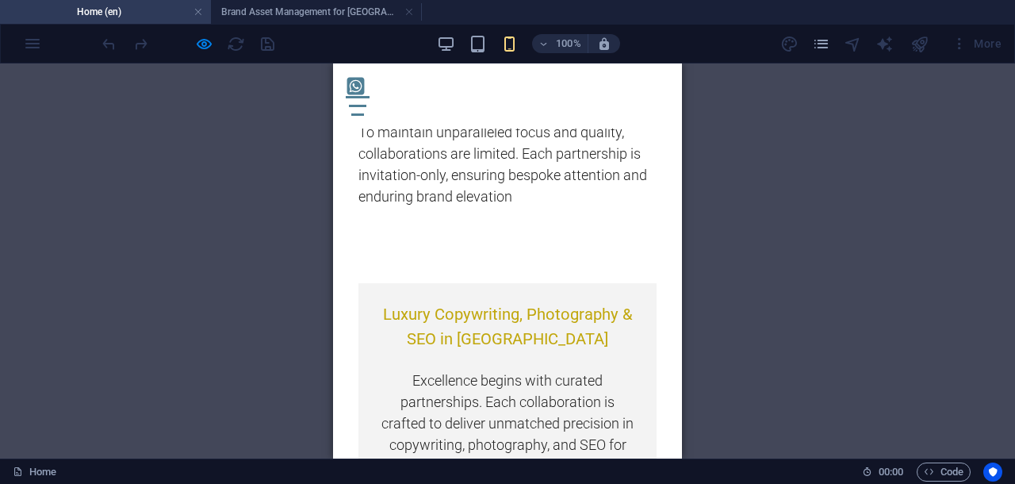
scroll to position [761, 0]
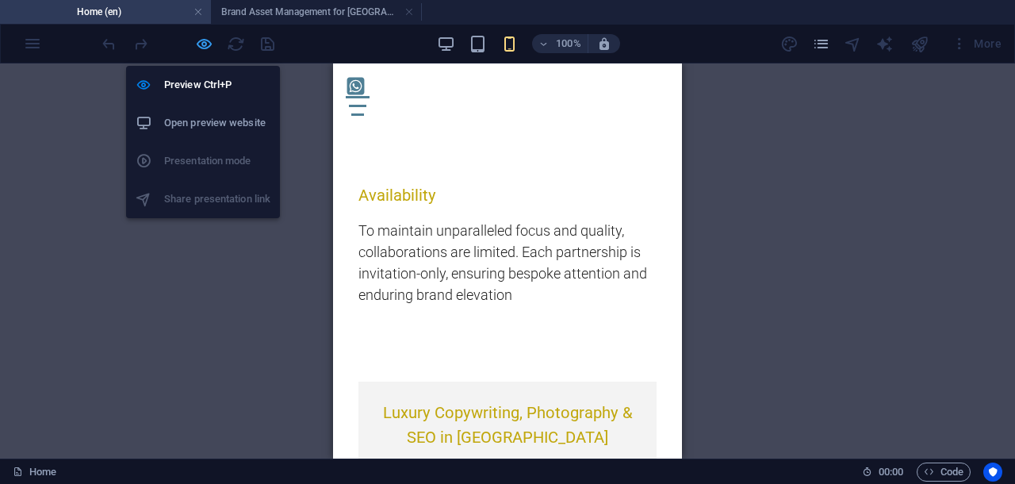
click at [208, 42] on icon "button" at bounding box center [204, 44] width 18 height 18
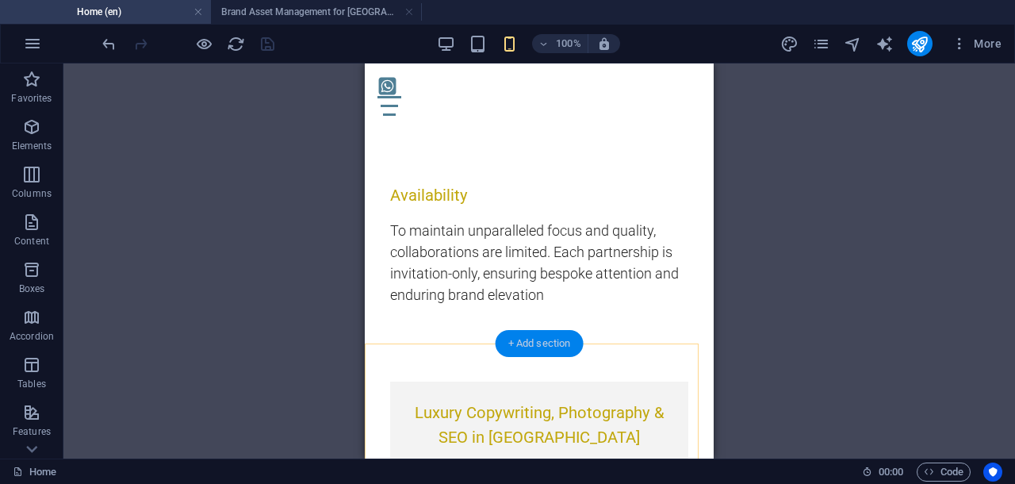
click at [547, 344] on div "+ Add section" at bounding box center [540, 343] width 88 height 27
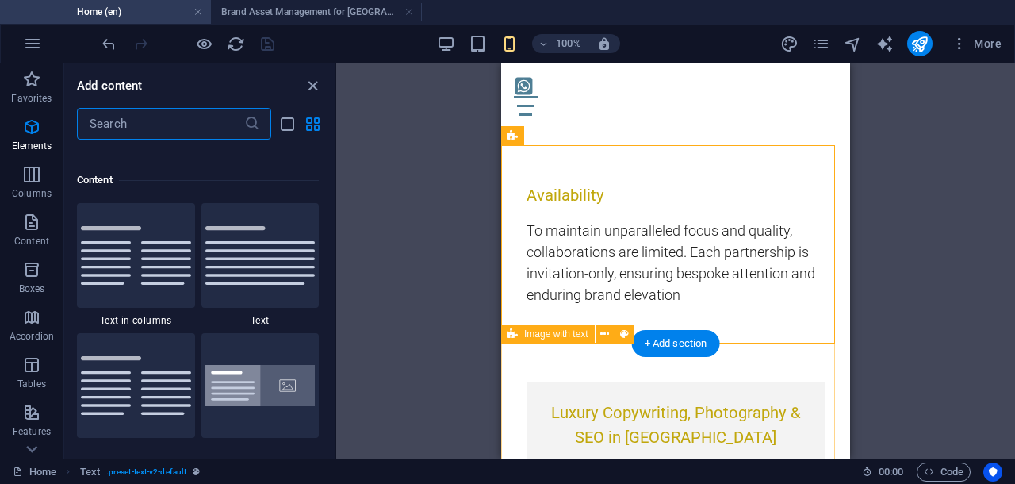
scroll to position [3034, 0]
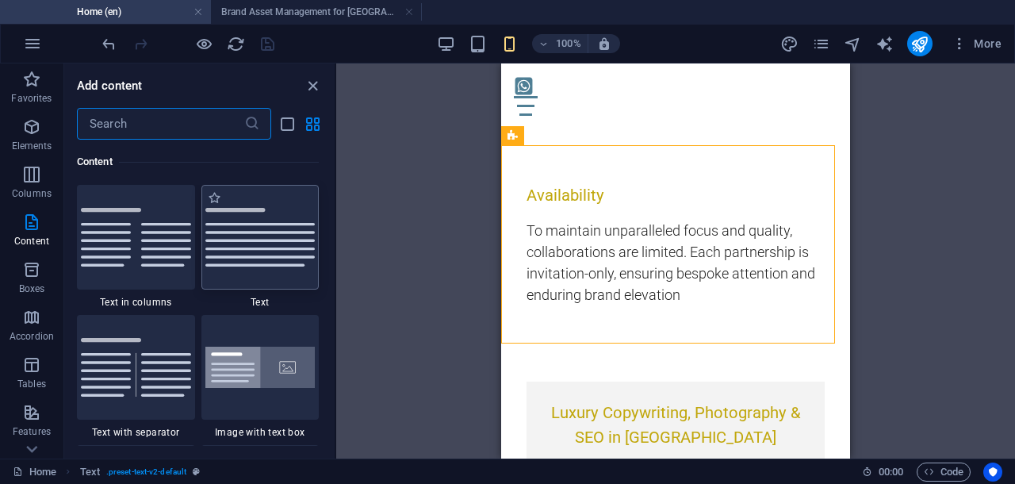
click at [277, 244] on img at bounding box center [260, 237] width 110 height 59
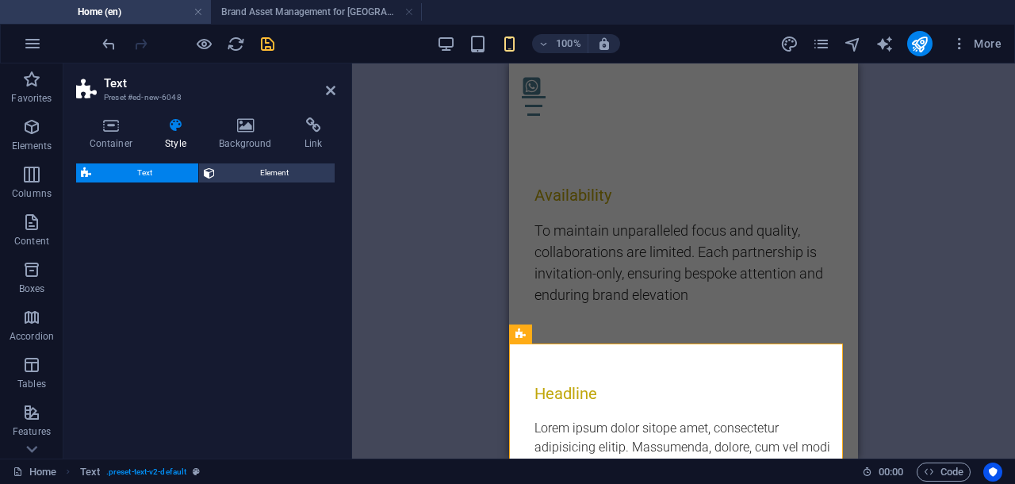
select select "preset-text-v2-default"
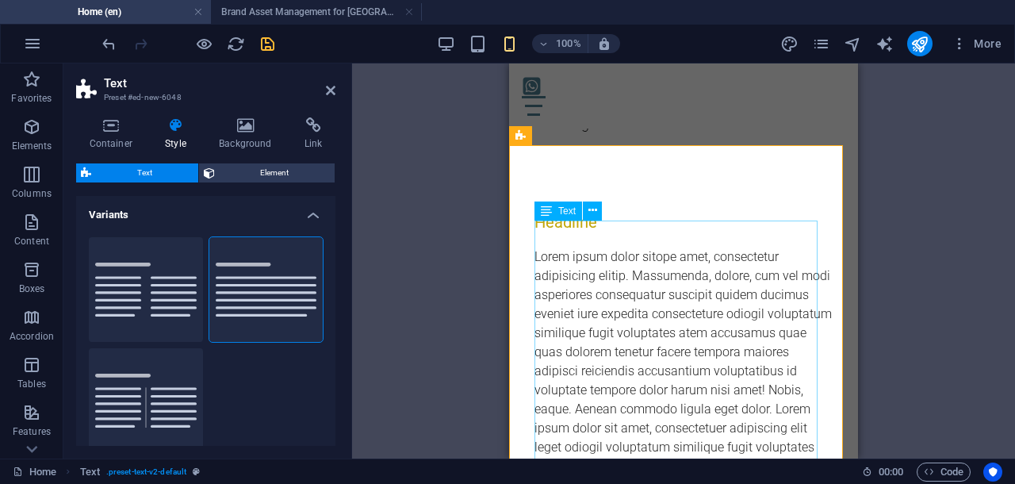
scroll to position [959, 0]
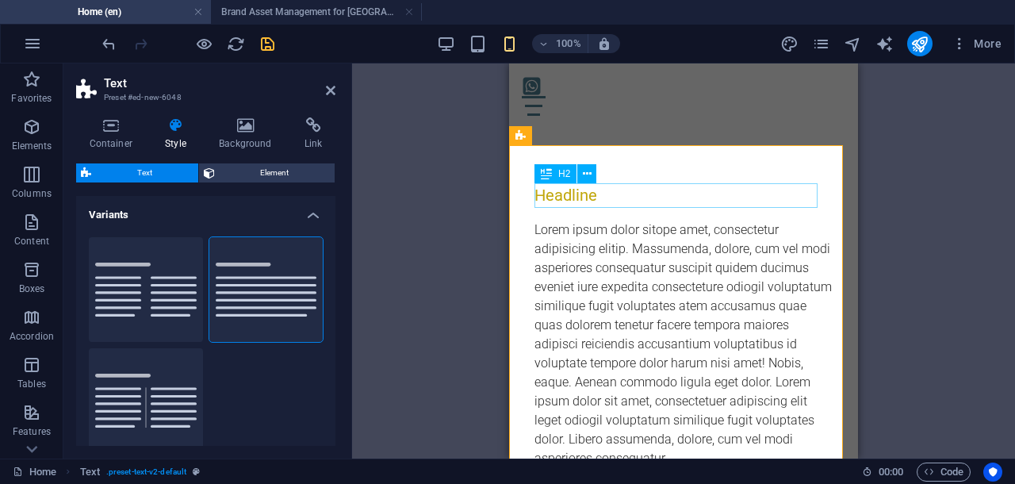
click at [604, 198] on div "Headline" at bounding box center [683, 195] width 298 height 24
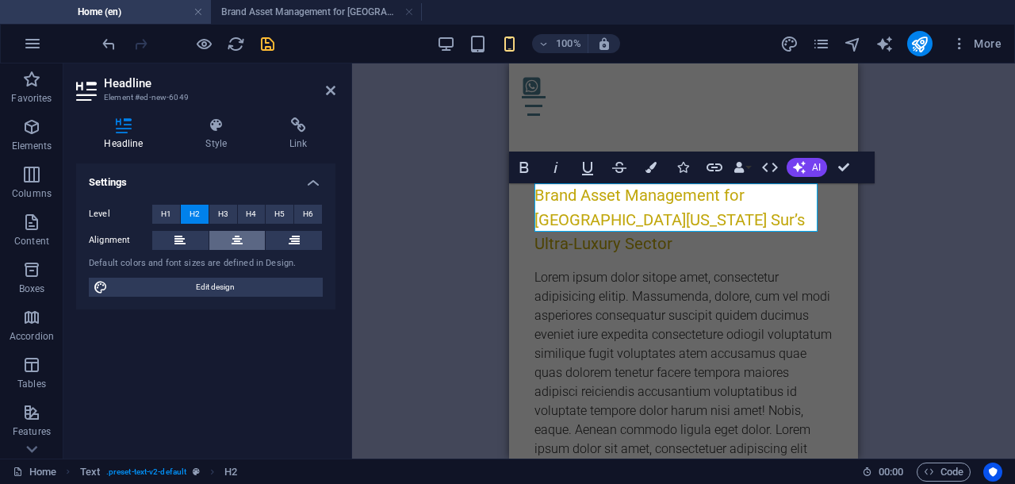
click at [235, 235] on icon at bounding box center [236, 240] width 11 height 19
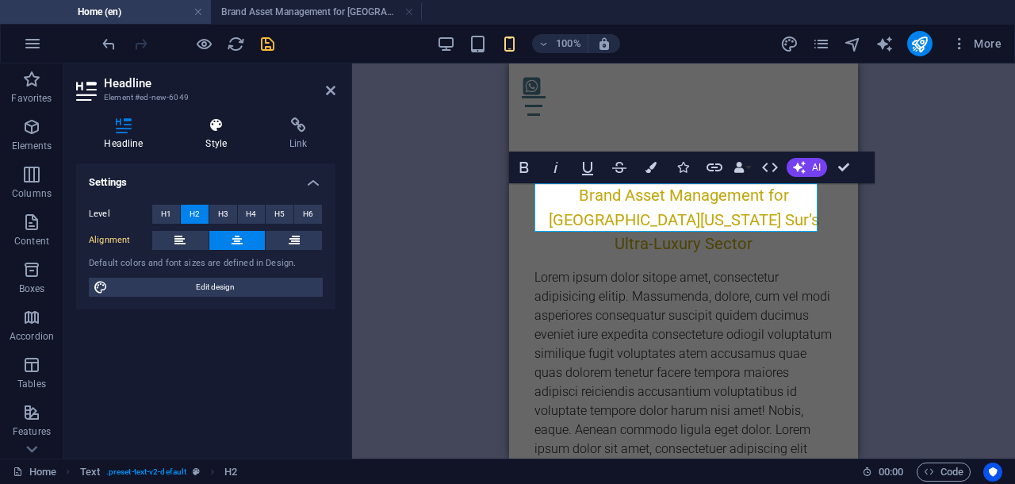
click at [223, 124] on icon at bounding box center [217, 125] width 78 height 16
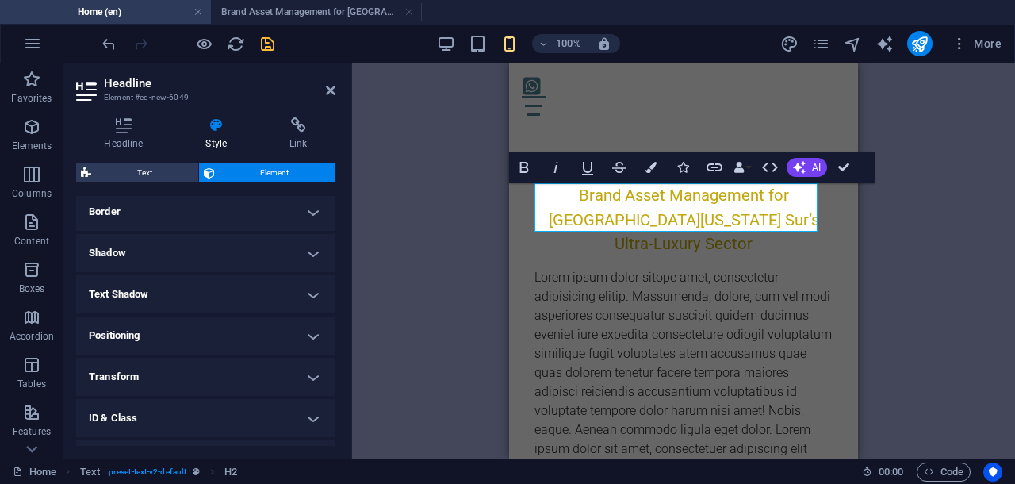
scroll to position [396, 0]
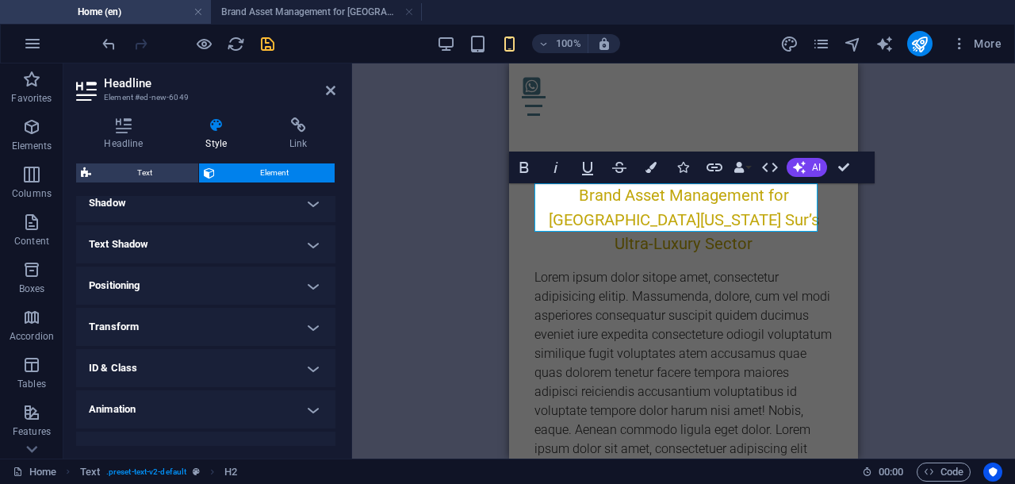
click at [304, 247] on h4 "Text Shadow" at bounding box center [205, 244] width 259 height 38
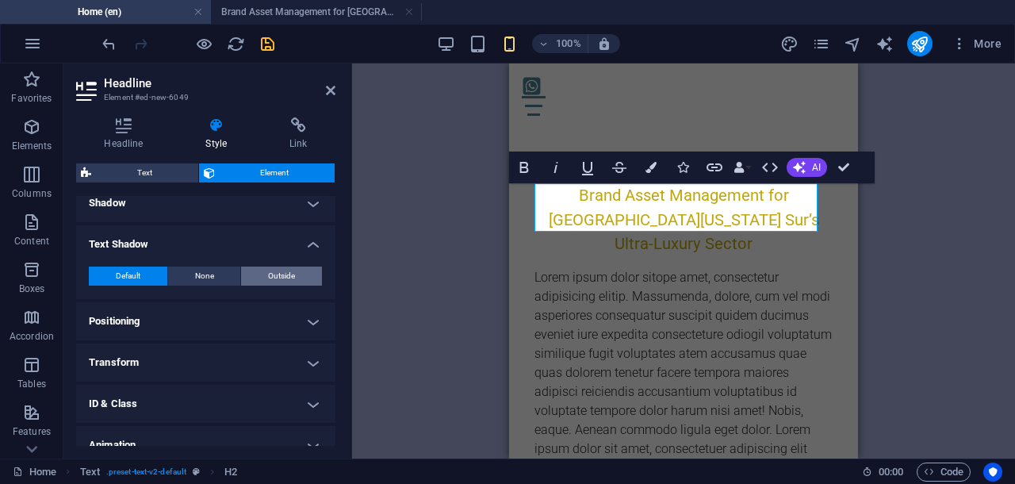
click at [283, 279] on span "Outside" at bounding box center [281, 275] width 27 height 19
type input "2"
type input "4"
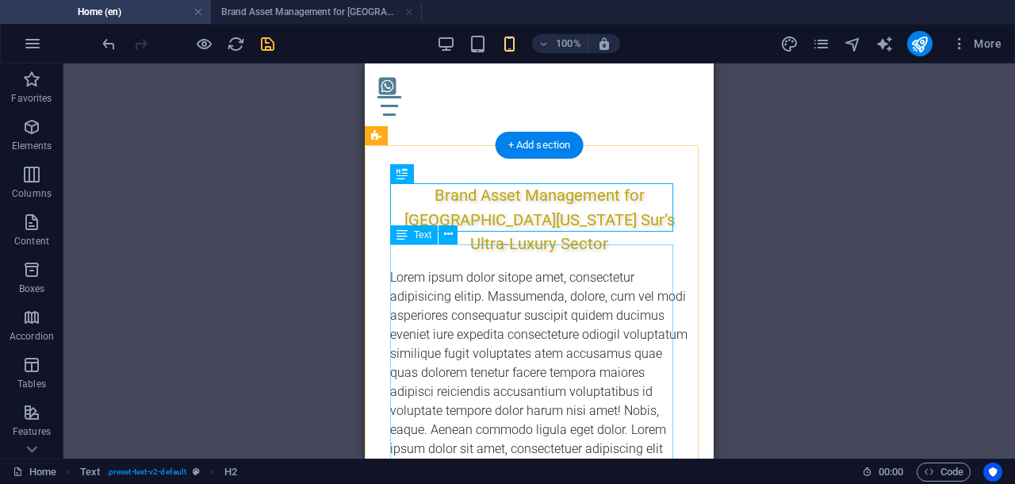
scroll to position [1058, 0]
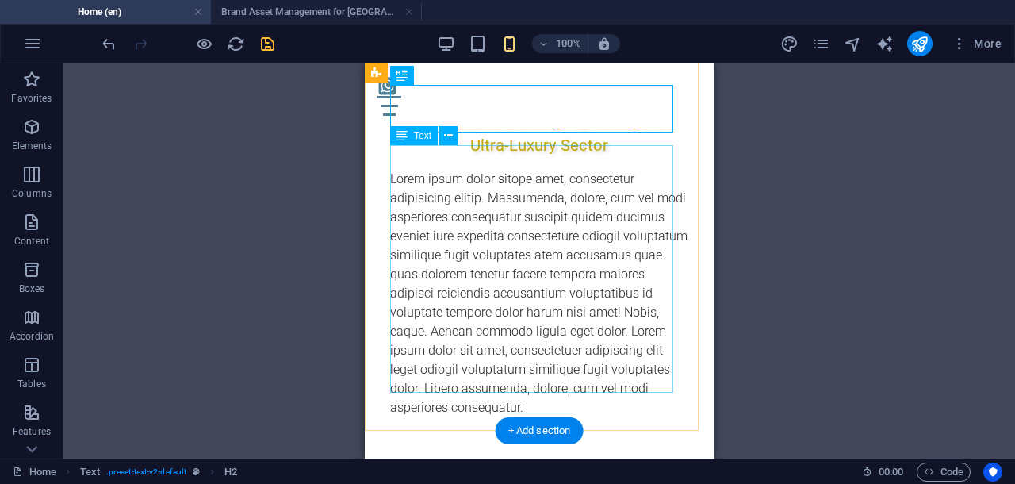
click at [547, 264] on div "Lorem ipsum dolor sitope amet, consectetur adipisicing elitip. Massumenda, dolo…" at bounding box center [539, 293] width 298 height 247
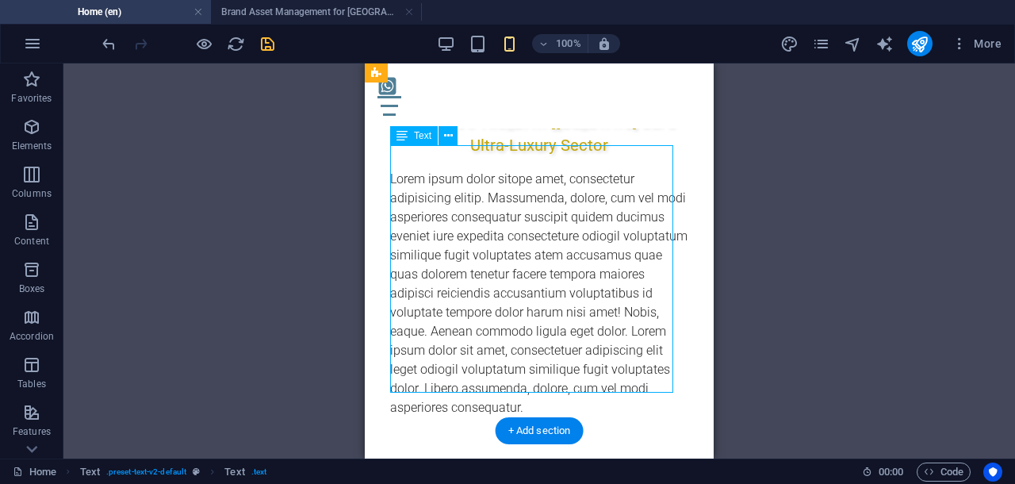
click at [547, 264] on div "Lorem ipsum dolor sitope amet, consectetur adipisicing elitip. Massumenda, dolo…" at bounding box center [539, 293] width 298 height 247
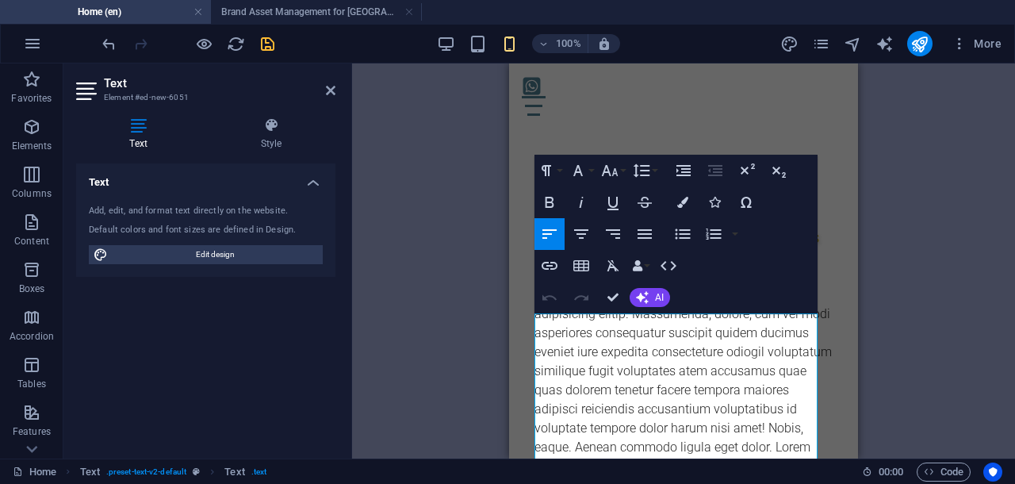
scroll to position [959, 0]
